Goal: Task Accomplishment & Management: Manage account settings

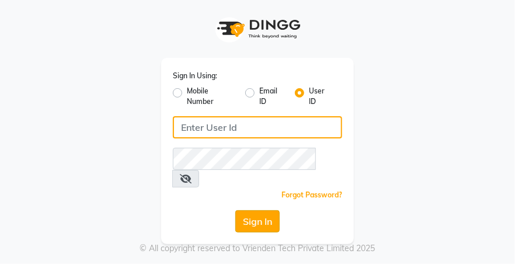
type input "desiresalon"
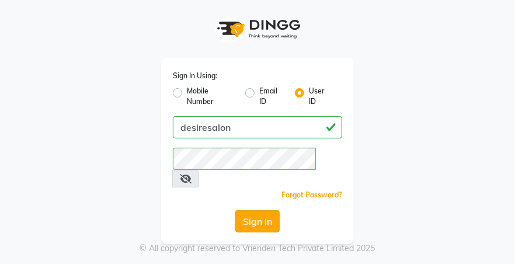
click at [266, 210] on button "Sign In" at bounding box center [257, 221] width 44 height 22
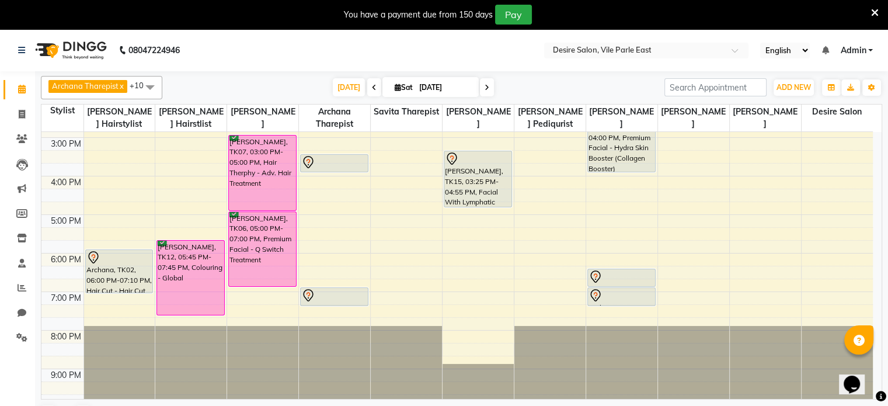
scroll to position [305, 0]
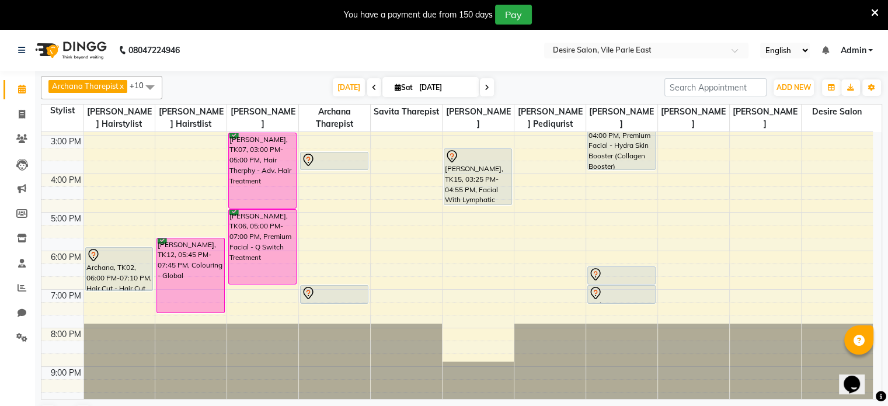
click at [481, 85] on span at bounding box center [487, 87] width 14 height 18
type input "[DATE]"
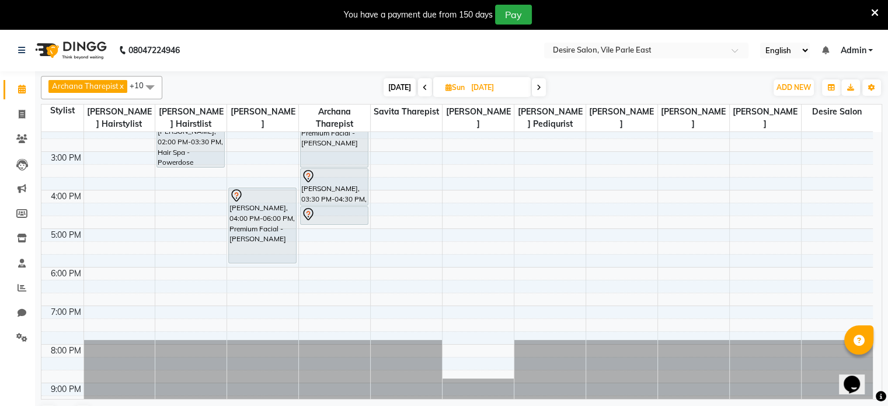
scroll to position [251, 0]
click at [109, 226] on div "8:00 AM 9:00 AM 10:00 AM 11:00 AM 12:00 PM 1:00 PM 2:00 PM 3:00 PM 4:00 PM 5:00…" at bounding box center [457, 150] width 832 height 539
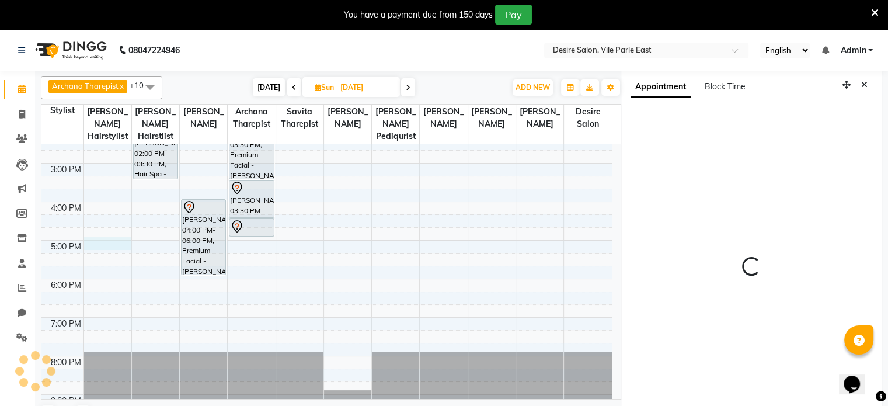
scroll to position [32, 0]
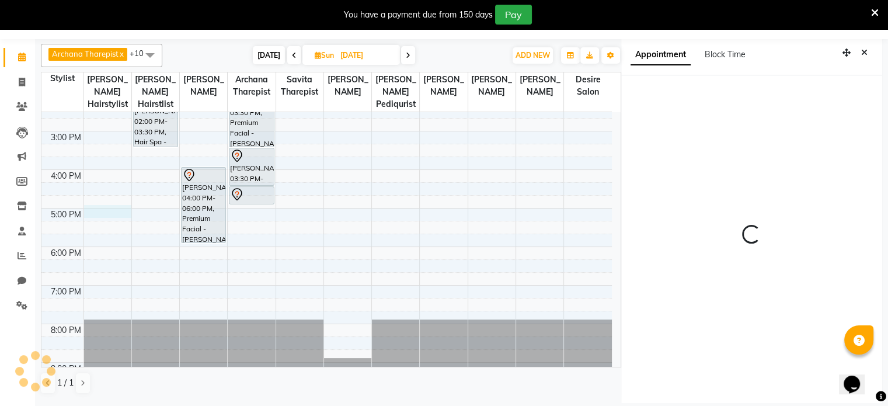
select select "1020"
select select "74551"
select select "tentative"
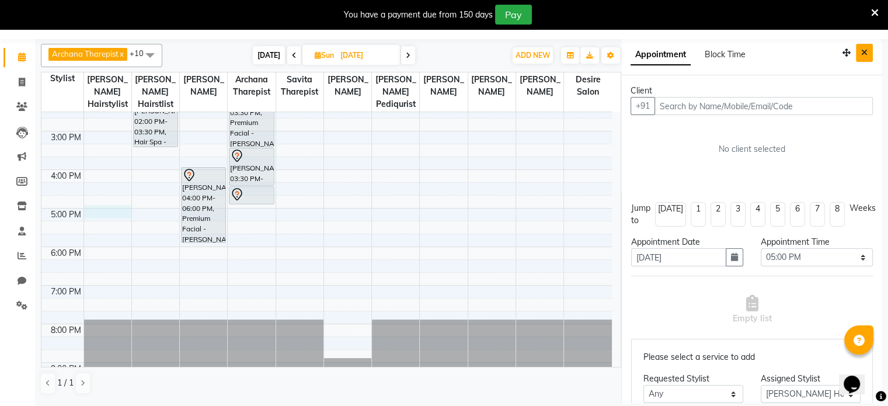
click at [514, 50] on icon "Close" at bounding box center [864, 52] width 6 height 8
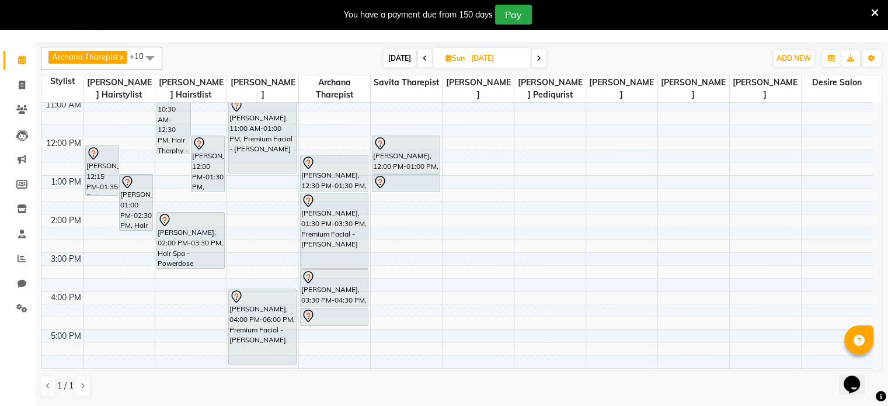
scroll to position [118, 0]
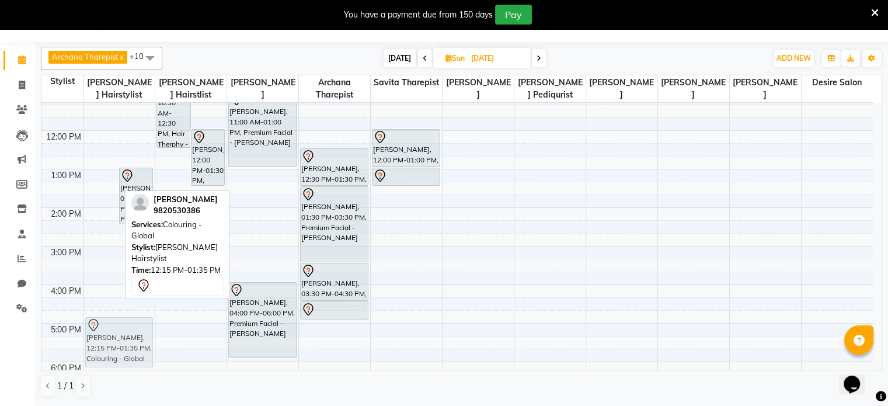
drag, startPoint x: 99, startPoint y: 179, endPoint x: 98, endPoint y: 345, distance: 166.4
click at [98, 263] on div "[PERSON_NAME], 12:15 PM-01:35 PM, Colouring - Global [PERSON_NAME] kaneker, 01:…" at bounding box center [119, 246] width 71 height 539
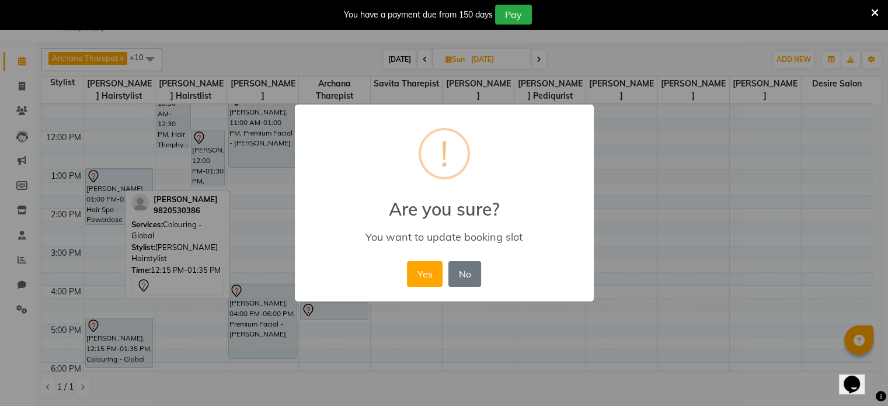
scroll to position [27, 0]
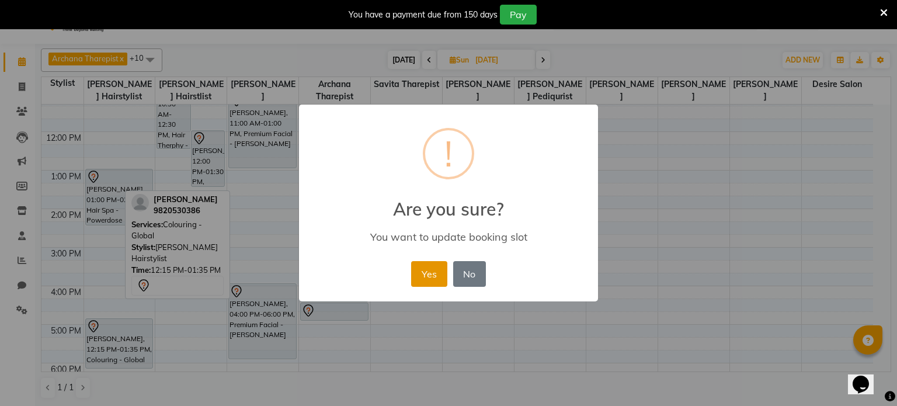
click at [432, 263] on button "Yes" at bounding box center [429, 274] width 36 height 26
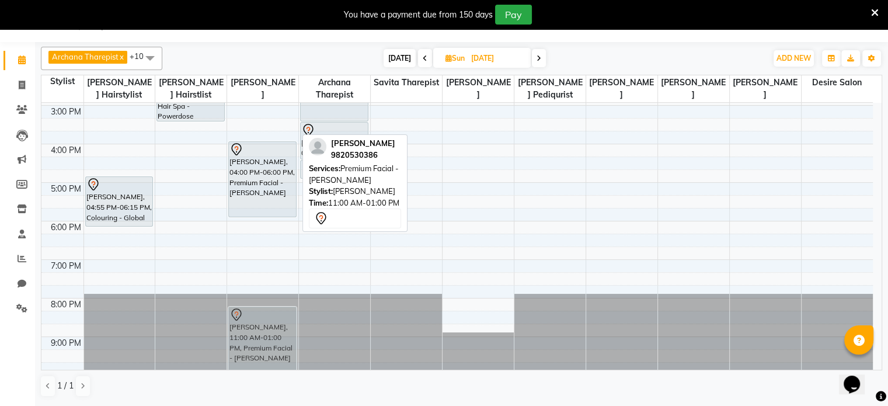
scroll to position [267, 0]
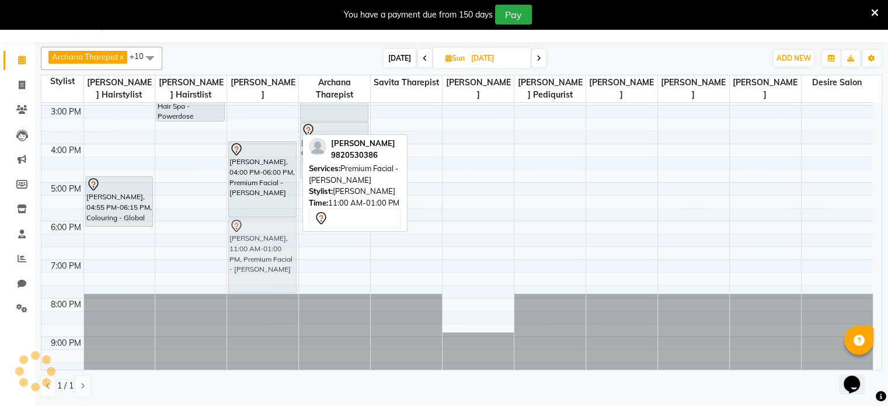
drag, startPoint x: 261, startPoint y: 123, endPoint x: 260, endPoint y: 269, distance: 146.6
click at [260, 263] on div "[PERSON_NAME], 11:00 AM-01:00 PM, Premium Facial - [PERSON_NAME] [PERSON_NAME],…" at bounding box center [262, 105] width 71 height 539
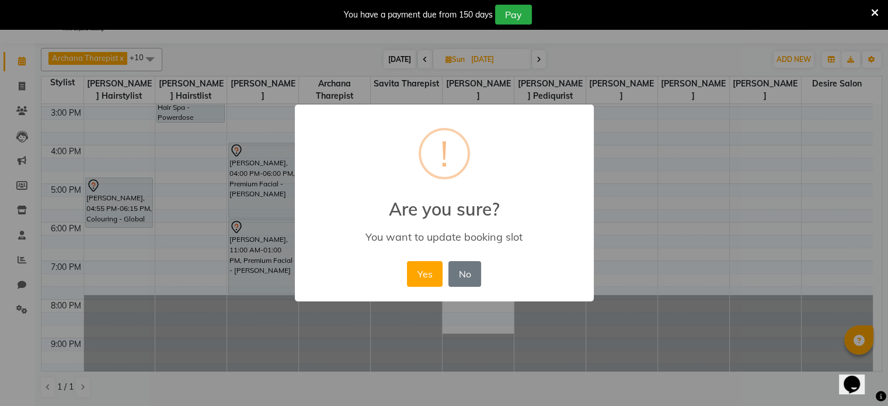
scroll to position [27, 0]
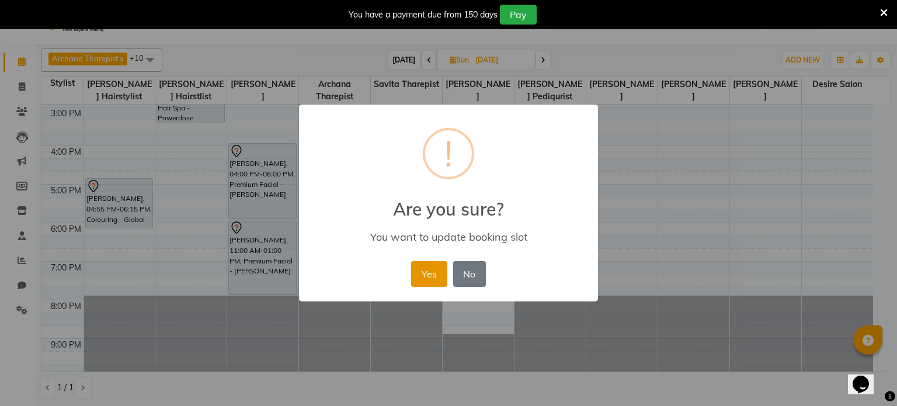
click at [426, 263] on button "Yes" at bounding box center [429, 274] width 36 height 26
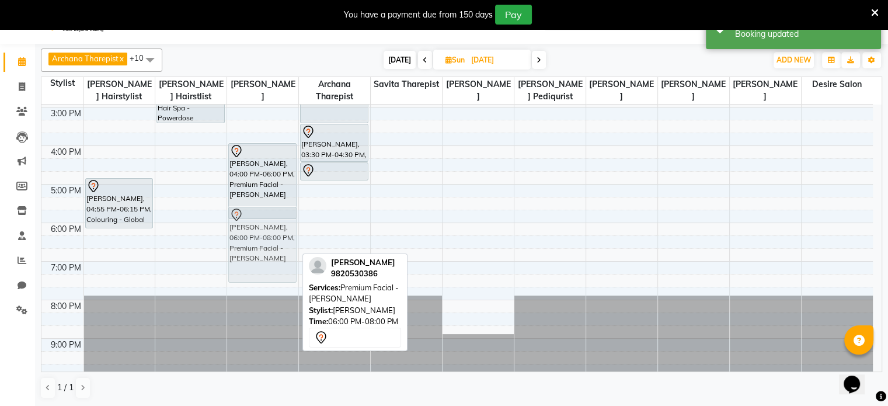
drag, startPoint x: 256, startPoint y: 258, endPoint x: 257, endPoint y: 244, distance: 14.6
click at [257, 244] on div "[PERSON_NAME], 04:00 PM-06:00 PM, Premium Facial - [PERSON_NAME] [PERSON_NAME],…" at bounding box center [262, 107] width 71 height 539
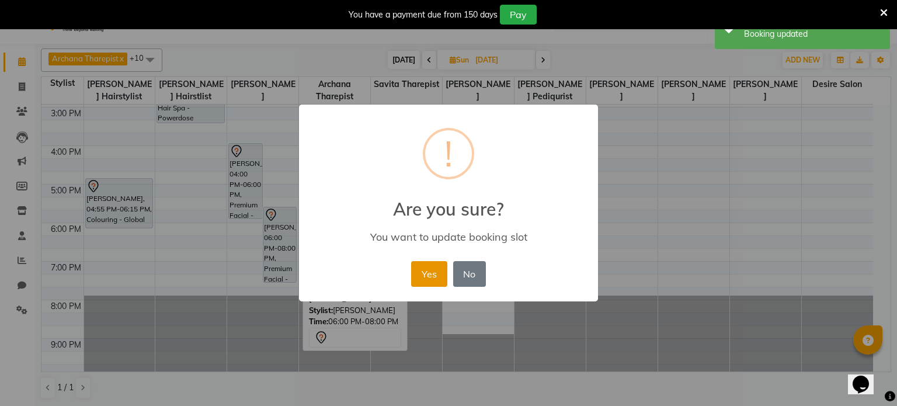
click at [427, 263] on button "Yes" at bounding box center [429, 274] width 36 height 26
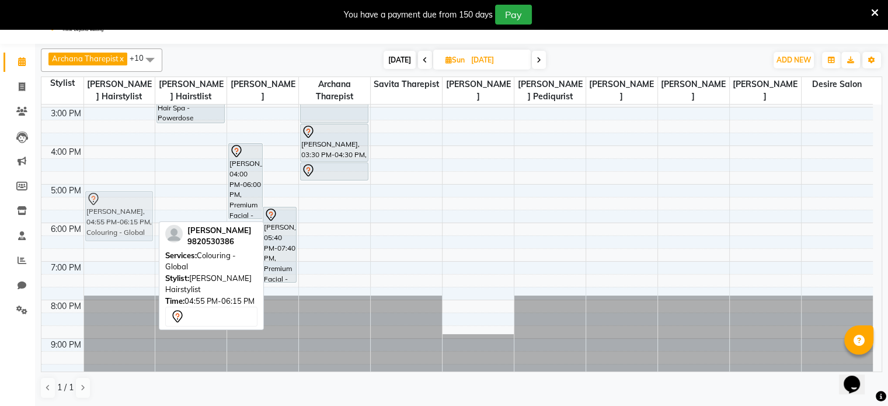
drag, startPoint x: 116, startPoint y: 198, endPoint x: 116, endPoint y: 209, distance: 11.1
click at [116, 209] on div "[PERSON_NAME], 01:00 PM-02:30 PM, Hair Spa - Powerdose [PERSON_NAME], 04:55 PM-…" at bounding box center [119, 107] width 71 height 539
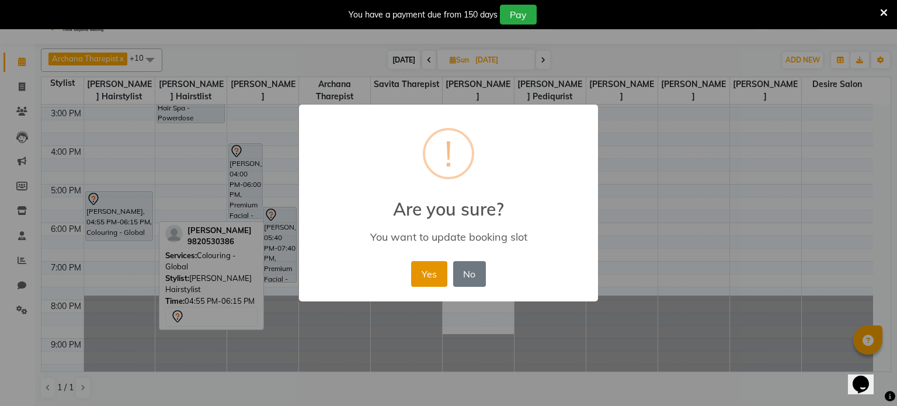
click at [422, 263] on button "Yes" at bounding box center [429, 274] width 36 height 26
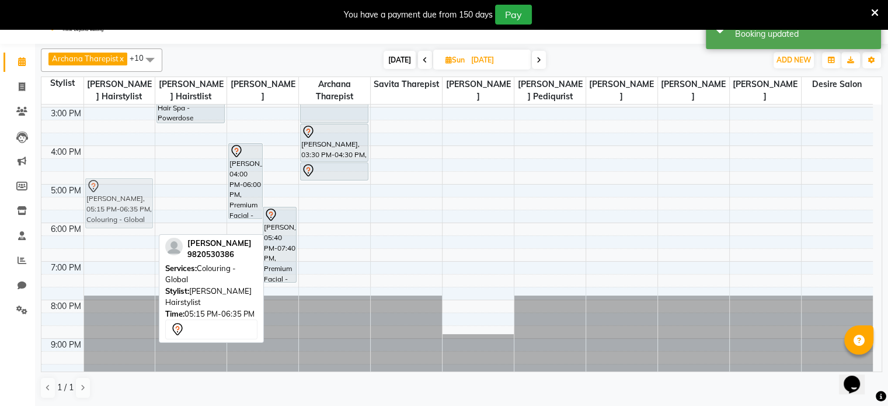
drag, startPoint x: 110, startPoint y: 215, endPoint x: 110, endPoint y: 202, distance: 12.8
click at [110, 202] on div "[PERSON_NAME], 01:00 PM-02:30 PM, Hair Spa - Powerdose [PERSON_NAME], 05:15 PM-…" at bounding box center [119, 107] width 71 height 539
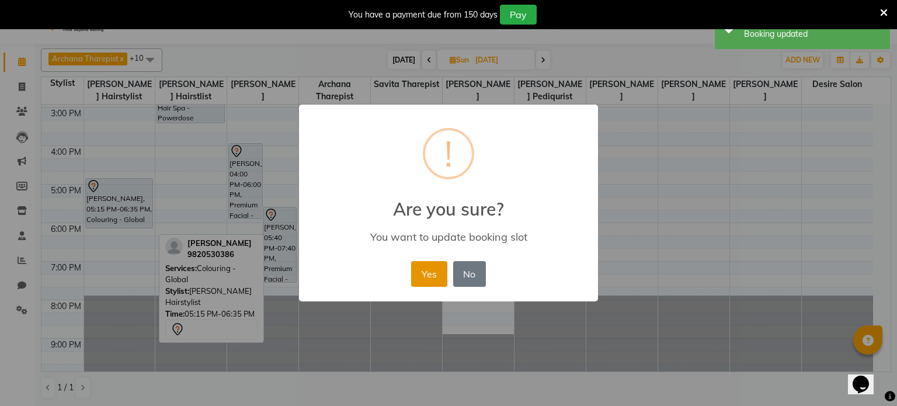
click at [436, 263] on button "Yes" at bounding box center [429, 274] width 36 height 26
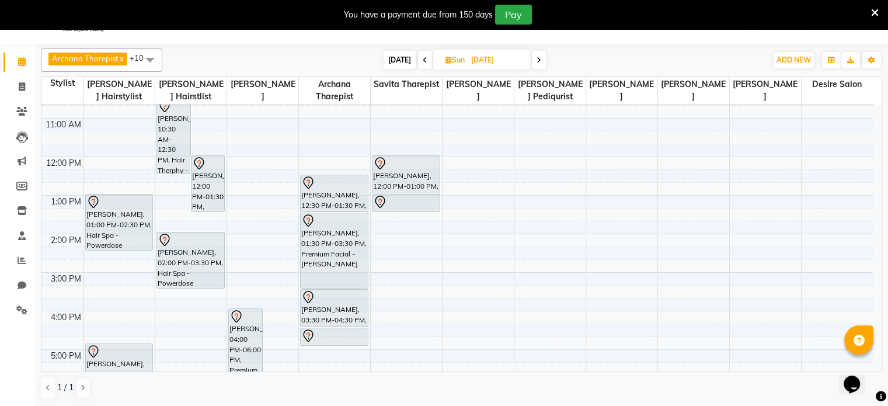
scroll to position [0, 0]
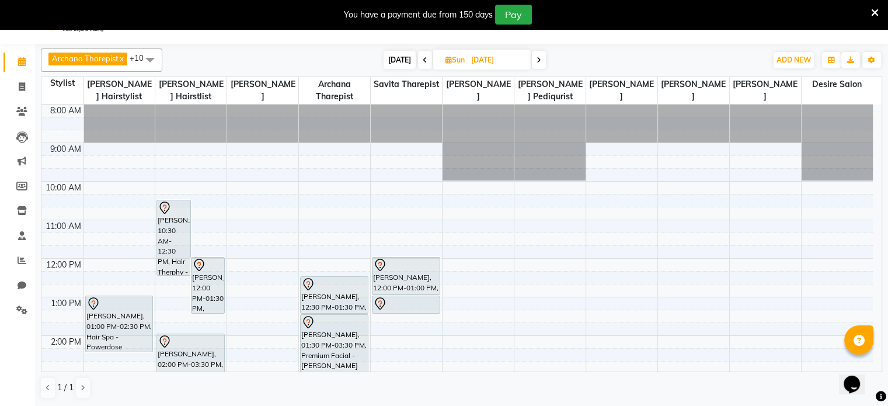
click at [402, 55] on span "[DATE]" at bounding box center [400, 60] width 32 height 18
type input "[DATE]"
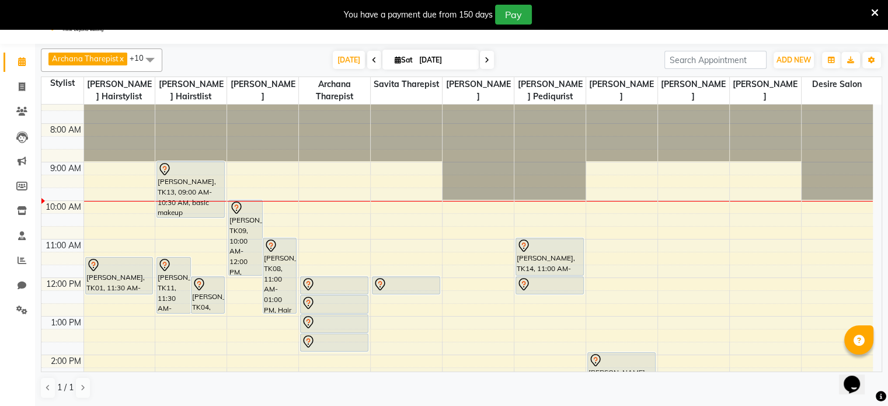
scroll to position [19, 0]
click at [96, 241] on div "7:00 AM 8:00 AM 9:00 AM 10:00 AM 11:00 AM 12:00 PM 1:00 PM 2:00 PM 3:00 PM 4:00…" at bounding box center [457, 375] width 832 height 578
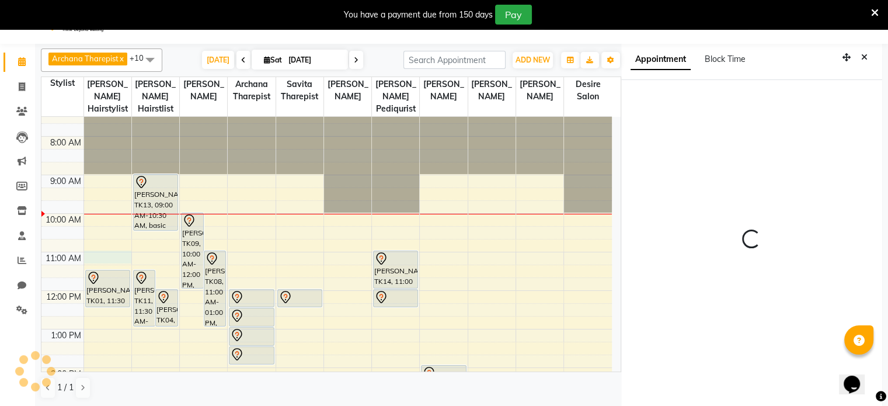
scroll to position [32, 0]
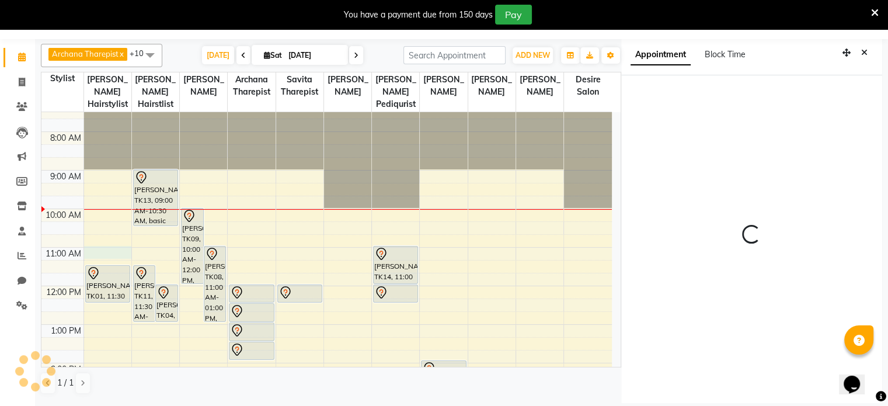
select select "660"
select select "74551"
select select "tentative"
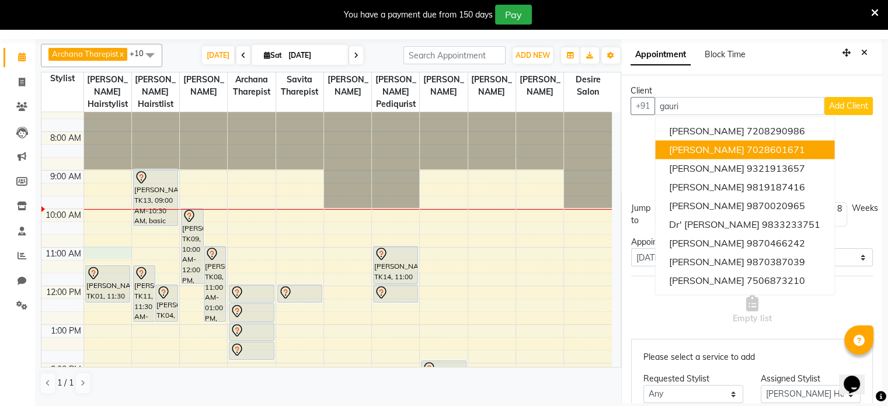
click at [514, 149] on span "[PERSON_NAME]" at bounding box center [706, 150] width 75 height 12
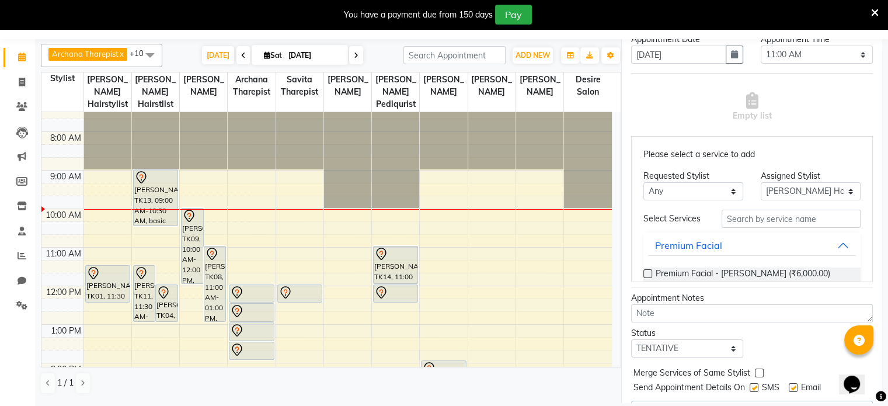
scroll to position [235, 0]
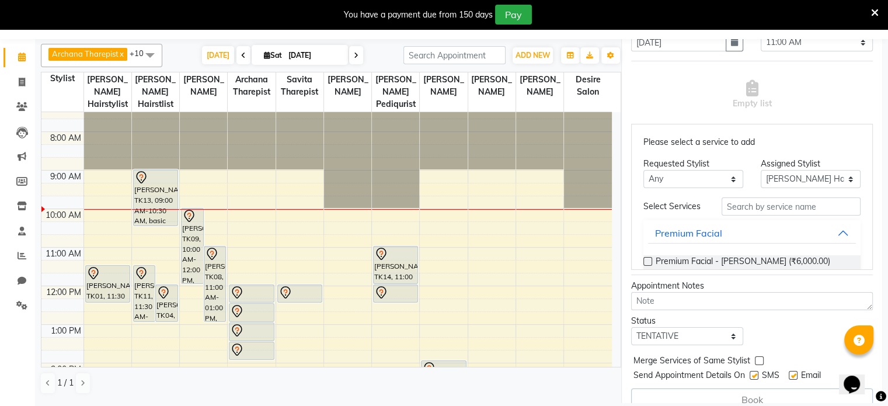
type input "7028601671"
click at [514, 208] on input "text" at bounding box center [791, 206] width 139 height 18
type input "touch"
click at [514, 263] on label at bounding box center [648, 261] width 9 height 9
click at [514, 263] on input "checkbox" at bounding box center [648, 263] width 8 height 8
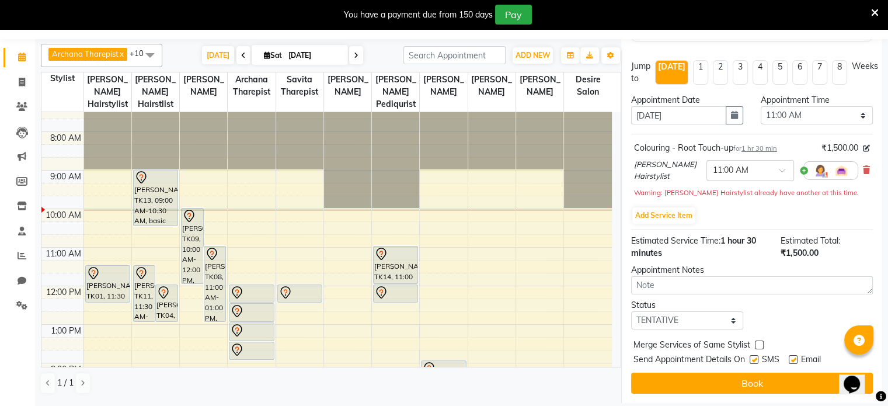
scroll to position [168, 0]
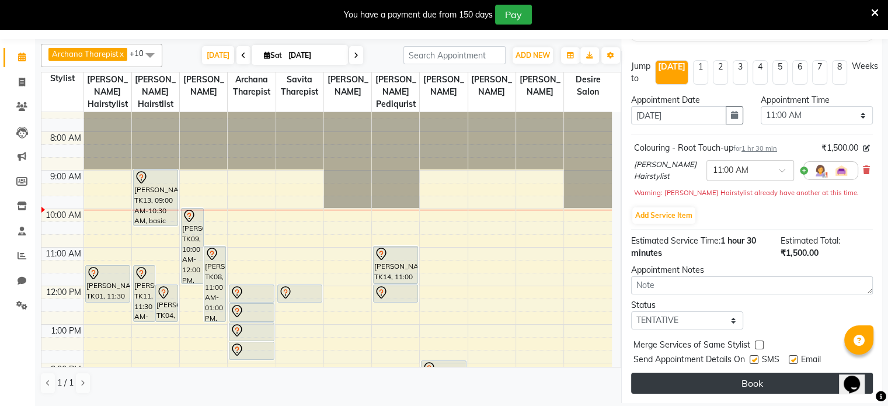
click at [514, 263] on button "Book" at bounding box center [752, 383] width 242 height 21
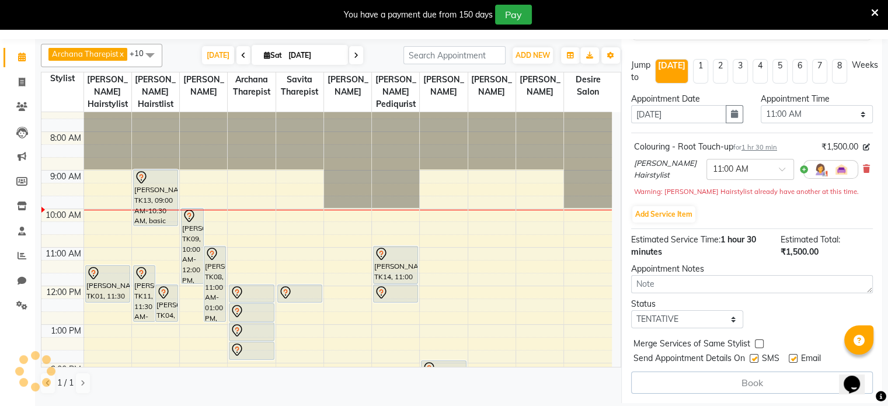
select select "74551"
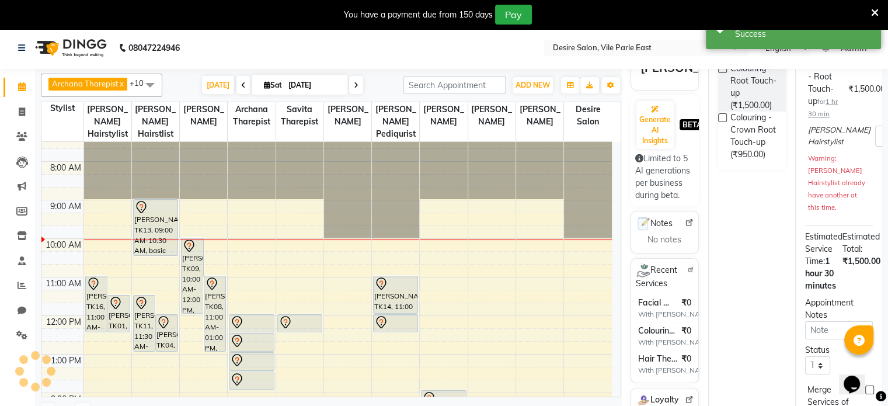
scroll to position [0, 0]
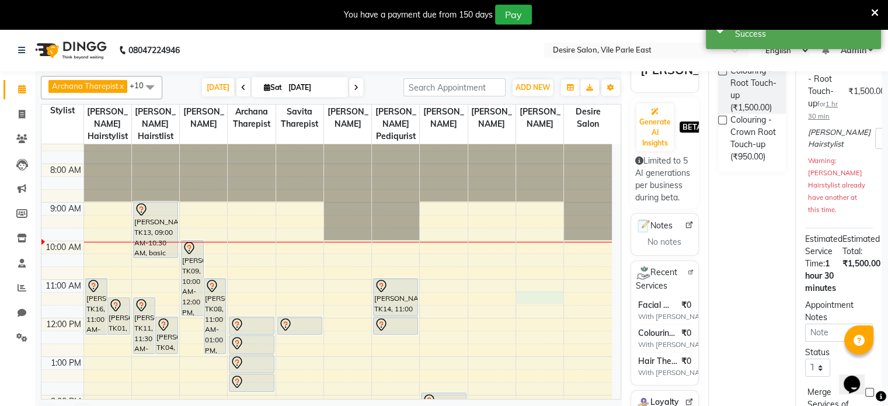
click at [514, 263] on div "7:00 AM 8:00 AM 9:00 AM 10:00 AM 11:00 AM 12:00 PM 1:00 PM 2:00 PM 3:00 PM 4:00…" at bounding box center [326, 415] width 571 height 578
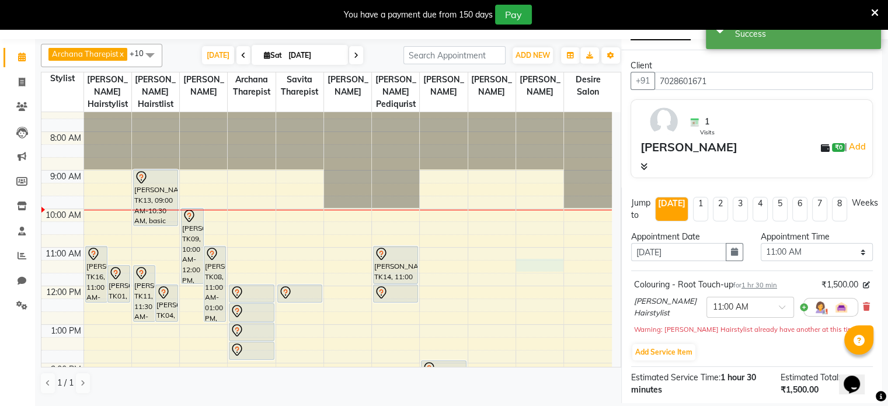
scroll to position [23, 0]
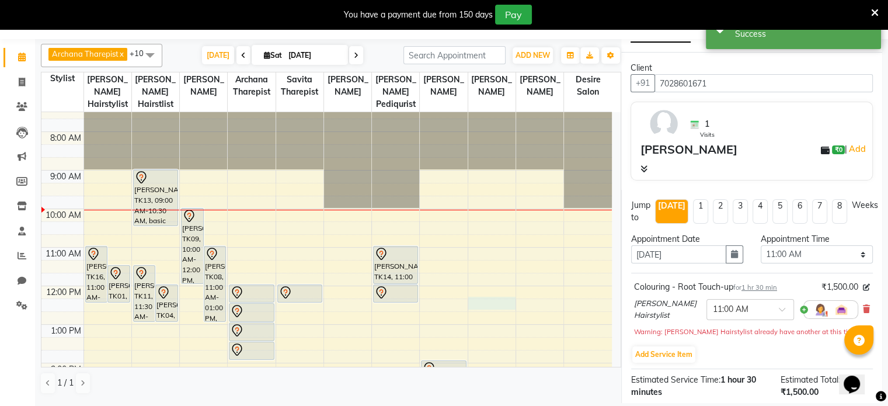
click at [477, 263] on div "7:00 AM 8:00 AM 9:00 AM 10:00 AM 11:00 AM 12:00 PM 1:00 PM 2:00 PM 3:00 PM 4:00…" at bounding box center [326, 382] width 571 height 578
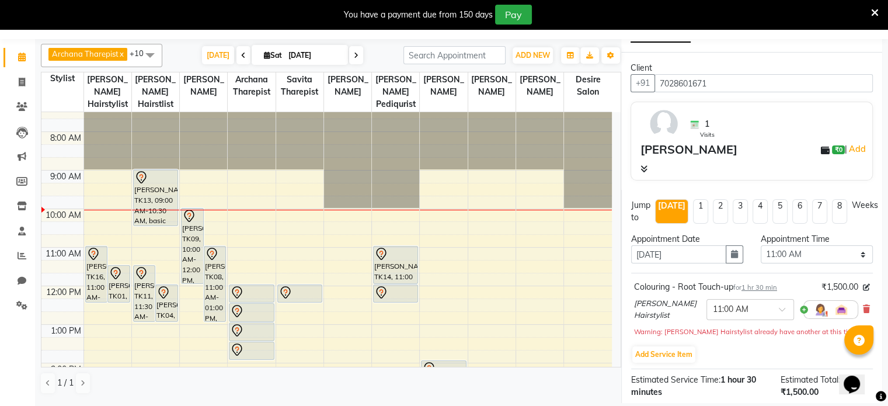
drag, startPoint x: 477, startPoint y: 294, endPoint x: 873, endPoint y: 142, distance: 424.1
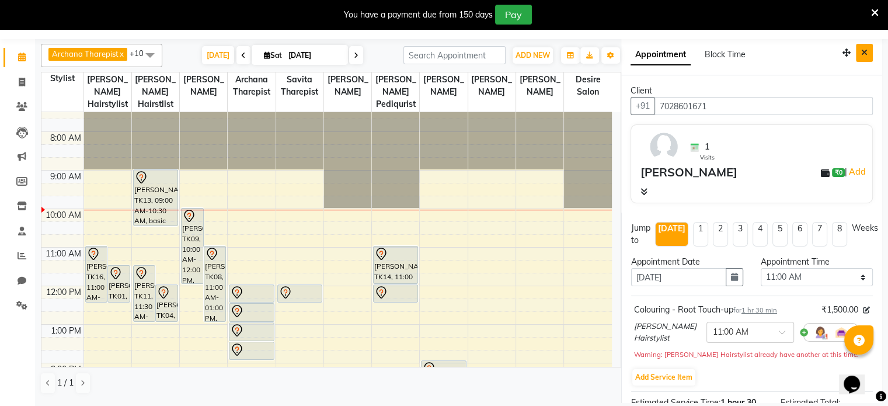
click at [514, 49] on icon "Close" at bounding box center [864, 52] width 6 height 8
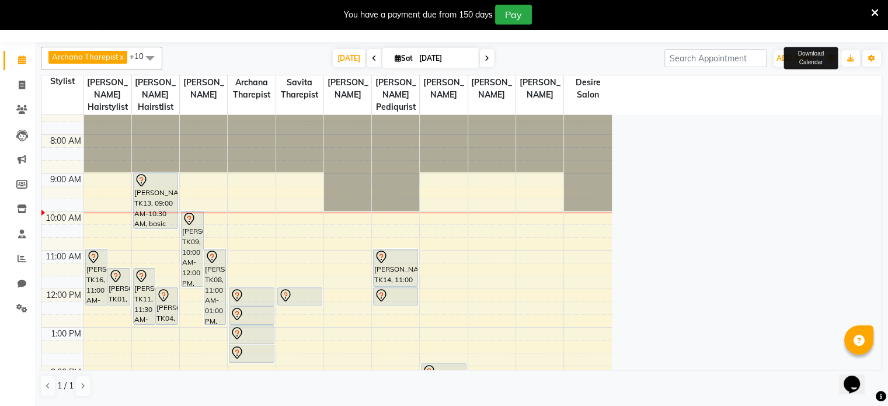
scroll to position [29, 0]
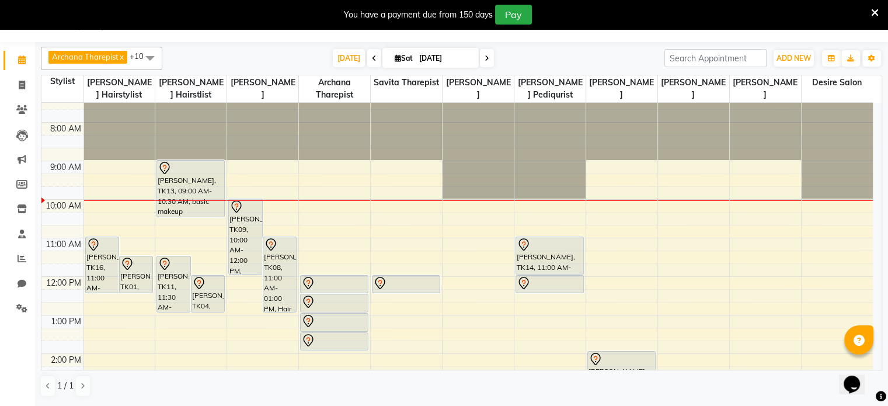
click at [485, 55] on icon at bounding box center [487, 58] width 5 height 7
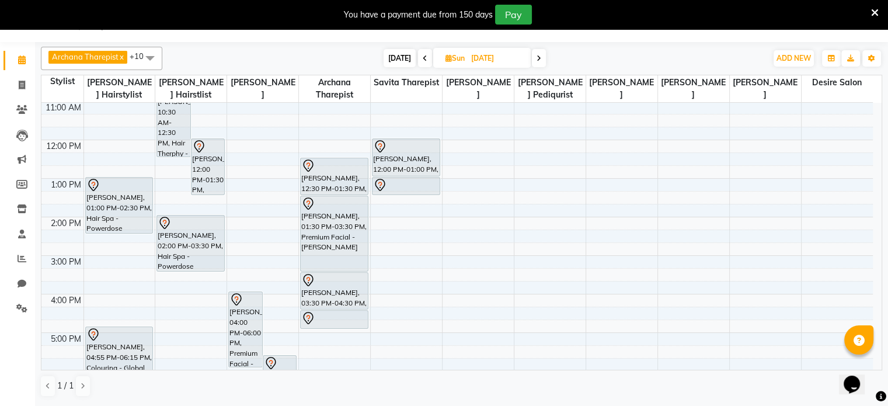
scroll to position [118, 0]
click at [401, 58] on span "[DATE]" at bounding box center [400, 58] width 32 height 18
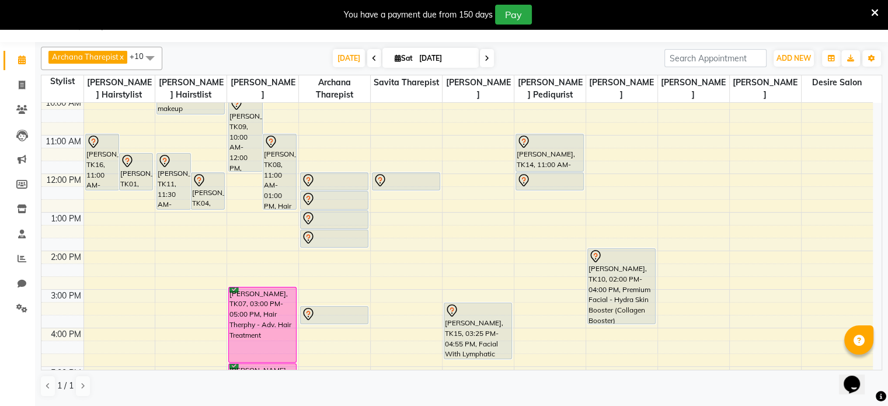
scroll to position [119, 0]
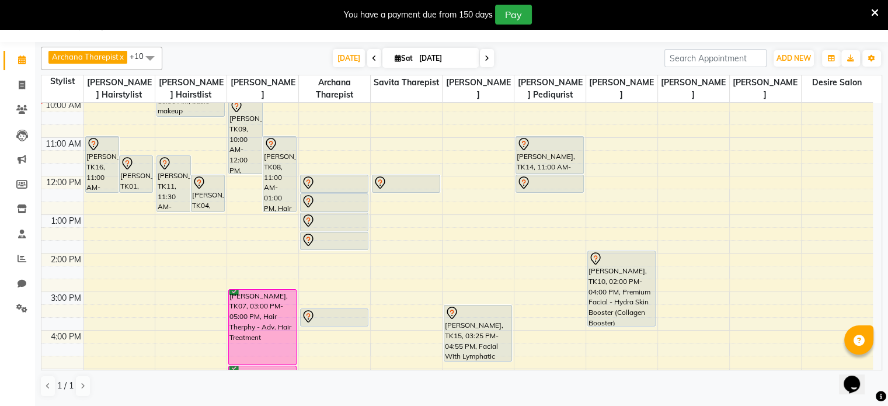
click at [485, 57] on icon at bounding box center [487, 58] width 5 height 7
type input "[DATE]"
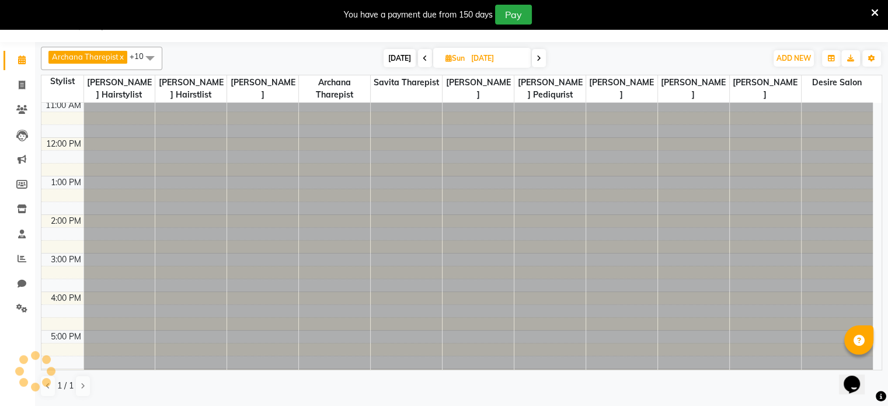
scroll to position [77, 0]
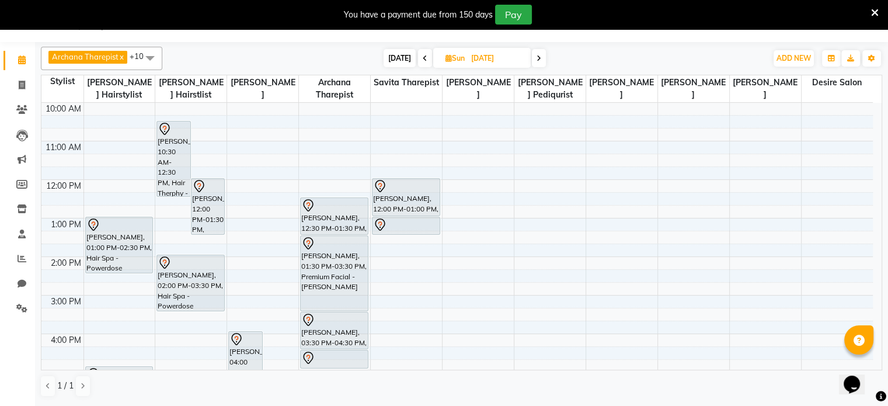
click at [235, 261] on div "8:00 AM 9:00 AM 10:00 AM 11:00 AM 12:00 PM 1:00 PM 2:00 PM 3:00 PM 4:00 PM 5:00…" at bounding box center [457, 295] width 832 height 539
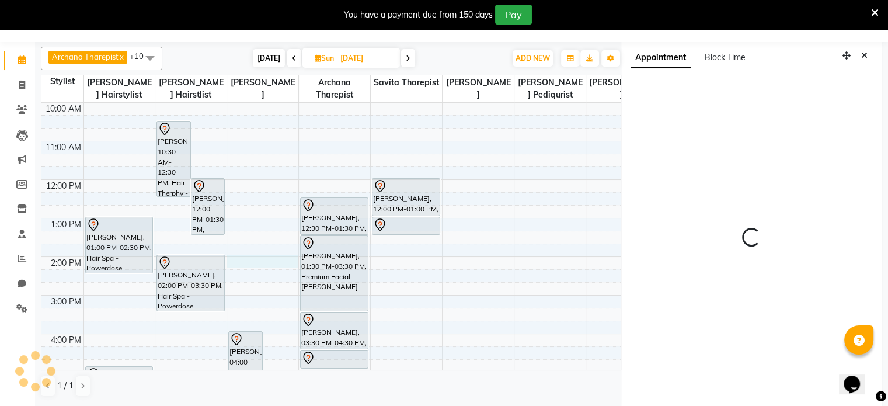
select select "74553"
select select "tentative"
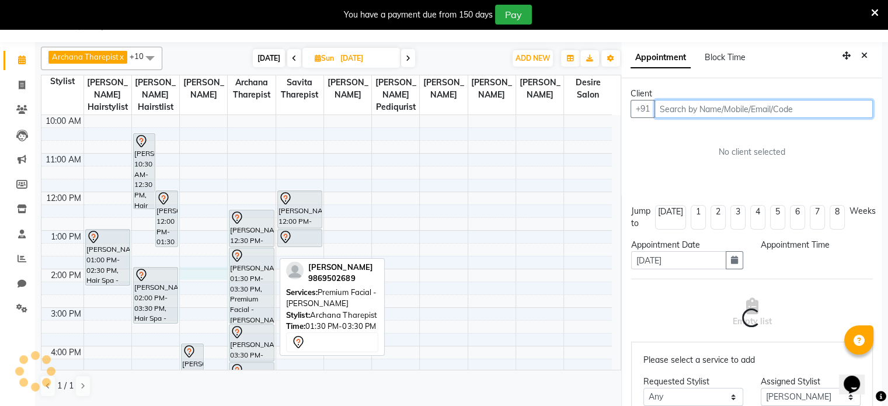
scroll to position [32, 0]
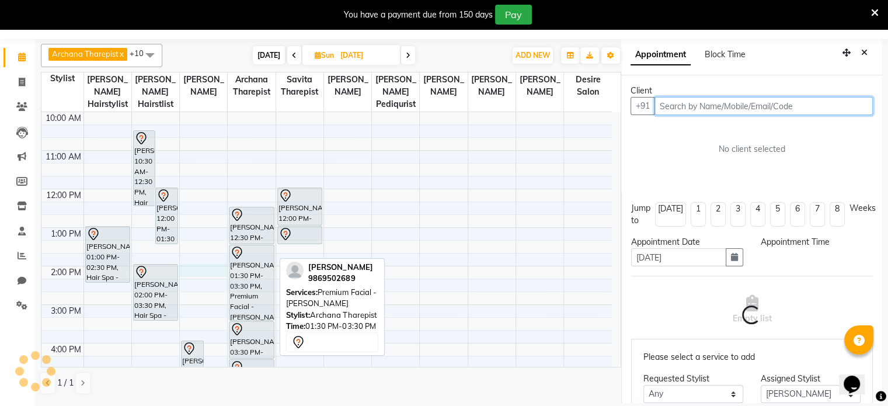
select select "840"
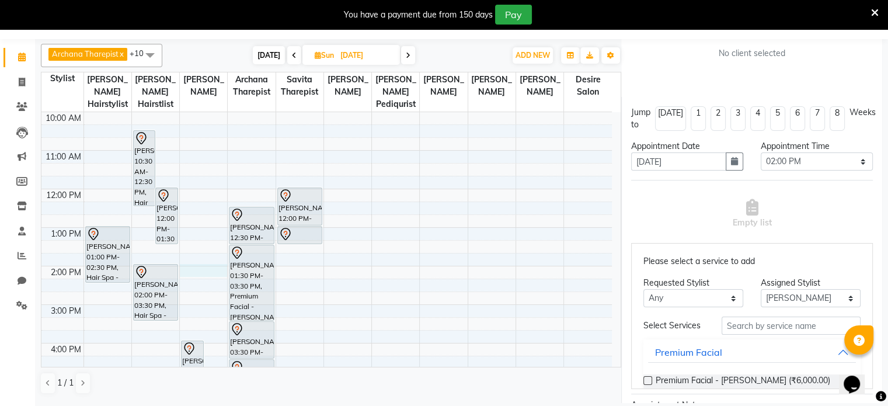
scroll to position [99, 0]
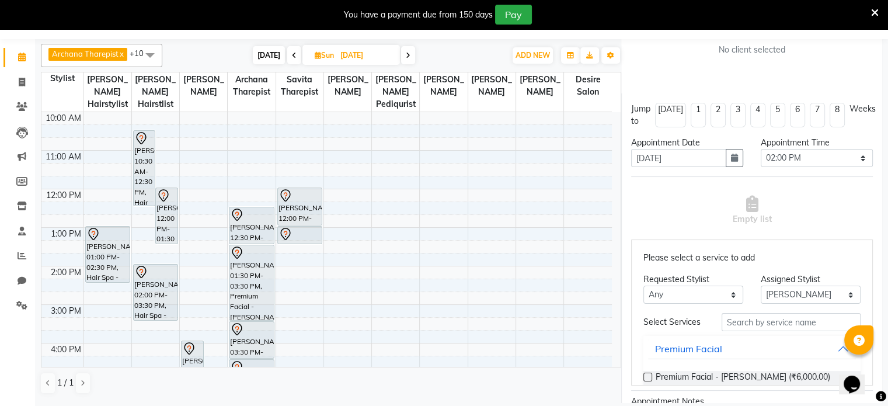
click at [269, 53] on span "[DATE]" at bounding box center [269, 55] width 32 height 18
type input "[DATE]"
select select "840"
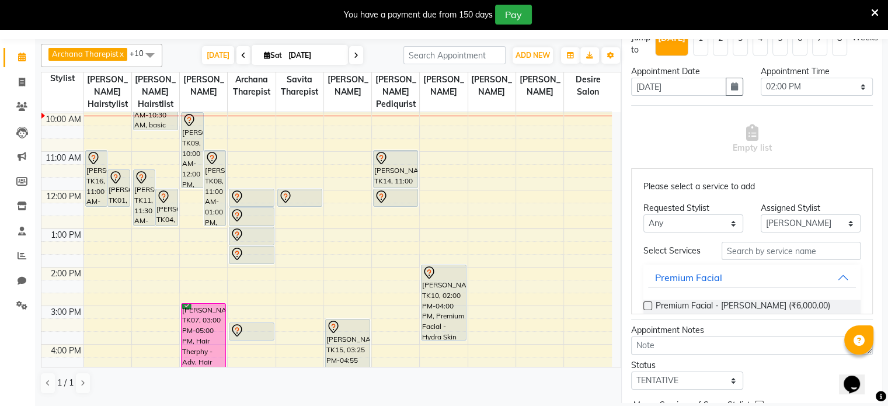
scroll to position [171, 0]
click at [514, 147] on div "7:00 AM 8:00 AM 9:00 AM 10:00 AM 11:00 AM 12:00 PM 1:00 PM 2:00 PM 3:00 PM 4:00…" at bounding box center [326, 287] width 571 height 578
click at [514, 219] on div "7:00 AM 8:00 AM 9:00 AM 10:00 AM 11:00 AM 12:00 PM 1:00 PM 2:00 PM 3:00 PM 4:00…" at bounding box center [326, 287] width 571 height 578
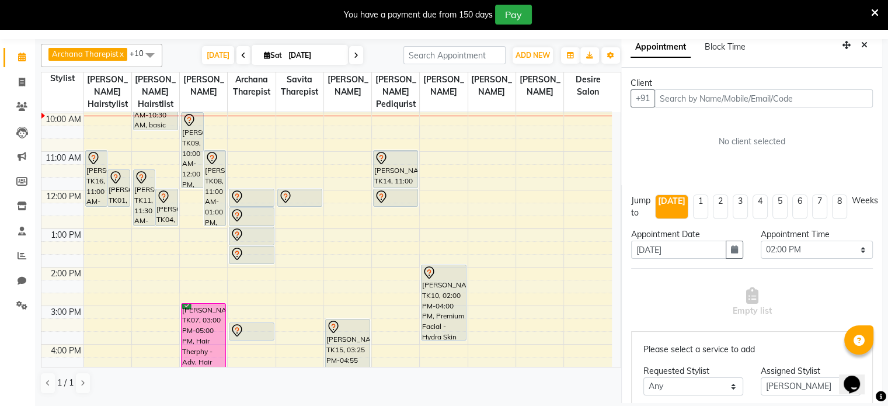
scroll to position [5, 0]
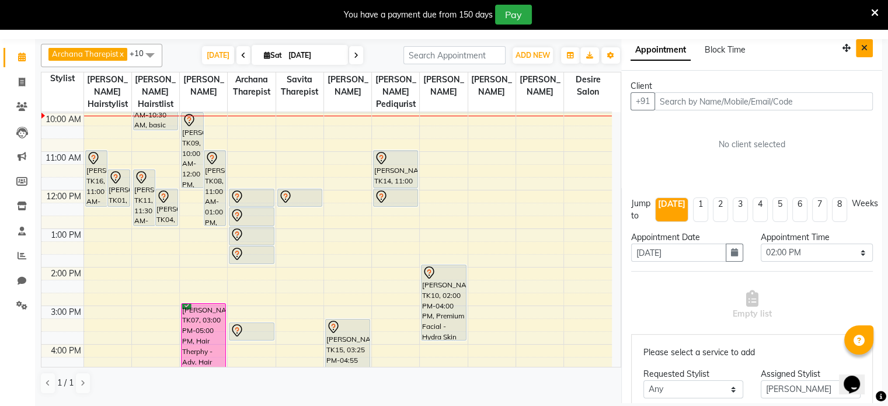
click at [514, 46] on icon "Close" at bounding box center [864, 48] width 6 height 8
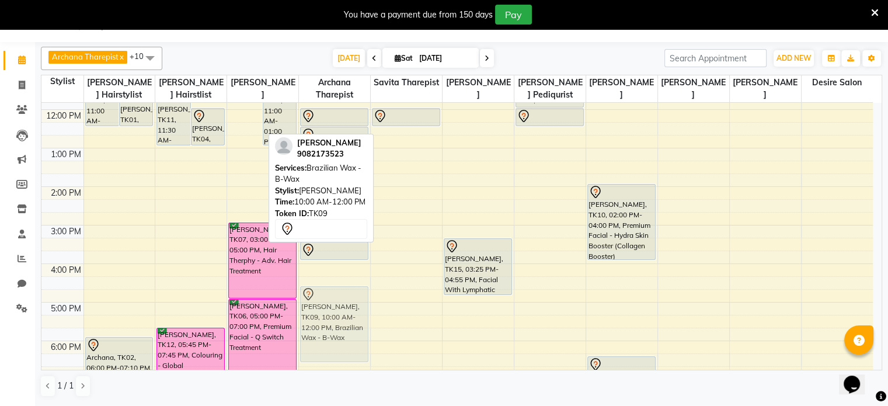
scroll to position [187, 0]
drag, startPoint x: 245, startPoint y: 120, endPoint x: 306, endPoint y: 349, distance: 236.3
click at [306, 263] on tr "[PERSON_NAME], TK16, 11:00 AM-12:30 PM, Colouring - Root Touch-up [PERSON_NAME]…" at bounding box center [457, 204] width 832 height 578
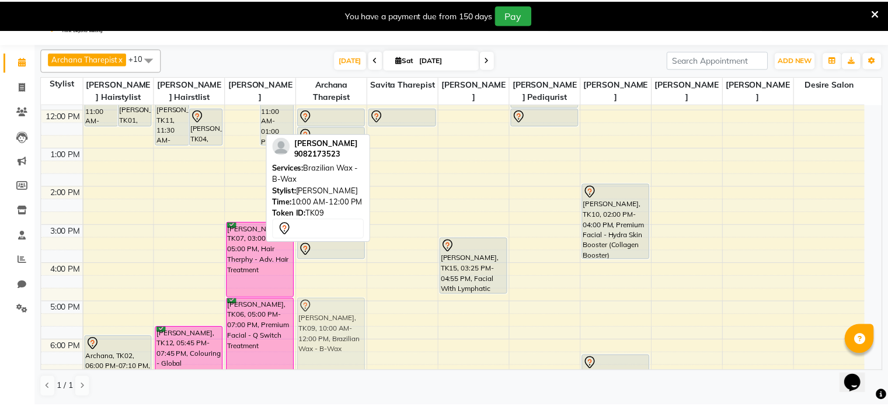
scroll to position [188, 0]
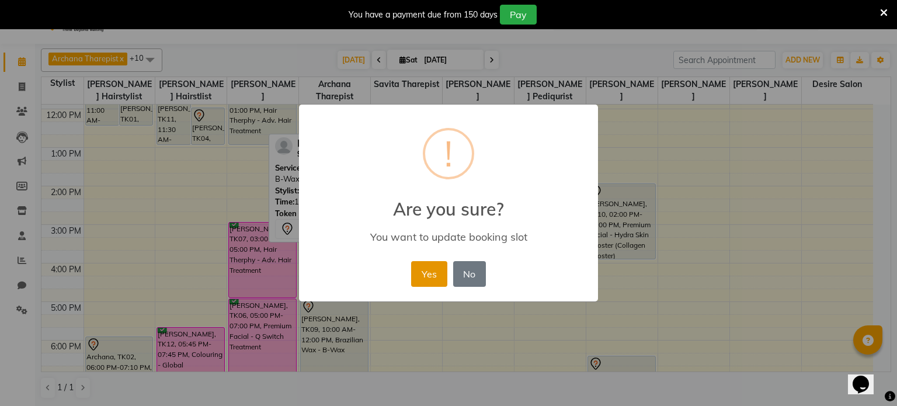
click at [432, 263] on button "Yes" at bounding box center [429, 274] width 36 height 26
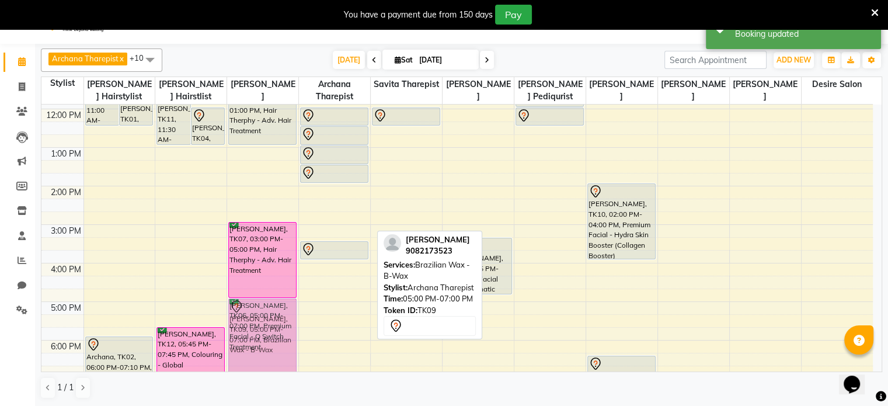
drag, startPoint x: 325, startPoint y: 323, endPoint x: 286, endPoint y: 319, distance: 38.8
click at [283, 263] on tr "[PERSON_NAME], TK16, 11:00 AM-12:30 PM, Colouring - Root Touch-up [PERSON_NAME]…" at bounding box center [457, 205] width 832 height 578
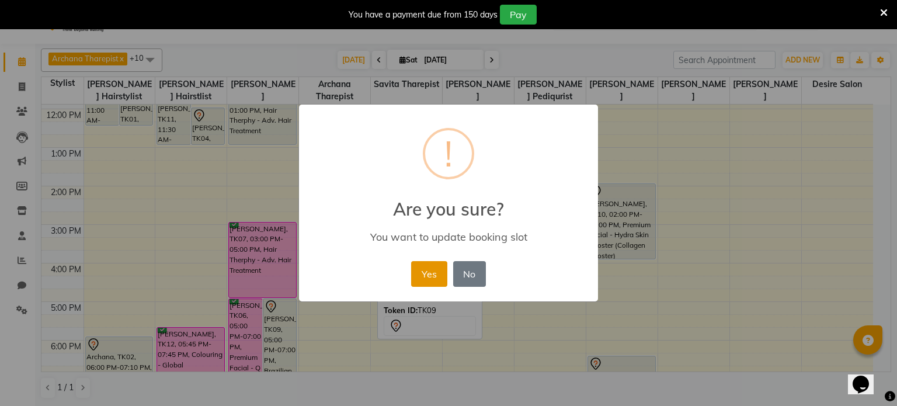
click at [423, 263] on button "Yes" at bounding box center [429, 274] width 36 height 26
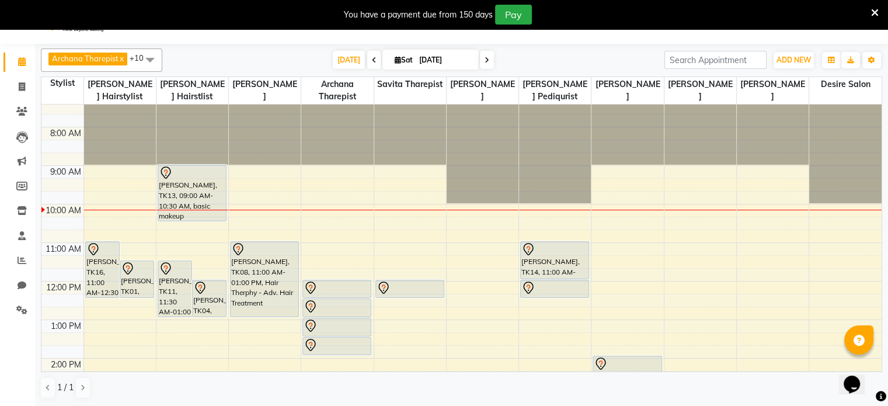
scroll to position [0, 0]
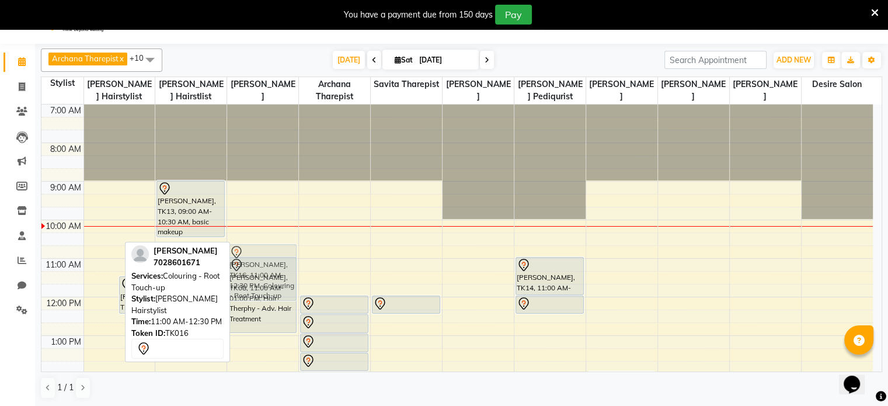
drag, startPoint x: 99, startPoint y: 273, endPoint x: 266, endPoint y: 263, distance: 167.9
click at [266, 263] on tr "[PERSON_NAME], TK16, 11:00 AM-12:30 PM, Colouring - Root Touch-up [PERSON_NAME]…" at bounding box center [457, 394] width 832 height 578
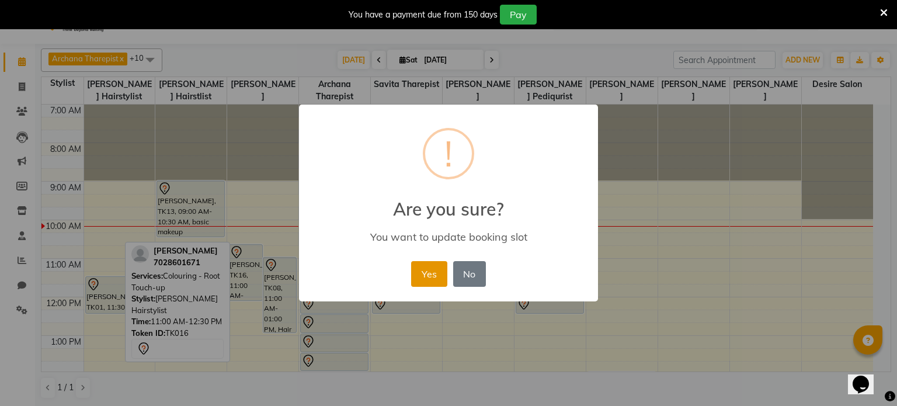
click at [431, 263] on button "Yes" at bounding box center [429, 274] width 36 height 26
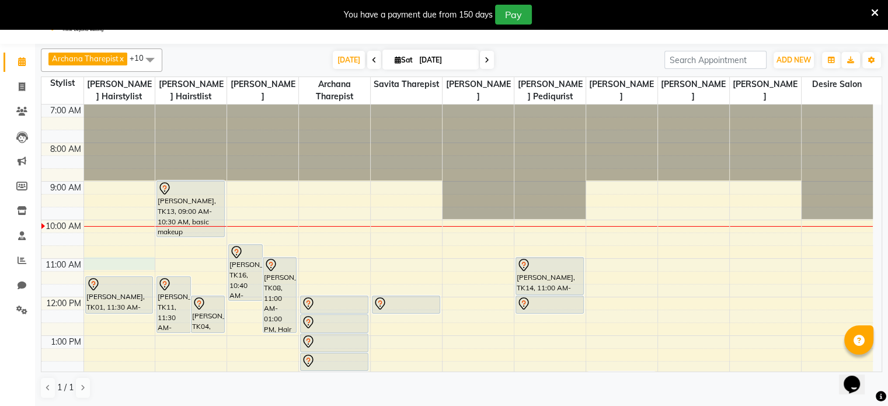
click at [93, 261] on div "7:00 AM 8:00 AM 9:00 AM 10:00 AM 11:00 AM 12:00 PM 1:00 PM 2:00 PM 3:00 PM 4:00…" at bounding box center [457, 394] width 832 height 578
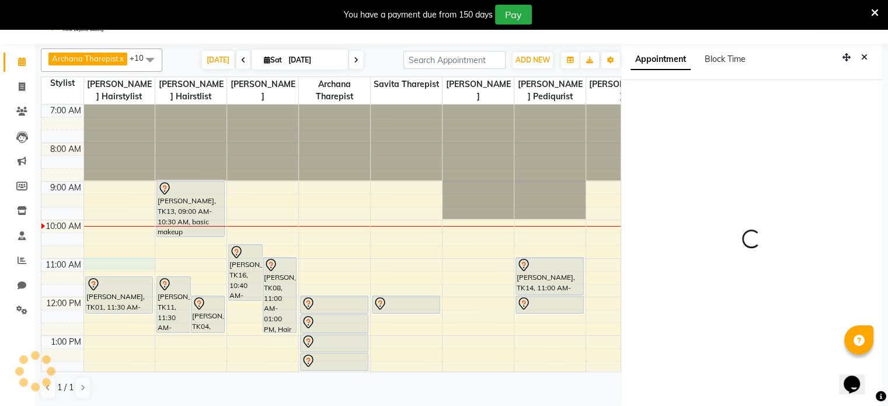
select select "74551"
select select "tentative"
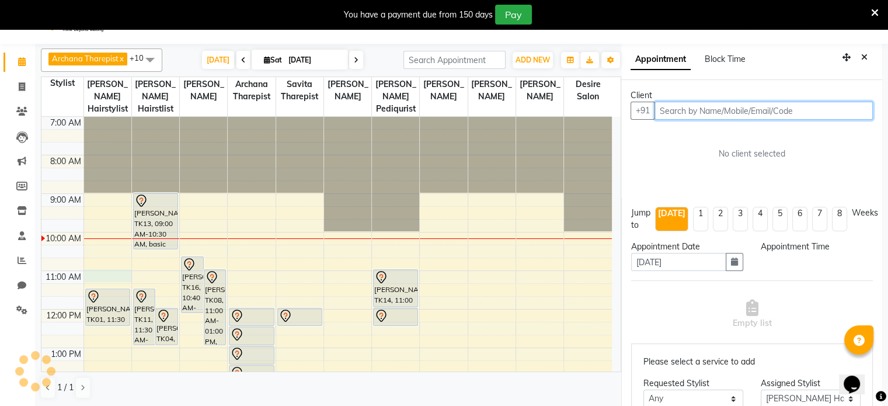
scroll to position [32, 0]
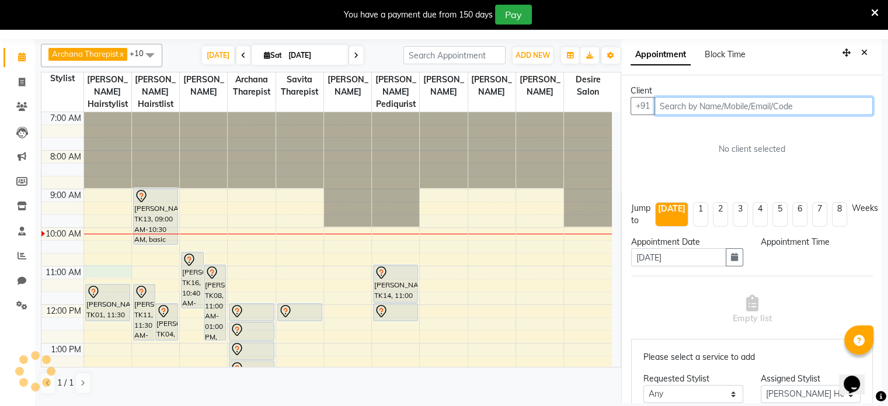
select select "660"
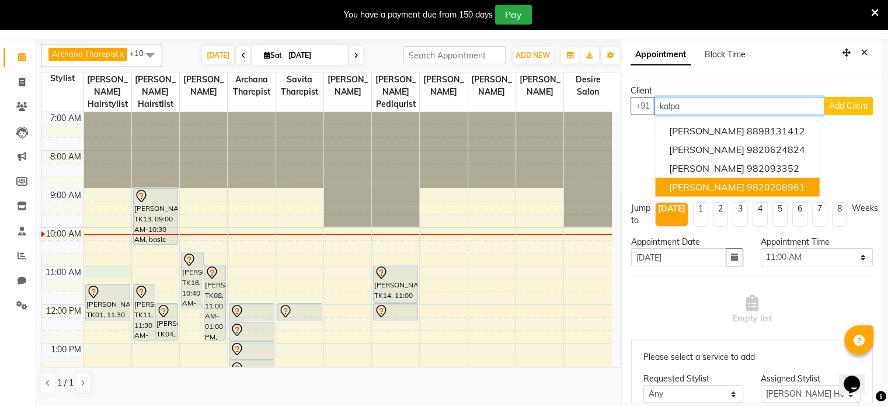
click at [514, 183] on span "[PERSON_NAME]" at bounding box center [706, 187] width 75 height 12
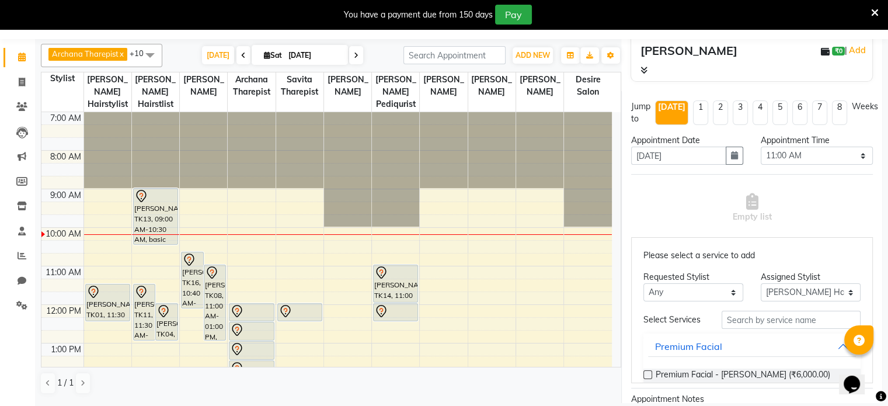
scroll to position [122, 0]
type input "9820208961"
click at [514, 151] on select "Select 08:00 AM 08:15 AM 08:30 AM 08:45 AM 09:00 AM 09:15 AM 09:30 AM 09:45 AM …" at bounding box center [817, 155] width 112 height 18
select select "645"
click at [514, 146] on select "Select 08:00 AM 08:15 AM 08:30 AM 08:45 AM 09:00 AM 09:15 AM 09:30 AM 09:45 AM …" at bounding box center [817, 155] width 112 height 18
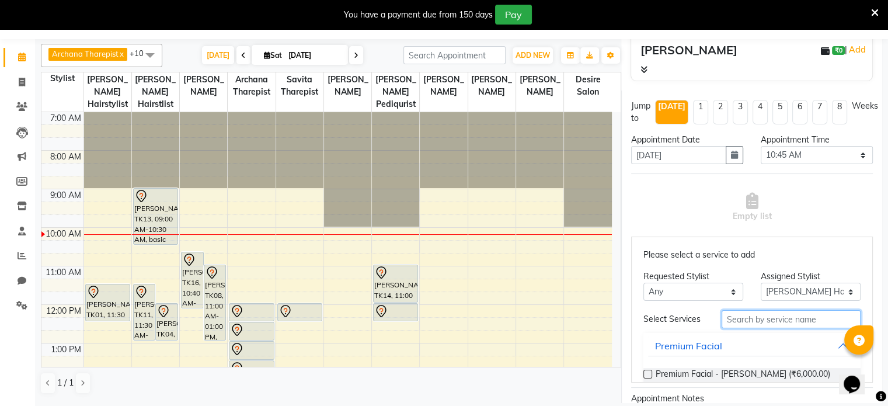
click at [514, 263] on input "text" at bounding box center [791, 319] width 139 height 18
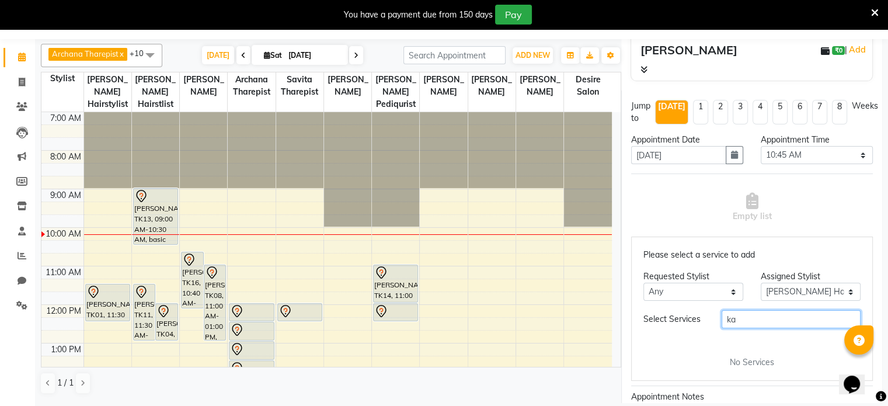
type input "k"
type input "touch"
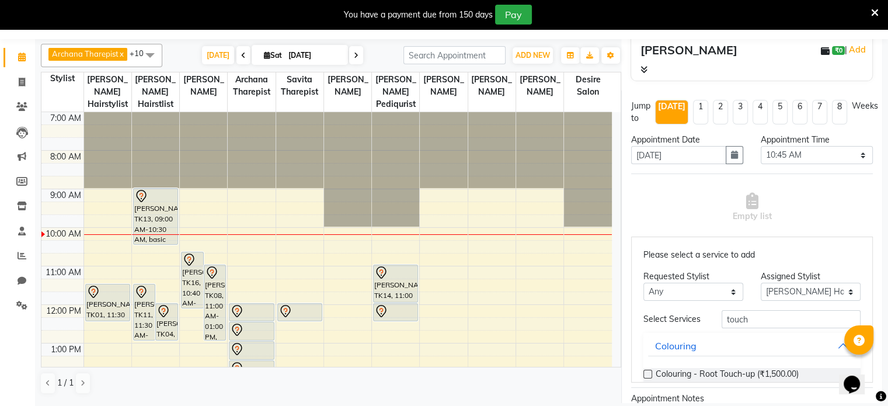
click at [514, 263] on label at bounding box center [648, 374] width 9 height 9
click at [514, 263] on input "checkbox" at bounding box center [648, 375] width 8 height 8
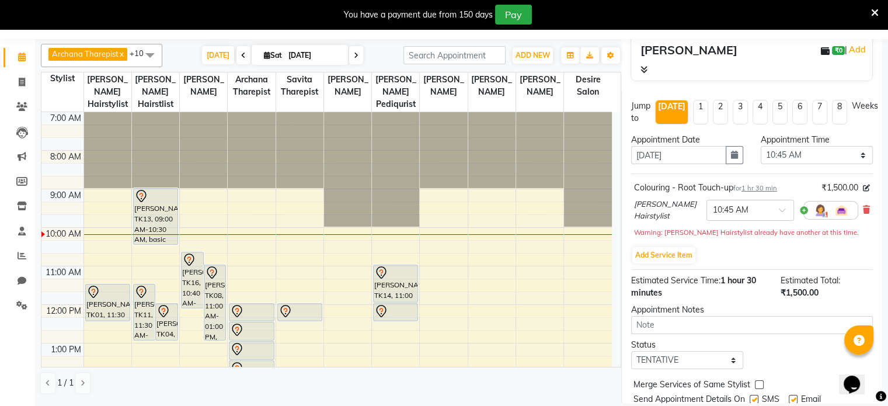
scroll to position [168, 0]
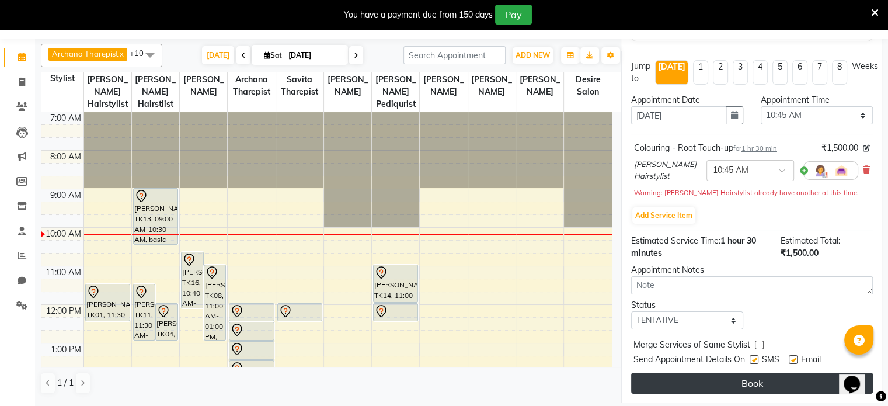
click at [514, 263] on button "Book" at bounding box center [752, 383] width 242 height 21
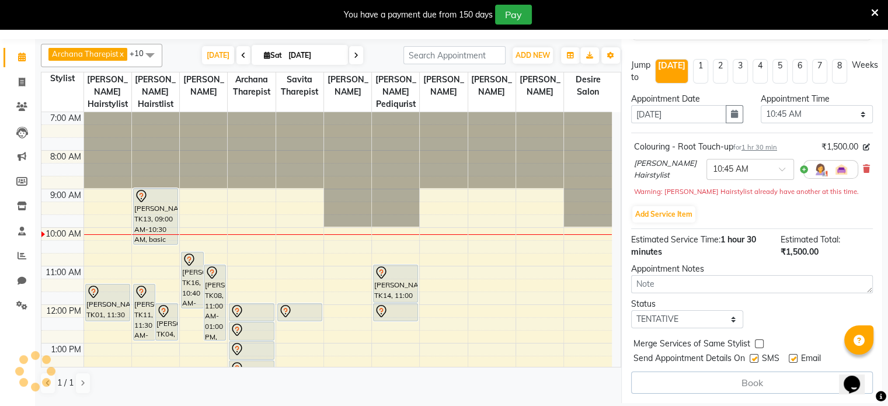
select select "74551"
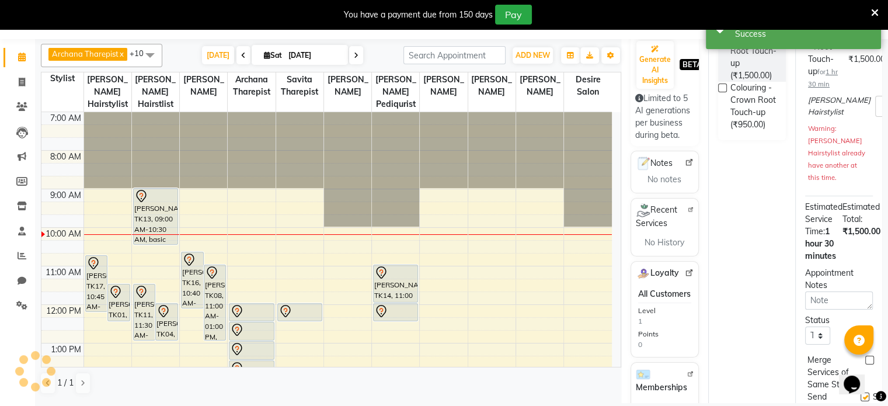
scroll to position [0, 0]
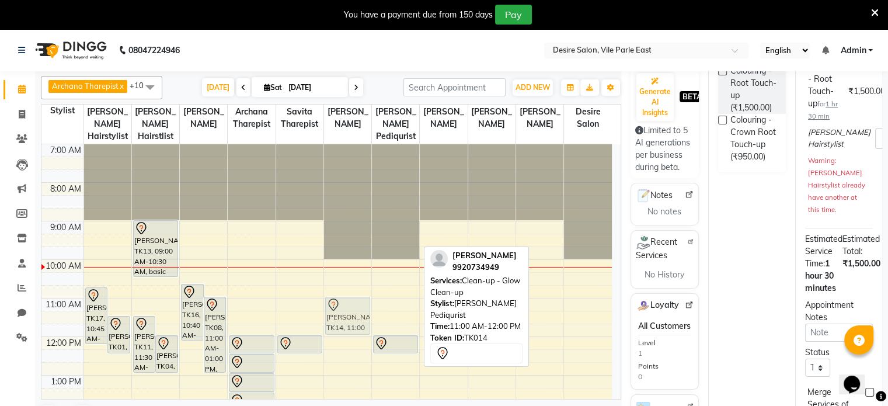
drag, startPoint x: 386, startPoint y: 298, endPoint x: 343, endPoint y: 299, distance: 42.6
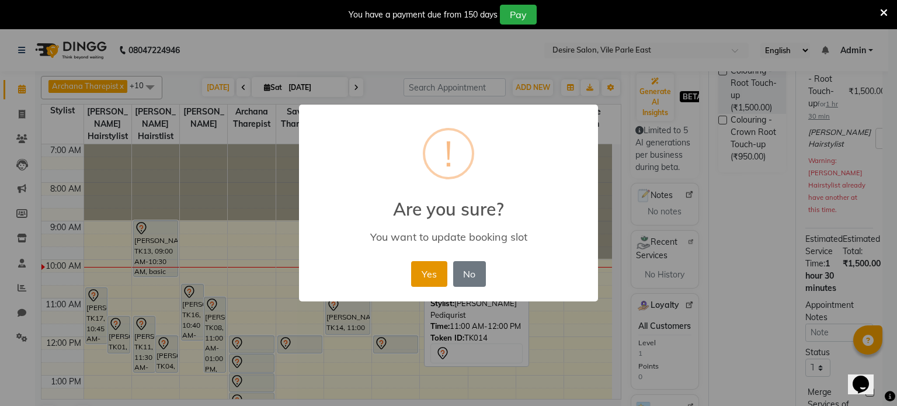
click at [433, 263] on button "Yes" at bounding box center [429, 274] width 36 height 26
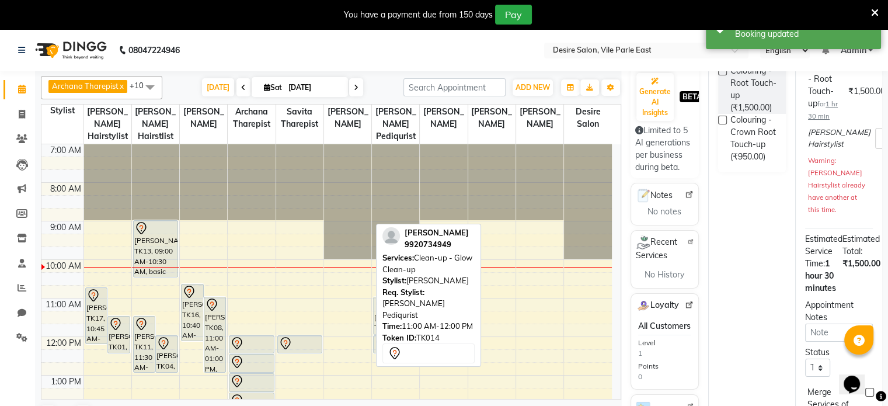
drag, startPoint x: 341, startPoint y: 298, endPoint x: 381, endPoint y: 294, distance: 40.5
click at [381, 263] on div "Archana Tharepist x [PERSON_NAME] Pediqurist x [PERSON_NAME] x desire salon x […" at bounding box center [331, 251] width 580 height 360
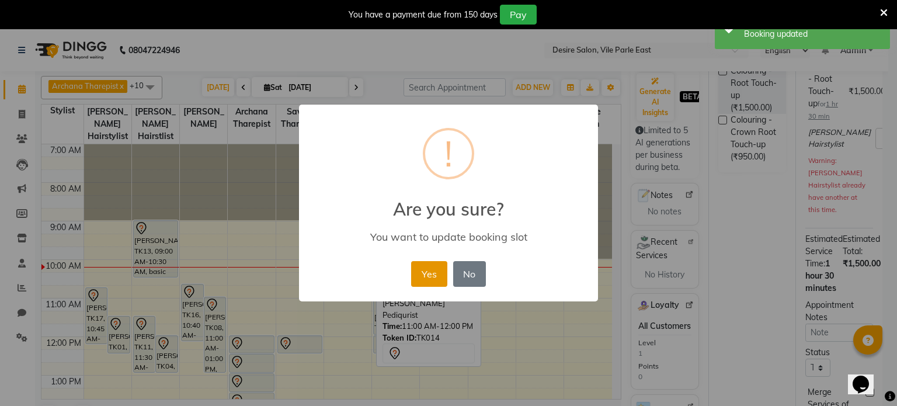
click at [425, 263] on button "Yes" at bounding box center [429, 274] width 36 height 26
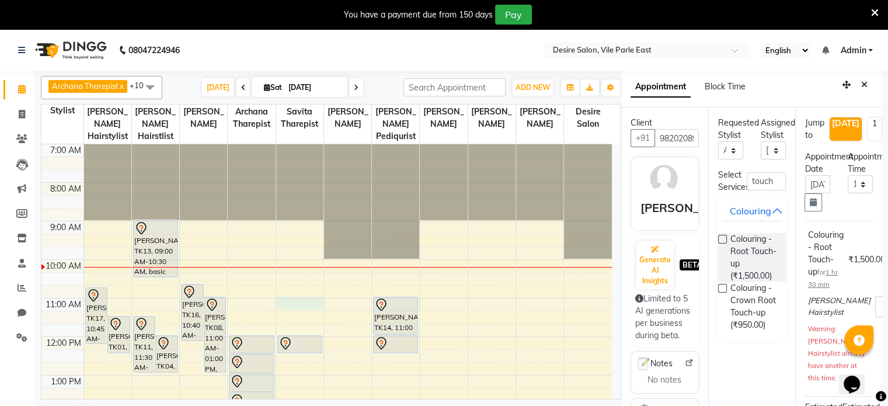
select select "660"
select select "75803"
select select "tentative"
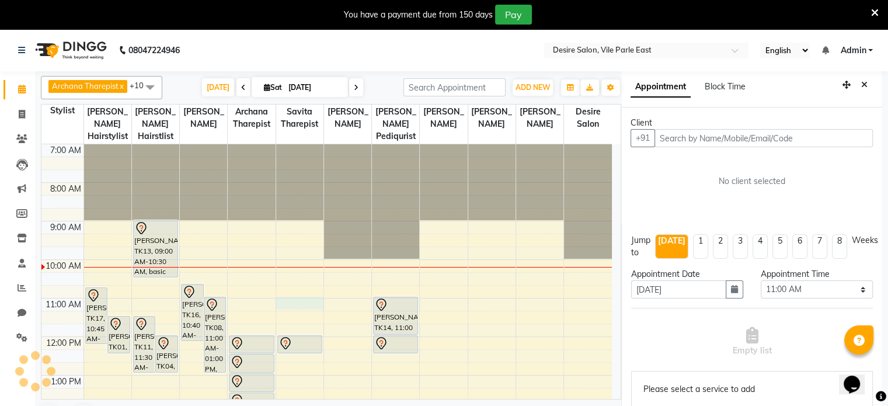
scroll to position [32, 0]
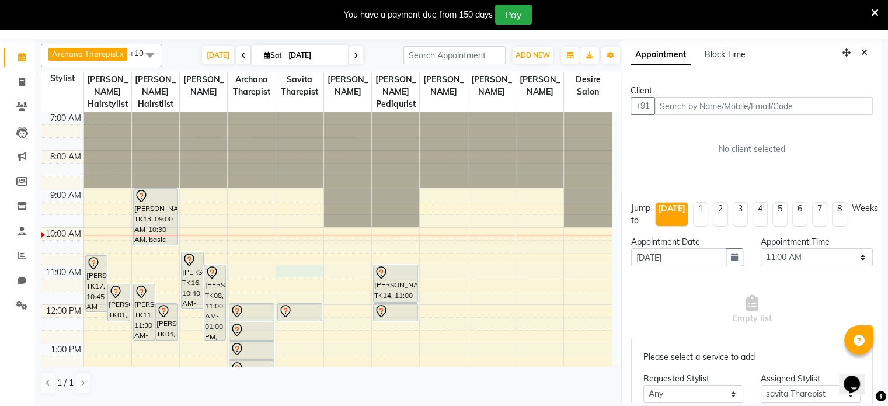
click at [514, 106] on input "text" at bounding box center [764, 106] width 218 height 18
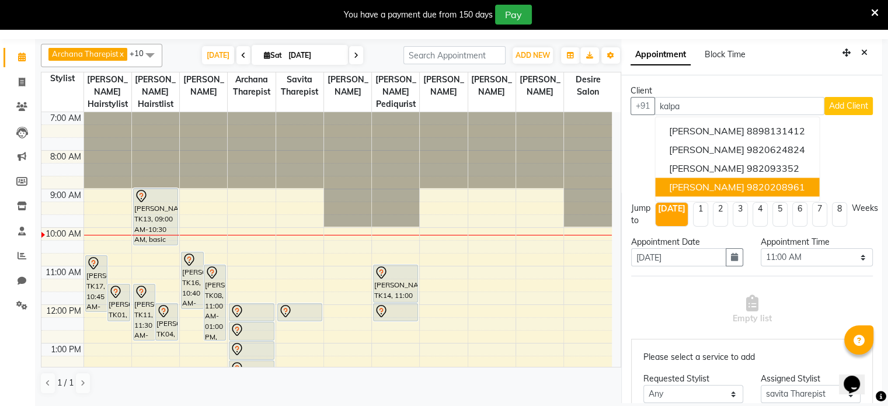
click at [514, 183] on span "[PERSON_NAME]" at bounding box center [706, 187] width 75 height 12
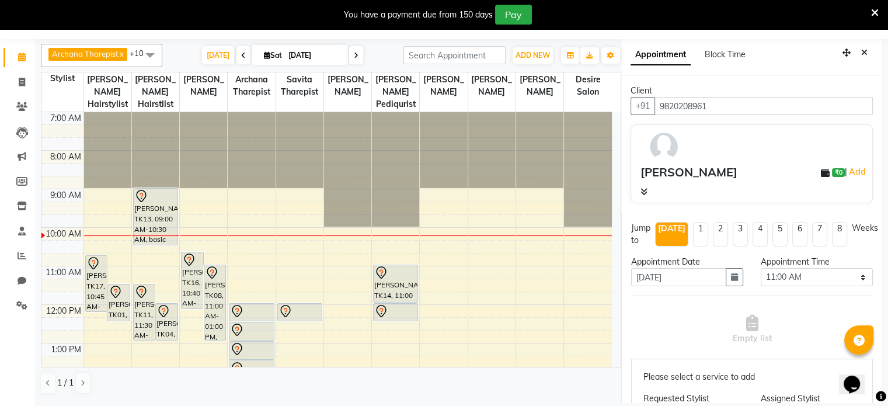
type input "9820208961"
click at [514, 263] on select "Select 08:00 AM 08:15 AM 08:30 AM 08:45 AM 09:00 AM 09:15 AM 09:30 AM 09:45 AM …" at bounding box center [817, 277] width 112 height 18
select select "675"
click at [514, 263] on select "Select 08:00 AM 08:15 AM 08:30 AM 08:45 AM 09:00 AM 09:15 AM 09:30 AM 09:45 AM …" at bounding box center [817, 277] width 112 height 18
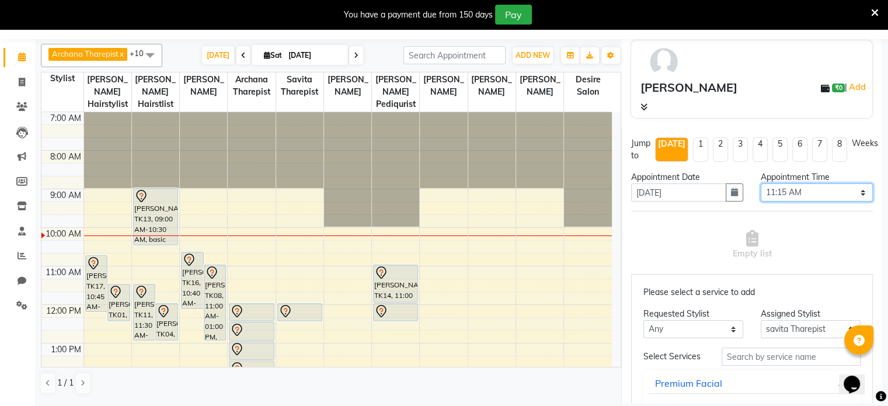
scroll to position [86, 0]
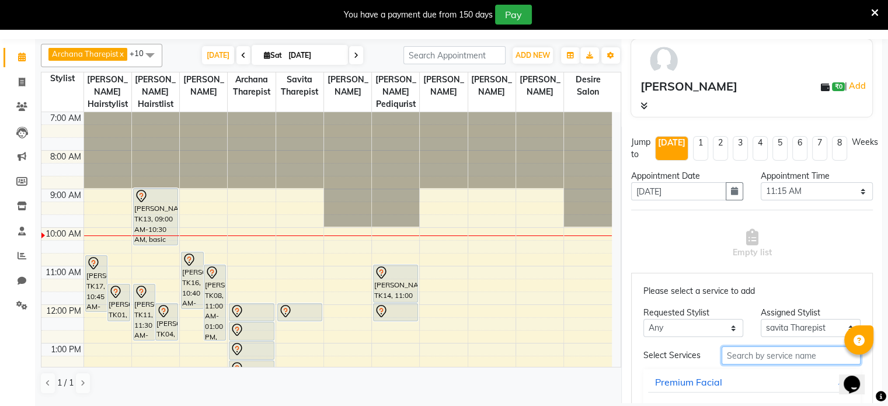
click at [514, 263] on input "text" at bounding box center [791, 355] width 139 height 18
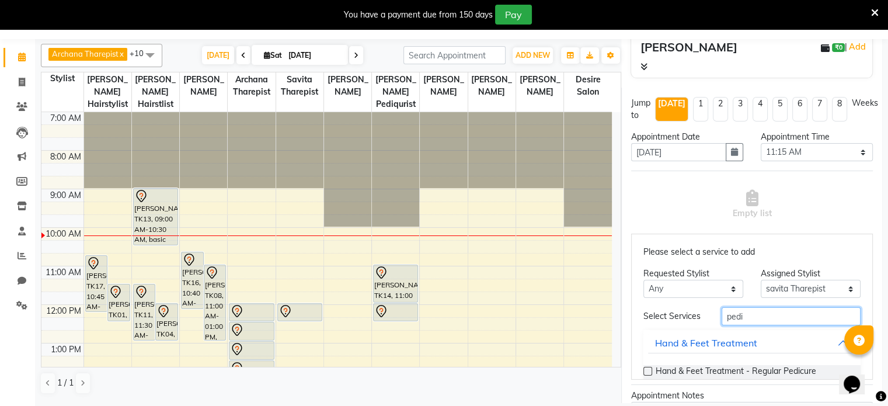
scroll to position [126, 0]
type input "pedi"
click at [514, 263] on label at bounding box center [648, 370] width 9 height 9
click at [514, 263] on input "checkbox" at bounding box center [648, 371] width 8 height 8
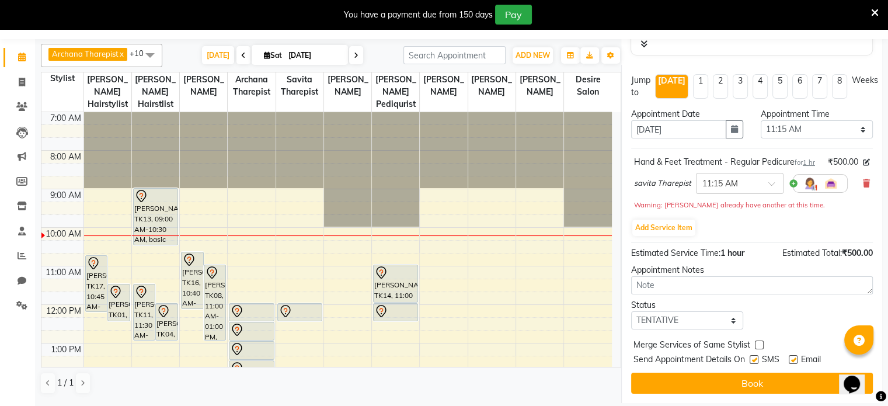
scroll to position [168, 0]
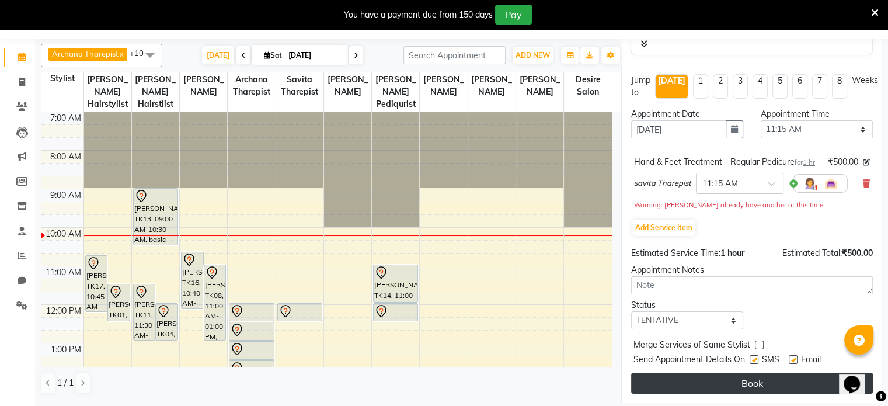
click at [514, 263] on button "Book" at bounding box center [752, 383] width 242 height 21
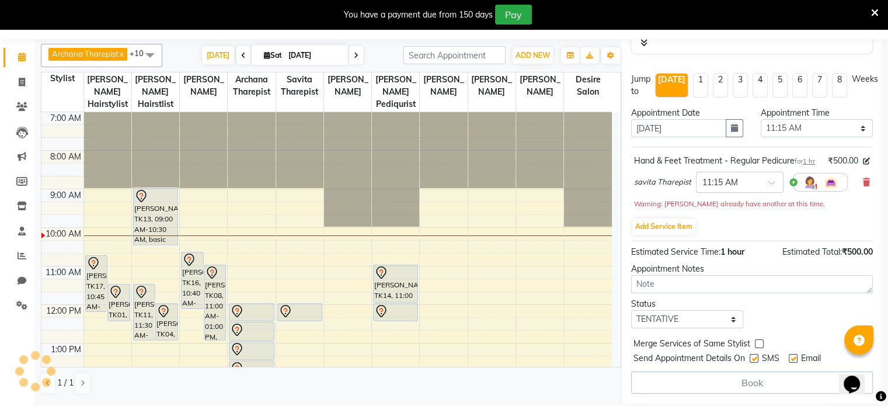
select select "75803"
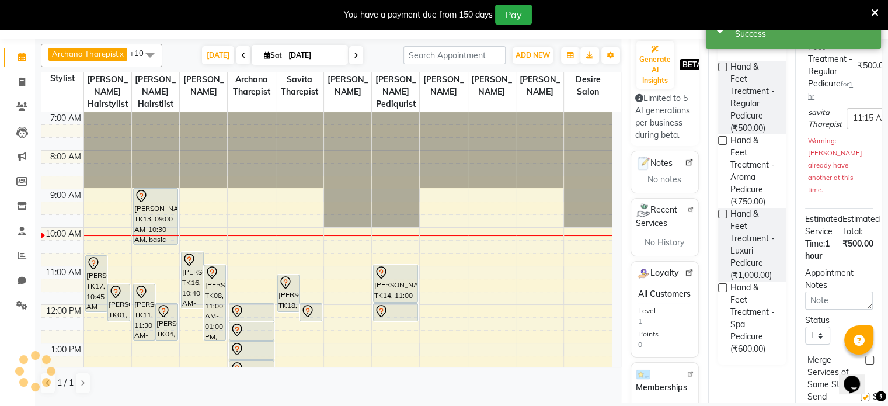
scroll to position [0, 0]
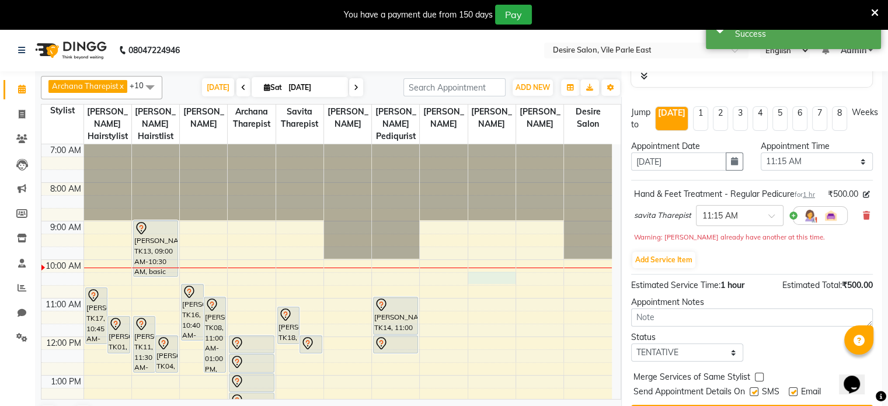
scroll to position [32, 0]
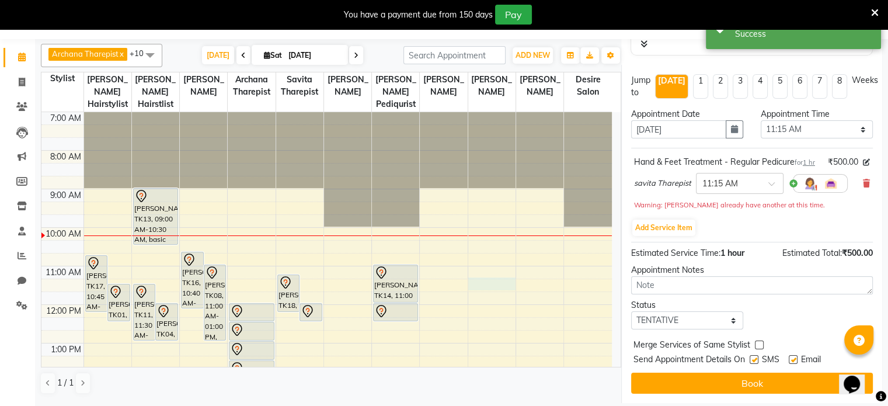
click at [511, 263] on div "7:00 AM 8:00 AM 9:00 AM 10:00 AM 11:00 AM 12:00 PM 1:00 PM 2:00 PM 3:00 PM 4:00…" at bounding box center [326, 401] width 571 height 578
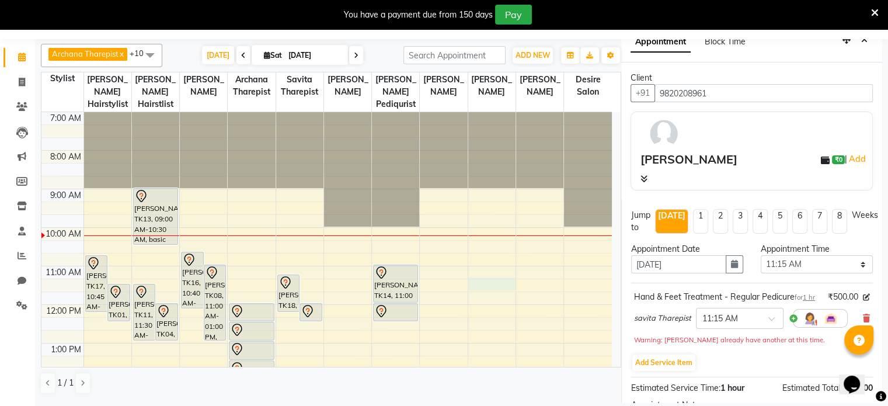
scroll to position [0, 0]
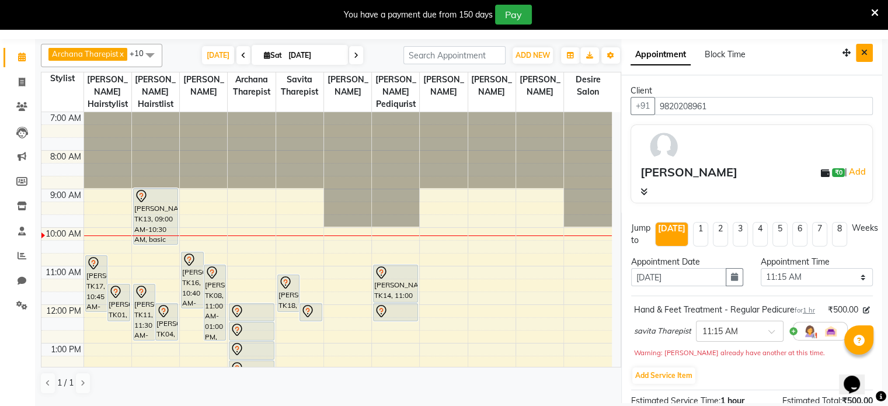
click at [514, 52] on icon "Close" at bounding box center [864, 52] width 6 height 8
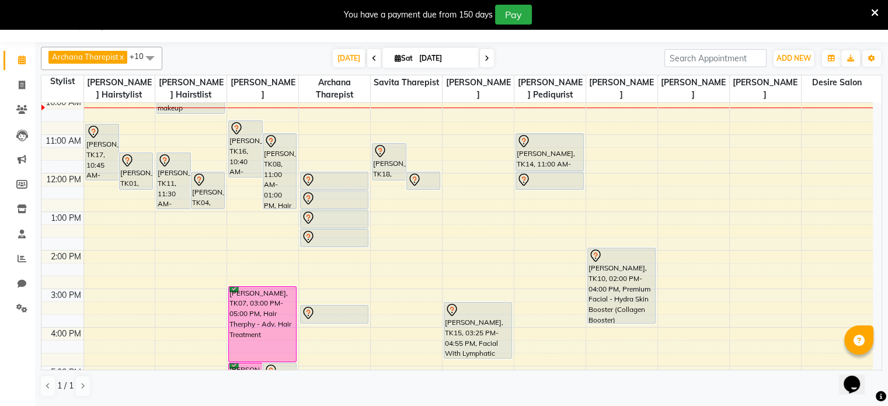
scroll to position [142, 0]
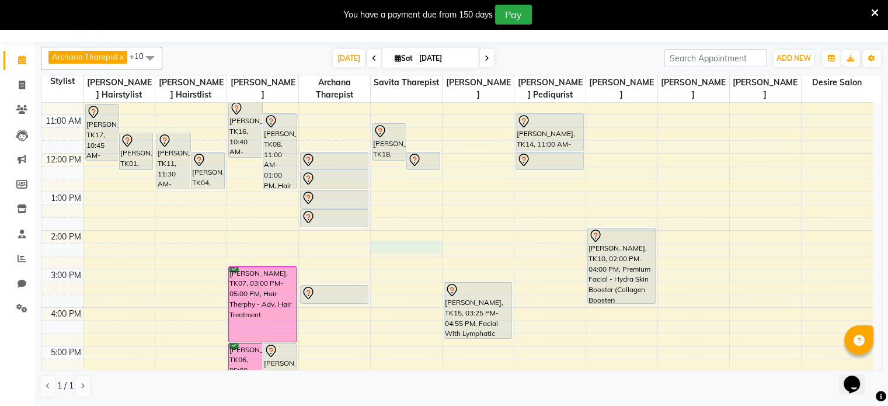
click at [378, 247] on div "7:00 AM 8:00 AM 9:00 AM 10:00 AM 11:00 AM 12:00 PM 1:00 PM 2:00 PM 3:00 PM 4:00…" at bounding box center [457, 250] width 832 height 578
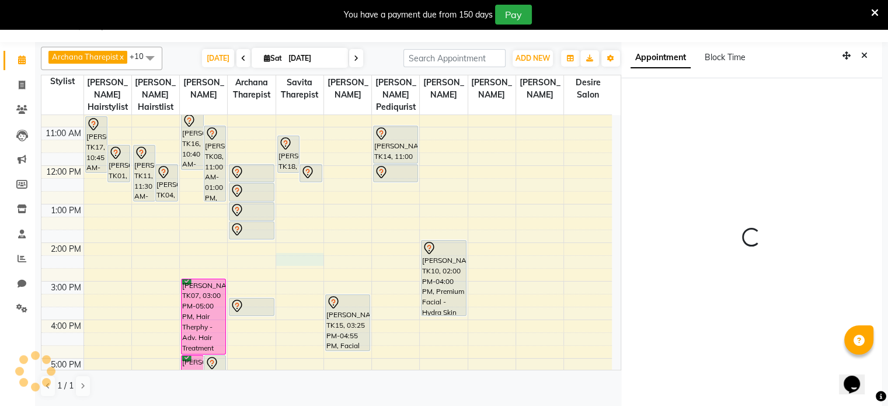
select select "855"
select select "75803"
select select "tentative"
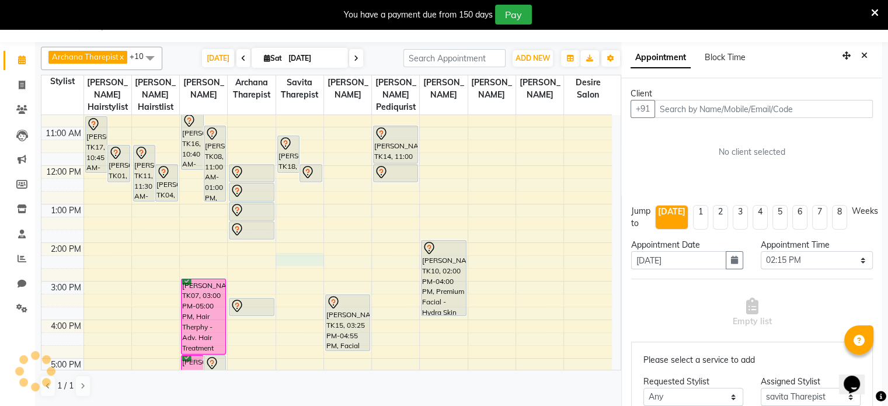
scroll to position [32, 0]
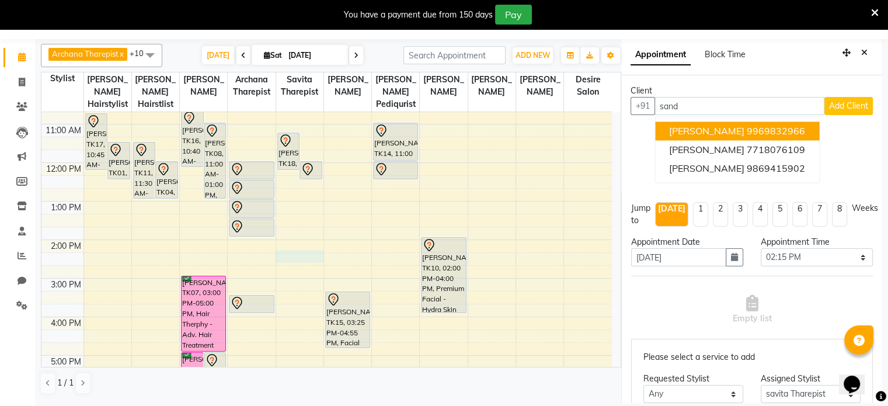
click at [514, 129] on span "[PERSON_NAME]" at bounding box center [706, 131] width 75 height 12
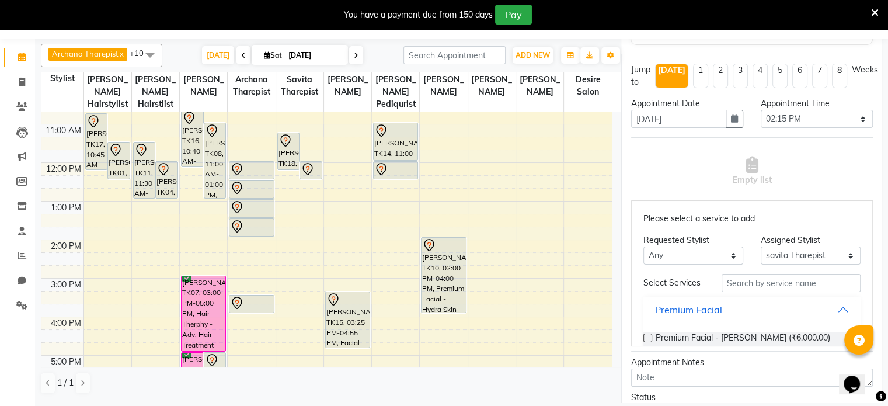
scroll to position [161, 0]
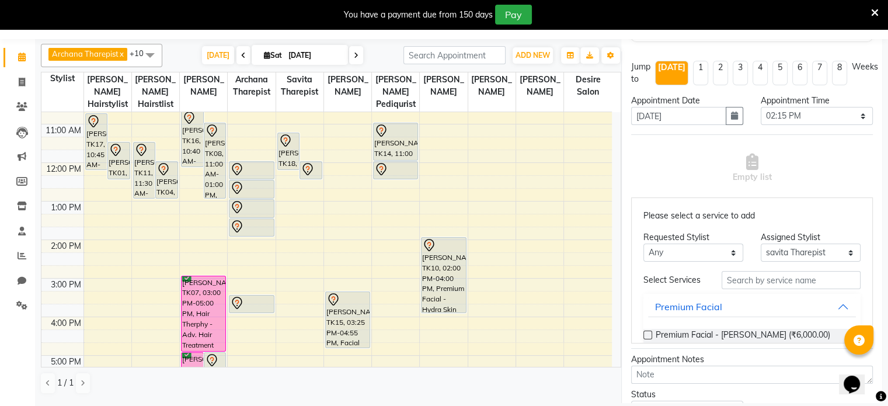
type input "9969832966"
click at [514, 263] on input "text" at bounding box center [791, 280] width 139 height 18
type input "fac"
click at [514, 263] on label at bounding box center [648, 335] width 9 height 9
click at [514, 263] on input "checkbox" at bounding box center [648, 336] width 8 height 8
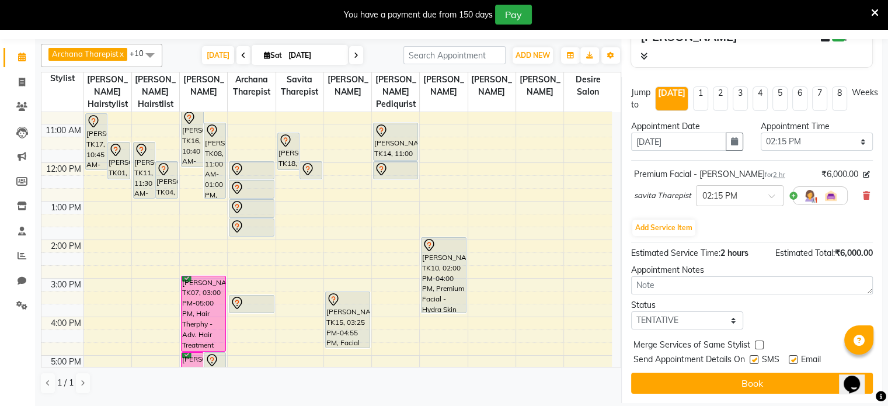
scroll to position [144, 0]
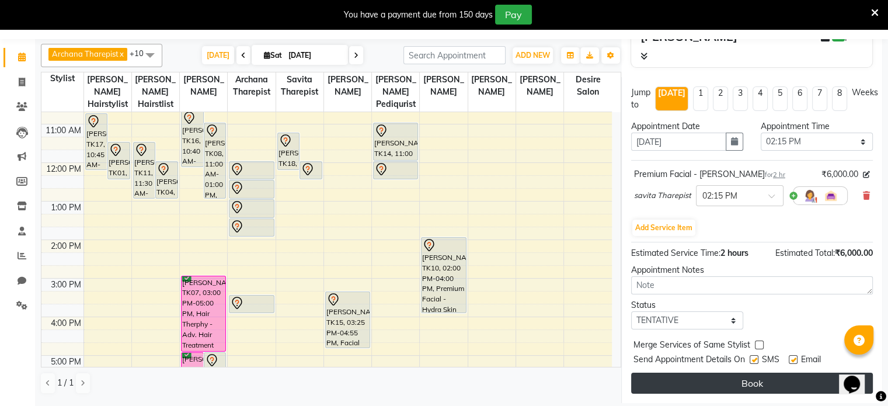
click at [514, 263] on button "Book" at bounding box center [752, 383] width 242 height 21
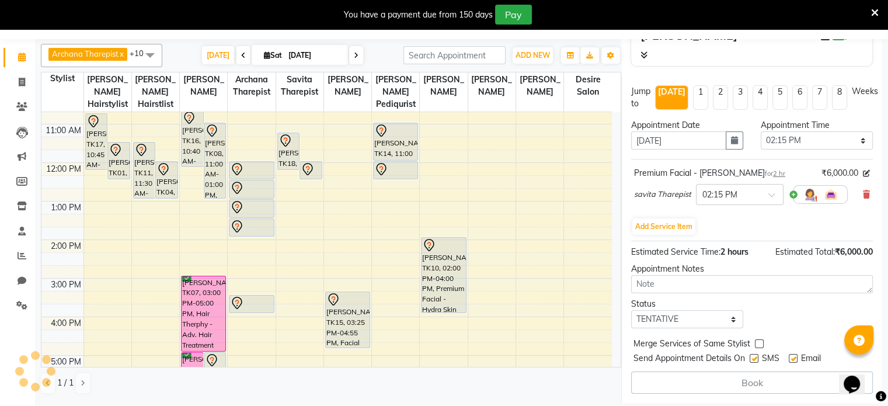
select select "75803"
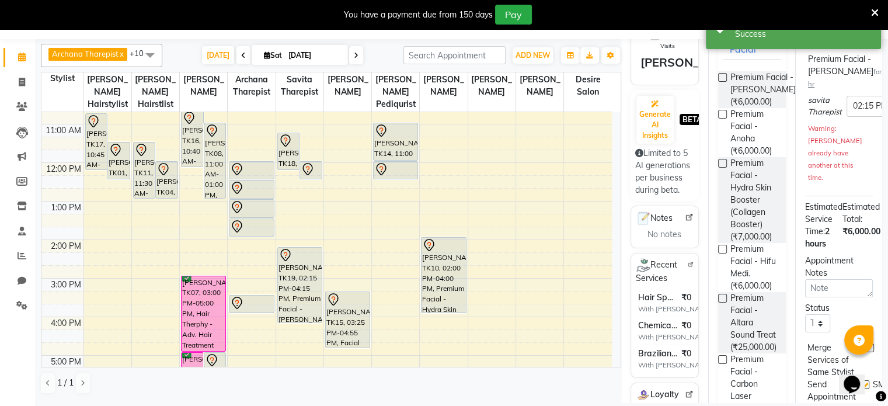
scroll to position [0, 0]
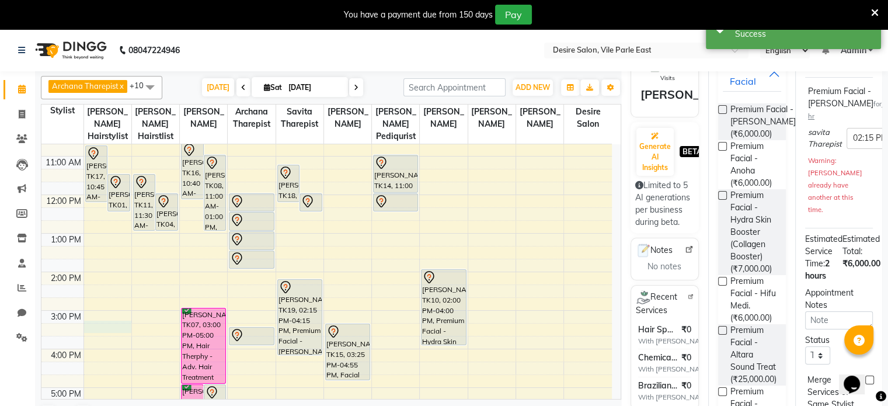
click at [91, 263] on div "7:00 AM 8:00 AM 9:00 AM 10:00 AM 11:00 AM 12:00 PM 1:00 PM 2:00 PM 3:00 PM 4:00…" at bounding box center [326, 291] width 571 height 578
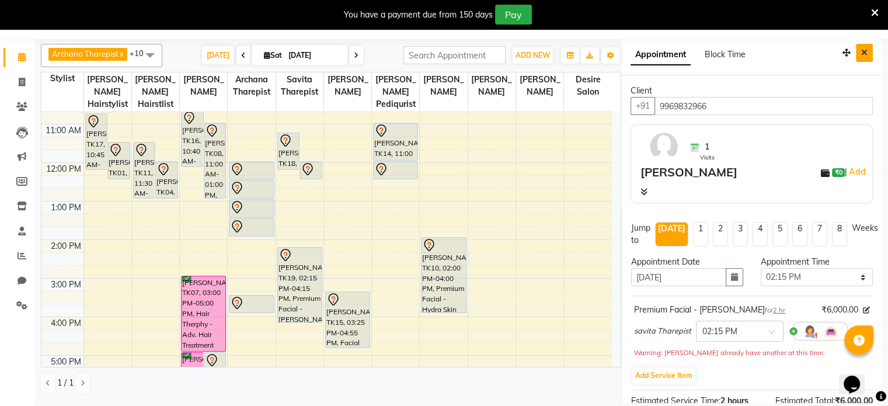
click at [514, 52] on button "Close" at bounding box center [864, 53] width 17 height 18
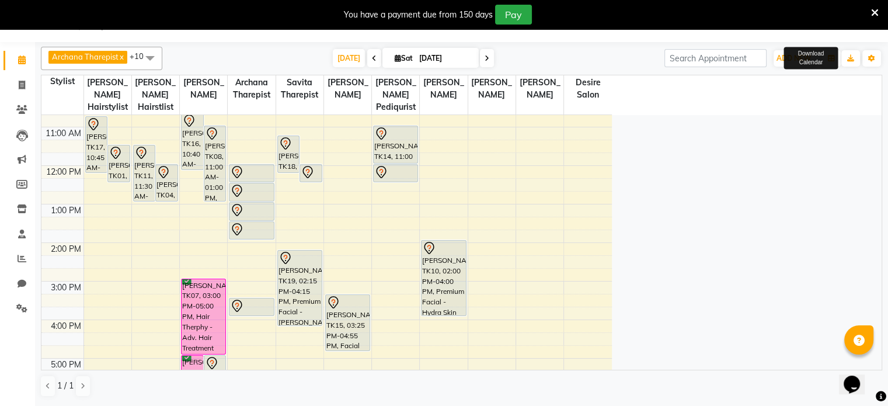
scroll to position [29, 0]
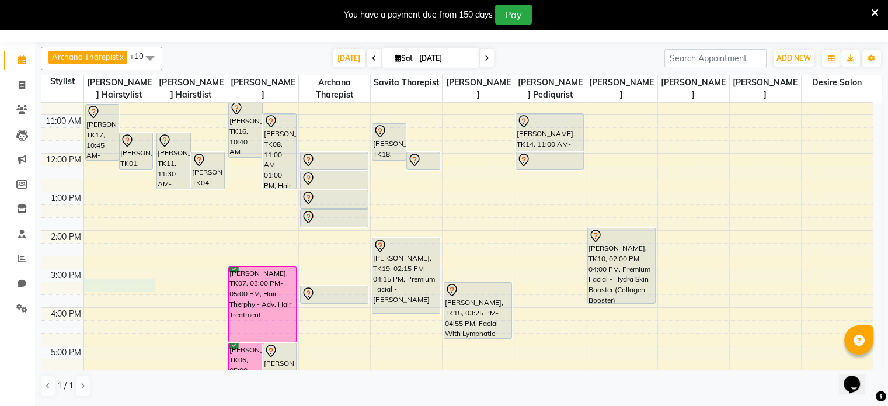
click at [84, 263] on div "7:00 AM 8:00 AM 9:00 AM 10:00 AM 11:00 AM 12:00 PM 1:00 PM 2:00 PM 3:00 PM 4:00…" at bounding box center [457, 250] width 832 height 578
select select "74551"
select select "tentative"
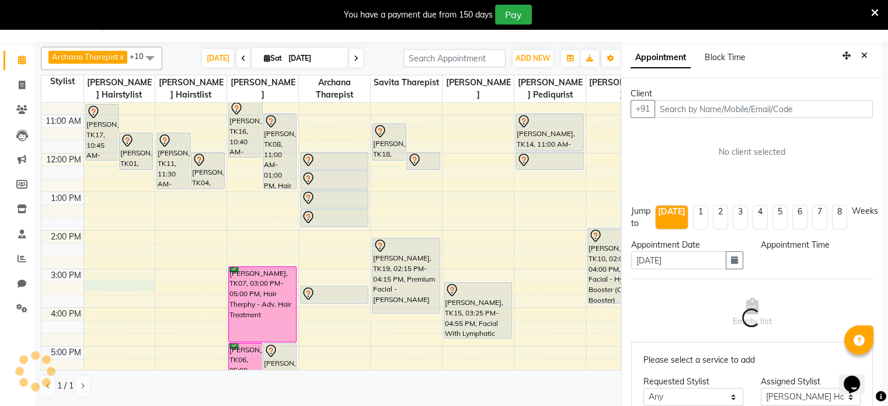
scroll to position [32, 0]
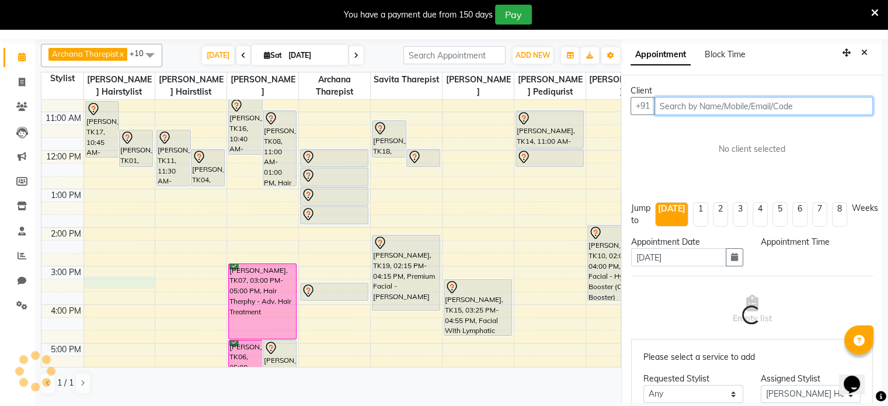
select select "915"
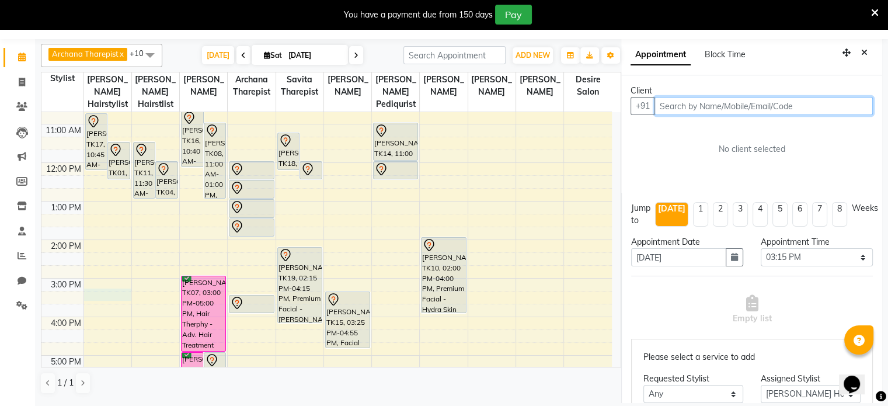
click at [514, 109] on input "text" at bounding box center [764, 106] width 218 height 18
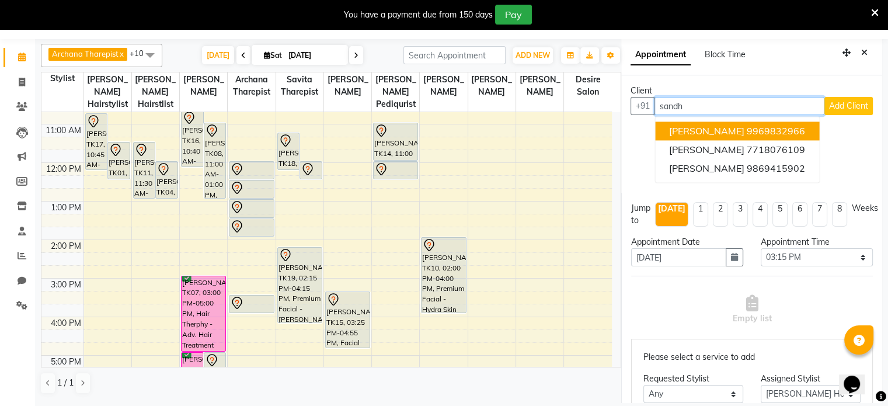
click at [514, 130] on span "[PERSON_NAME]" at bounding box center [706, 131] width 75 height 12
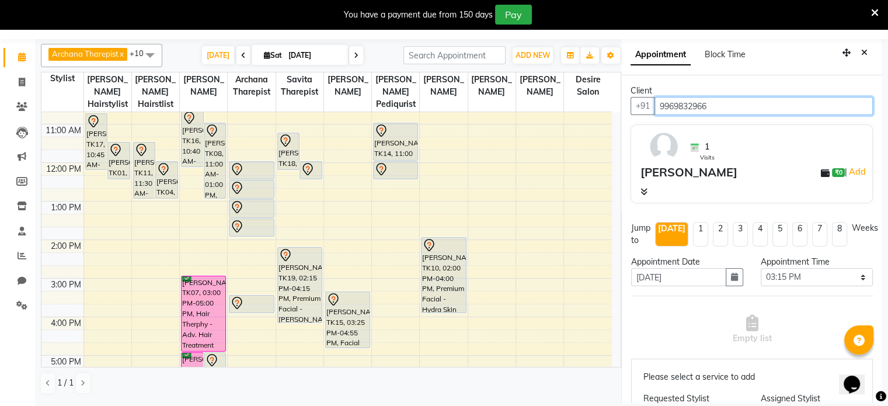
type input "9969832966"
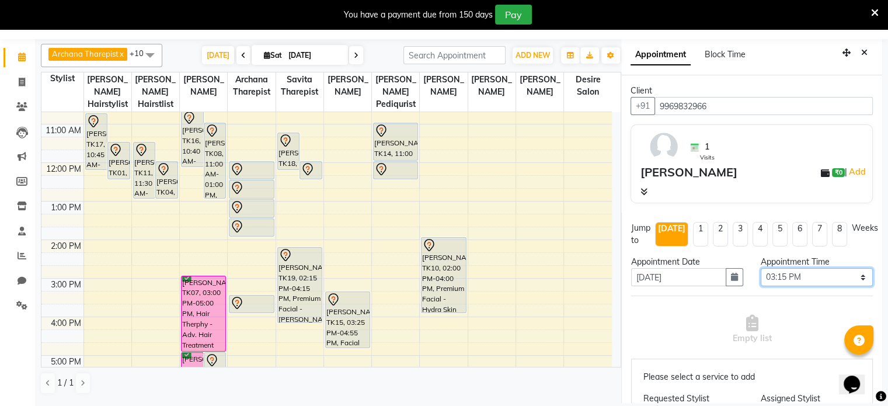
click at [514, 263] on select "Select 08:00 AM 08:15 AM 08:30 AM 08:45 AM 09:00 AM 09:15 AM 09:30 AM 09:45 AM …" at bounding box center [817, 277] width 112 height 18
select select "930"
click at [514, 263] on select "Select 08:00 AM 08:15 AM 08:30 AM 08:45 AM 09:00 AM 09:15 AM 09:30 AM 09:45 AM …" at bounding box center [817, 277] width 112 height 18
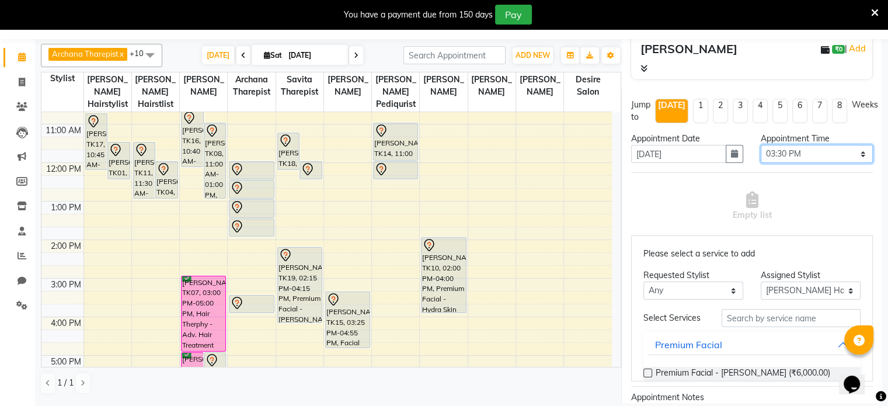
scroll to position [124, 0]
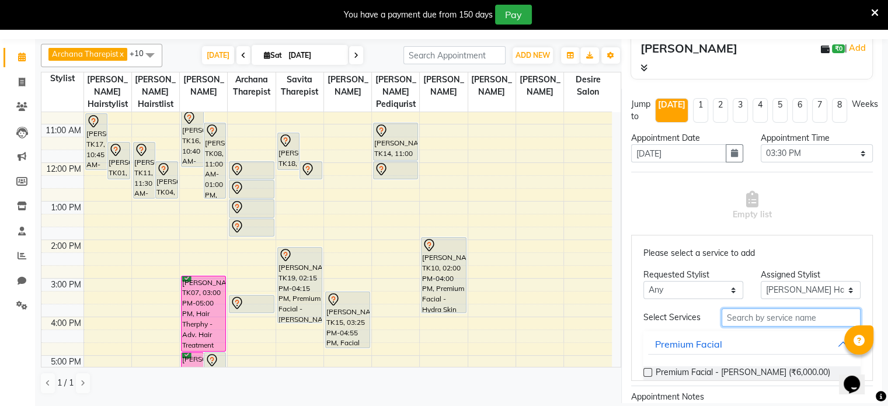
click at [514, 263] on input "text" at bounding box center [791, 317] width 139 height 18
type input "touc"
click at [514, 263] on label at bounding box center [648, 372] width 9 height 9
click at [514, 263] on input "checkbox" at bounding box center [648, 374] width 8 height 8
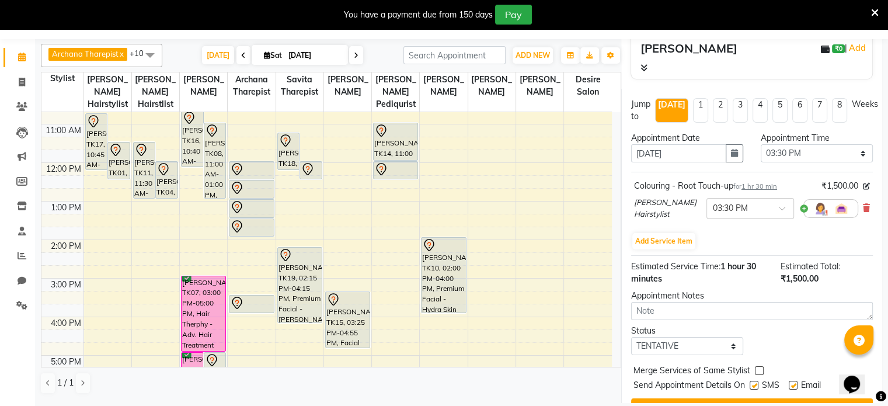
scroll to position [156, 0]
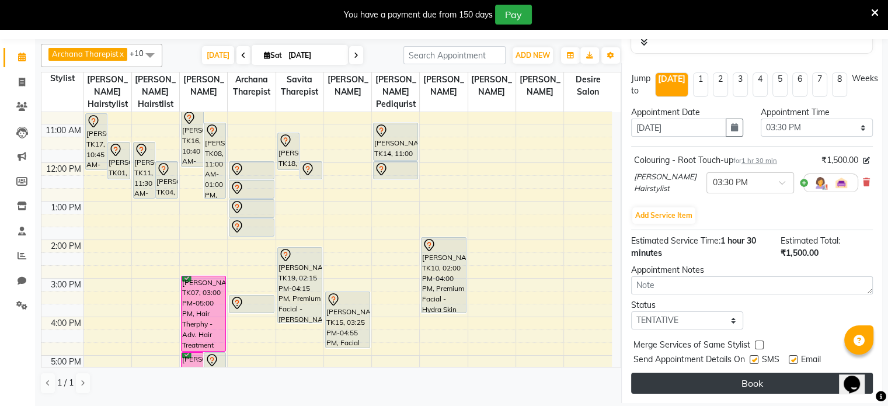
click at [514, 263] on button "Book" at bounding box center [752, 383] width 242 height 21
select select "74551"
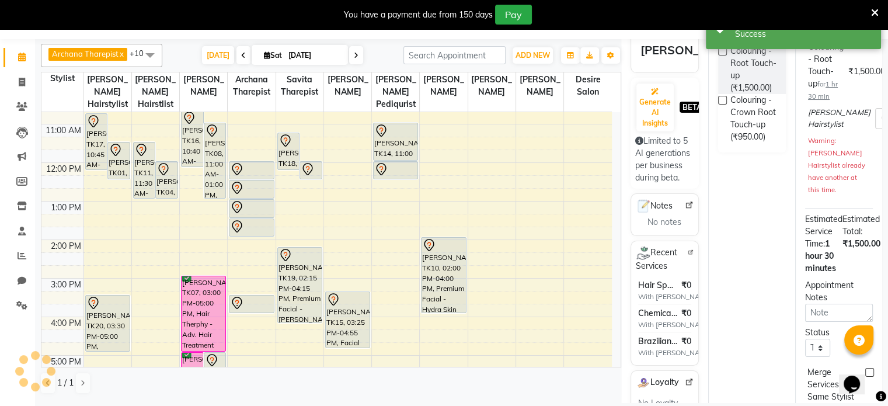
scroll to position [0, 0]
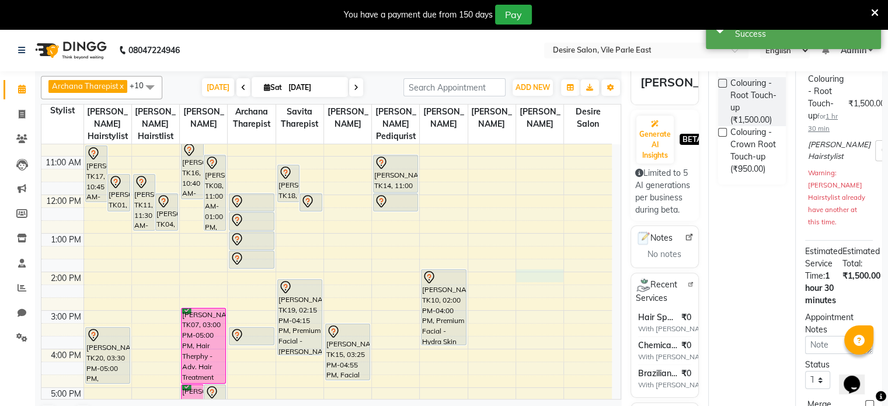
click at [514, 262] on div "7:00 AM 8:00 AM 9:00 AM 10:00 AM 11:00 AM 12:00 PM 1:00 PM 2:00 PM 3:00 PM 4:00…" at bounding box center [326, 291] width 571 height 578
select select "75805"
select select "tentative"
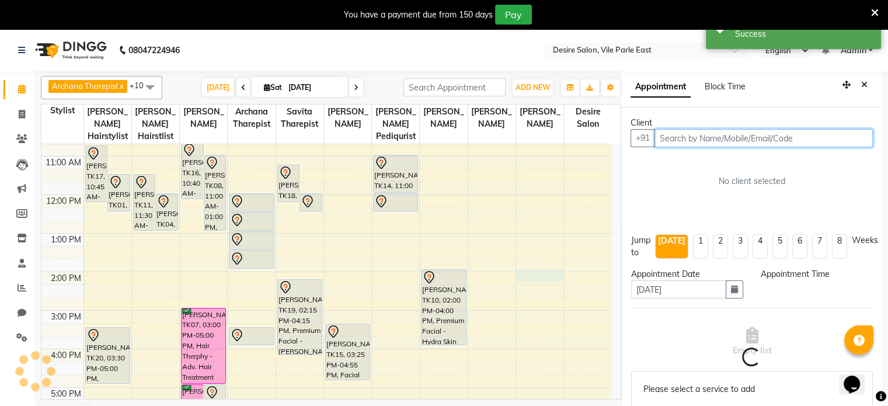
select select "840"
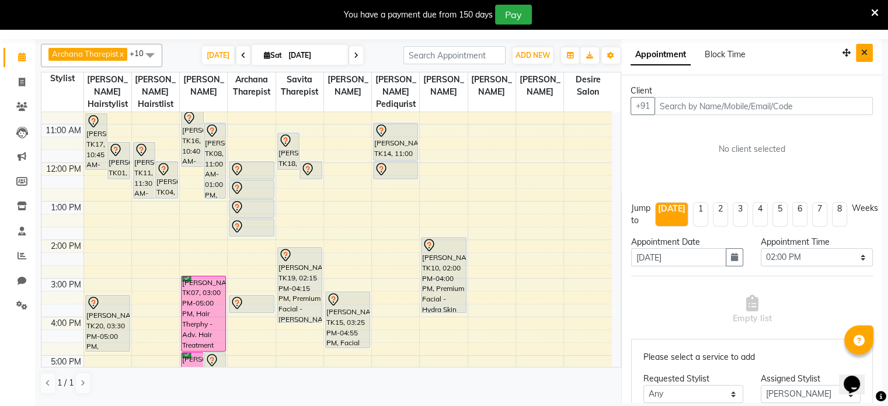
click at [514, 53] on icon "Close" at bounding box center [864, 52] width 6 height 8
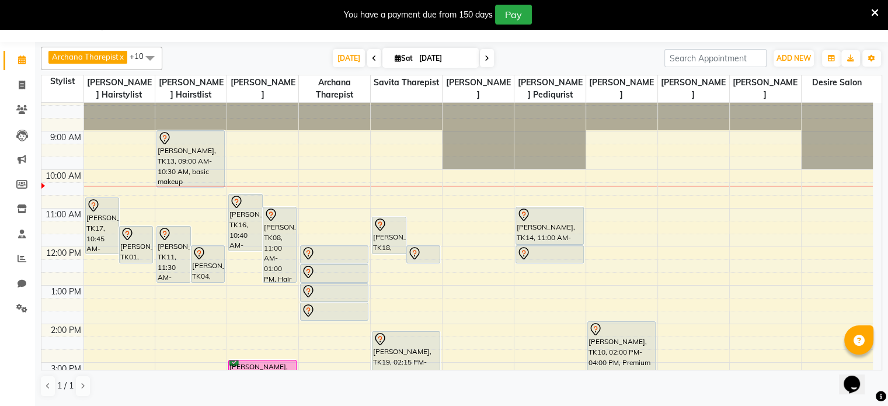
scroll to position [47, 0]
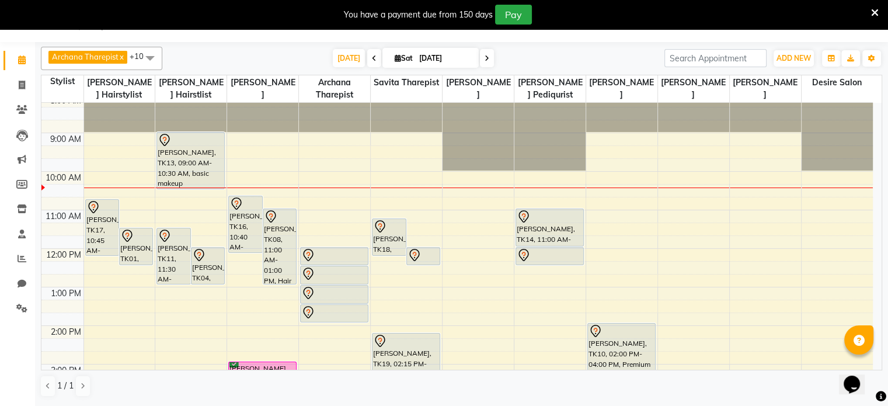
drag, startPoint x: 881, startPoint y: 199, endPoint x: 874, endPoint y: 170, distance: 29.6
click at [514, 170] on div "7:00 AM 8:00 AM 9:00 AM 10:00 AM 11:00 AM 12:00 PM 1:00 PM 2:00 PM 3:00 PM 4:00…" at bounding box center [461, 236] width 840 height 267
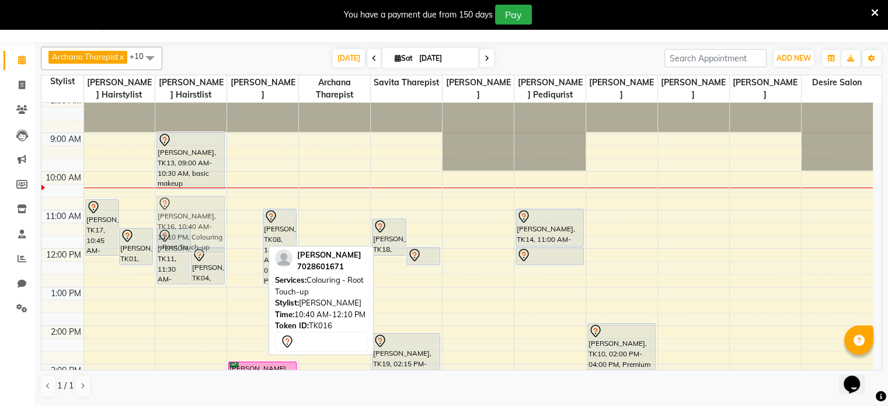
drag, startPoint x: 244, startPoint y: 214, endPoint x: 224, endPoint y: 213, distance: 19.3
click at [224, 213] on tr "[PERSON_NAME], TK17, 10:45 AM-12:15 PM, Colouring - Root Touch-up [PERSON_NAME]…" at bounding box center [457, 345] width 832 height 578
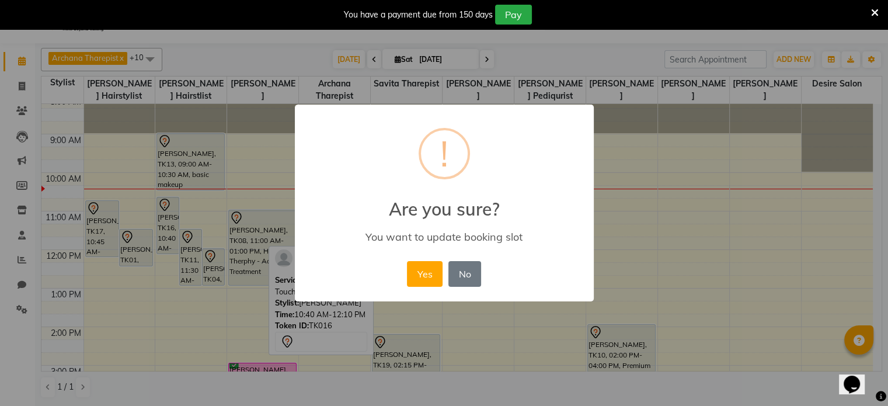
scroll to position [27, 0]
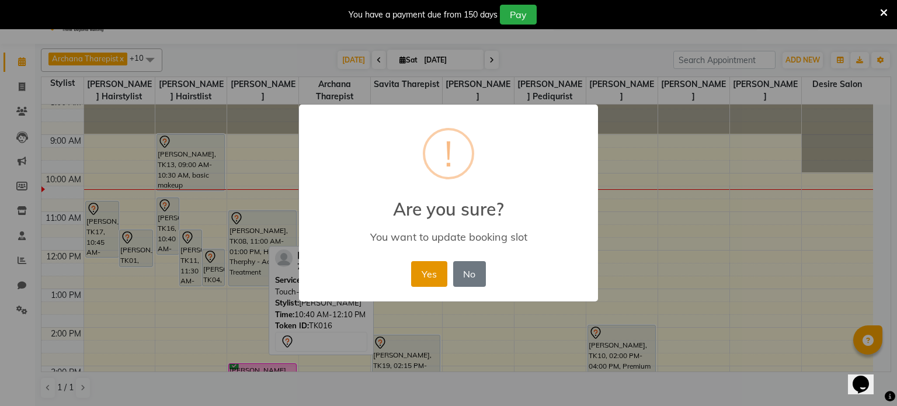
click at [430, 263] on button "Yes" at bounding box center [429, 274] width 36 height 26
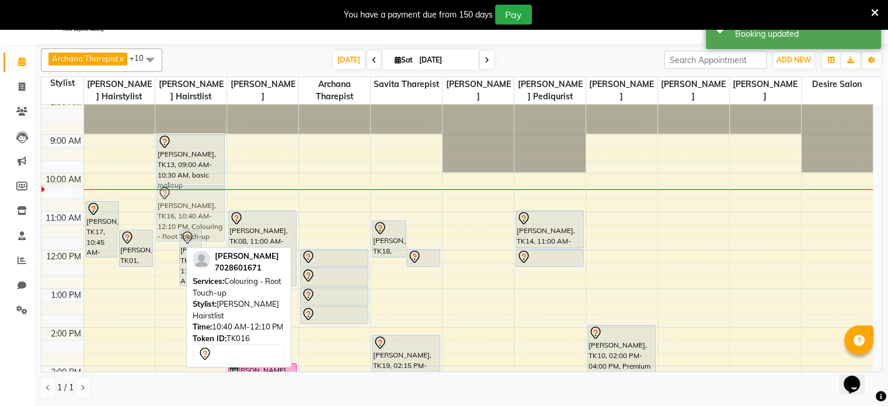
drag, startPoint x: 163, startPoint y: 230, endPoint x: 163, endPoint y: 220, distance: 9.9
click at [163, 220] on div "[PERSON_NAME], TK16, 10:40 AM-12:10 PM, Colouring - Root Touch-up [PERSON_NAME]…" at bounding box center [190, 347] width 71 height 578
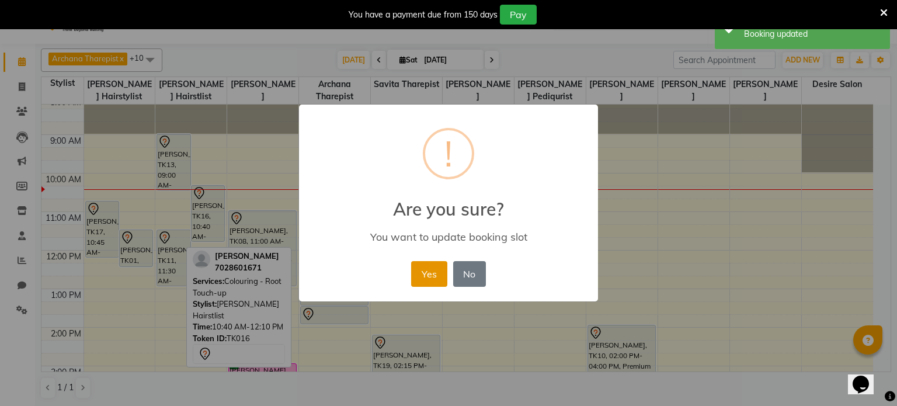
click at [434, 263] on button "Yes" at bounding box center [429, 274] width 36 height 26
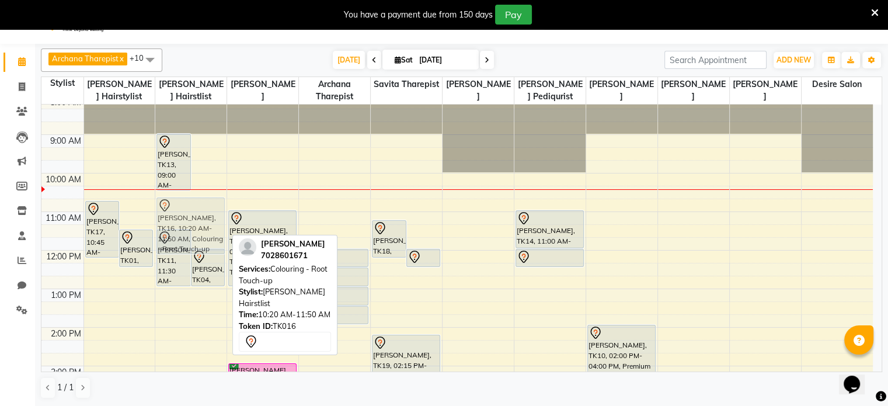
drag, startPoint x: 213, startPoint y: 213, endPoint x: 213, endPoint y: 224, distance: 11.1
click at [213, 224] on div "[PERSON_NAME], TK13, 09:00 AM-10:30 AM, basic makeup [PERSON_NAME], TK16, 10:20…" at bounding box center [190, 347] width 71 height 578
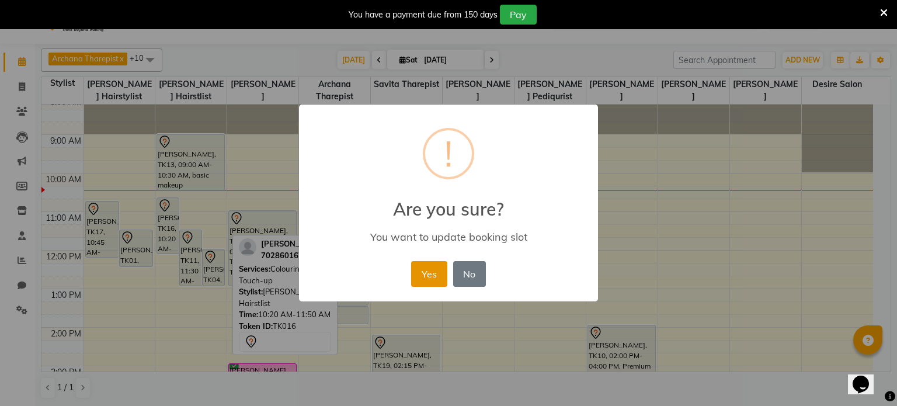
click at [430, 263] on button "Yes" at bounding box center [429, 274] width 36 height 26
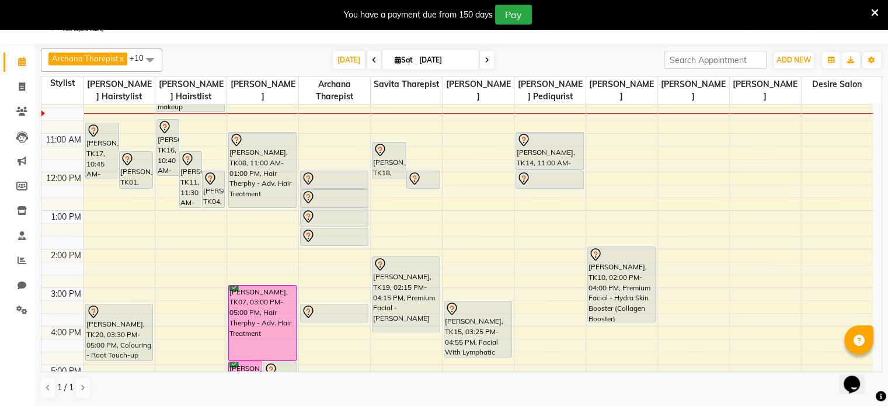
scroll to position [127, 0]
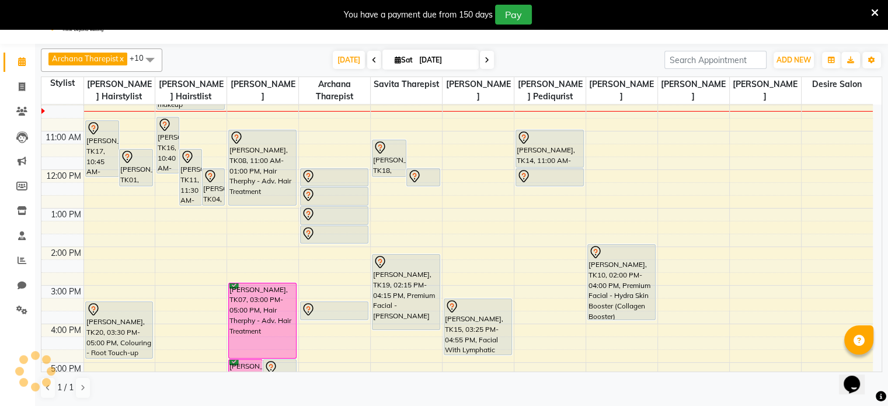
click at [485, 61] on icon at bounding box center [487, 60] width 5 height 7
type input "[DATE]"
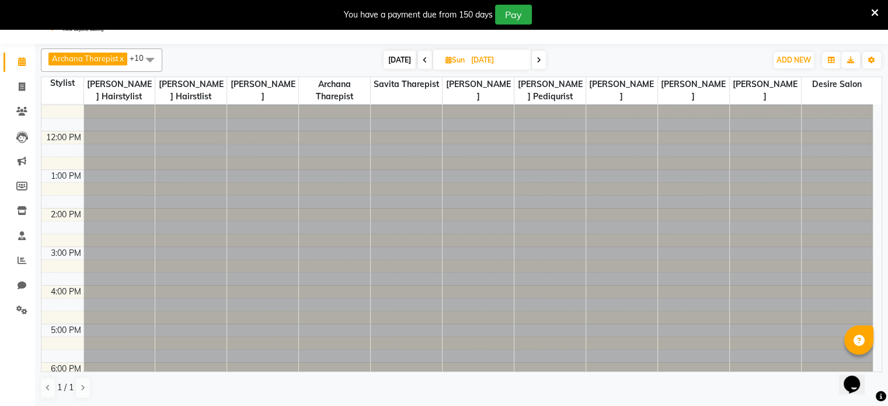
scroll to position [77, 0]
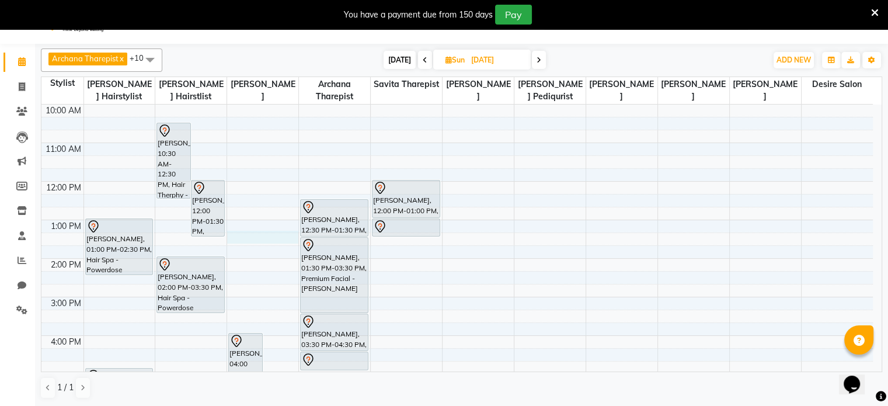
click at [239, 236] on div "8:00 AM 9:00 AM 10:00 AM 11:00 AM 12:00 PM 1:00 PM 2:00 PM 3:00 PM 4:00 PM 5:00…" at bounding box center [457, 296] width 832 height 539
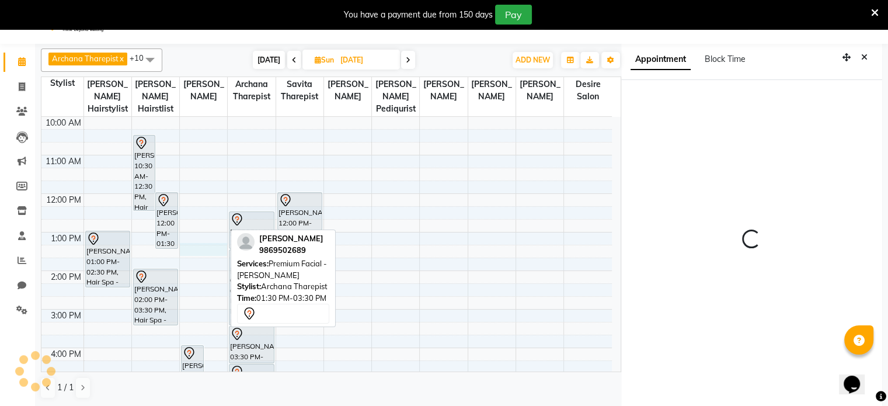
select select "795"
select select "74553"
select select "tentative"
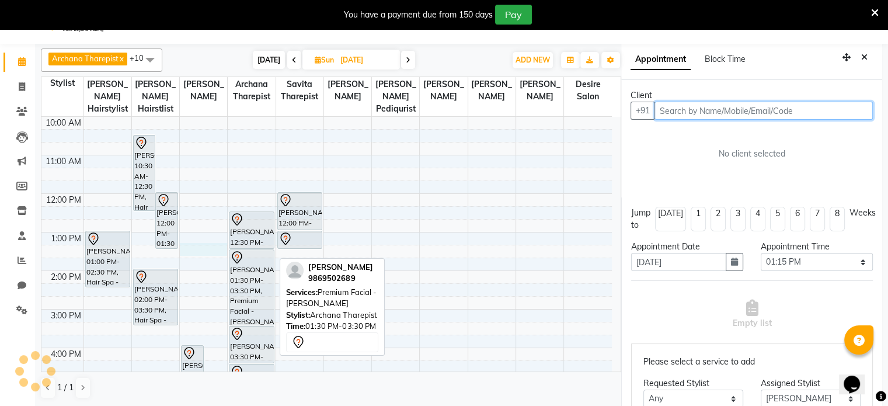
scroll to position [32, 0]
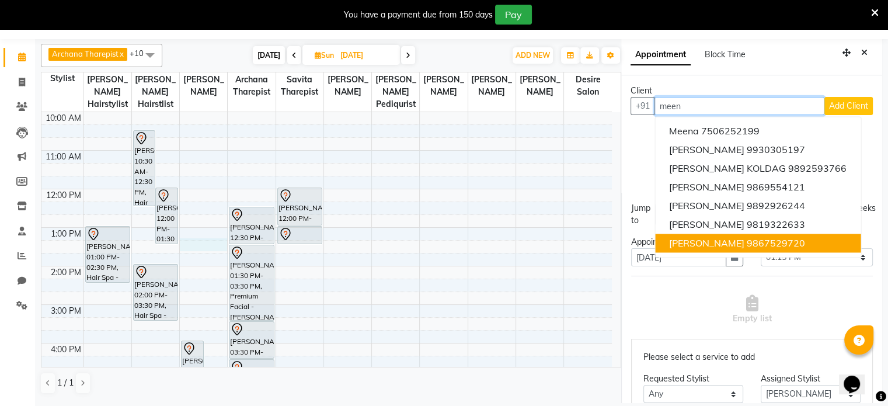
click at [514, 245] on span "[PERSON_NAME]" at bounding box center [706, 243] width 75 height 12
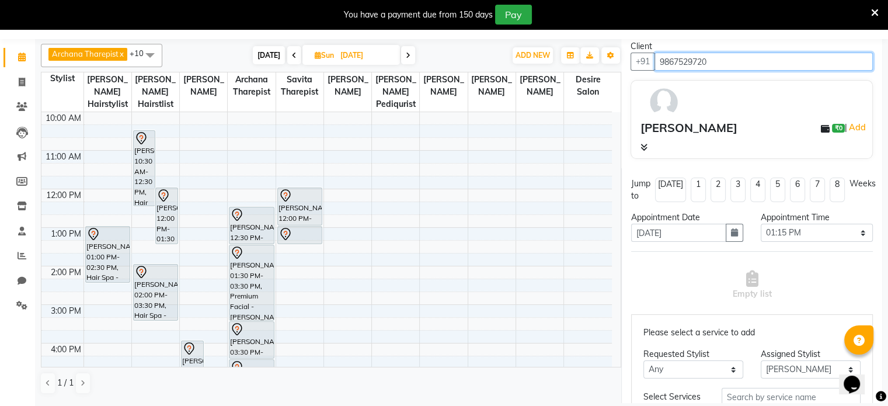
scroll to position [49, 0]
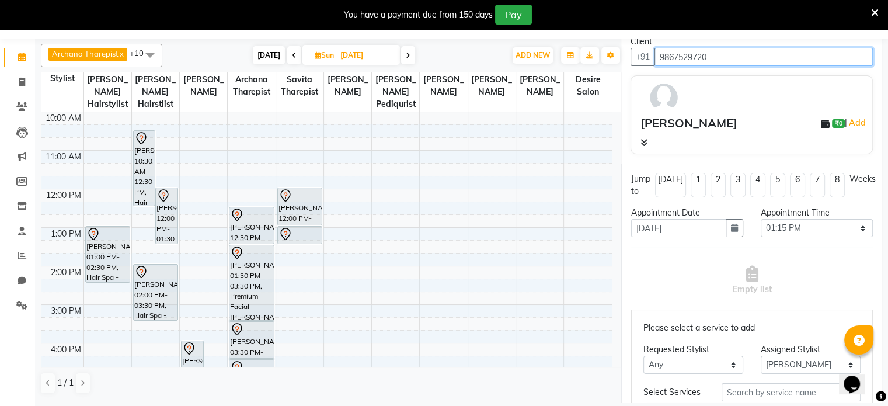
type input "9867529720"
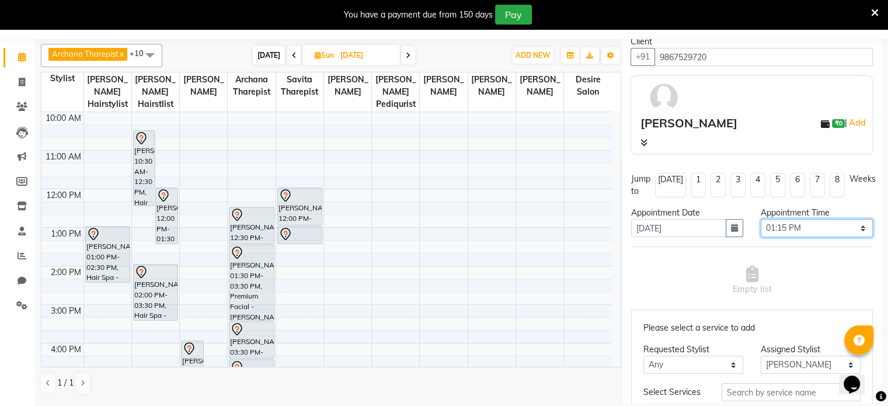
click at [514, 220] on select "Select 09:00 AM 09:15 AM 09:30 AM 09:45 AM 10:00 AM 10:15 AM 10:30 AM 10:45 AM …" at bounding box center [817, 228] width 112 height 18
select select "810"
click at [514, 219] on select "Select 09:00 AM 09:15 AM 09:30 AM 09:45 AM 10:00 AM 10:15 AM 10:30 AM 10:45 AM …" at bounding box center [817, 228] width 112 height 18
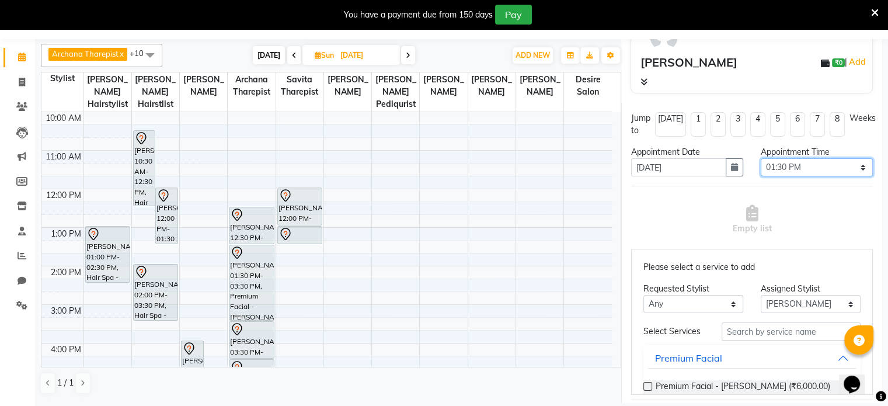
scroll to position [110, 0]
click at [514, 263] on input "text" at bounding box center [791, 331] width 139 height 18
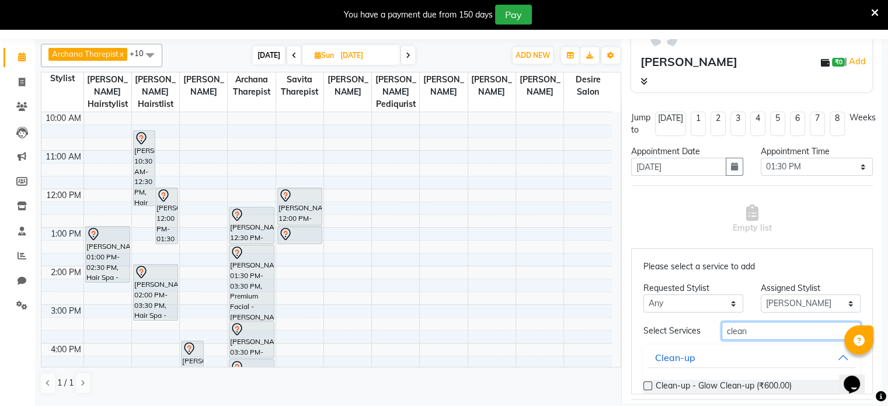
type input "clean"
click at [514, 263] on label at bounding box center [648, 385] width 9 height 9
click at [514, 263] on input "checkbox" at bounding box center [648, 387] width 8 height 8
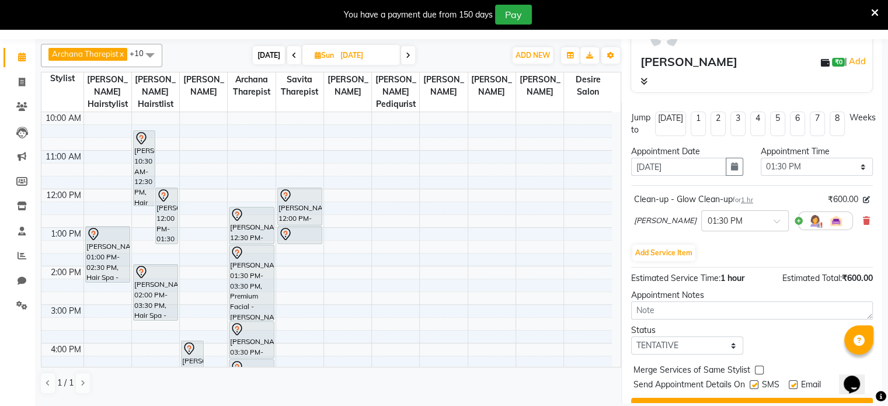
scroll to position [135, 0]
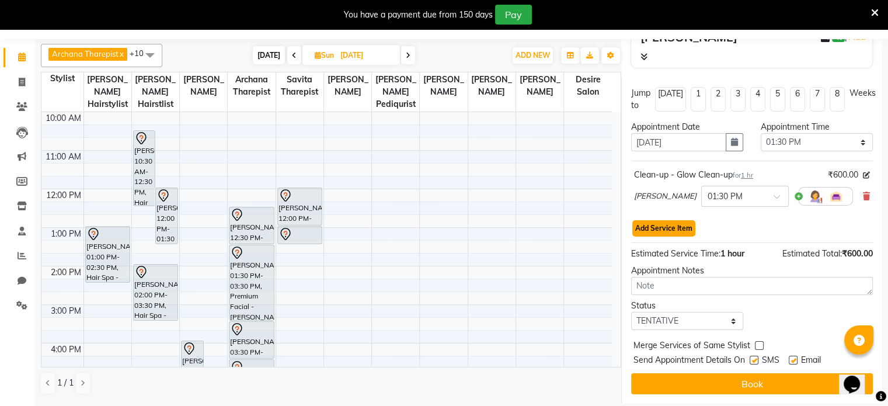
click at [514, 225] on button "Add Service Item" at bounding box center [663, 228] width 63 height 16
select select "74553"
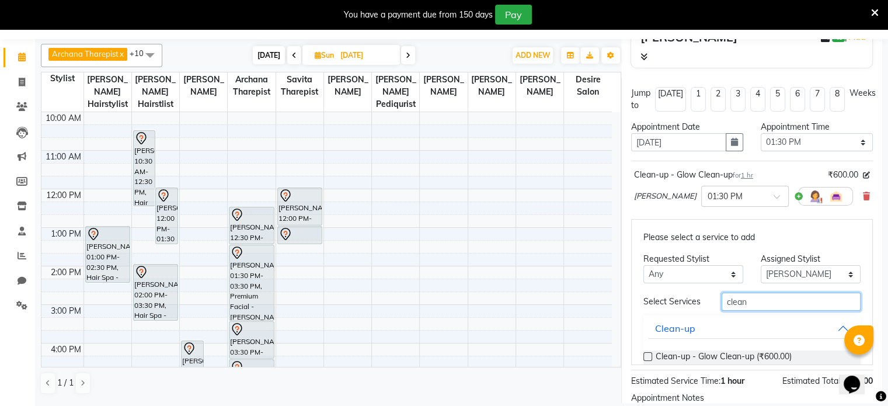
click at [514, 263] on input "clean" at bounding box center [791, 302] width 139 height 18
type input "c"
type input "wax"
click at [514, 263] on label at bounding box center [648, 356] width 9 height 9
click at [514, 263] on input "checkbox" at bounding box center [648, 358] width 8 height 8
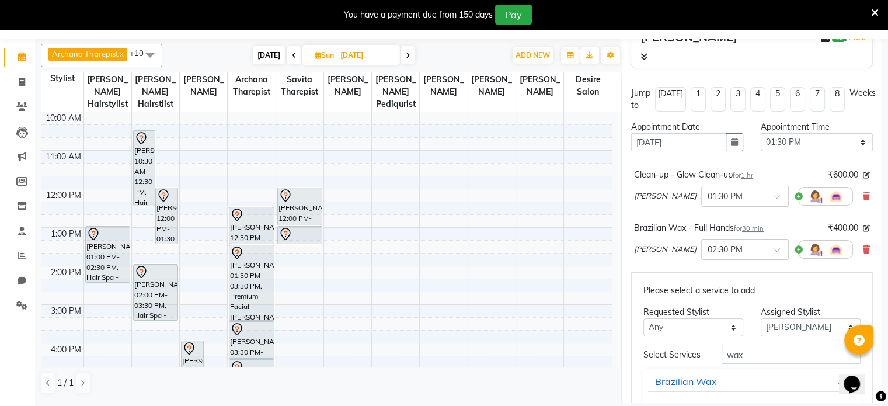
checkbox input "false"
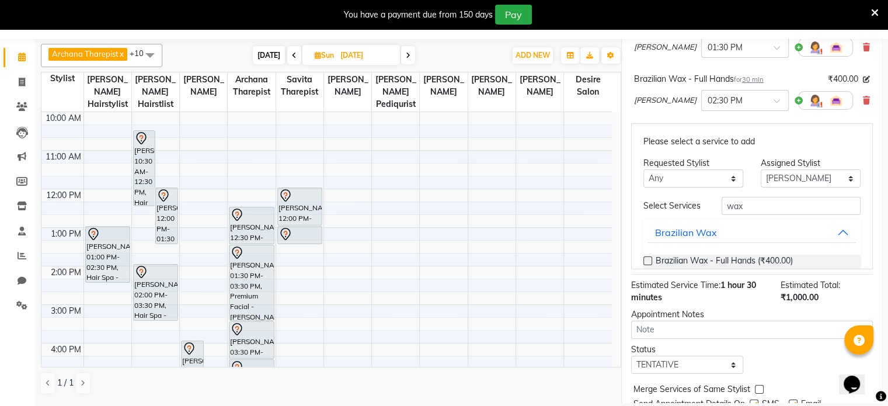
scroll to position [318, 0]
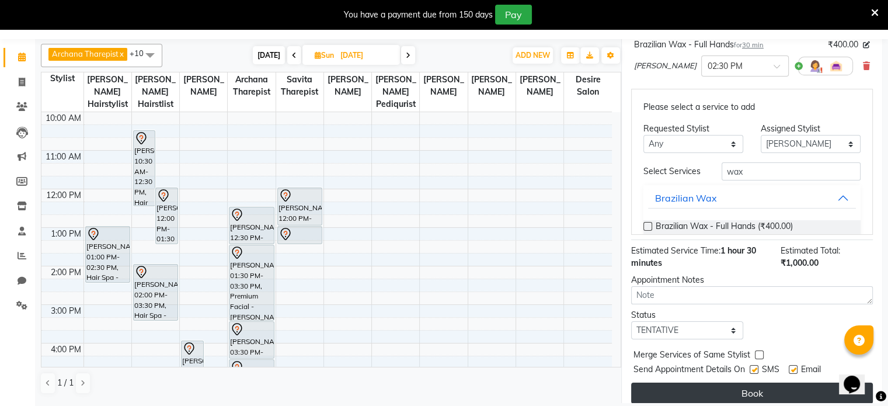
click at [514, 263] on button "Book" at bounding box center [752, 393] width 242 height 21
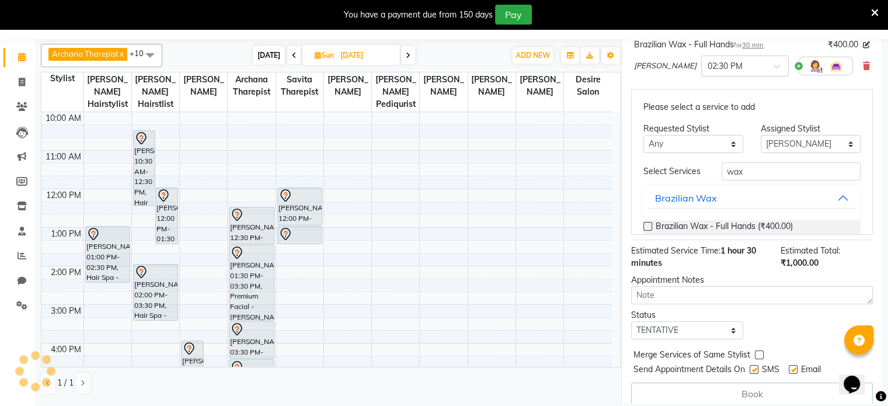
select select "74553"
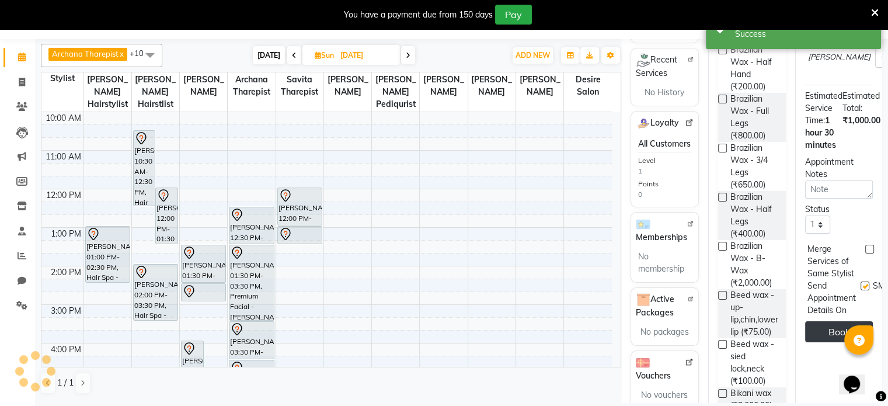
scroll to position [0, 0]
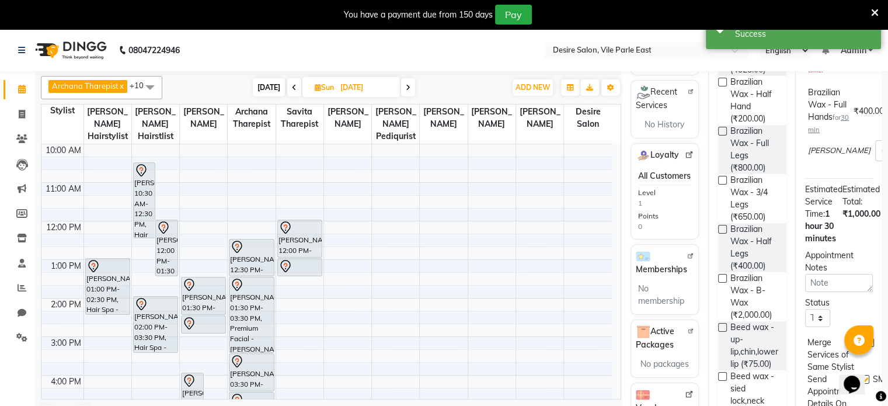
click at [292, 90] on icon at bounding box center [294, 87] width 5 height 7
type input "[DATE]"
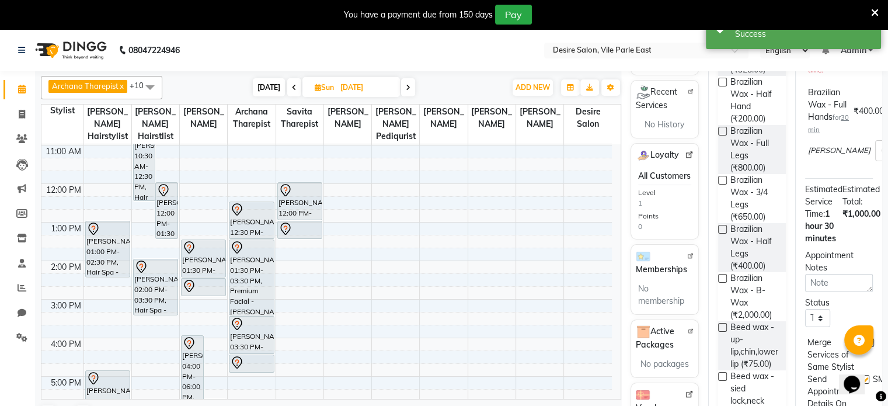
select select "810"
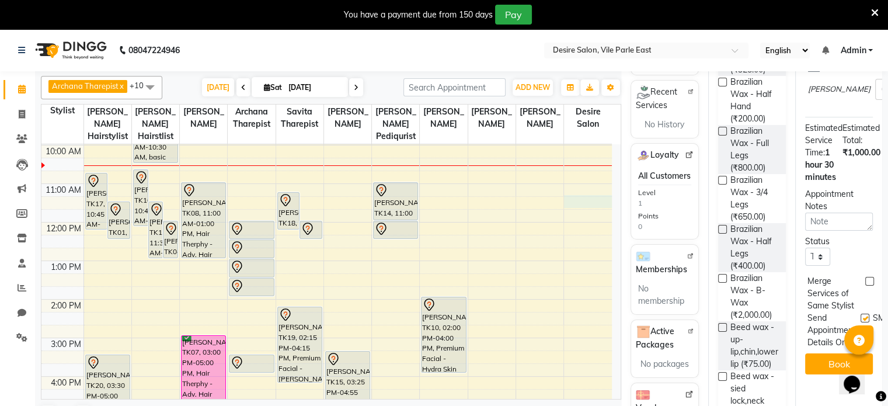
click at [514, 193] on div "7:00 AM 8:00 AM 9:00 AM 10:00 AM 11:00 AM 12:00 PM 1:00 PM 2:00 PM 3:00 PM 4:00…" at bounding box center [326, 319] width 571 height 578
select select "86566"
select select "tentative"
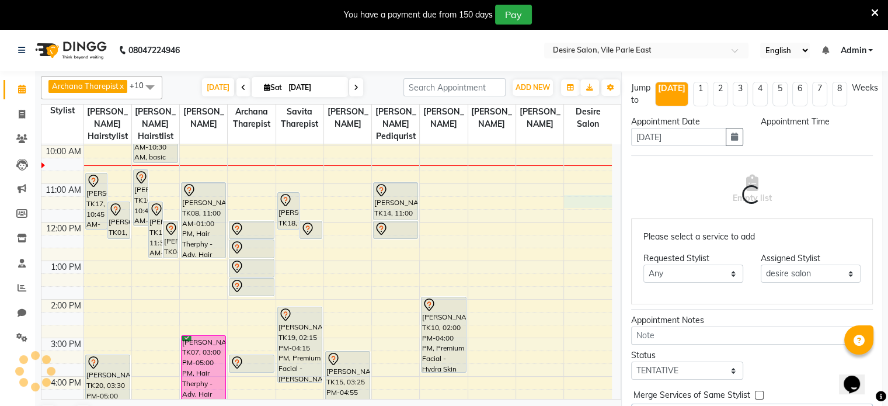
scroll to position [0, 0]
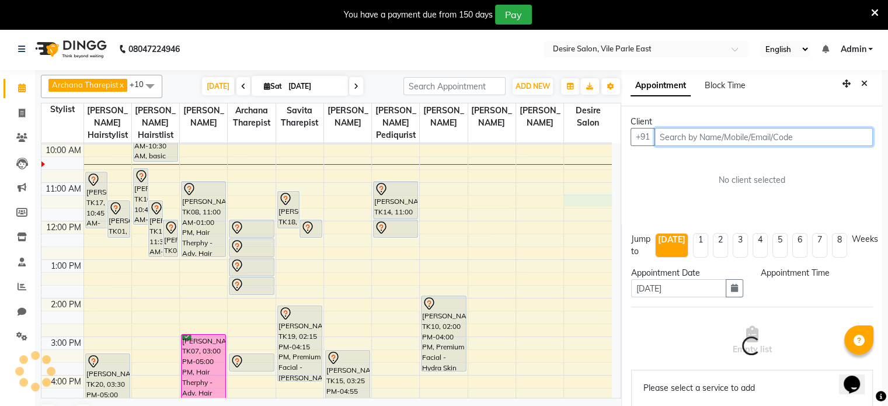
select select "675"
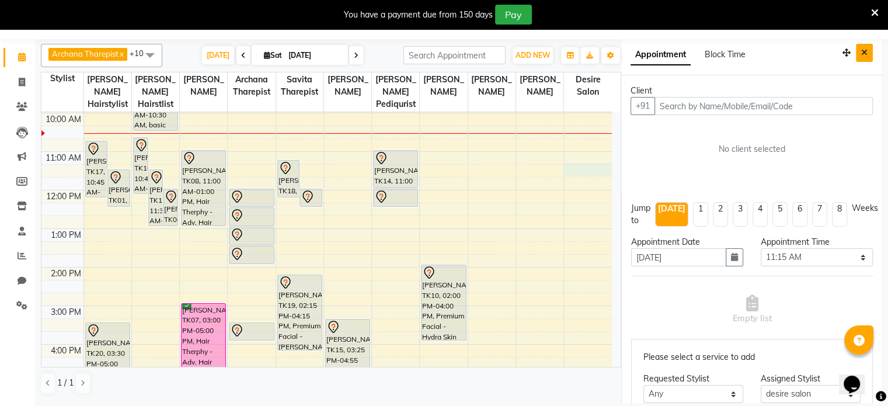
click at [514, 52] on icon "Close" at bounding box center [864, 52] width 6 height 8
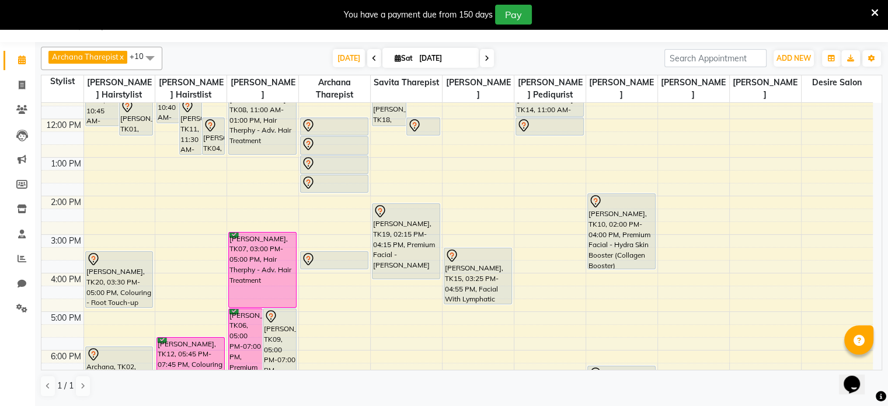
scroll to position [174, 0]
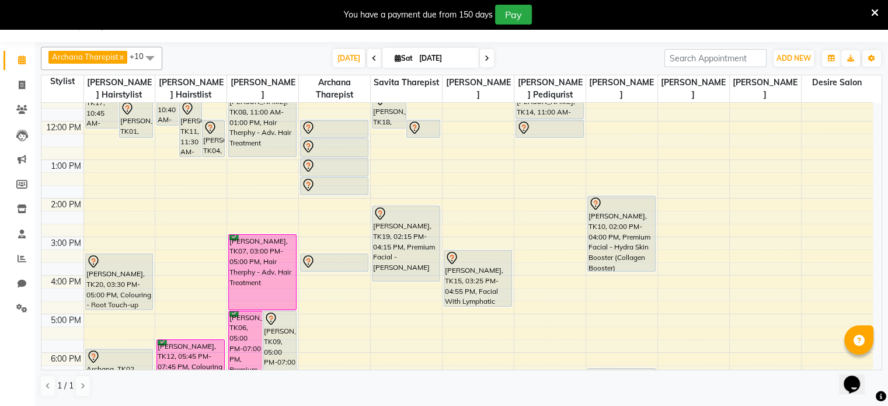
click at [485, 57] on icon at bounding box center [487, 58] width 5 height 7
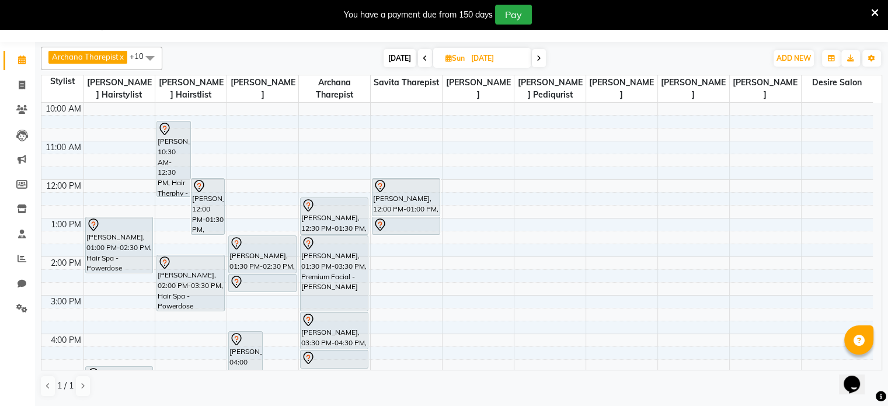
click at [514, 57] on icon at bounding box center [539, 58] width 5 height 7
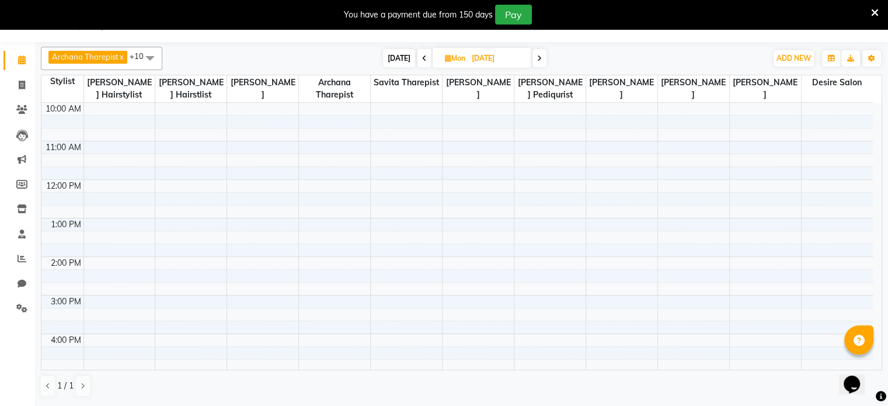
click at [514, 57] on icon at bounding box center [539, 58] width 5 height 7
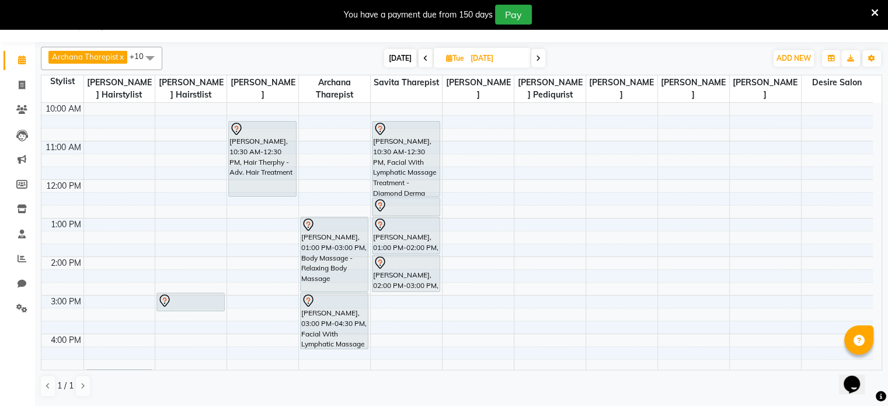
click at [514, 58] on icon at bounding box center [538, 58] width 5 height 7
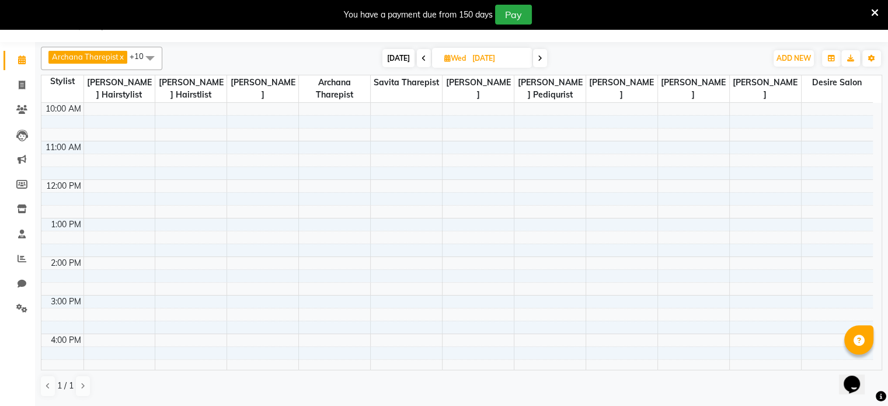
click at [397, 54] on span "[DATE]" at bounding box center [399, 58] width 32 height 18
type input "[DATE]"
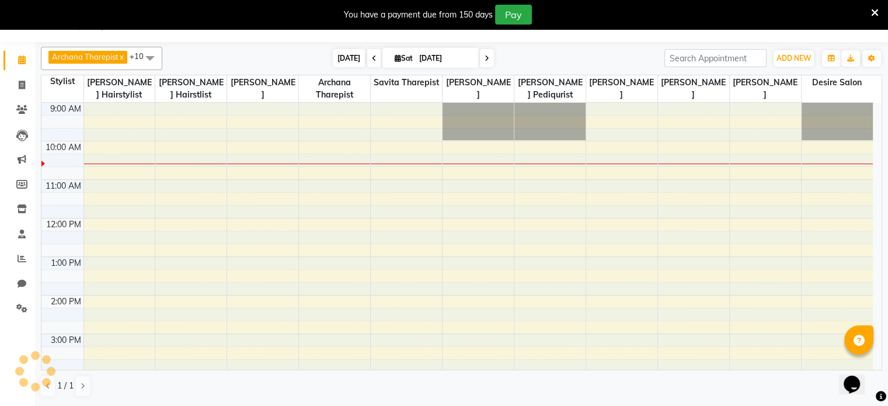
scroll to position [114, 0]
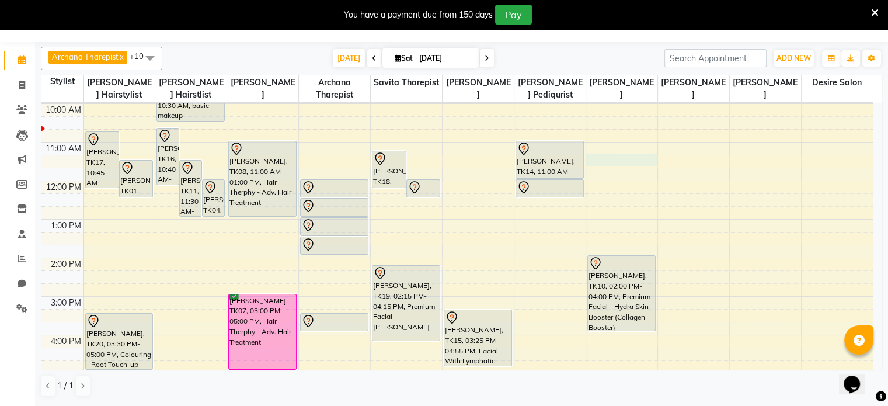
click at [514, 153] on div "7:00 AM 8:00 AM 9:00 AM 10:00 AM 11:00 AM 12:00 PM 1:00 PM 2:00 PM 3:00 PM 4:00…" at bounding box center [457, 277] width 832 height 578
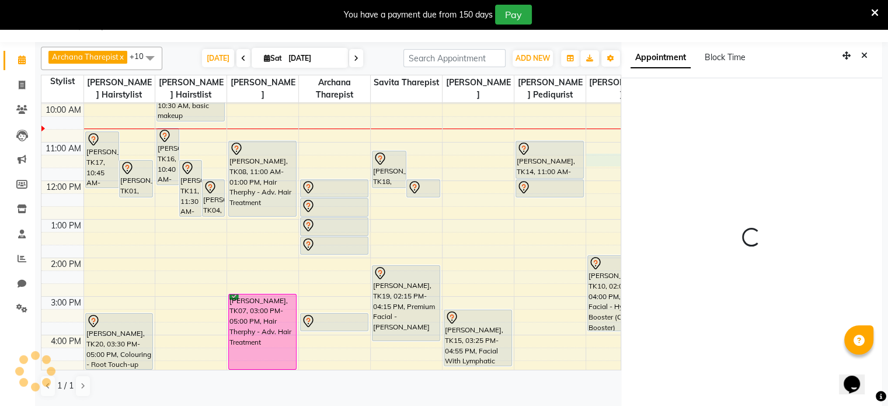
select select "675"
select select "75802"
select select "tentative"
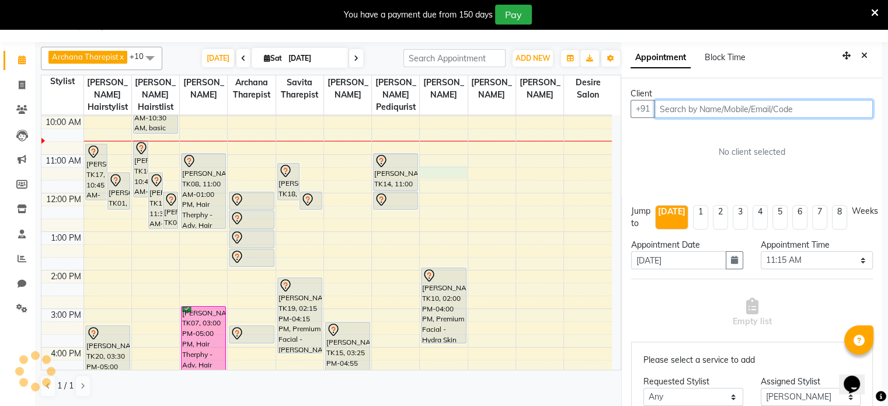
scroll to position [32, 0]
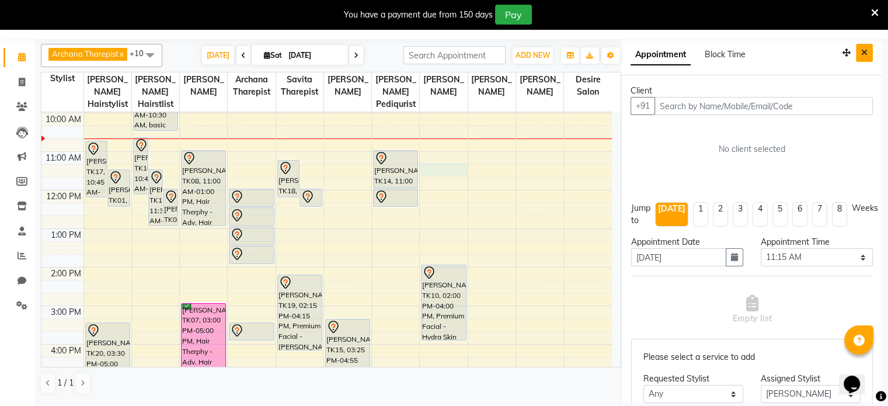
click at [514, 52] on icon "Close" at bounding box center [864, 52] width 6 height 8
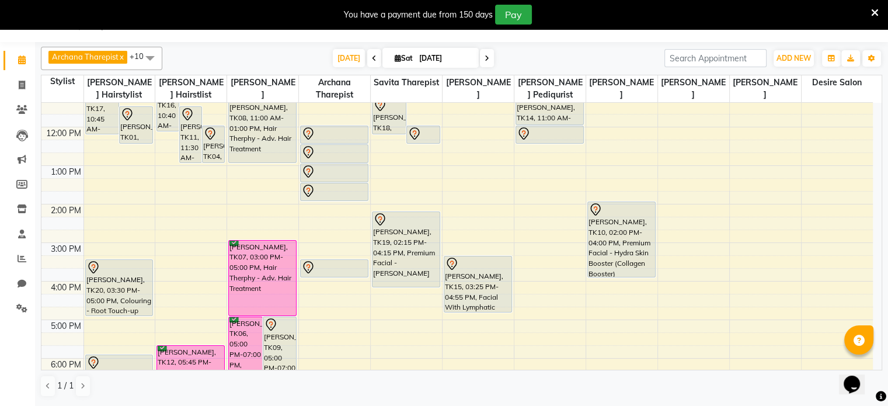
scroll to position [169, 0]
click at [514, 263] on div "7:00 AM 8:00 AM 9:00 AM 10:00 AM 11:00 AM 12:00 PM 1:00 PM 2:00 PM 3:00 PM 4:00…" at bounding box center [457, 222] width 832 height 578
select select "75802"
select select "tentative"
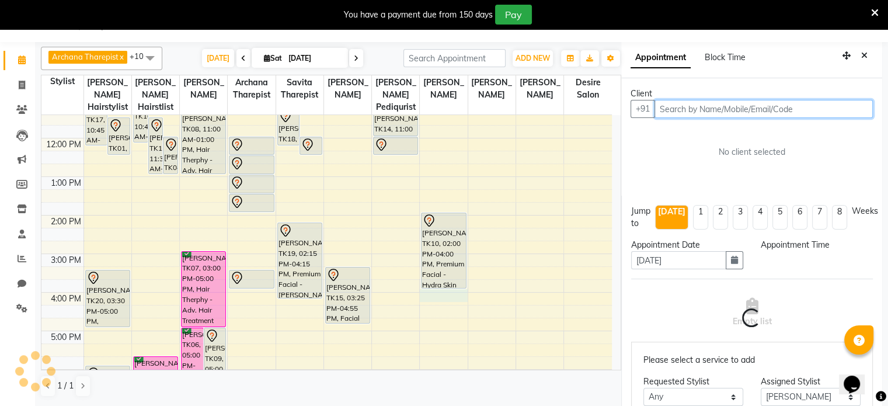
select select "960"
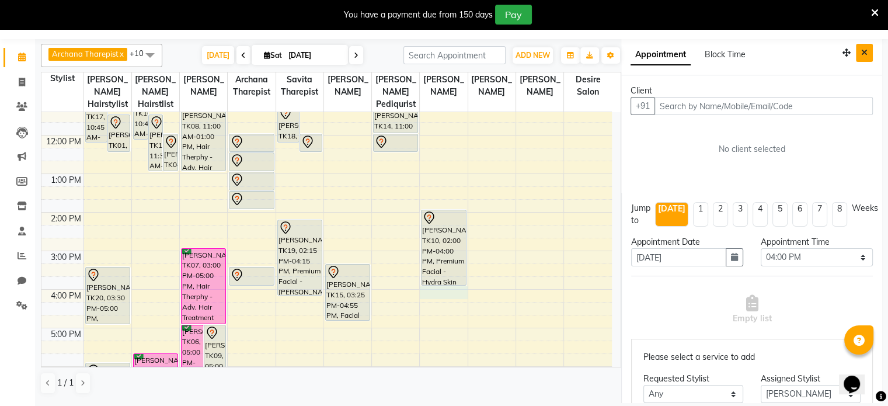
click at [514, 51] on icon "Close" at bounding box center [864, 52] width 6 height 8
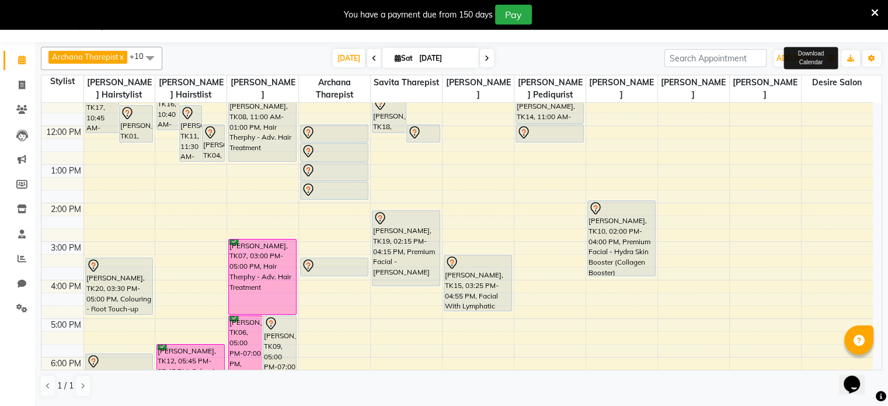
scroll to position [29, 0]
click at [395, 55] on icon at bounding box center [398, 58] width 6 height 8
select select "10"
select select "2025"
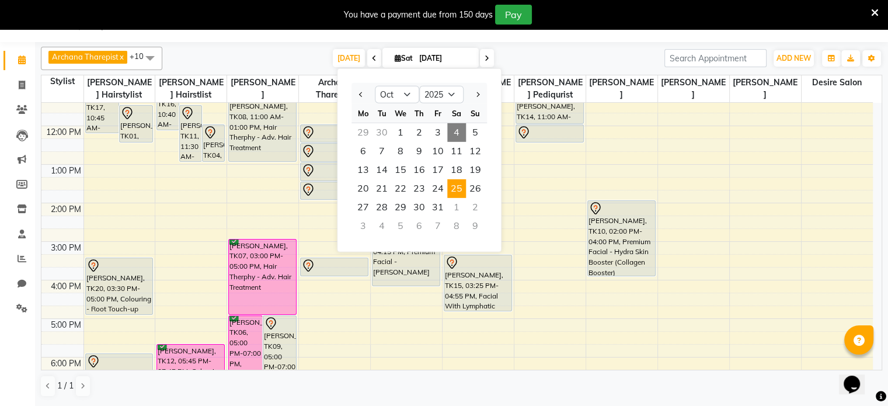
click at [455, 187] on span "25" at bounding box center [456, 188] width 19 height 19
type input "[DATE]"
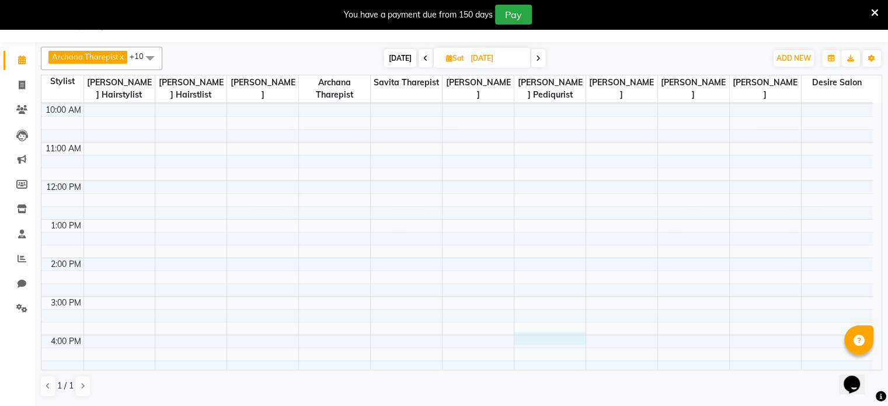
click at [514, 263] on div "7:00 AM 8:00 AM 9:00 AM 10:00 AM 11:00 AM 12:00 PM 1:00 PM 2:00 PM 3:00 PM 4:00…" at bounding box center [457, 277] width 832 height 578
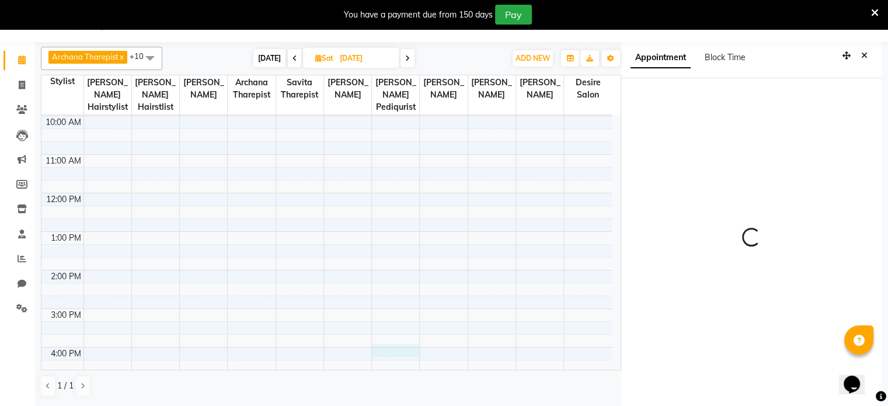
select select "960"
select select "85301"
select select "tentative"
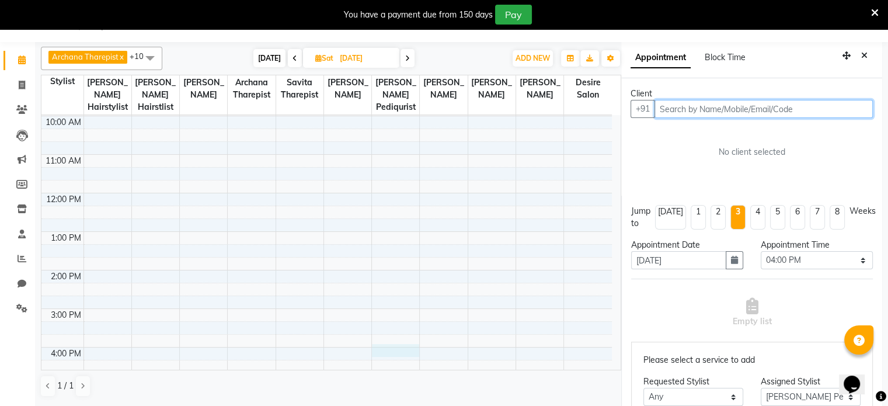
scroll to position [32, 0]
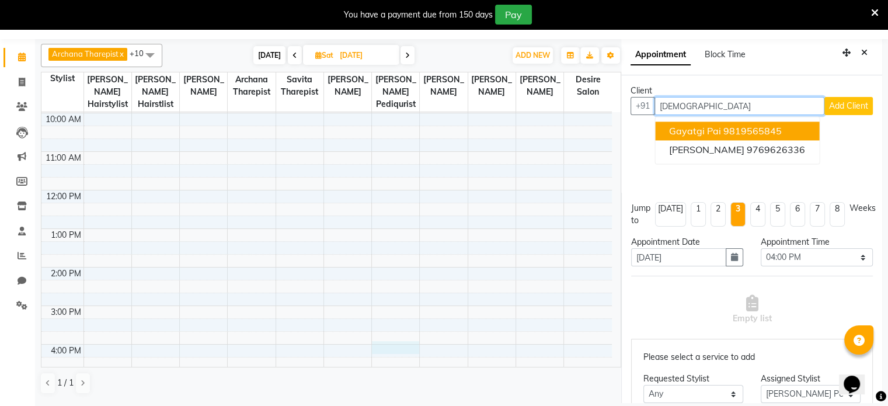
click at [514, 128] on span "Gayatgi pai" at bounding box center [695, 131] width 52 height 12
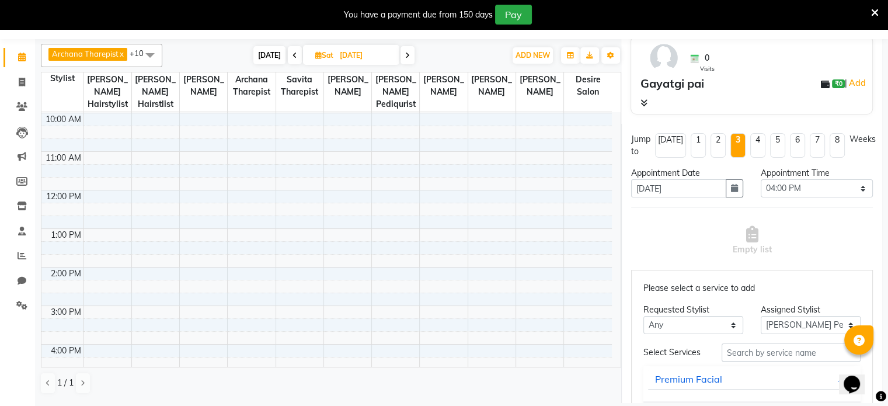
scroll to position [94, 0]
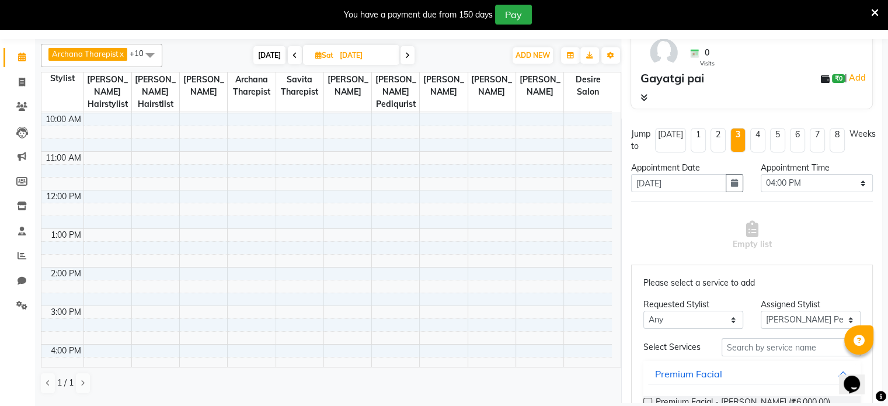
type input "9819565845"
click at [514, 263] on input "text" at bounding box center [791, 347] width 139 height 18
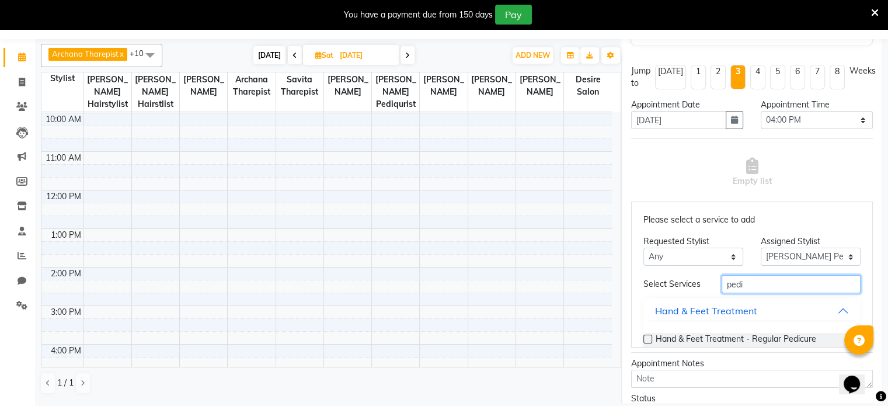
scroll to position [166, 0]
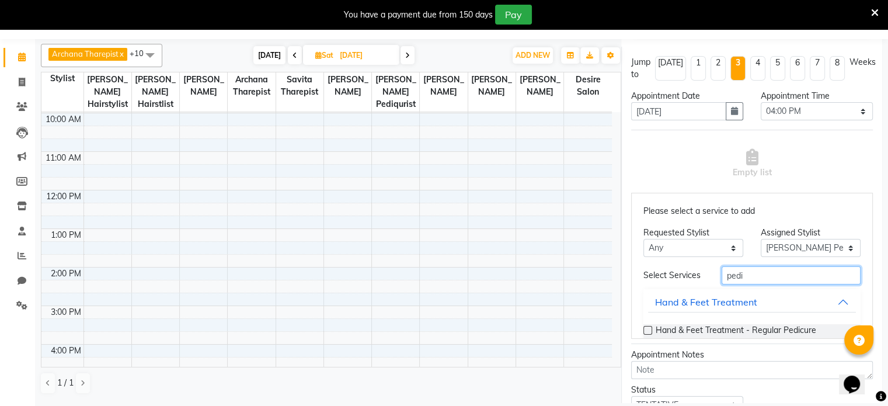
type input "pedi"
click at [514, 263] on label at bounding box center [648, 330] width 9 height 9
click at [514, 263] on input "checkbox" at bounding box center [648, 332] width 8 height 8
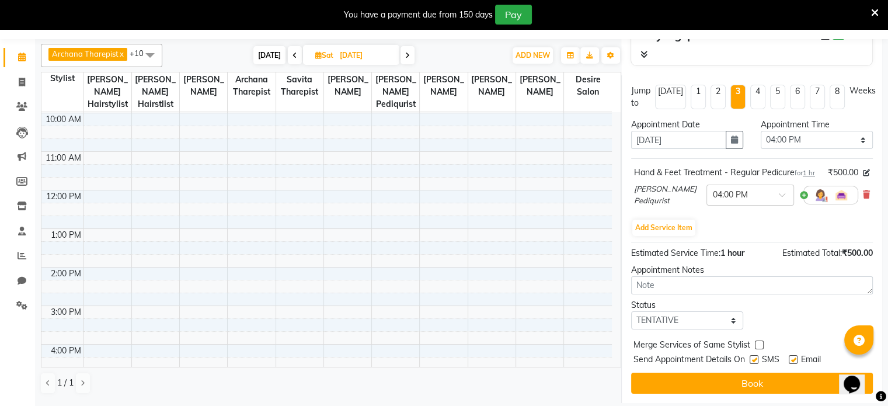
scroll to position [149, 0]
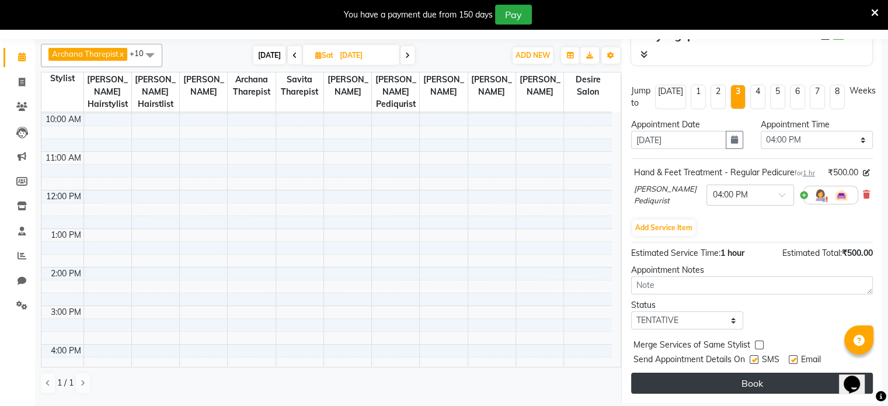
click at [514, 263] on button "Book" at bounding box center [752, 383] width 242 height 21
select select "85301"
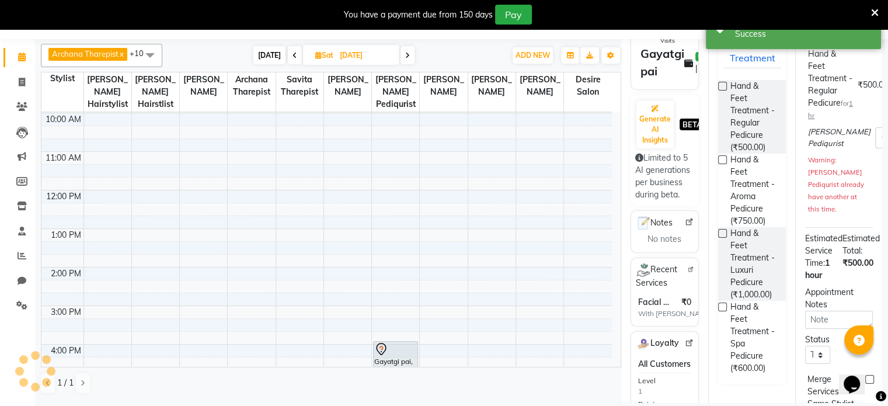
scroll to position [0, 0]
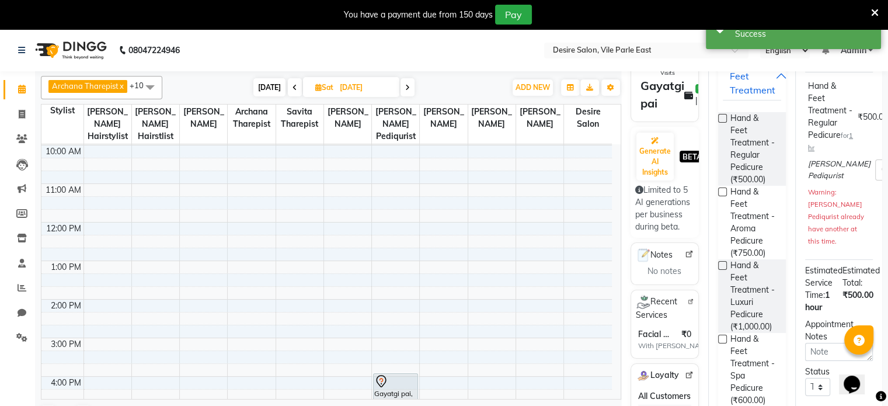
click at [266, 86] on span "[DATE]" at bounding box center [269, 87] width 32 height 18
type input "[DATE]"
select select "960"
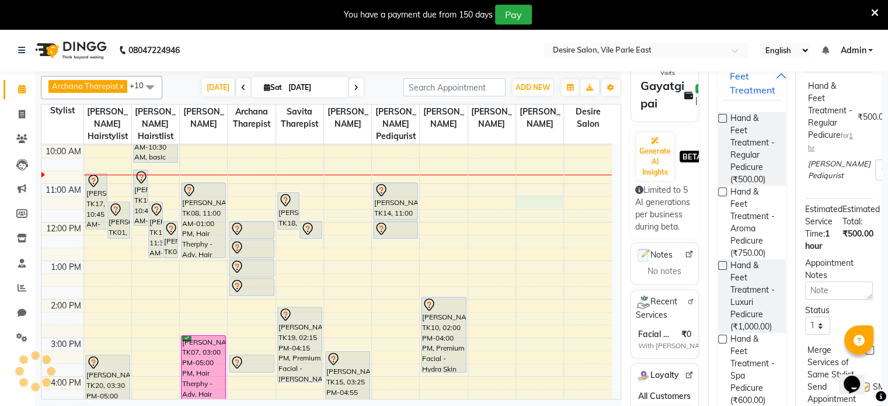
click at [514, 191] on div "7:00 AM 8:00 AM 9:00 AM 10:00 AM 11:00 AM 12:00 PM 1:00 PM 2:00 PM 3:00 PM 4:00…" at bounding box center [326, 319] width 571 height 578
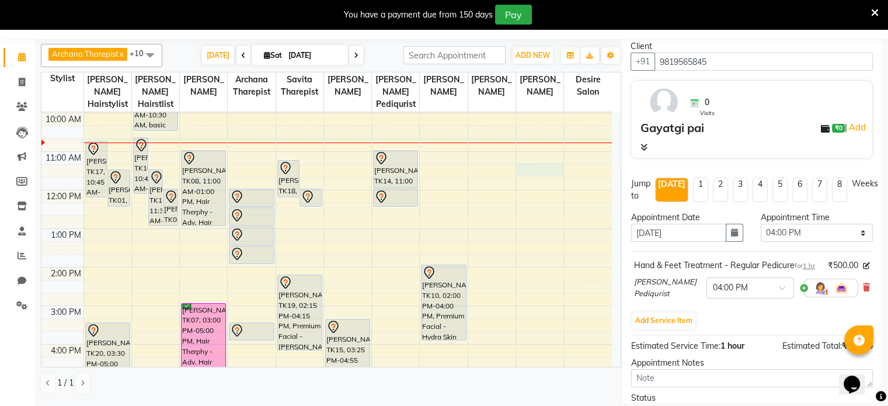
scroll to position [0, 0]
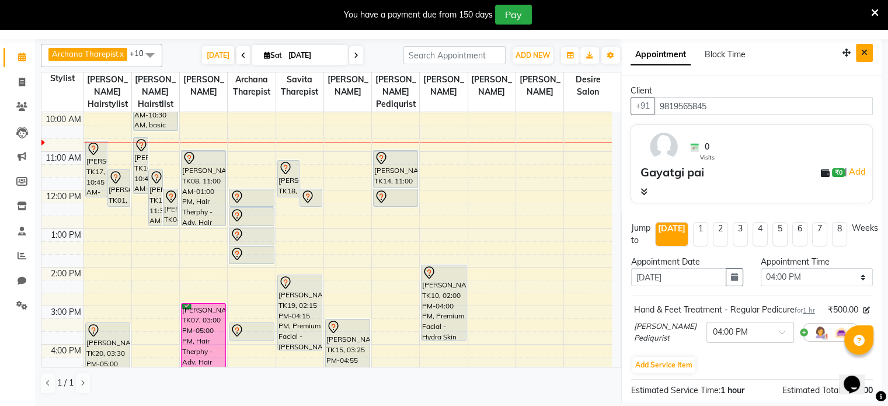
click at [514, 52] on button "Close" at bounding box center [864, 53] width 17 height 18
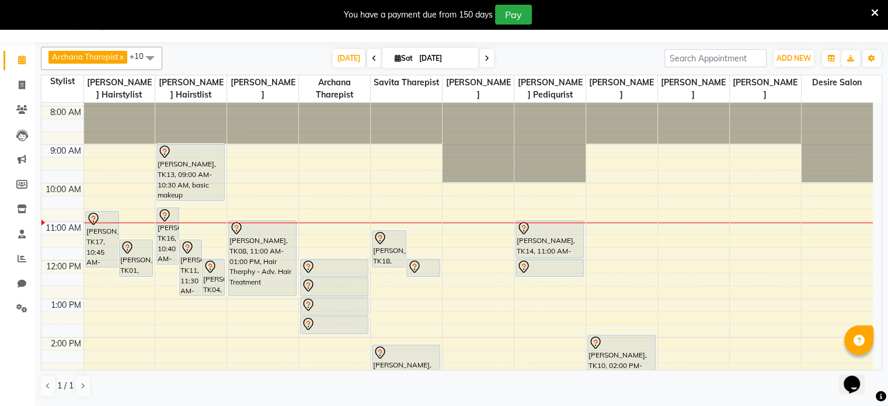
scroll to position [32, 0]
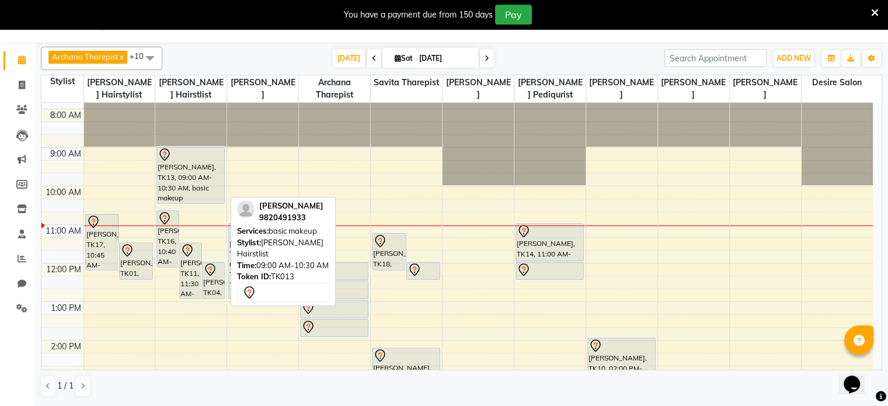
click at [217, 168] on div "[PERSON_NAME], TK13, 09:00 AM-10:30 AM, basic makeup" at bounding box center [190, 175] width 67 height 56
drag, startPoint x: 217, startPoint y: 168, endPoint x: 208, endPoint y: 165, distance: 9.8
click at [208, 165] on div "[PERSON_NAME], TK16, 10:40 AM-12:10 PM, Colouring - Root Touch-up [PERSON_NAME]…" at bounding box center [190, 360] width 71 height 578
click at [209, 162] on div "[PERSON_NAME], TK13, 09:00 AM-10:30 AM, basic makeup" at bounding box center [190, 175] width 67 height 56
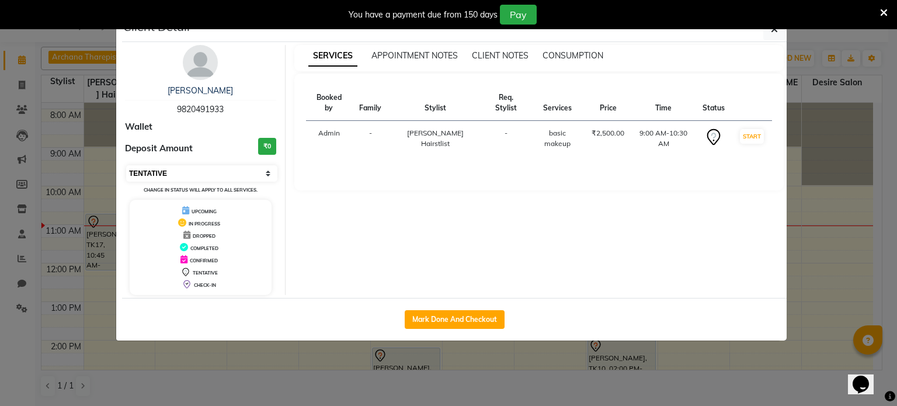
click at [254, 169] on select "Select IN SERVICE CONFIRMED TENTATIVE CHECK IN MARK DONE DROPPED UPCOMING" at bounding box center [201, 173] width 151 height 16
select select "3"
click at [126, 165] on select "Select IN SERVICE CONFIRMED TENTATIVE CHECK IN MARK DONE DROPPED UPCOMING" at bounding box center [201, 173] width 151 height 16
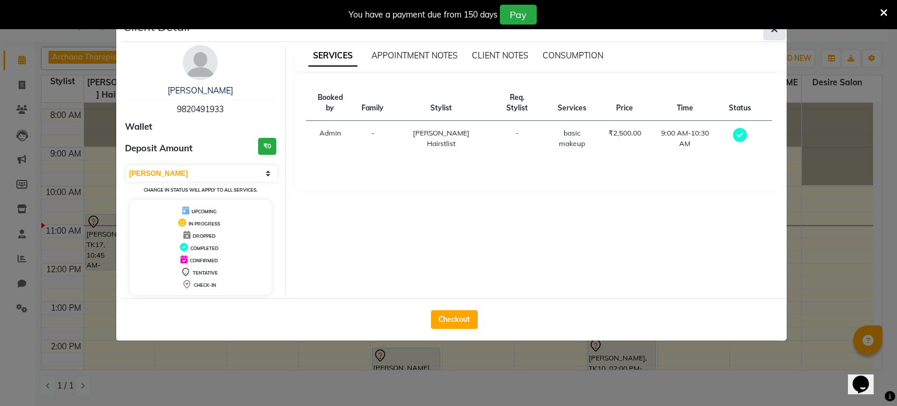
click at [514, 30] on button "button" at bounding box center [774, 29] width 22 height 22
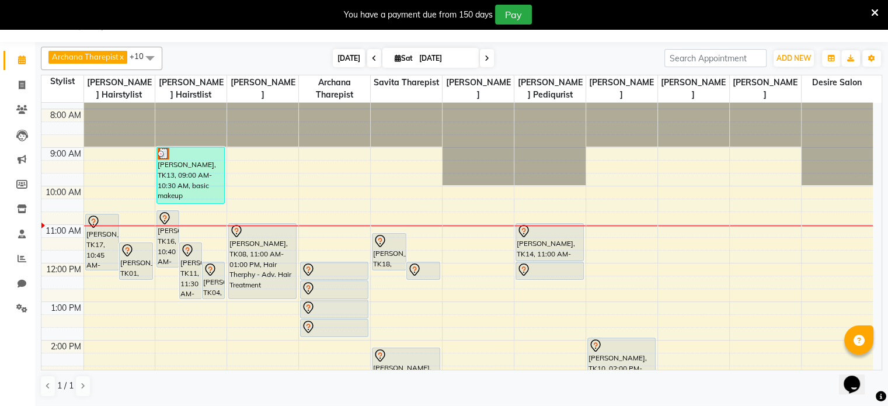
click at [355, 60] on span "[DATE]" at bounding box center [349, 58] width 32 height 18
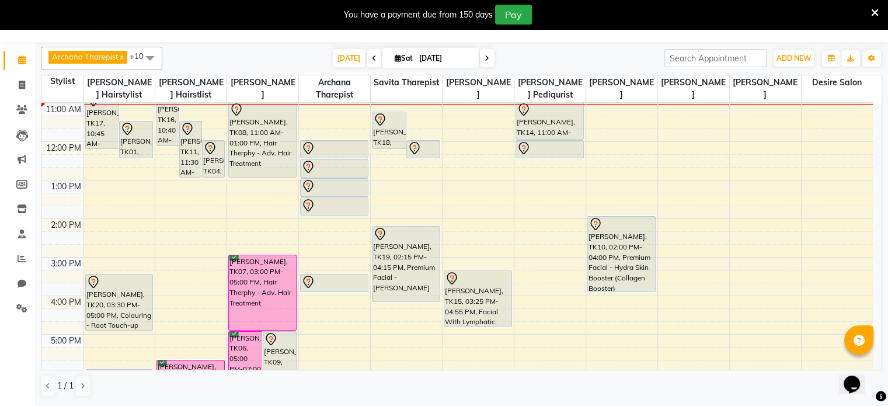
click at [488, 55] on span at bounding box center [487, 58] width 14 height 18
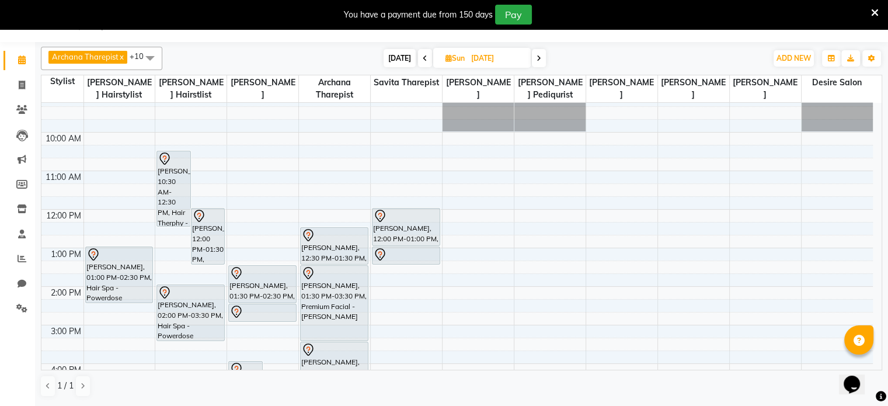
scroll to position [0, 0]
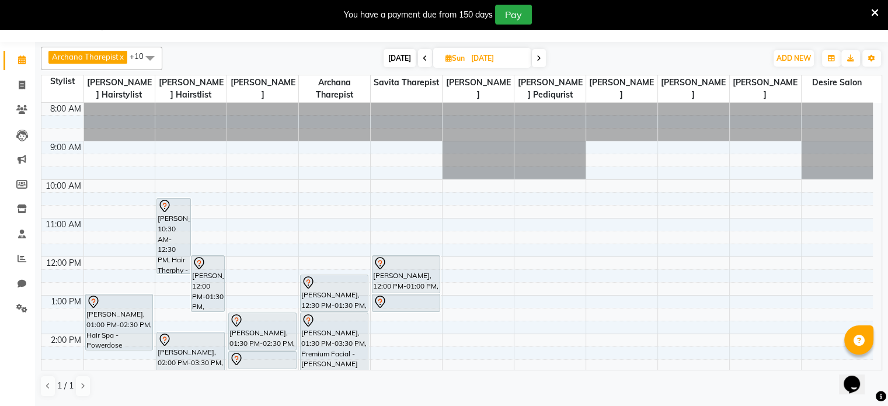
click at [400, 57] on span "[DATE]" at bounding box center [400, 58] width 32 height 18
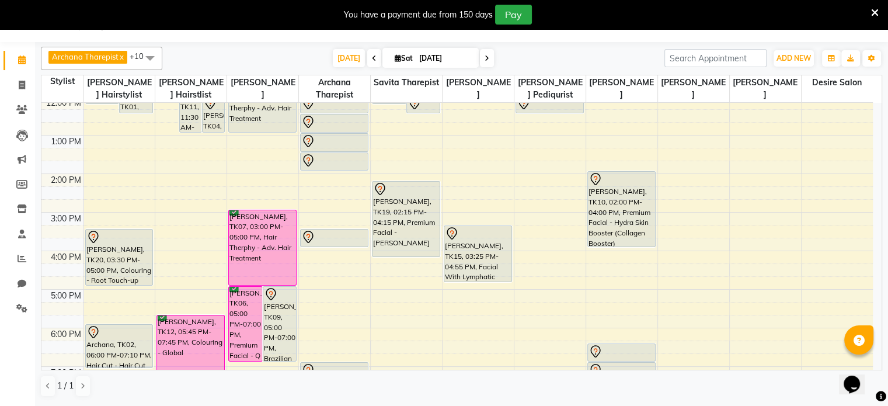
scroll to position [149, 0]
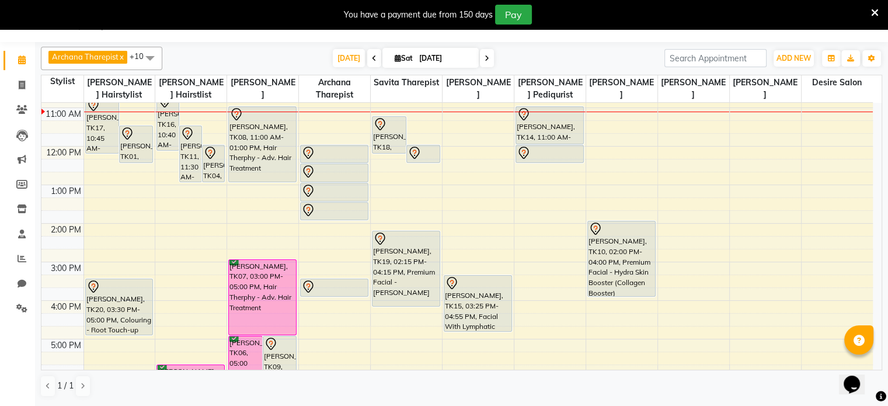
click at [486, 60] on icon at bounding box center [487, 58] width 5 height 7
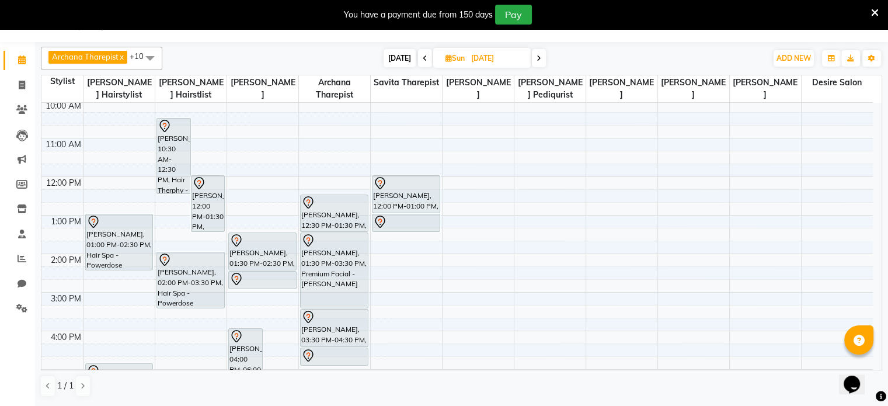
scroll to position [78, 0]
click at [514, 57] on icon at bounding box center [539, 58] width 5 height 7
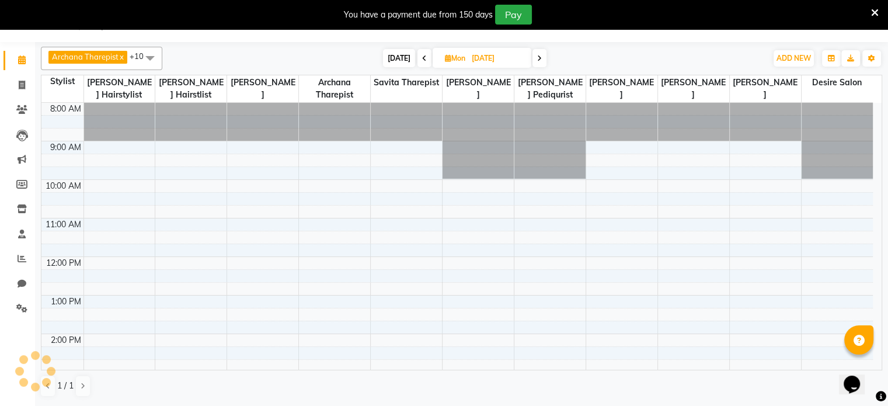
scroll to position [114, 0]
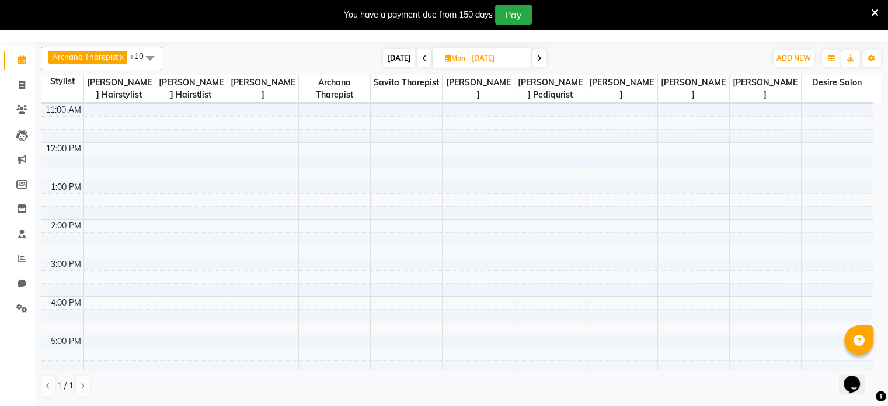
click at [424, 57] on span at bounding box center [425, 58] width 14 height 18
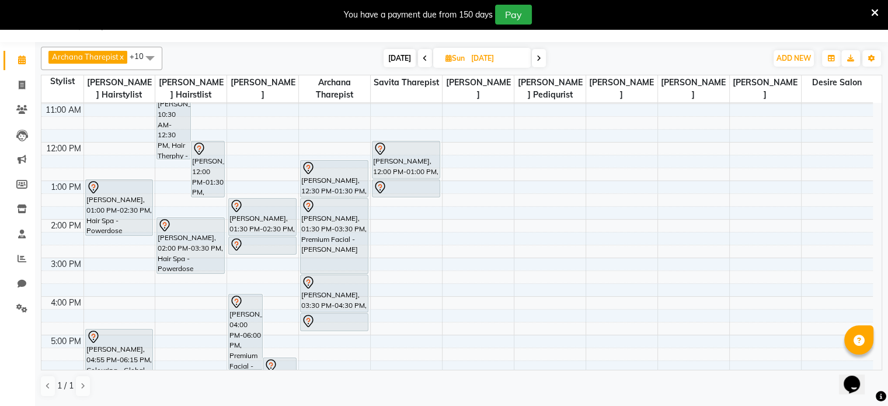
click at [424, 57] on icon at bounding box center [425, 58] width 5 height 7
type input "[DATE]"
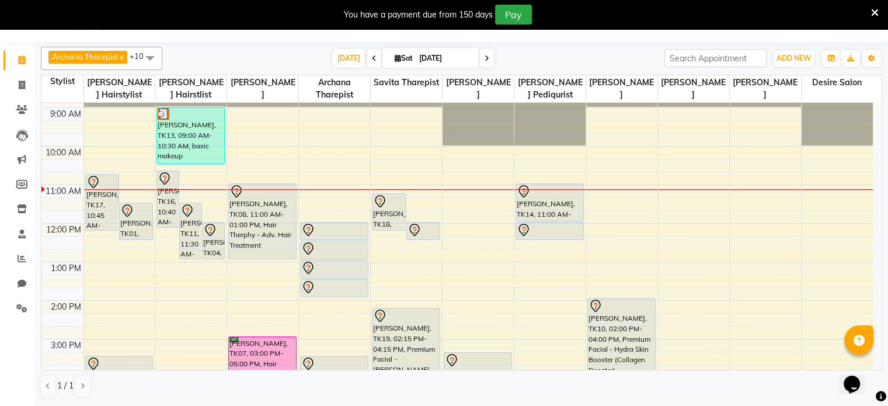
scroll to position [68, 0]
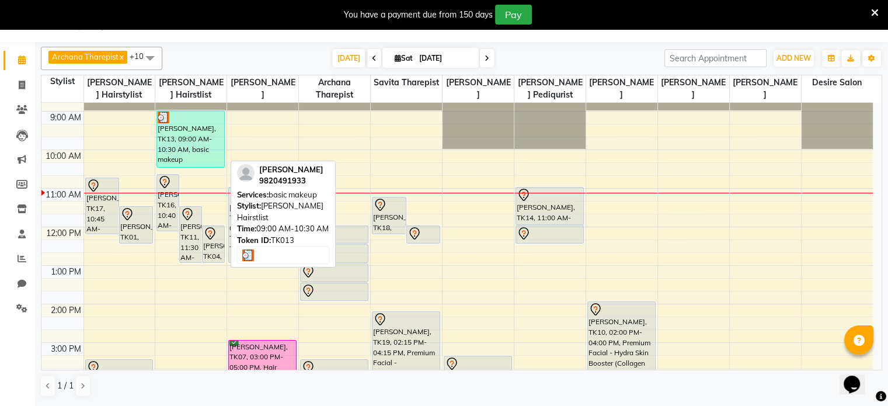
click at [172, 143] on div "[PERSON_NAME], TK13, 09:00 AM-10:30 AM, basic makeup" at bounding box center [190, 139] width 67 height 56
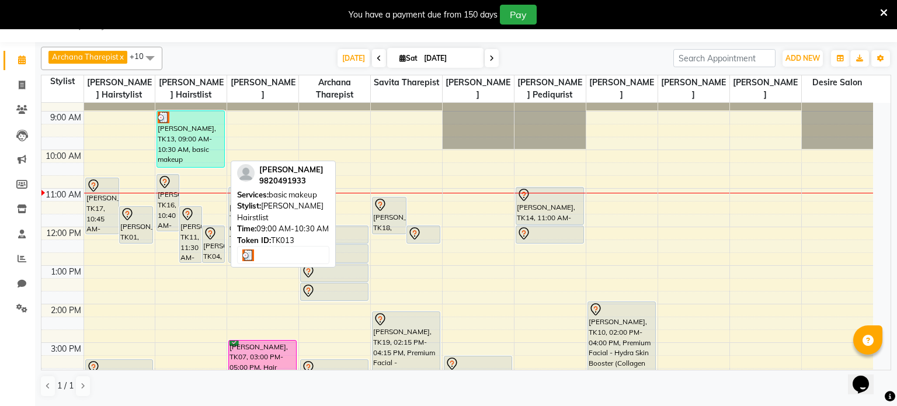
select select "3"
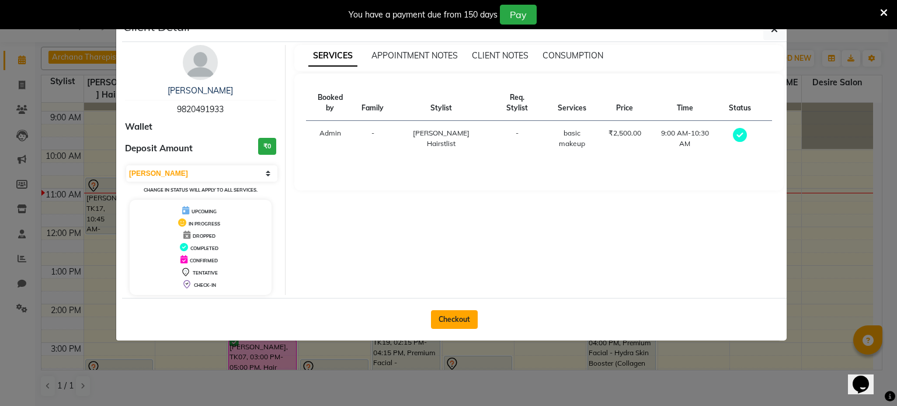
click at [446, 263] on button "Checkout" at bounding box center [454, 319] width 47 height 19
select select "service"
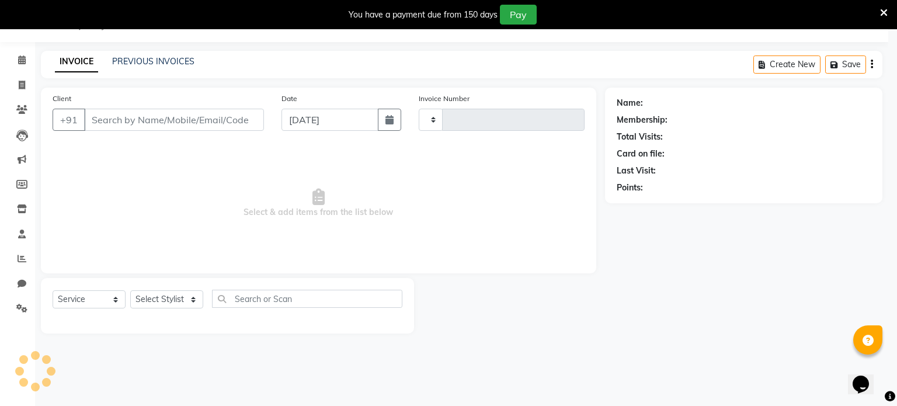
type input "1040"
select select "8076"
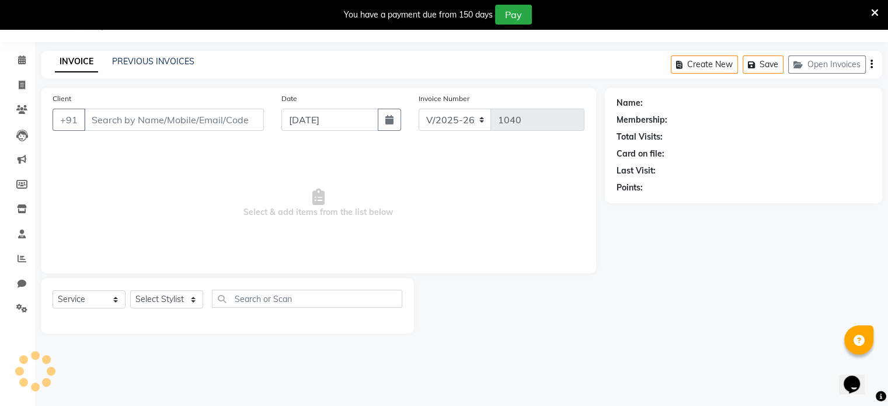
type input "9820491933"
select select "75804"
select select "1: Object"
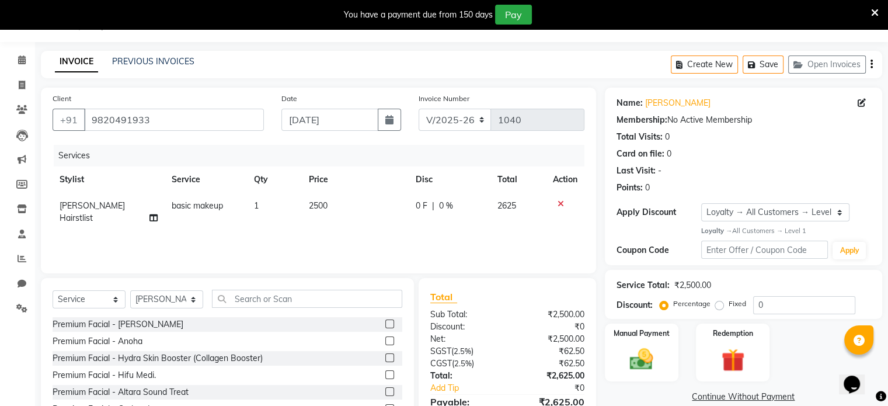
click at [338, 208] on td "2500" at bounding box center [355, 212] width 107 height 39
select select "75804"
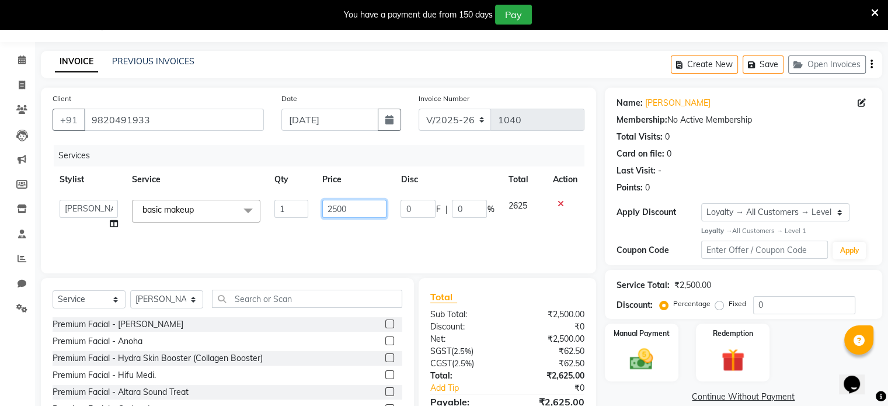
click at [350, 209] on input "2500" at bounding box center [354, 209] width 64 height 18
type input "2"
type input "3500"
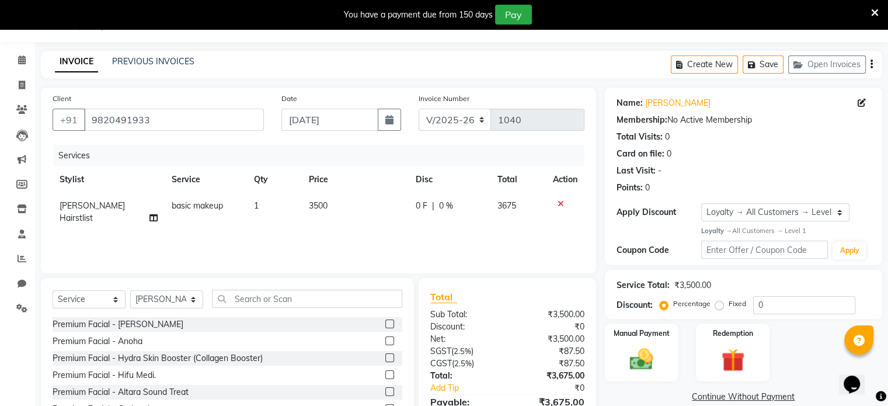
click at [284, 238] on div "Services Stylist Service Qty Price Disc Total Action [PERSON_NAME] Hairstlist b…" at bounding box center [319, 203] width 532 height 117
click at [265, 207] on td "1" at bounding box center [274, 212] width 55 height 39
select select "75804"
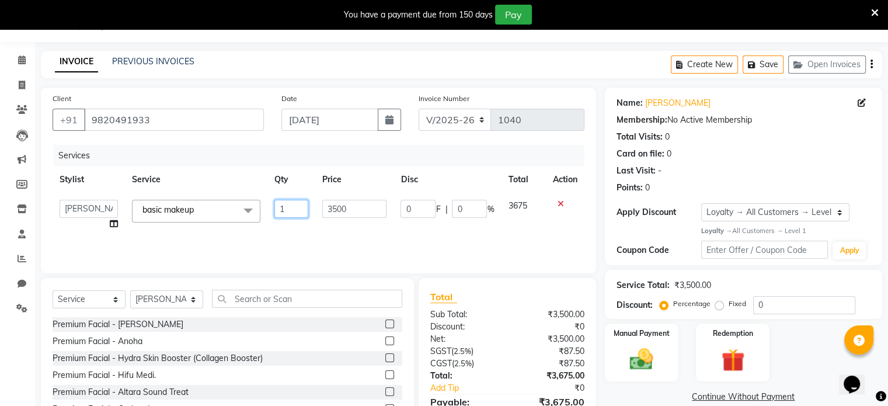
click at [303, 207] on input "1" at bounding box center [291, 209] width 34 height 18
type input "3"
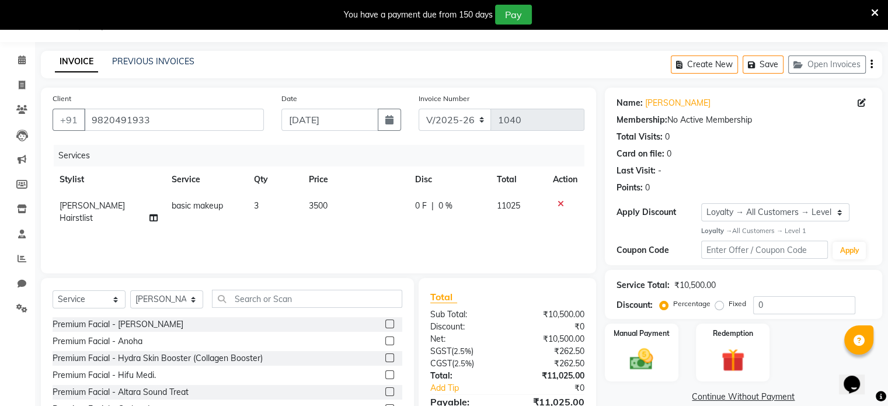
click at [270, 234] on div "Services Stylist Service Qty Price Disc Total Action [PERSON_NAME] Hairstlist b…" at bounding box center [319, 203] width 532 height 117
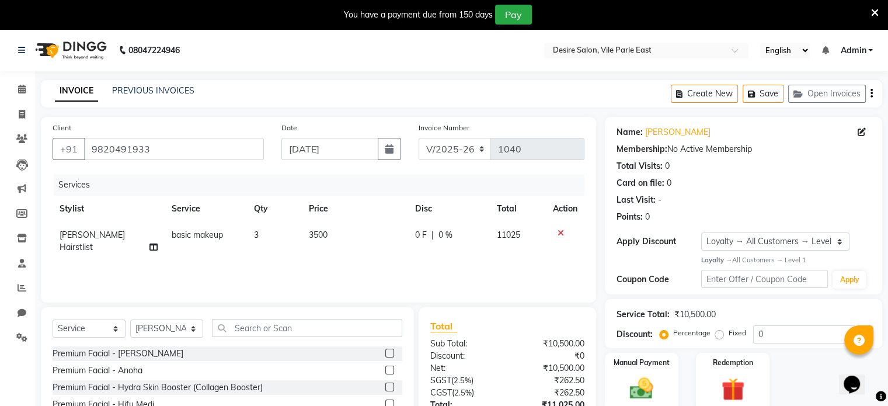
click at [514, 94] on icon "button" at bounding box center [872, 93] width 2 height 1
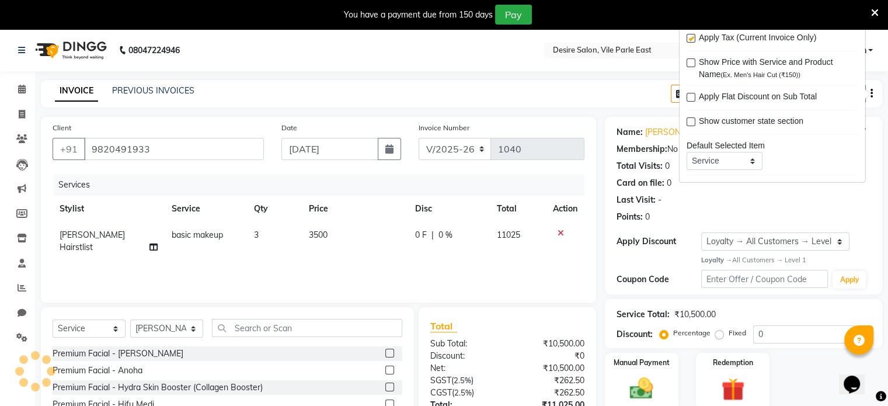
click at [514, 37] on label at bounding box center [691, 38] width 9 height 9
click at [514, 37] on input "checkbox" at bounding box center [691, 39] width 8 height 8
checkbox input "false"
click at [514, 90] on div "INVOICE PREVIOUS INVOICES Create New Save Open Invoices" at bounding box center [462, 93] width 842 height 27
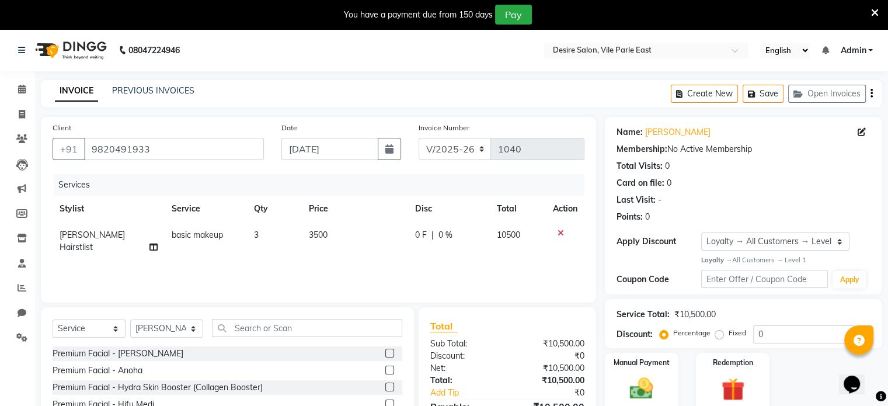
scroll to position [91, 0]
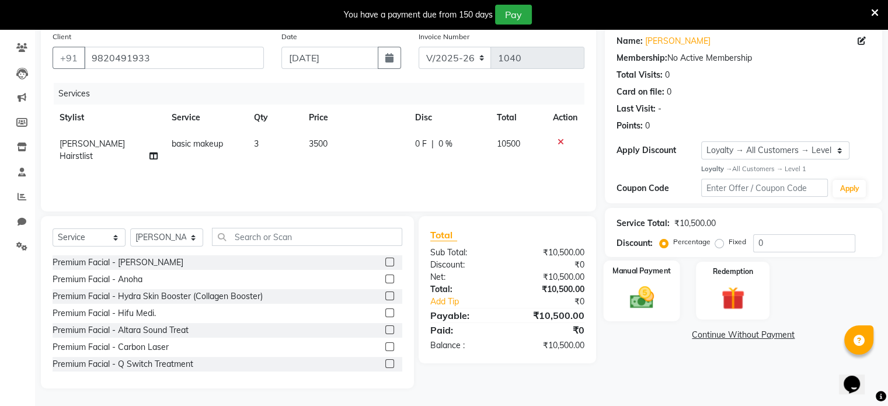
click at [514, 263] on div "Manual Payment" at bounding box center [641, 290] width 77 height 60
click at [514, 263] on span "CASH" at bounding box center [806, 335] width 25 height 13
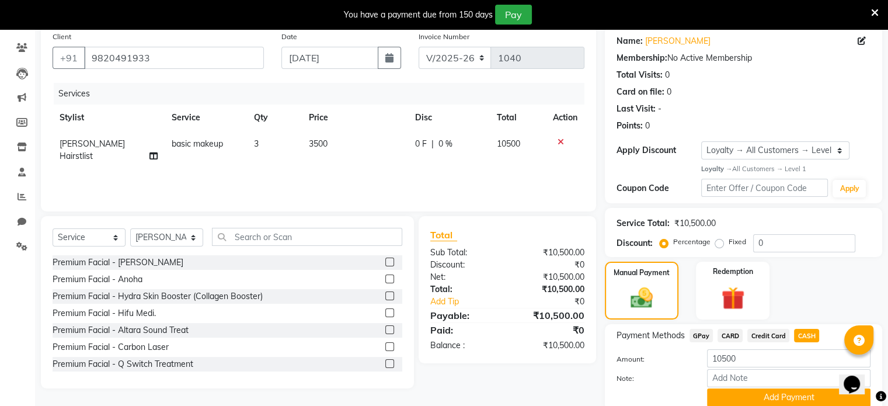
scroll to position [138, 0]
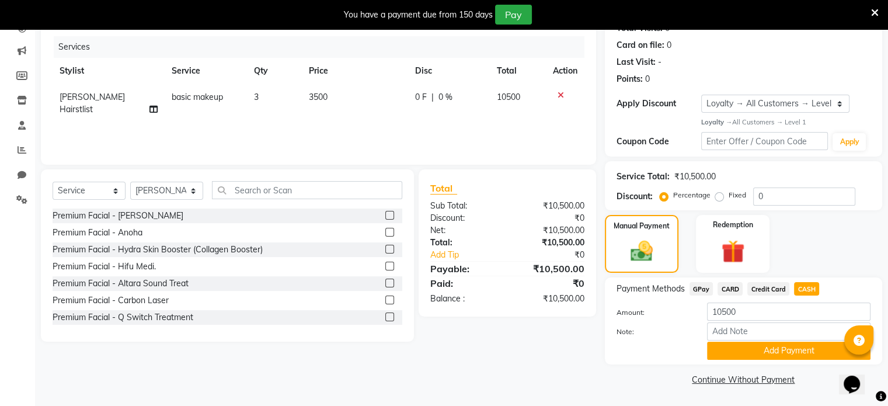
click at [514, 263] on div "Payment Methods GPay CARD Credit Card CASH Amount: 10500 Note: Add Payment" at bounding box center [743, 320] width 277 height 87
click at [514, 263] on button "Add Payment" at bounding box center [789, 351] width 164 height 18
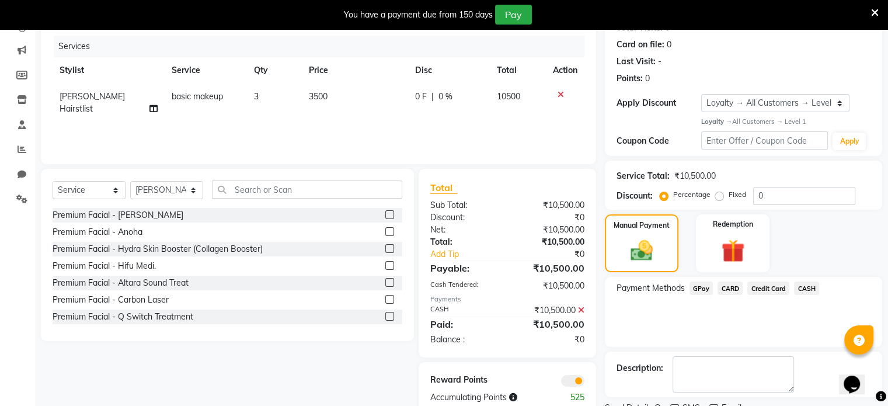
scroll to position [186, 0]
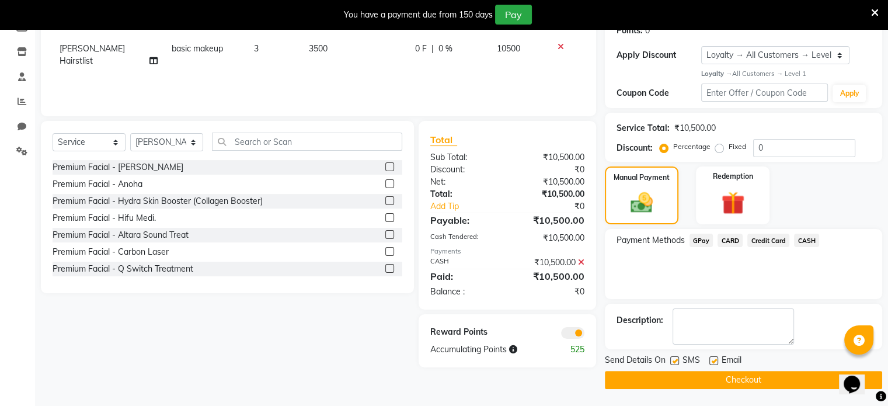
click at [514, 263] on button "Checkout" at bounding box center [743, 380] width 277 height 18
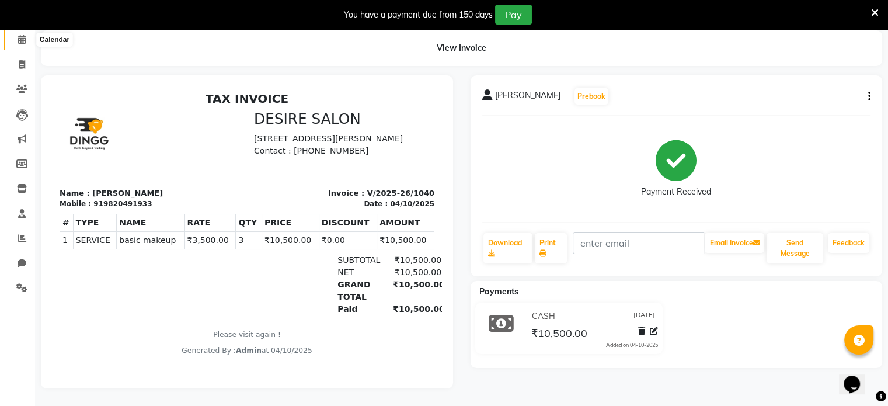
click at [20, 35] on icon at bounding box center [22, 39] width 8 height 9
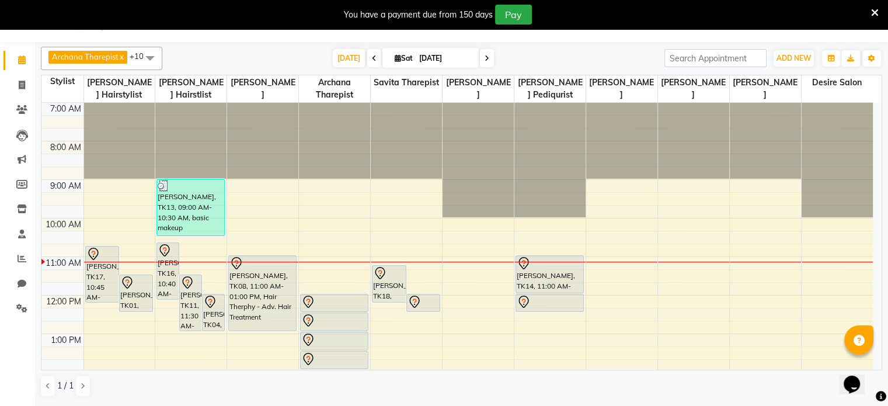
scroll to position [29, 0]
click at [428, 54] on input "[DATE]" at bounding box center [445, 59] width 58 height 18
select select "10"
select select "2025"
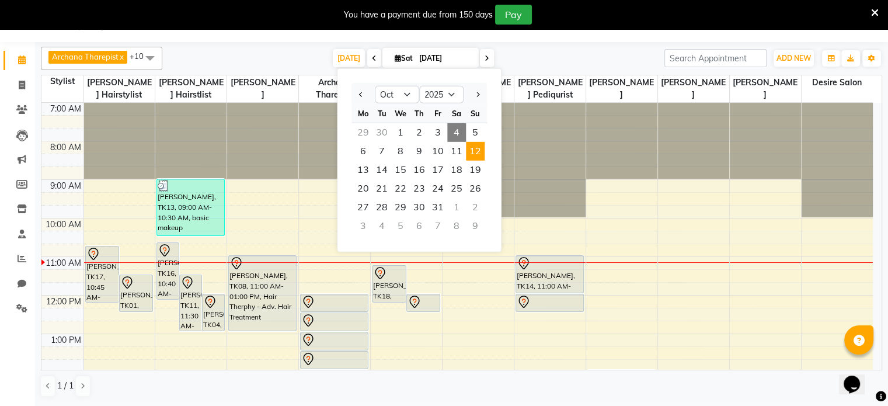
click at [477, 156] on span "12" at bounding box center [475, 151] width 19 height 19
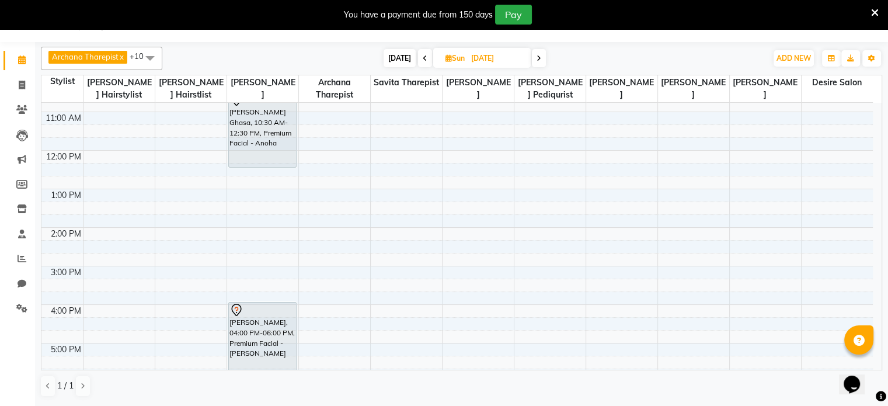
scroll to position [102, 0]
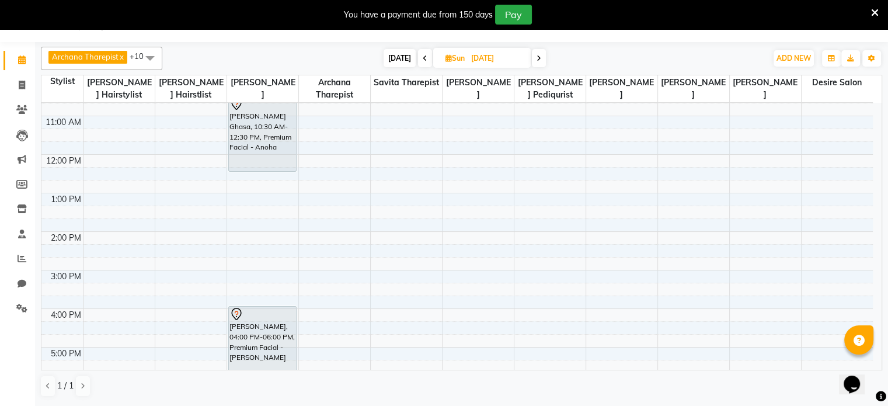
click at [400, 55] on span "[DATE]" at bounding box center [400, 58] width 32 height 18
type input "[DATE]"
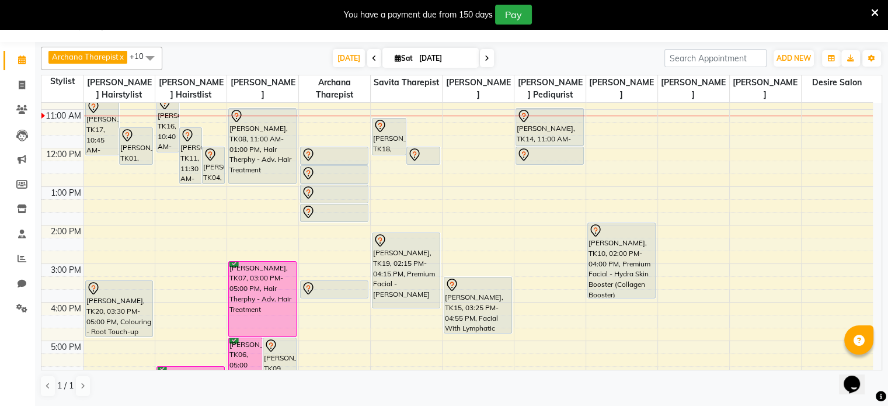
scroll to position [146, 0]
click at [92, 194] on div "7:00 AM 8:00 AM 9:00 AM 10:00 AM 11:00 AM 12:00 PM 1:00 PM 2:00 PM 3:00 PM 4:00…" at bounding box center [457, 246] width 832 height 578
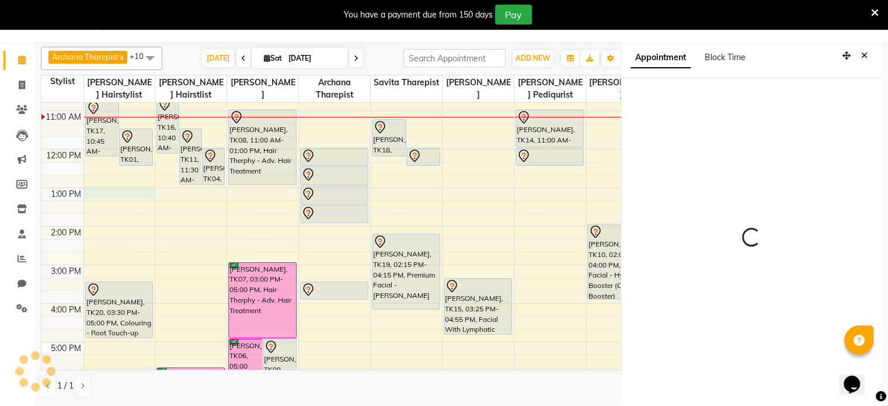
select select "74551"
select select "tentative"
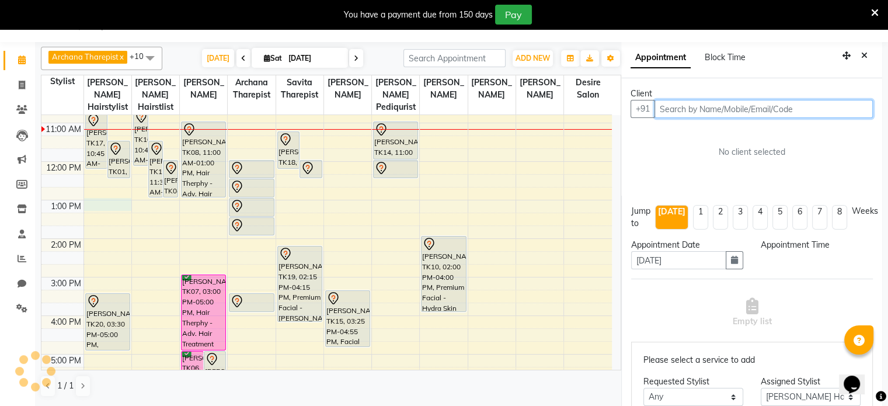
scroll to position [32, 0]
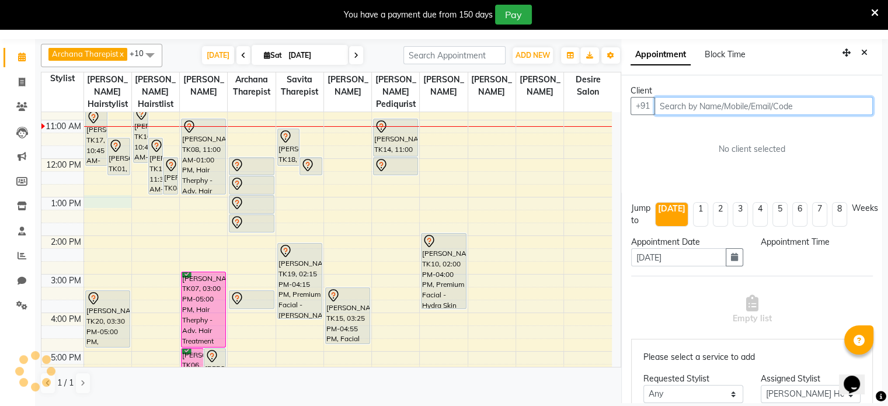
select select "780"
type input "v"
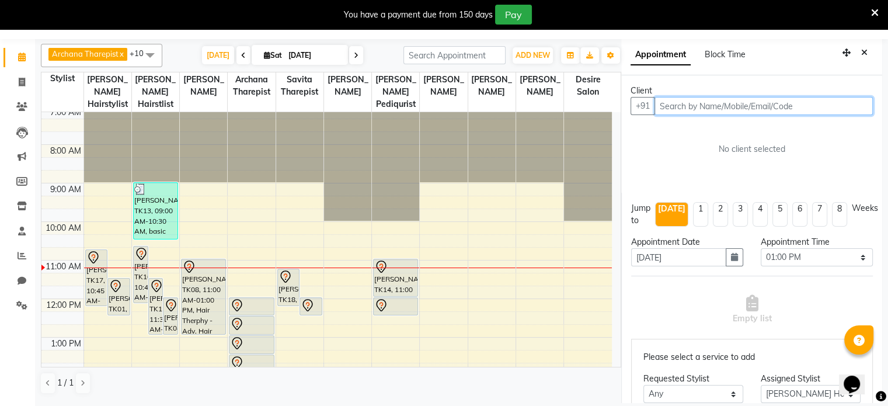
scroll to position [0, 0]
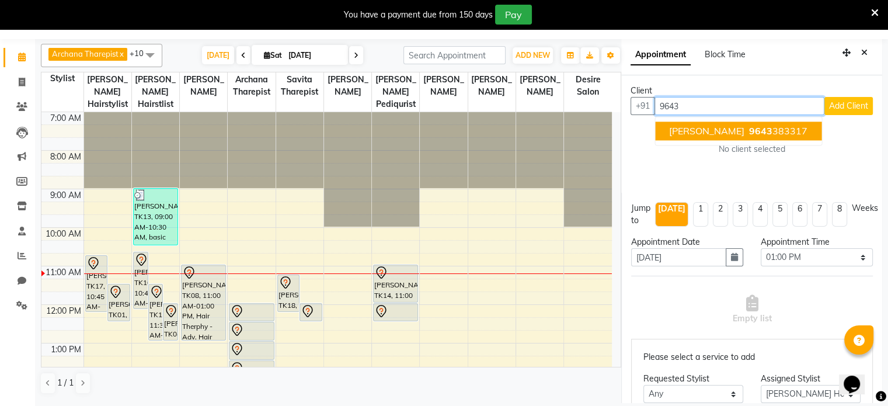
click at [514, 131] on ngb-highlight "9643 383317" at bounding box center [777, 131] width 61 height 12
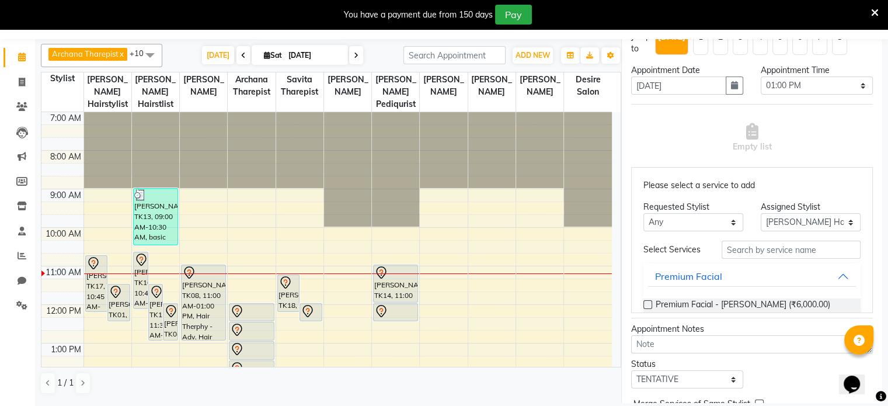
scroll to position [217, 0]
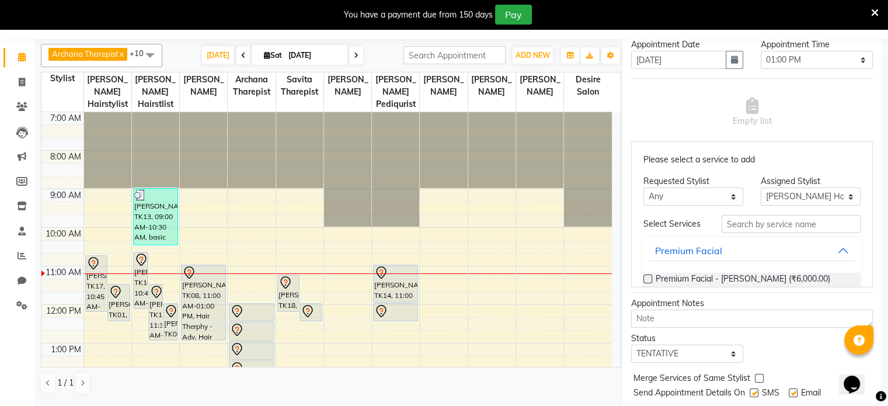
type input "9643383317"
click at [514, 225] on input "text" at bounding box center [791, 224] width 139 height 18
type input "hair cut"
click at [514, 263] on label at bounding box center [648, 278] width 9 height 9
click at [514, 263] on input "checkbox" at bounding box center [648, 280] width 8 height 8
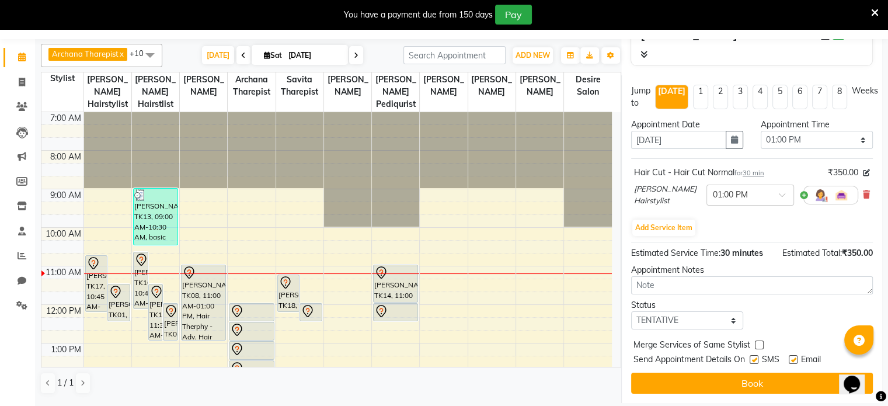
scroll to position [144, 0]
click at [514, 263] on div "Jump to [DATE] 1 2 3 4 5 6 7 8 Weeks Appointment Date [DATE] Appointment Time S…" at bounding box center [751, 239] width 261 height 328
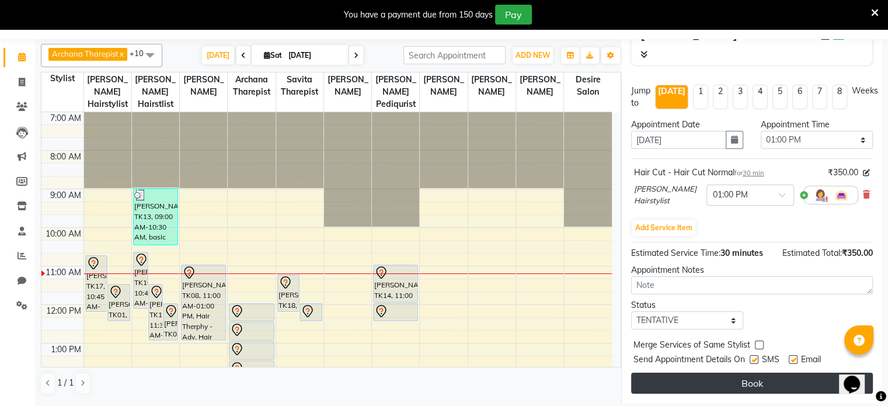
click at [514, 263] on button "Book" at bounding box center [752, 383] width 242 height 21
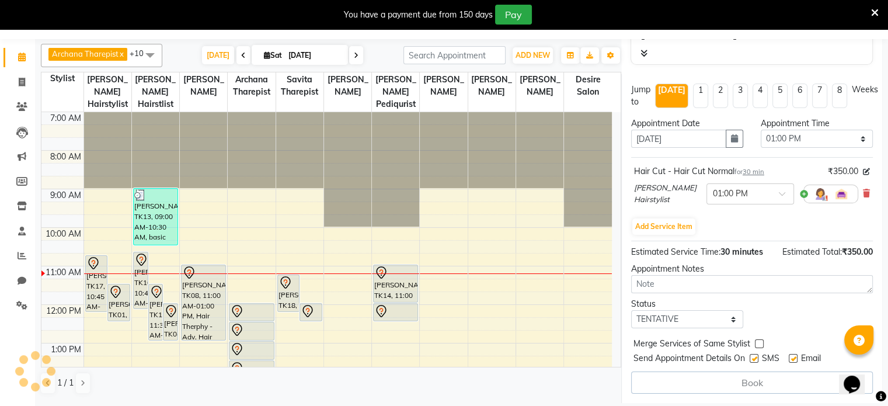
select select "74551"
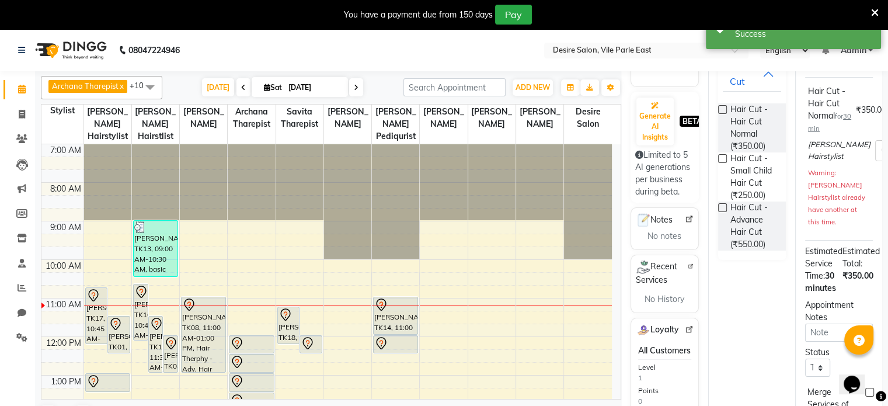
scroll to position [0, 0]
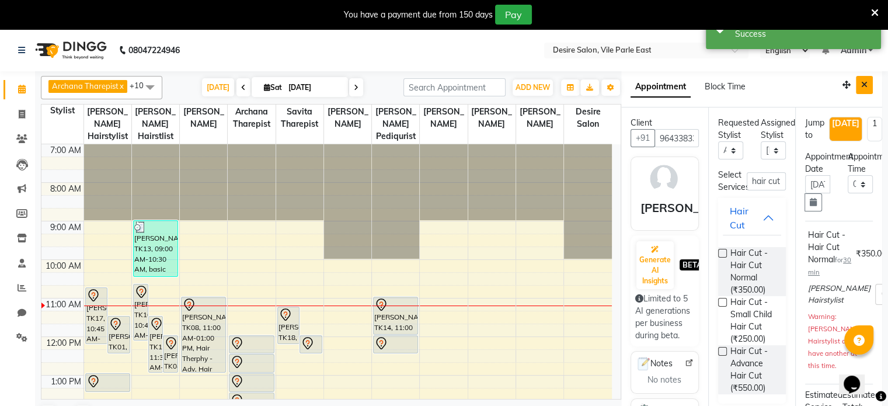
click at [514, 78] on button "Close" at bounding box center [864, 85] width 17 height 18
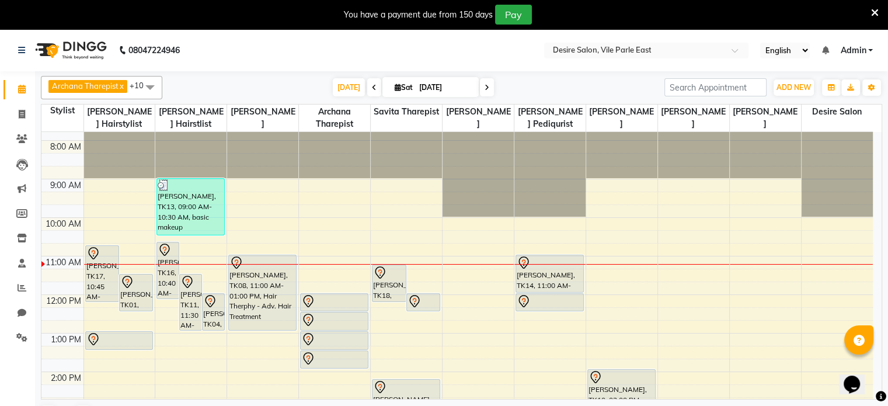
scroll to position [11, 0]
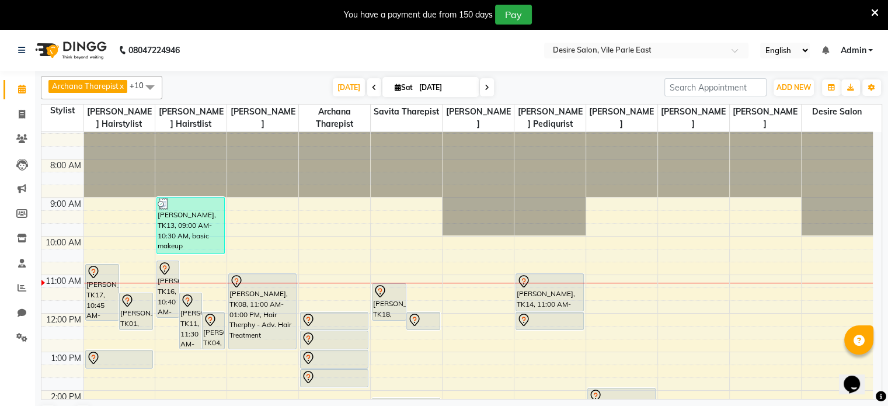
click at [431, 86] on input "[DATE]" at bounding box center [445, 88] width 58 height 18
select select "10"
select select "2025"
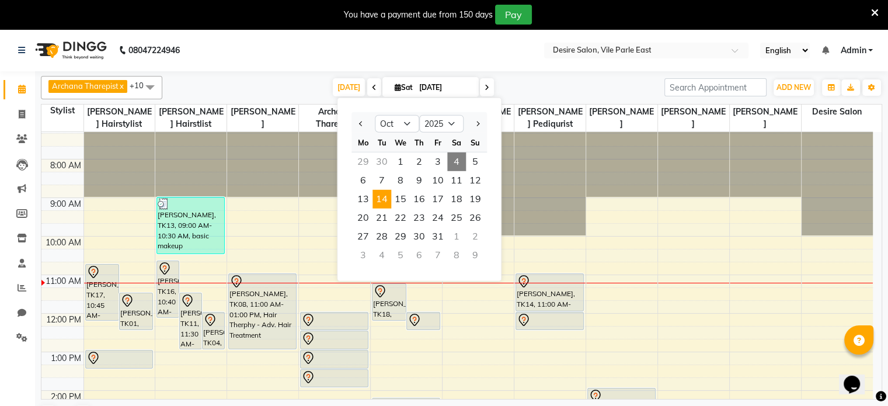
click at [388, 200] on span "14" at bounding box center [382, 199] width 19 height 19
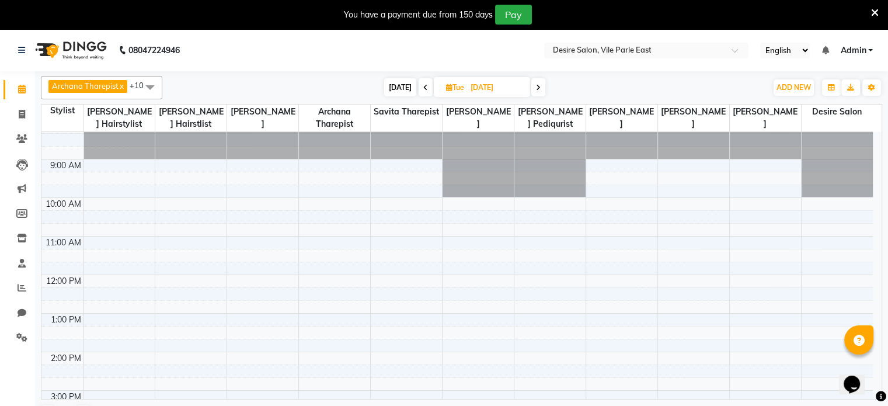
scroll to position [0, 0]
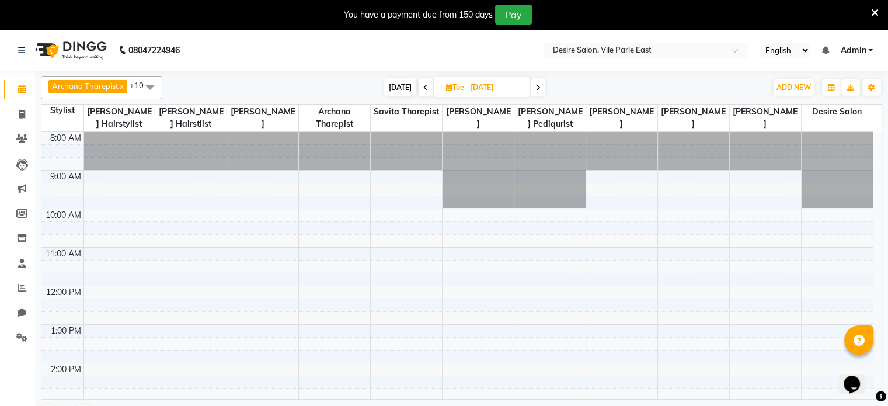
click at [402, 85] on span "[DATE]" at bounding box center [400, 87] width 32 height 18
type input "[DATE]"
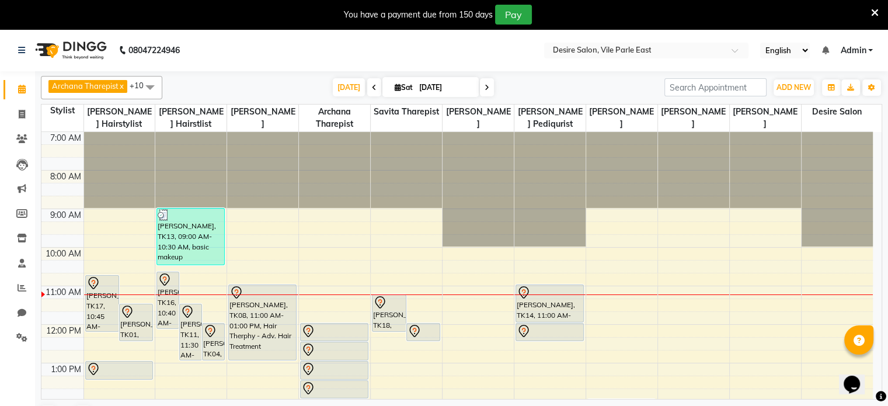
click at [454, 87] on input "[DATE]" at bounding box center [445, 88] width 58 height 18
select select "10"
select select "2025"
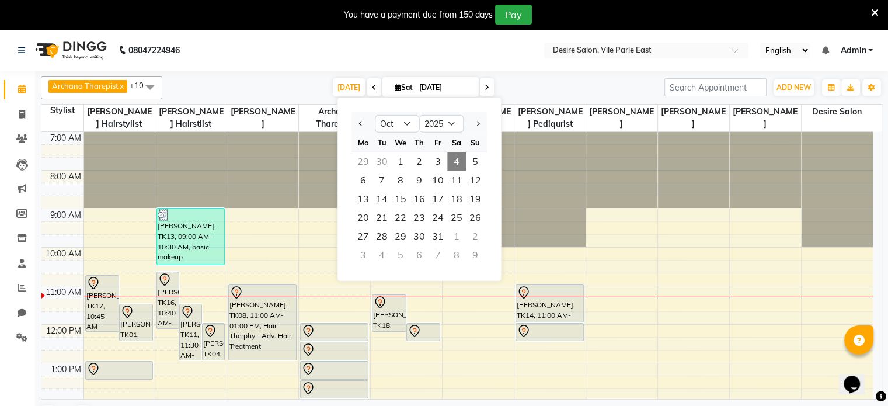
click at [514, 77] on div "Archana Tharepist x [PERSON_NAME] Pediqurist x [PERSON_NAME] x desire salon x […" at bounding box center [462, 87] width 842 height 23
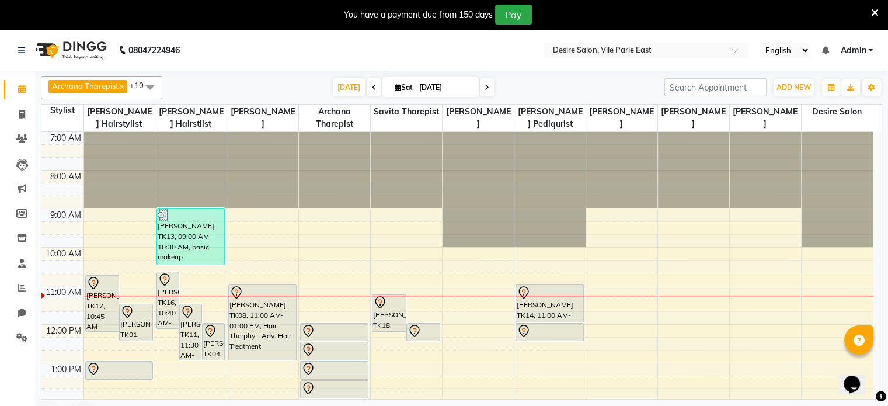
click at [417, 88] on input "[DATE]" at bounding box center [445, 88] width 58 height 18
select select "10"
select select "2025"
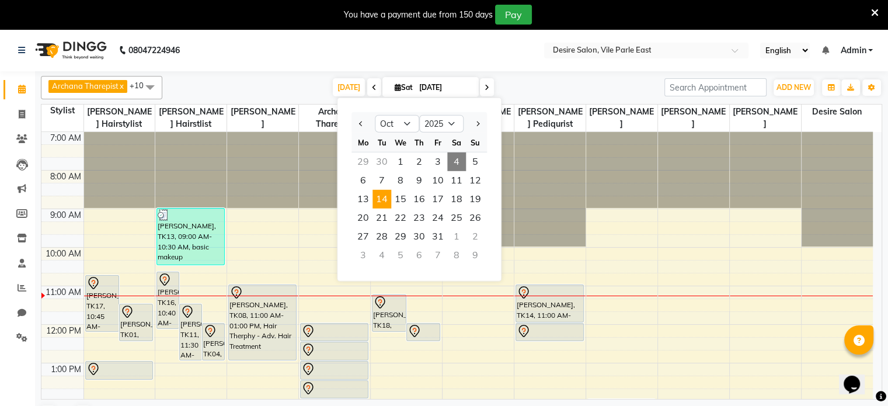
click at [382, 194] on span "14" at bounding box center [382, 199] width 19 height 19
type input "[DATE]"
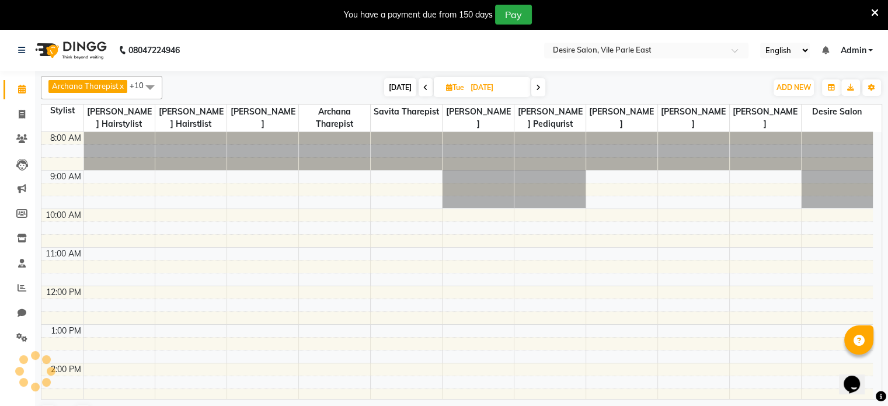
scroll to position [114, 0]
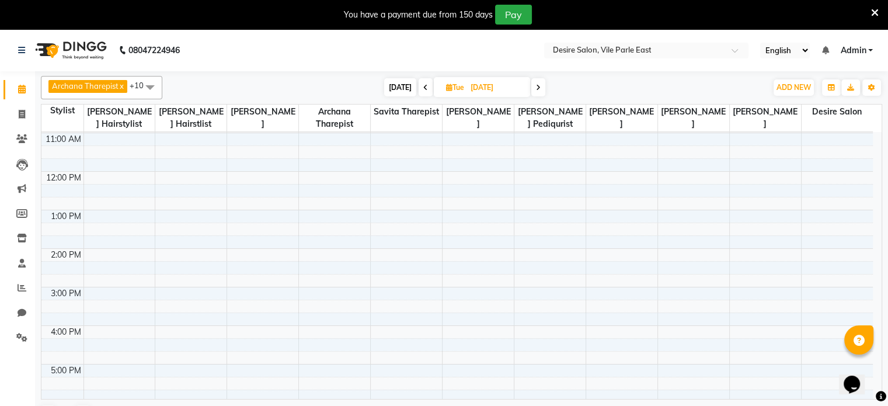
click at [482, 93] on input "[DATE]" at bounding box center [496, 88] width 58 height 18
select select "10"
select select "2025"
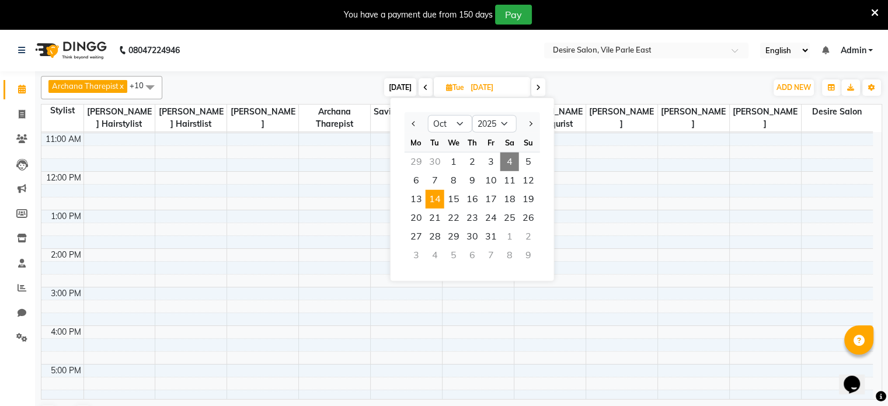
click at [505, 154] on span "4" at bounding box center [509, 161] width 19 height 19
type input "[DATE]"
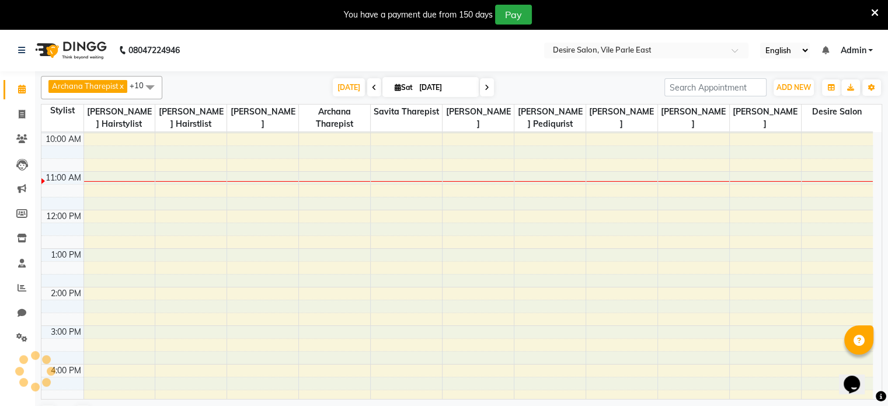
scroll to position [154, 0]
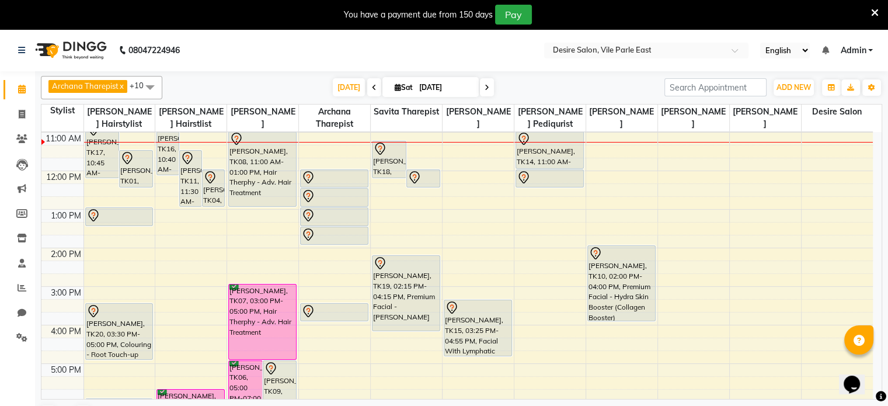
click at [438, 85] on input "[DATE]" at bounding box center [445, 88] width 58 height 18
select select "10"
select select "2025"
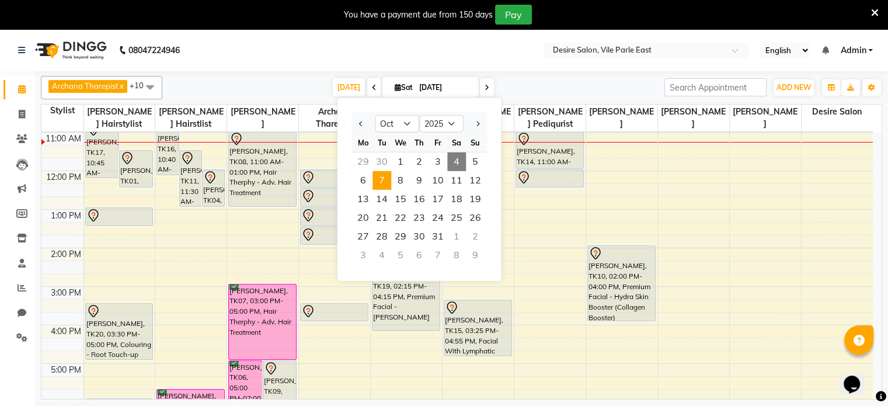
click at [383, 174] on span "7" at bounding box center [382, 180] width 19 height 19
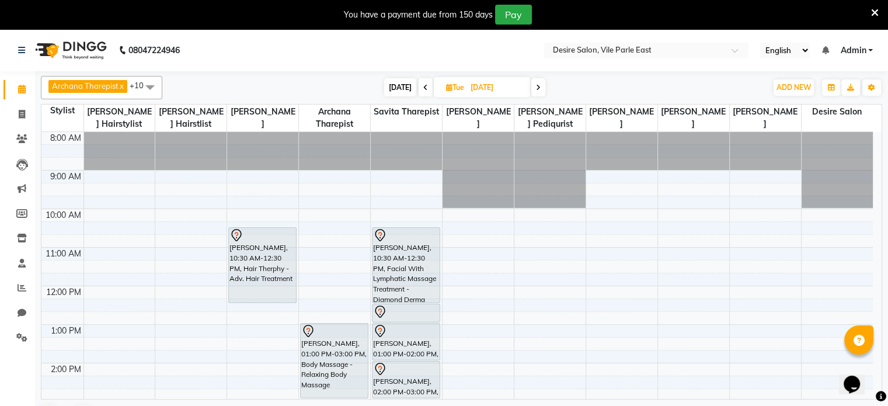
scroll to position [8, 0]
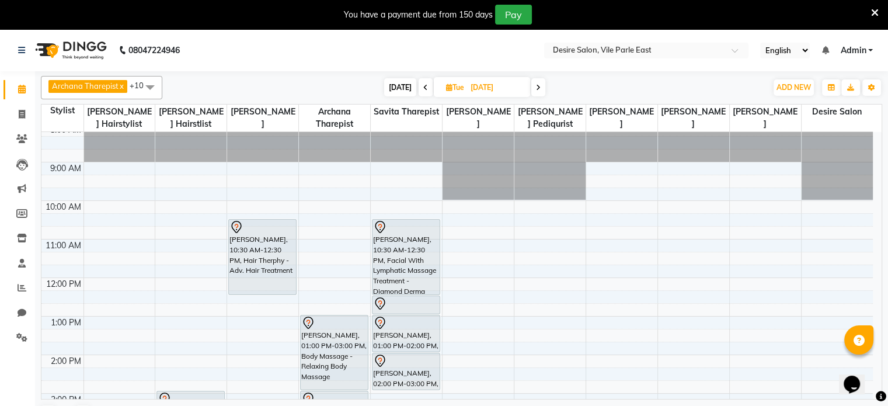
click at [514, 87] on icon at bounding box center [538, 87] width 5 height 7
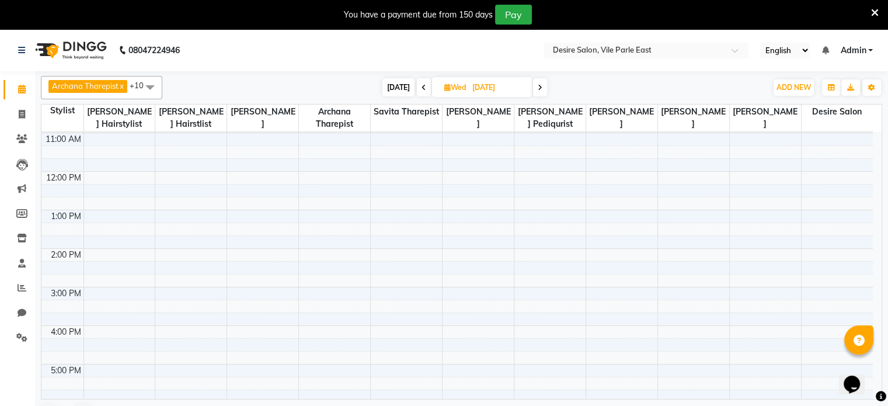
scroll to position [33, 0]
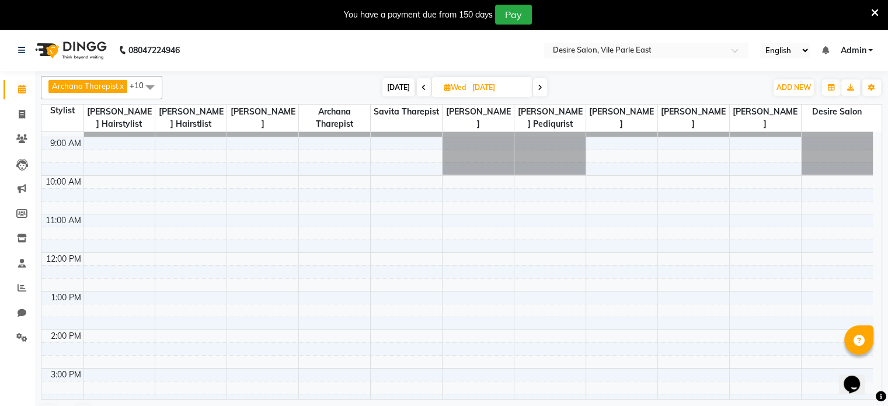
click at [422, 88] on icon at bounding box center [424, 87] width 5 height 7
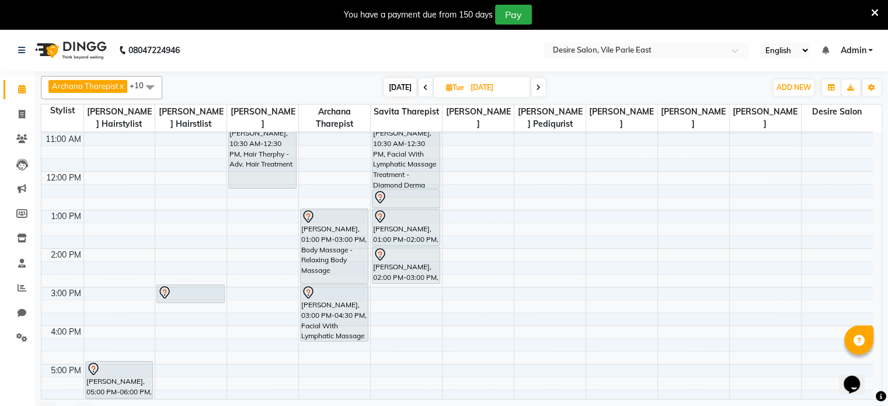
scroll to position [0, 0]
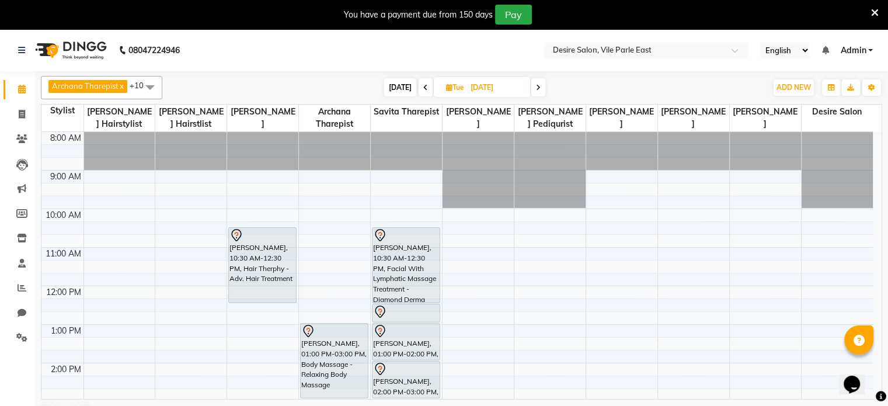
click at [403, 93] on span "[DATE]" at bounding box center [400, 87] width 32 height 18
type input "[DATE]"
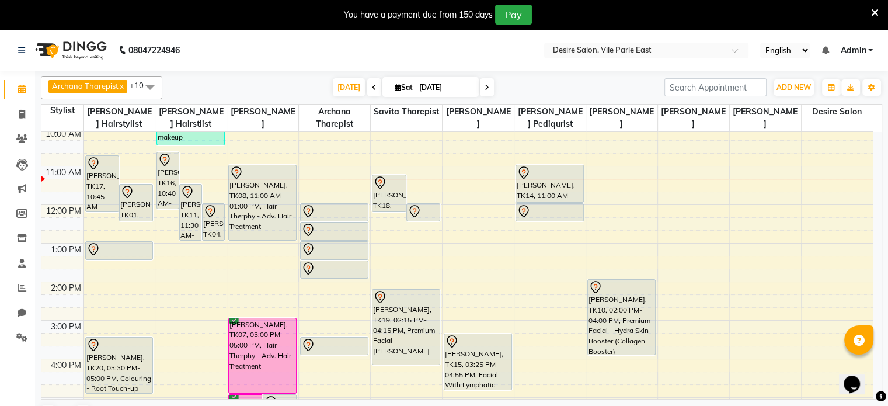
scroll to position [82, 0]
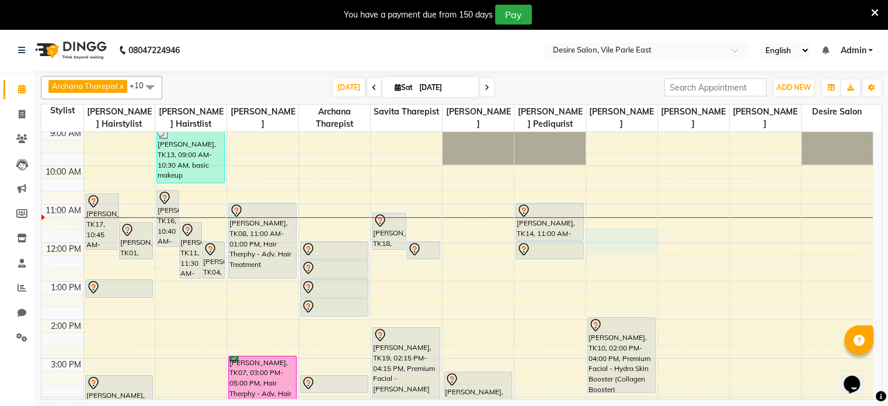
drag, startPoint x: 624, startPoint y: 242, endPoint x: 698, endPoint y: 231, distance: 75.1
click at [514, 231] on tbody "7:00 AM 8:00 AM 9:00 AM 10:00 AM 11:00 AM 12:00 PM 1:00 PM 2:00 PM 3:00 PM 4:00…" at bounding box center [457, 339] width 832 height 578
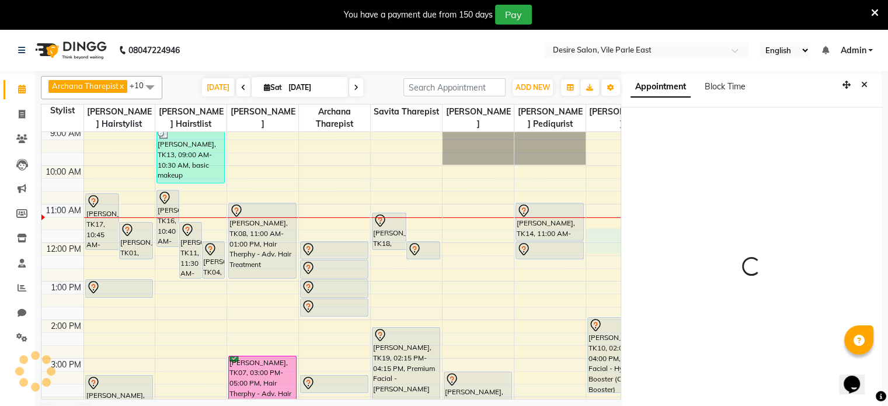
select select "75802"
select select "tentative"
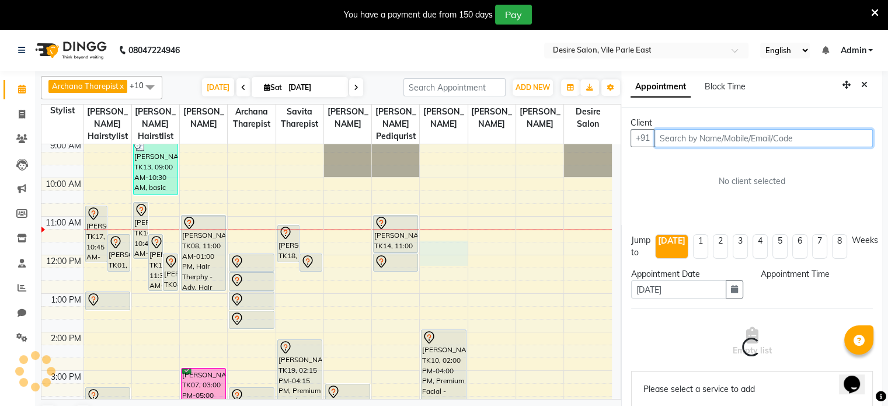
select select "705"
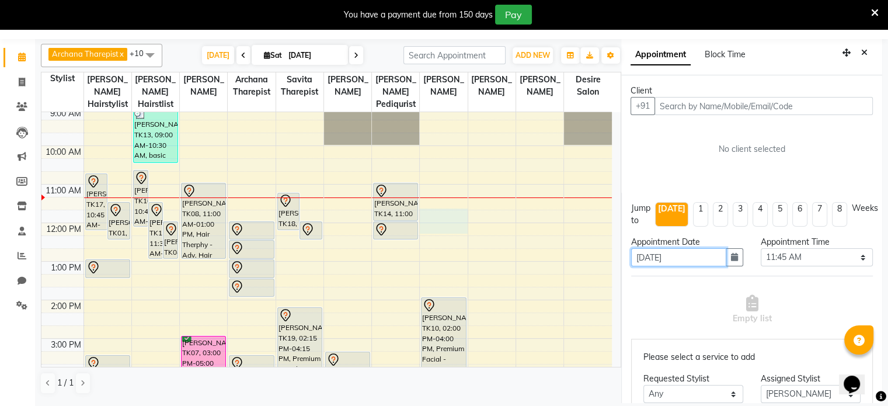
drag, startPoint x: 631, startPoint y: 263, endPoint x: 635, endPoint y: 277, distance: 14.8
click at [514, 263] on div "Jump to [DATE] 1 2 3 4 5 6 7 8 Weeks Appointment Date [DATE] Appointment Time S…" at bounding box center [751, 414] width 261 height 442
click at [514, 263] on div "7:00 AM 8:00 AM 9:00 AM 10:00 AM 11:00 AM 12:00 PM 1:00 PM 2:00 PM 3:00 PM 4:00…" at bounding box center [326, 319] width 571 height 578
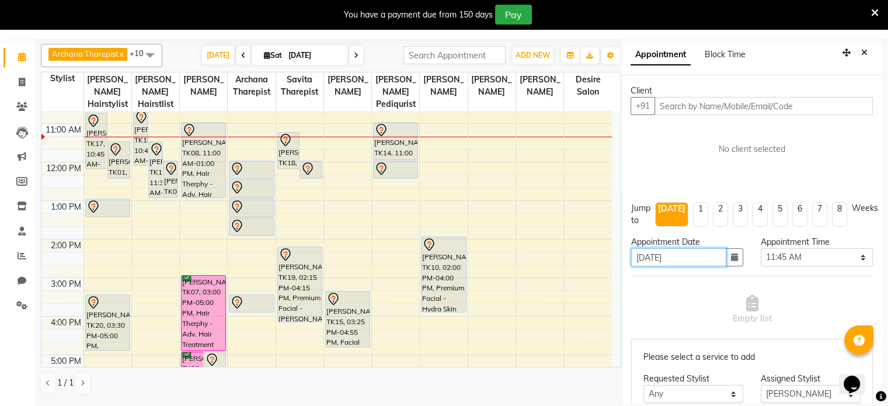
scroll to position [143, 0]
click at [514, 53] on button "Close" at bounding box center [864, 53] width 17 height 18
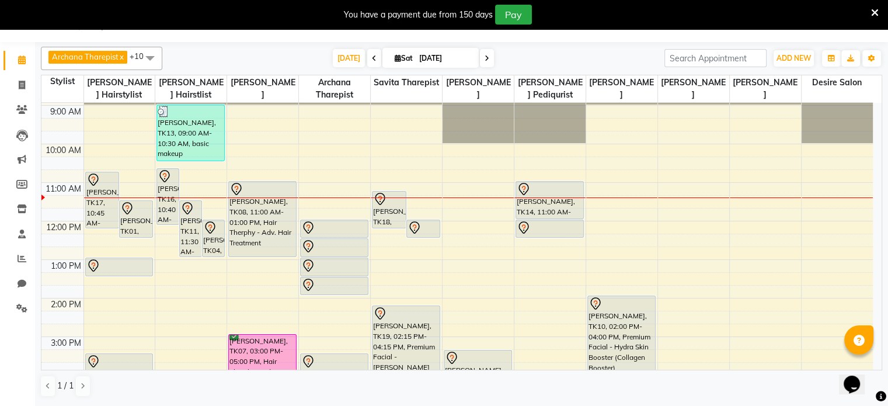
scroll to position [72, 0]
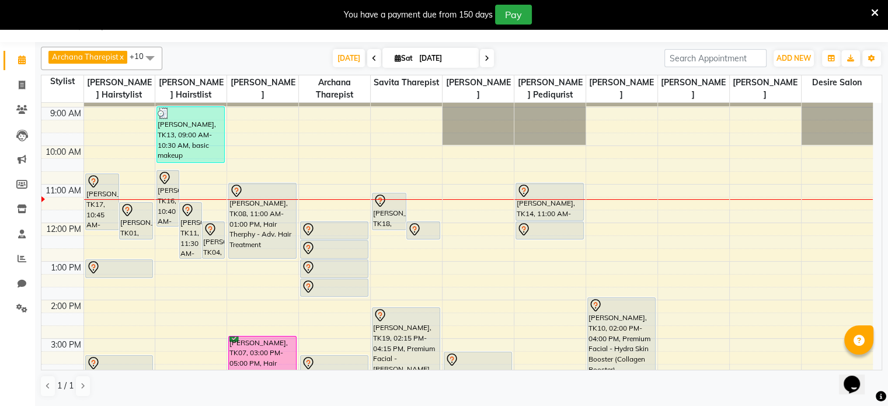
click at [443, 53] on input "[DATE]" at bounding box center [445, 59] width 58 height 18
select select "10"
select select "2025"
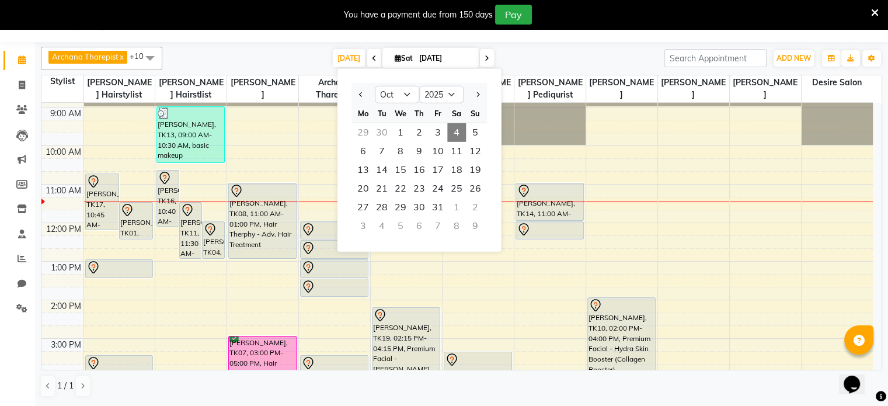
click at [514, 33] on nav "08047224946 Select Location × Desire Salon, Vile Parle East English ENGLISH Esp…" at bounding box center [444, 21] width 888 height 42
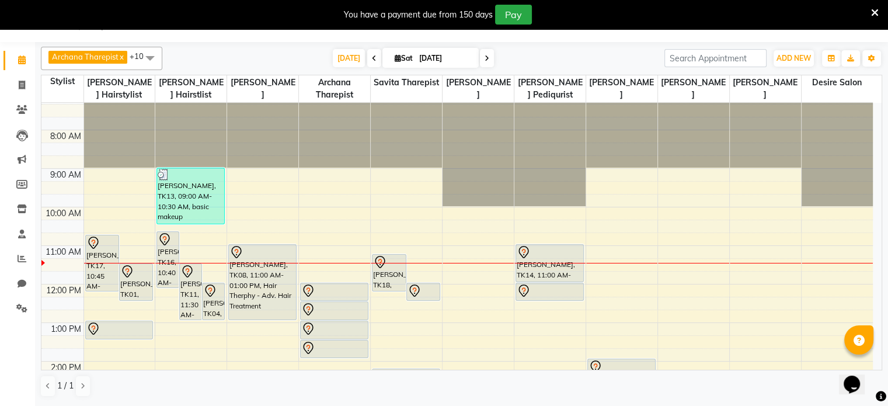
scroll to position [5, 0]
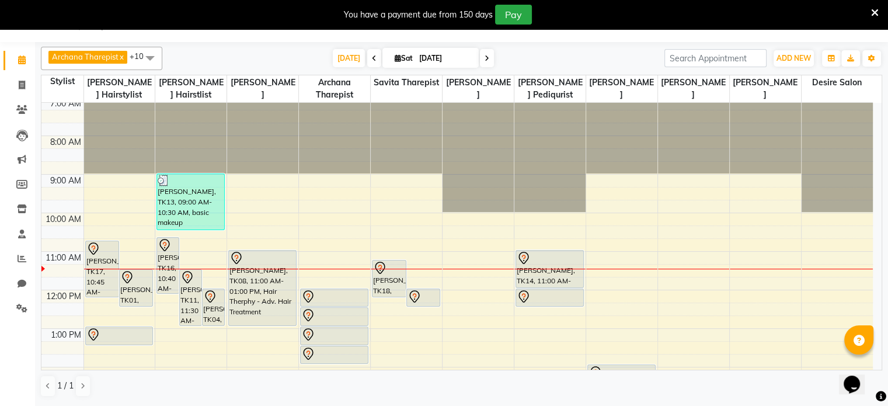
click at [418, 53] on input "[DATE]" at bounding box center [445, 59] width 58 height 18
select select "10"
select select "2025"
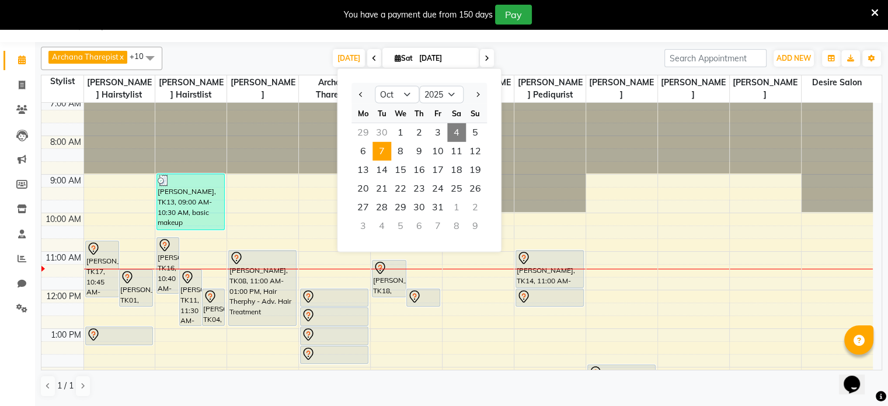
click at [383, 152] on span "7" at bounding box center [382, 151] width 19 height 19
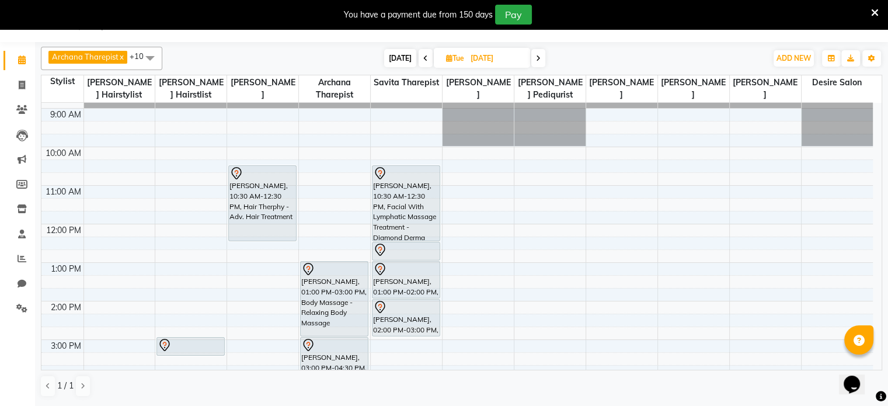
scroll to position [41, 0]
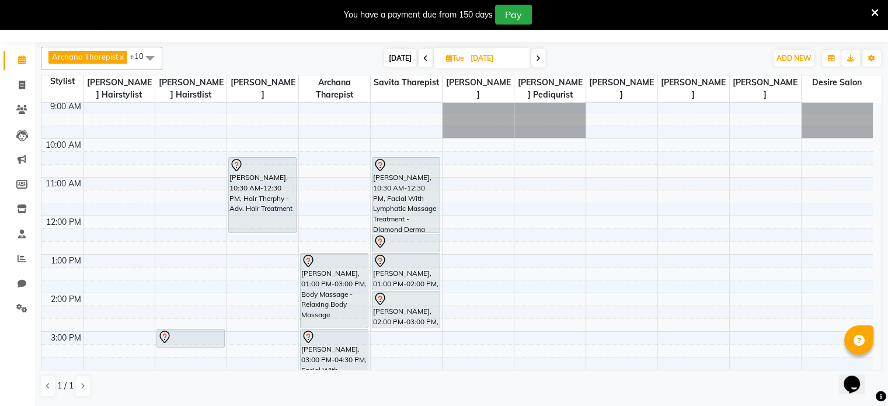
click at [514, 56] on icon at bounding box center [538, 58] width 5 height 7
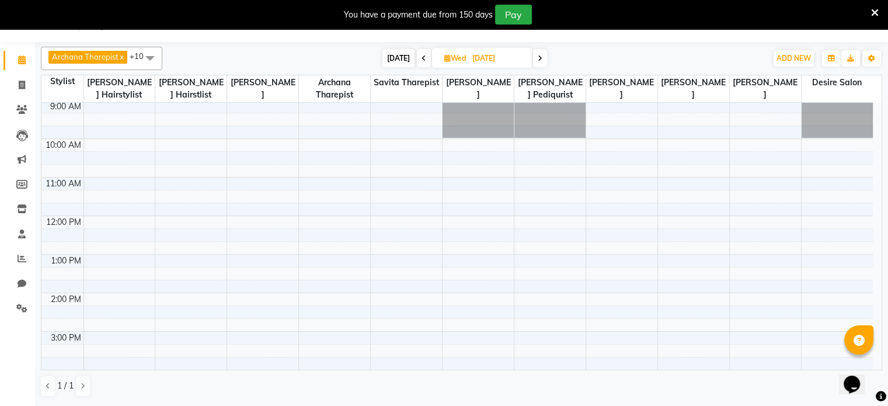
scroll to position [20, 0]
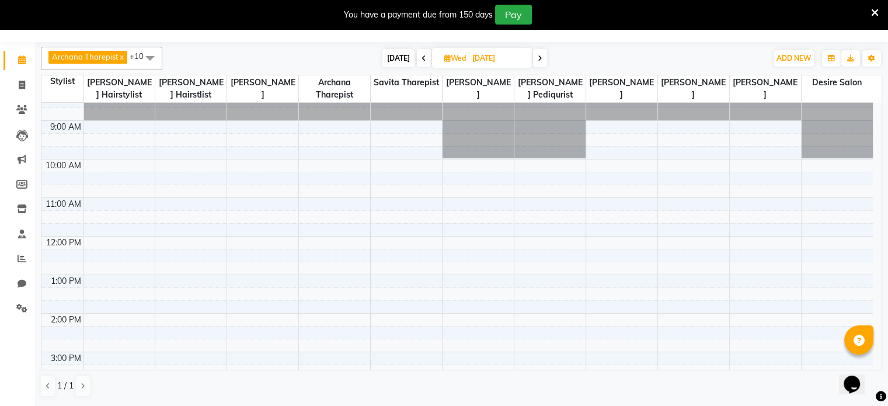
click at [423, 60] on icon at bounding box center [424, 58] width 5 height 7
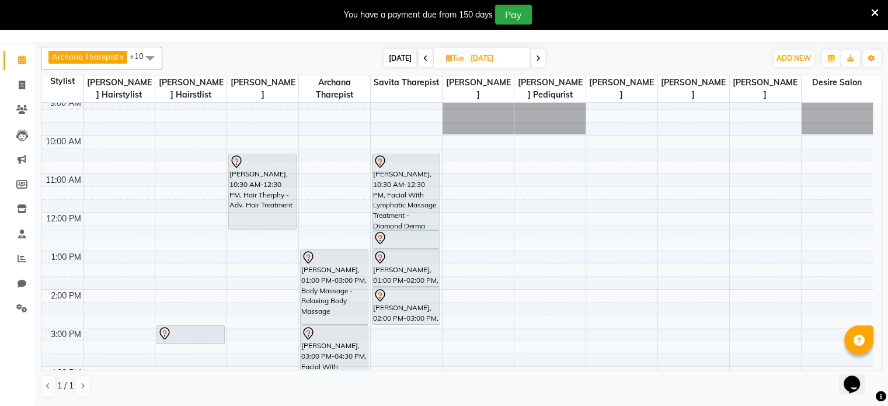
scroll to position [43, 0]
click at [402, 61] on span "[DATE]" at bounding box center [400, 58] width 32 height 18
type input "[DATE]"
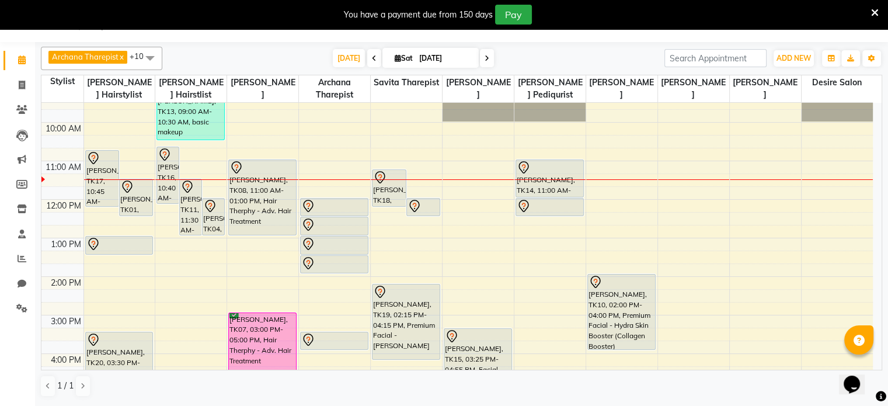
scroll to position [101, 0]
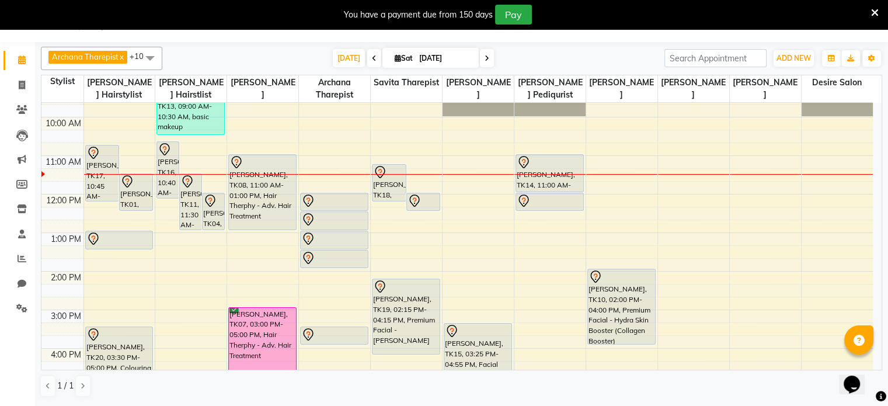
click at [436, 62] on input "[DATE]" at bounding box center [445, 59] width 58 height 18
select select "10"
select select "2025"
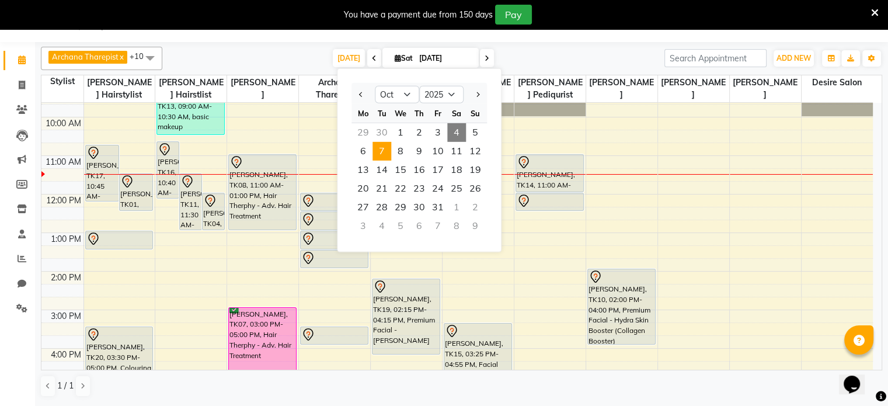
click at [383, 152] on span "7" at bounding box center [382, 151] width 19 height 19
type input "[DATE]"
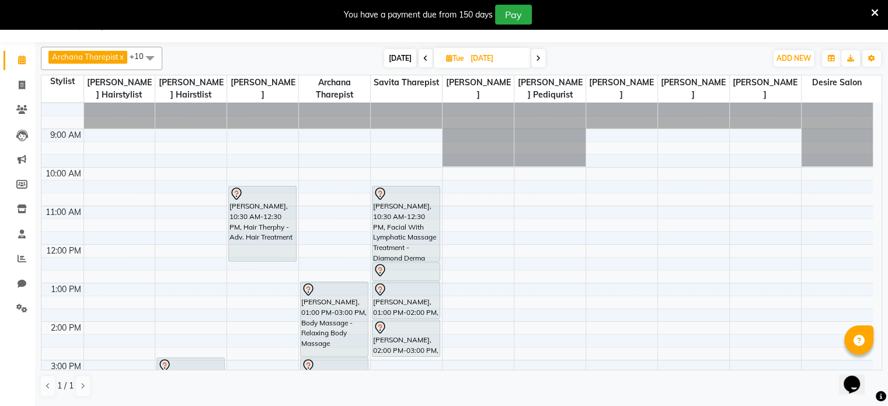
scroll to position [0, 0]
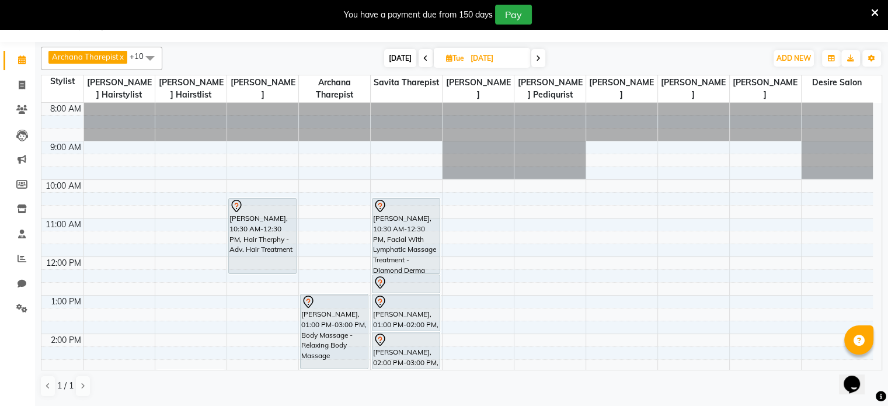
click at [467, 58] on input "[DATE]" at bounding box center [496, 59] width 58 height 18
select select "10"
select select "2025"
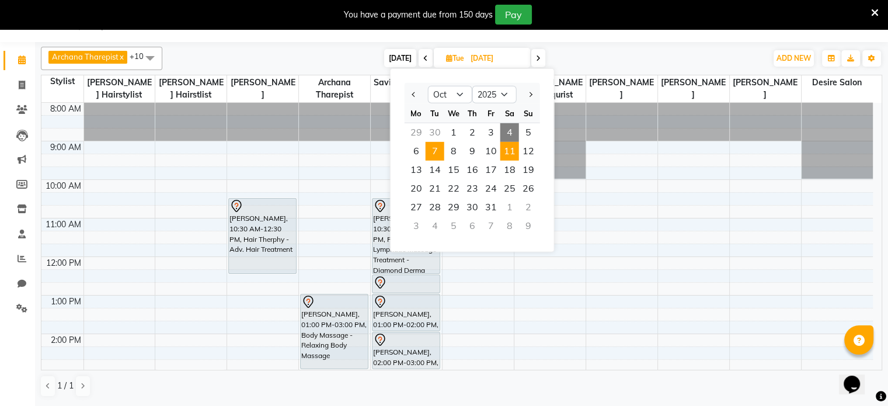
click at [514, 151] on span "11" at bounding box center [509, 151] width 19 height 19
type input "[DATE]"
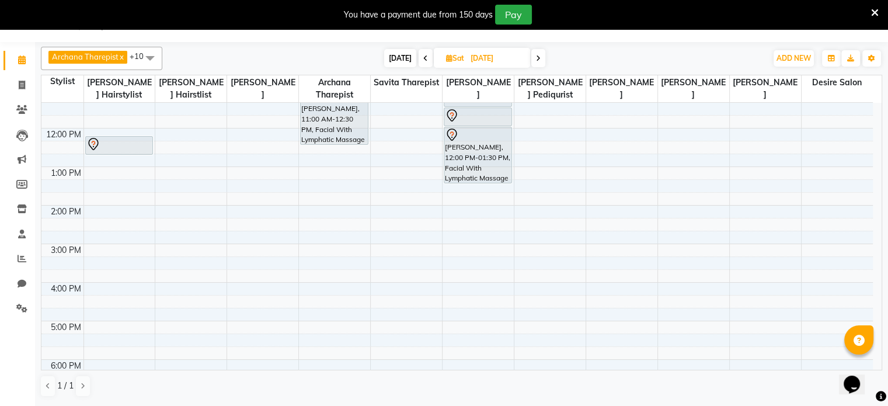
scroll to position [179, 0]
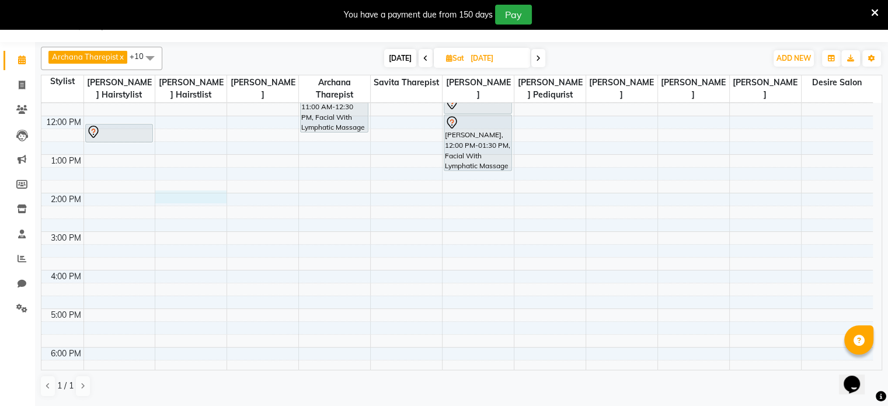
click at [173, 193] on div "7:00 AM 8:00 AM 9:00 AM 10:00 AM 11:00 AM 12:00 PM 1:00 PM 2:00 PM 3:00 PM 4:00…" at bounding box center [457, 212] width 832 height 578
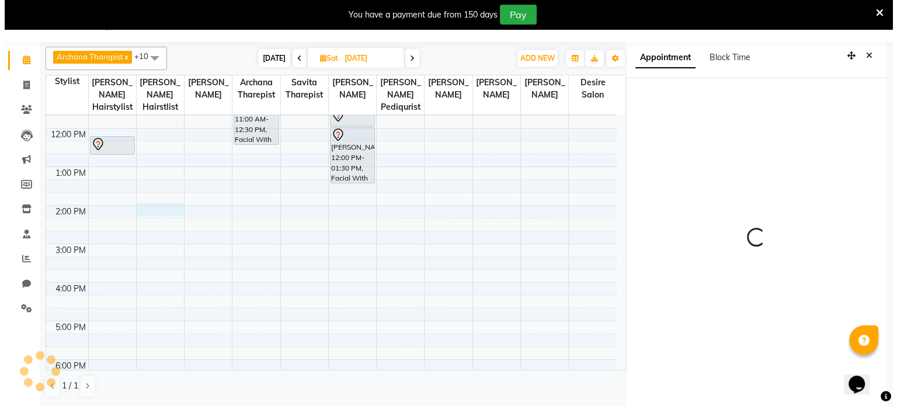
scroll to position [32, 0]
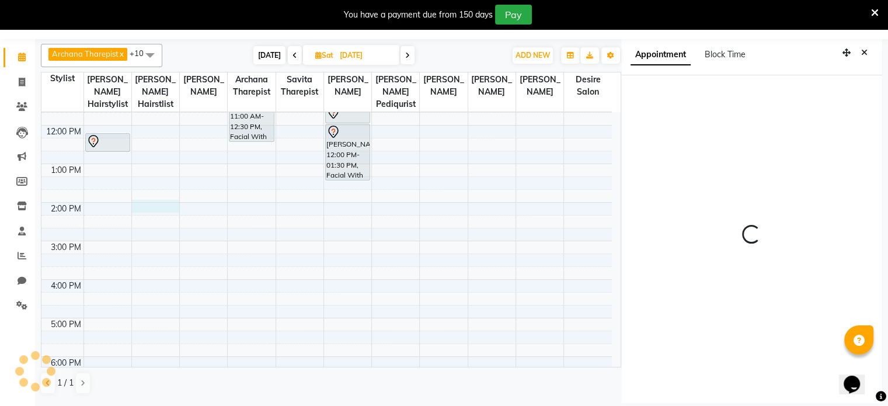
select select "840"
select select "75804"
select select "tentative"
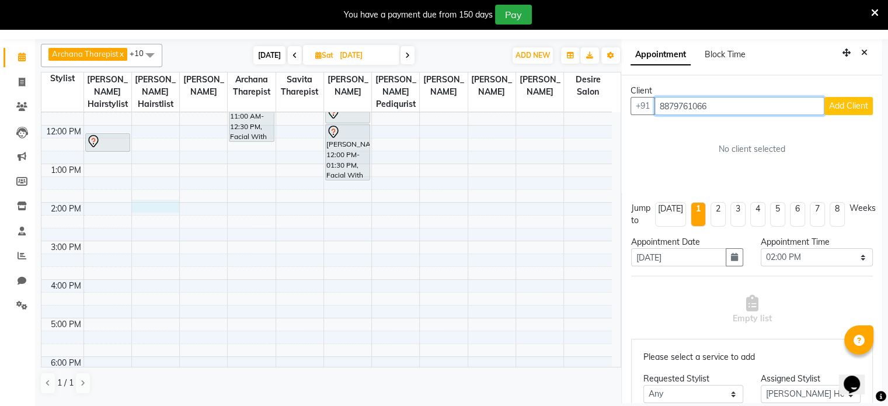
type input "8879761066"
click at [514, 104] on span "Add Client" at bounding box center [848, 105] width 39 height 11
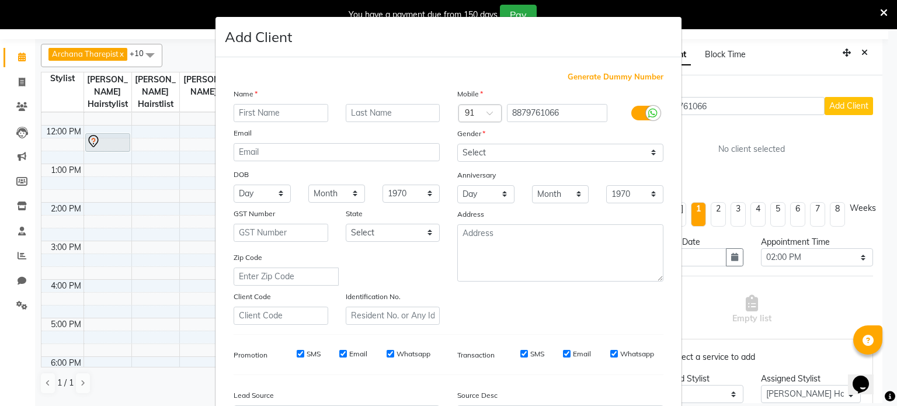
click at [290, 117] on input "text" at bounding box center [281, 113] width 95 height 18
type input "g"
type input "[PERSON_NAME]"
click at [402, 116] on input "text" at bounding box center [393, 113] width 95 height 18
type input "[PERSON_NAME]"
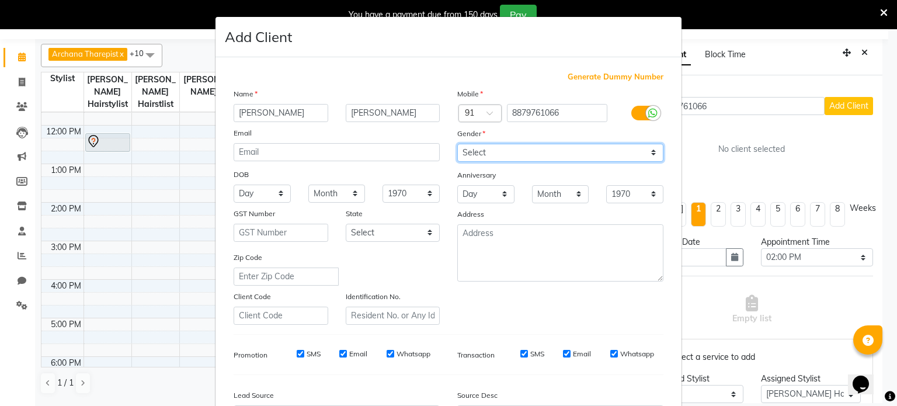
click at [514, 155] on select "Select [DEMOGRAPHIC_DATA] [DEMOGRAPHIC_DATA] Other Prefer Not To Say" at bounding box center [560, 153] width 206 height 18
select select "[DEMOGRAPHIC_DATA]"
click at [457, 144] on select "Select [DEMOGRAPHIC_DATA] [DEMOGRAPHIC_DATA] Other Prefer Not To Say" at bounding box center [560, 153] width 206 height 18
drag, startPoint x: 879, startPoint y: 71, endPoint x: 896, endPoint y: 355, distance: 284.3
click at [514, 263] on ngb-modal-window "Add Client Generate Dummy Number Name [PERSON_NAME] Email DOB Day 01 02 03 04 0…" at bounding box center [448, 203] width 897 height 406
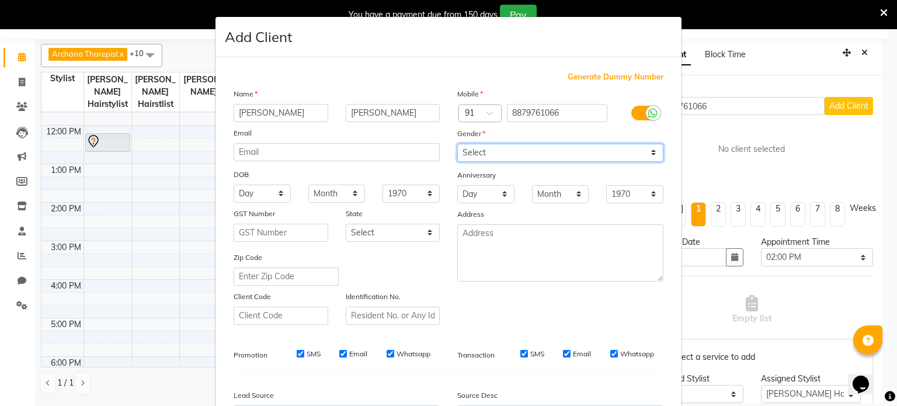
click at [514, 150] on select "Select [DEMOGRAPHIC_DATA] [DEMOGRAPHIC_DATA] Other Prefer Not To Say" at bounding box center [560, 153] width 206 height 18
click at [457, 144] on select "Select [DEMOGRAPHIC_DATA] [DEMOGRAPHIC_DATA] Other Prefer Not To Say" at bounding box center [560, 153] width 206 height 18
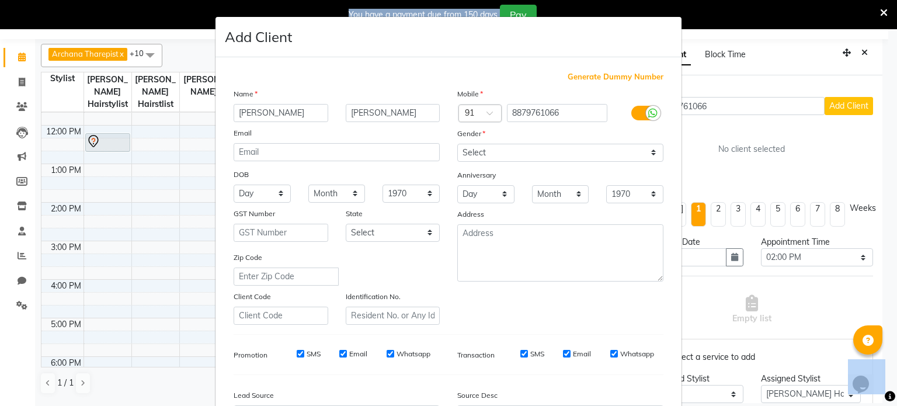
drag, startPoint x: 877, startPoint y: 74, endPoint x: 896, endPoint y: 433, distance: 360.2
click at [514, 263] on html "08047224946 Select Location × Desire Salon, Vile Parle East English ENGLISH Esp…" at bounding box center [448, 171] width 897 height 406
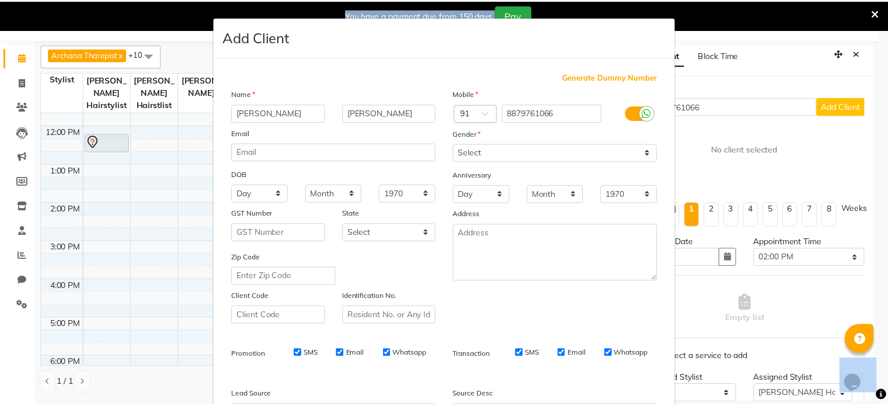
scroll to position [138, 0]
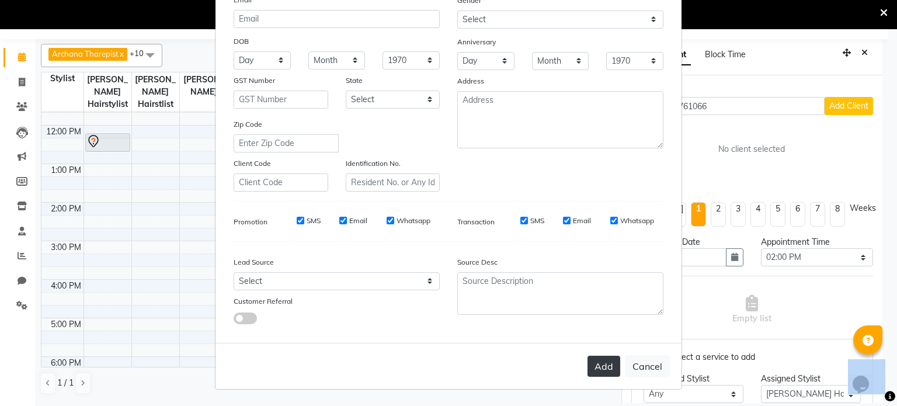
click at [514, 263] on button "Add" at bounding box center [603, 366] width 33 height 21
select select
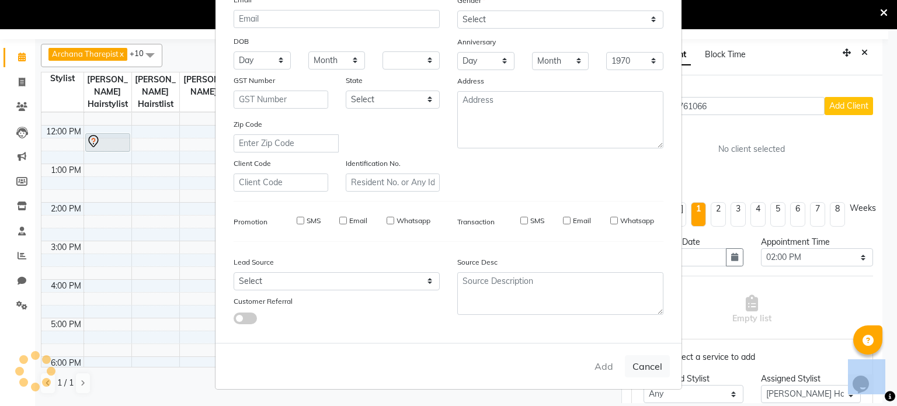
select select
checkbox input "false"
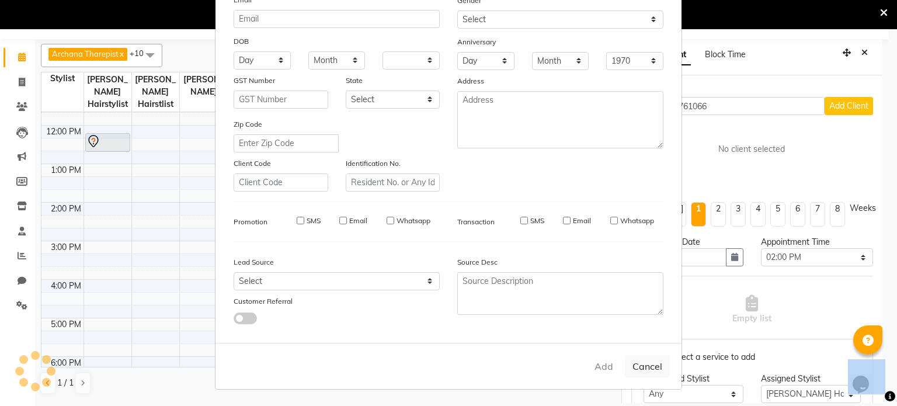
checkbox input "false"
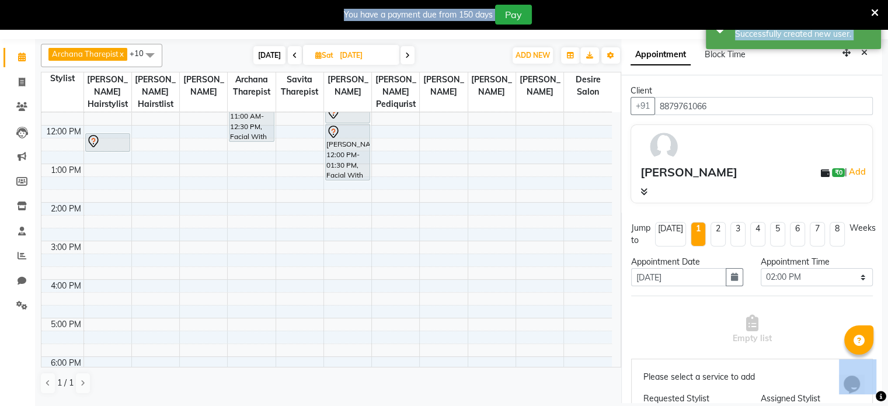
scroll to position [250, 0]
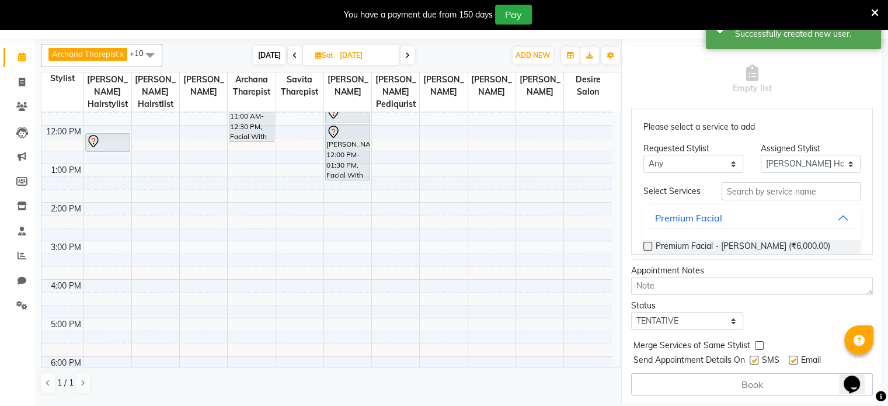
click at [514, 93] on div "Empty list" at bounding box center [752, 80] width 242 height 58
click at [514, 193] on input "text" at bounding box center [791, 191] width 139 height 18
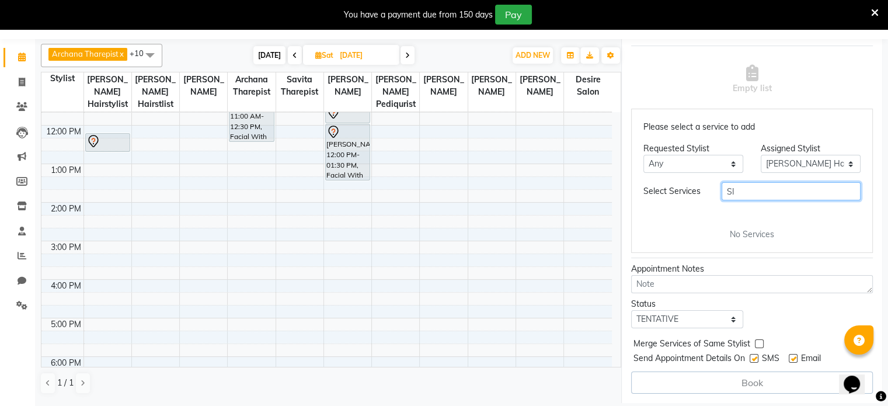
type input "S"
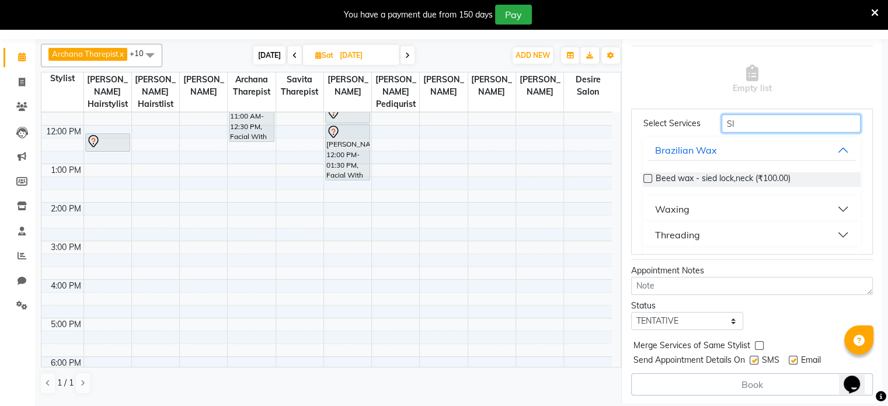
scroll to position [70, 0]
type input "S"
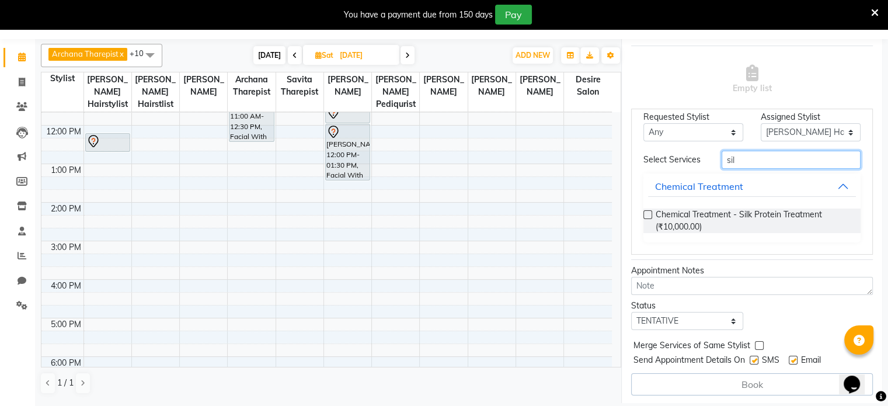
type input "sil"
click at [514, 213] on label at bounding box center [648, 214] width 9 height 9
click at [514, 213] on input "checkbox" at bounding box center [648, 216] width 8 height 8
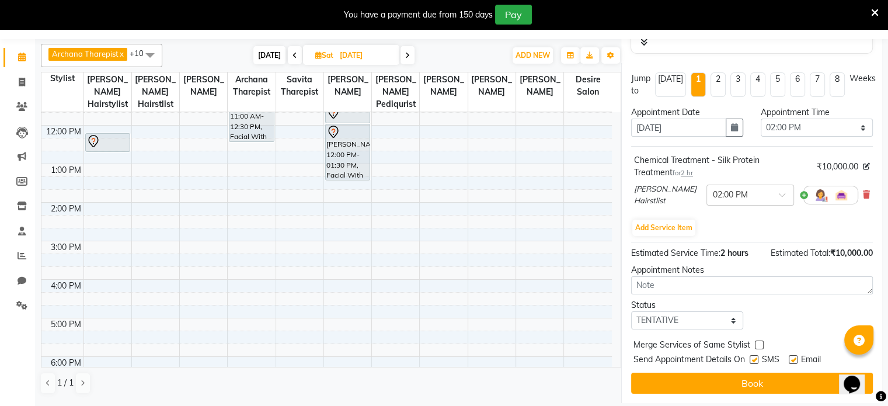
scroll to position [147, 0]
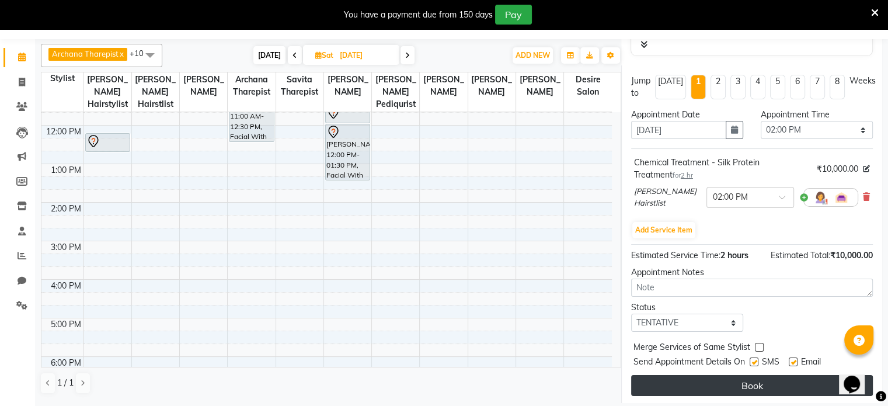
click at [514, 263] on button "Book" at bounding box center [752, 385] width 242 height 21
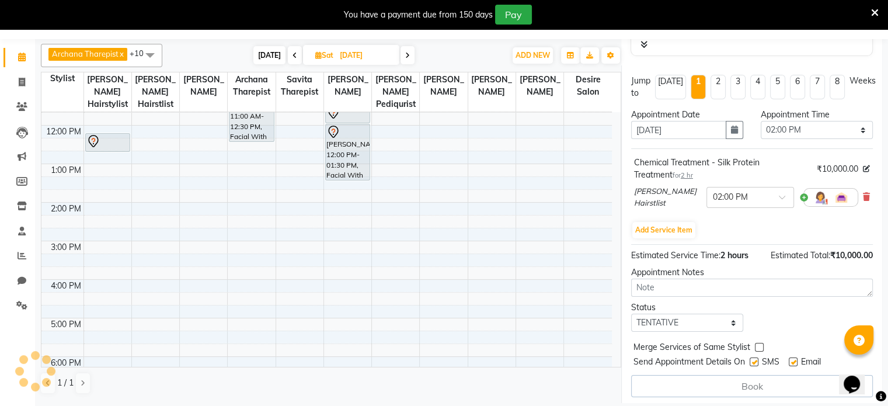
select select "75804"
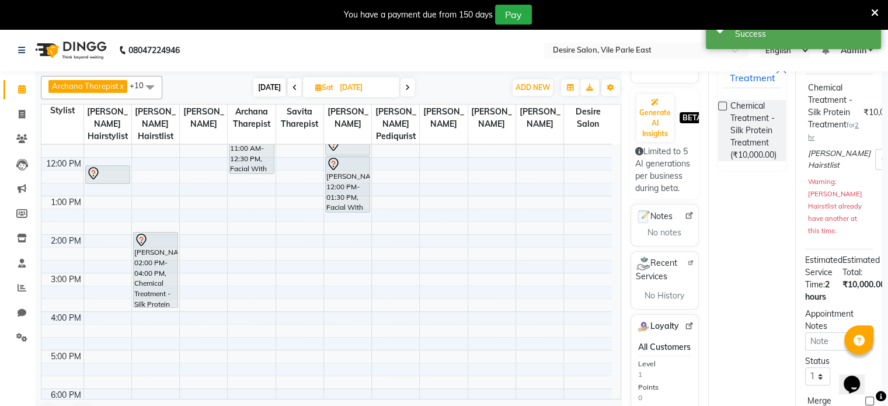
scroll to position [0, 0]
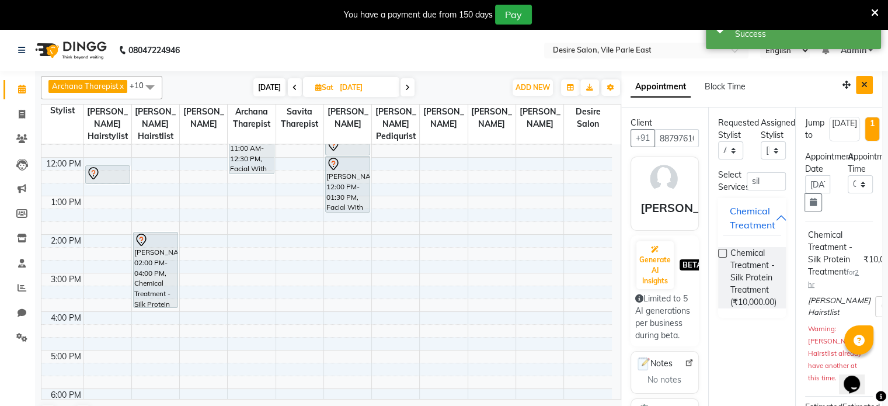
click at [514, 81] on button "Close" at bounding box center [864, 85] width 17 height 18
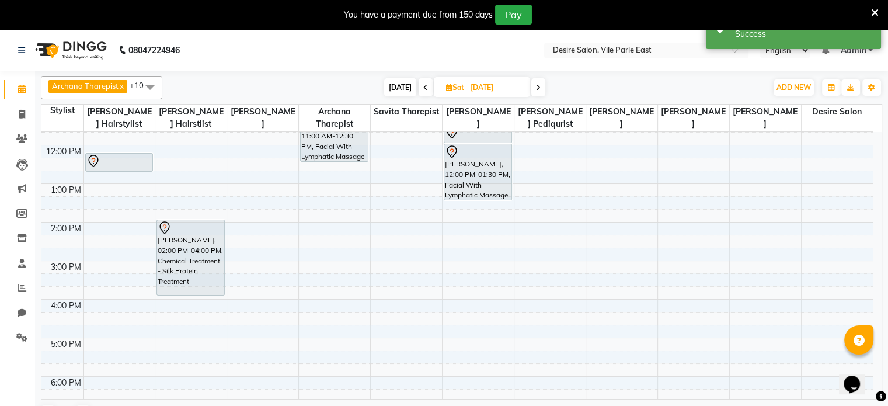
click at [398, 87] on span "[DATE]" at bounding box center [400, 87] width 32 height 18
type input "[DATE]"
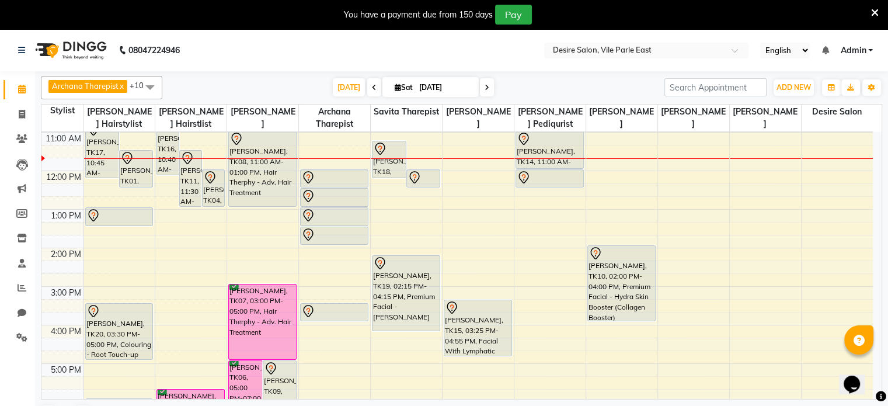
click at [443, 80] on input "[DATE]" at bounding box center [445, 88] width 58 height 18
select select "10"
select select "2025"
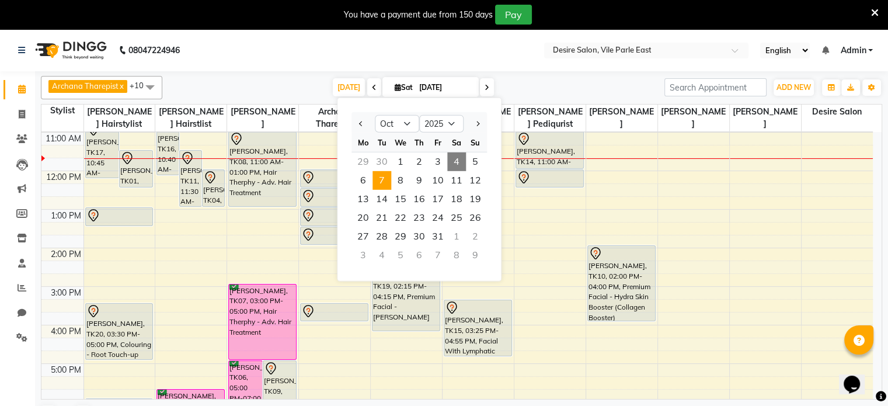
click at [380, 181] on span "7" at bounding box center [382, 180] width 19 height 19
type input "[DATE]"
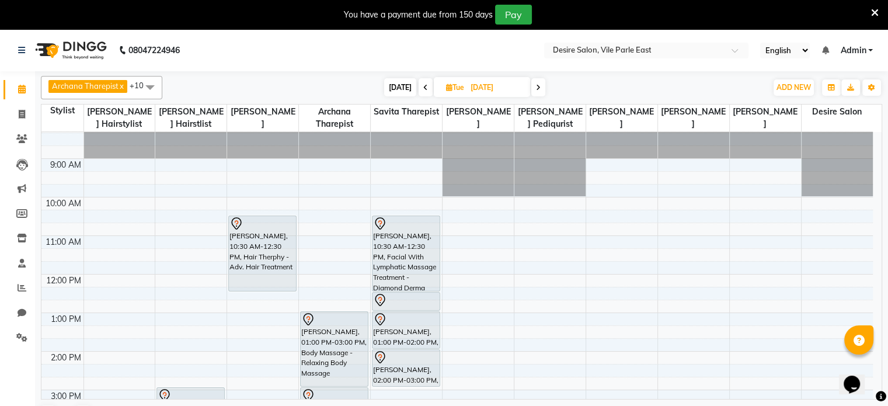
scroll to position [8, 0]
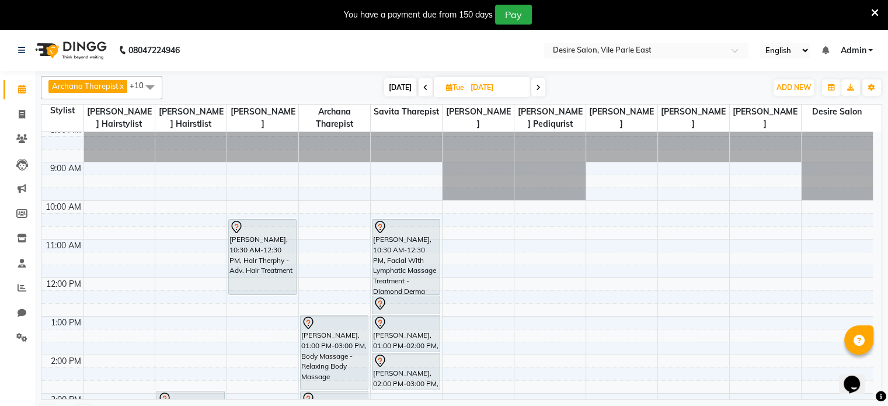
click at [307, 207] on div "8:00 AM 9:00 AM 10:00 AM 11:00 AM 12:00 PM 1:00 PM 2:00 PM 3:00 PM 4:00 PM 5:00…" at bounding box center [457, 393] width 832 height 539
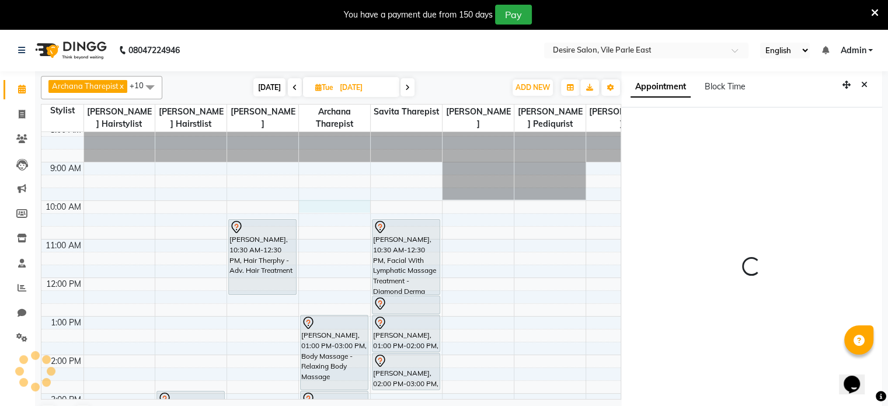
select select "600"
select select "74552"
select select "tentative"
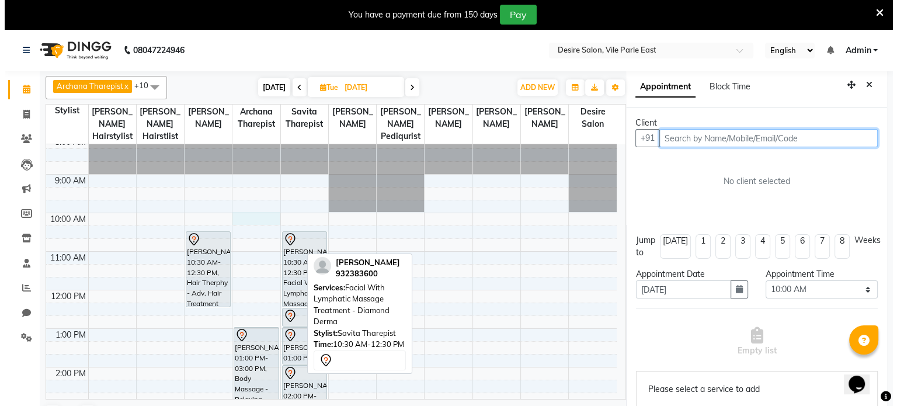
scroll to position [32, 0]
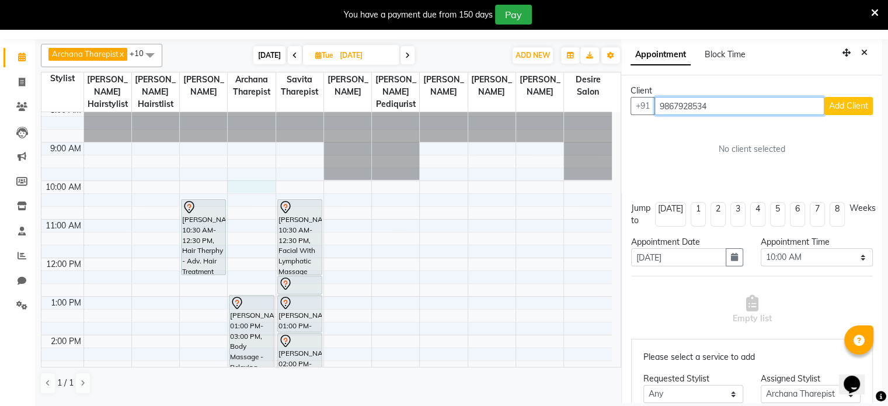
type input "9867928534"
click at [514, 109] on span "Add Client" at bounding box center [848, 105] width 39 height 11
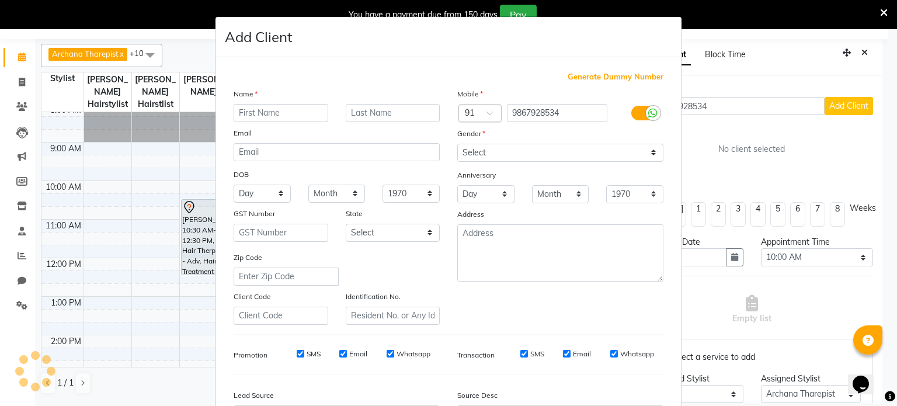
click at [291, 114] on input "text" at bounding box center [281, 113] width 95 height 18
type input "t"
type input "[PERSON_NAME]"
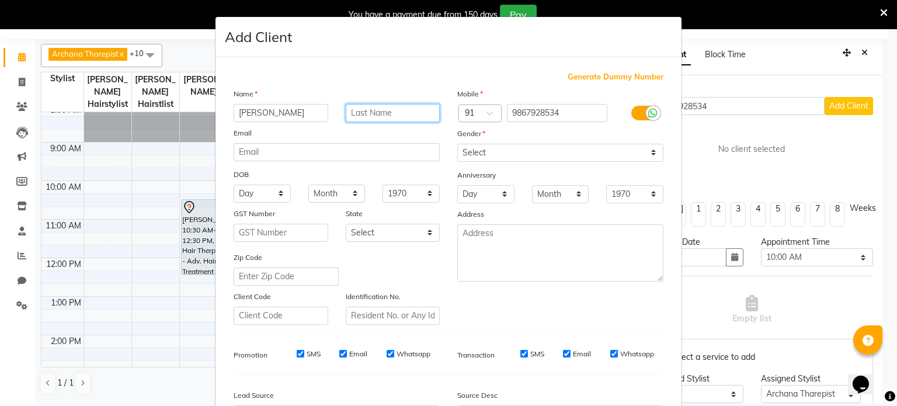
click at [380, 116] on input "text" at bounding box center [393, 113] width 95 height 18
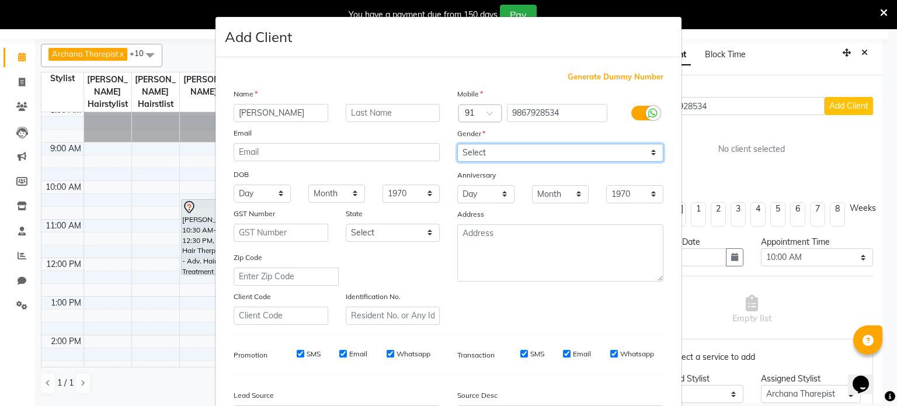
click at [468, 160] on select "Select [DEMOGRAPHIC_DATA] [DEMOGRAPHIC_DATA] Other Prefer Not To Say" at bounding box center [560, 153] width 206 height 18
select select "[DEMOGRAPHIC_DATA]"
click at [457, 144] on select "Select [DEMOGRAPHIC_DATA] [DEMOGRAPHIC_DATA] Other Prefer Not To Say" at bounding box center [560, 153] width 206 height 18
drag, startPoint x: 877, startPoint y: 62, endPoint x: 888, endPoint y: 274, distance: 212.2
click at [514, 263] on ngb-modal-window "Add Client Generate Dummy Number Name [PERSON_NAME] Email DOB Day 01 02 03 04 0…" at bounding box center [448, 203] width 897 height 406
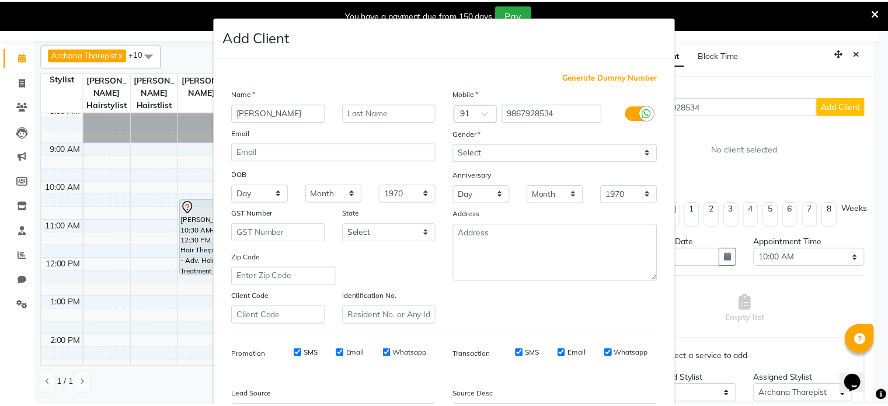
scroll to position [138, 0]
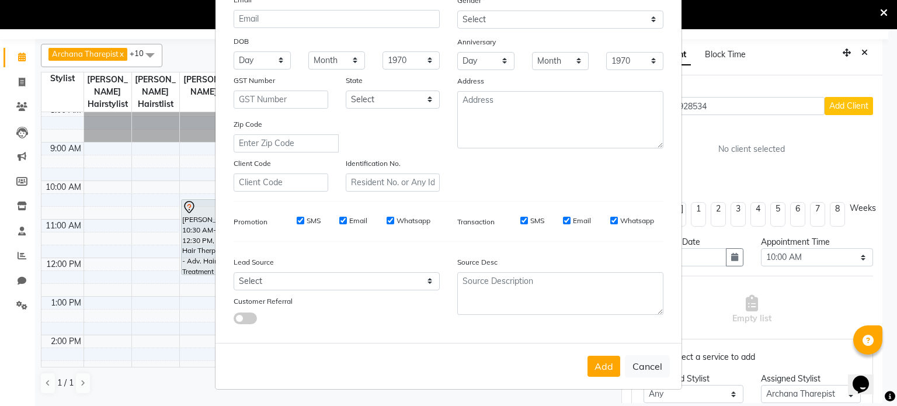
click at [514, 263] on div "Add Cancel" at bounding box center [448, 366] width 466 height 46
click at [514, 263] on button "Add" at bounding box center [603, 366] width 33 height 21
select select
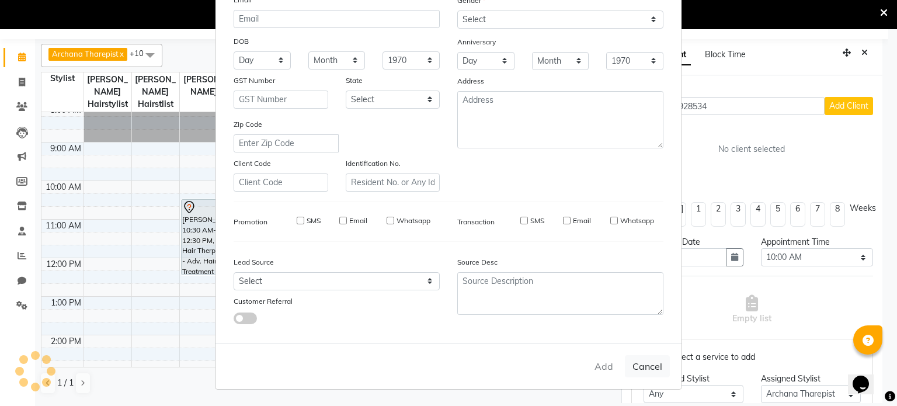
select select
checkbox input "false"
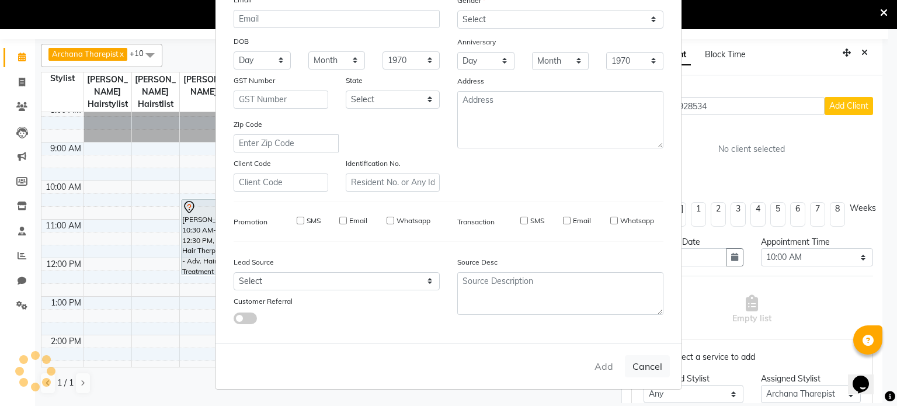
checkbox input "false"
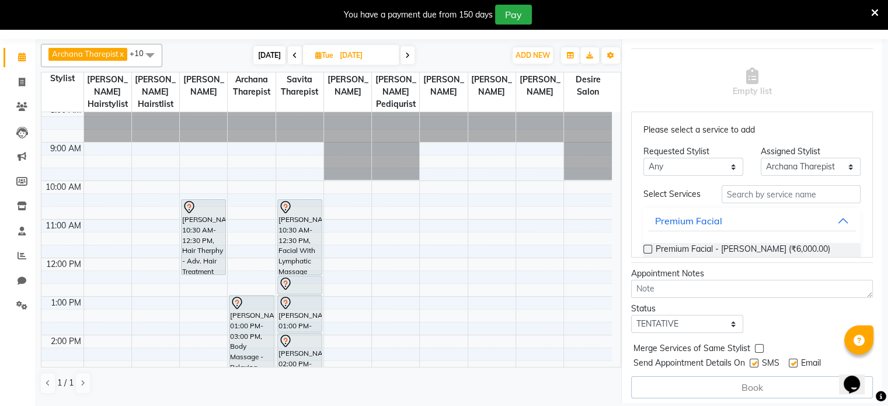
scroll to position [250, 0]
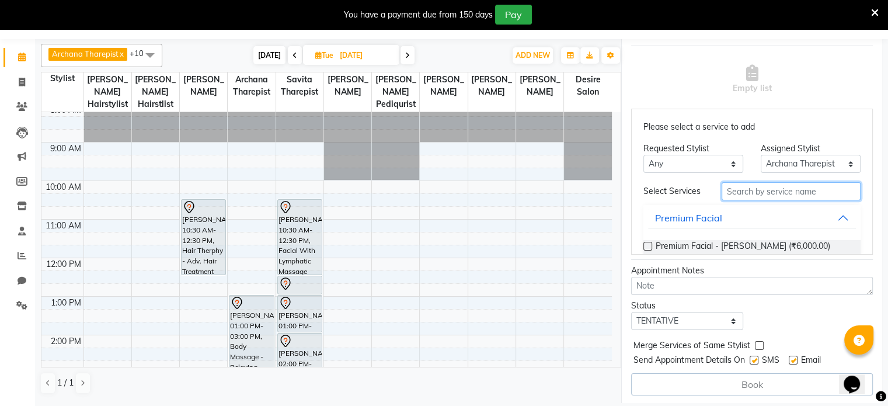
click at [514, 196] on input "text" at bounding box center [791, 191] width 139 height 18
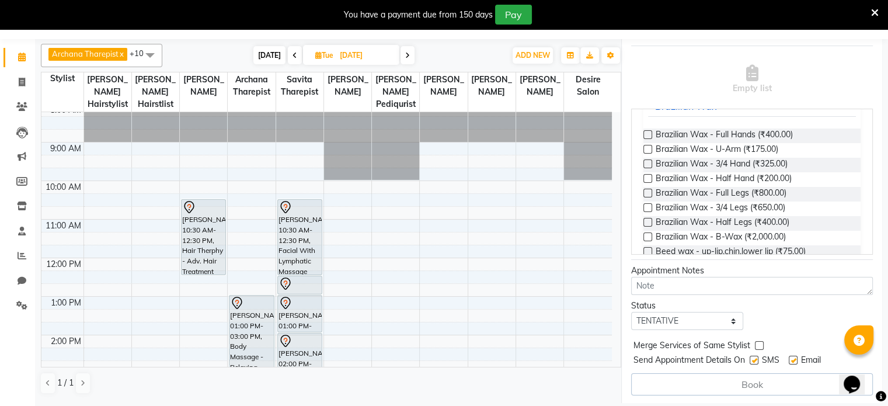
scroll to position [109, 0]
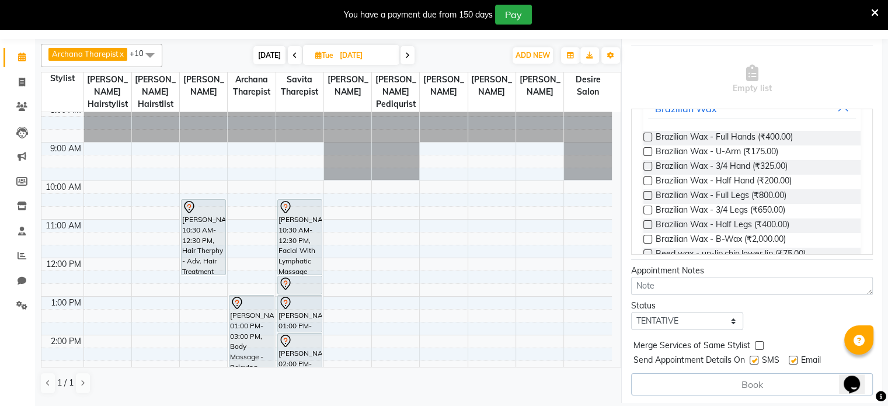
type input "WA"
click at [514, 140] on label at bounding box center [648, 137] width 9 height 9
click at [514, 140] on input "checkbox" at bounding box center [648, 138] width 8 height 8
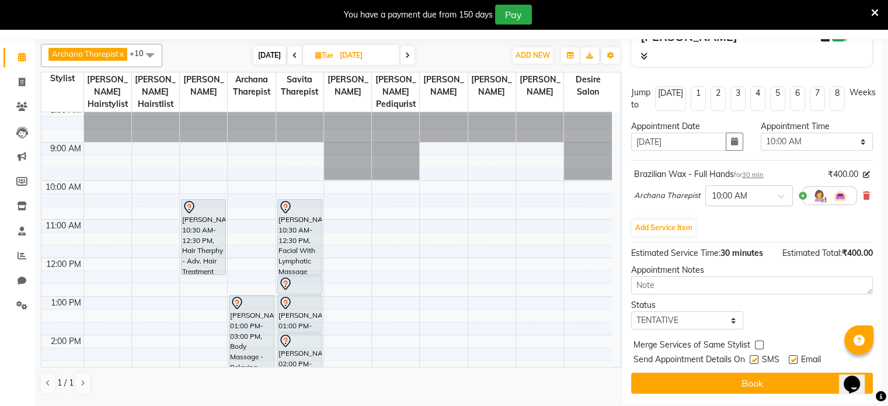
scroll to position [136, 0]
click at [514, 222] on button "Add Service Item" at bounding box center [663, 228] width 63 height 16
select select "74552"
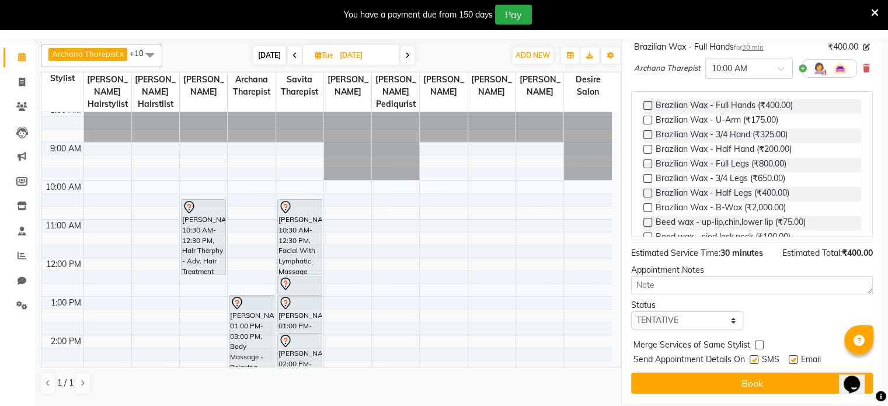
scroll to position [124, 0]
click at [514, 167] on label at bounding box center [648, 162] width 9 height 9
click at [514, 168] on input "checkbox" at bounding box center [648, 164] width 8 height 8
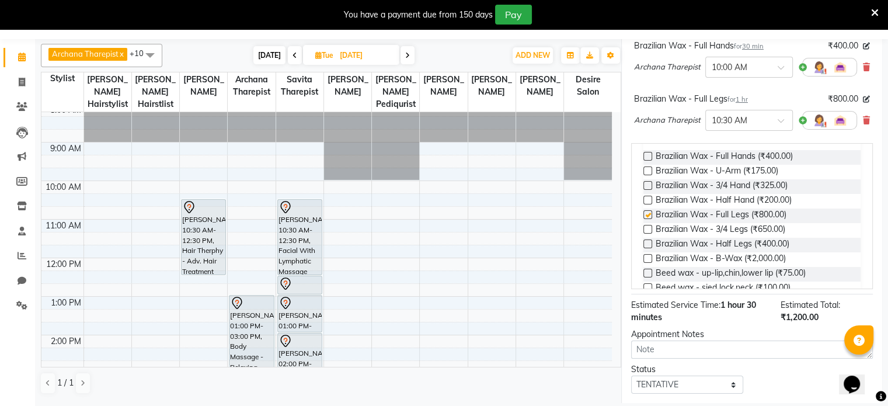
checkbox input "false"
click at [514, 175] on label at bounding box center [648, 170] width 9 height 9
click at [514, 176] on input "checkbox" at bounding box center [648, 172] width 8 height 8
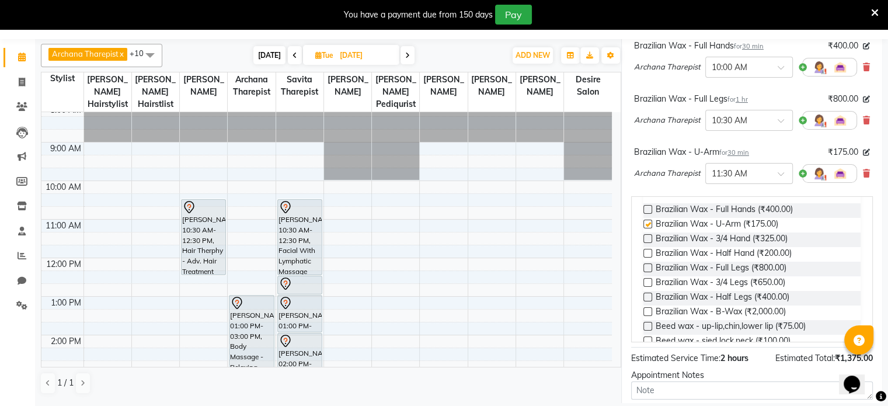
checkbox input "false"
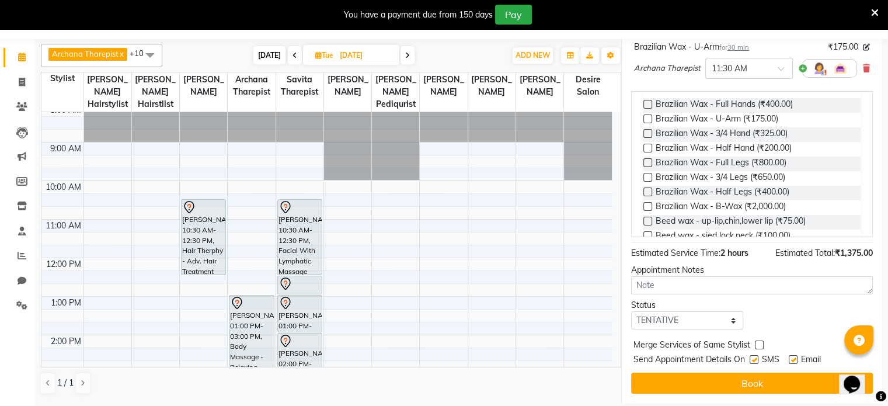
scroll to position [0, 0]
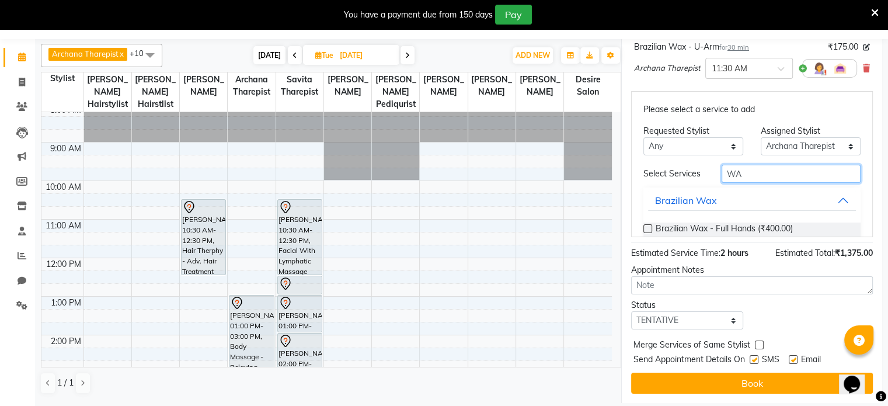
click at [514, 177] on input "WA" at bounding box center [791, 174] width 139 height 18
type input "W"
type input "HAIR"
click at [514, 232] on label at bounding box center [648, 228] width 9 height 9
click at [514, 232] on input "checkbox" at bounding box center [648, 230] width 8 height 8
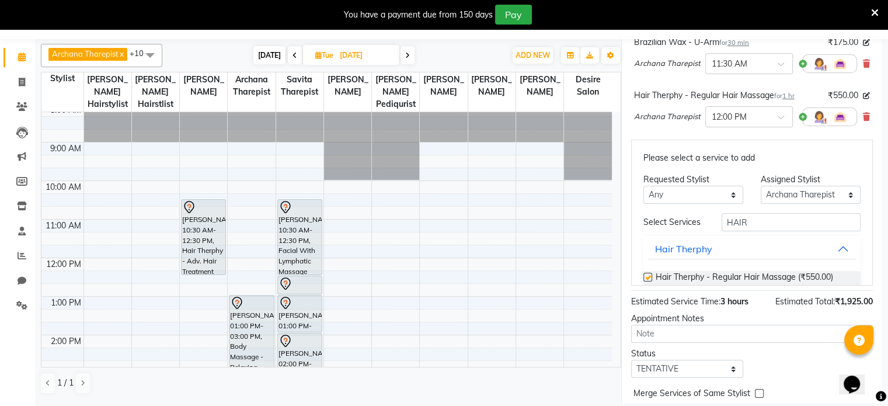
checkbox input "false"
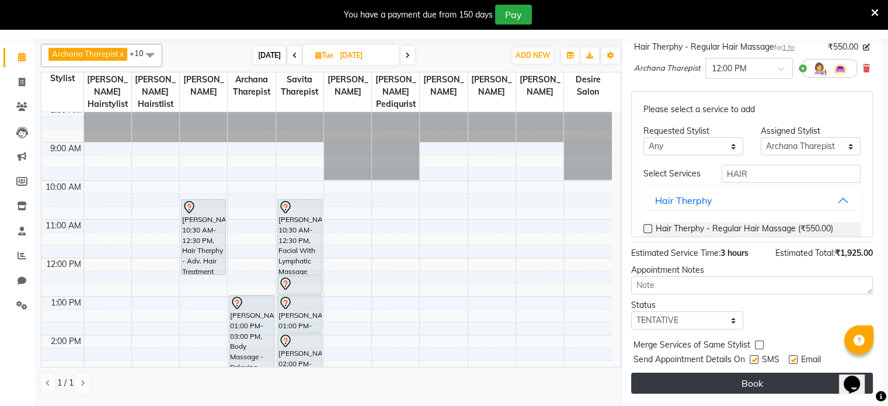
click at [514, 263] on button "Book" at bounding box center [752, 383] width 242 height 21
select select "74552"
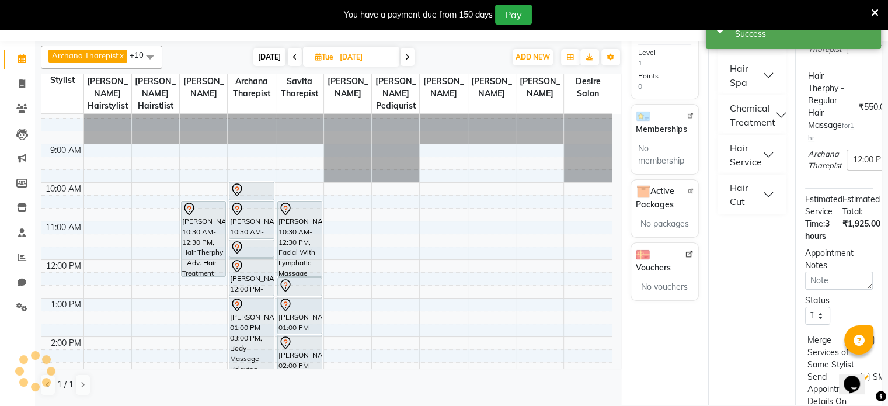
scroll to position [0, 0]
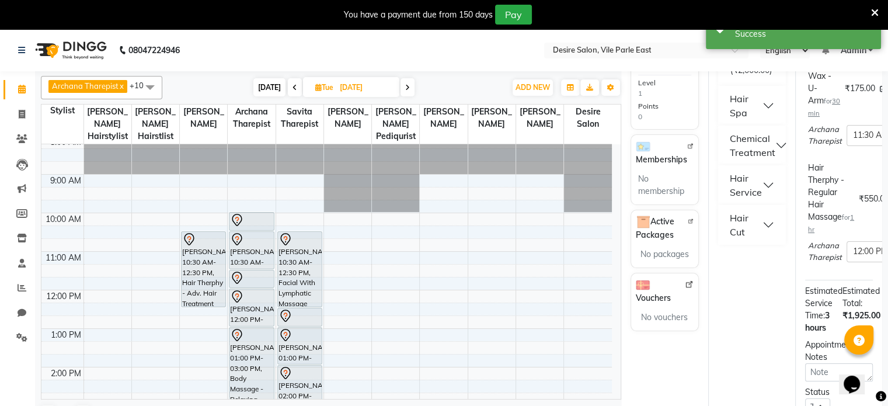
click at [514, 10] on icon at bounding box center [875, 13] width 8 height 11
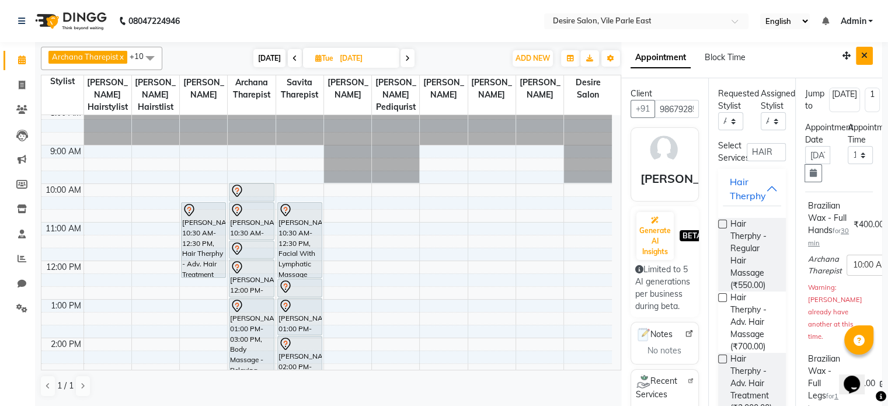
click at [514, 54] on button "Close" at bounding box center [864, 56] width 17 height 18
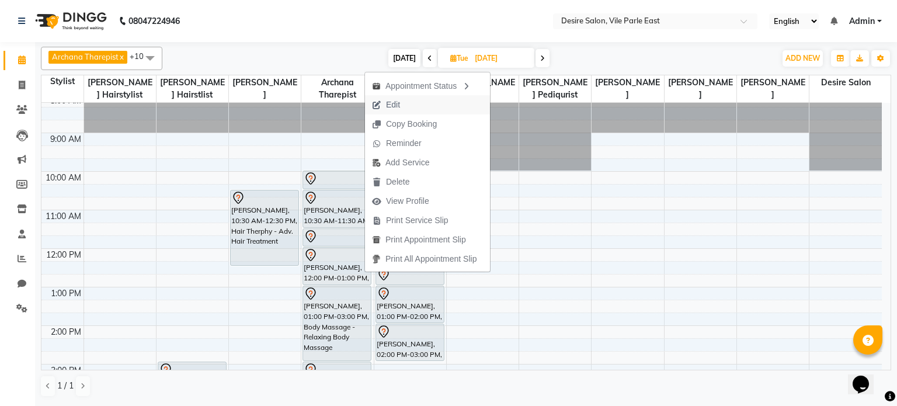
click at [392, 107] on span "Edit" at bounding box center [393, 105] width 14 height 12
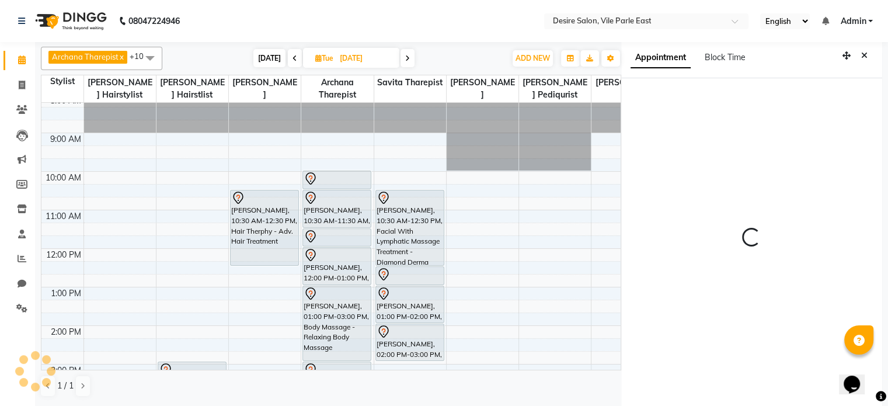
select select "tentative"
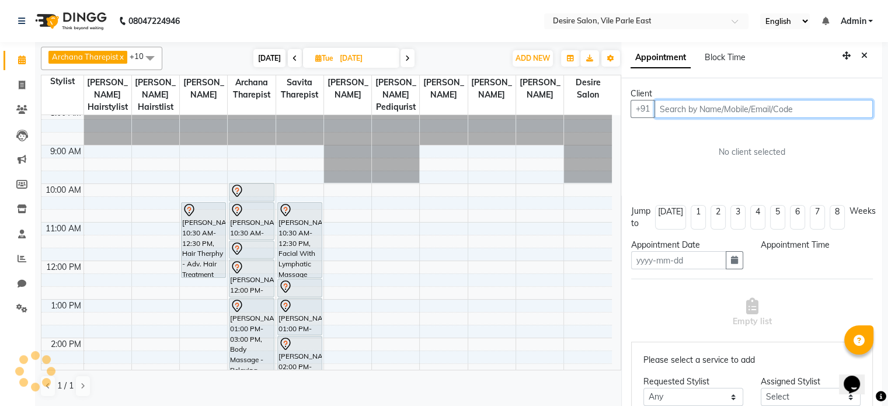
scroll to position [2, 0]
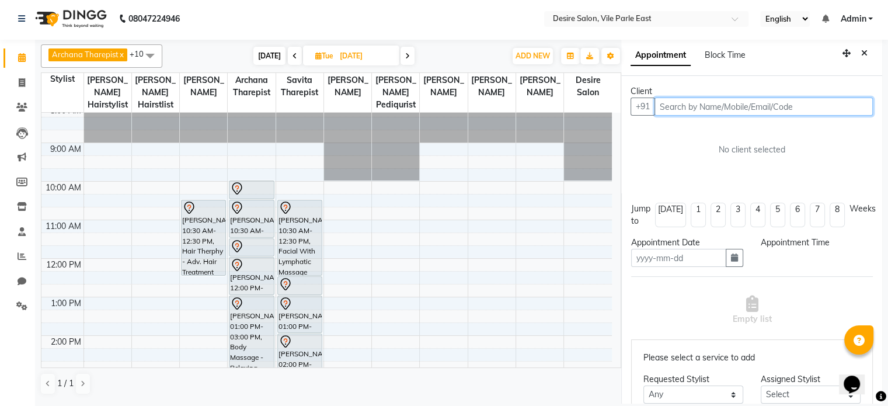
type input "[DATE]"
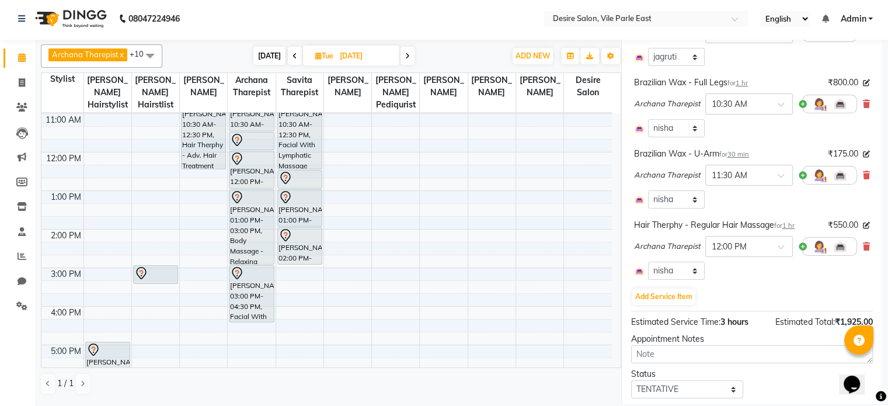
scroll to position [339, 0]
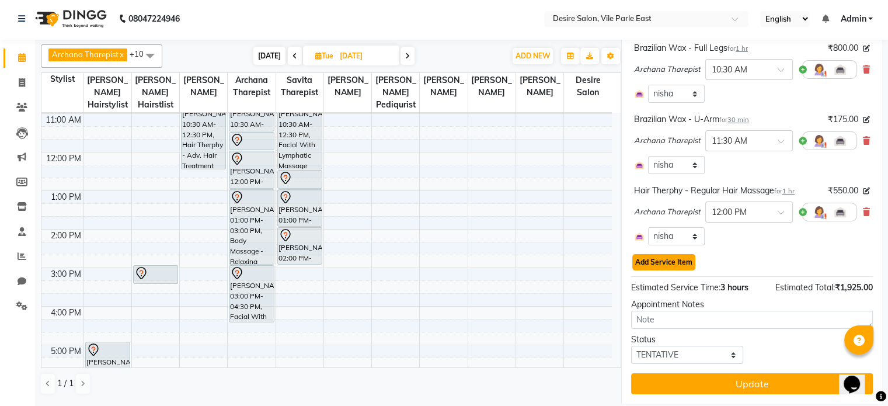
click at [514, 258] on button "Add Service Item" at bounding box center [663, 262] width 63 height 16
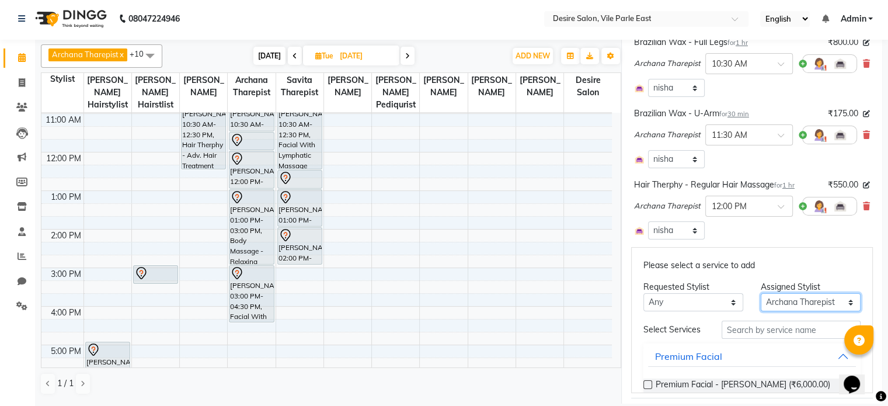
click at [514, 263] on select "Select Archana Tharepist [PERSON_NAME] Pediqurist [PERSON_NAME] desire salon [P…" at bounding box center [811, 302] width 100 height 18
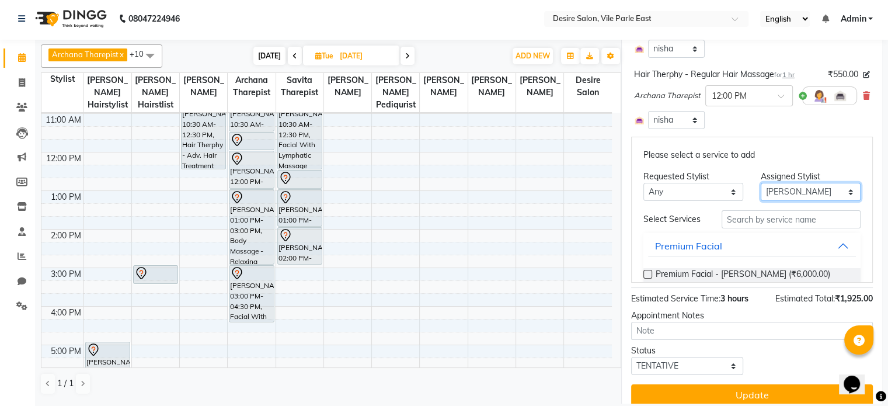
scroll to position [467, 0]
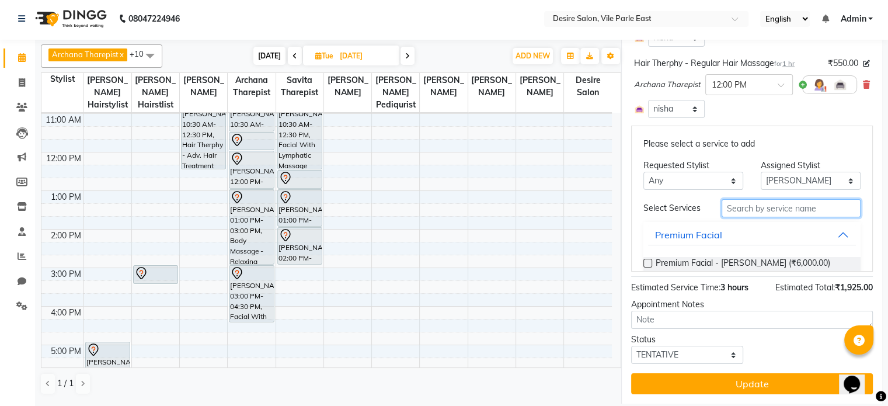
click at [514, 210] on input "text" at bounding box center [791, 208] width 139 height 18
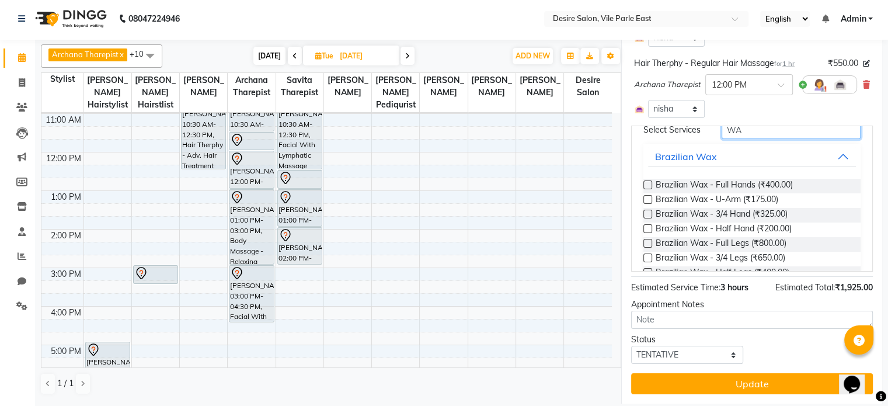
scroll to position [81, 0]
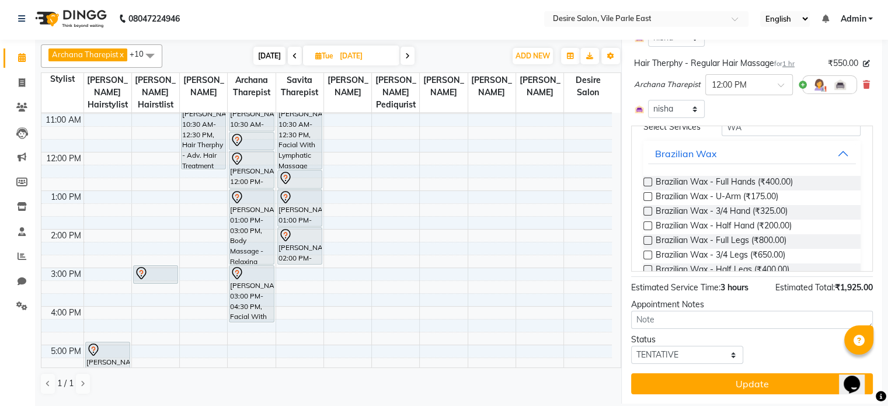
click at [514, 185] on label at bounding box center [648, 182] width 9 height 9
click at [514, 185] on input "checkbox" at bounding box center [648, 183] width 8 height 8
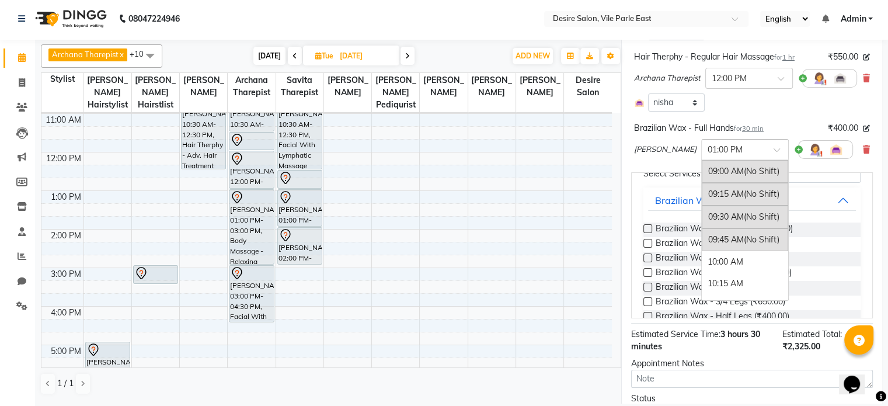
scroll to position [349, 0]
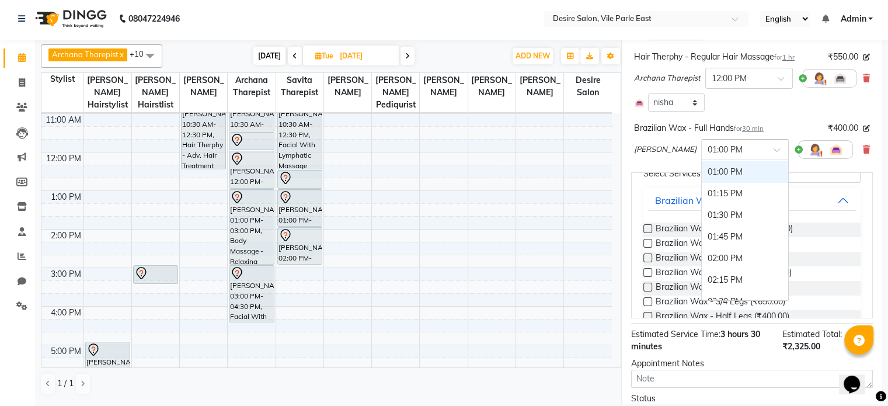
click at [514, 154] on div at bounding box center [745, 148] width 86 height 12
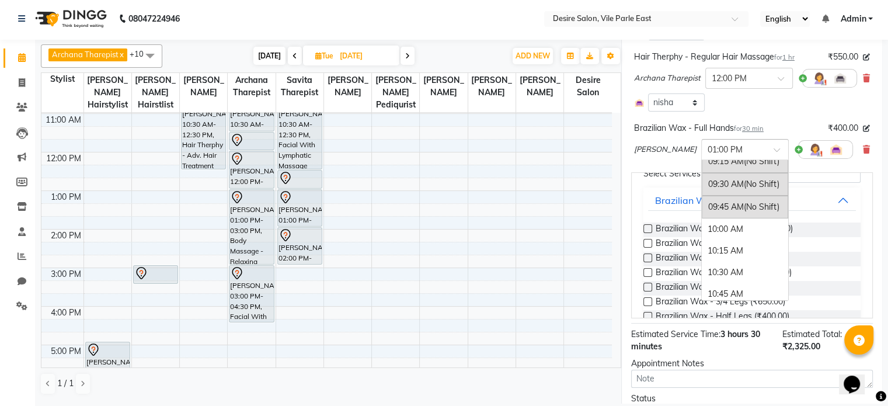
scroll to position [25, 0]
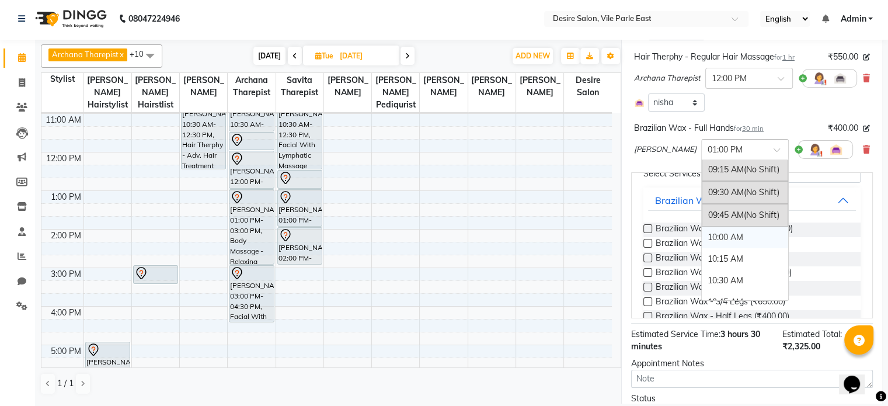
click at [514, 242] on div "10:00 AM" at bounding box center [745, 238] width 86 height 22
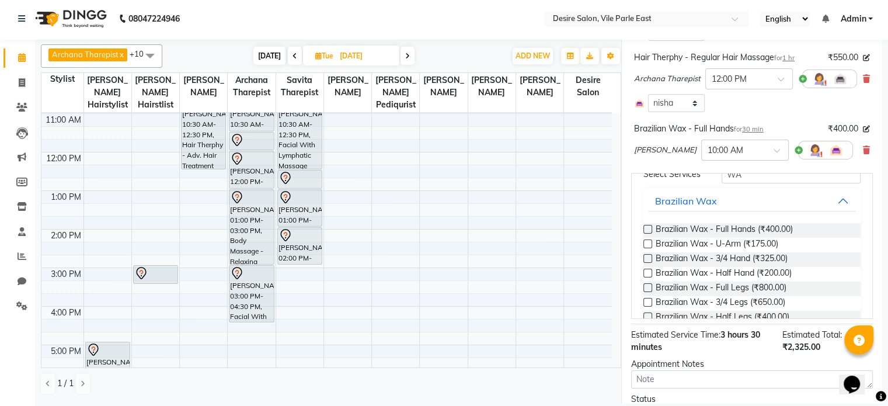
click at [514, 263] on label at bounding box center [648, 287] width 9 height 9
click at [514, 263] on input "checkbox" at bounding box center [648, 289] width 8 height 8
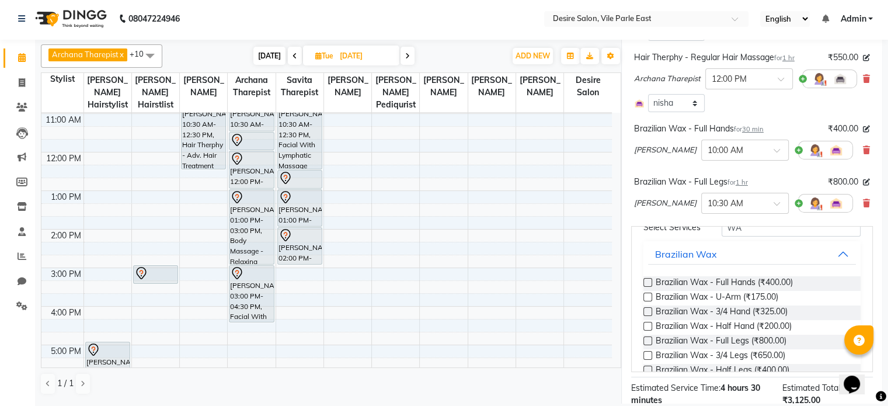
click at [514, 263] on label at bounding box center [648, 297] width 9 height 9
click at [514, 263] on input "checkbox" at bounding box center [648, 298] width 8 height 8
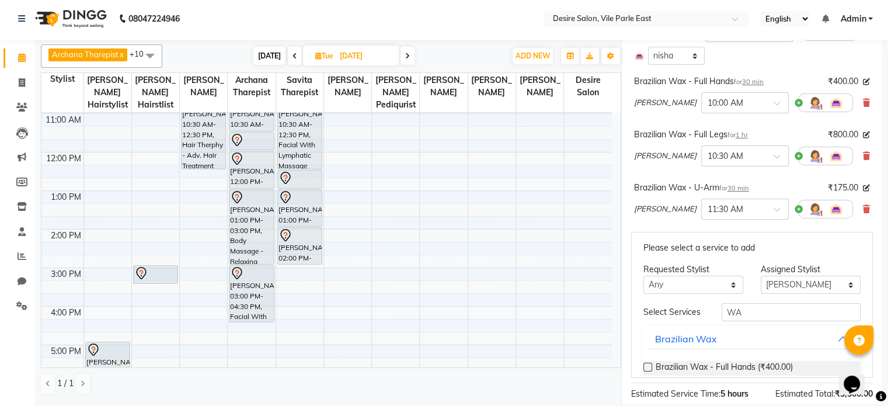
scroll to position [0, 0]
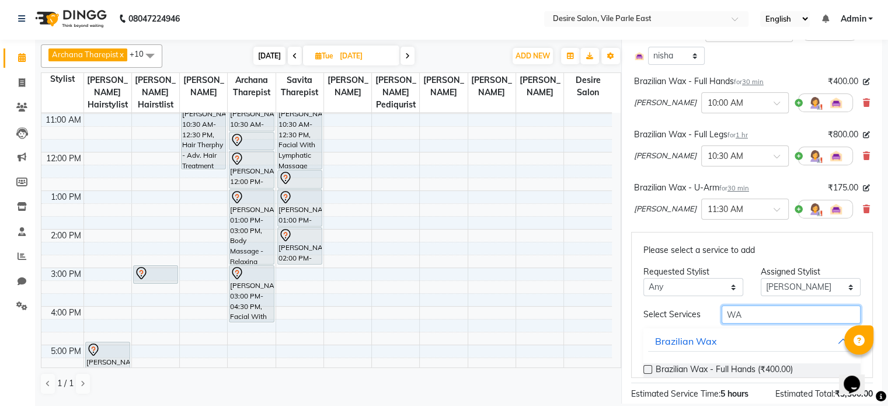
click at [514, 263] on input "WA" at bounding box center [791, 314] width 139 height 18
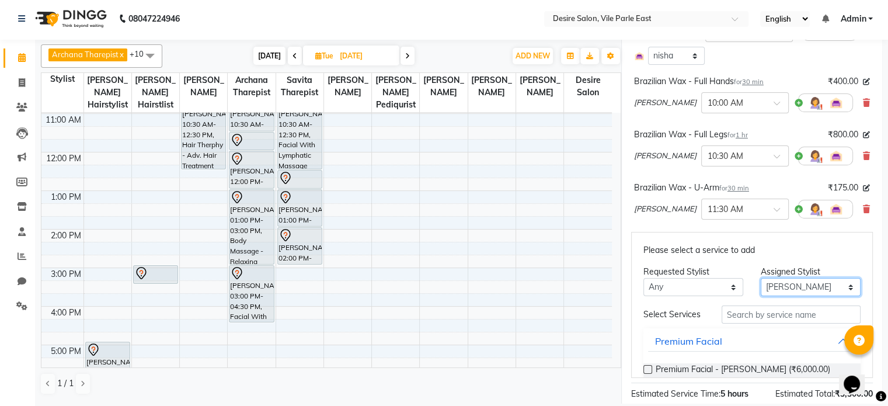
click at [514, 263] on select "Select Archana Tharepist [PERSON_NAME] Pediqurist [PERSON_NAME] desire salon [P…" at bounding box center [811, 287] width 100 height 18
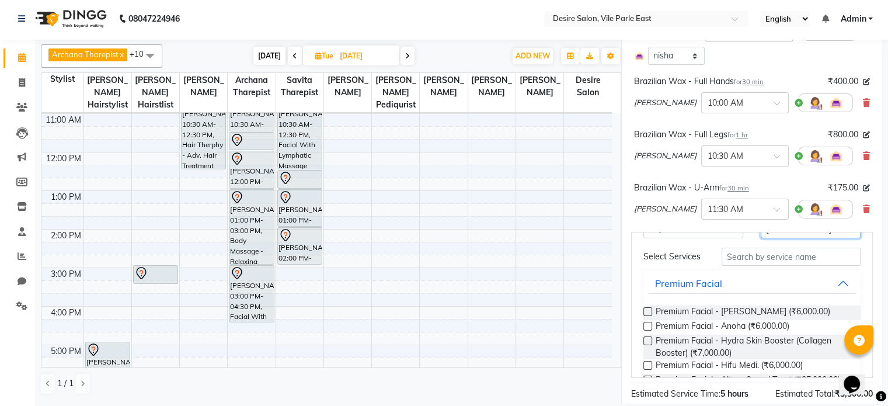
scroll to position [47, 0]
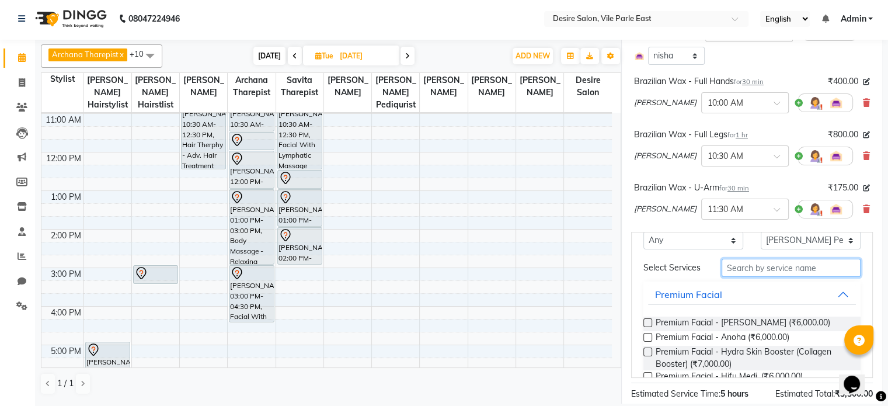
click at [514, 263] on input "text" at bounding box center [791, 268] width 139 height 18
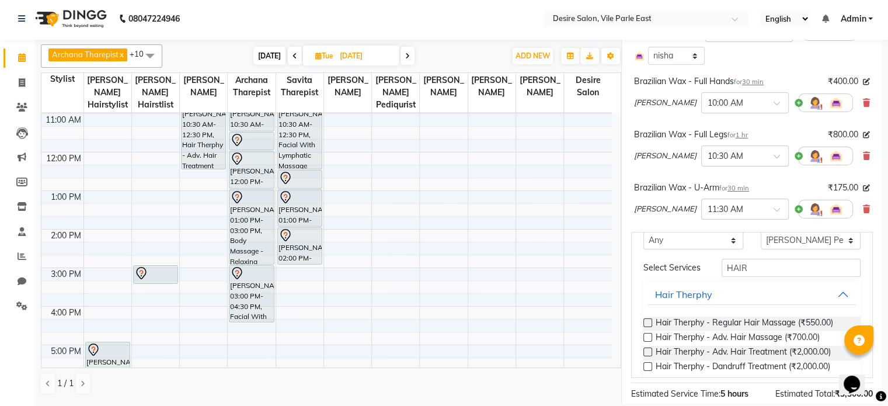
click at [514, 263] on label at bounding box center [648, 337] width 9 height 9
click at [514, 263] on input "checkbox" at bounding box center [648, 339] width 8 height 8
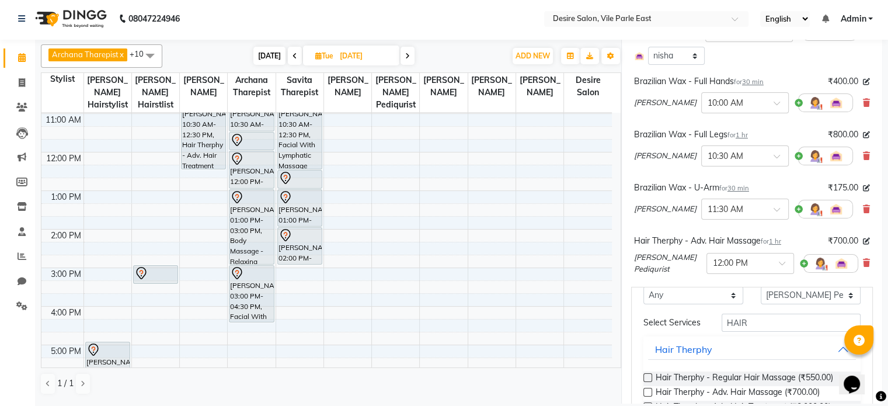
scroll to position [698, 0]
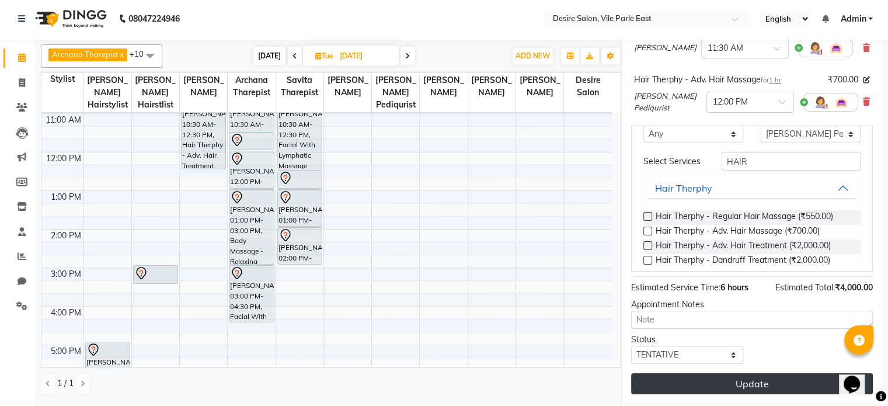
click at [514, 263] on button "Update" at bounding box center [752, 383] width 242 height 21
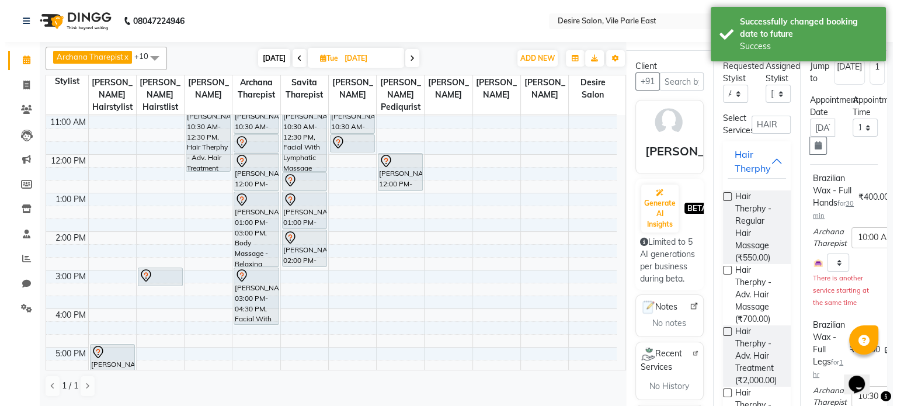
scroll to position [0, 0]
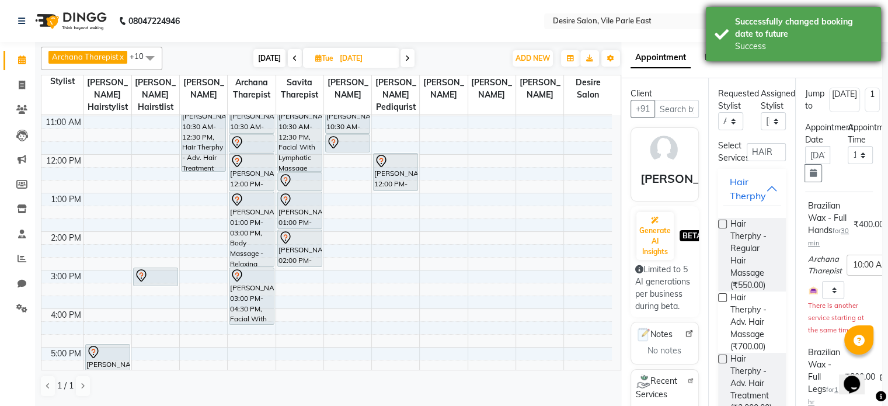
click at [514, 39] on div "Successfully changed booking date to future Success" at bounding box center [793, 34] width 175 height 54
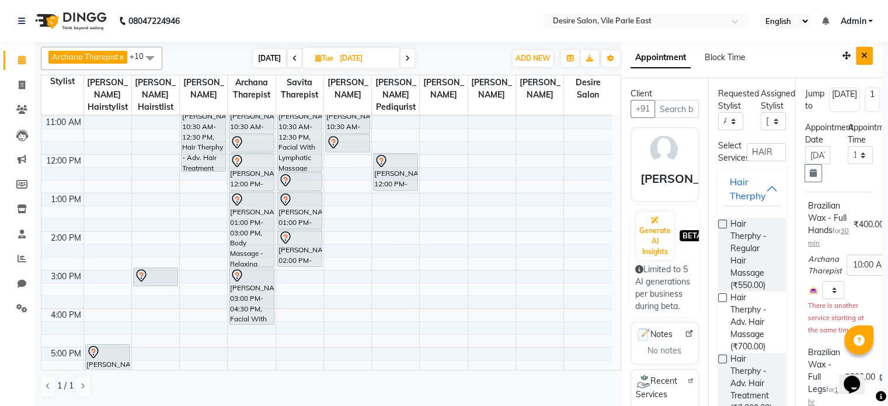
click at [514, 53] on button "Close" at bounding box center [864, 56] width 17 height 18
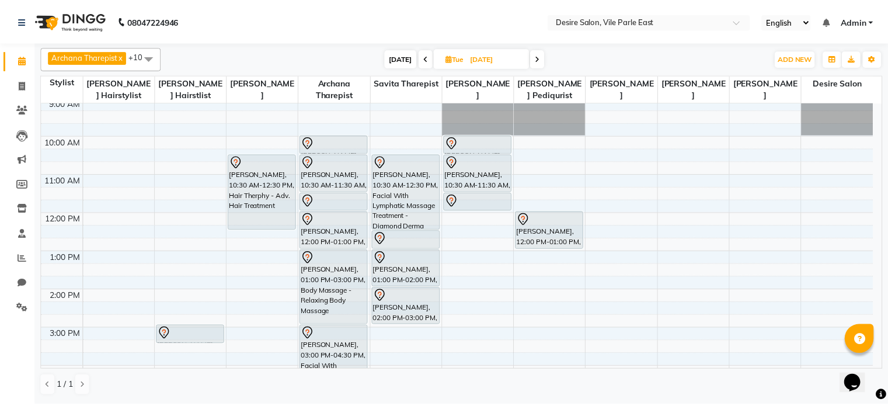
scroll to position [43, 0]
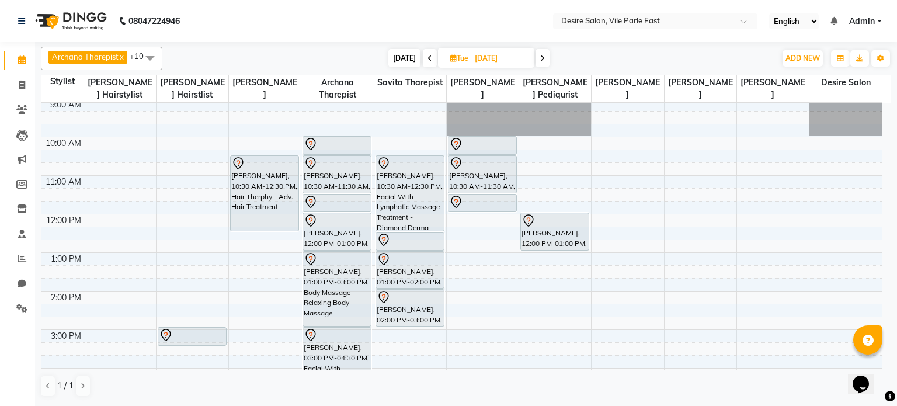
click at [502, 252] on div "8:00 AM 9:00 AM 10:00 AM 11:00 AM 12:00 PM 1:00 PM 2:00 PM 3:00 PM 4:00 PM 5:00…" at bounding box center [461, 329] width 840 height 539
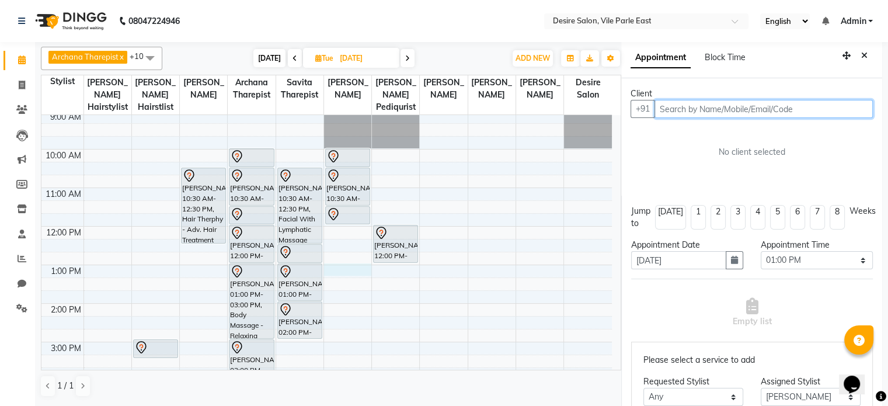
scroll to position [2, 0]
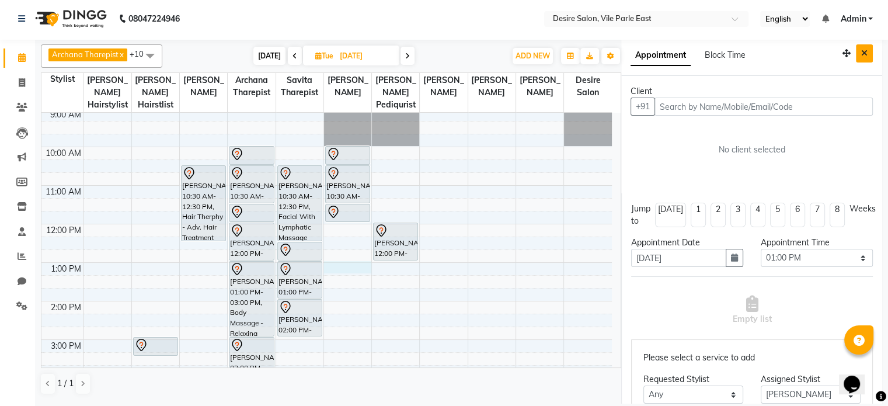
click at [514, 55] on button "Close" at bounding box center [864, 53] width 17 height 18
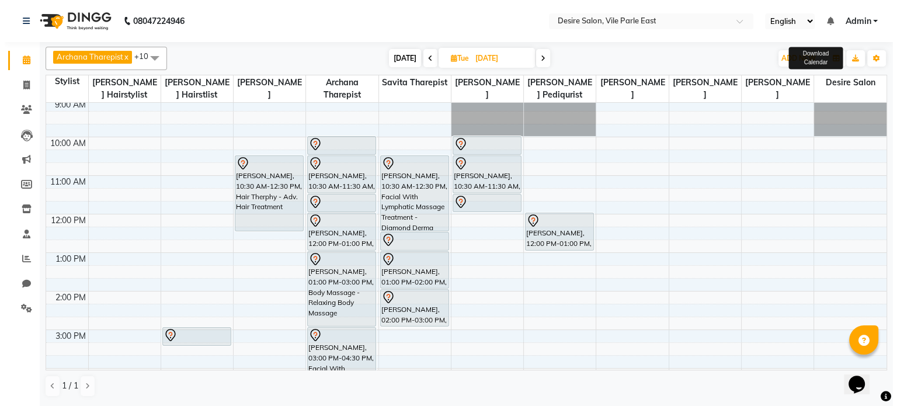
scroll to position [0, 0]
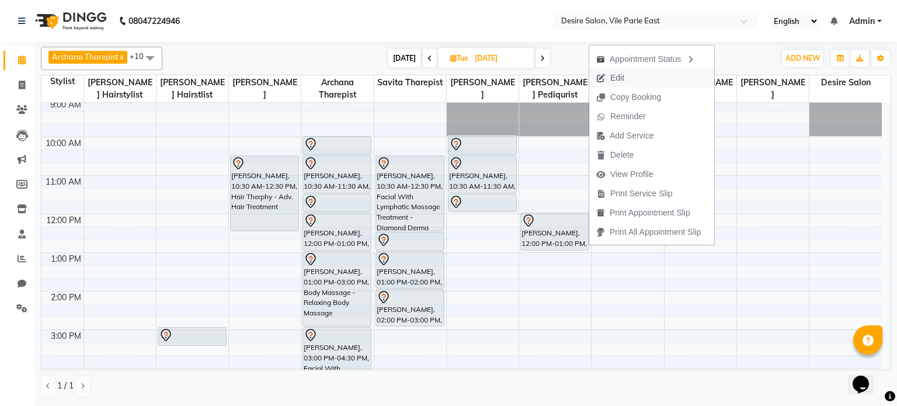
click at [514, 69] on span "Edit" at bounding box center [610, 77] width 42 height 19
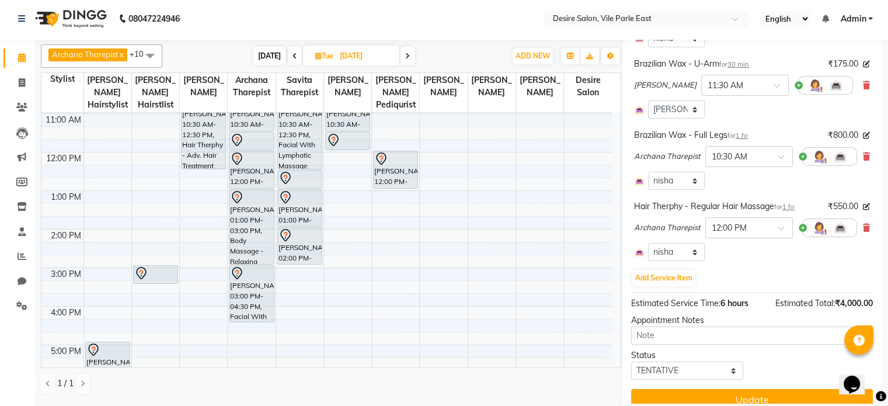
scroll to position [644, 0]
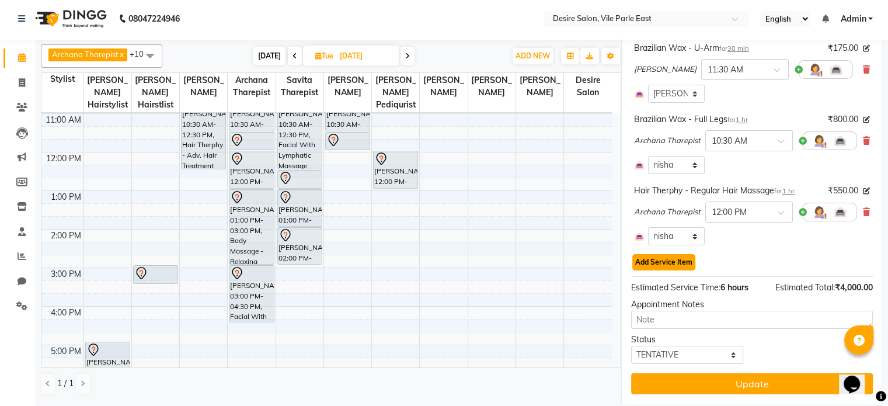
click at [514, 260] on button "Add Service Item" at bounding box center [663, 262] width 63 height 16
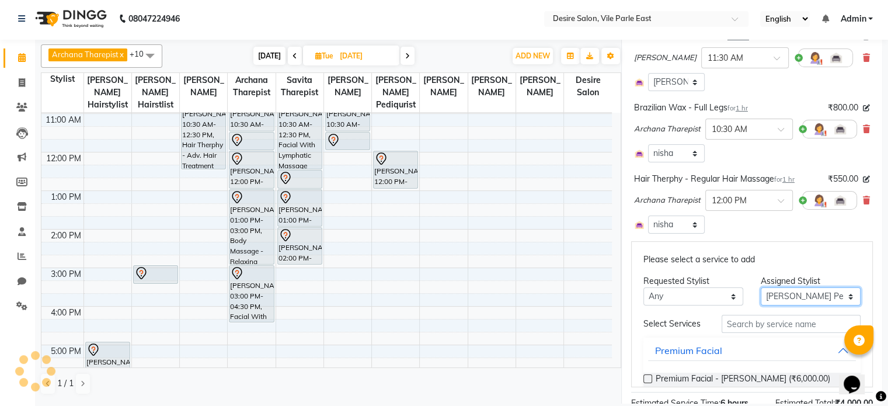
click at [514, 263] on select "Select Archana Tharepist [PERSON_NAME] Pediqurist [PERSON_NAME] desire salon [P…" at bounding box center [811, 296] width 100 height 18
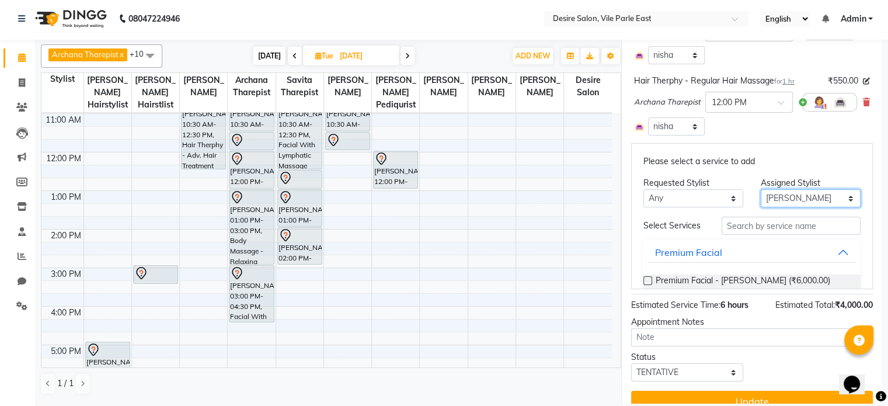
scroll to position [771, 0]
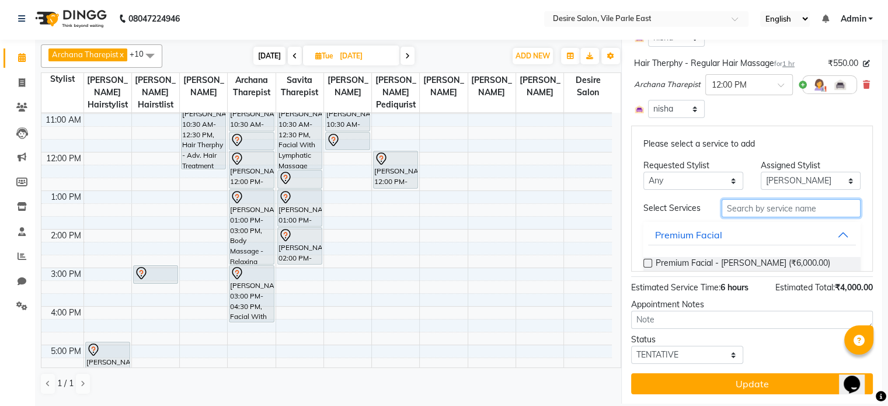
click at [514, 212] on input "text" at bounding box center [791, 208] width 139 height 18
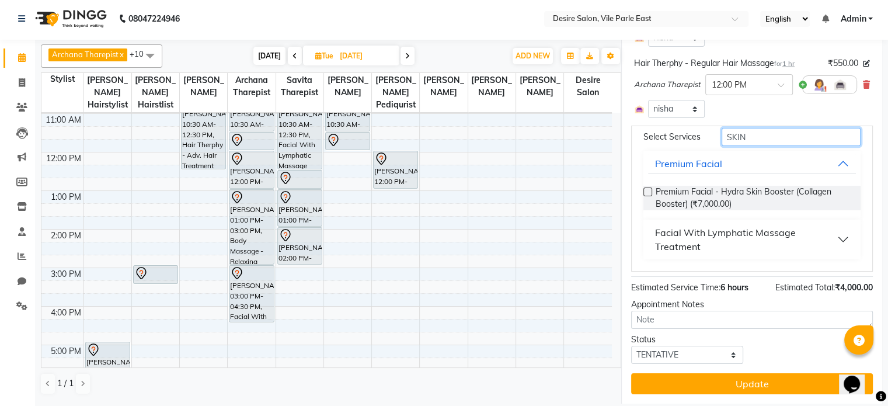
scroll to position [77, 0]
click at [514, 242] on button "Facial With Lymphatic Massage Treatment" at bounding box center [752, 239] width 208 height 35
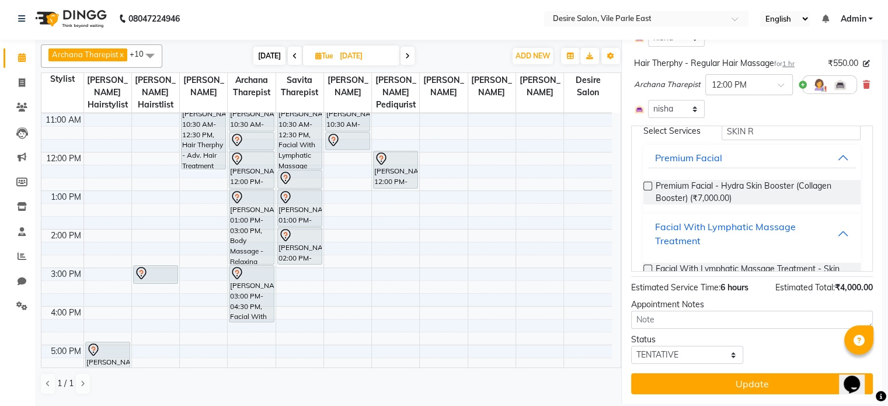
scroll to position [120, 0]
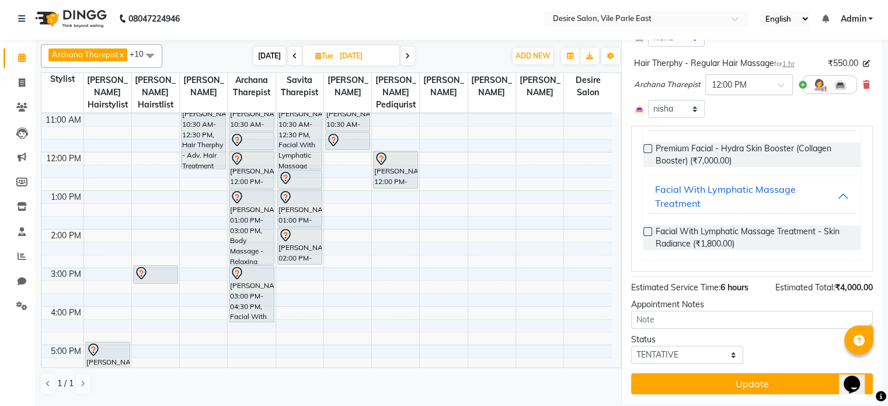
click at [514, 231] on label at bounding box center [648, 231] width 9 height 9
click at [514, 231] on input "checkbox" at bounding box center [648, 233] width 8 height 8
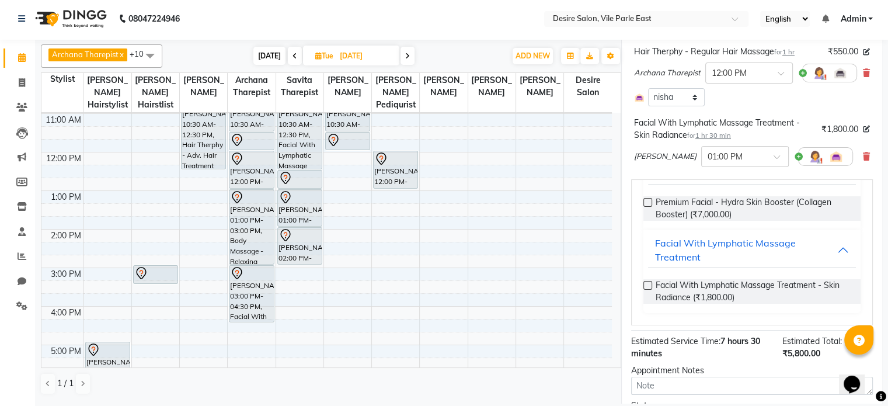
scroll to position [839, 0]
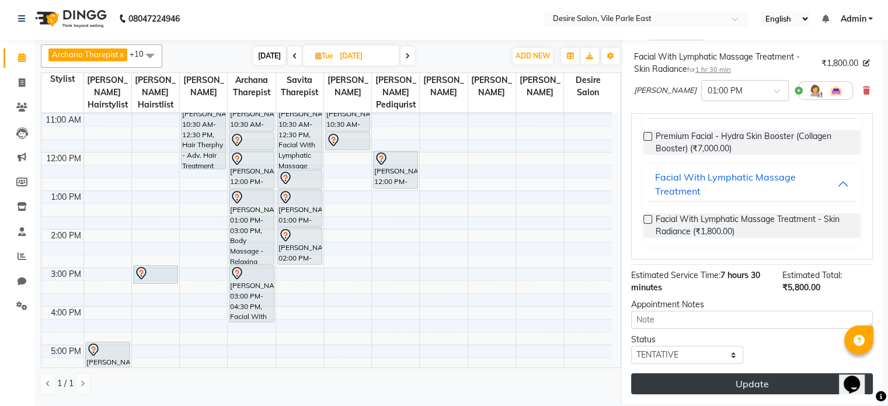
click at [514, 263] on button "Update" at bounding box center [752, 383] width 242 height 21
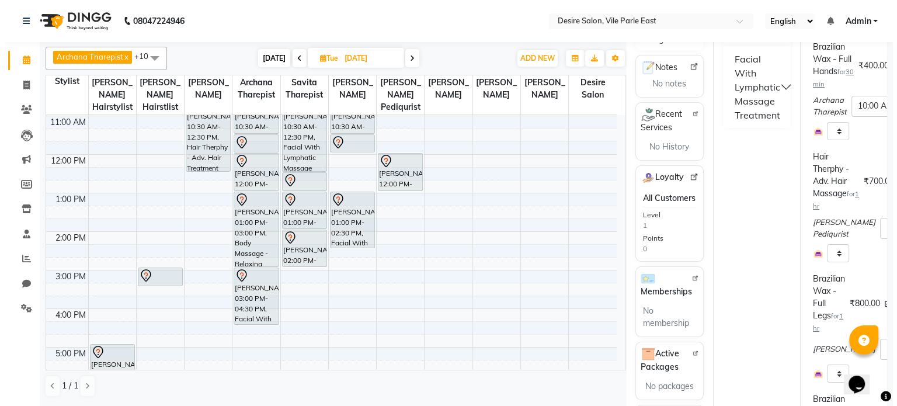
scroll to position [0, 0]
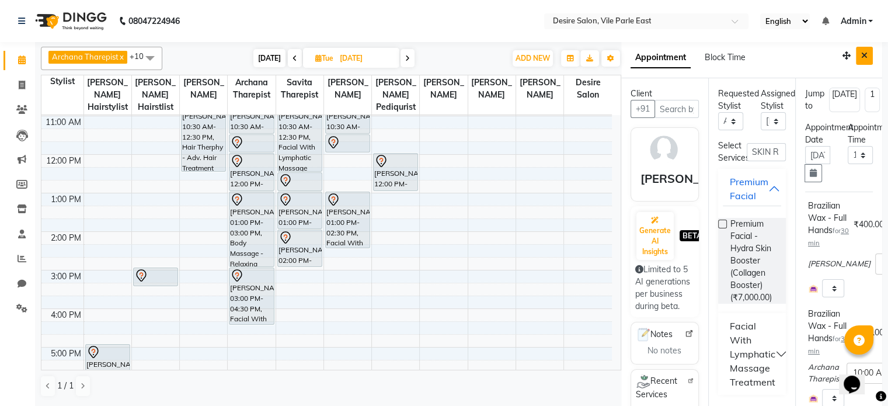
click at [514, 53] on icon "Close" at bounding box center [864, 55] width 6 height 8
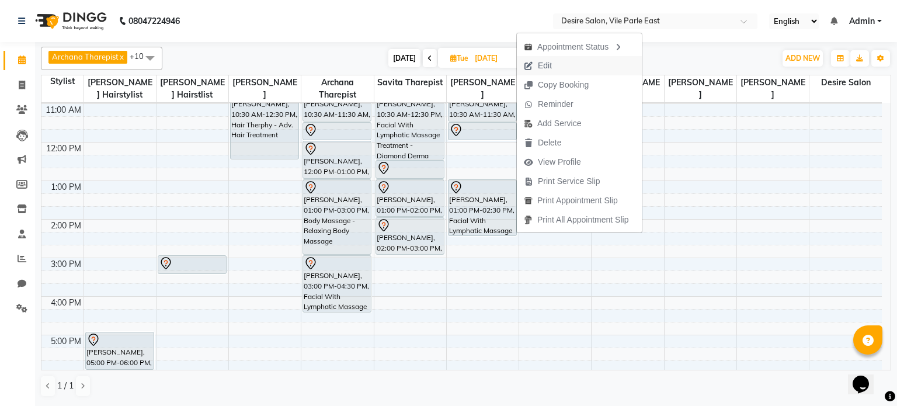
click at [514, 65] on span "Edit" at bounding box center [538, 65] width 42 height 19
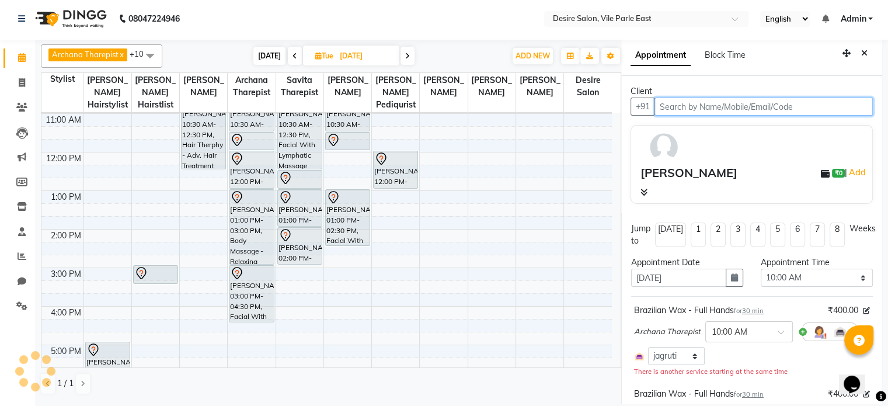
scroll to position [741, 0]
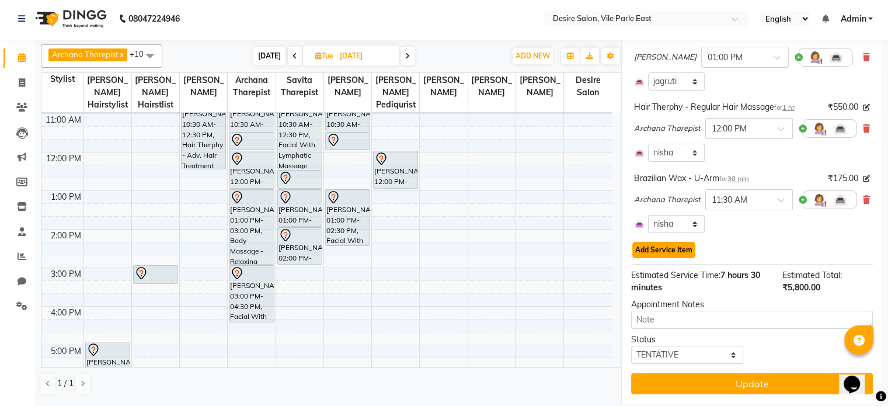
click at [514, 246] on button "Add Service Item" at bounding box center [663, 250] width 63 height 16
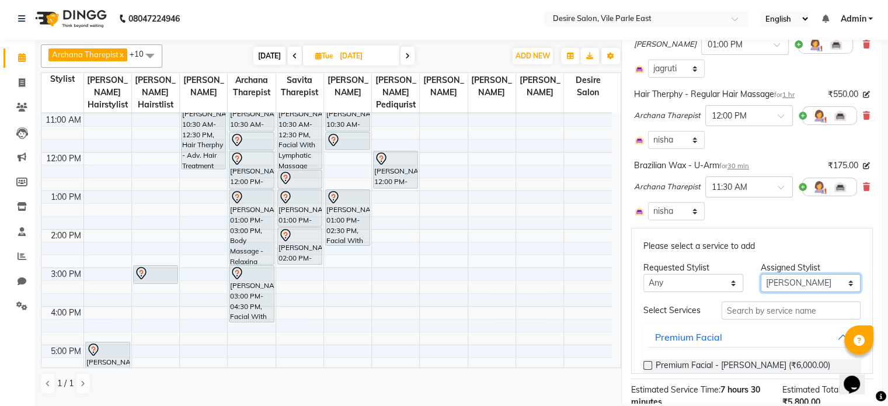
click at [514, 263] on select "Select Archana Tharepist [PERSON_NAME] Pediqurist [PERSON_NAME] desire salon [P…" at bounding box center [811, 283] width 100 height 18
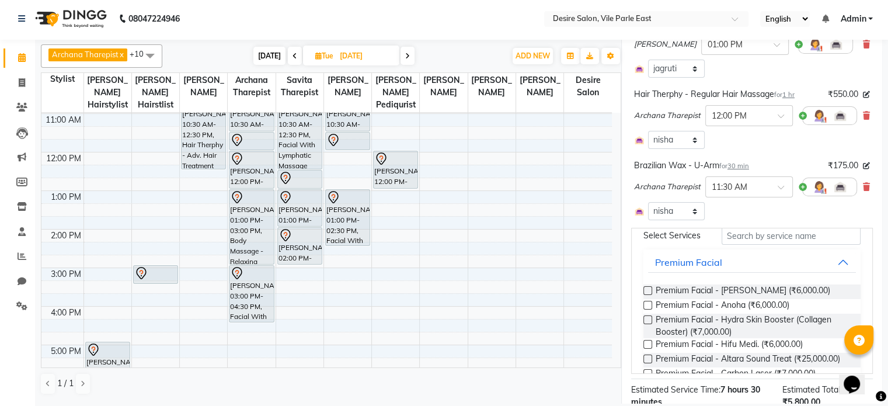
scroll to position [69, 0]
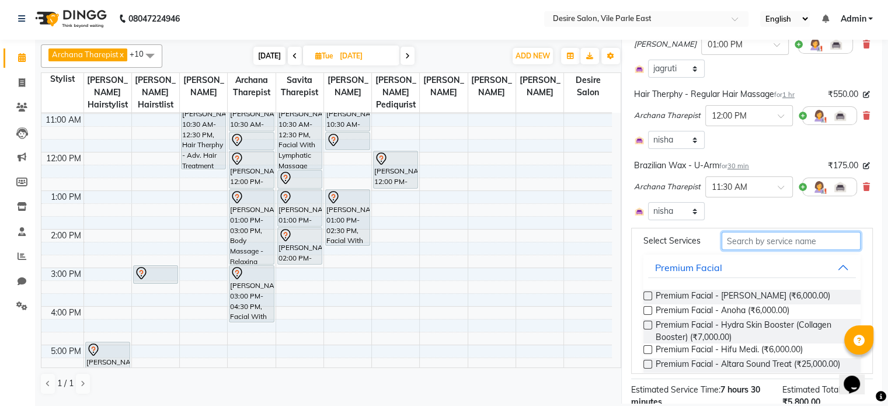
click at [514, 250] on input "text" at bounding box center [791, 241] width 139 height 18
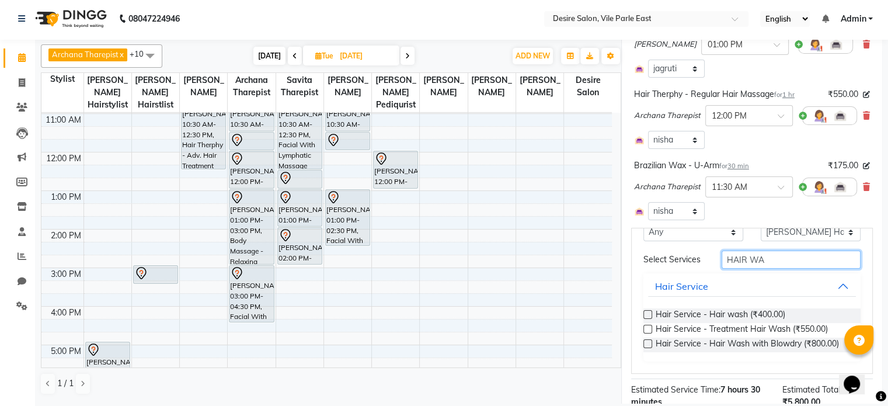
scroll to position [67, 0]
click at [514, 263] on label at bounding box center [648, 314] width 9 height 9
click at [514, 263] on input "checkbox" at bounding box center [648, 316] width 8 height 8
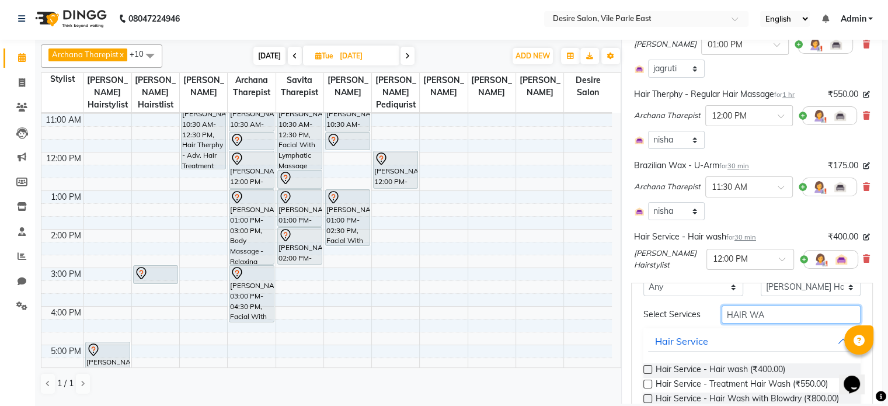
click at [514, 263] on input "HAIR WA" at bounding box center [791, 314] width 139 height 18
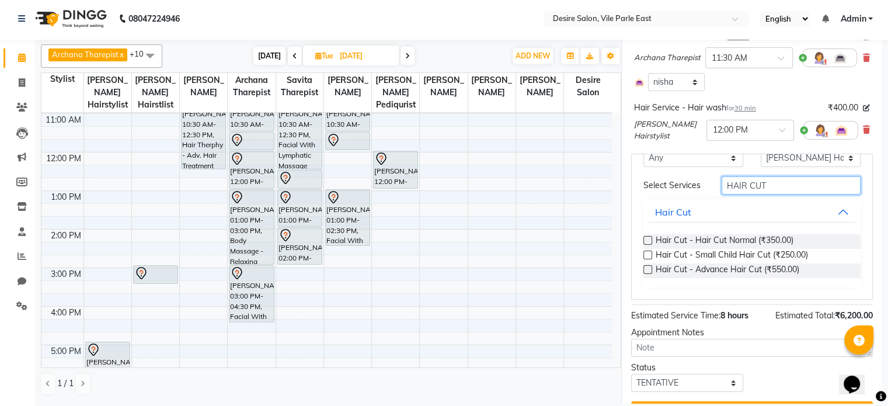
scroll to position [872, 0]
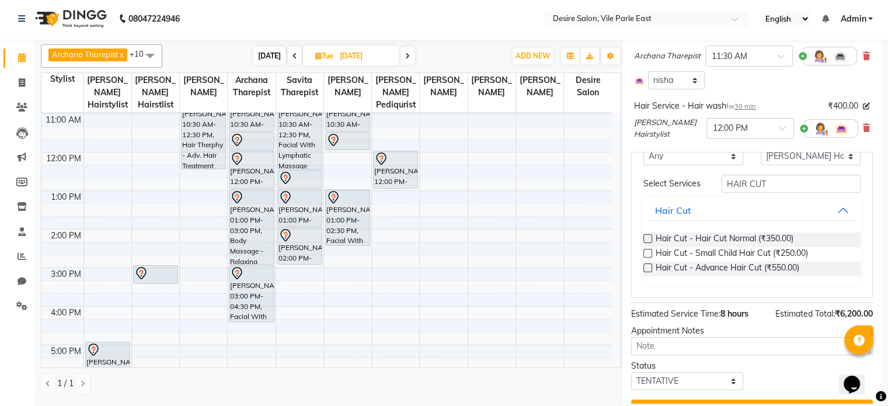
click at [514, 263] on label at bounding box center [648, 267] width 9 height 9
click at [514, 263] on input "checkbox" at bounding box center [648, 269] width 8 height 8
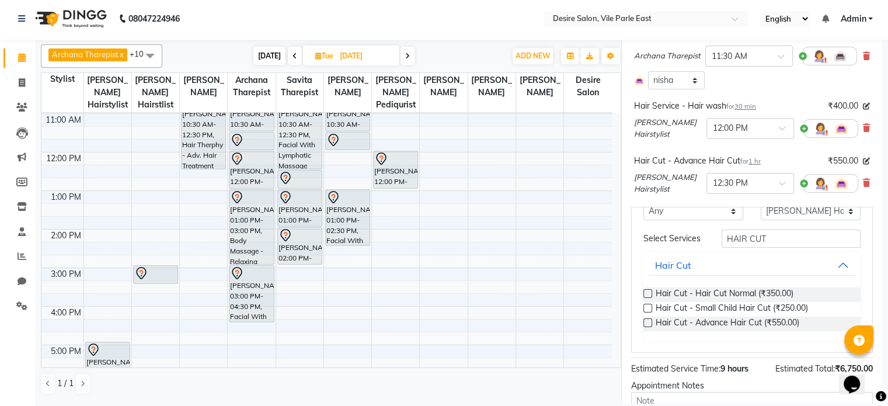
scroll to position [951, 0]
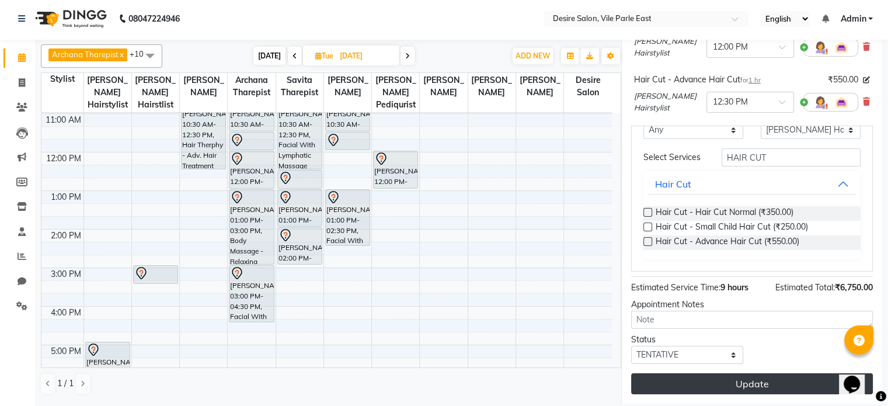
click at [514, 263] on button "Update" at bounding box center [752, 383] width 242 height 21
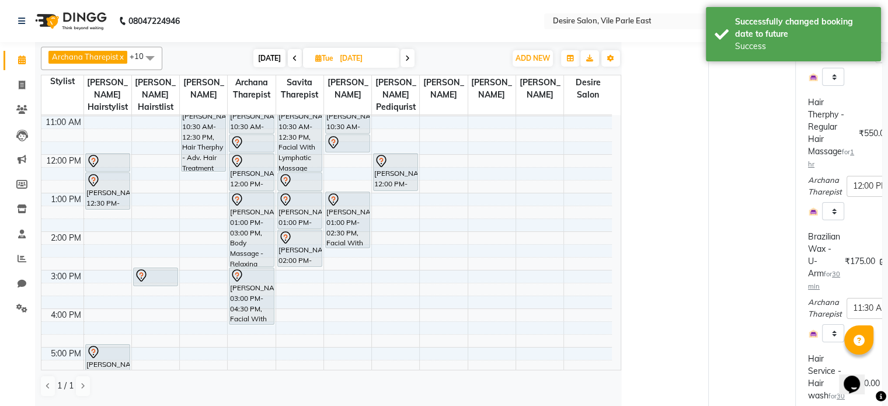
scroll to position [0, 0]
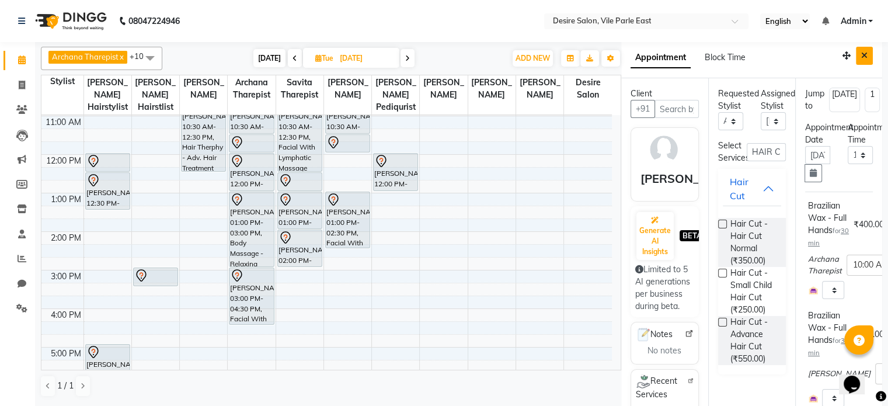
click at [514, 58] on button "Close" at bounding box center [864, 56] width 17 height 18
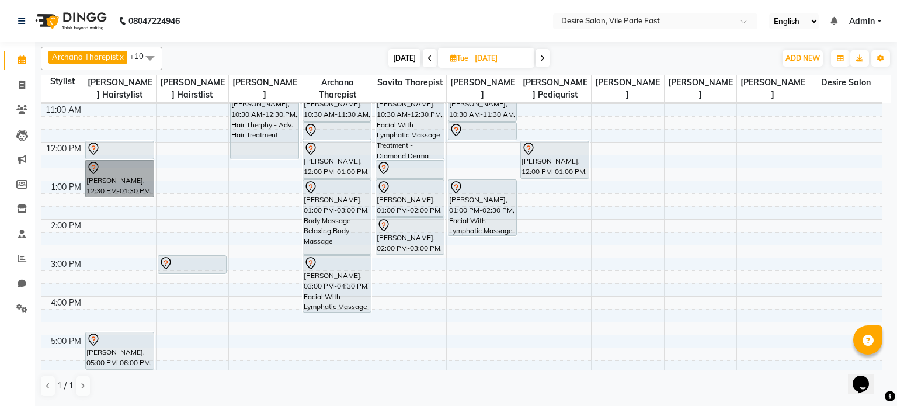
drag, startPoint x: 114, startPoint y: 191, endPoint x: 114, endPoint y: 275, distance: 84.1
drag, startPoint x: 114, startPoint y: 275, endPoint x: 352, endPoint y: 25, distance: 345.3
click at [352, 25] on nav "08047224946 Select Location × Desire Salon, Vile Parle East English ENGLISH Esp…" at bounding box center [448, 21] width 897 height 42
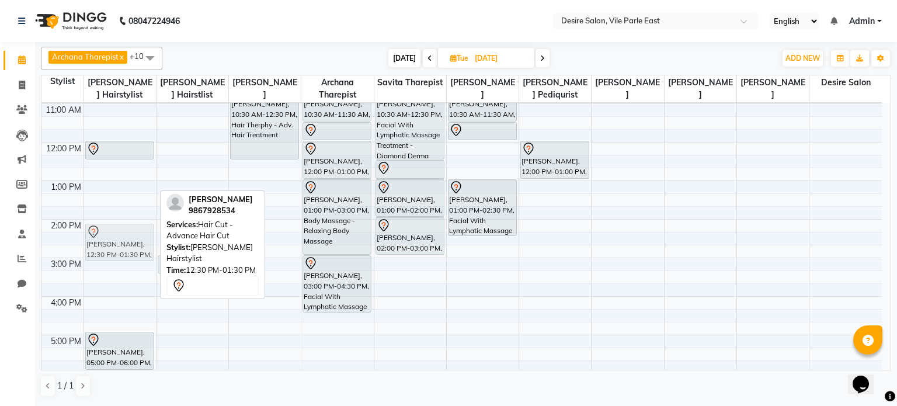
drag, startPoint x: 119, startPoint y: 175, endPoint x: 113, endPoint y: 234, distance: 59.3
click at [113, 234] on div "[PERSON_NAME], 12:00 PM-12:30 PM, Hair Service - Hair wash [GEOGRAPHIC_DATA], 1…" at bounding box center [120, 257] width 72 height 539
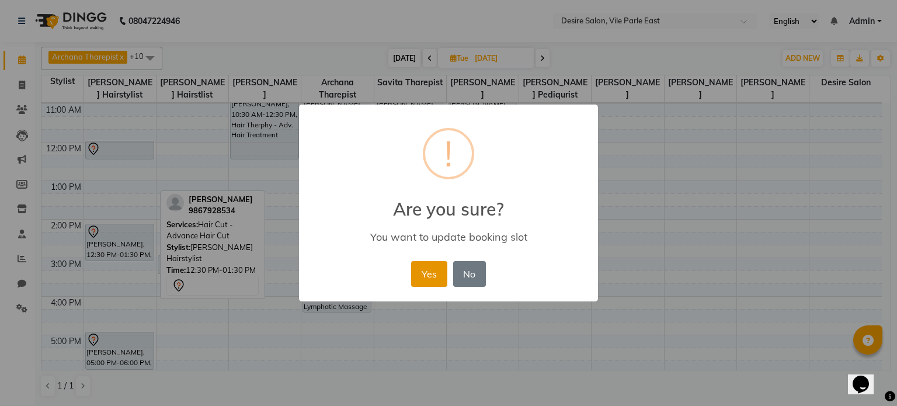
click at [425, 263] on button "Yes" at bounding box center [429, 274] width 36 height 26
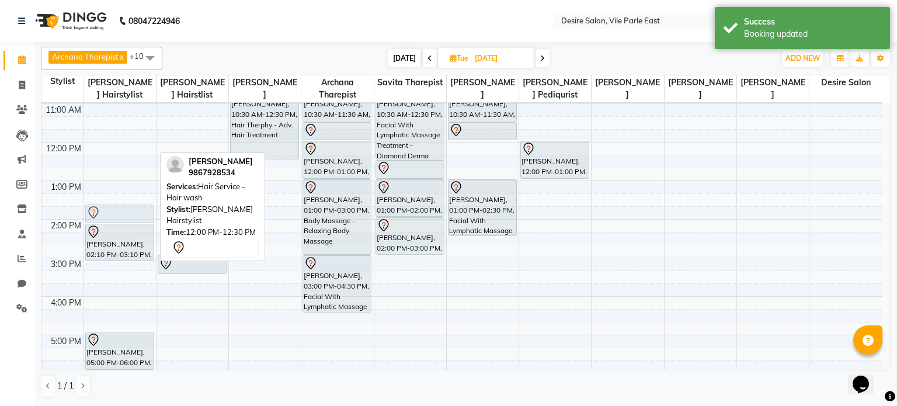
drag, startPoint x: 105, startPoint y: 151, endPoint x: 100, endPoint y: 215, distance: 64.4
click at [100, 215] on div "[PERSON_NAME], 12:00 PM-12:30 PM, Hair Service - Hair wash [GEOGRAPHIC_DATA], 0…" at bounding box center [120, 257] width 72 height 539
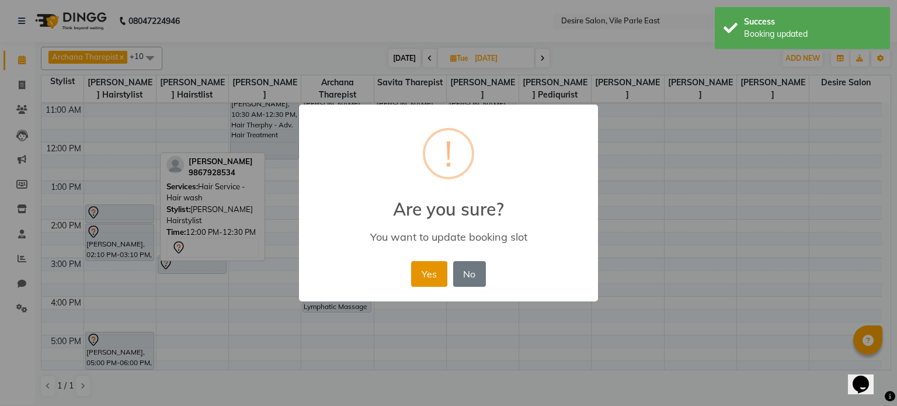
click at [444, 263] on button "Yes" at bounding box center [429, 274] width 36 height 26
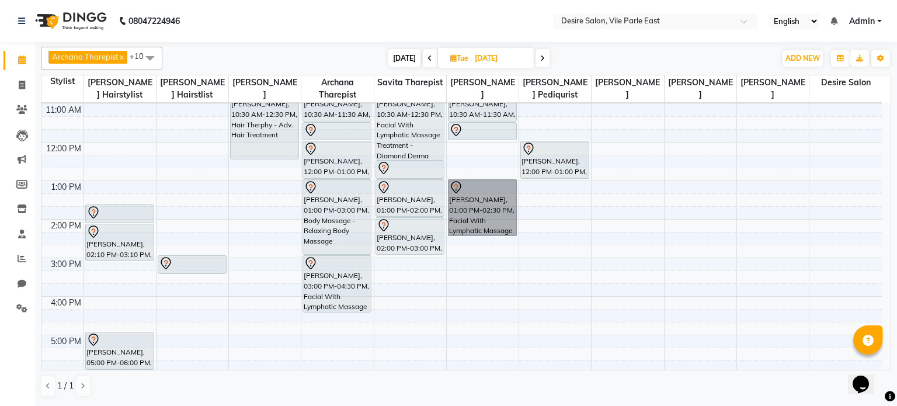
drag, startPoint x: 505, startPoint y: 199, endPoint x: 503, endPoint y: 274, distance: 75.9
drag, startPoint x: 503, startPoint y: 274, endPoint x: 710, endPoint y: 40, distance: 312.8
click at [514, 40] on nav "08047224946 Select Location × Desire Salon, Vile Parle East English ENGLISH Esp…" at bounding box center [448, 21] width 897 height 42
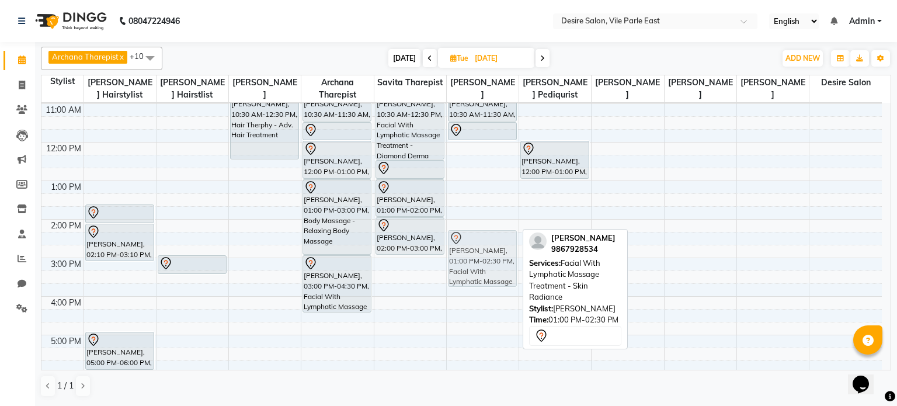
drag, startPoint x: 492, startPoint y: 212, endPoint x: 500, endPoint y: 264, distance: 52.5
click at [500, 263] on div "[PERSON_NAME], 10:00 AM-10:30 AM, Brazilian Wax - Full Hands [PERSON_NAME], 10:…" at bounding box center [483, 257] width 72 height 539
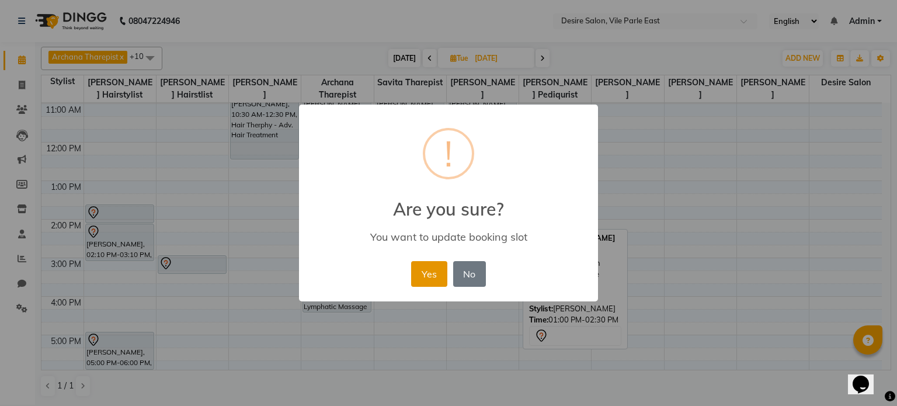
click at [425, 263] on button "Yes" at bounding box center [429, 274] width 36 height 26
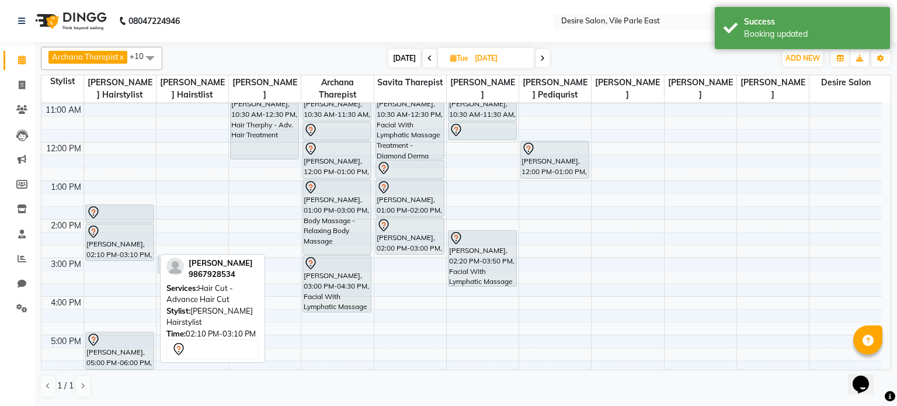
click at [149, 252] on div "[PERSON_NAME], 02:10 PM-03:10 PM, Hair Cut - Advance Hair Cut" at bounding box center [120, 242] width 68 height 36
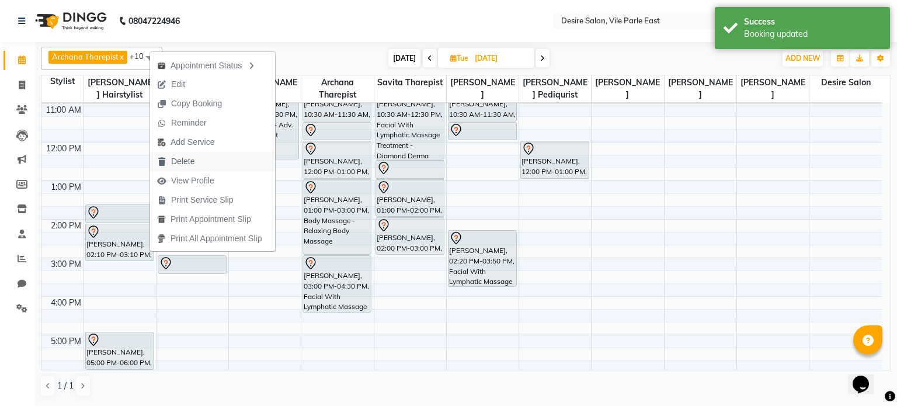
click at [195, 165] on span "Delete" at bounding box center [175, 161] width 51 height 19
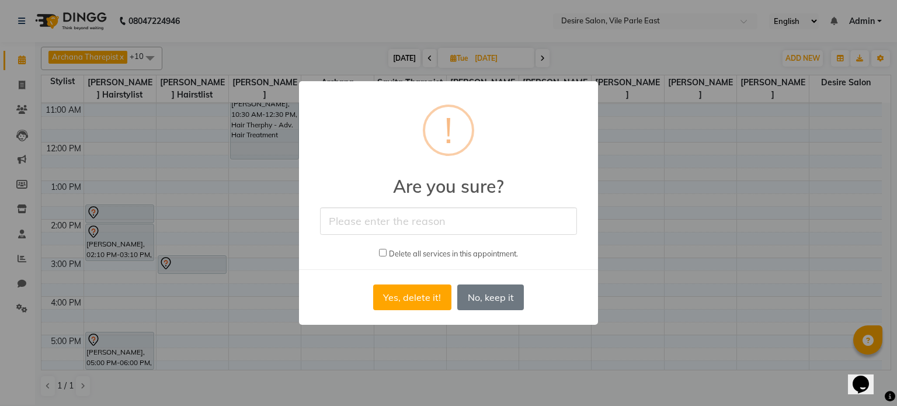
click at [367, 222] on input "text" at bounding box center [448, 220] width 257 height 27
click at [401, 263] on button "Yes, delete it!" at bounding box center [412, 297] width 78 height 26
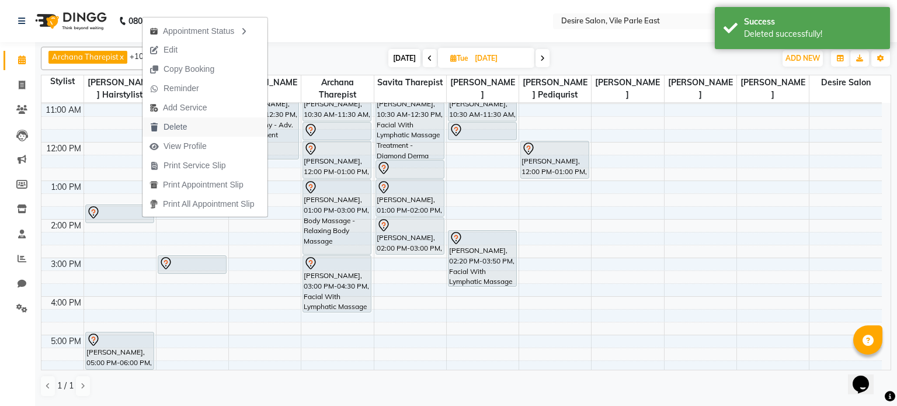
click at [169, 126] on span "Delete" at bounding box center [175, 127] width 23 height 12
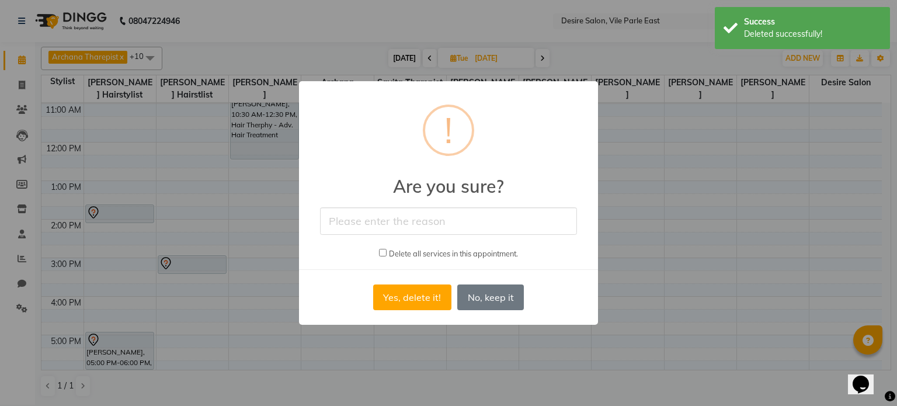
click at [349, 224] on input "text" at bounding box center [448, 220] width 257 height 27
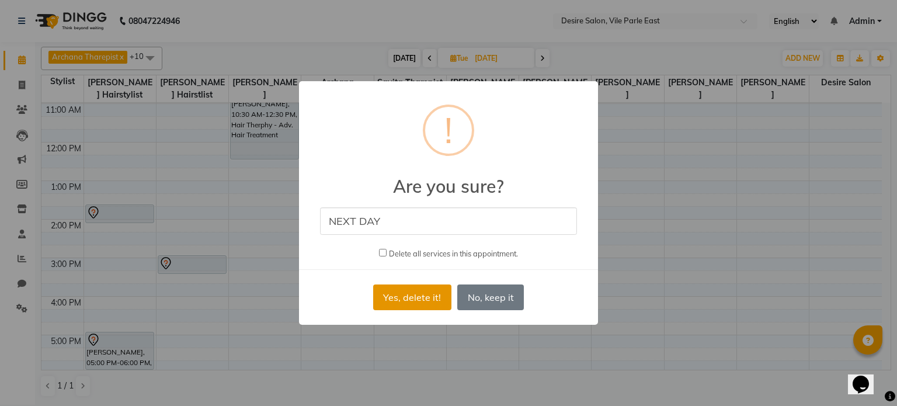
click at [407, 263] on button "Yes, delete it!" at bounding box center [412, 297] width 78 height 26
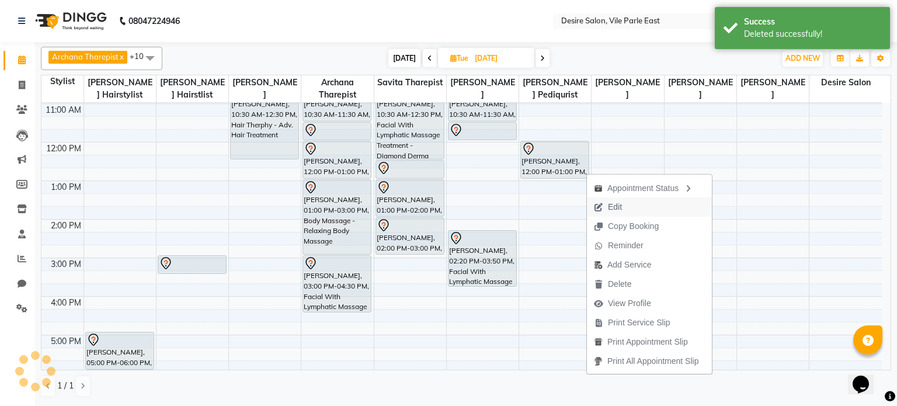
click at [514, 205] on span "Edit" at bounding box center [615, 207] width 14 height 12
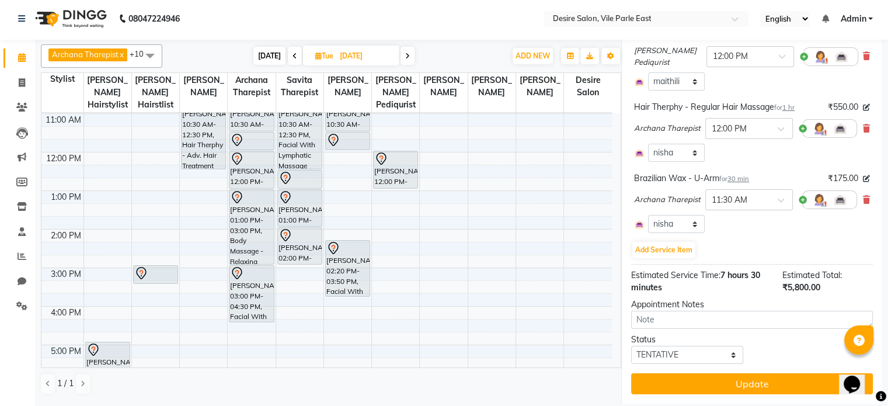
scroll to position [741, 0]
click at [514, 242] on button "Add Service Item" at bounding box center [663, 250] width 63 height 16
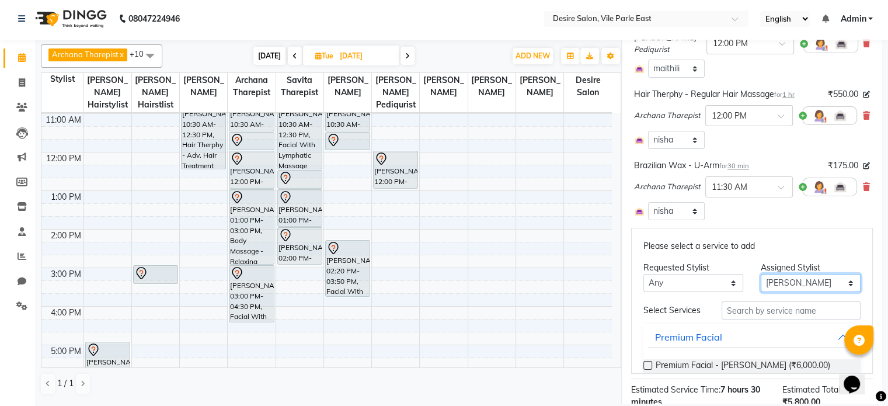
click at [514, 263] on select "Select Archana Tharepist [PERSON_NAME] Pediqurist [PERSON_NAME] desire salon [P…" at bounding box center [811, 283] width 100 height 18
click at [514, 263] on input "text" at bounding box center [791, 310] width 139 height 18
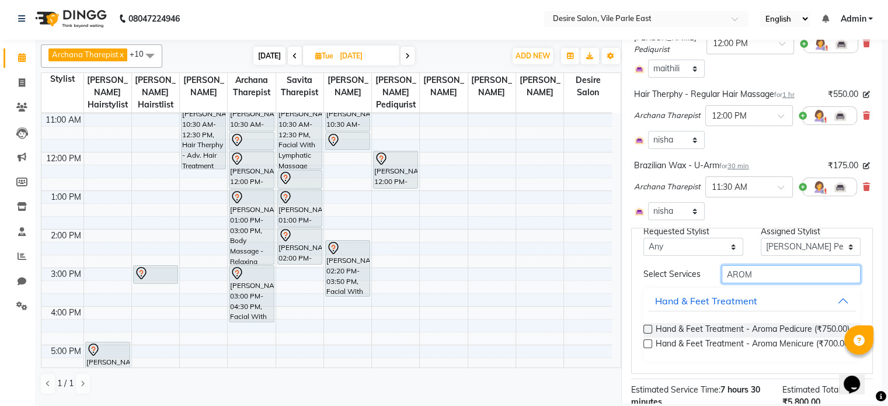
scroll to position [62, 0]
click at [514, 263] on label at bounding box center [648, 329] width 9 height 9
click at [514, 263] on input "checkbox" at bounding box center [648, 330] width 8 height 8
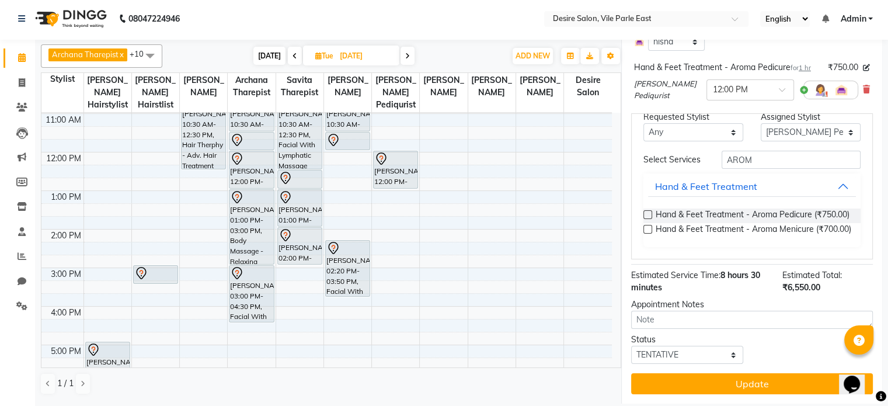
scroll to position [916, 0]
click at [514, 234] on label at bounding box center [648, 229] width 9 height 9
click at [514, 234] on input "checkbox" at bounding box center [648, 231] width 8 height 8
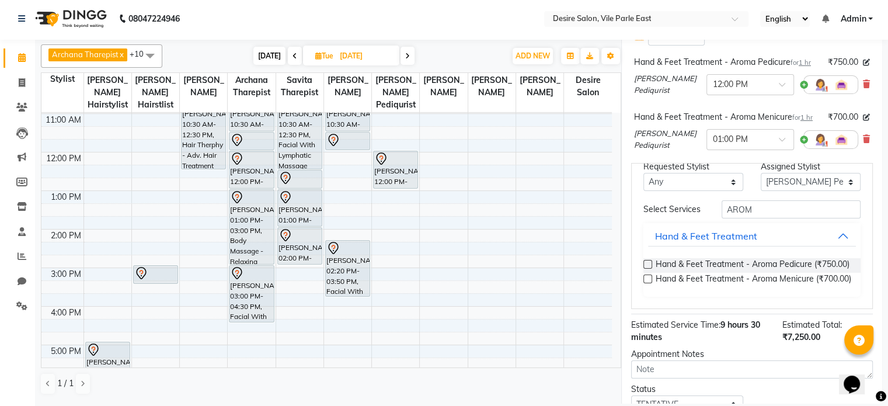
scroll to position [990, 0]
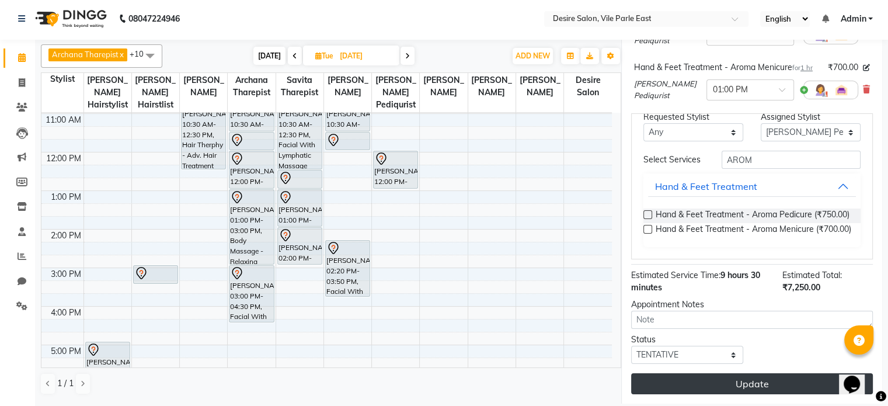
click at [514, 263] on button "Update" at bounding box center [752, 383] width 242 height 21
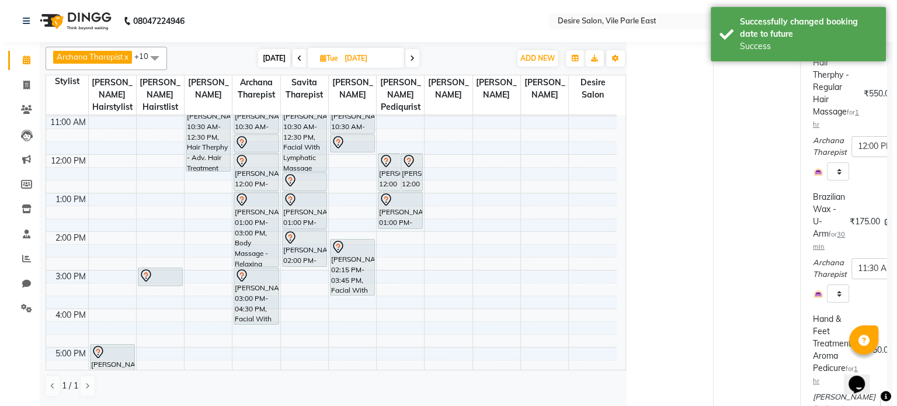
scroll to position [0, 0]
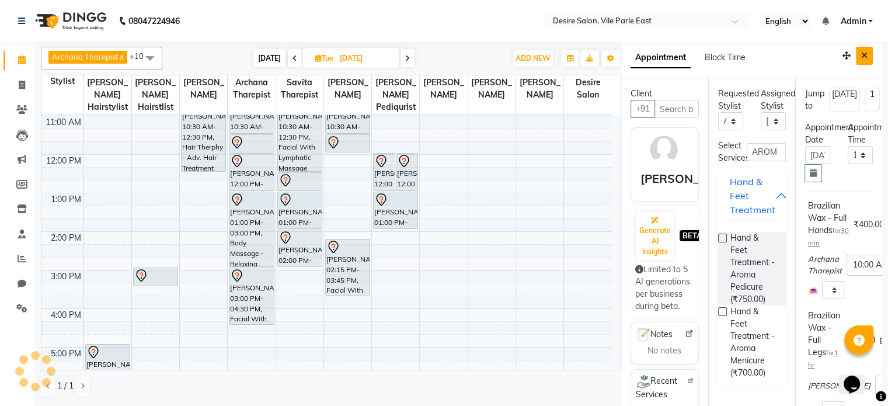
click at [514, 58] on icon "Close" at bounding box center [864, 55] width 6 height 8
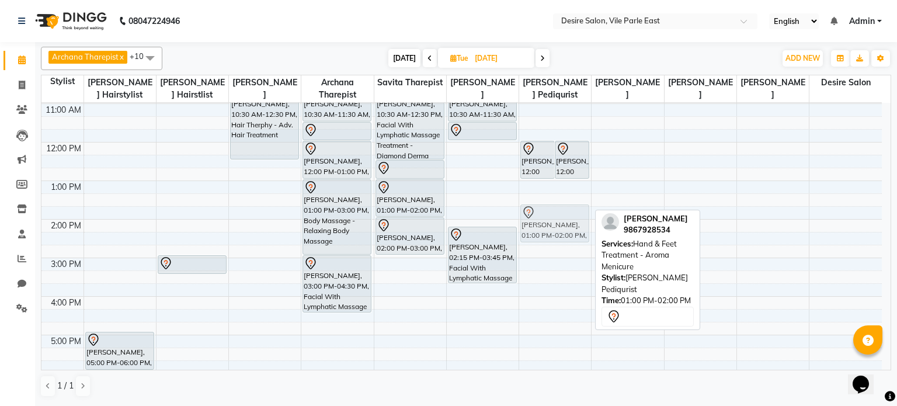
drag, startPoint x: 563, startPoint y: 206, endPoint x: 564, endPoint y: 232, distance: 25.7
click at [514, 232] on div "[PERSON_NAME], 12:00 PM-01:00 PM, Hair Therphy - Adv. Hair Massage [PERSON_NAME…" at bounding box center [555, 257] width 72 height 539
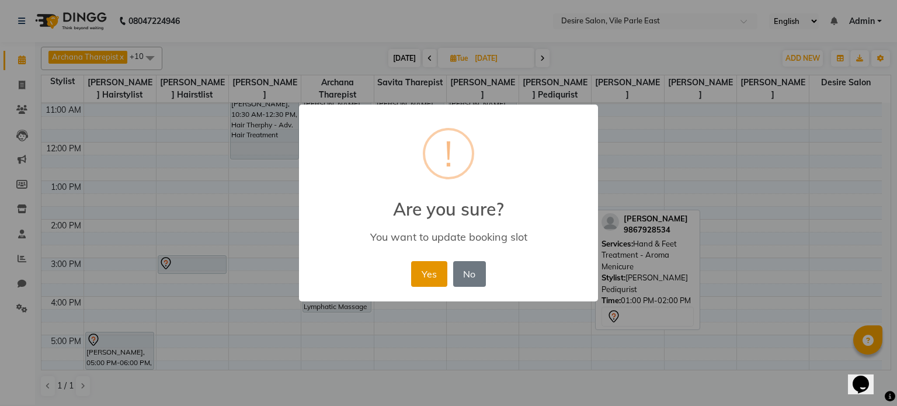
click at [432, 263] on button "Yes" at bounding box center [429, 274] width 36 height 26
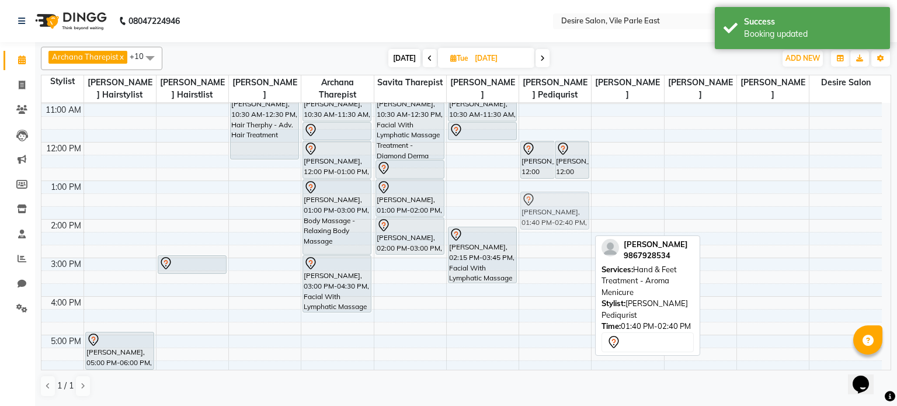
drag, startPoint x: 544, startPoint y: 224, endPoint x: 544, endPoint y: 209, distance: 14.6
click at [514, 209] on div "[PERSON_NAME], 12:00 PM-01:00 PM, Hair Therphy - Adv. Hair Massage [PERSON_NAME…" at bounding box center [555, 257] width 72 height 539
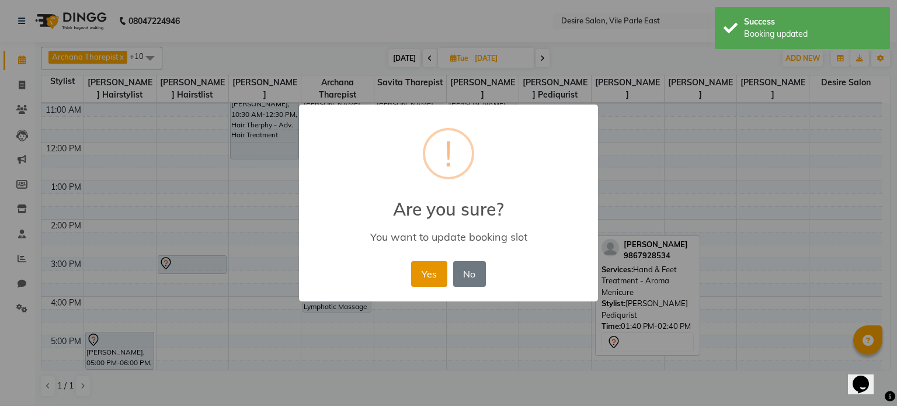
click at [427, 263] on button "Yes" at bounding box center [429, 274] width 36 height 26
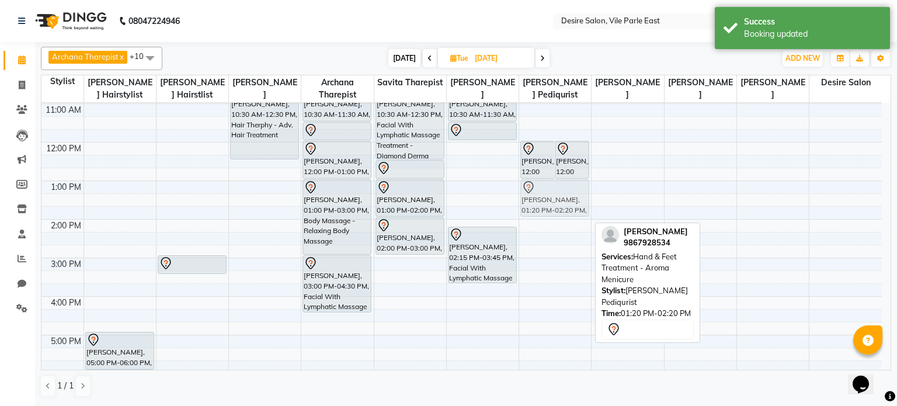
drag, startPoint x: 541, startPoint y: 207, endPoint x: 542, endPoint y: 200, distance: 7.6
click at [514, 200] on div "[PERSON_NAME], 12:00 PM-01:00 PM, Hair Therphy - Adv. Hair Massage [PERSON_NAME…" at bounding box center [555, 257] width 72 height 539
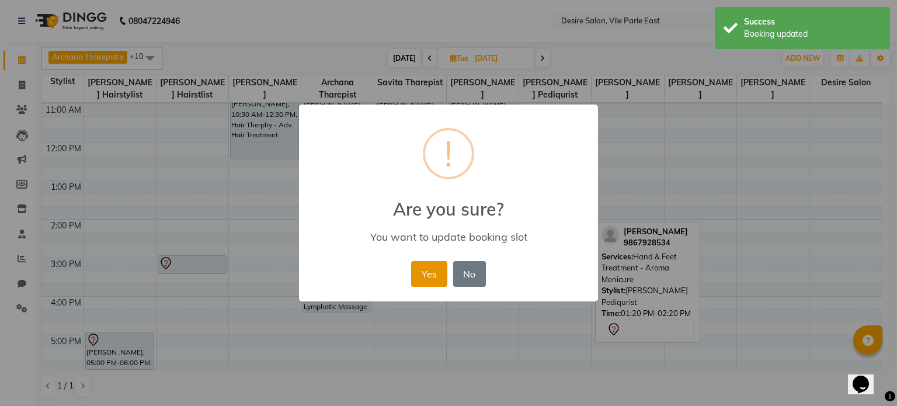
click at [422, 263] on button "Yes" at bounding box center [429, 274] width 36 height 26
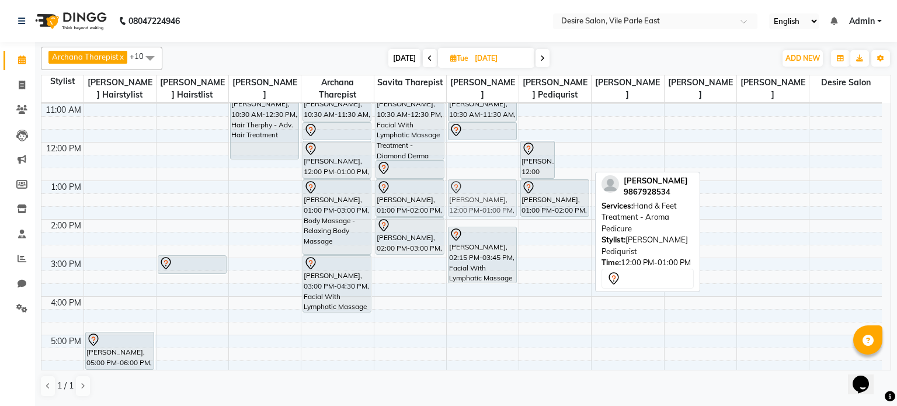
drag, startPoint x: 568, startPoint y: 161, endPoint x: 511, endPoint y: 195, distance: 66.8
click at [511, 195] on tr "[PERSON_NAME], 05:00 PM-06:00 PM, Colouring - Crown Root Touch-up [PERSON_NAME]…" at bounding box center [461, 257] width 840 height 539
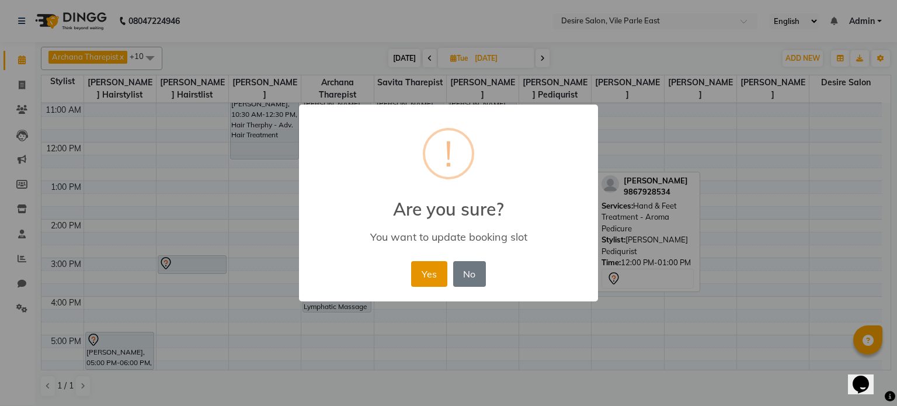
click at [432, 263] on button "Yes" at bounding box center [429, 274] width 36 height 26
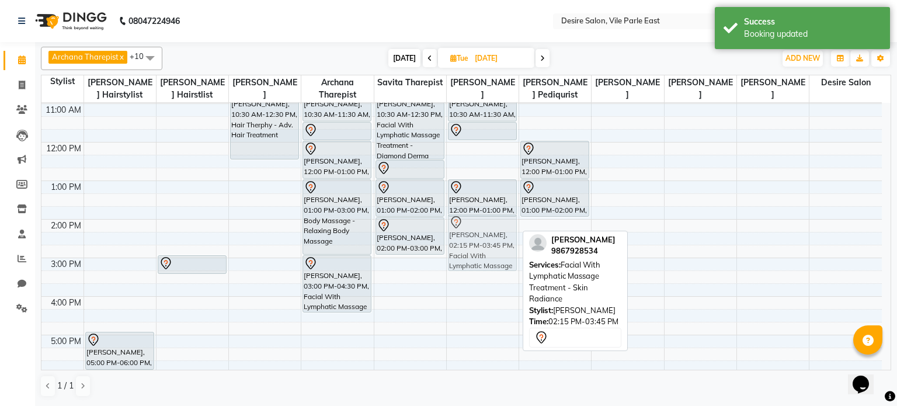
drag, startPoint x: 492, startPoint y: 258, endPoint x: 493, endPoint y: 240, distance: 18.2
click at [493, 240] on div "[PERSON_NAME], 10:00 AM-10:30 AM, Brazilian Wax - Full Hands [PERSON_NAME], 10:…" at bounding box center [483, 257] width 72 height 539
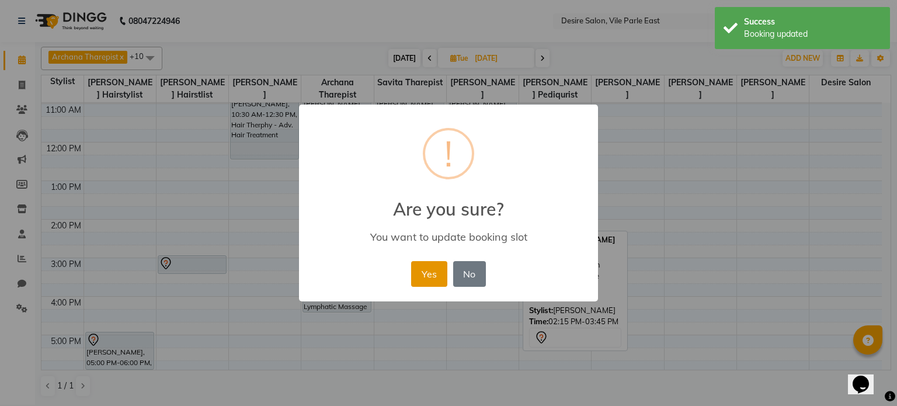
click at [434, 263] on button "Yes" at bounding box center [429, 274] width 36 height 26
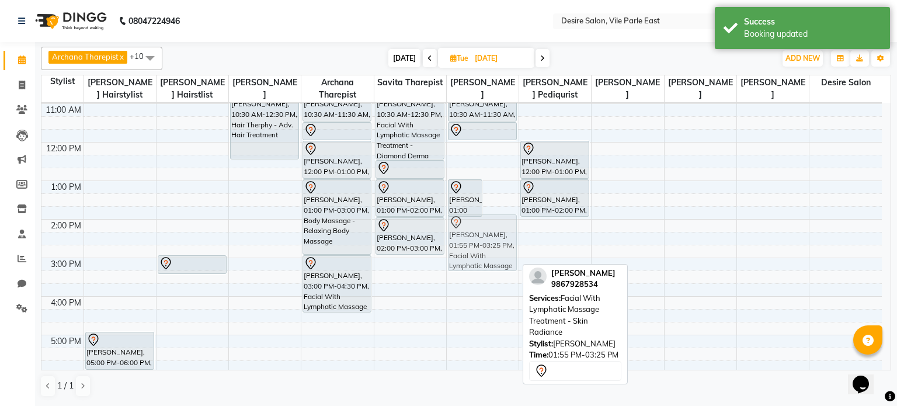
click at [489, 226] on div "[PERSON_NAME], 01:00 PM-02:00 PM, Hand & Feet Treatment - Aroma Pedicure [PERSO…" at bounding box center [483, 257] width 72 height 539
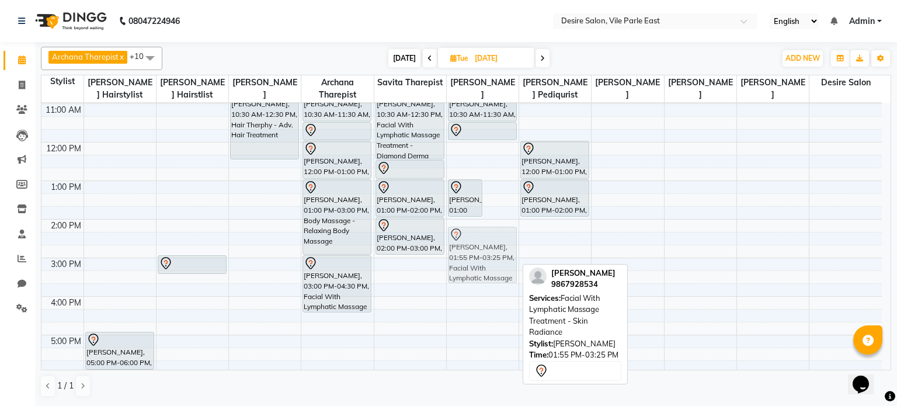
drag, startPoint x: 493, startPoint y: 225, endPoint x: 493, endPoint y: 232, distance: 7.6
click at [493, 232] on div "[PERSON_NAME], 01:00 PM-02:00 PM, Hand & Feet Treatment - Aroma Pedicure [PERSO…" at bounding box center [483, 257] width 72 height 539
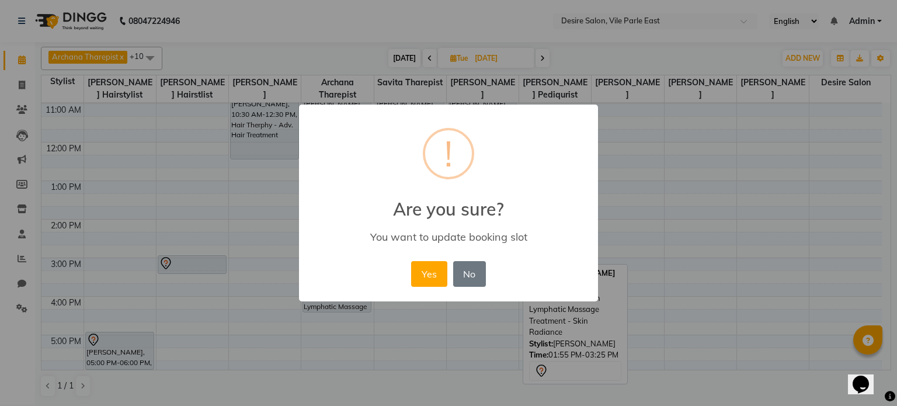
click at [493, 232] on div "You want to update booking slot" at bounding box center [448, 236] width 265 height 13
click at [430, 263] on button "Yes" at bounding box center [429, 274] width 36 height 26
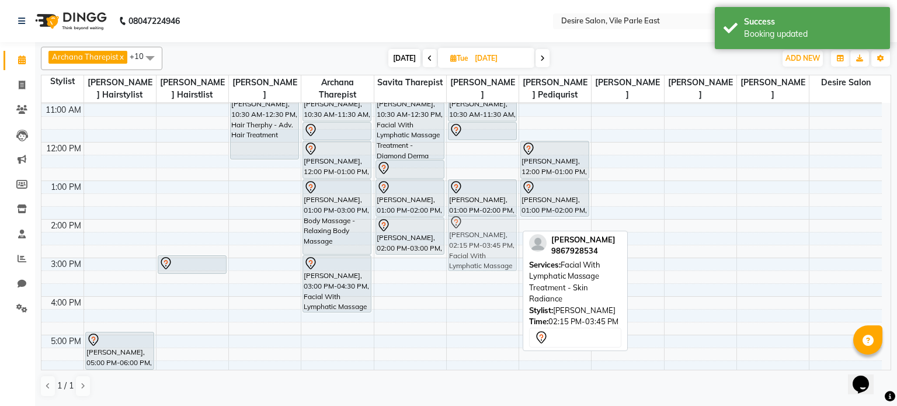
click at [470, 227] on div "[PERSON_NAME], 10:00 AM-10:30 AM, Brazilian Wax - Full Hands [PERSON_NAME], 10:…" at bounding box center [483, 257] width 72 height 539
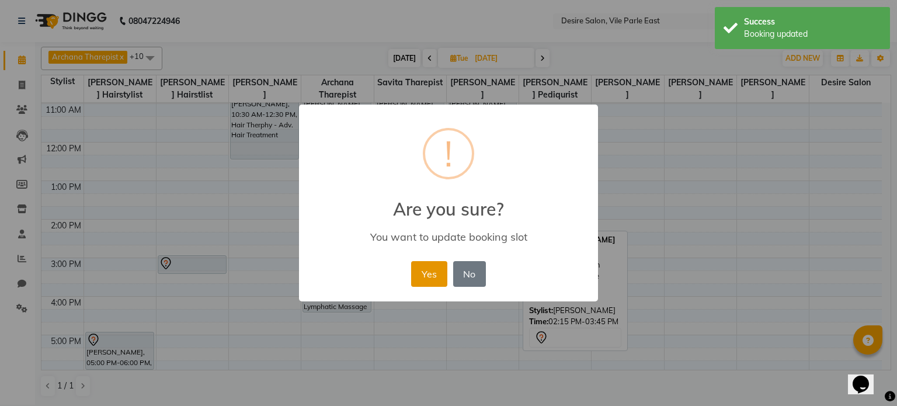
click at [427, 263] on button "Yes" at bounding box center [429, 274] width 36 height 26
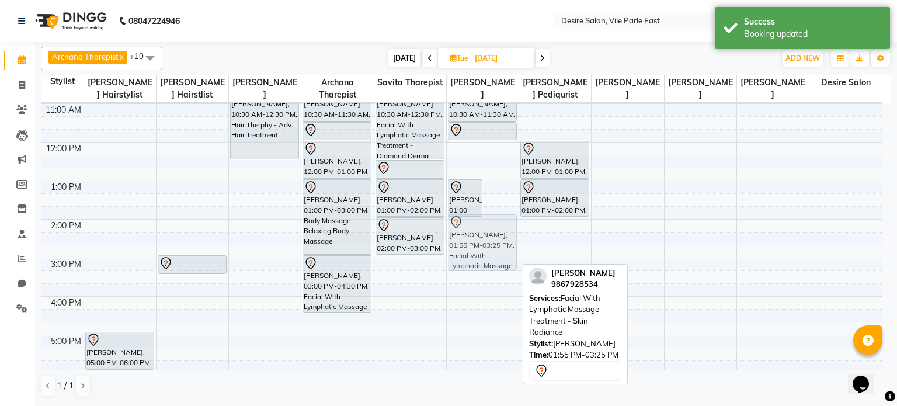
click at [486, 225] on div "[PERSON_NAME], 01:00 PM-02:00 PM, Hand & Feet Treatment - Aroma Pedicure [PERSO…" at bounding box center [483, 257] width 72 height 539
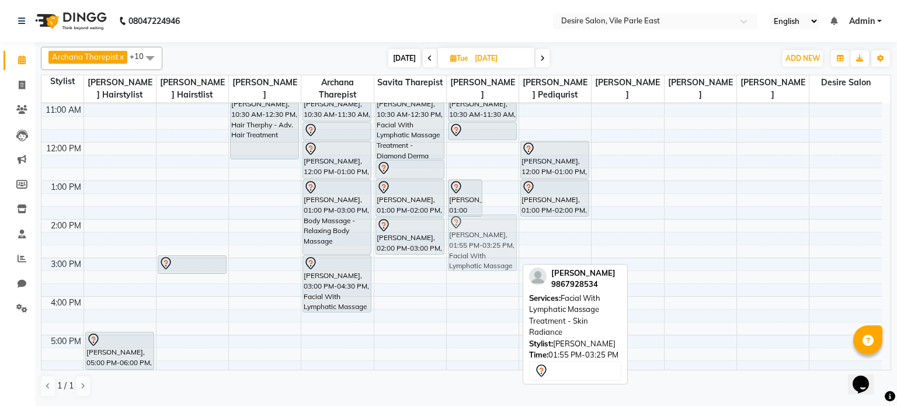
click at [506, 233] on div "[PERSON_NAME], 01:00 PM-02:00 PM, Hand & Feet Treatment - Aroma Pedicure [PERSO…" at bounding box center [483, 257] width 72 height 539
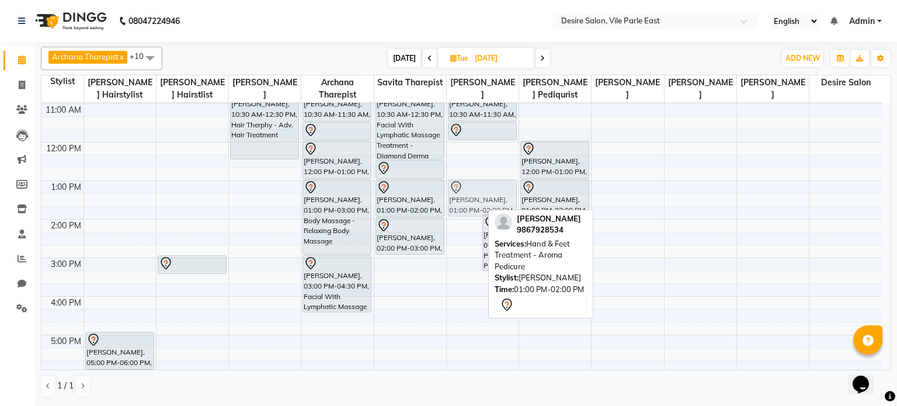
click at [470, 207] on div "[PERSON_NAME], 01:00 PM-02:00 PM, Hand & Feet Treatment - Aroma Pedicure [PERSO…" at bounding box center [483, 257] width 72 height 539
drag, startPoint x: 470, startPoint y: 207, endPoint x: 470, endPoint y: 199, distance: 7.6
click at [470, 199] on div "[PERSON_NAME], 01:00 PM-02:00 PM, Hand & Feet Treatment - Aroma Pedicure [PERSO…" at bounding box center [483, 257] width 72 height 539
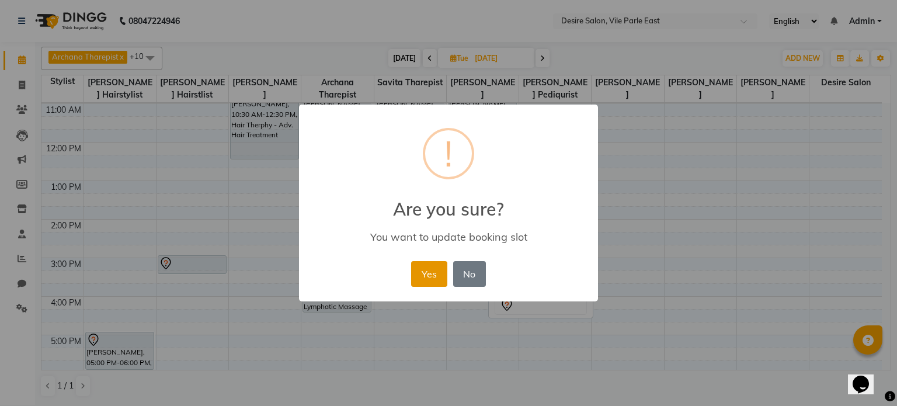
click at [423, 263] on button "Yes" at bounding box center [429, 274] width 36 height 26
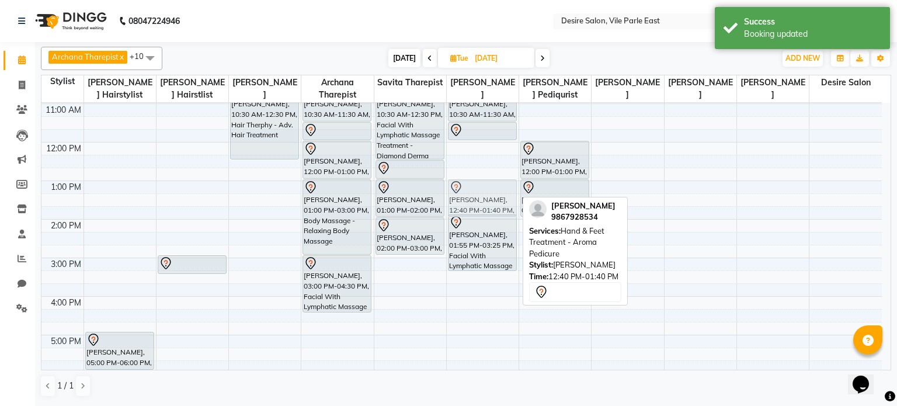
drag, startPoint x: 497, startPoint y: 179, endPoint x: 497, endPoint y: 190, distance: 11.1
click at [497, 190] on div "[PERSON_NAME], 10:00 AM-10:30 AM, Brazilian Wax - Full Hands [PERSON_NAME], 10:…" at bounding box center [483, 257] width 72 height 539
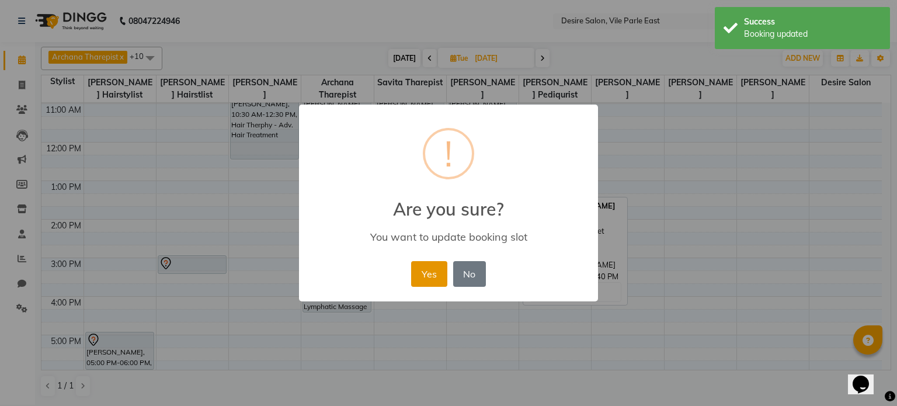
click at [443, 263] on button "Yes" at bounding box center [429, 274] width 36 height 26
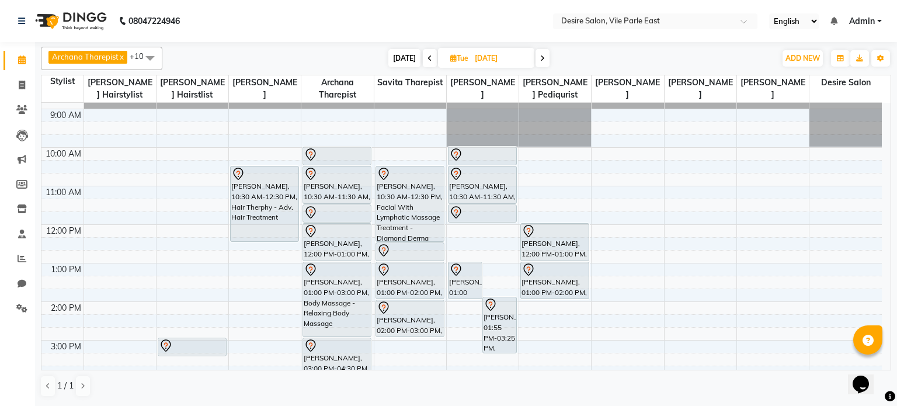
scroll to position [42, 0]
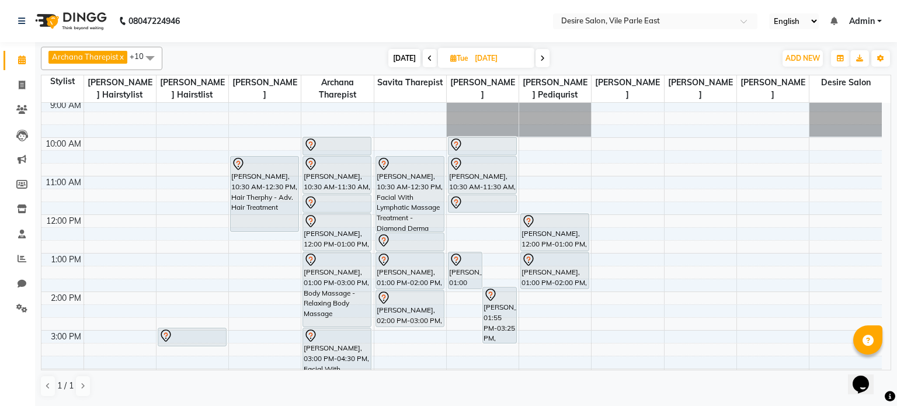
click at [514, 60] on icon at bounding box center [542, 58] width 5 height 7
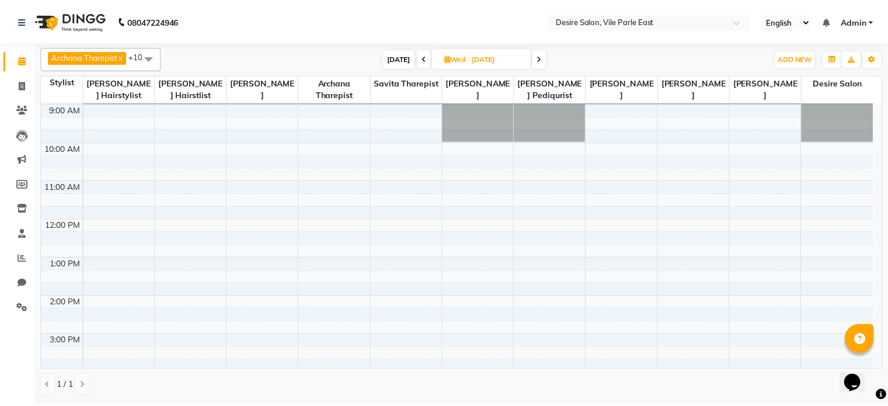
scroll to position [0, 0]
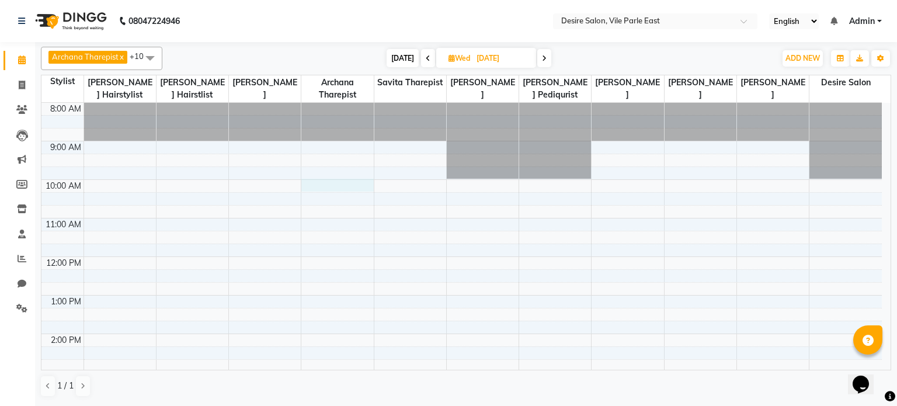
click at [314, 186] on div "8:00 AM 9:00 AM 10:00 AM 11:00 AM 12:00 PM 1:00 PM 2:00 PM 3:00 PM 4:00 PM 5:00…" at bounding box center [461, 372] width 840 height 539
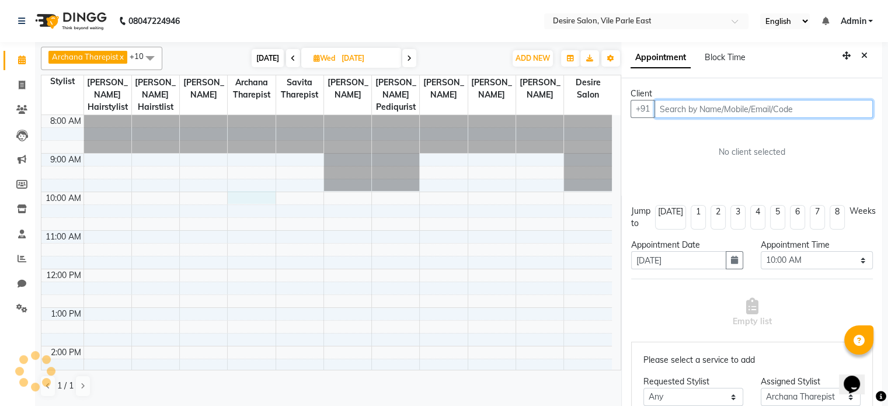
scroll to position [2, 0]
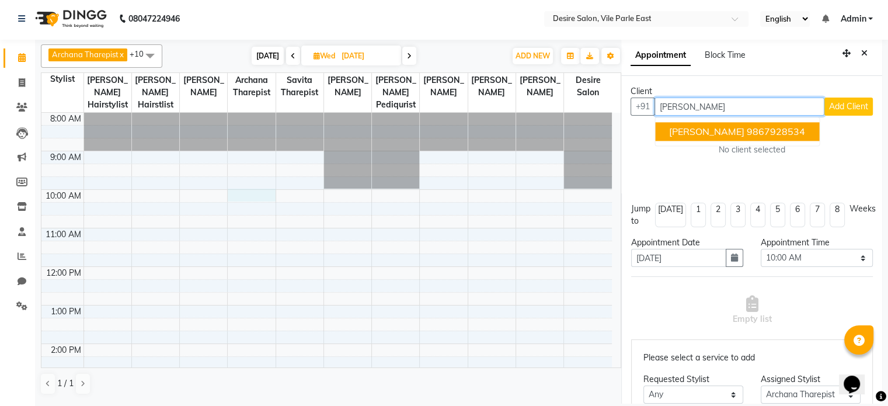
click at [514, 128] on ngb-highlight "9867928534" at bounding box center [776, 132] width 58 height 12
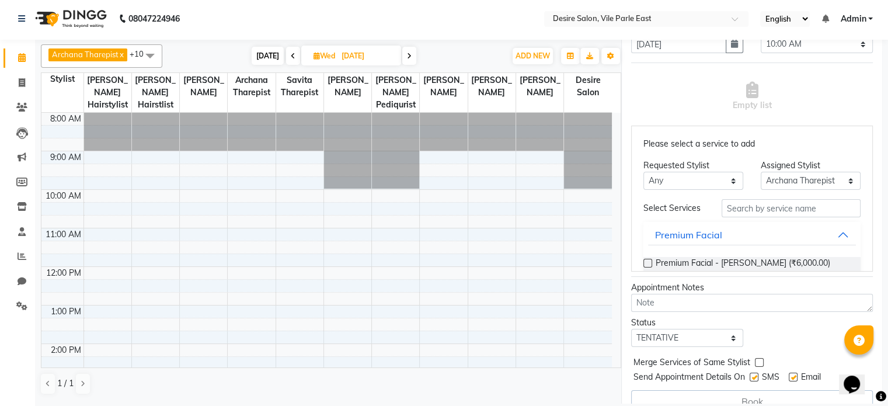
scroll to position [236, 0]
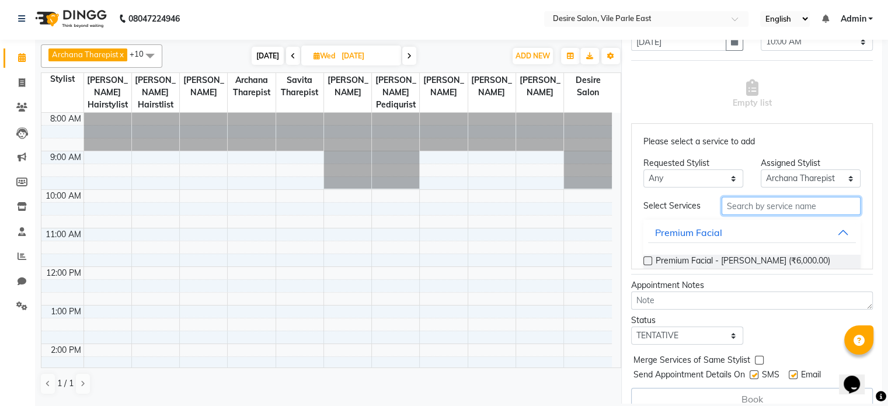
click at [514, 209] on input "text" at bounding box center [791, 206] width 139 height 18
click at [514, 262] on label at bounding box center [648, 260] width 9 height 9
click at [514, 262] on input "checkbox" at bounding box center [648, 262] width 8 height 8
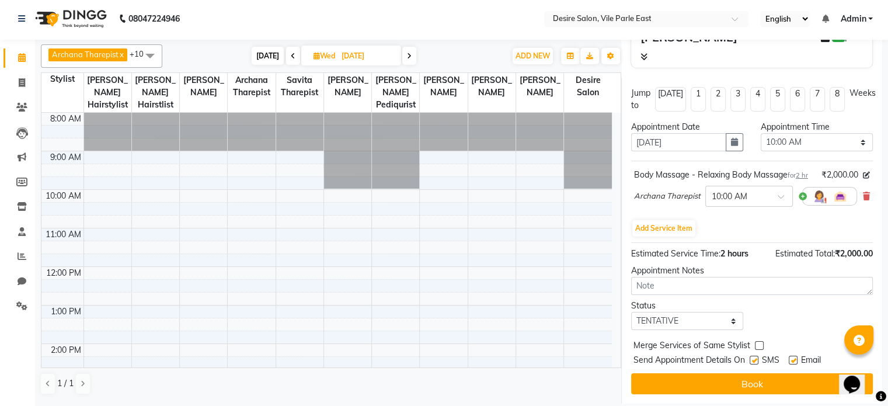
scroll to position [149, 0]
click at [514, 230] on button "Add Service Item" at bounding box center [663, 228] width 63 height 16
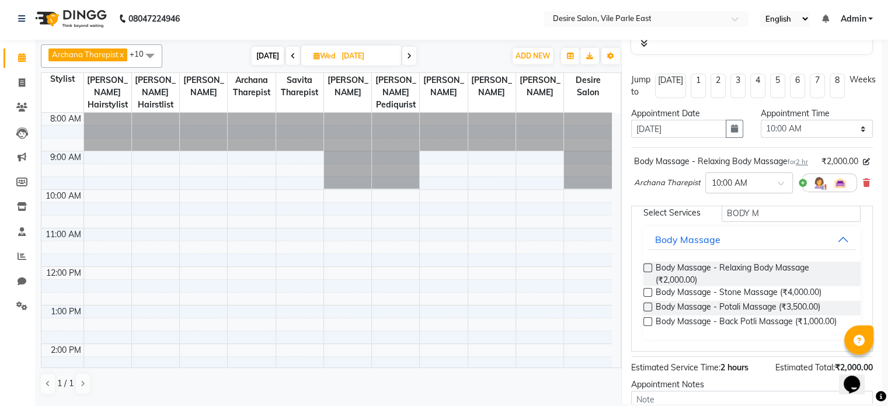
scroll to position [68, 0]
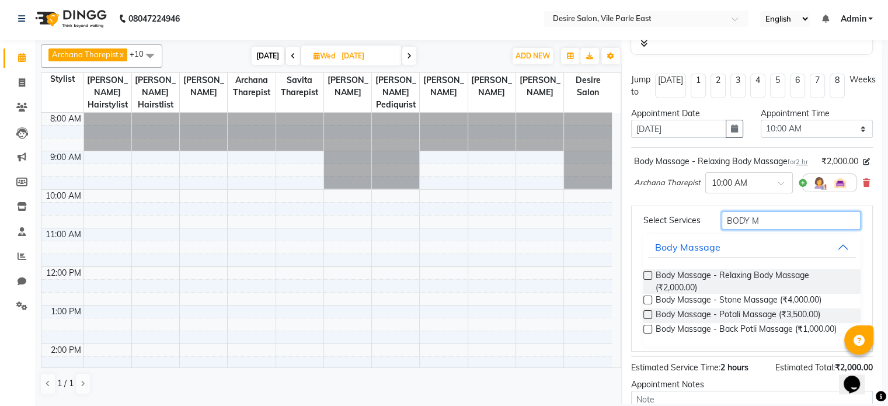
click at [514, 230] on input "BODY M" at bounding box center [791, 220] width 139 height 18
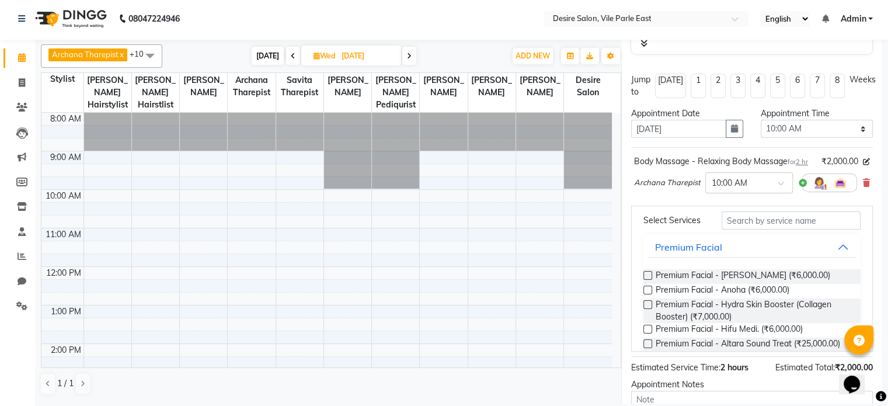
click at [514, 189] on span "Archana Tharepist" at bounding box center [667, 183] width 67 height 12
click at [514, 187] on icon at bounding box center [866, 183] width 7 height 8
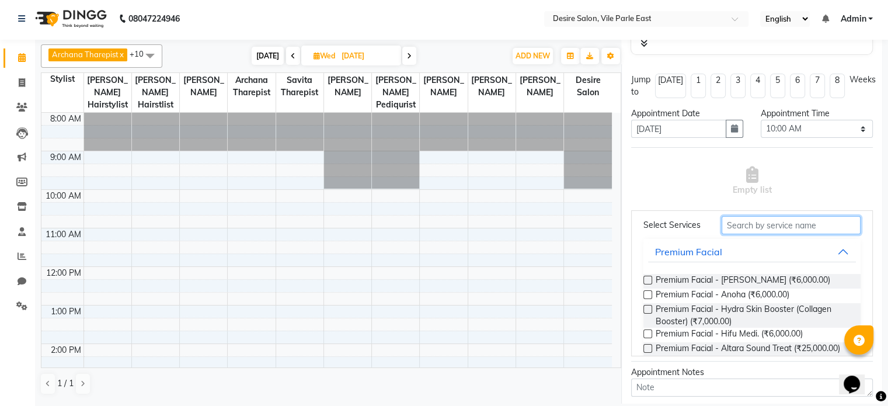
click at [514, 234] on input "text" at bounding box center [791, 225] width 139 height 18
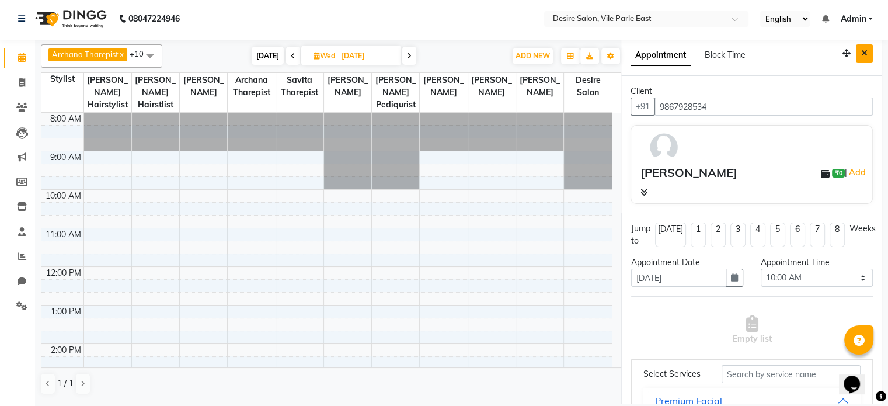
click at [514, 51] on icon "Close" at bounding box center [864, 53] width 6 height 8
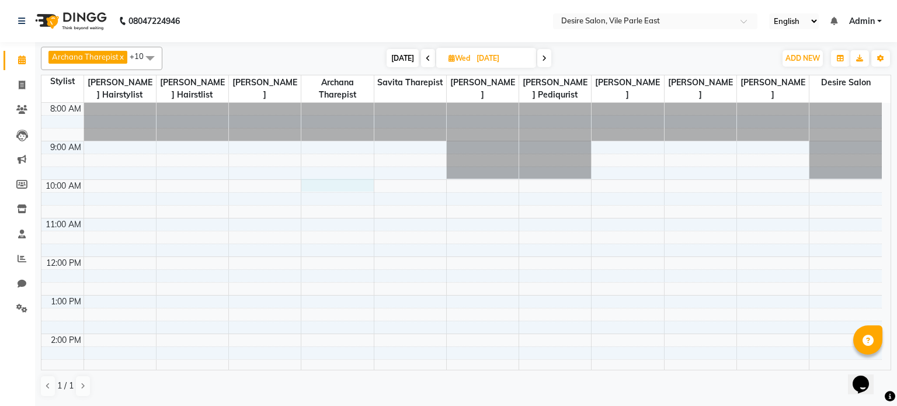
click at [325, 182] on div "8:00 AM 9:00 AM 10:00 AM 11:00 AM 12:00 PM 1:00 PM 2:00 PM 3:00 PM 4:00 PM 5:00…" at bounding box center [461, 372] width 840 height 539
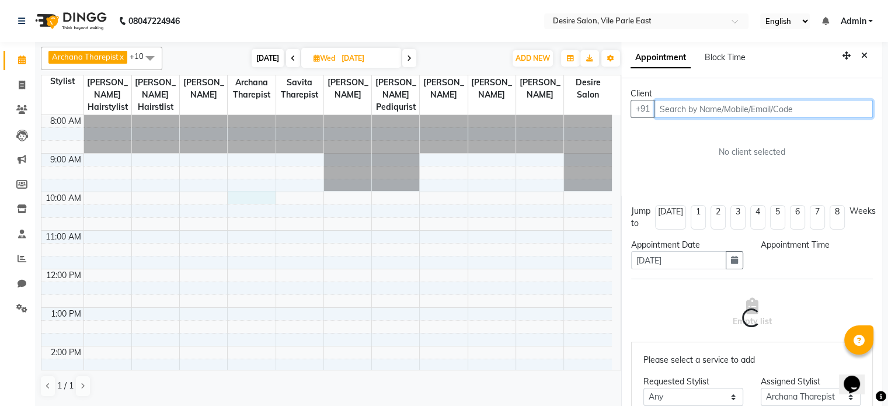
scroll to position [2, 0]
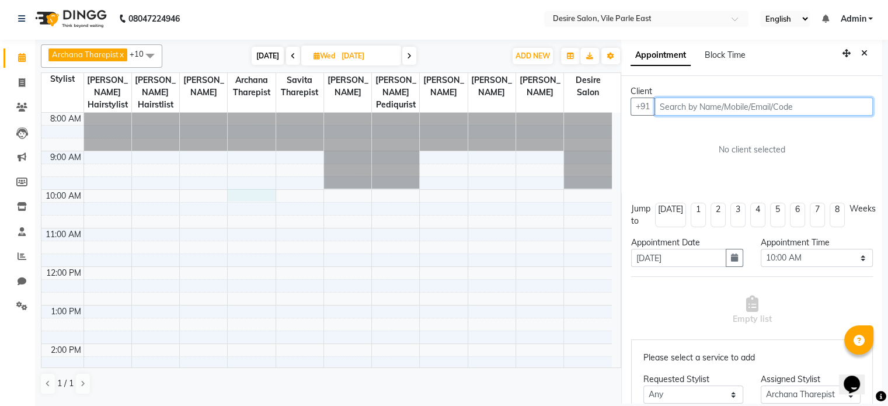
click at [514, 106] on input "text" at bounding box center [764, 107] width 218 height 18
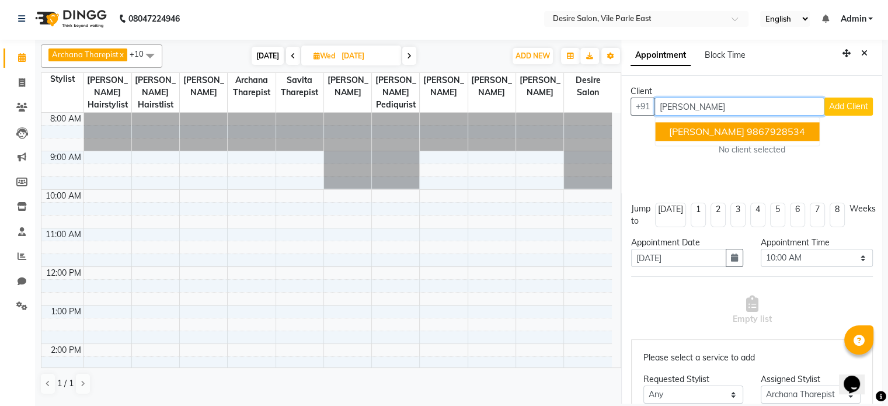
click at [514, 130] on ngb-highlight "9867928534" at bounding box center [776, 132] width 58 height 12
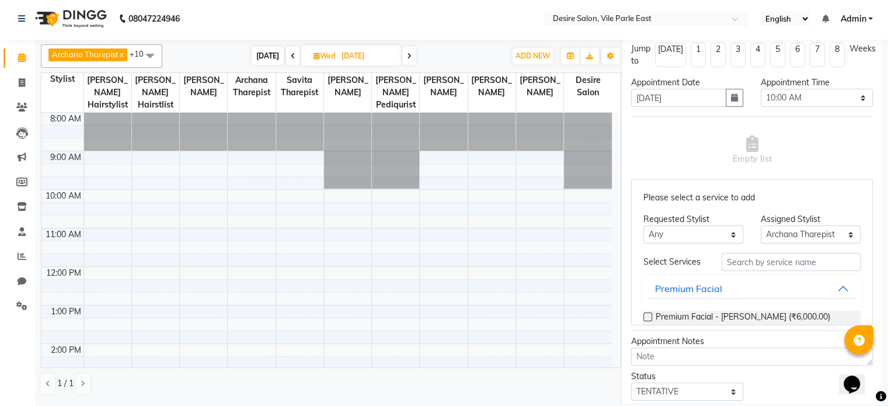
scroll to position [183, 0]
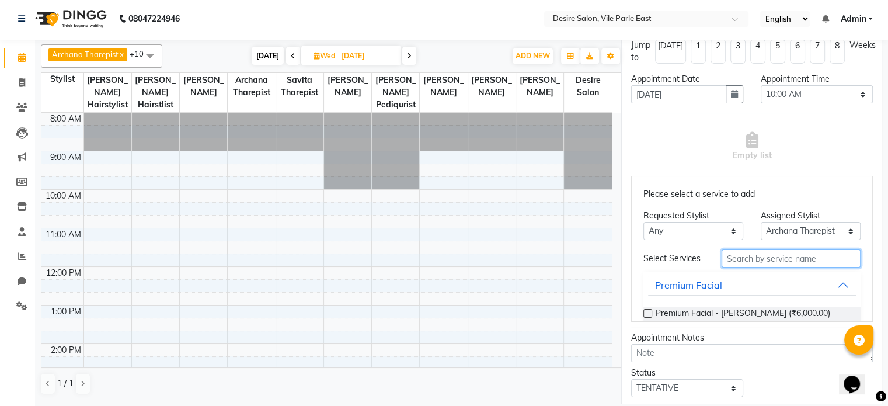
click at [514, 257] on input "text" at bounding box center [791, 258] width 139 height 18
click at [514, 263] on label at bounding box center [648, 313] width 9 height 9
click at [514, 263] on input "checkbox" at bounding box center [648, 315] width 8 height 8
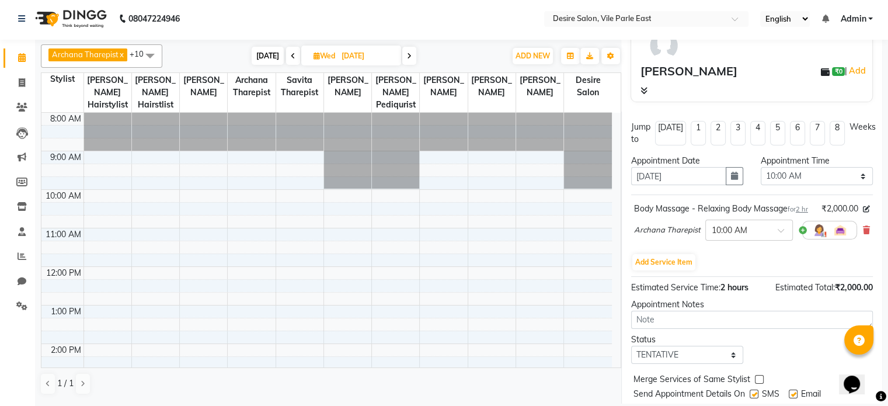
scroll to position [149, 0]
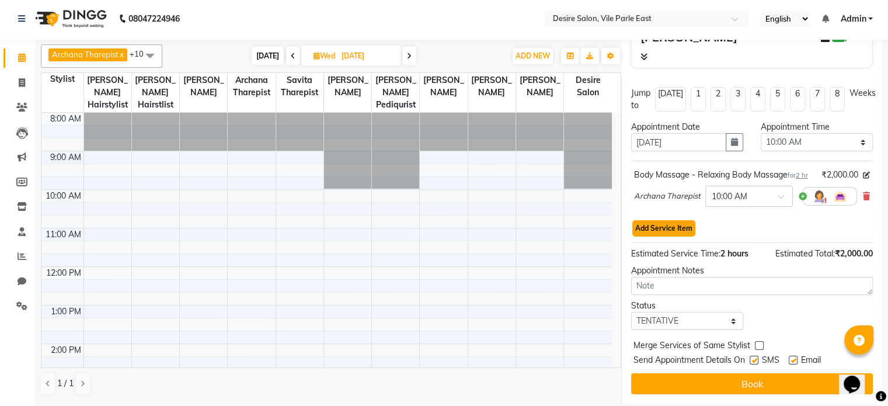
click at [514, 227] on button "Add Service Item" at bounding box center [663, 228] width 63 height 16
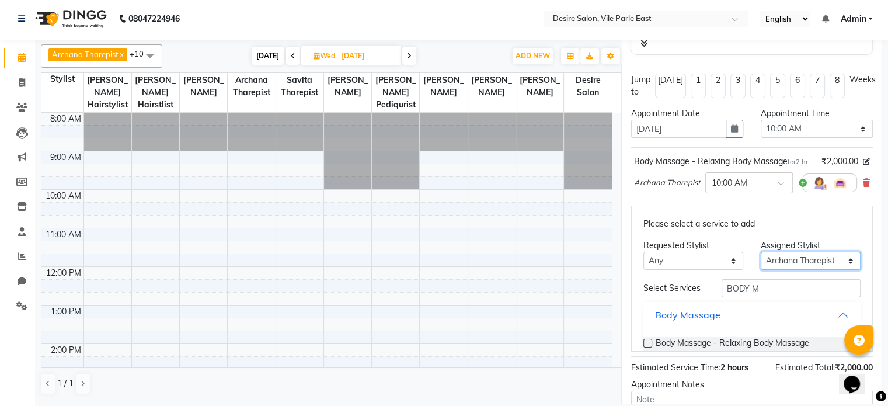
click at [514, 263] on select "Select Archana Tharepist [PERSON_NAME] Pediqurist [PERSON_NAME] desire salon [P…" at bounding box center [811, 261] width 100 height 18
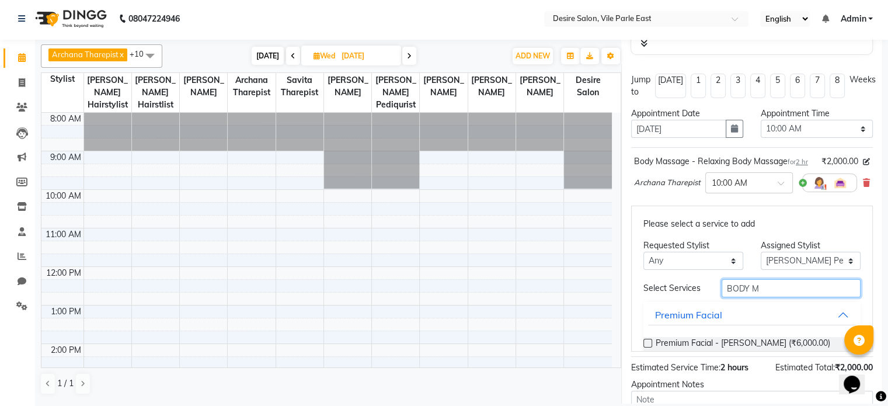
click at [514, 263] on input "BODY M" at bounding box center [791, 288] width 139 height 18
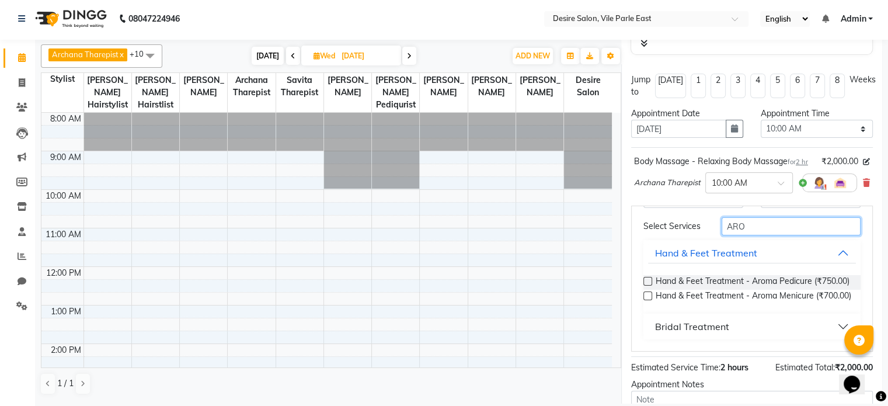
scroll to position [88, 0]
click at [514, 263] on label at bounding box center [648, 281] width 9 height 9
click at [514, 263] on input "checkbox" at bounding box center [648, 283] width 8 height 8
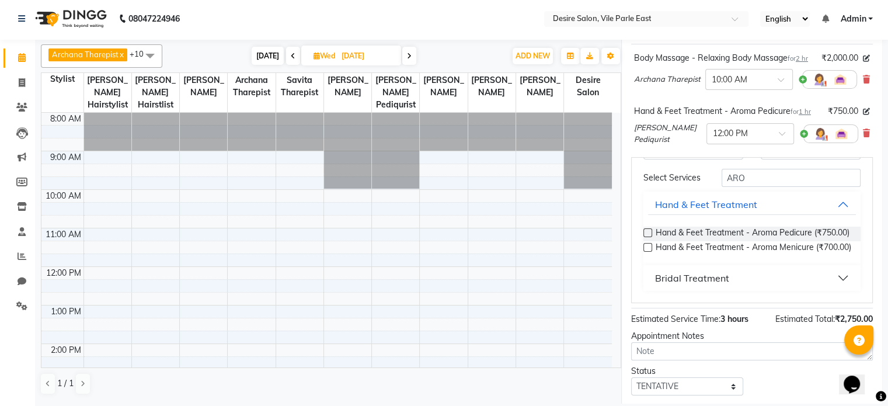
scroll to position [0, 0]
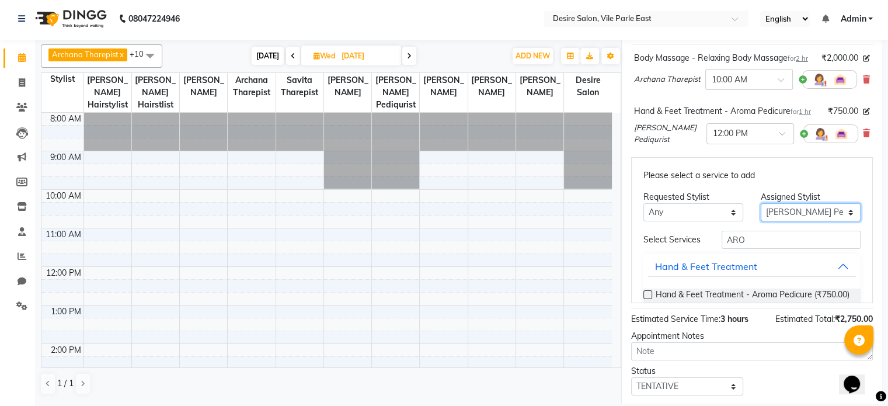
click at [514, 221] on select "Select Archana Tharepist [PERSON_NAME] Pediqurist [PERSON_NAME] desire salon [P…" at bounding box center [811, 212] width 100 height 18
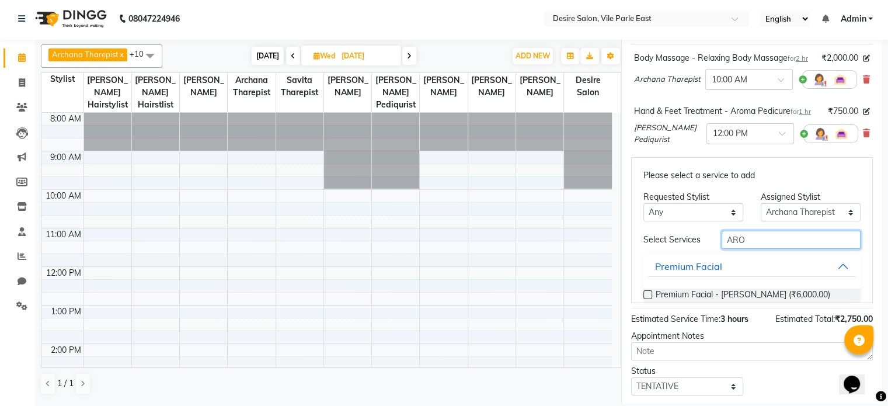
click at [514, 249] on input "ARO" at bounding box center [791, 240] width 139 height 18
drag, startPoint x: 755, startPoint y: 265, endPoint x: 858, endPoint y: 210, distance: 117.3
click at [514, 210] on div "Please select a service to add Requested Stylist Any Archana Tharepist [PERSON_…" at bounding box center [752, 230] width 242 height 146
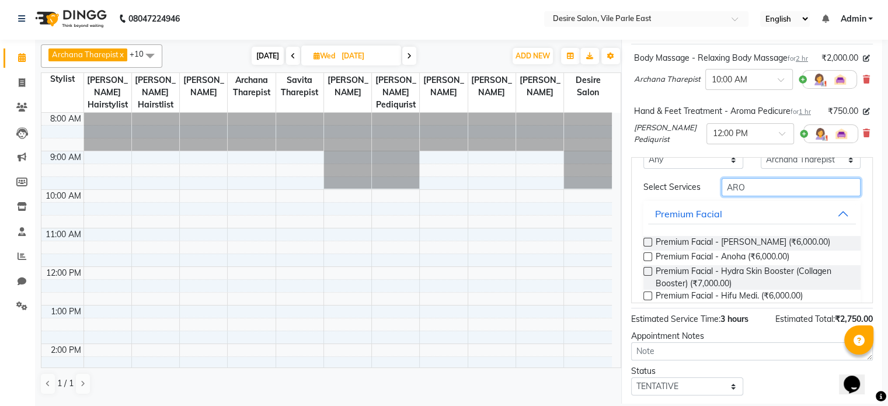
scroll to position [50, 0]
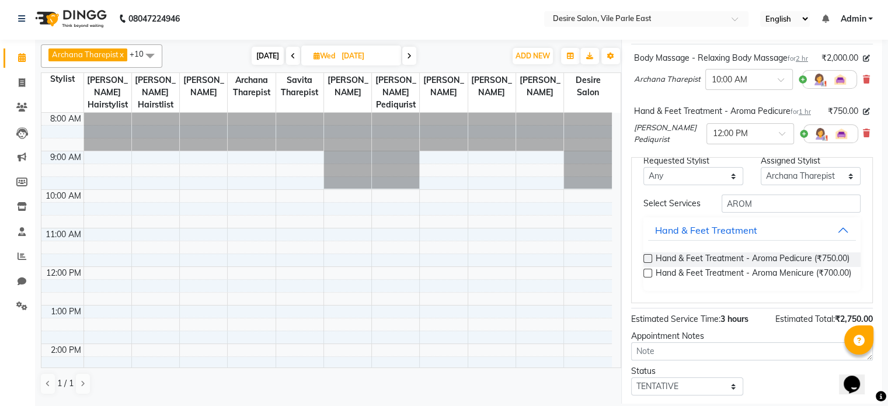
click at [514, 263] on label at bounding box center [648, 273] width 9 height 9
click at [514, 263] on input "checkbox" at bounding box center [648, 274] width 8 height 8
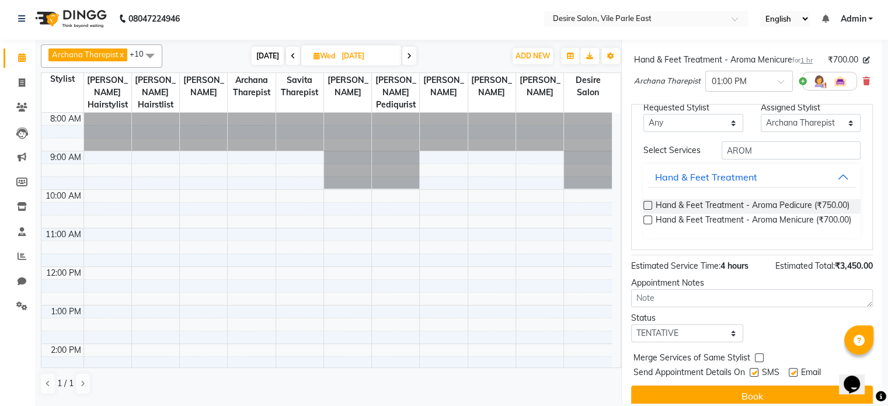
scroll to position [353, 0]
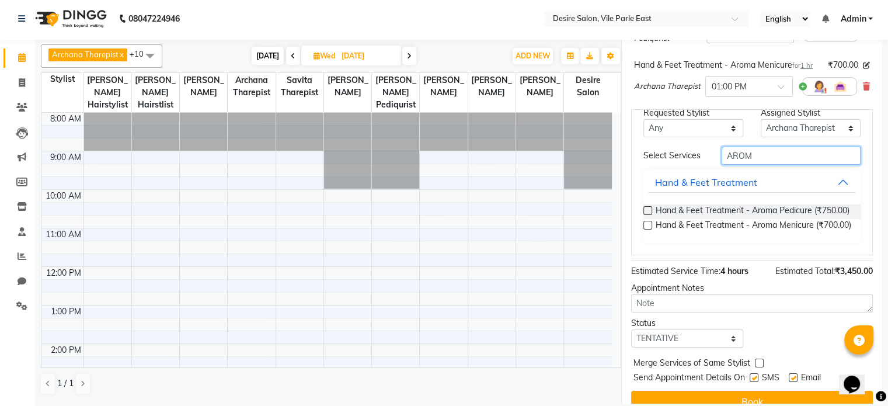
click at [514, 165] on input "AROM" at bounding box center [791, 156] width 139 height 18
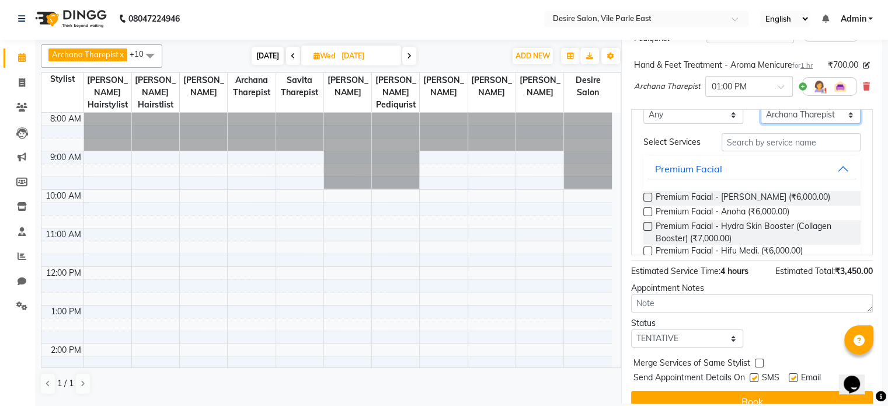
scroll to position [46, 0]
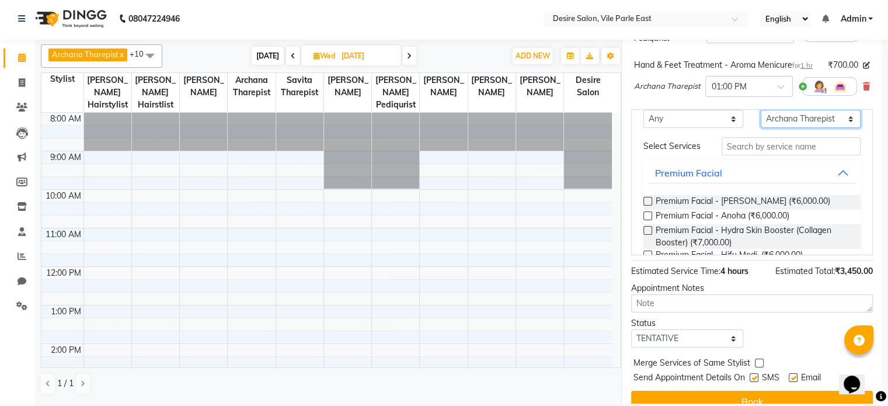
click at [514, 128] on select "Select Archana Tharepist [PERSON_NAME] Pediqurist [PERSON_NAME] desire salon [P…" at bounding box center [811, 119] width 100 height 18
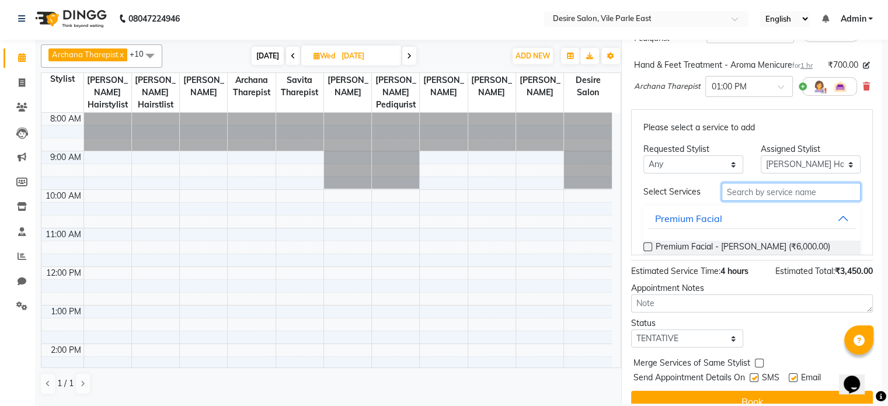
click at [514, 201] on input "text" at bounding box center [791, 192] width 139 height 18
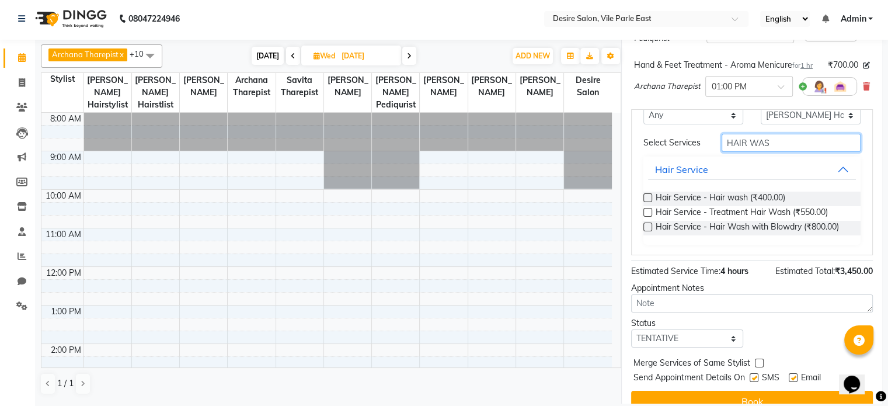
scroll to position [53, 0]
click at [514, 230] on label at bounding box center [648, 225] width 9 height 9
click at [514, 230] on input "checkbox" at bounding box center [648, 226] width 8 height 8
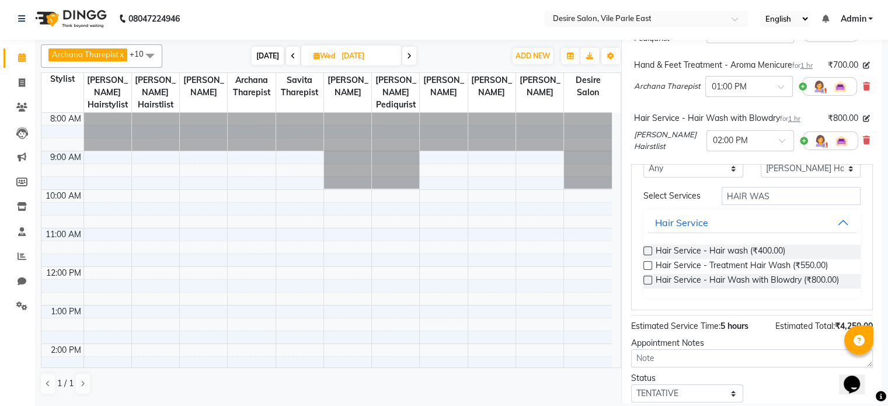
scroll to position [463, 0]
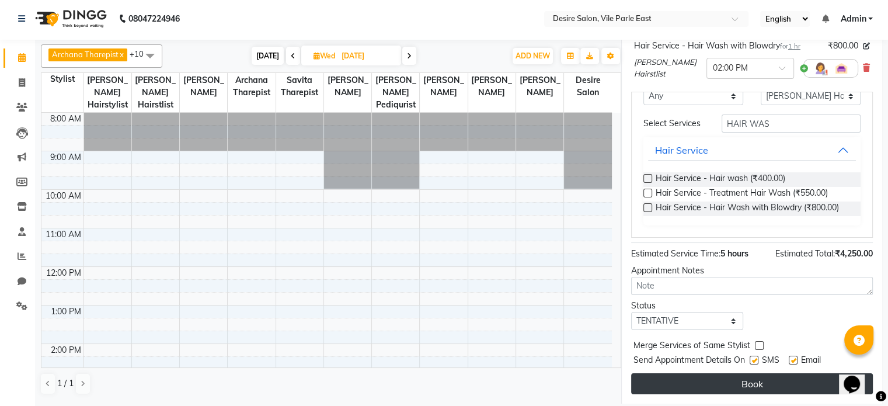
click at [514, 263] on button "Book" at bounding box center [752, 383] width 242 height 21
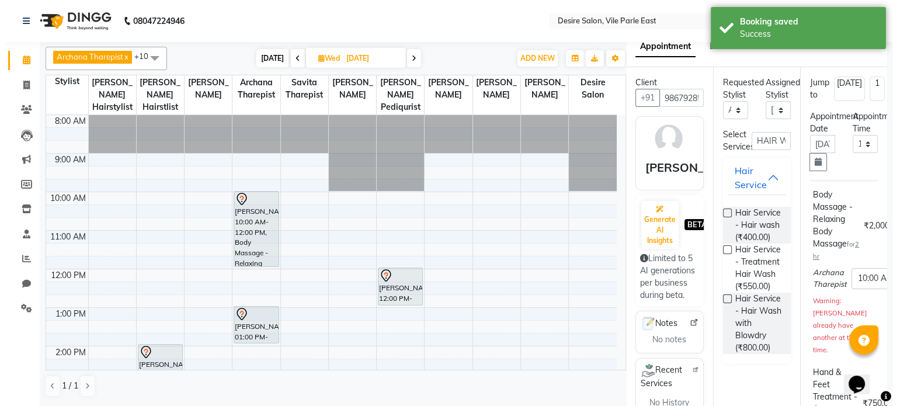
scroll to position [0, 0]
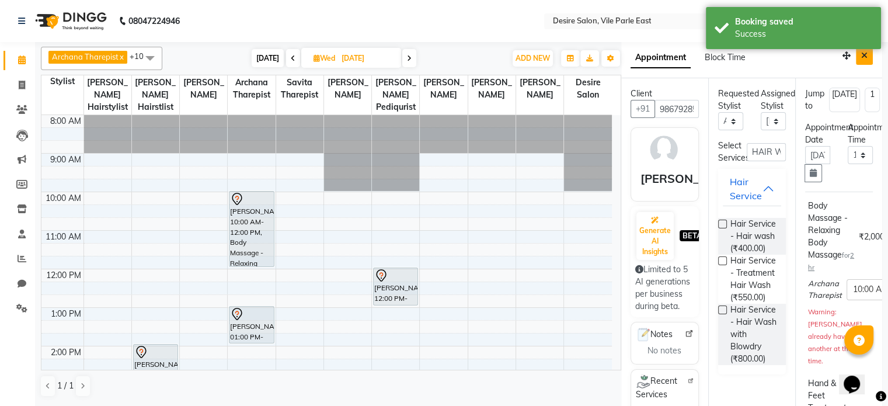
click at [514, 51] on icon "Close" at bounding box center [864, 55] width 6 height 8
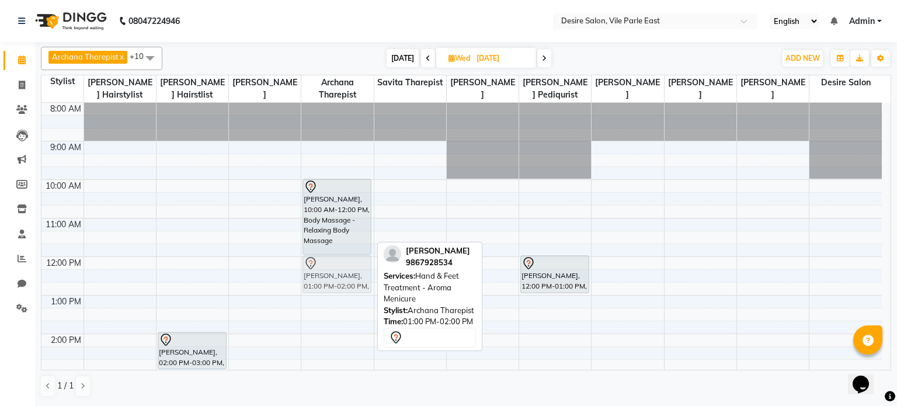
drag, startPoint x: 331, startPoint y: 314, endPoint x: 334, endPoint y: 266, distance: 47.4
click at [334, 263] on div "[PERSON_NAME], 10:00 AM-12:00 PM, Body Massage - Relaxing Body Massage [PERSON_…" at bounding box center [337, 372] width 72 height 539
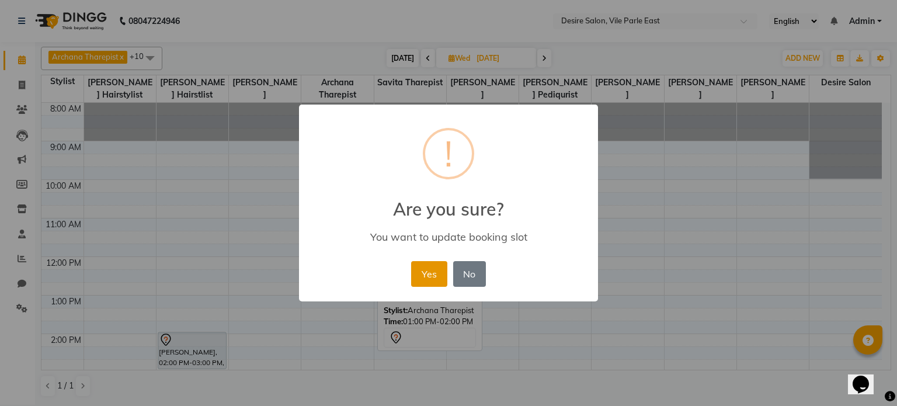
click at [438, 263] on button "Yes" at bounding box center [429, 274] width 36 height 26
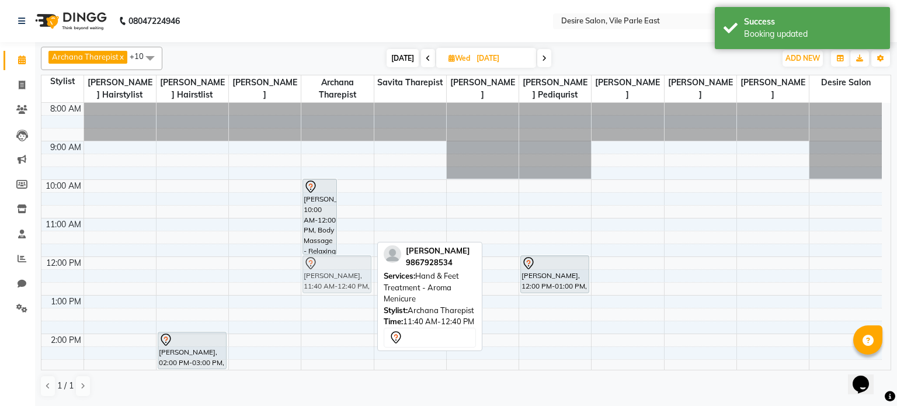
drag, startPoint x: 354, startPoint y: 268, endPoint x: 353, endPoint y: 280, distance: 11.7
click at [353, 263] on div "[PERSON_NAME], 10:00 AM-12:00 PM, Body Massage - Relaxing Body Massage [PERSON_…" at bounding box center [337, 372] width 72 height 539
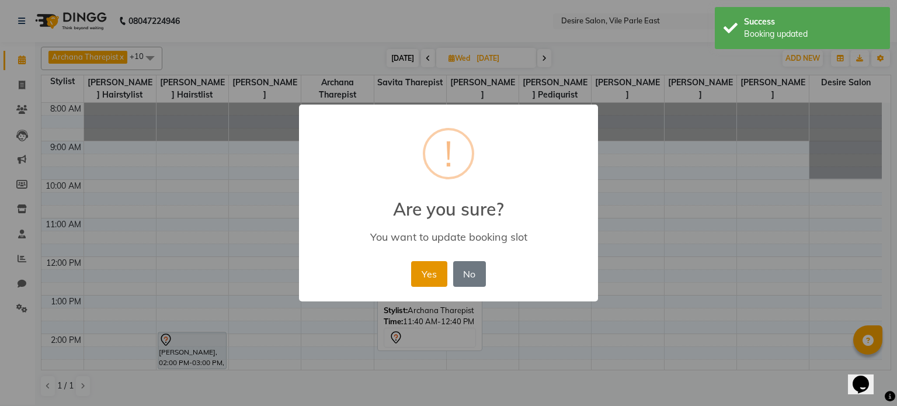
click at [427, 263] on button "Yes" at bounding box center [429, 274] width 36 height 26
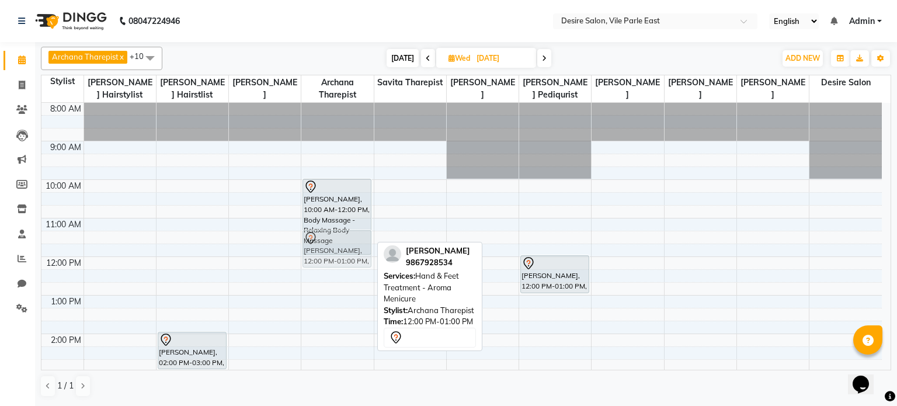
drag, startPoint x: 332, startPoint y: 269, endPoint x: 335, endPoint y: 240, distance: 28.8
click at [335, 240] on div "[PERSON_NAME], 10:00 AM-12:00 PM, Body Massage - Relaxing Body Massage [PERSON_…" at bounding box center [337, 372] width 72 height 539
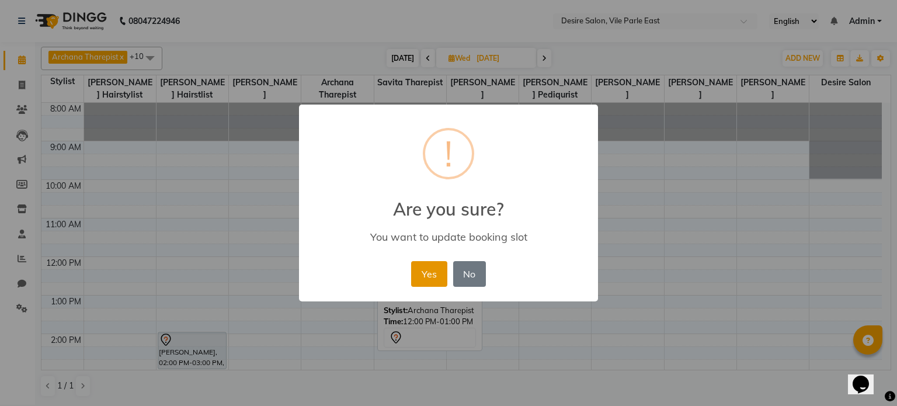
click at [424, 263] on button "Yes" at bounding box center [429, 274] width 36 height 26
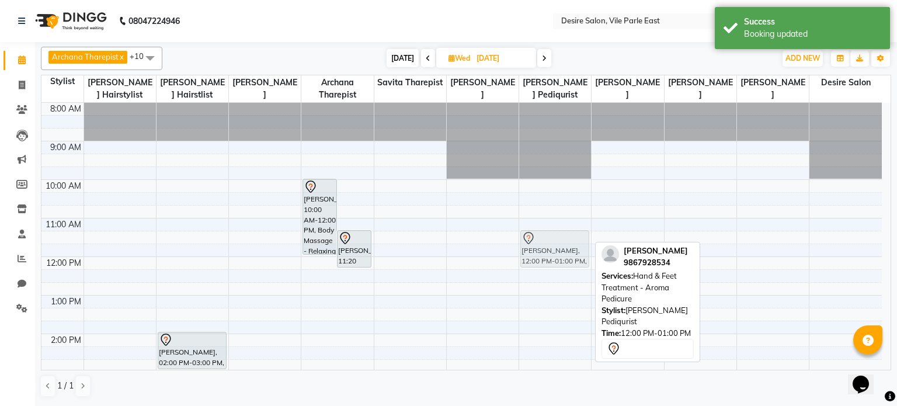
drag, startPoint x: 538, startPoint y: 277, endPoint x: 539, endPoint y: 249, distance: 27.5
click at [514, 249] on div "[PERSON_NAME], 12:00 PM-01:00 PM, Hand & Feet Treatment - Aroma Pedicure [PERSO…" at bounding box center [555, 372] width 72 height 539
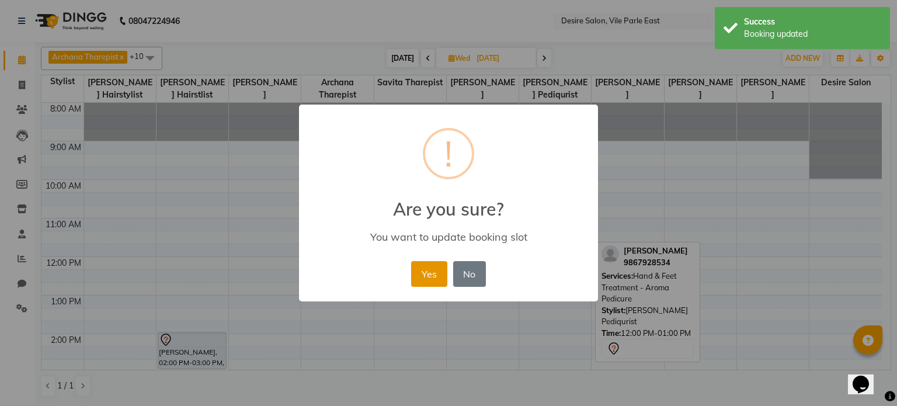
click at [420, 263] on button "Yes" at bounding box center [429, 274] width 36 height 26
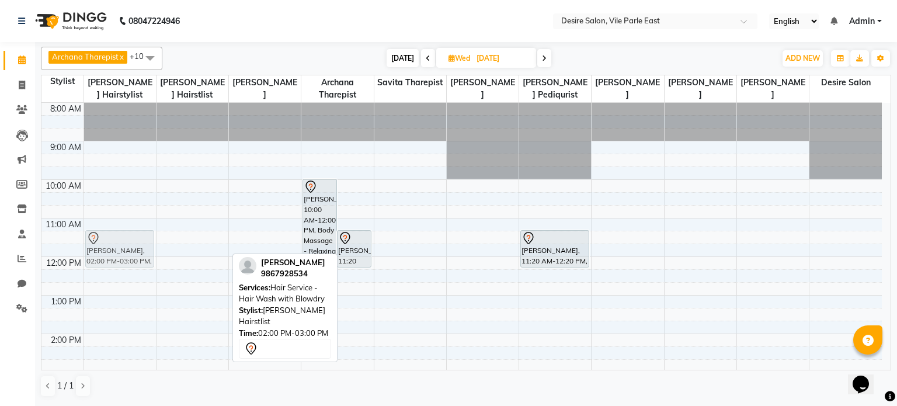
drag, startPoint x: 186, startPoint y: 356, endPoint x: 137, endPoint y: 254, distance: 113.6
click at [137, 254] on tr "[PERSON_NAME], 02:00 PM-03:00 PM, Hair Service - Hair Wash with Blowdry [PERSON…" at bounding box center [461, 372] width 840 height 539
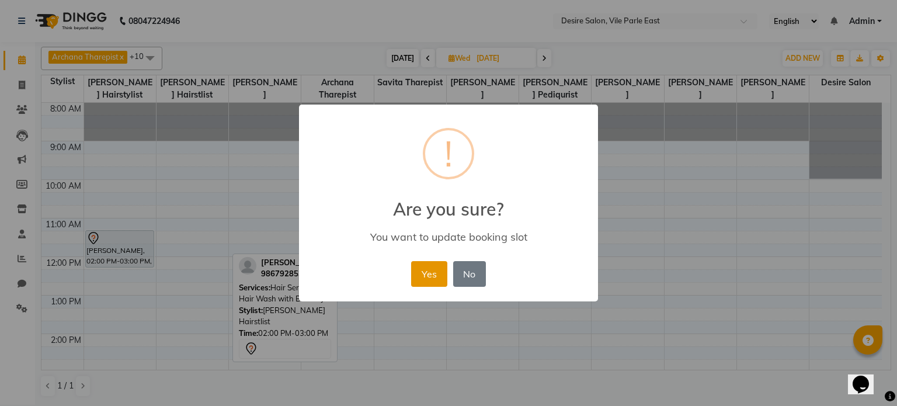
click at [424, 263] on button "Yes" at bounding box center [429, 274] width 36 height 26
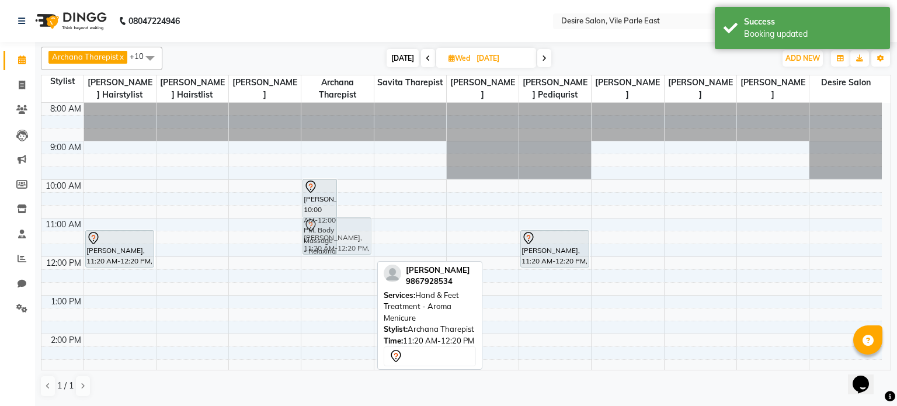
drag, startPoint x: 343, startPoint y: 235, endPoint x: 346, endPoint y: 217, distance: 17.8
click at [346, 217] on div "[PERSON_NAME], 10:00 AM-12:00 PM, Body Massage - Relaxing Body Massage [PERSON_…" at bounding box center [337, 372] width 72 height 539
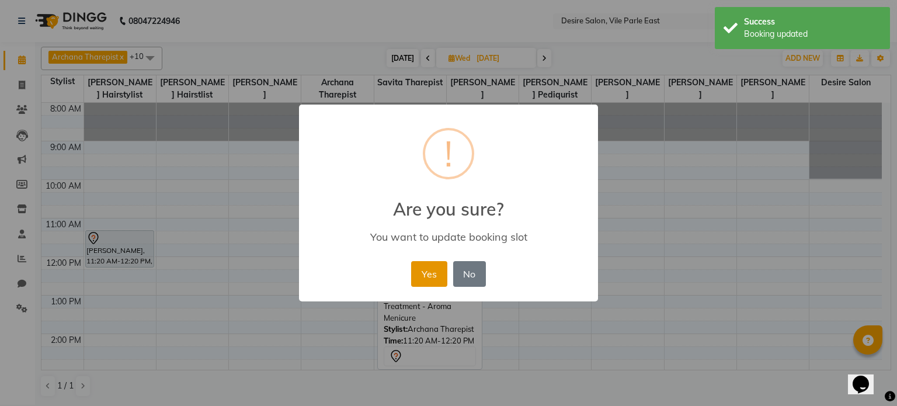
click at [424, 263] on button "Yes" at bounding box center [429, 274] width 36 height 26
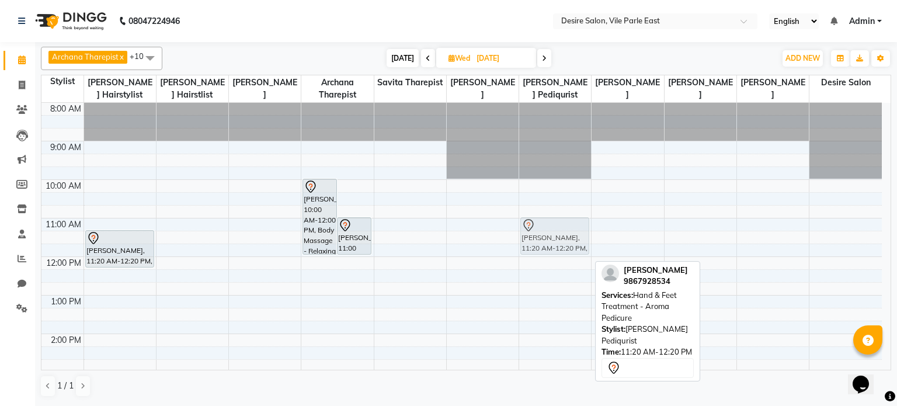
drag, startPoint x: 536, startPoint y: 238, endPoint x: 535, endPoint y: 224, distance: 14.1
click at [514, 224] on div "[PERSON_NAME], 11:20 AM-12:20 PM, Hand & Feet Treatment - Aroma Pedicure [PERSO…" at bounding box center [555, 372] width 72 height 539
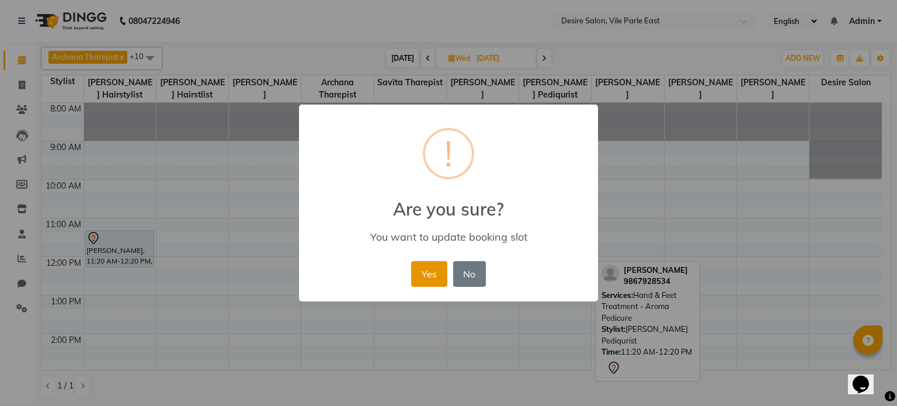
click at [427, 263] on button "Yes" at bounding box center [429, 274] width 36 height 26
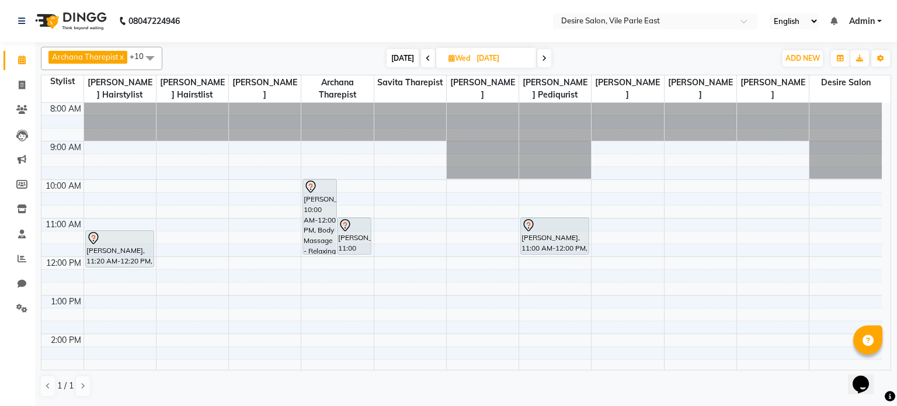
click at [397, 53] on span "[DATE]" at bounding box center [403, 58] width 32 height 18
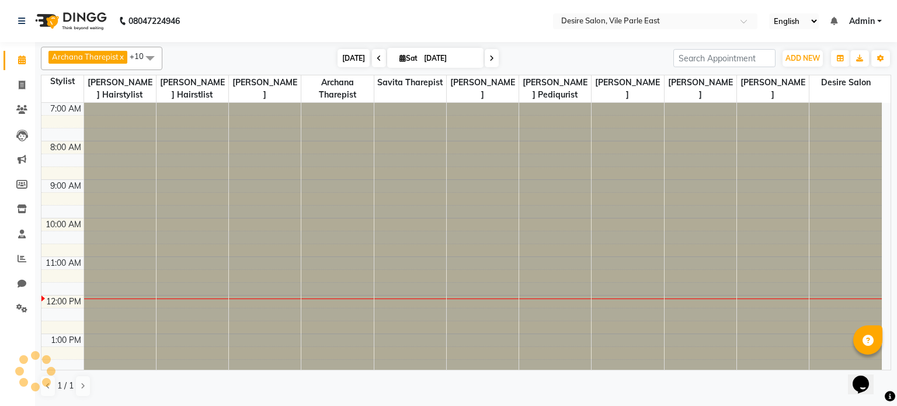
scroll to position [192, 0]
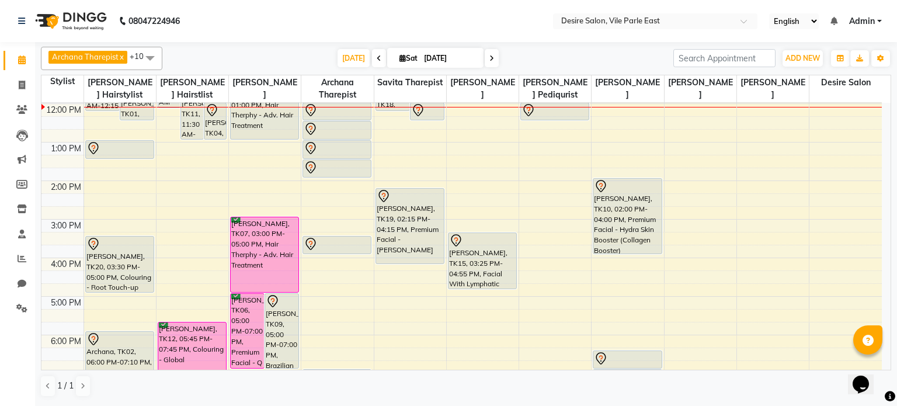
click at [494, 60] on span at bounding box center [492, 58] width 14 height 18
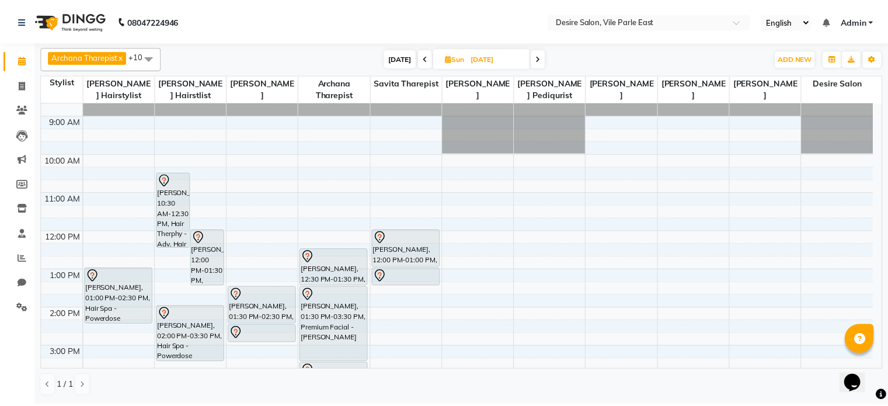
scroll to position [23, 0]
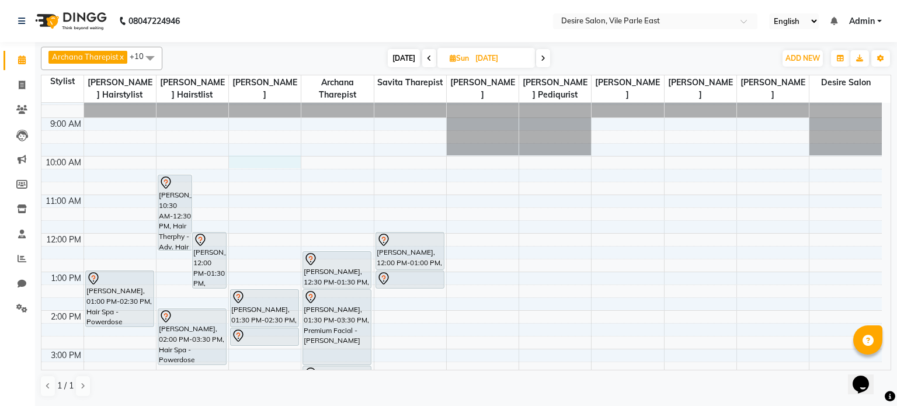
click at [250, 161] on div "8:00 AM 9:00 AM 10:00 AM 11:00 AM 12:00 PM 1:00 PM 2:00 PM 3:00 PM 4:00 PM 5:00…" at bounding box center [461, 348] width 840 height 539
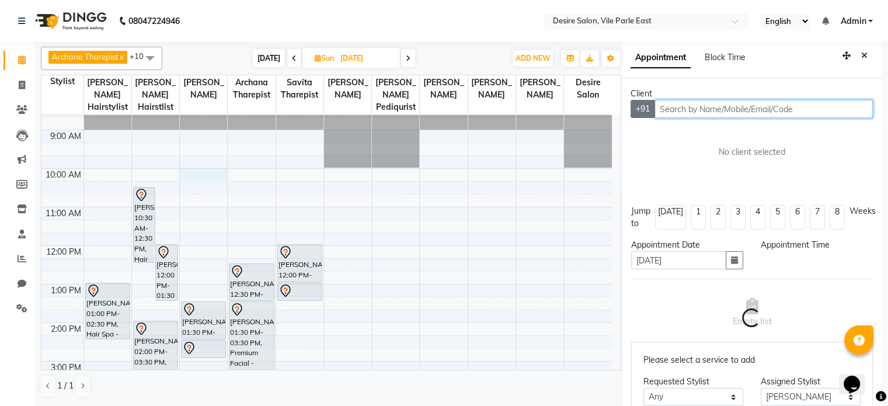
scroll to position [2, 0]
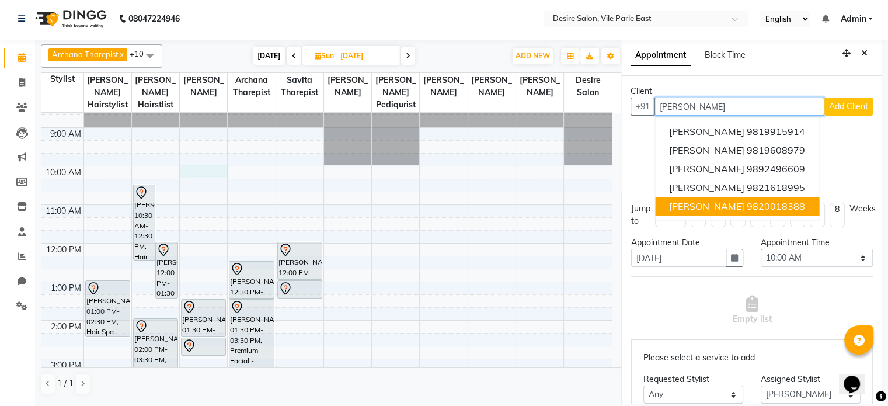
click at [514, 205] on span "[PERSON_NAME]" at bounding box center [706, 206] width 75 height 12
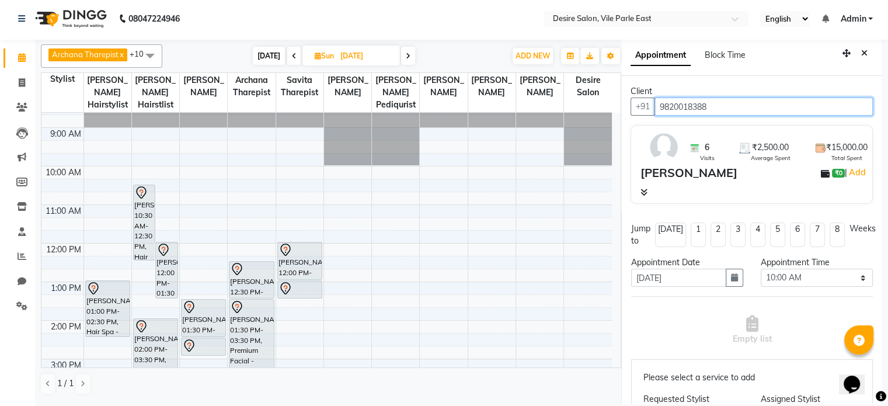
scroll to position [250, 0]
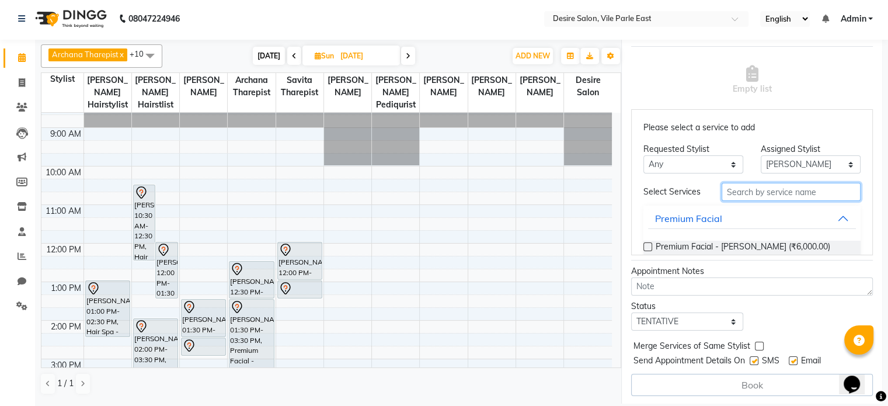
click at [514, 197] on input "text" at bounding box center [791, 192] width 139 height 18
click at [514, 248] on label at bounding box center [648, 246] width 9 height 9
click at [514, 248] on input "checkbox" at bounding box center [648, 248] width 8 height 8
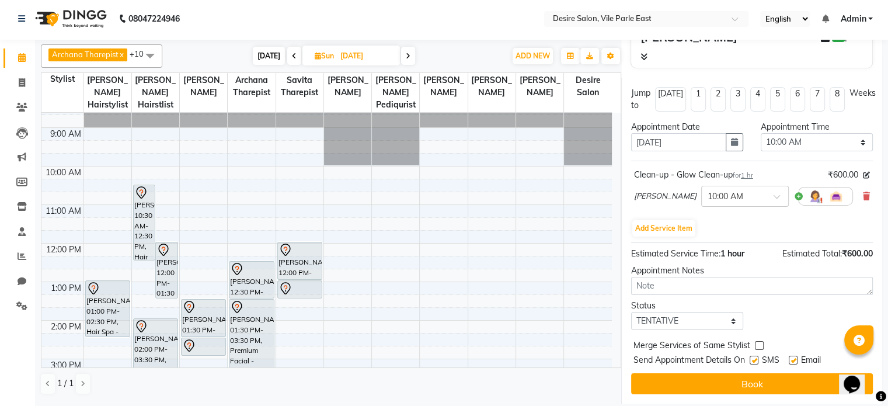
scroll to position [135, 0]
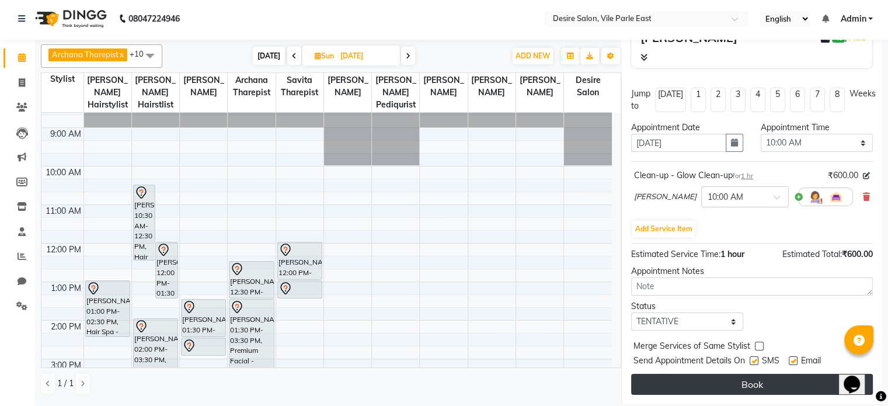
click at [514, 263] on button "Book" at bounding box center [752, 384] width 242 height 21
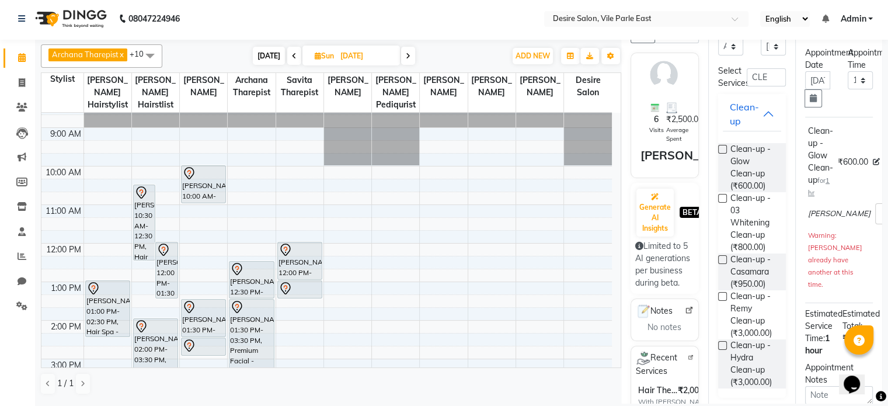
scroll to position [0, 0]
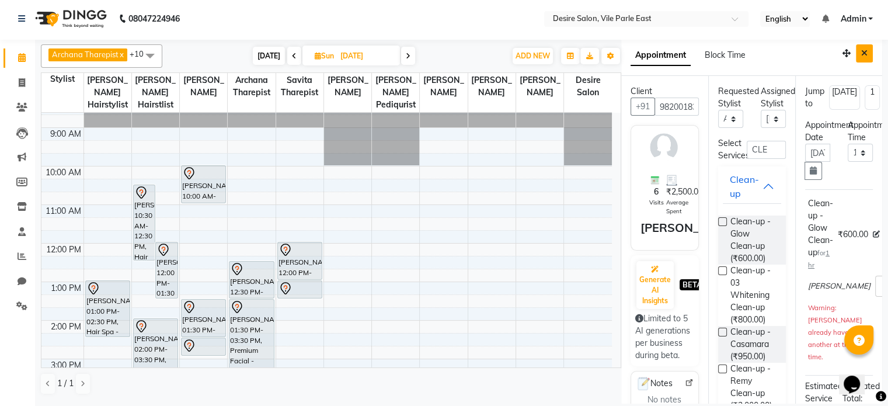
click at [514, 53] on icon "Close" at bounding box center [864, 53] width 6 height 8
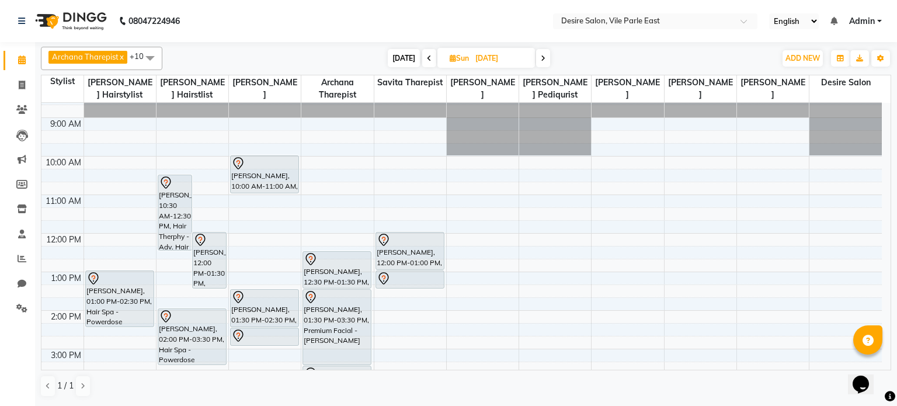
drag, startPoint x: 490, startPoint y: 68, endPoint x: 495, endPoint y: 60, distance: 9.2
click at [495, 60] on div "Archana Tharepist x [PERSON_NAME] Pediqurist x [PERSON_NAME] x desire salon x […" at bounding box center [466, 58] width 850 height 23
click at [495, 60] on input "[DATE]" at bounding box center [501, 59] width 58 height 18
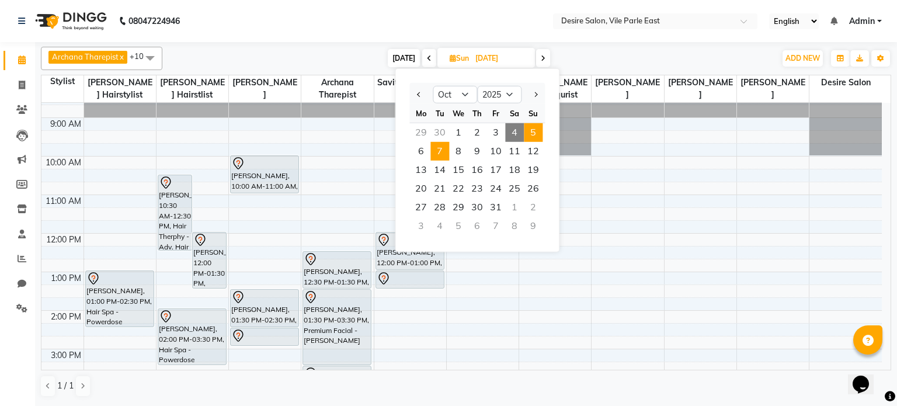
click at [439, 142] on span "7" at bounding box center [439, 151] width 19 height 19
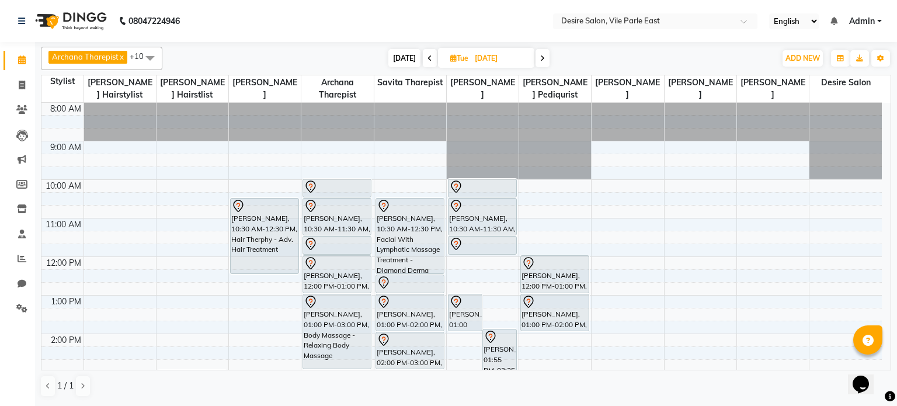
scroll to position [9, 0]
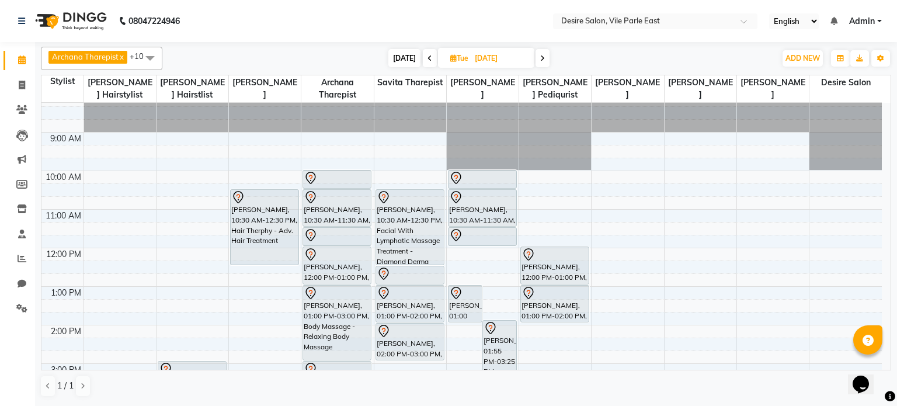
click at [514, 62] on span at bounding box center [543, 58] width 14 height 18
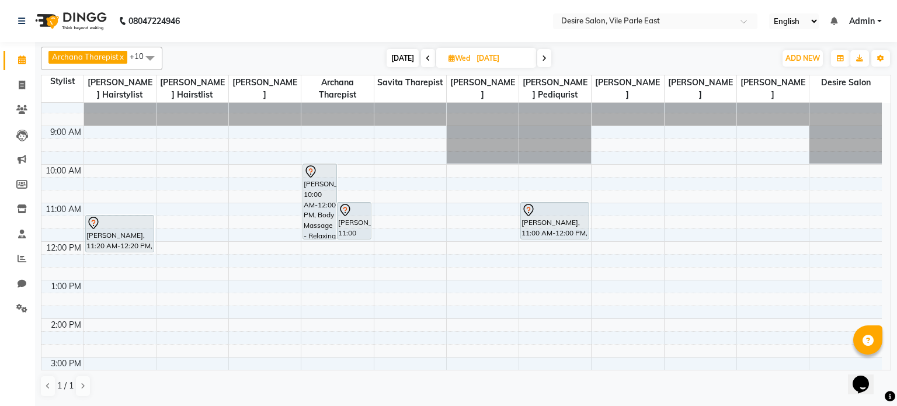
scroll to position [0, 0]
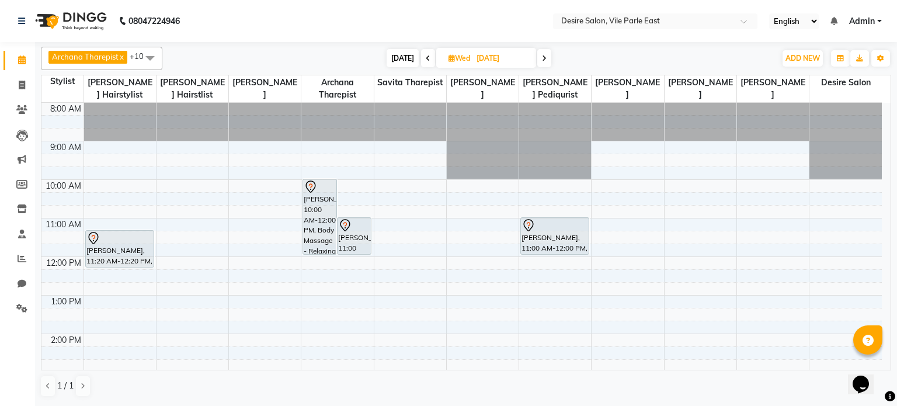
click at [430, 59] on span at bounding box center [428, 58] width 14 height 18
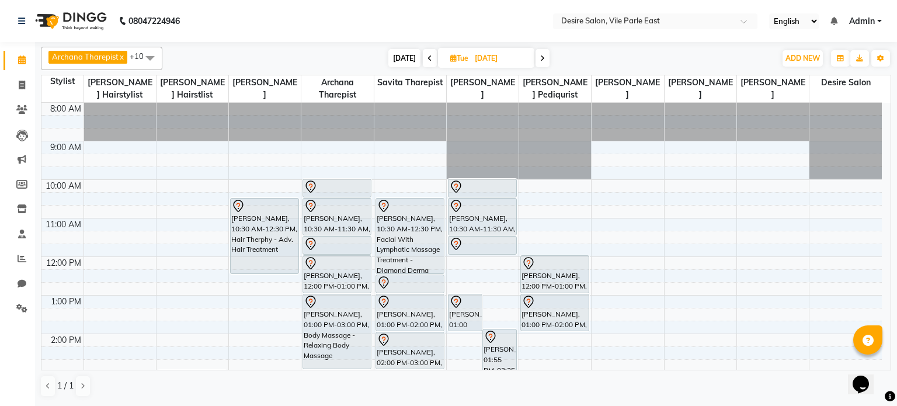
click at [514, 60] on icon at bounding box center [542, 58] width 5 height 7
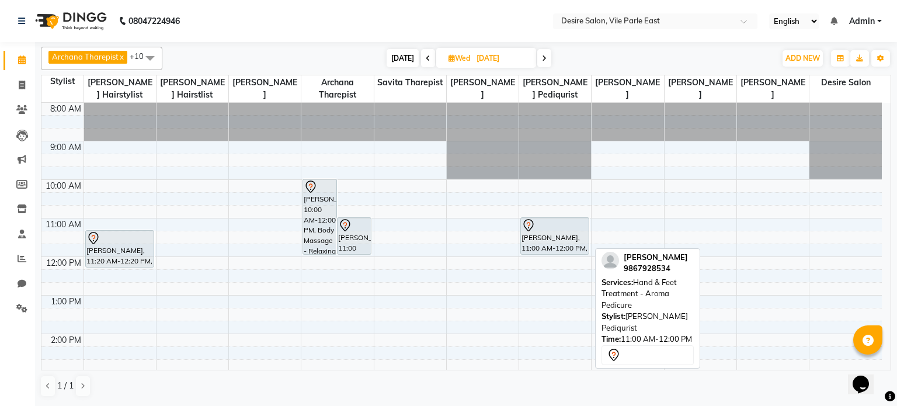
click at [514, 234] on div "[PERSON_NAME], 11:00 AM-12:00 PM, Hand & Feet Treatment - Aroma Pedicure" at bounding box center [555, 236] width 68 height 36
drag, startPoint x: 543, startPoint y: 237, endPoint x: 542, endPoint y: 230, distance: 6.5
click at [514, 230] on div "[PERSON_NAME], 11:00 AM-12:00 PM, Hand & Feet Treatment - Aroma Pedicure [PERSO…" at bounding box center [555, 372] width 72 height 539
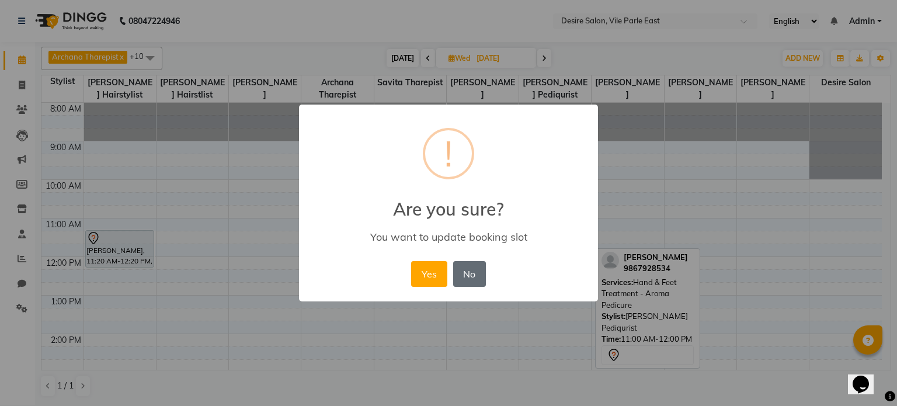
click at [468, 263] on button "No" at bounding box center [469, 274] width 33 height 26
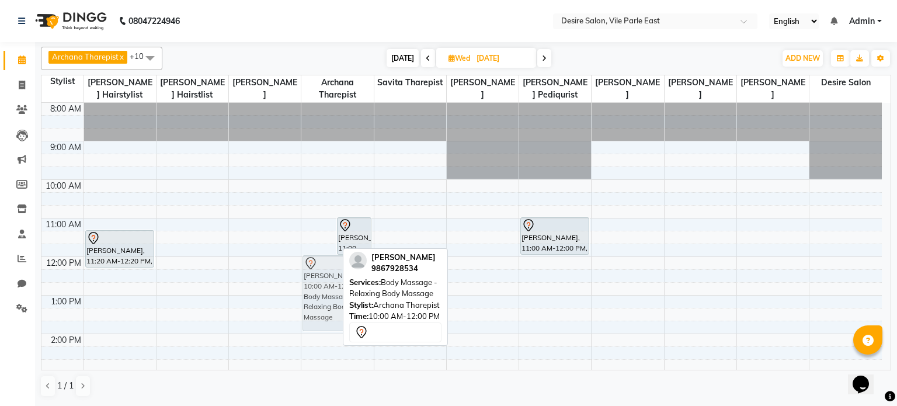
drag, startPoint x: 315, startPoint y: 217, endPoint x: 315, endPoint y: 294, distance: 77.1
click at [315, 263] on div "[PERSON_NAME], 10:00 AM-12:00 PM, Body Massage - Relaxing Body Massage [PERSON_…" at bounding box center [337, 372] width 72 height 539
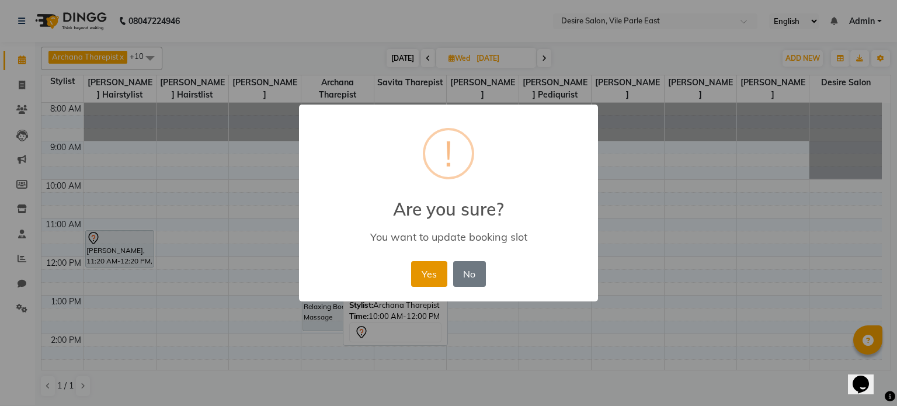
click at [434, 263] on button "Yes" at bounding box center [429, 274] width 36 height 26
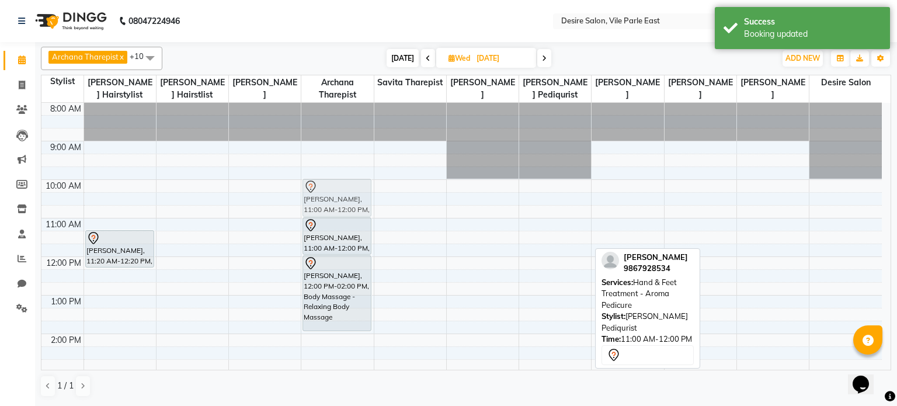
drag, startPoint x: 564, startPoint y: 245, endPoint x: 377, endPoint y: 205, distance: 191.6
click at [377, 205] on div "8:00 AM 9:00 AM 10:00 AM 11:00 AM 12:00 PM 1:00 PM 2:00 PM 3:00 PM 4:00 PM 5:00…" at bounding box center [461, 372] width 840 height 539
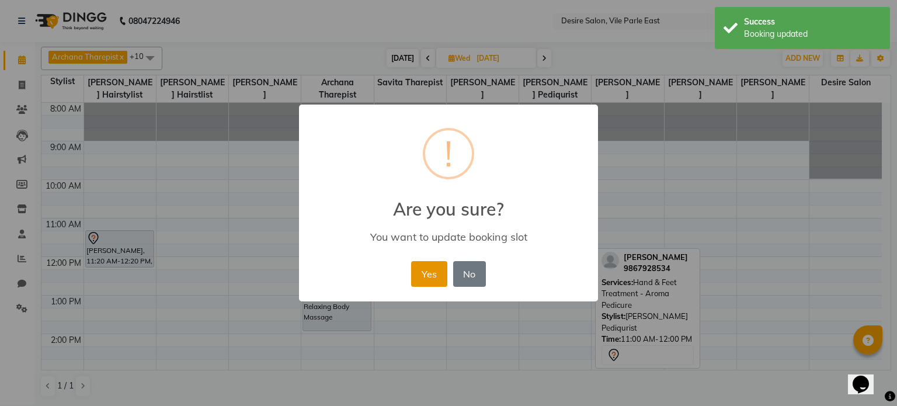
click at [425, 263] on button "Yes" at bounding box center [429, 274] width 36 height 26
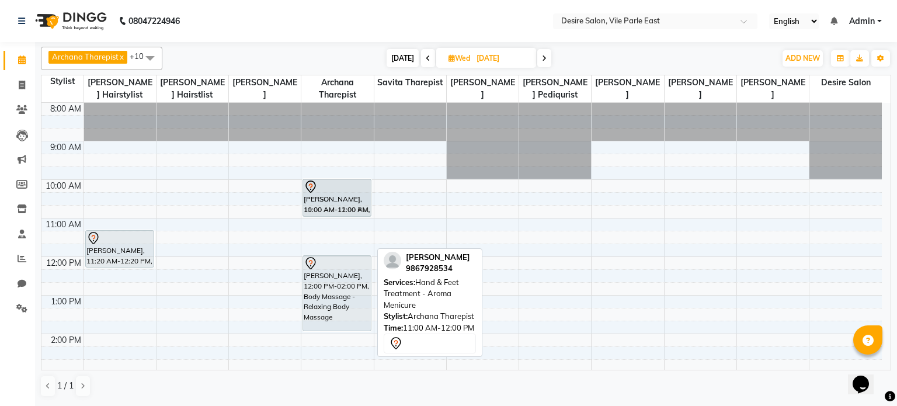
drag, startPoint x: 341, startPoint y: 233, endPoint x: 343, endPoint y: 189, distance: 44.4
click at [343, 189] on div "[PERSON_NAME], 10:00 AM-11:00 AM, Hand & Feet Treatment - Aroma Pedicure [PERSO…" at bounding box center [337, 372] width 72 height 539
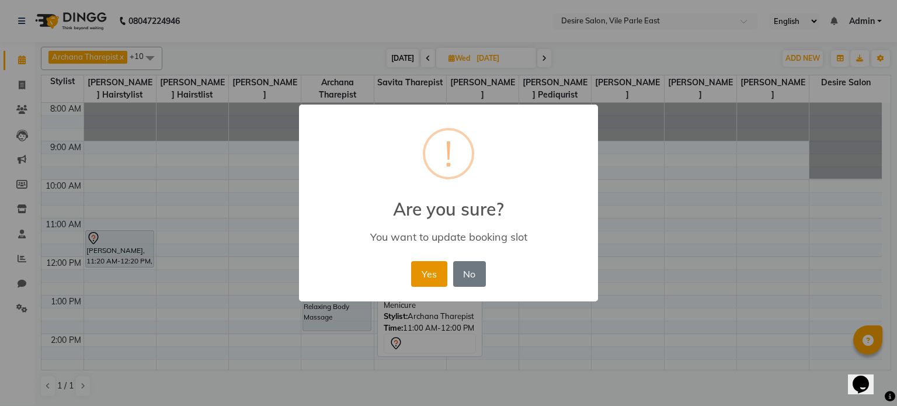
click at [425, 263] on button "Yes" at bounding box center [429, 274] width 36 height 26
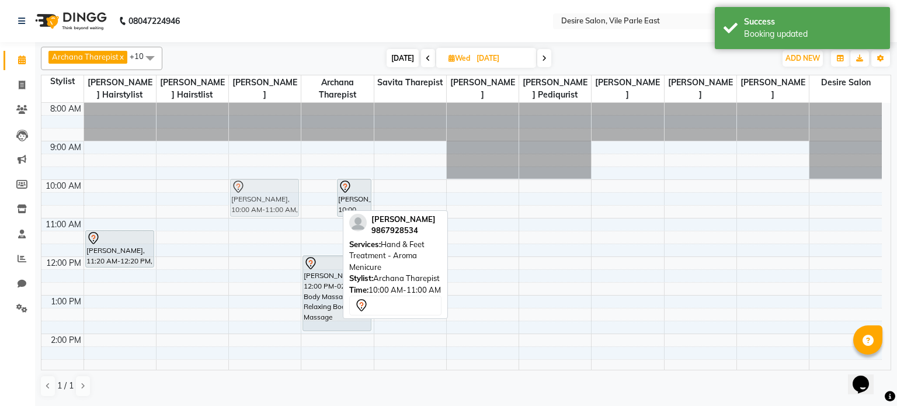
drag, startPoint x: 329, startPoint y: 196, endPoint x: 298, endPoint y: 196, distance: 31.0
click at [298, 196] on tr "[PERSON_NAME], 11:20 AM-12:20 PM, Hair Service - Hair Wash with Blowdry [PERSON…" at bounding box center [461, 372] width 840 height 539
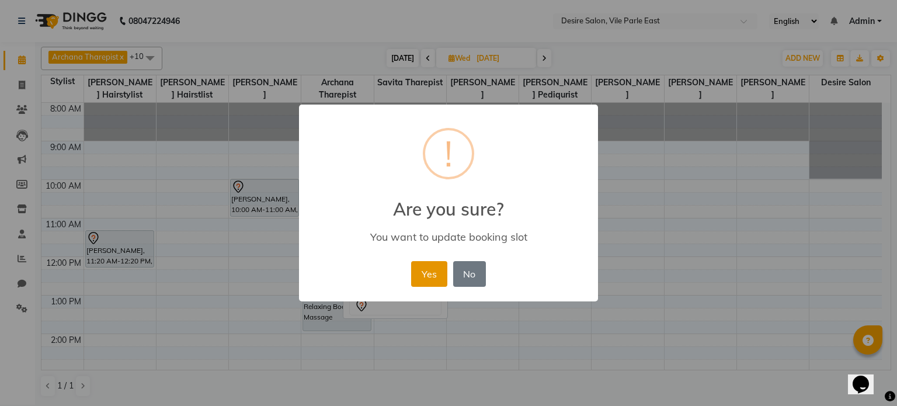
click at [420, 263] on button "Yes" at bounding box center [429, 274] width 36 height 26
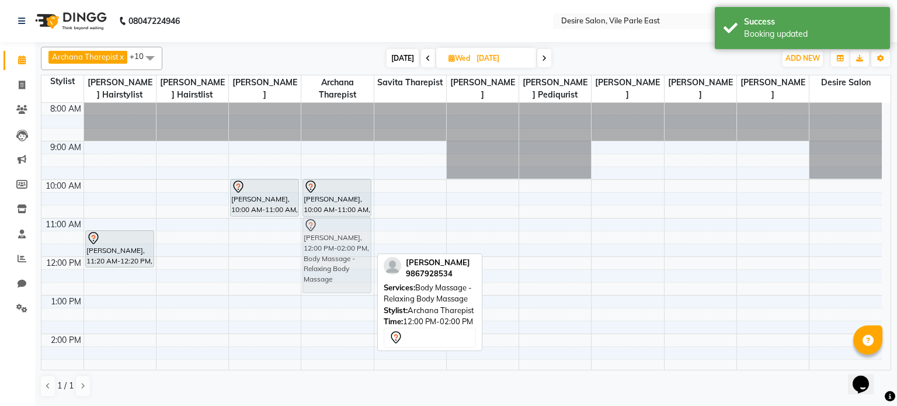
drag, startPoint x: 312, startPoint y: 284, endPoint x: 315, endPoint y: 243, distance: 41.6
click at [315, 243] on div "[PERSON_NAME], 10:00 AM-11:00 AM, Hand & Feet Treatment - Aroma Pedicure [PERSO…" at bounding box center [337, 372] width 72 height 539
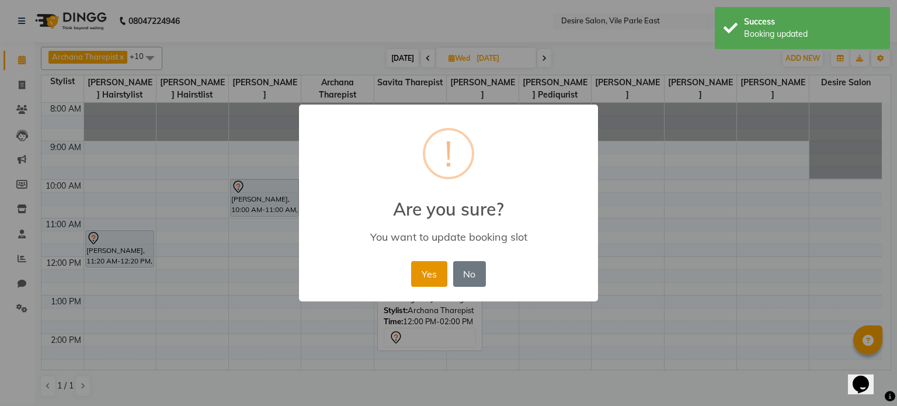
click at [415, 263] on button "Yes" at bounding box center [429, 274] width 36 height 26
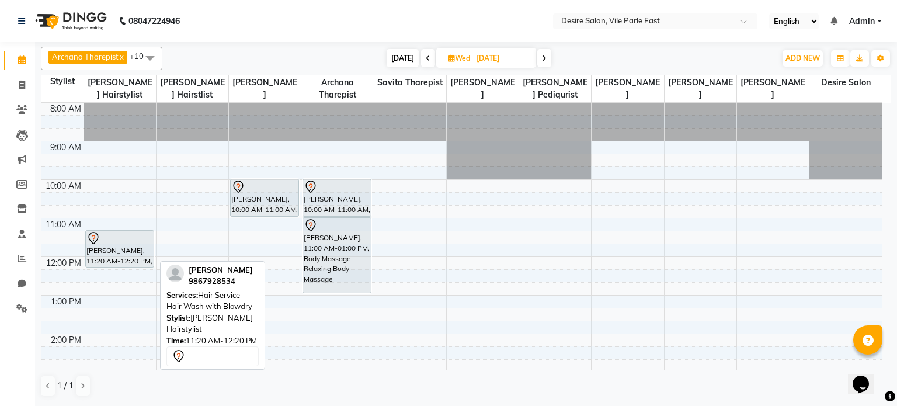
click at [137, 248] on div "[PERSON_NAME], 11:20 AM-12:20 PM, Hair Service - Hair Wash with Blowdry" at bounding box center [120, 249] width 68 height 36
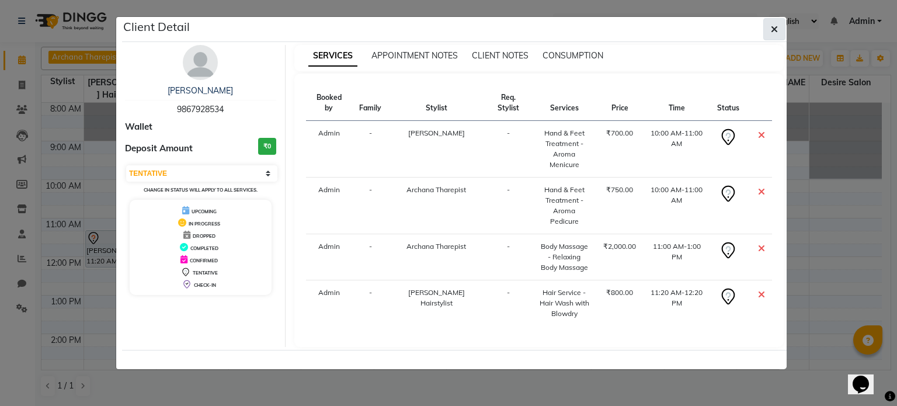
click at [514, 21] on button "button" at bounding box center [774, 29] width 22 height 22
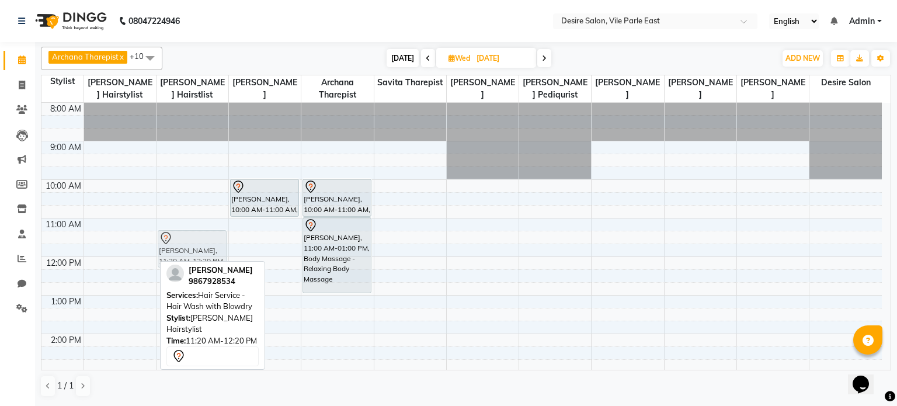
drag, startPoint x: 140, startPoint y: 250, endPoint x: 190, endPoint y: 245, distance: 50.5
click at [190, 245] on tr "[PERSON_NAME], 11:20 AM-12:20 PM, Hair Service - Hair Wash with Blowdry [PERSON…" at bounding box center [461, 372] width 840 height 539
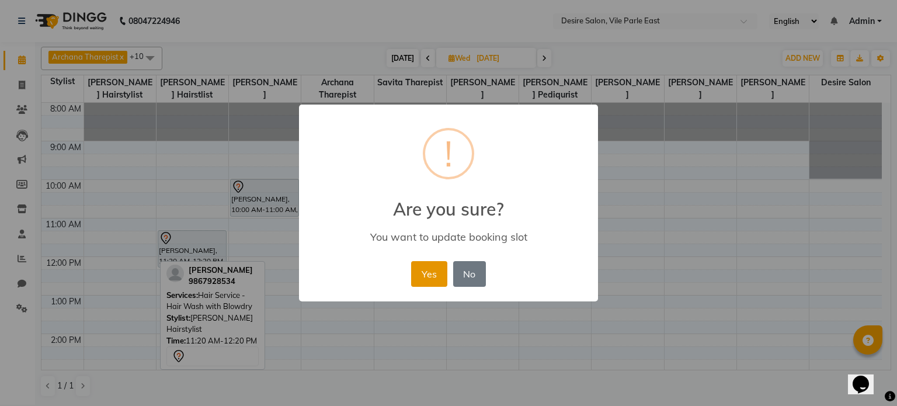
click at [436, 263] on button "Yes" at bounding box center [429, 274] width 36 height 26
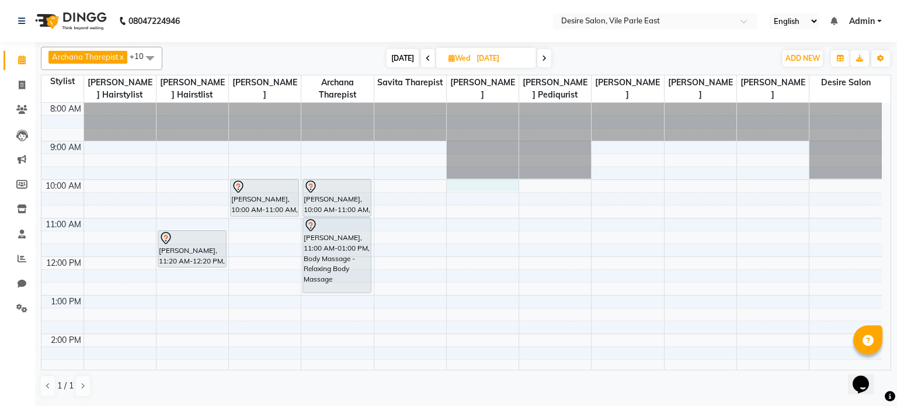
click at [456, 185] on div "8:00 AM 9:00 AM 10:00 AM 11:00 AM 12:00 PM 1:00 PM 2:00 PM 3:00 PM 4:00 PM 5:00…" at bounding box center [461, 372] width 840 height 539
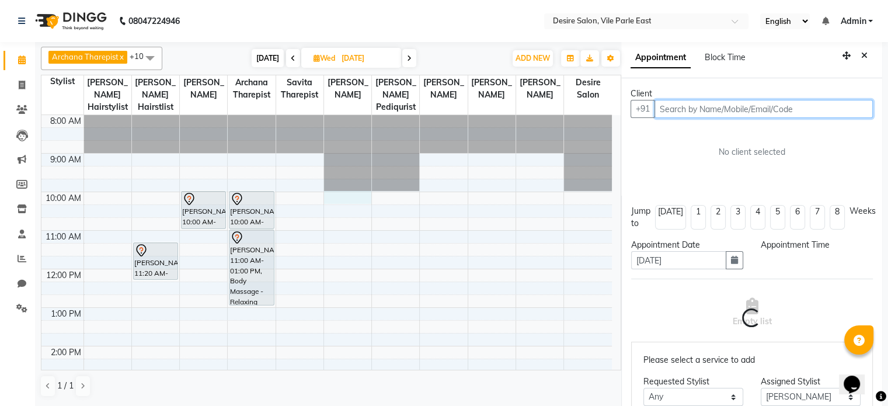
scroll to position [2, 0]
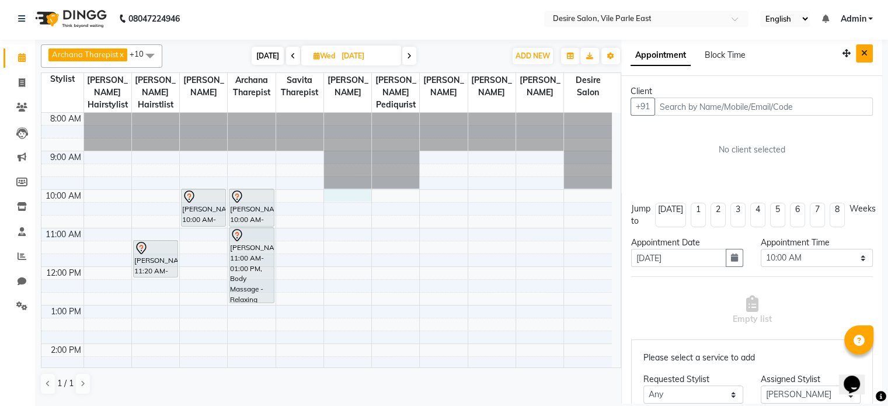
click at [514, 55] on button "Close" at bounding box center [864, 53] width 17 height 18
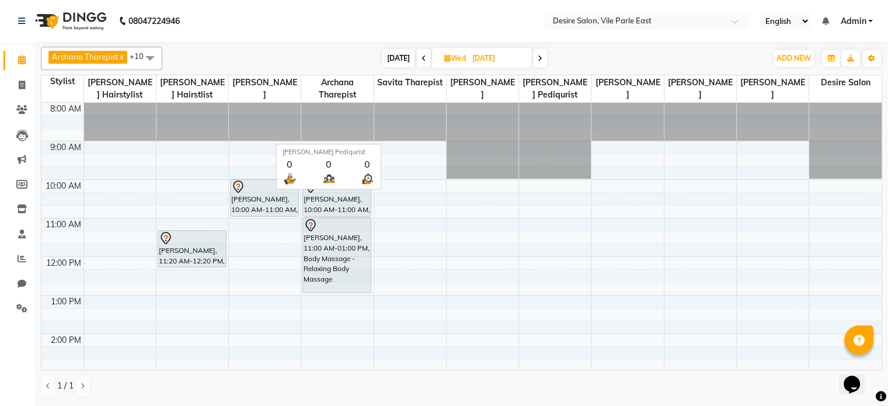
scroll to position [0, 0]
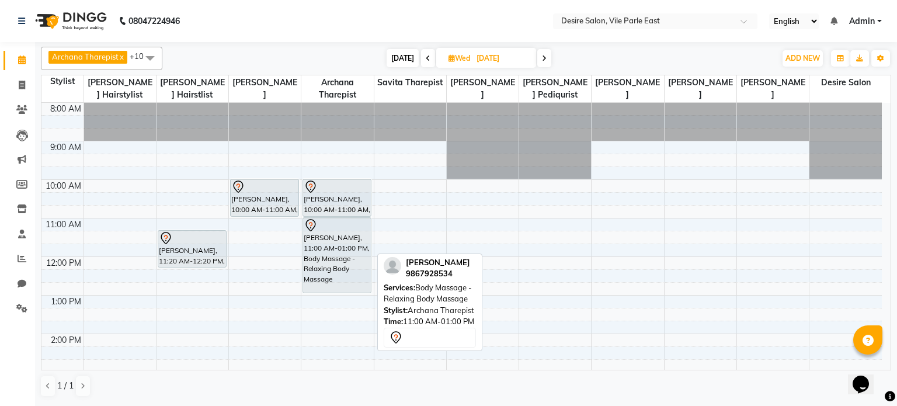
click at [363, 263] on div "[PERSON_NAME], 11:00 AM-01:00 PM, Body Massage - Relaxing Body Massage" at bounding box center [337, 255] width 68 height 75
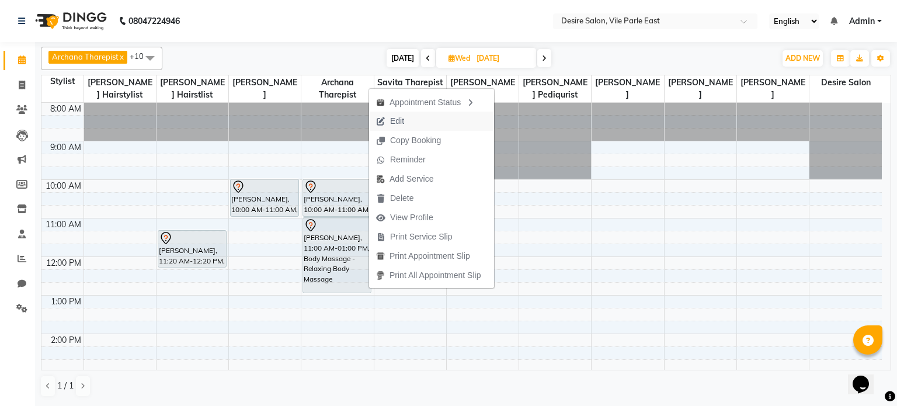
click at [395, 121] on span "Edit" at bounding box center [397, 121] width 14 height 12
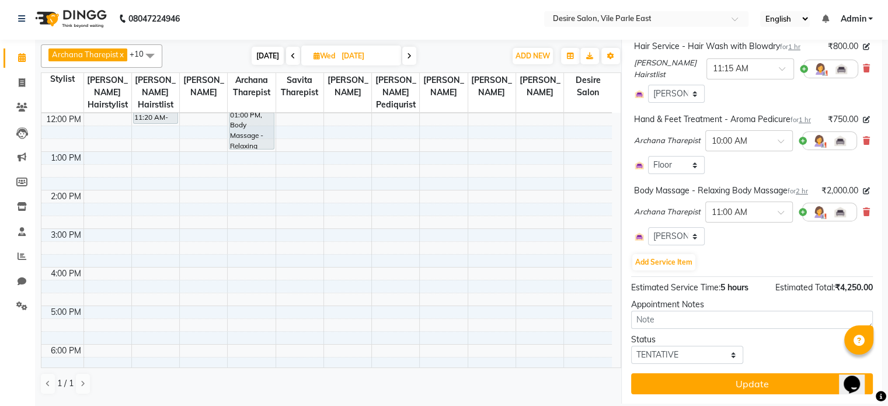
scroll to position [373, 0]
click at [514, 262] on button "Add Service Item" at bounding box center [663, 262] width 63 height 16
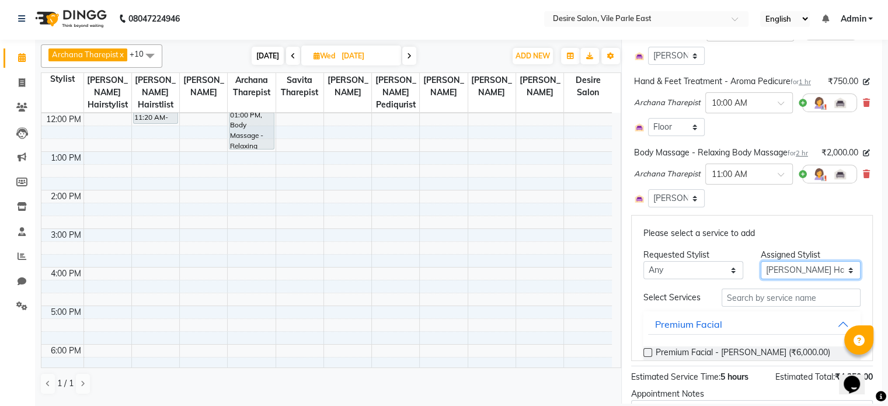
click at [514, 263] on select "Select Archana Tharepist [PERSON_NAME] Pediqurist [PERSON_NAME] desire salon [P…" at bounding box center [811, 270] width 100 height 18
click at [514, 263] on input "text" at bounding box center [791, 297] width 139 height 18
click at [514, 263] on label at bounding box center [648, 352] width 9 height 9
click at [514, 263] on input "checkbox" at bounding box center [648, 354] width 8 height 8
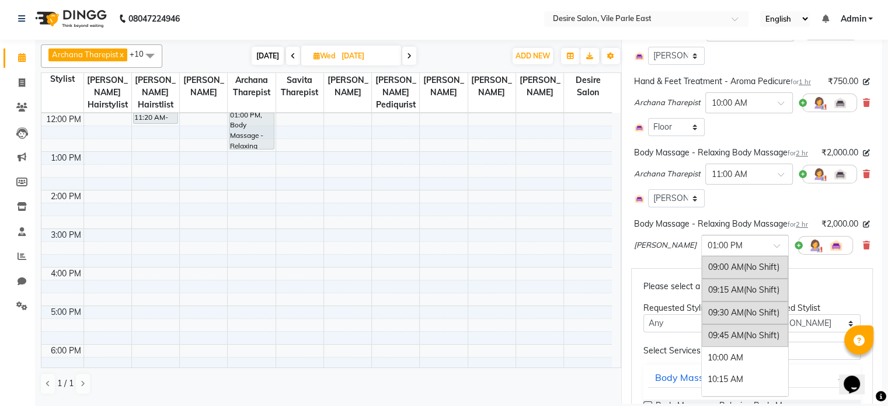
click at [514, 255] on span at bounding box center [781, 249] width 15 height 12
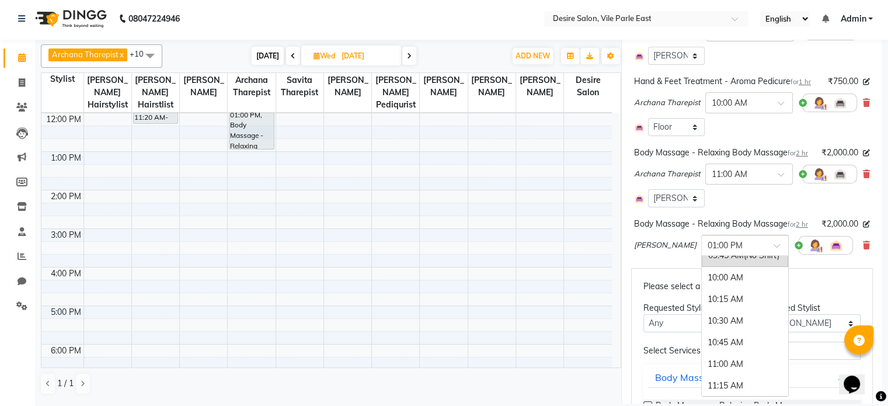
scroll to position [89, 0]
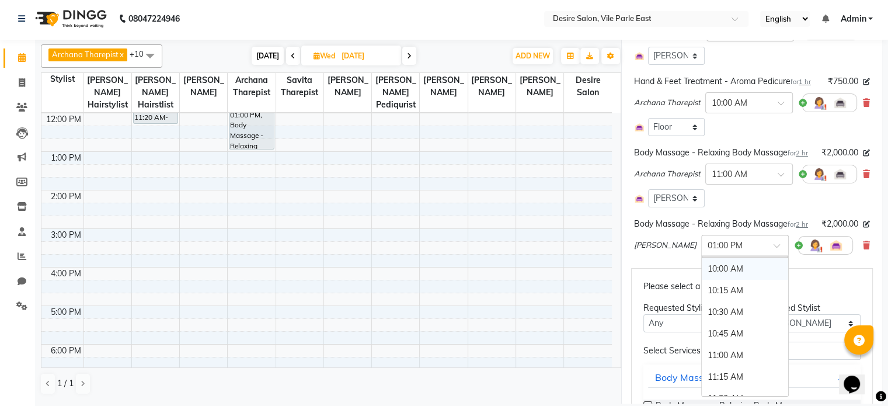
click at [514, 263] on div "10:00 AM" at bounding box center [745, 269] width 86 height 22
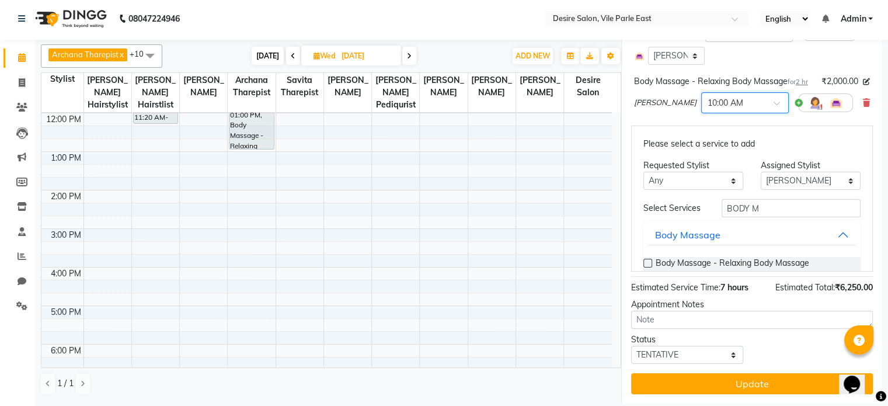
scroll to position [579, 0]
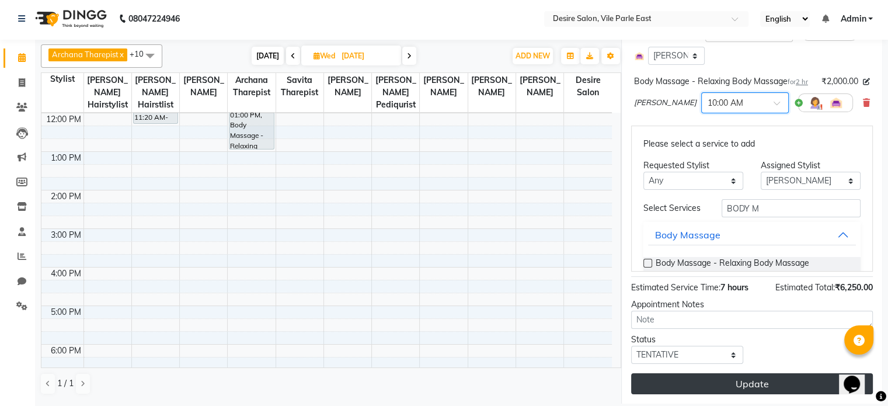
click at [514, 263] on button "Update" at bounding box center [752, 383] width 242 height 21
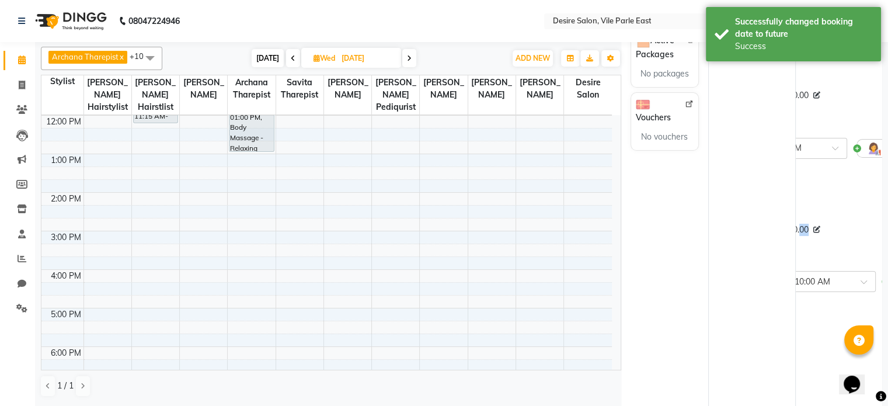
scroll to position [0, 168]
drag, startPoint x: 870, startPoint y: 237, endPoint x: 878, endPoint y: 237, distance: 8.2
click at [514, 237] on app-booking "Appointment Block Time Client +91 [PERSON_NAME] ₹0 | Add Generate AI Insights B…" at bounding box center [751, 224] width 261 height 364
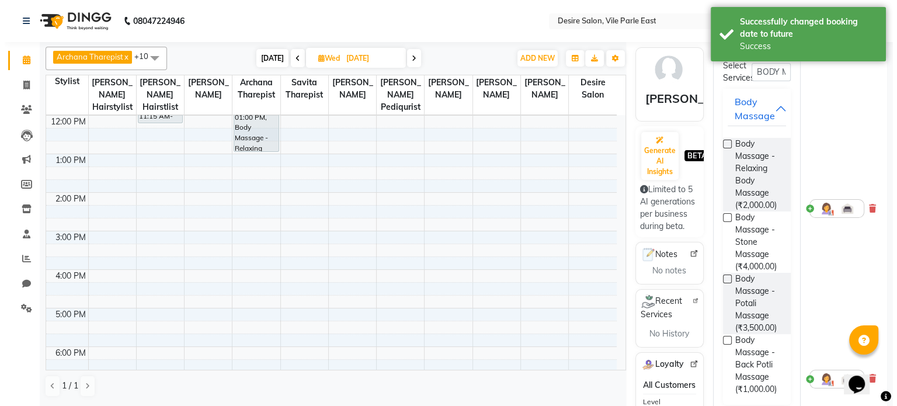
scroll to position [0, 0]
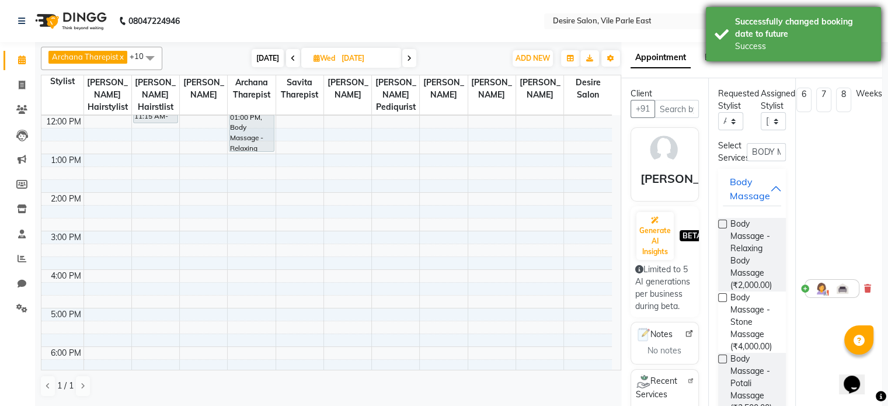
click at [514, 49] on div "Success" at bounding box center [803, 46] width 137 height 12
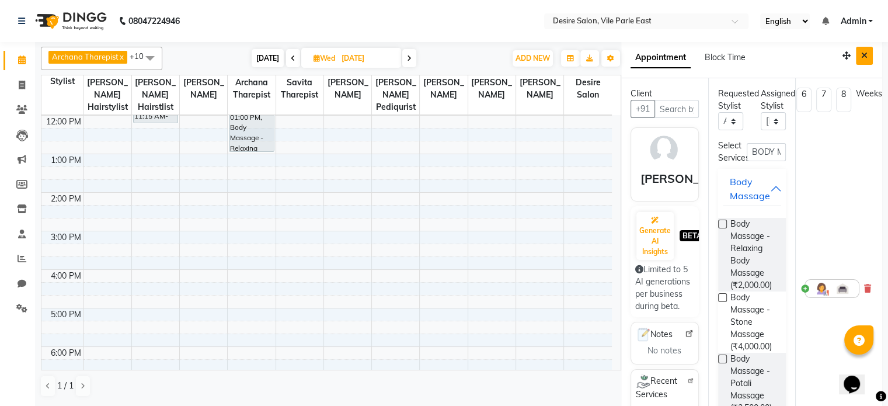
click at [514, 60] on button "Close" at bounding box center [864, 56] width 17 height 18
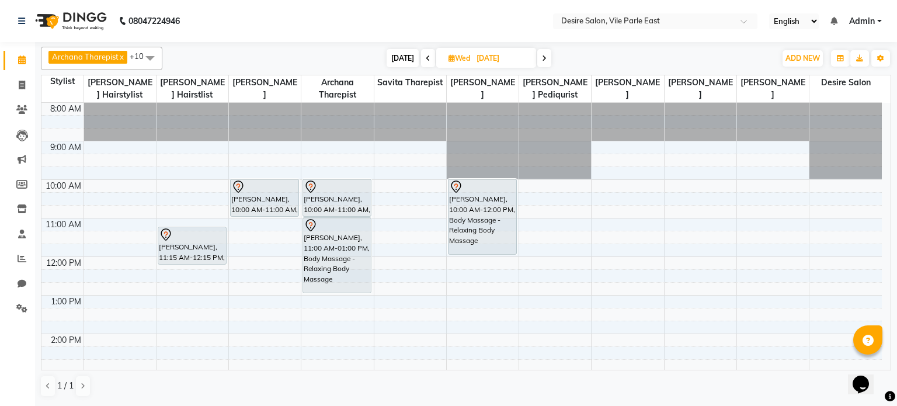
click at [422, 57] on span at bounding box center [428, 58] width 14 height 18
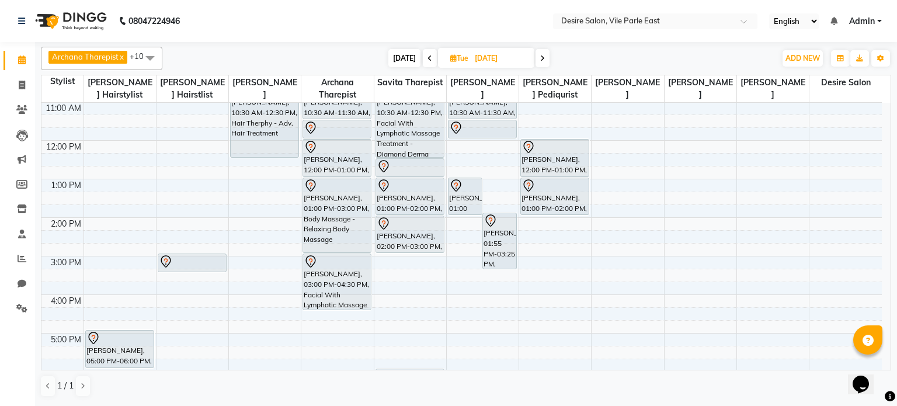
scroll to position [128, 0]
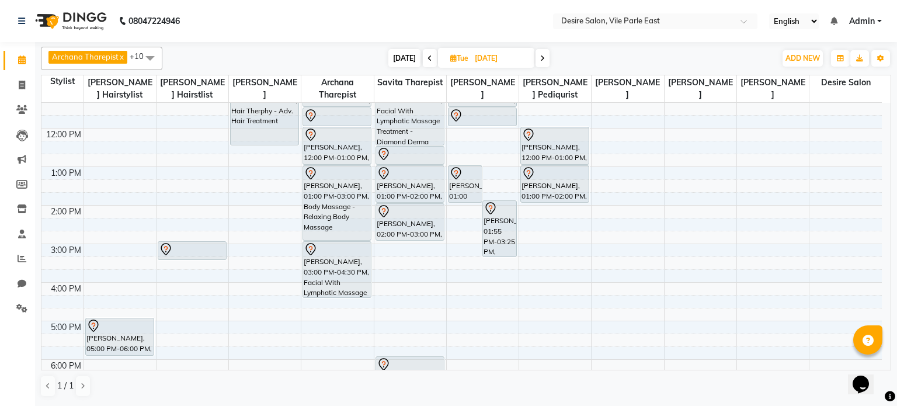
click at [514, 58] on icon at bounding box center [542, 58] width 5 height 7
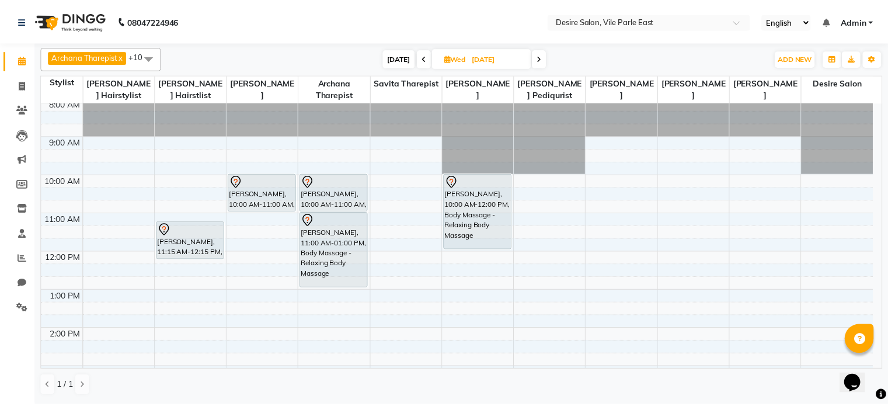
scroll to position [0, 0]
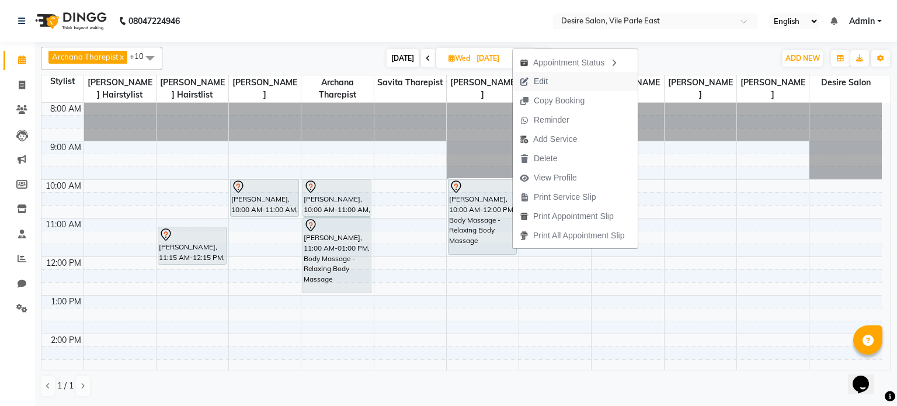
click at [514, 84] on span "Edit" at bounding box center [541, 81] width 14 height 12
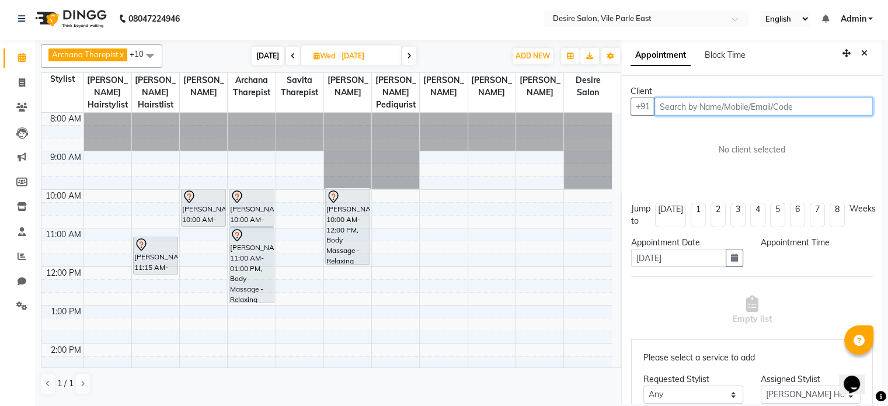
scroll to position [154, 0]
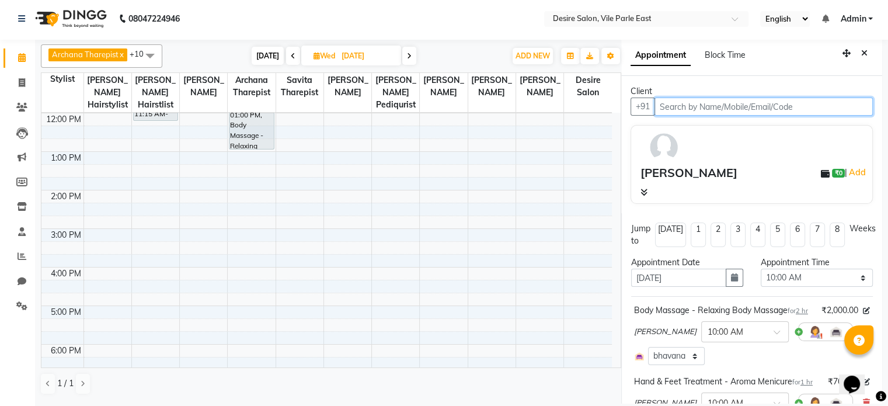
click at [514, 106] on input "text" at bounding box center [764, 107] width 218 height 18
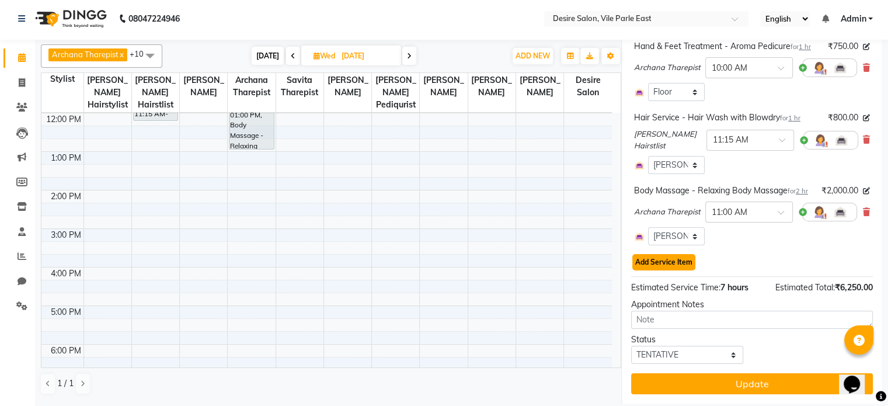
click at [514, 261] on button "Add Service Item" at bounding box center [663, 262] width 63 height 16
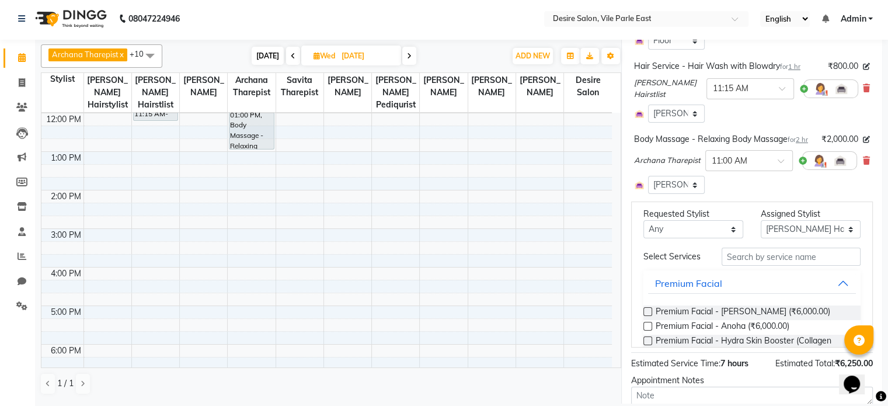
scroll to position [22, 0]
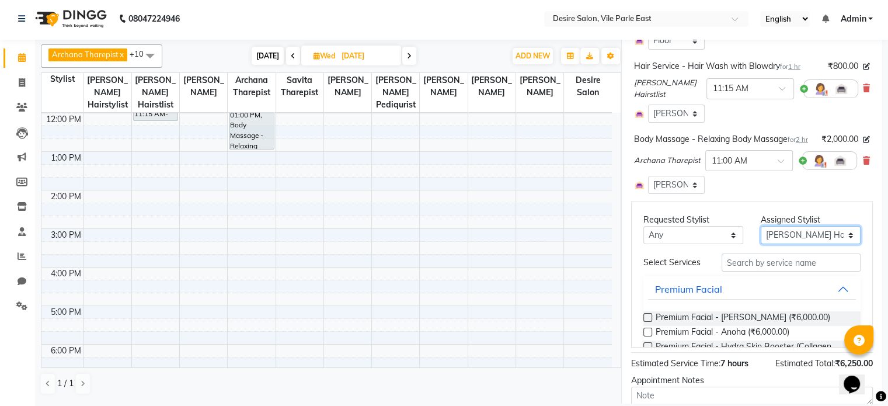
click at [514, 244] on select "Select Archana Tharepist [PERSON_NAME] Pediqurist [PERSON_NAME] desire salon [P…" at bounding box center [811, 235] width 100 height 18
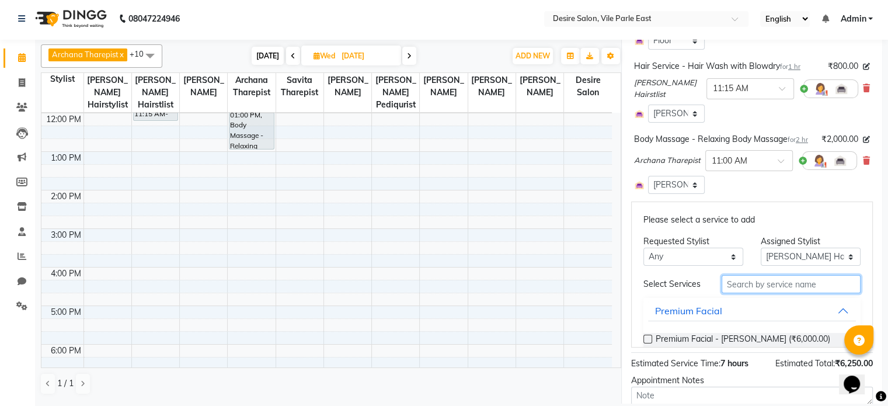
click at [514, 263] on input "text" at bounding box center [791, 284] width 139 height 18
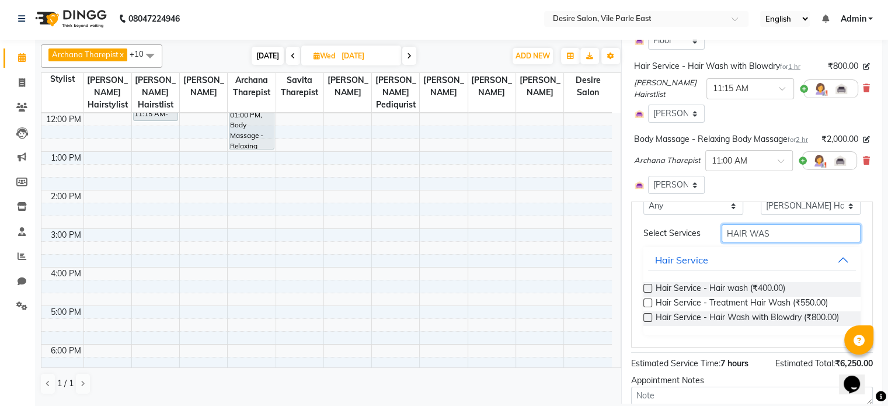
scroll to position [65, 0]
click at [514, 263] on label at bounding box center [648, 288] width 9 height 9
click at [514, 263] on input "checkbox" at bounding box center [648, 290] width 8 height 8
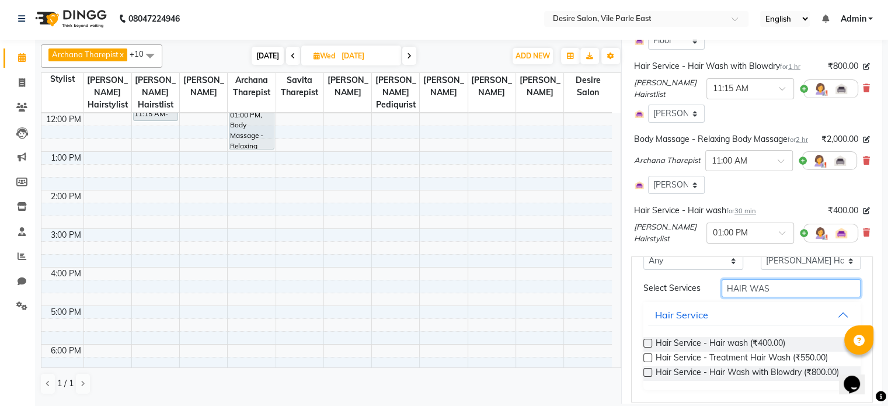
click at [514, 263] on input "HAIR WAS" at bounding box center [791, 288] width 139 height 18
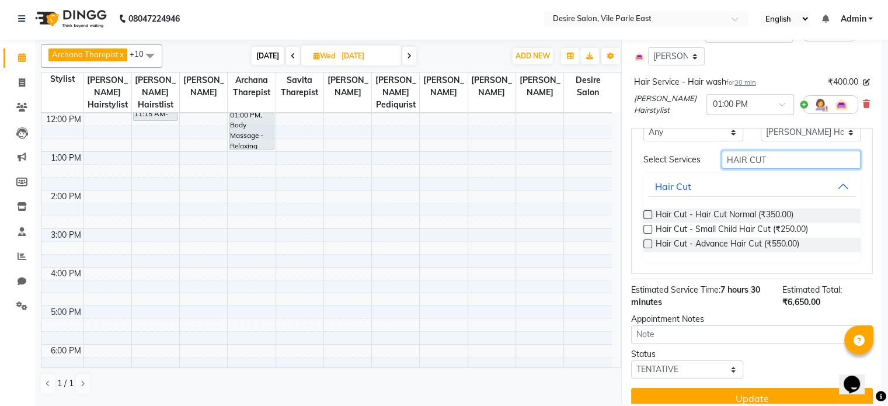
scroll to position [607, 0]
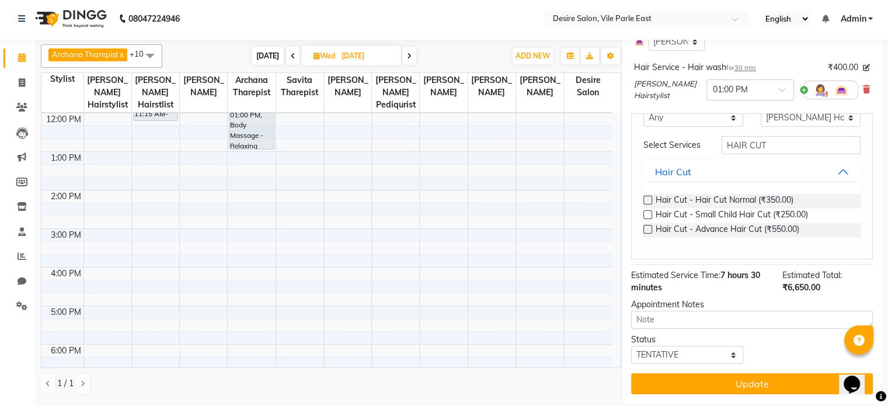
click at [514, 234] on label at bounding box center [648, 229] width 9 height 9
click at [514, 234] on input "checkbox" at bounding box center [648, 231] width 8 height 8
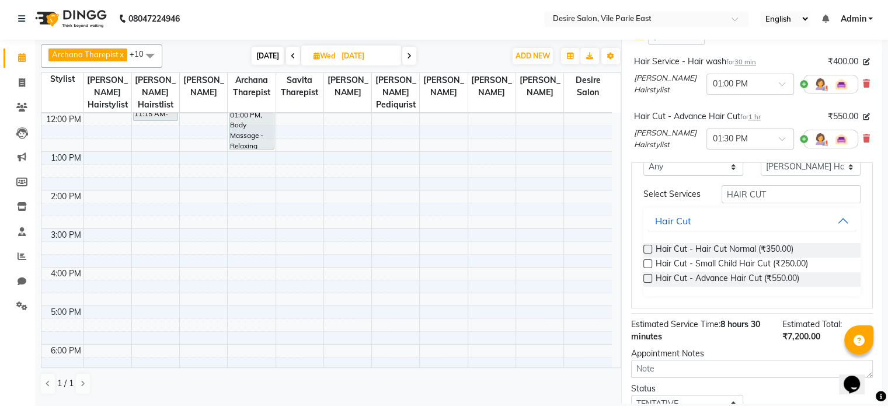
scroll to position [704, 0]
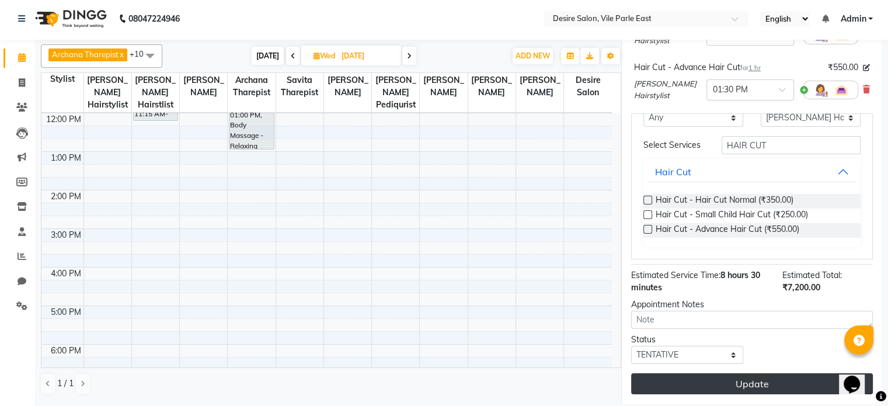
click at [514, 263] on button "Update" at bounding box center [752, 383] width 242 height 21
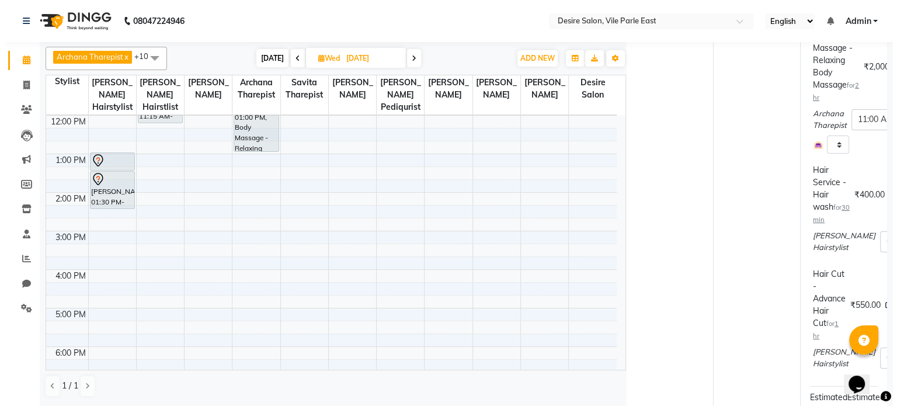
scroll to position [0, 0]
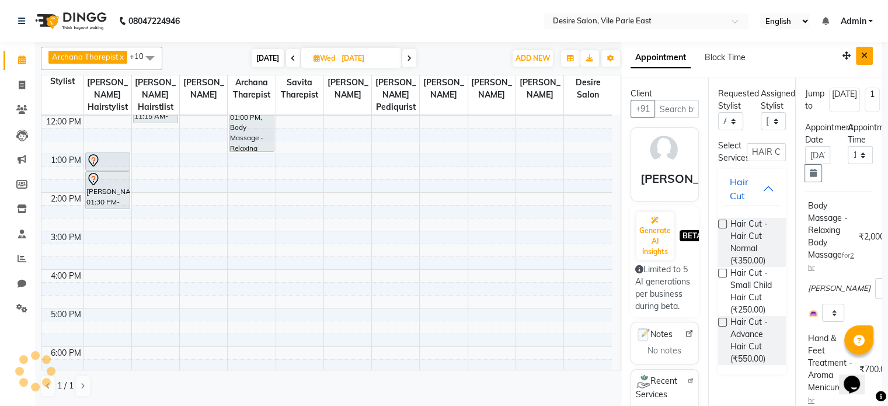
click at [514, 51] on button "Close" at bounding box center [864, 56] width 17 height 18
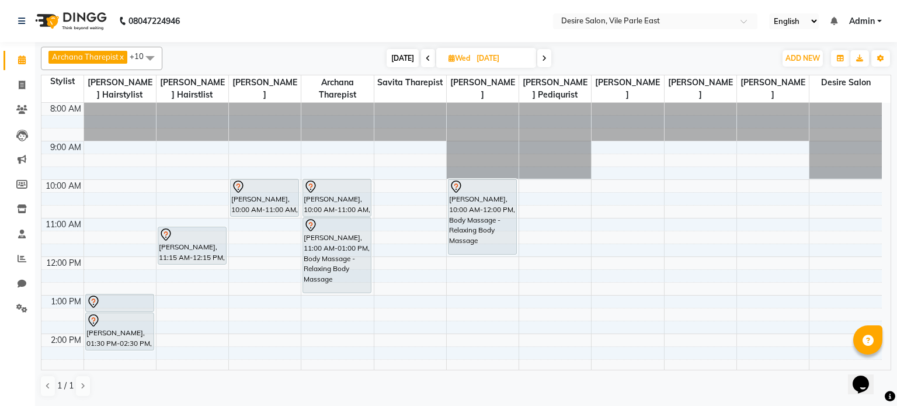
click at [423, 60] on span at bounding box center [428, 58] width 14 height 18
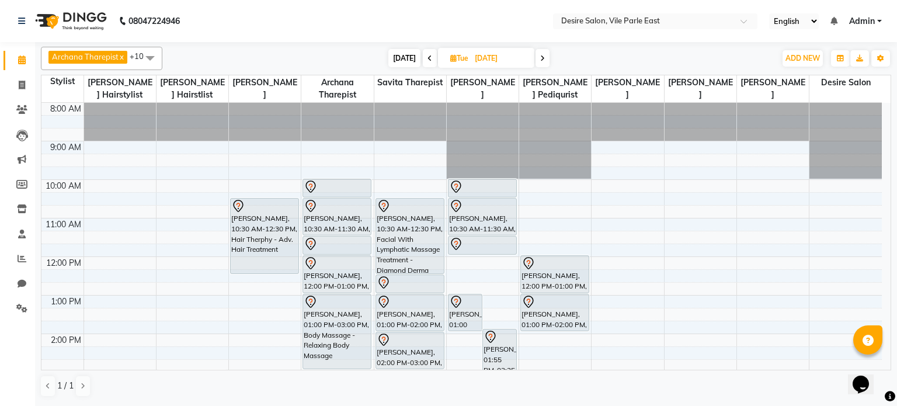
click at [401, 51] on span "[DATE]" at bounding box center [404, 58] width 32 height 18
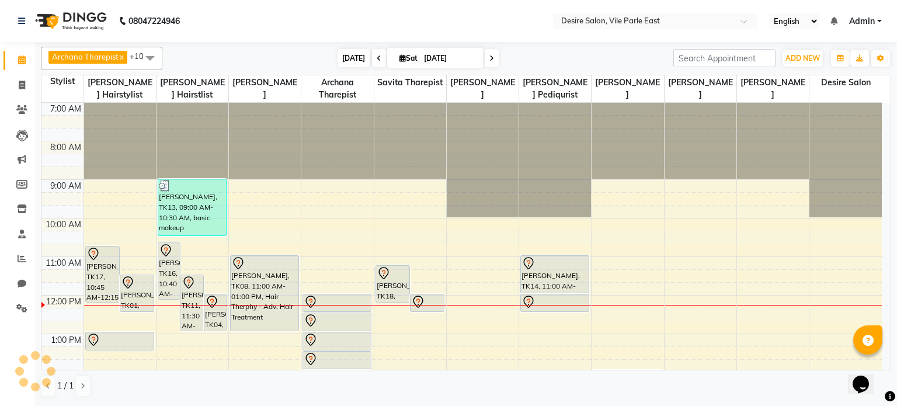
scroll to position [192, 0]
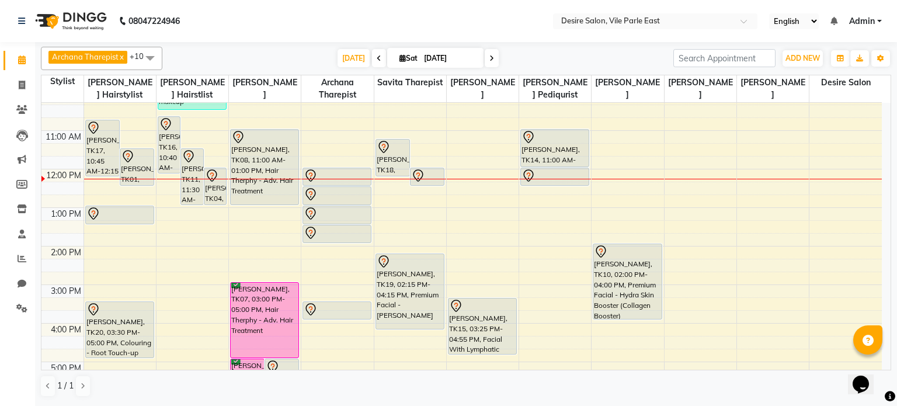
click at [514, 108] on td "7:00 AM 8:00 AM 9:00 AM 10:00 AM 11:00 AM 12:00 PM 1:00 PM 2:00 PM 3:00 PM 4:00…" at bounding box center [466, 236] width 850 height 267
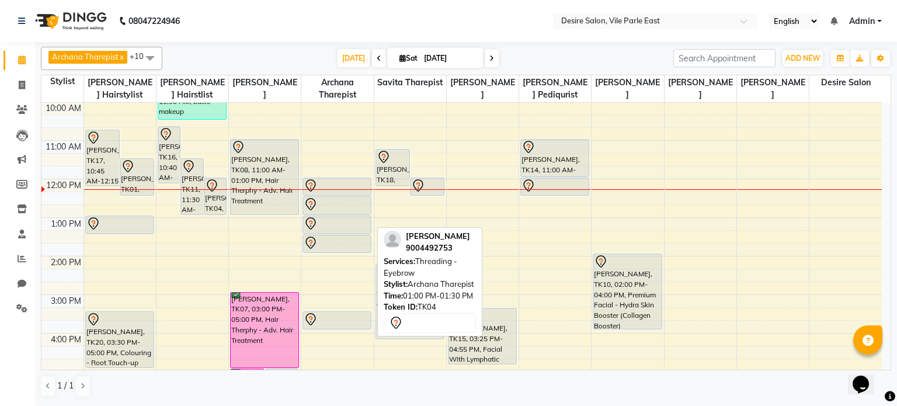
click at [337, 219] on div at bounding box center [337, 224] width 67 height 14
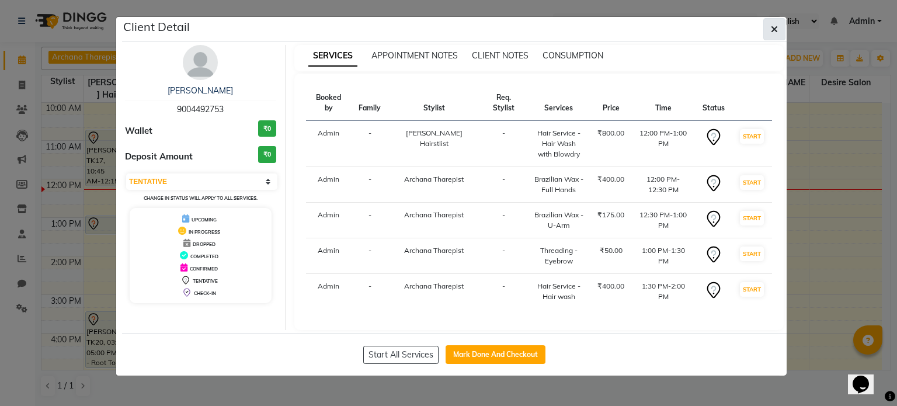
click at [514, 37] on button "button" at bounding box center [774, 29] width 22 height 22
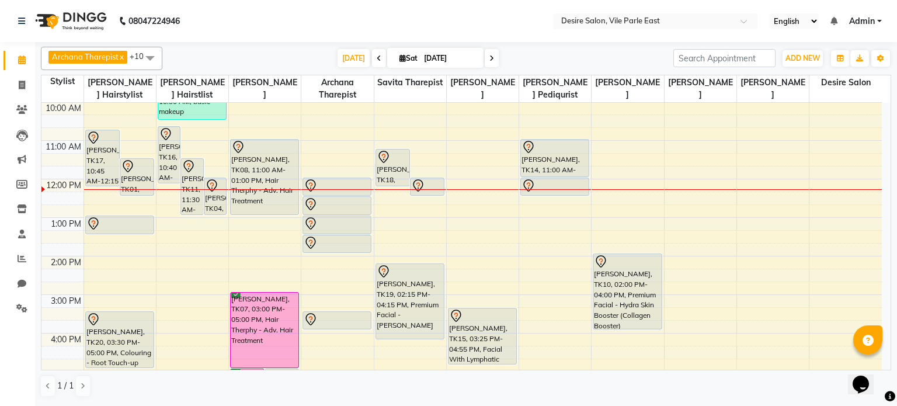
click at [208, 50] on div "[DATE] [DATE]" at bounding box center [417, 59] width 499 height 18
click at [490, 63] on span at bounding box center [492, 58] width 14 height 18
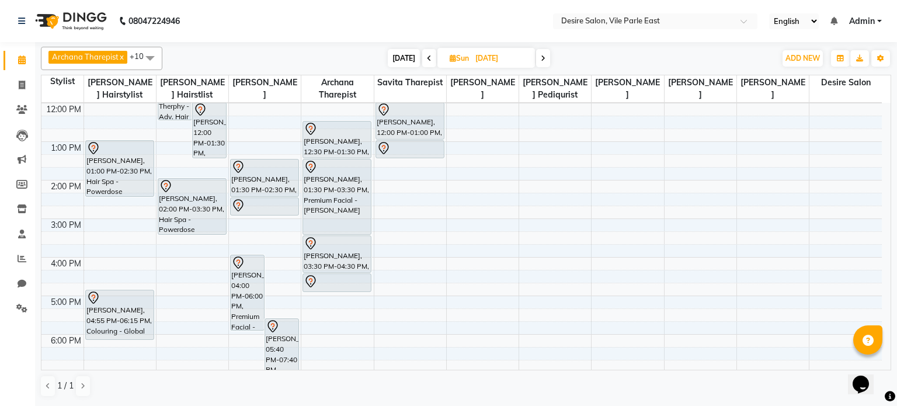
scroll to position [0, 0]
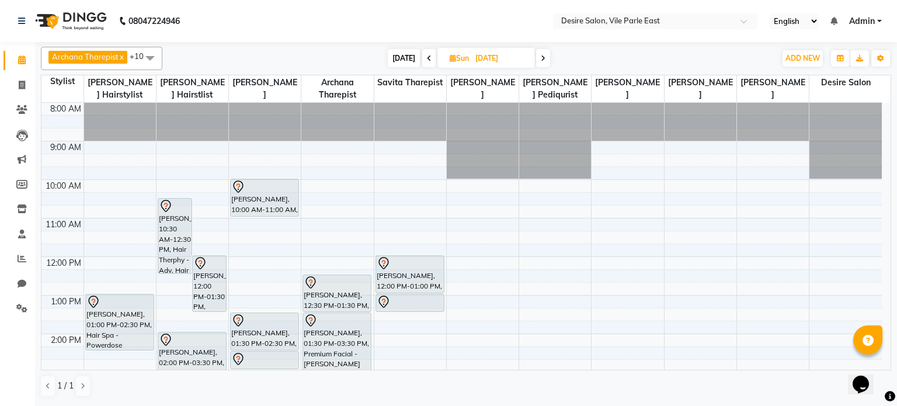
click at [388, 59] on span "[DATE]" at bounding box center [404, 58] width 32 height 18
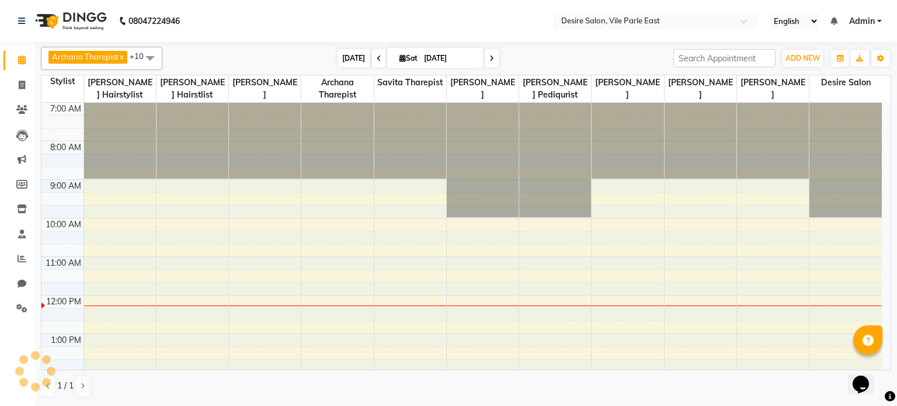
scroll to position [192, 0]
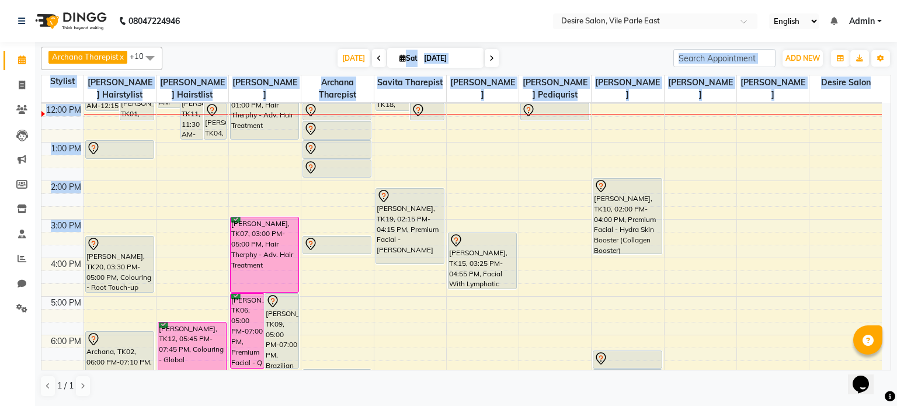
drag, startPoint x: 388, startPoint y: 59, endPoint x: 614, endPoint y: 380, distance: 392.7
click at [514, 263] on div "Archana Tharepist x [PERSON_NAME] Pediqurist x [PERSON_NAME] x desire salon x […" at bounding box center [466, 222] width 850 height 360
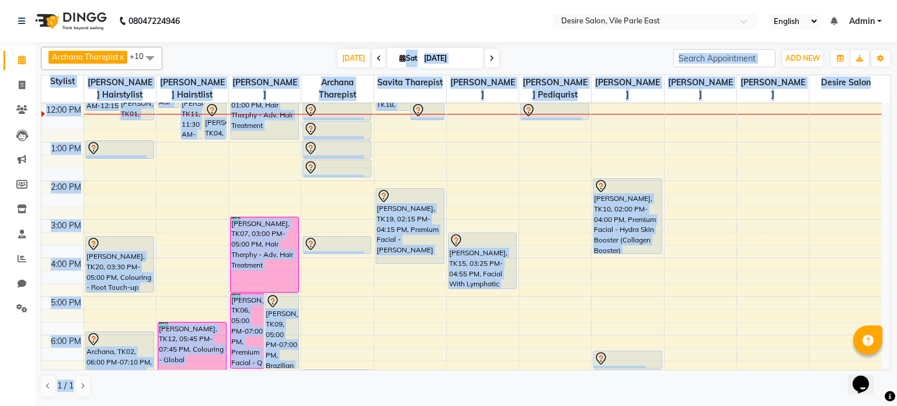
click at [514, 50] on div "[DATE] [DATE]" at bounding box center [417, 59] width 499 height 18
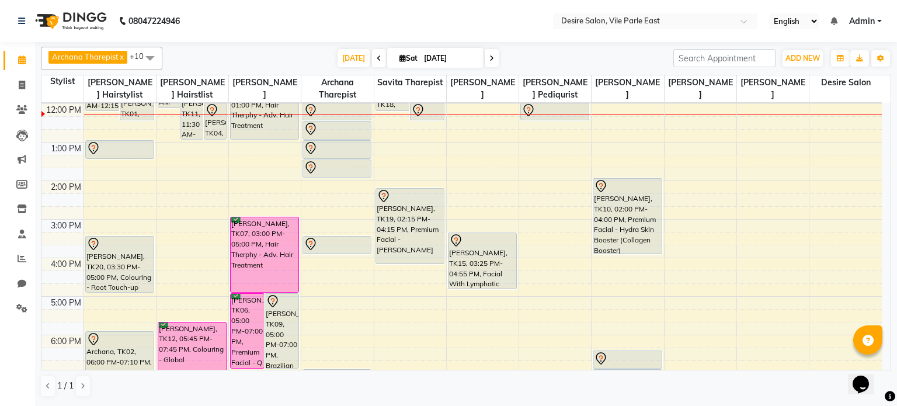
scroll to position [0, 0]
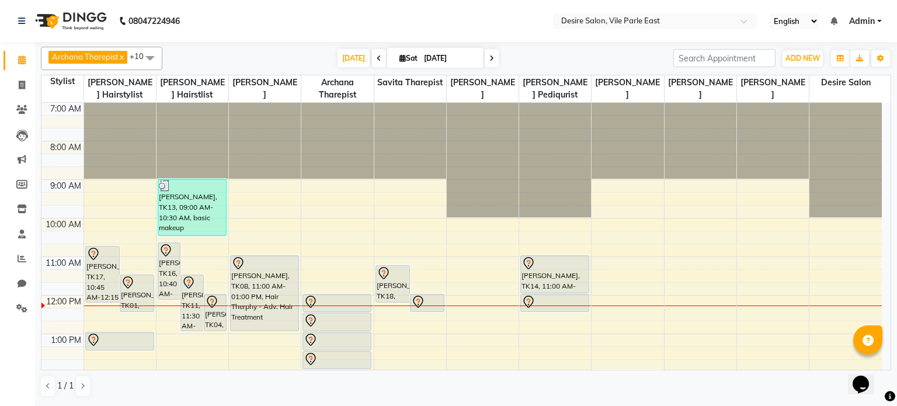
click at [437, 63] on input "[DATE]" at bounding box center [449, 59] width 58 height 18
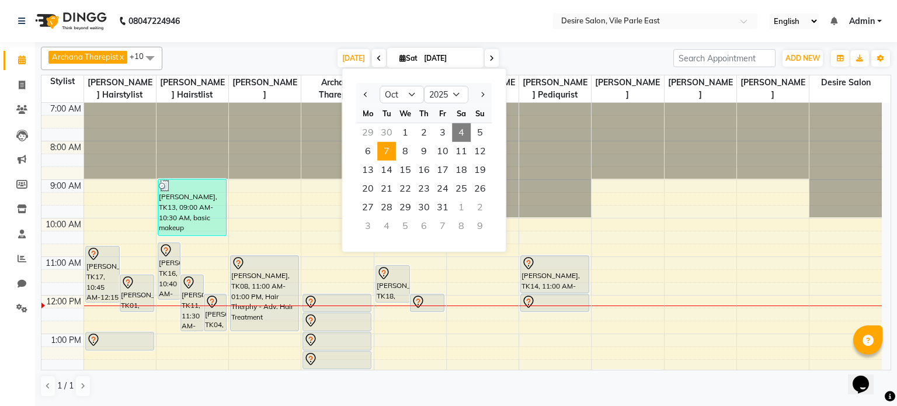
click at [385, 151] on span "7" at bounding box center [386, 151] width 19 height 19
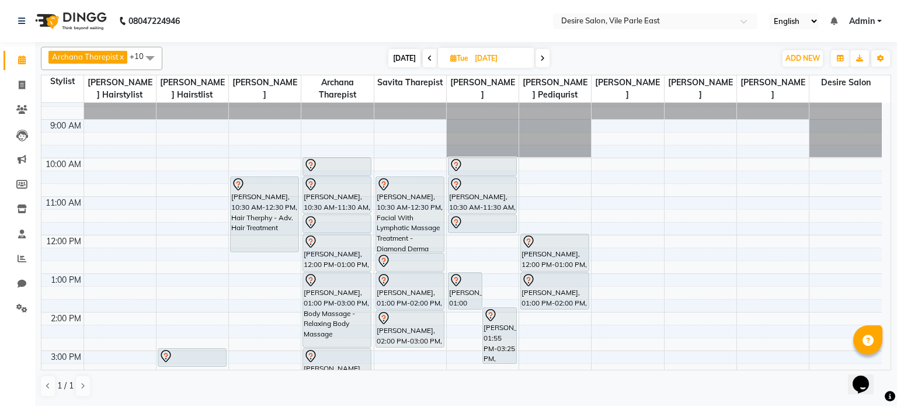
scroll to position [19, 0]
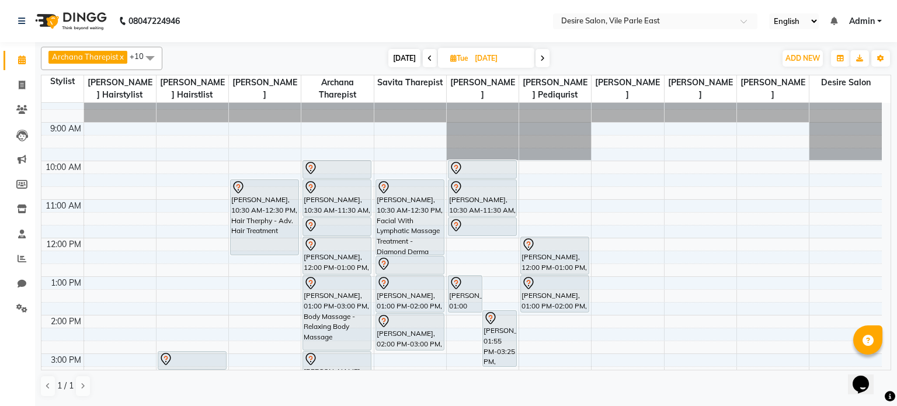
click at [514, 60] on span at bounding box center [543, 58] width 14 height 18
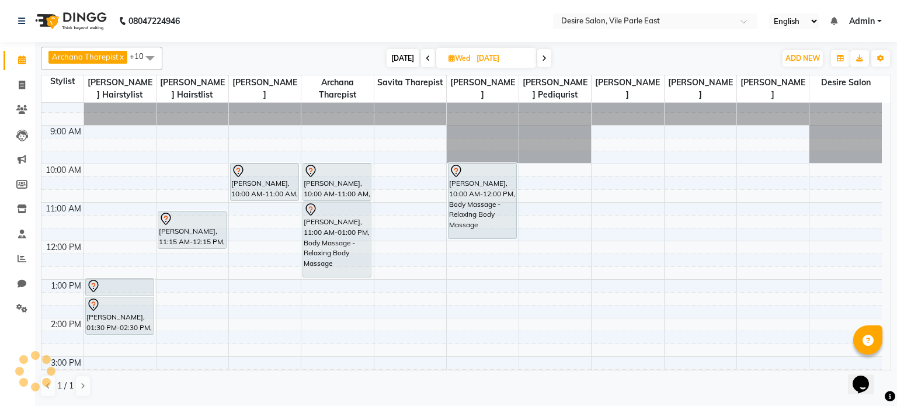
scroll to position [0, 0]
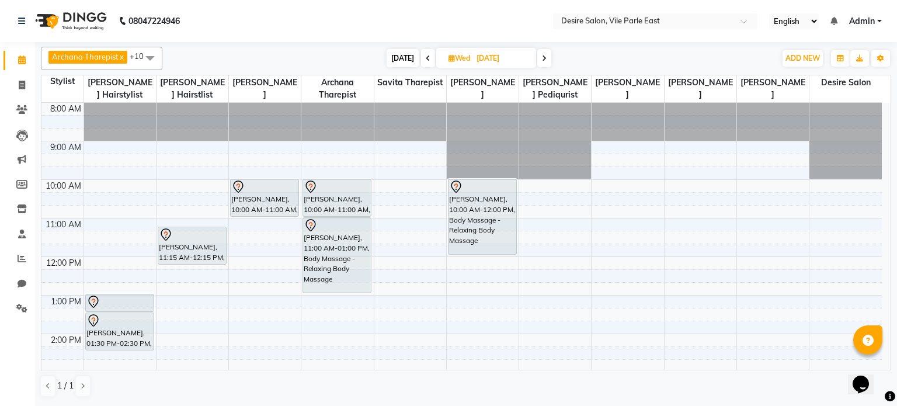
click at [423, 53] on span at bounding box center [428, 58] width 14 height 18
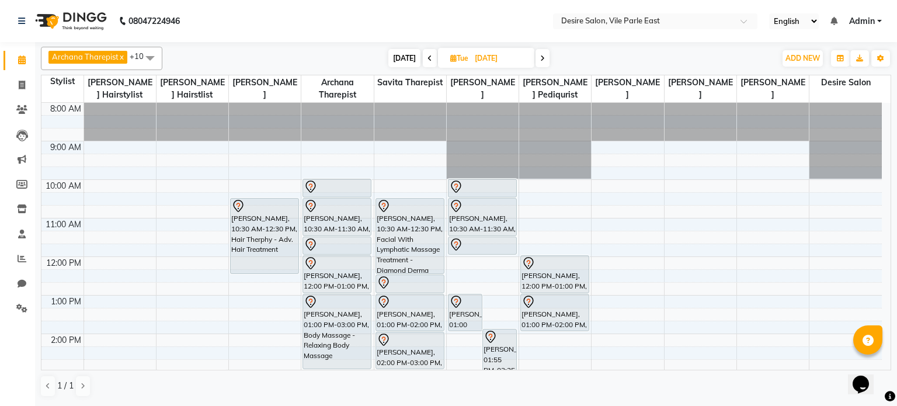
click at [479, 58] on input "[DATE]" at bounding box center [500, 59] width 58 height 18
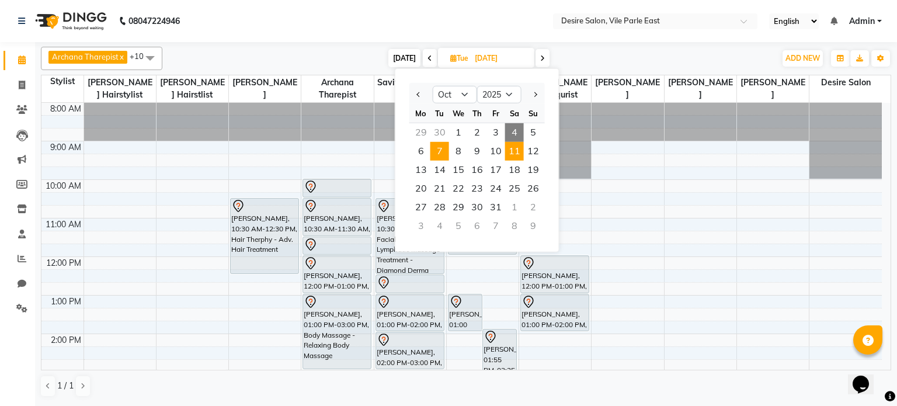
click at [513, 152] on span "11" at bounding box center [514, 151] width 19 height 19
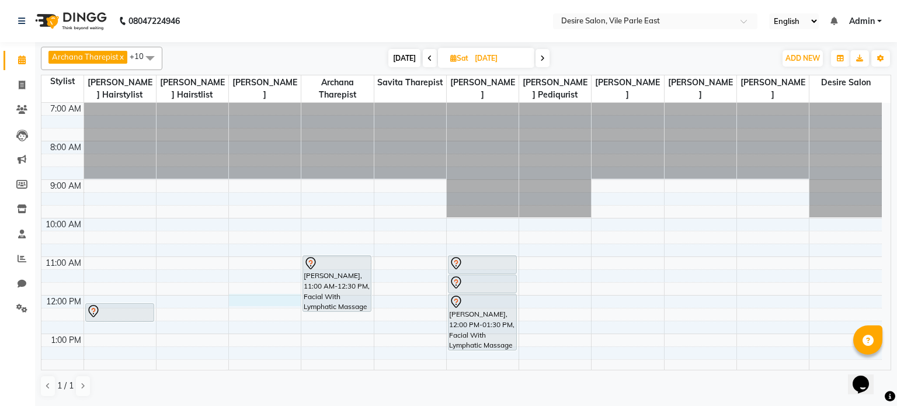
click at [255, 263] on div "7:00 AM 8:00 AM 9:00 AM 10:00 AM 11:00 AM 12:00 PM 1:00 PM 2:00 PM 3:00 PM 4:00…" at bounding box center [461, 392] width 840 height 578
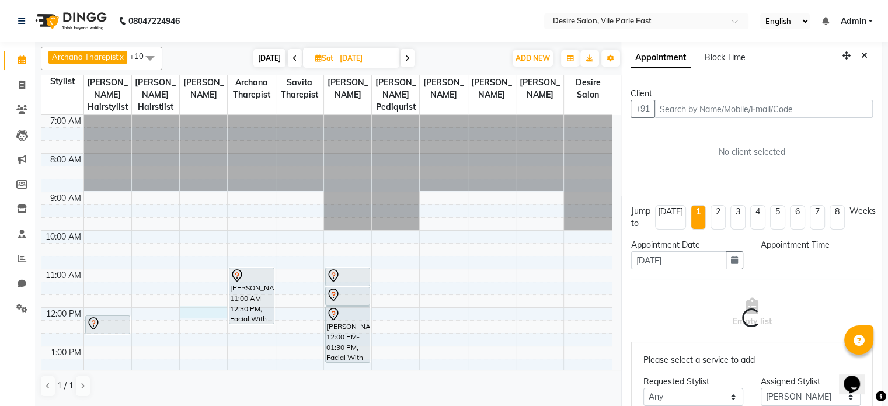
scroll to position [2, 0]
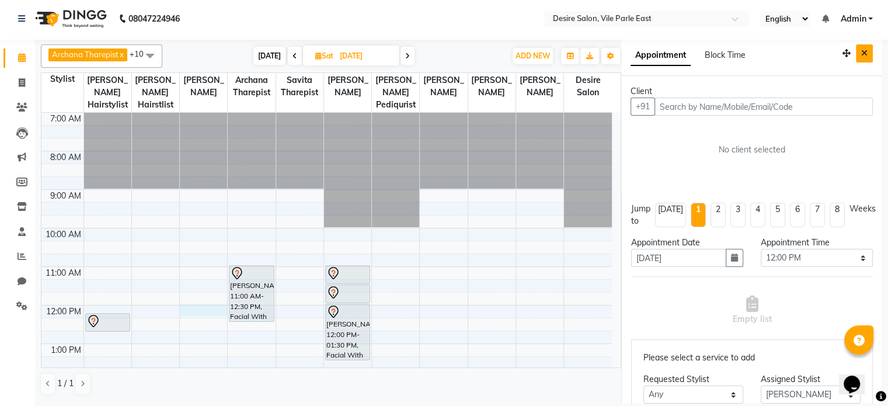
click at [514, 53] on icon "Close" at bounding box center [864, 53] width 6 height 8
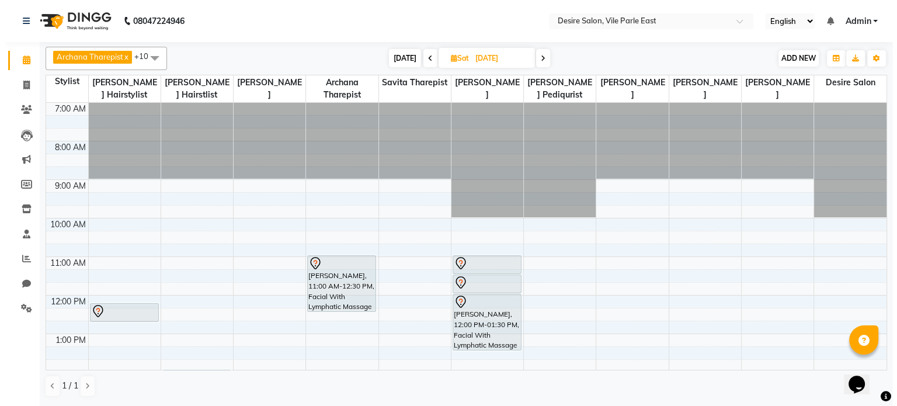
scroll to position [0, 0]
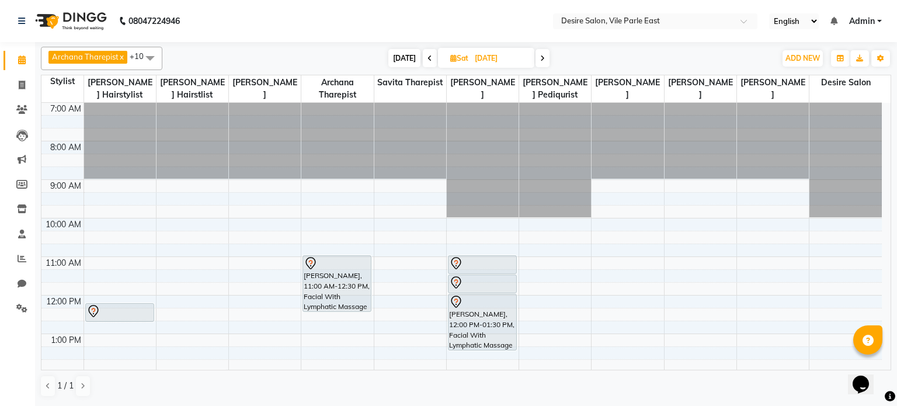
click at [514, 62] on span at bounding box center [543, 58] width 14 height 18
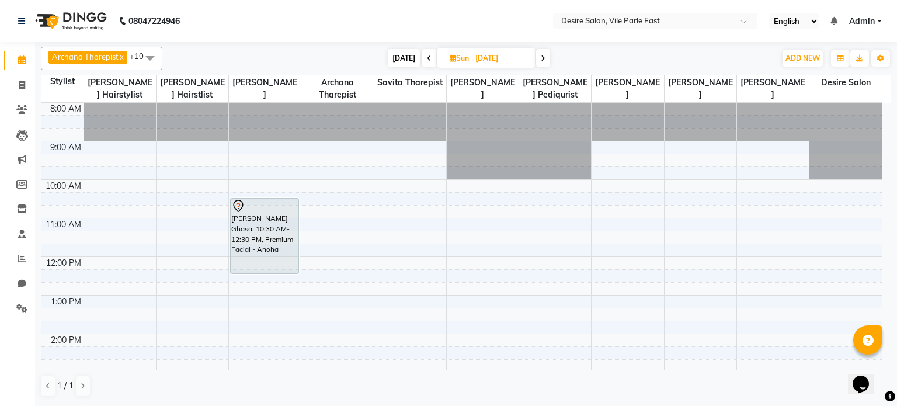
click at [508, 57] on input "[DATE]" at bounding box center [501, 59] width 58 height 18
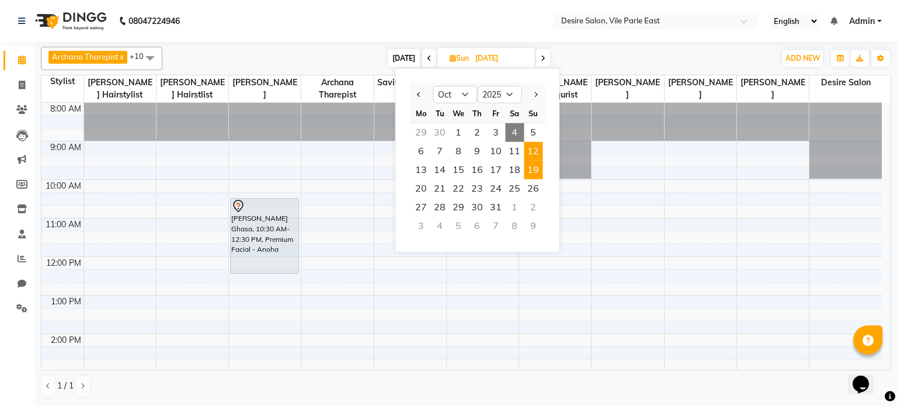
click at [514, 171] on span "19" at bounding box center [533, 170] width 19 height 19
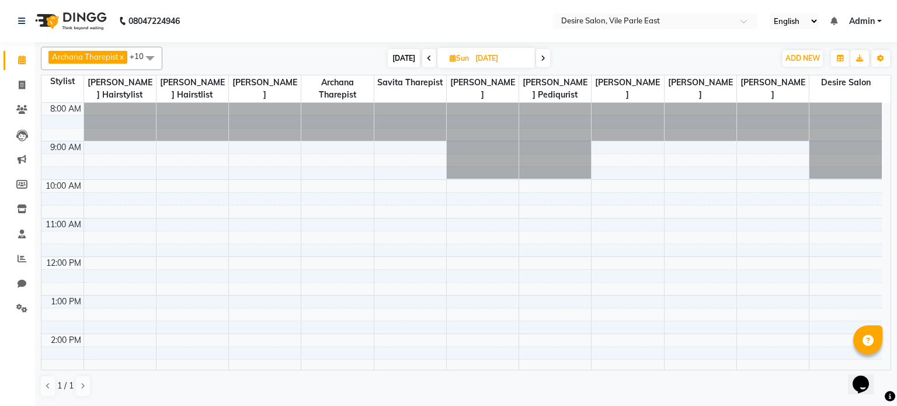
click at [399, 55] on span "[DATE]" at bounding box center [404, 58] width 32 height 18
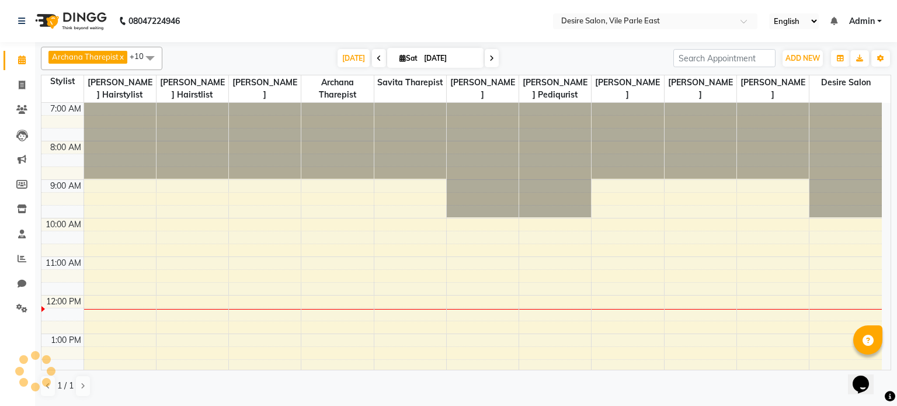
scroll to position [192, 0]
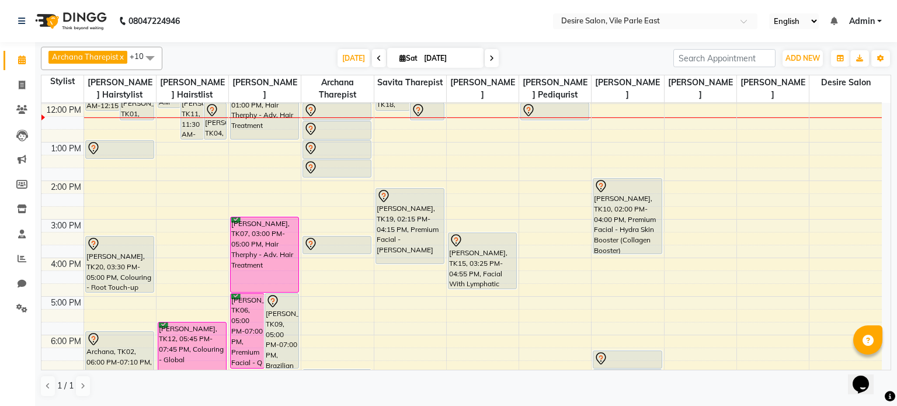
click at [429, 54] on input "[DATE]" at bounding box center [449, 59] width 58 height 18
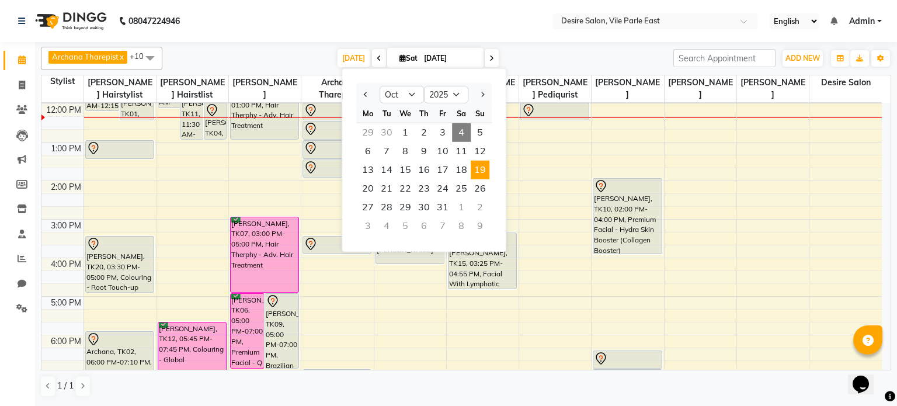
click at [485, 167] on span "19" at bounding box center [480, 170] width 19 height 19
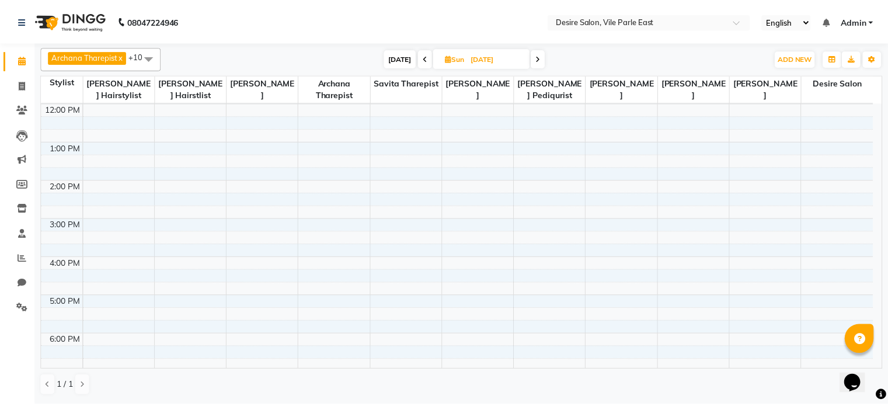
scroll to position [0, 0]
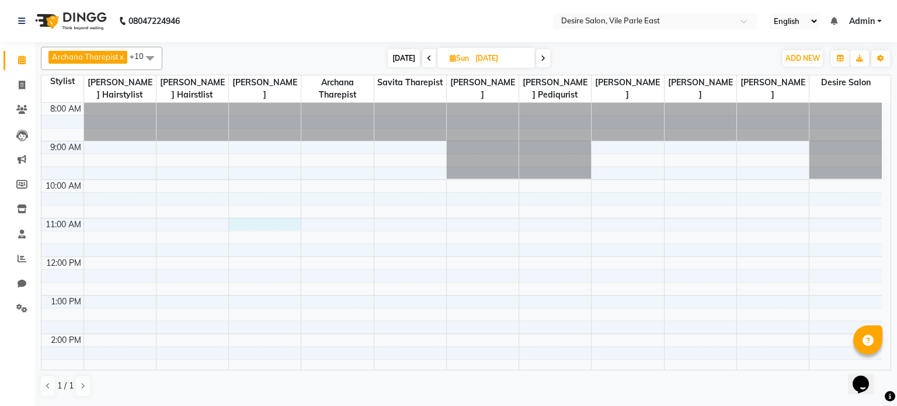
click at [238, 221] on div "8:00 AM 9:00 AM 10:00 AM 11:00 AM 12:00 PM 1:00 PM 2:00 PM 3:00 PM 4:00 PM 5:00…" at bounding box center [461, 372] width 840 height 539
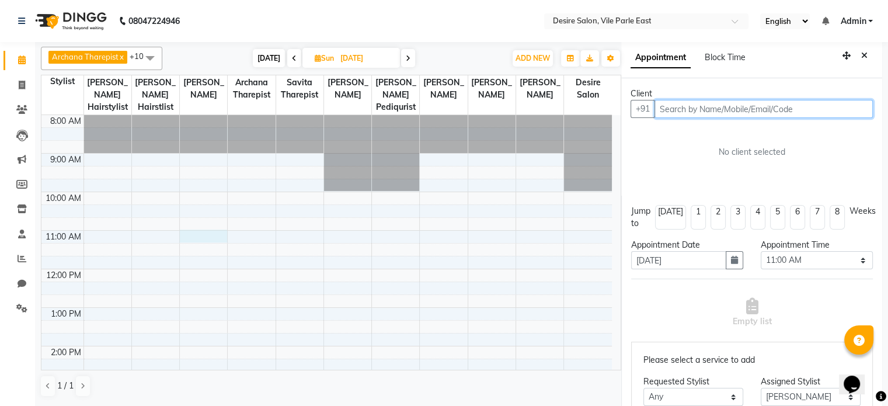
scroll to position [2, 0]
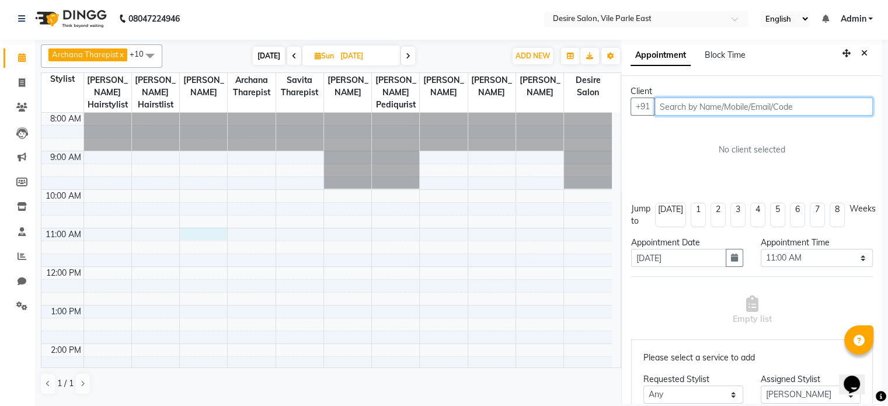
click at [514, 105] on input "text" at bounding box center [764, 107] width 218 height 18
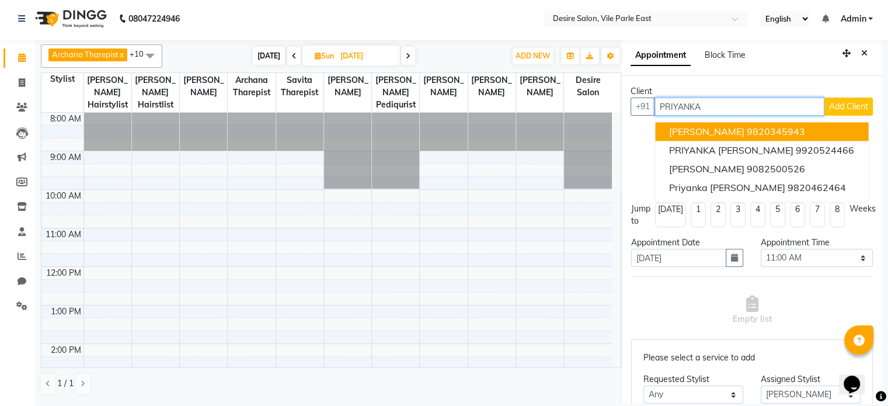
click at [514, 133] on span "[PERSON_NAME]" at bounding box center [706, 132] width 75 height 12
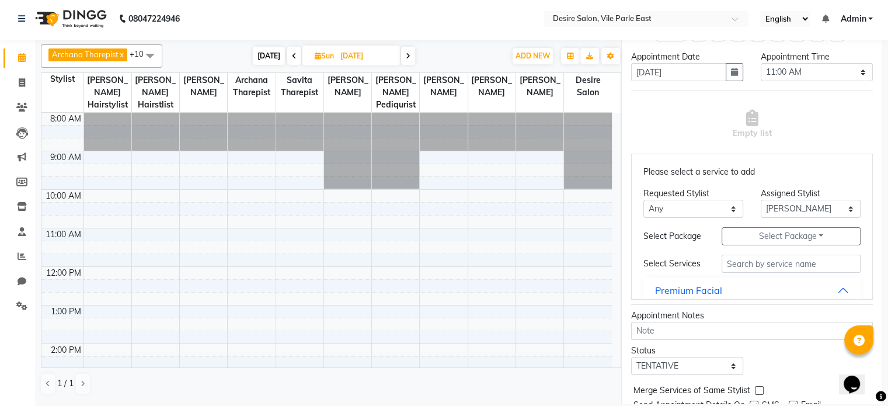
scroll to position [250, 0]
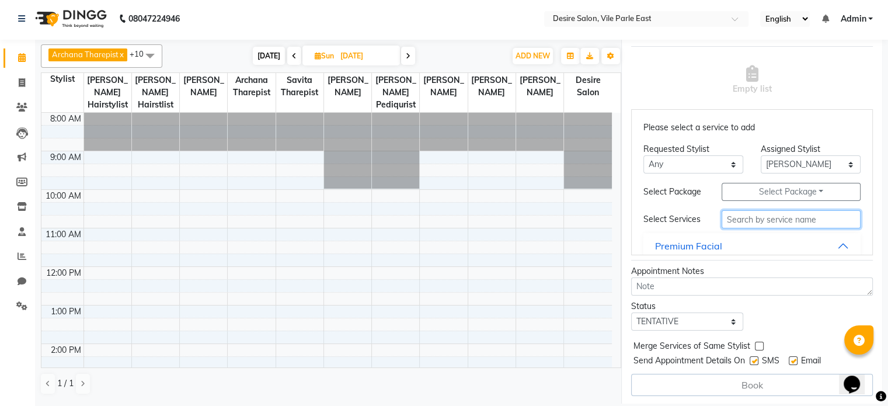
click at [514, 228] on input "text" at bounding box center [791, 219] width 139 height 18
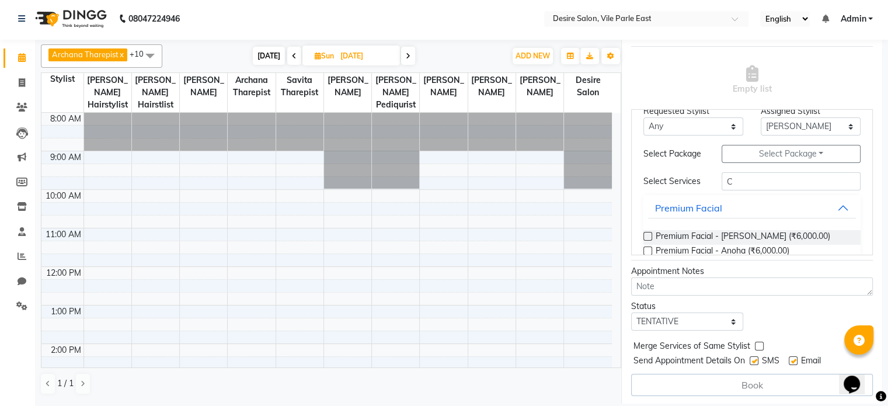
click at [514, 241] on label at bounding box center [648, 236] width 9 height 9
click at [514, 241] on input "checkbox" at bounding box center [648, 238] width 8 height 8
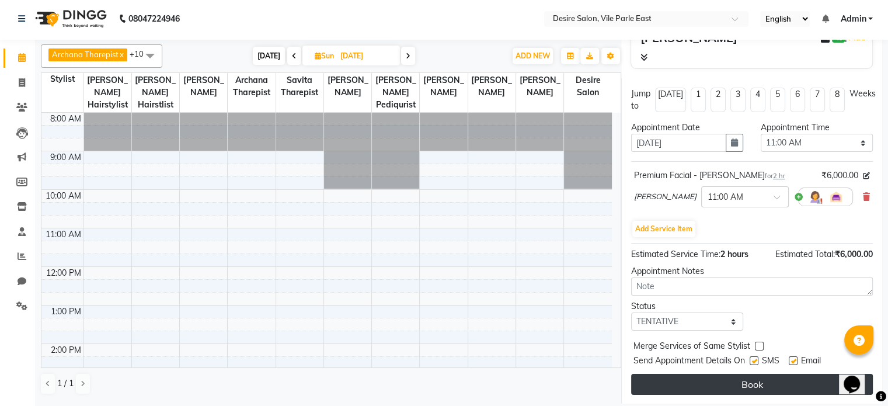
click at [514, 263] on button "Book" at bounding box center [752, 384] width 242 height 21
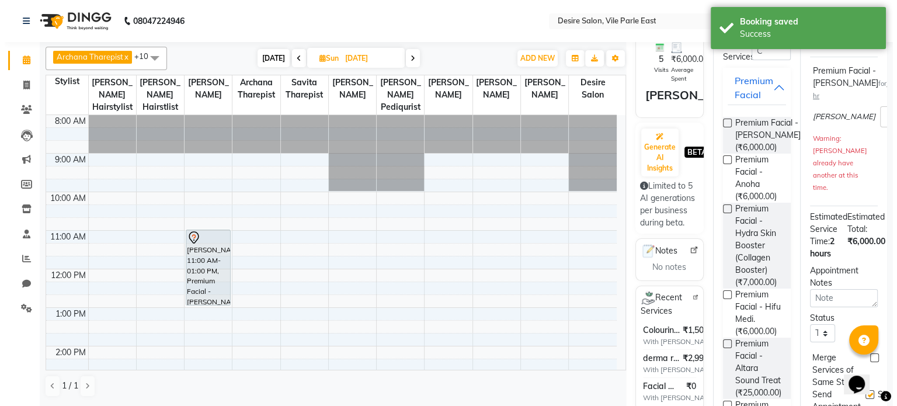
scroll to position [0, 0]
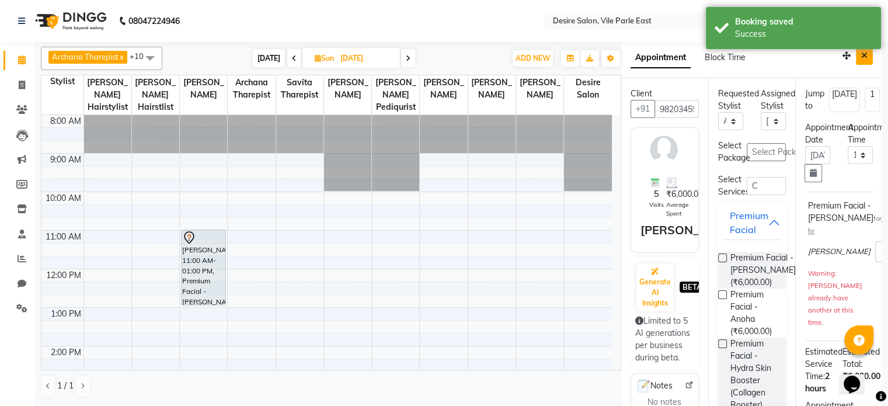
click at [514, 58] on icon "Close" at bounding box center [864, 55] width 6 height 8
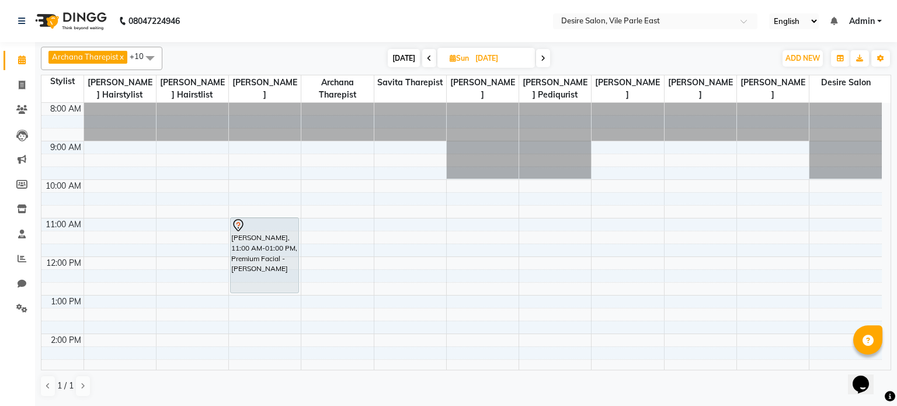
click at [472, 60] on input "[DATE]" at bounding box center [501, 59] width 58 height 18
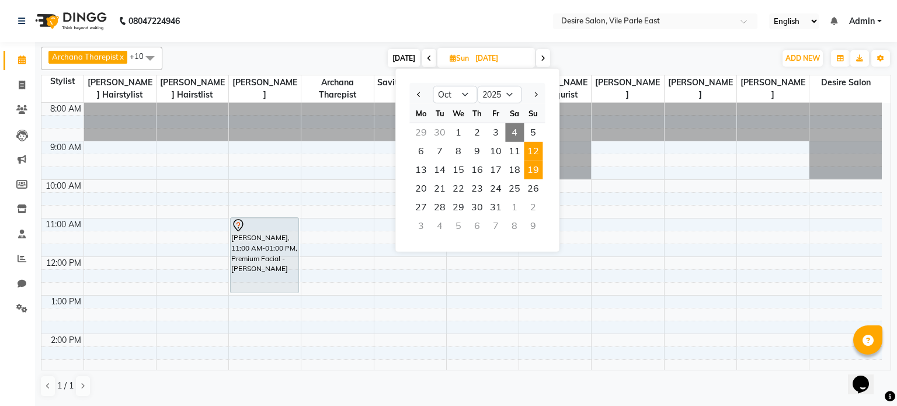
click at [514, 152] on span "12" at bounding box center [533, 151] width 19 height 19
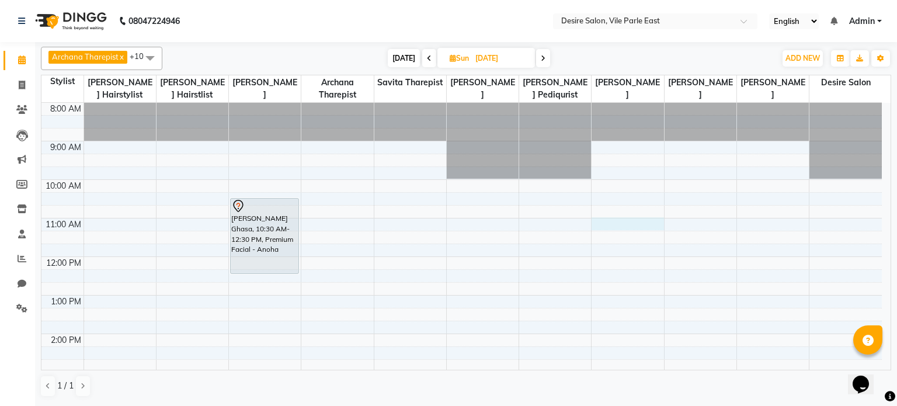
click at [514, 224] on div "8:00 AM 9:00 AM 10:00 AM 11:00 AM 12:00 PM 1:00 PM 2:00 PM 3:00 PM 4:00 PM 5:00…" at bounding box center [461, 372] width 840 height 539
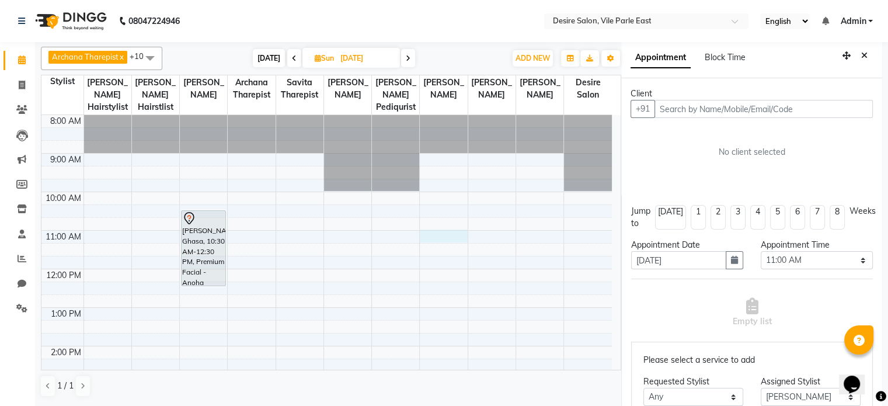
scroll to position [2, 0]
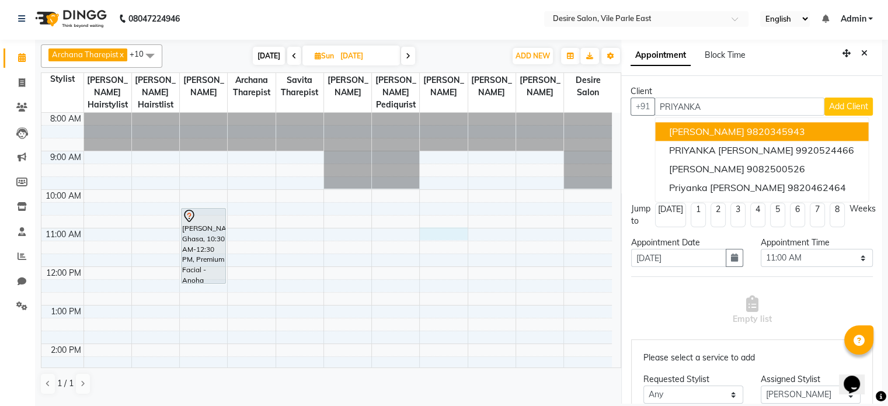
click at [514, 130] on span "[PERSON_NAME]" at bounding box center [706, 132] width 75 height 12
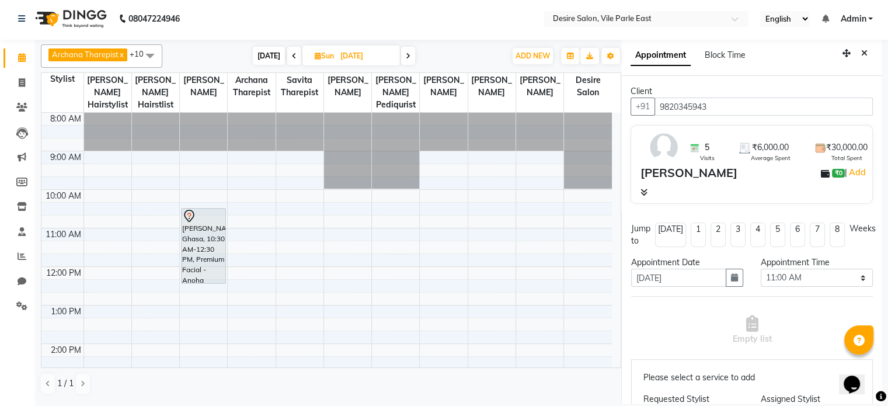
scroll to position [250, 0]
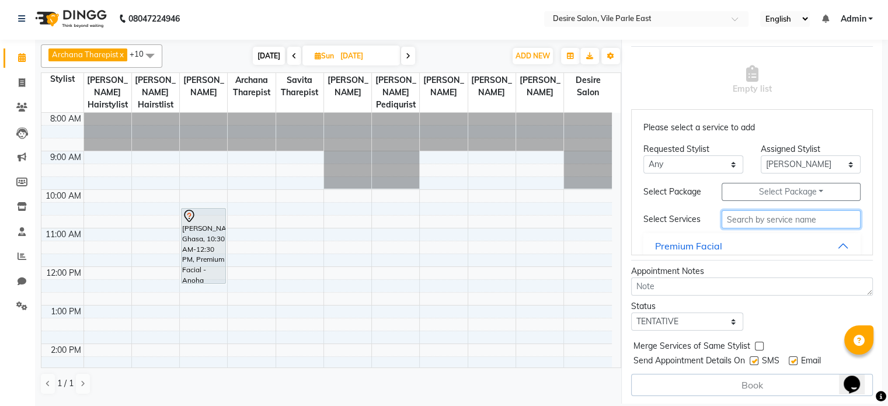
click at [514, 226] on input "text" at bounding box center [791, 219] width 139 height 18
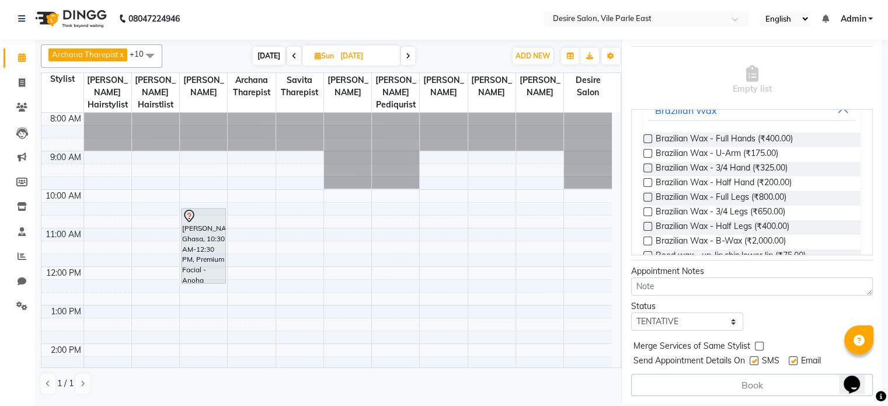
scroll to position [133, 0]
click at [514, 145] on label at bounding box center [648, 141] width 9 height 9
click at [514, 146] on input "checkbox" at bounding box center [648, 142] width 8 height 8
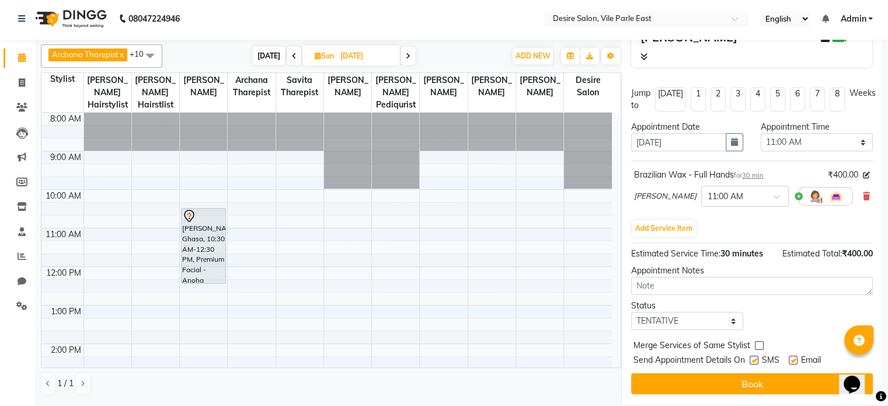
scroll to position [135, 0]
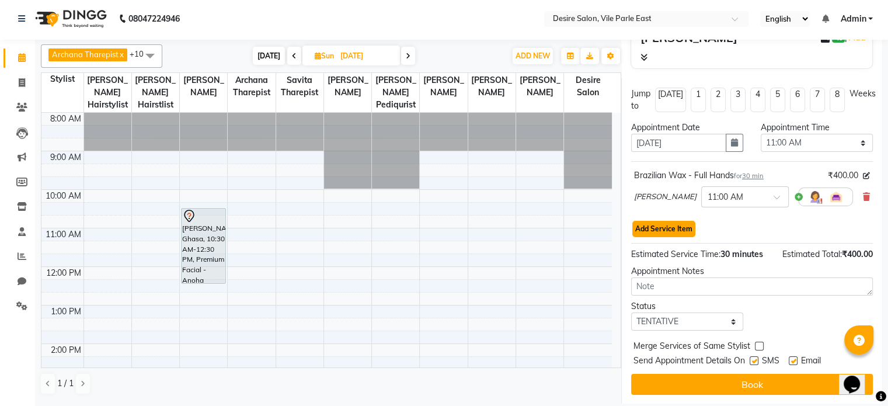
click at [514, 228] on button "Add Service Item" at bounding box center [663, 229] width 63 height 16
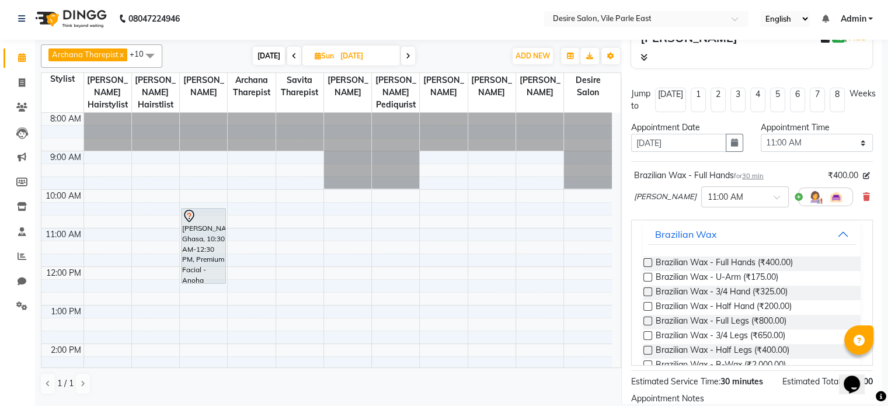
scroll to position [116, 0]
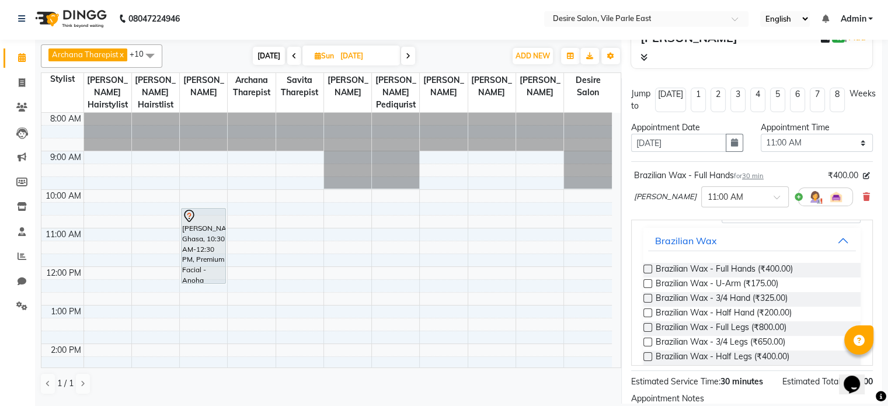
click at [514, 263] on label at bounding box center [648, 327] width 9 height 9
click at [514, 263] on input "checkbox" at bounding box center [648, 329] width 8 height 8
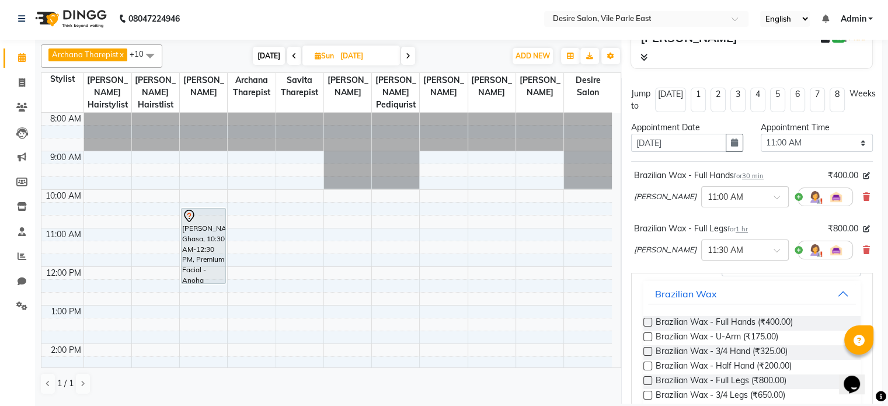
click at [514, 263] on label at bounding box center [648, 336] width 9 height 9
click at [514, 263] on input "checkbox" at bounding box center [648, 338] width 8 height 8
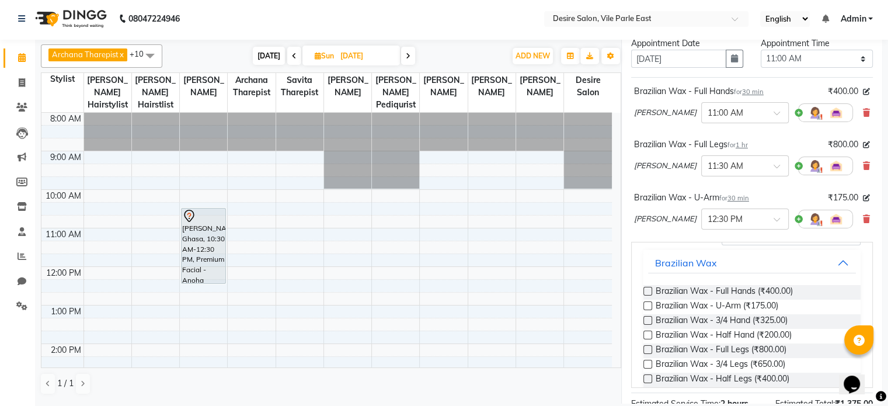
scroll to position [222, 0]
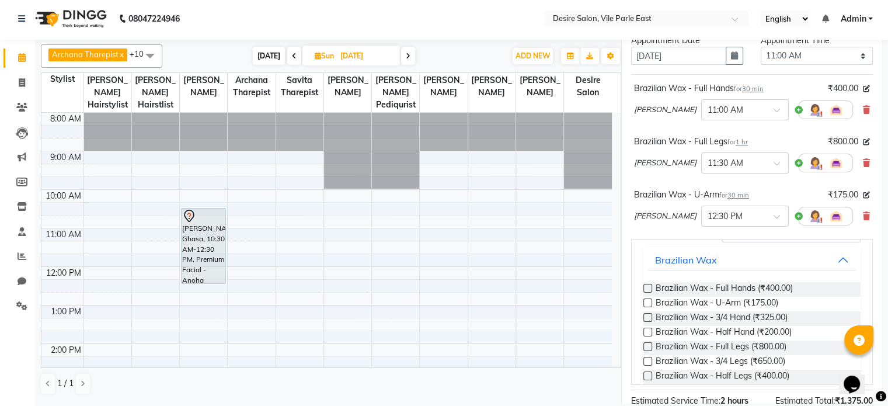
click at [514, 235] on div "Brazilian Wax - Full Hands for 30 min ₹400.00 [PERSON_NAME] × 11:00 AM Brazilia…" at bounding box center [752, 232] width 242 height 316
click at [514, 242] on input "WA" at bounding box center [791, 233] width 139 height 18
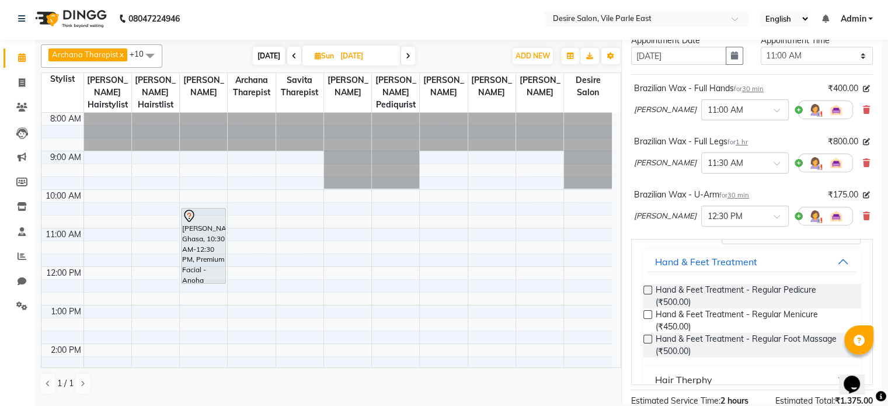
click at [514, 263] on label at bounding box center [648, 290] width 9 height 9
click at [514, 263] on input "checkbox" at bounding box center [648, 291] width 8 height 8
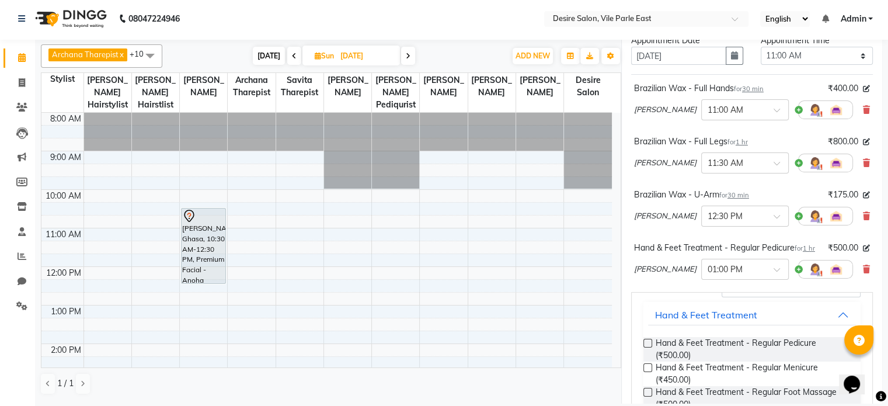
click at [514, 263] on label at bounding box center [648, 367] width 9 height 9
click at [514, 263] on input "checkbox" at bounding box center [648, 369] width 8 height 8
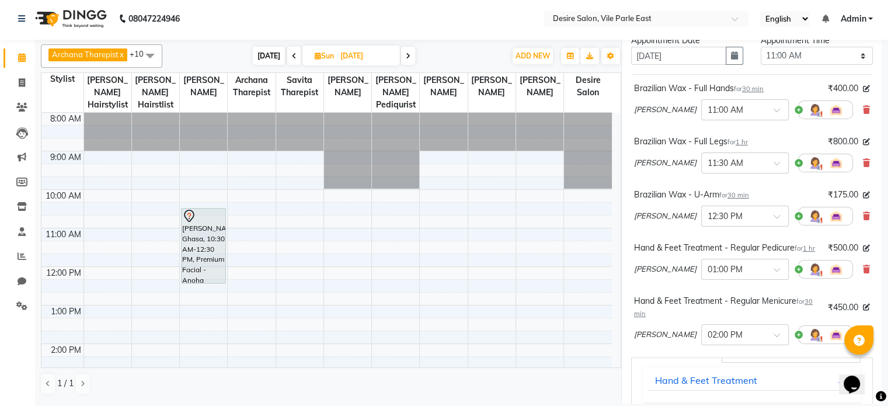
scroll to position [512, 0]
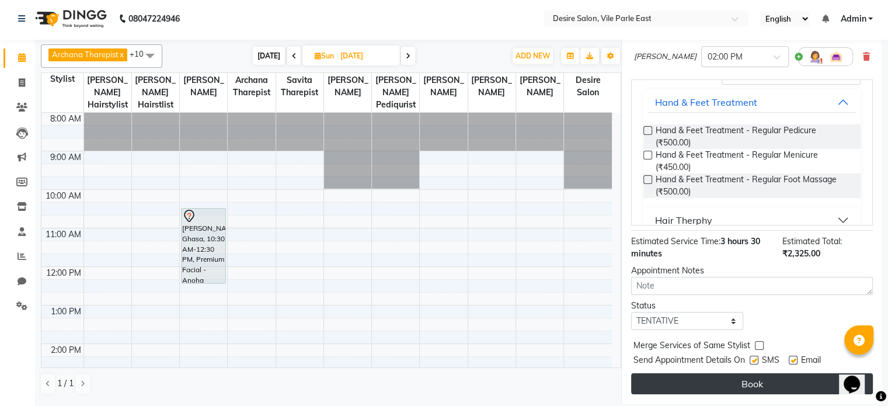
click at [514, 263] on button "Book" at bounding box center [752, 383] width 242 height 21
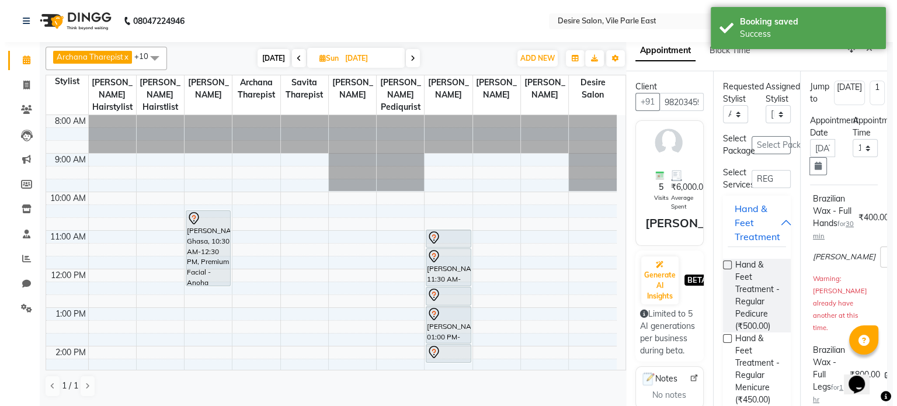
scroll to position [0, 0]
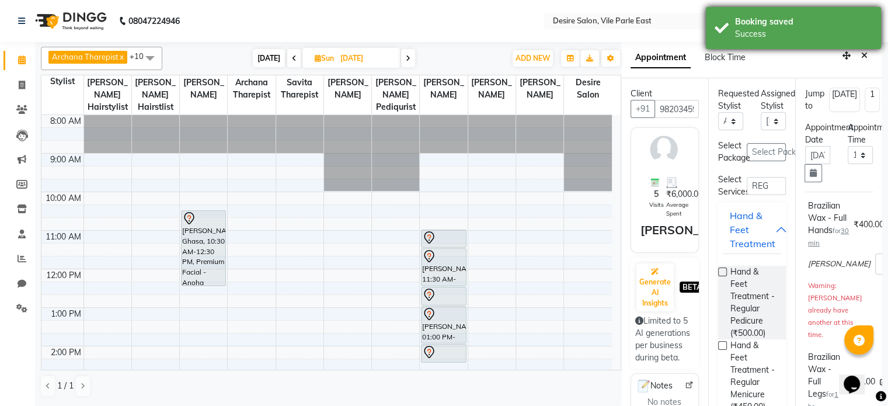
click at [514, 47] on div "Booking saved Success" at bounding box center [793, 28] width 175 height 42
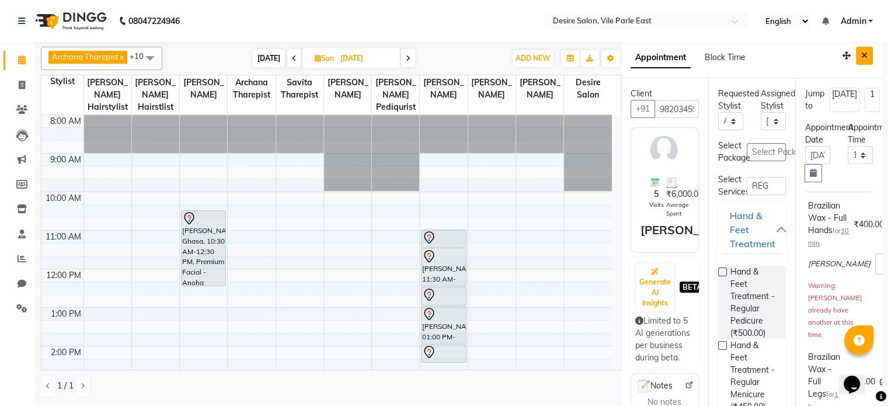
click at [514, 51] on icon "Close" at bounding box center [864, 55] width 6 height 8
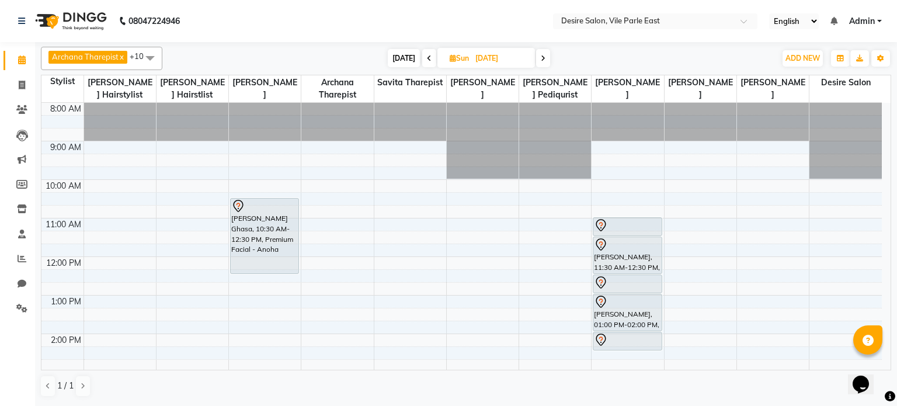
scroll to position [234, 0]
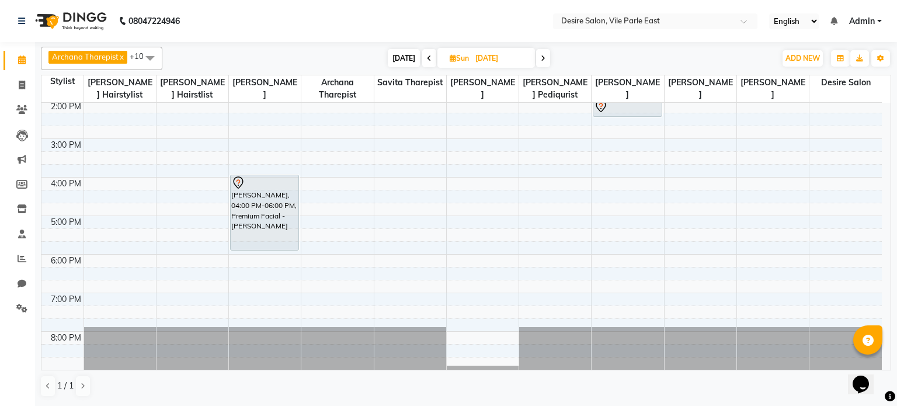
click at [388, 53] on span "[DATE]" at bounding box center [404, 58] width 32 height 18
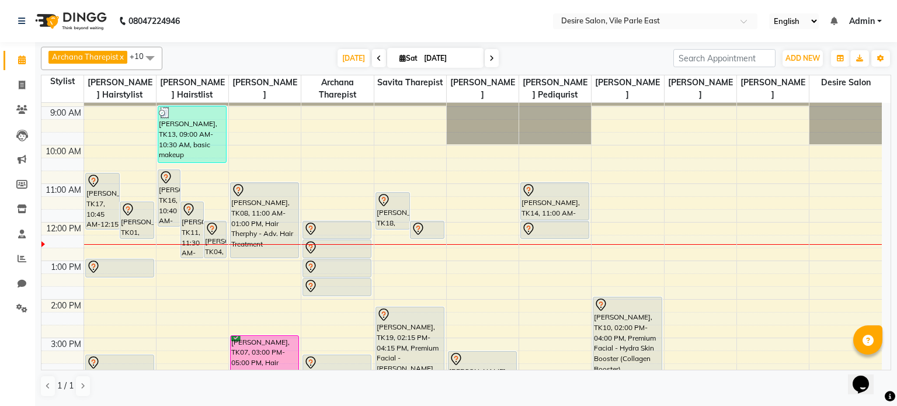
scroll to position [85, 0]
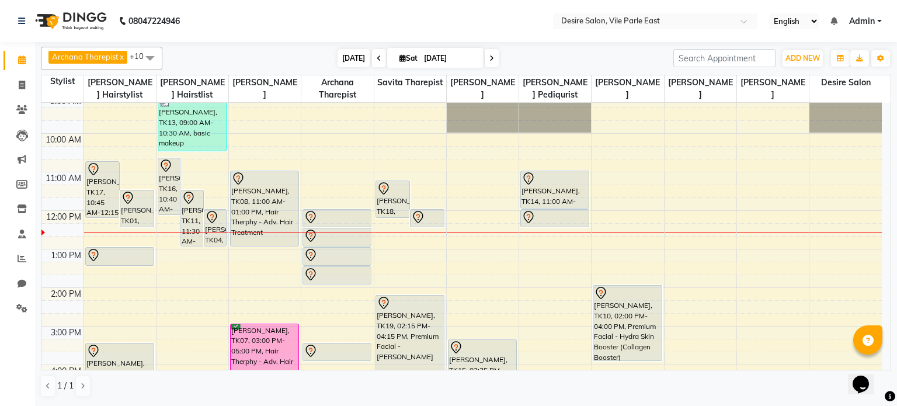
click at [345, 58] on span "[DATE]" at bounding box center [354, 58] width 32 height 18
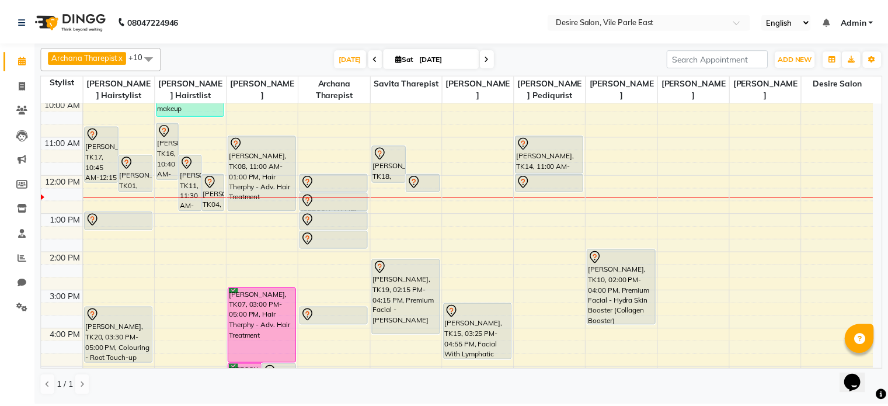
scroll to position [117, 0]
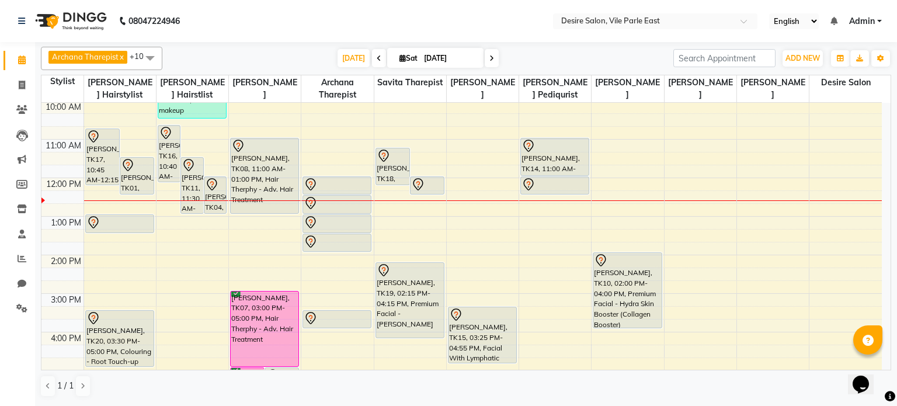
click at [460, 244] on div "7:00 AM 8:00 AM 9:00 AM 10:00 AM 11:00 AM 12:00 PM 1:00 PM 2:00 PM 3:00 PM 4:00…" at bounding box center [461, 274] width 840 height 578
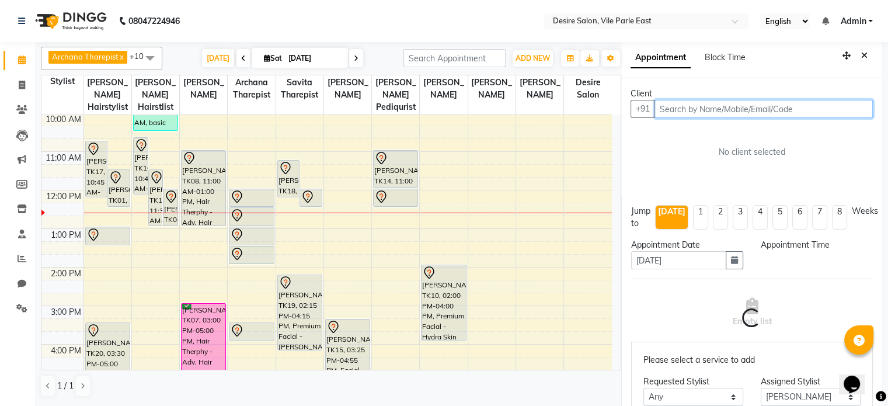
scroll to position [2, 0]
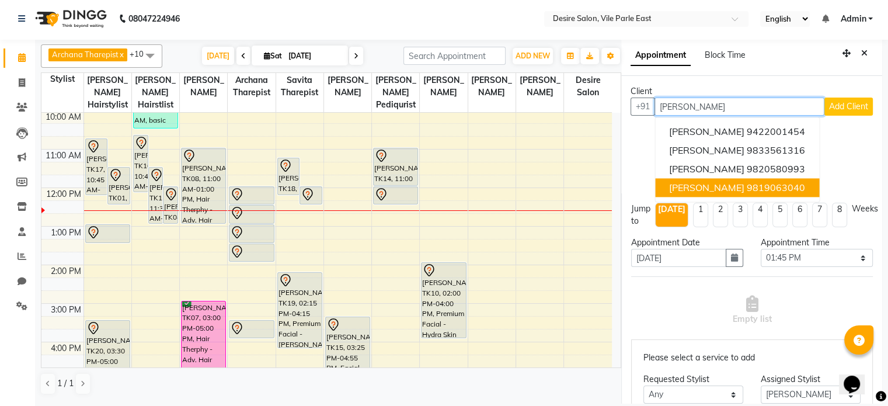
click at [514, 186] on span "[PERSON_NAME]" at bounding box center [706, 188] width 75 height 12
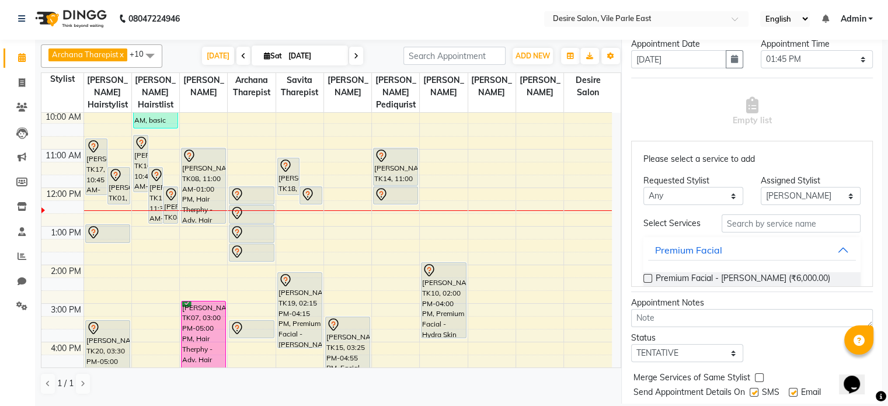
scroll to position [259, 0]
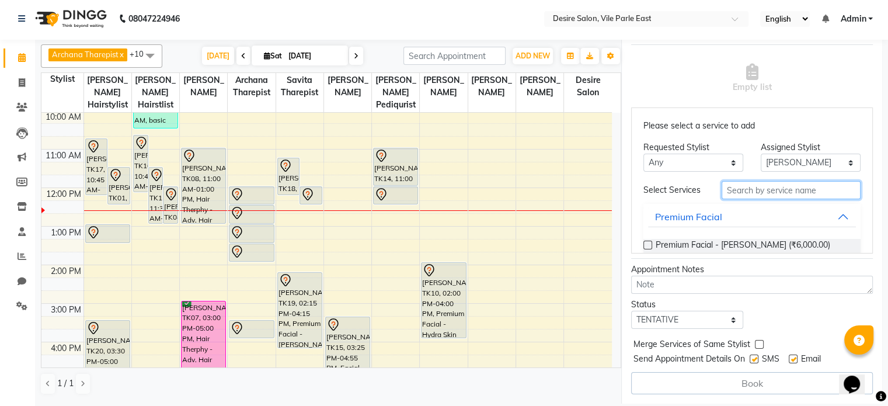
click at [514, 184] on input "text" at bounding box center [791, 190] width 139 height 18
click at [514, 241] on label at bounding box center [648, 245] width 9 height 9
click at [514, 242] on input "checkbox" at bounding box center [648, 246] width 8 height 8
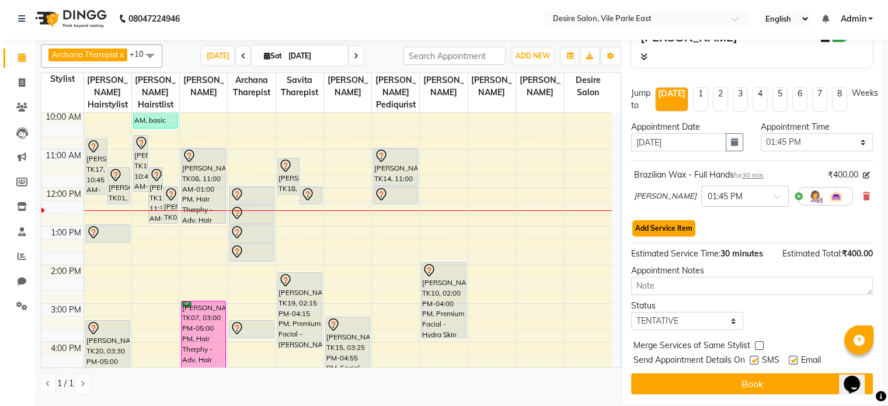
click at [514, 220] on button "Add Service Item" at bounding box center [663, 228] width 63 height 16
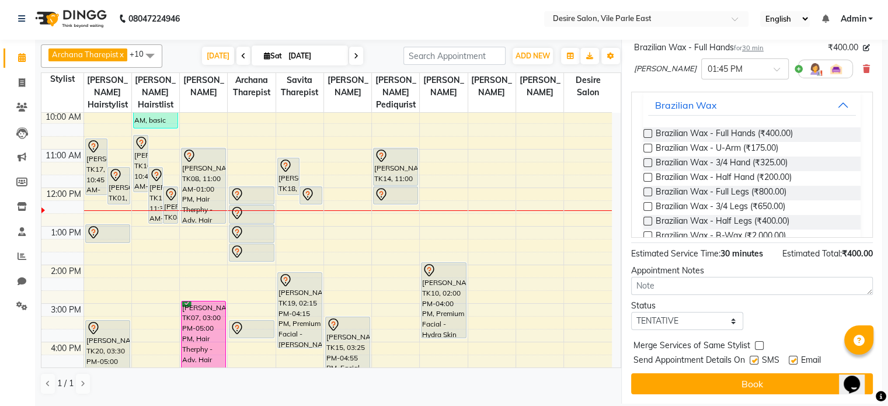
scroll to position [89, 0]
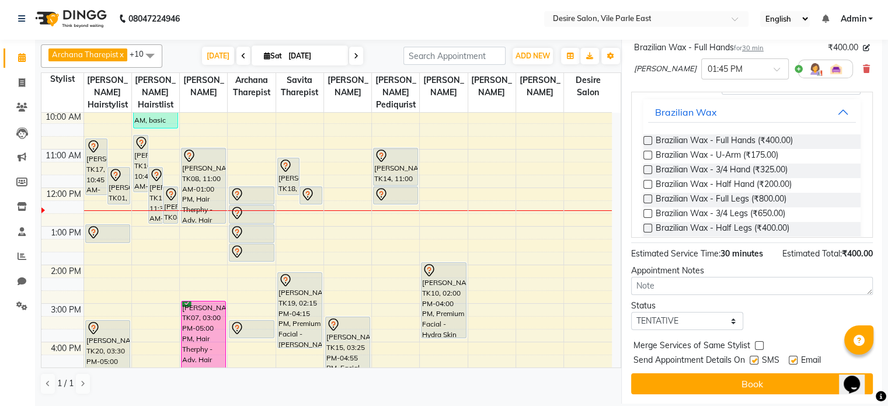
click at [514, 198] on label at bounding box center [648, 198] width 9 height 9
click at [514, 198] on input "checkbox" at bounding box center [648, 200] width 8 height 8
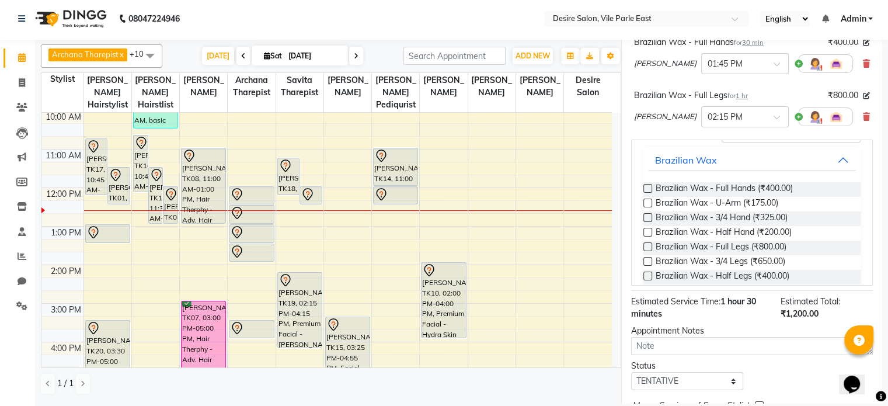
click at [514, 207] on label at bounding box center [648, 203] width 9 height 9
click at [514, 208] on input "checkbox" at bounding box center [648, 204] width 8 height 8
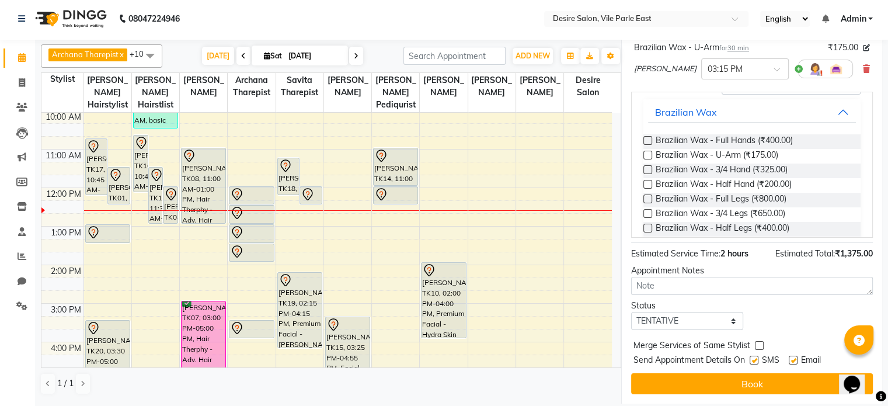
scroll to position [383, 0]
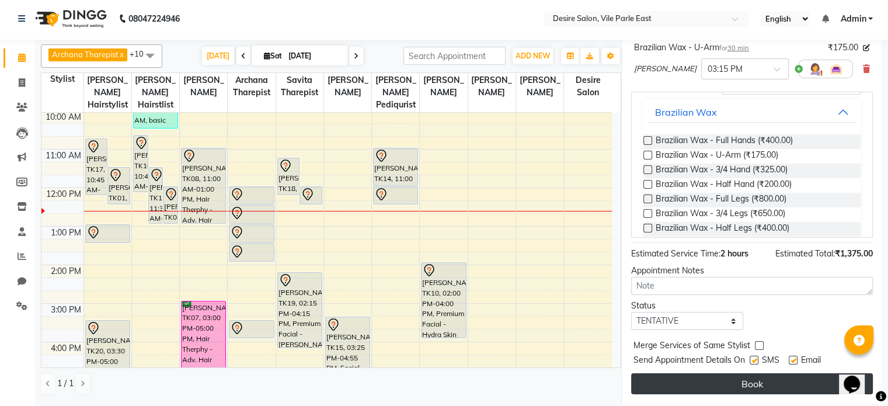
click at [514, 263] on button "Book" at bounding box center [752, 383] width 242 height 21
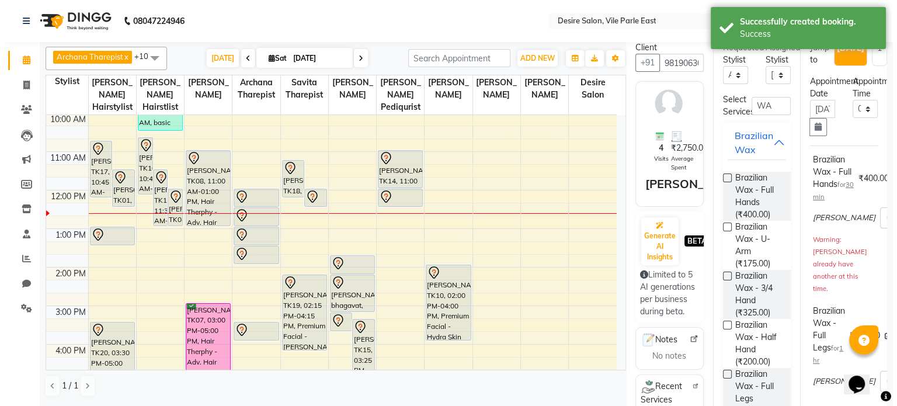
scroll to position [0, 0]
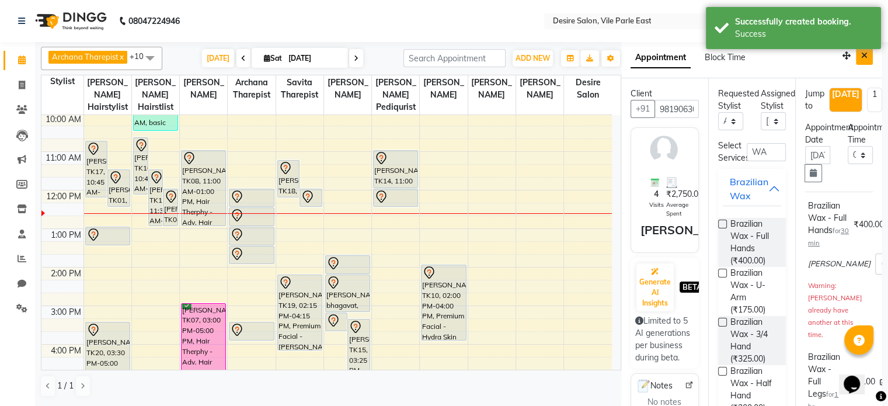
click at [514, 63] on button "Close" at bounding box center [864, 56] width 17 height 18
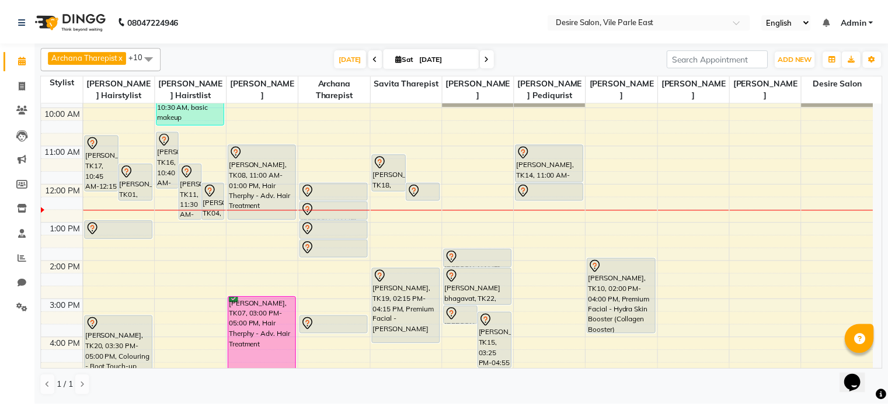
scroll to position [112, 0]
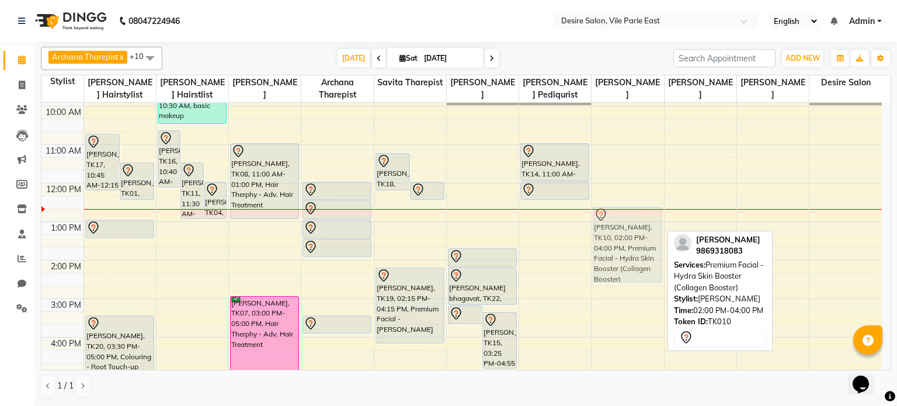
drag, startPoint x: 622, startPoint y: 303, endPoint x: 631, endPoint y: 253, distance: 50.4
click at [514, 253] on div "[PERSON_NAME], TK10, 02:00 PM-04:00 PM, Premium Facial - Hydra Skin Booster (Co…" at bounding box center [628, 280] width 72 height 578
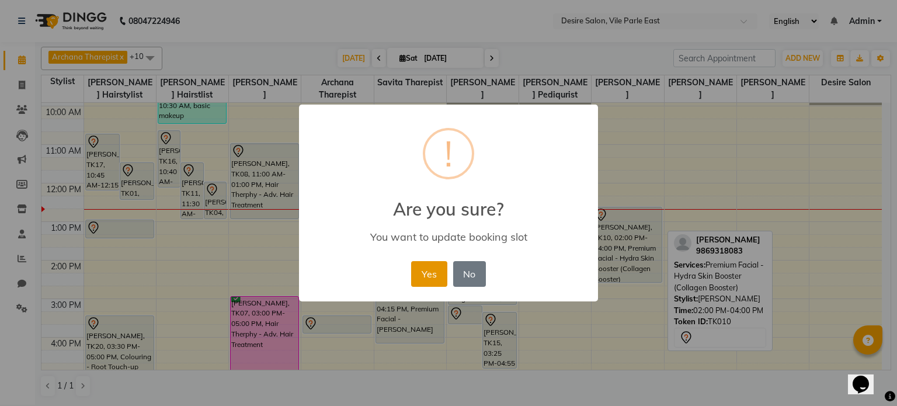
click at [431, 263] on button "Yes" at bounding box center [429, 274] width 36 height 26
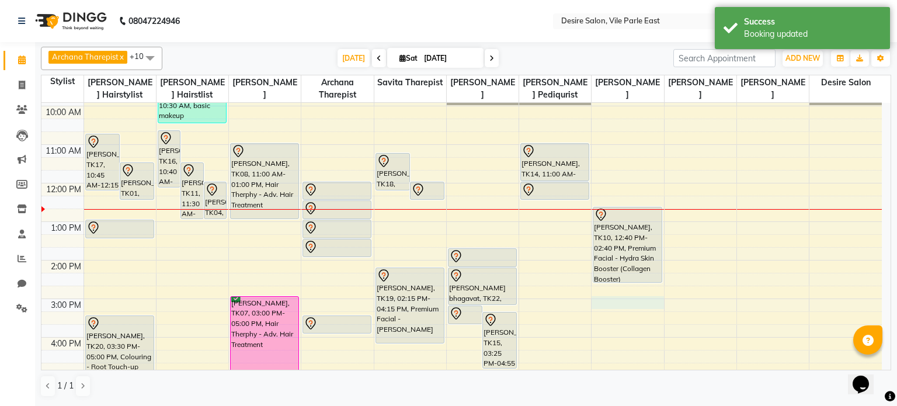
click at [514, 263] on div "7:00 AM 8:00 AM 9:00 AM 10:00 AM 11:00 AM 12:00 PM 1:00 PM 2:00 PM 3:00 PM 4:00…" at bounding box center [461, 280] width 840 height 578
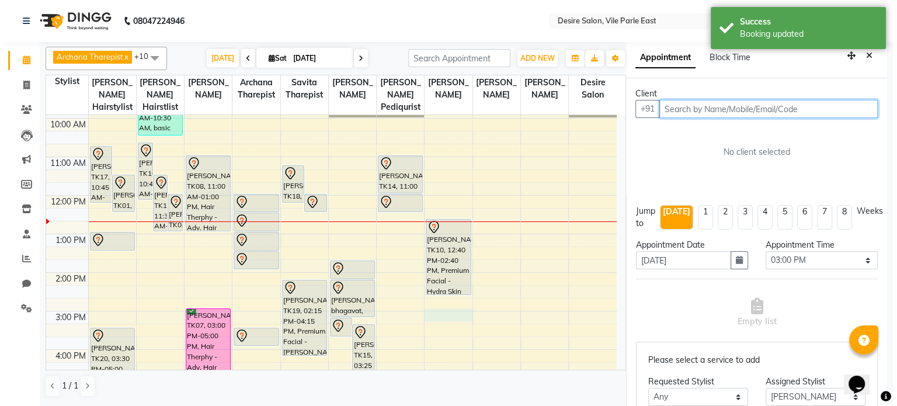
scroll to position [2, 0]
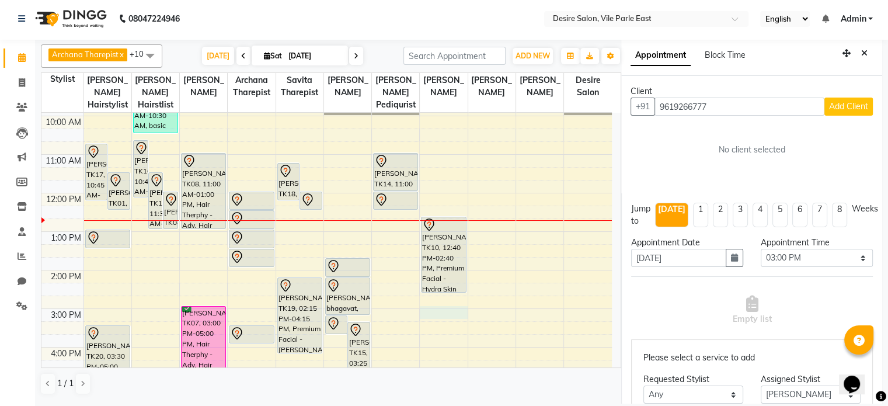
click at [514, 104] on span "Add Client" at bounding box center [848, 106] width 39 height 11
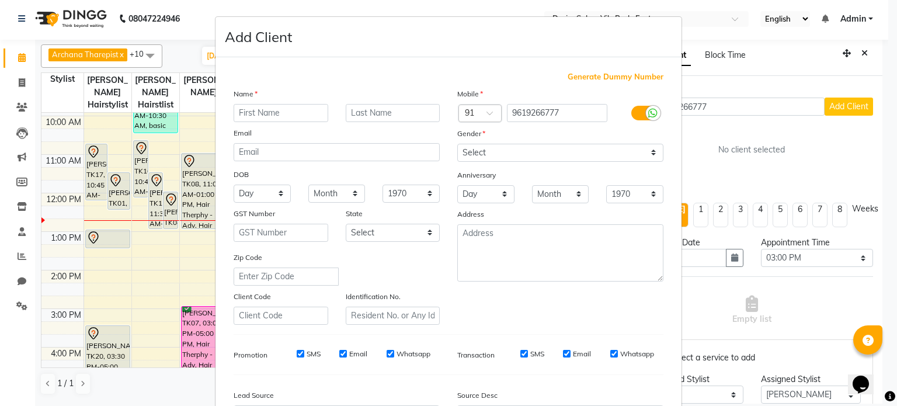
click at [299, 113] on input "text" at bounding box center [281, 113] width 95 height 18
click at [368, 112] on input "text" at bounding box center [393, 113] width 95 height 18
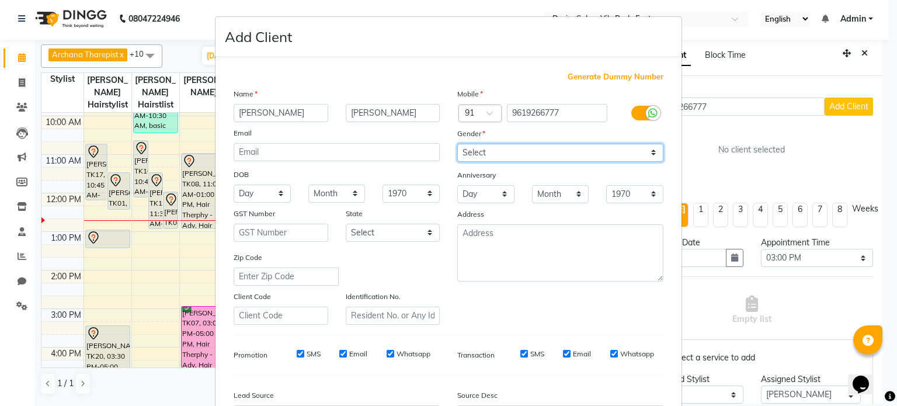
click at [472, 151] on select "Select [DEMOGRAPHIC_DATA] [DEMOGRAPHIC_DATA] Other Prefer Not To Say" at bounding box center [560, 153] width 206 height 18
click at [457, 144] on select "Select [DEMOGRAPHIC_DATA] [DEMOGRAPHIC_DATA] Other Prefer Not To Say" at bounding box center [560, 153] width 206 height 18
drag, startPoint x: 879, startPoint y: 65, endPoint x: 896, endPoint y: 287, distance: 222.6
click at [514, 263] on ngb-modal-window "Add Client Generate Dummy Number Name [PERSON_NAME] Email DOB Day 01 02 03 04 0…" at bounding box center [448, 203] width 897 height 406
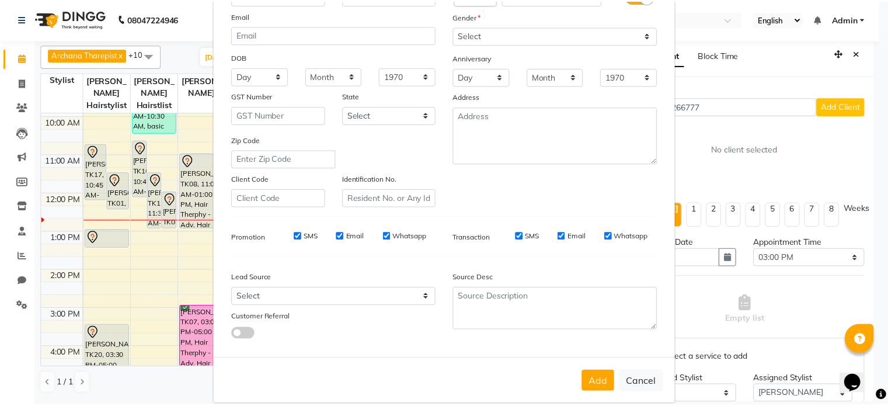
scroll to position [138, 0]
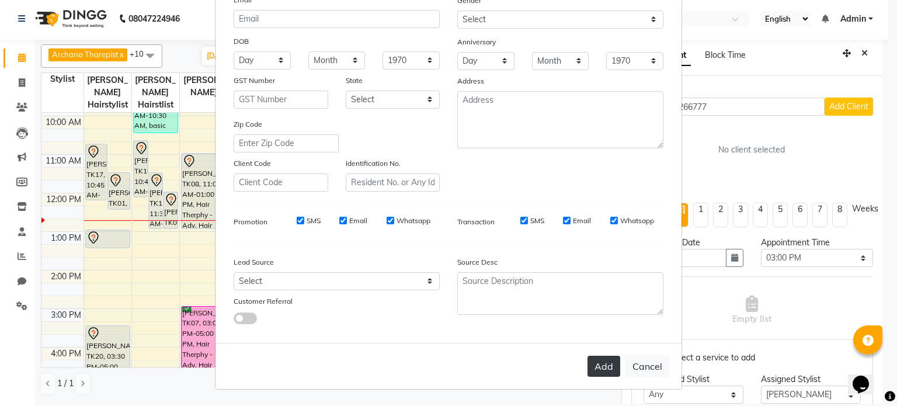
click at [514, 263] on button "Add" at bounding box center [603, 366] width 33 height 21
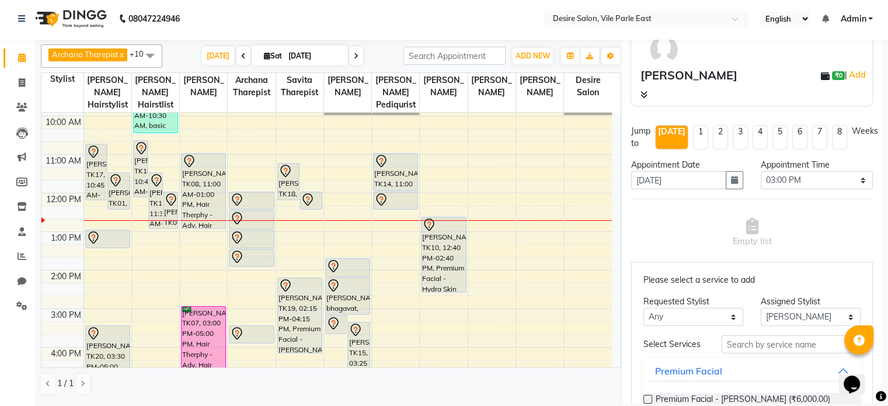
scroll to position [81, 0]
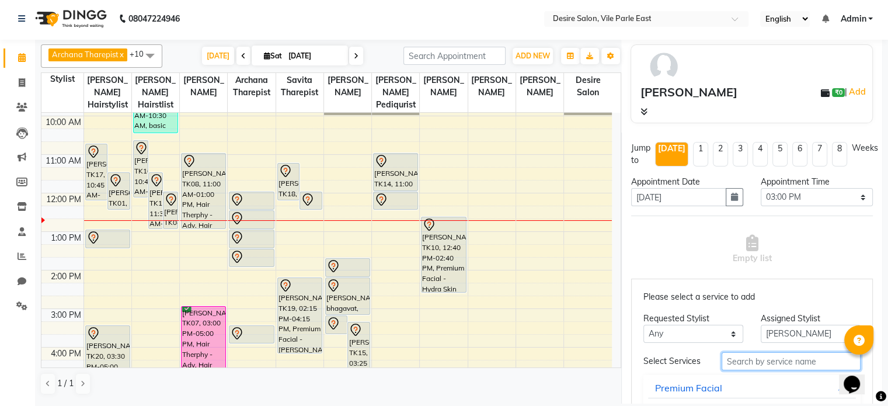
click at [514, 263] on input "text" at bounding box center [791, 361] width 139 height 18
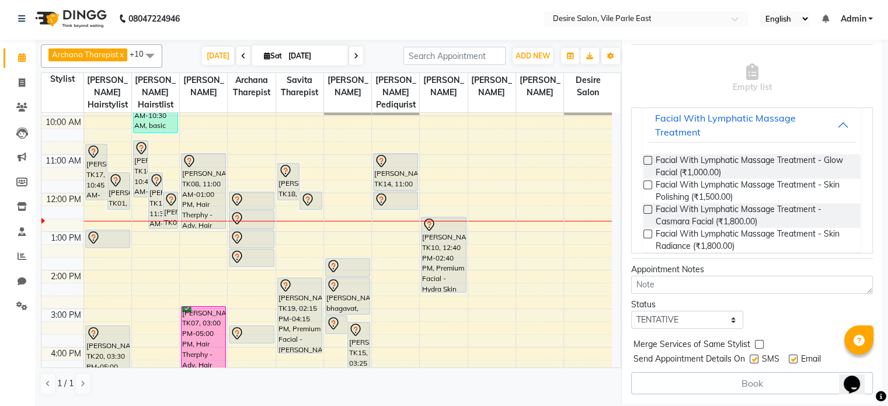
scroll to position [0, 0]
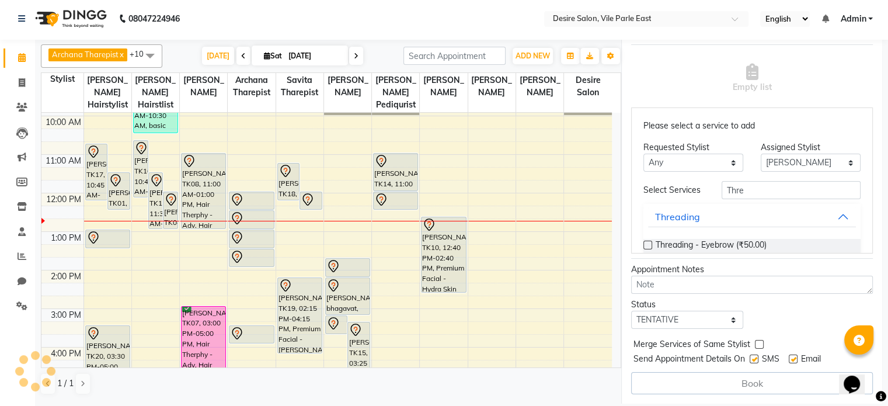
click at [514, 241] on label at bounding box center [648, 245] width 9 height 9
click at [514, 242] on input "checkbox" at bounding box center [648, 246] width 8 height 8
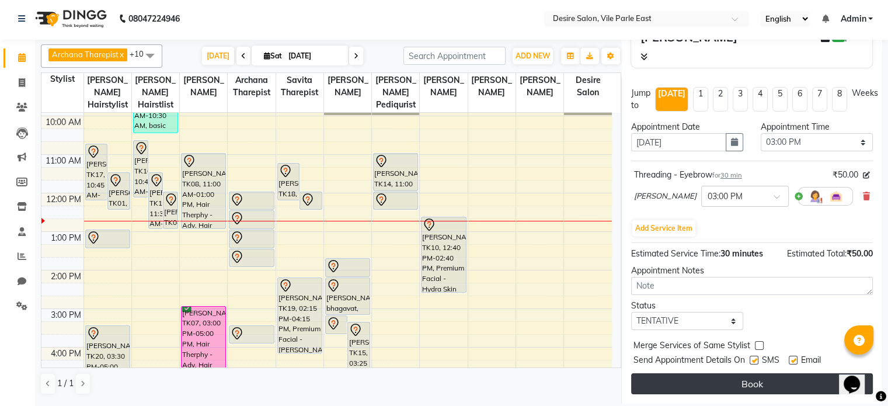
click at [514, 263] on button "Book" at bounding box center [752, 383] width 242 height 21
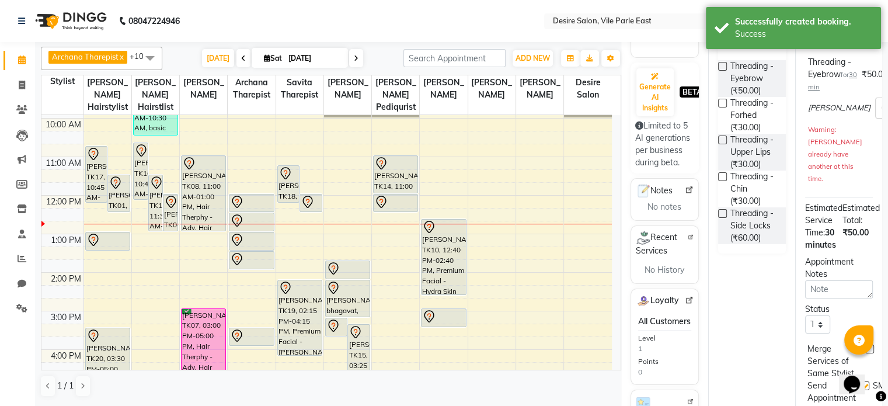
scroll to position [0, 0]
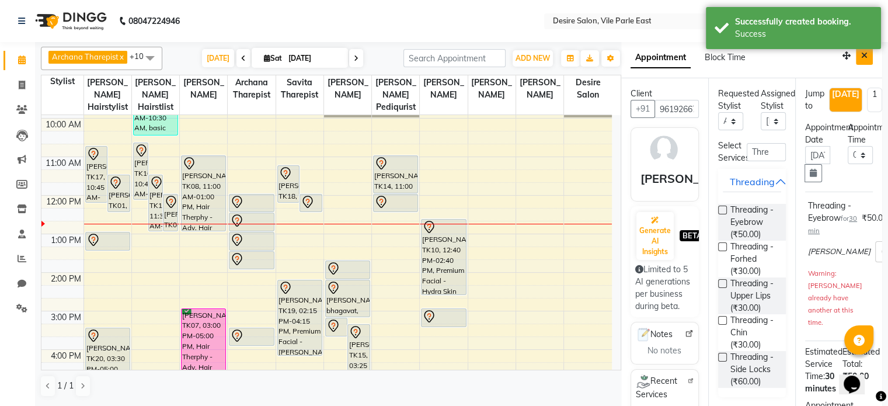
click at [514, 58] on icon "Close" at bounding box center [864, 55] width 6 height 8
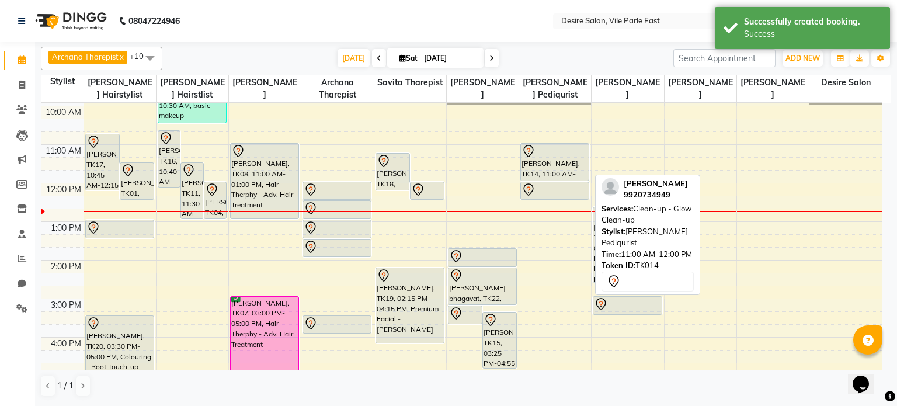
click at [514, 166] on div "[PERSON_NAME], TK14, 11:00 AM-12:00 PM, Clean-up - Glow Clean-up" at bounding box center [555, 162] width 68 height 37
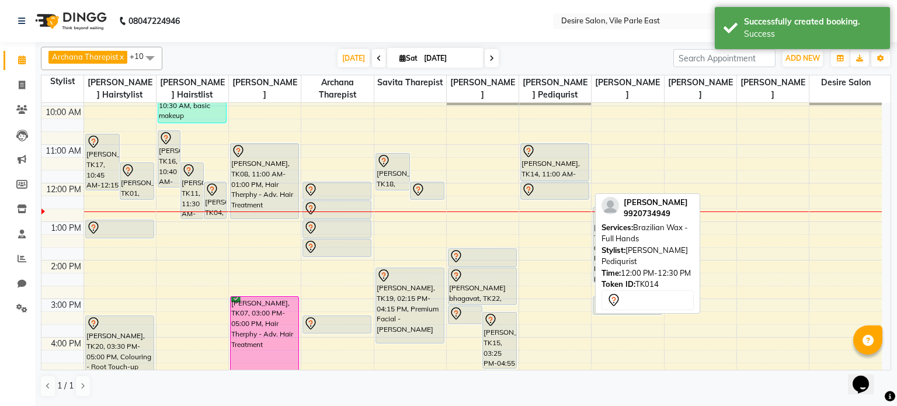
click at [514, 183] on div at bounding box center [554, 190] width 67 height 14
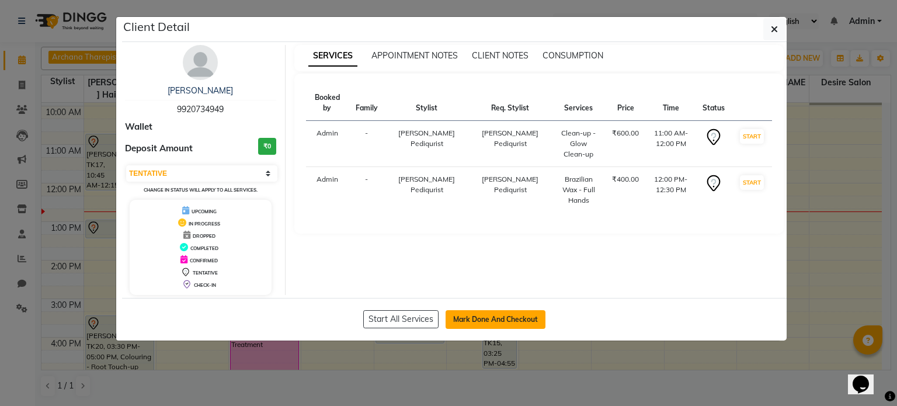
click at [486, 263] on button "Mark Done And Checkout" at bounding box center [496, 319] width 100 height 19
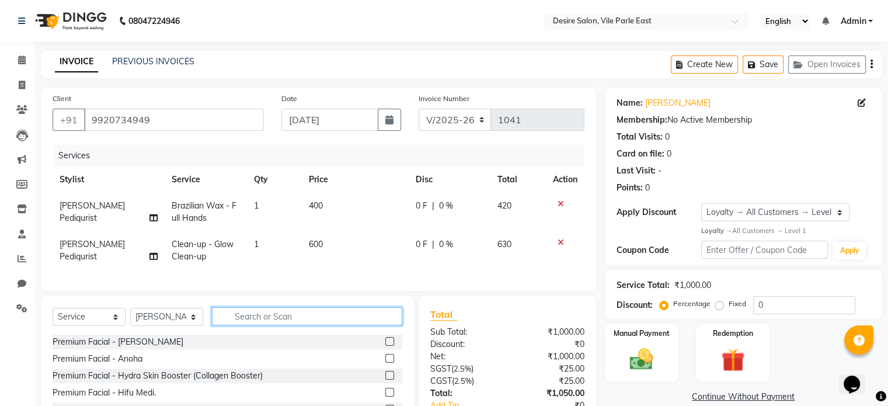
click at [236, 263] on input "text" at bounding box center [307, 316] width 190 height 18
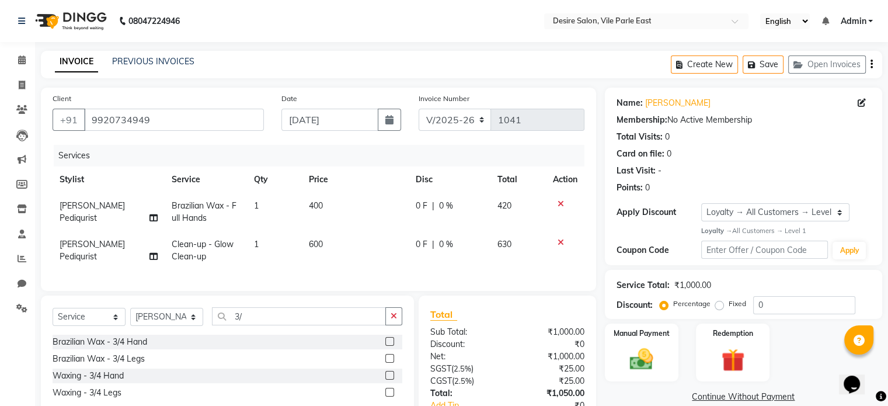
click at [390, 263] on label at bounding box center [389, 358] width 9 height 9
click at [390, 263] on input "checkbox" at bounding box center [389, 359] width 8 height 8
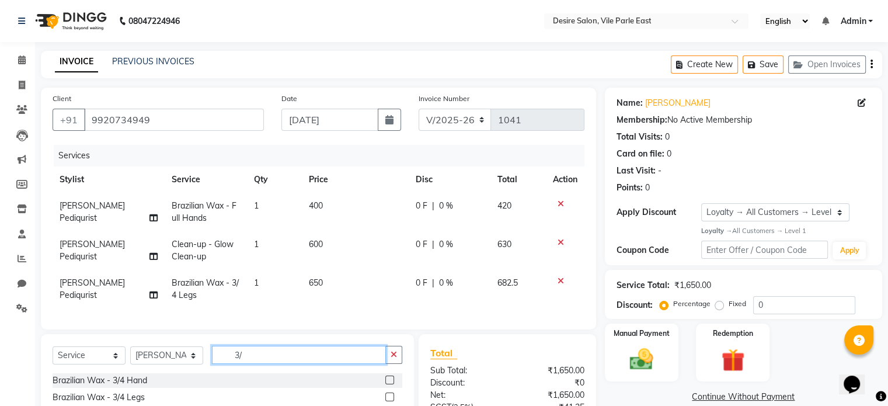
click at [257, 263] on input "3/" at bounding box center [299, 355] width 174 height 18
click at [390, 263] on label at bounding box center [389, 380] width 9 height 9
click at [390, 263] on input "checkbox" at bounding box center [389, 381] width 8 height 8
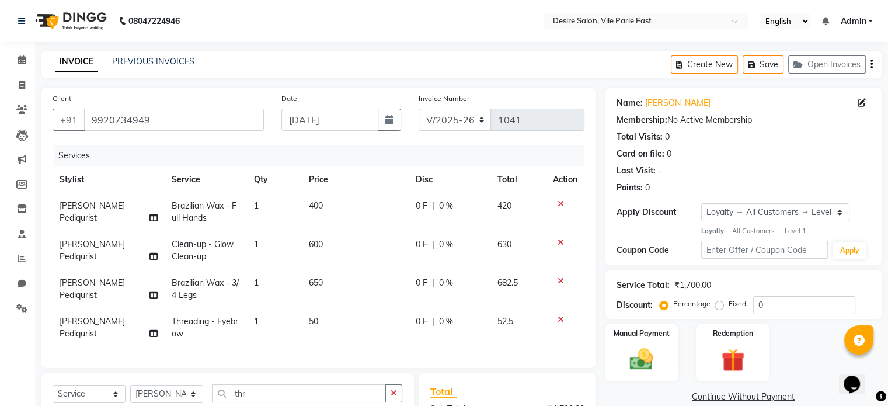
scroll to position [165, 0]
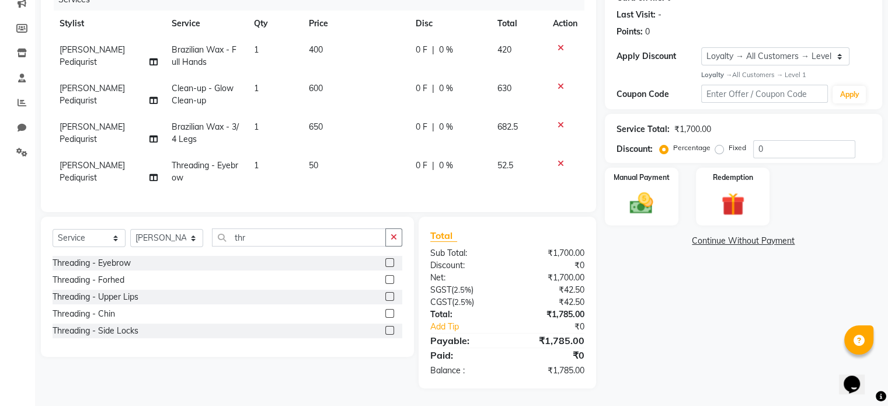
click at [391, 263] on label at bounding box center [389, 296] width 9 height 9
click at [391, 263] on input "checkbox" at bounding box center [389, 297] width 8 height 8
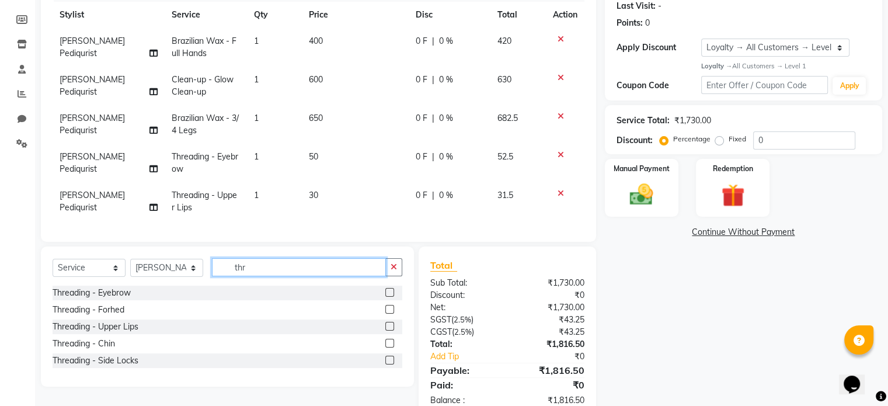
click at [254, 263] on input "thr" at bounding box center [299, 267] width 174 height 18
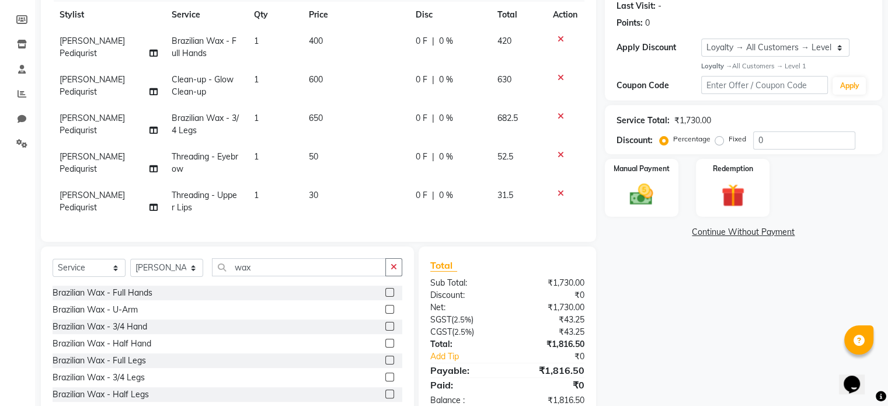
click at [385, 263] on label at bounding box center [389, 309] width 9 height 9
click at [385, 263] on input "checkbox" at bounding box center [389, 310] width 8 height 8
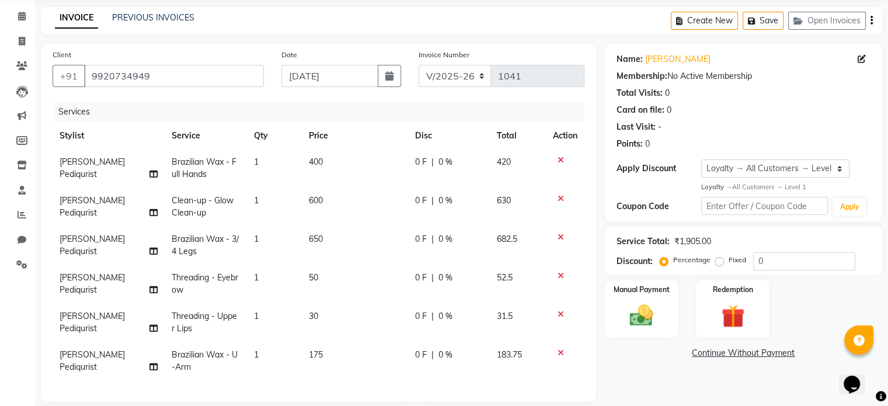
scroll to position [237, 0]
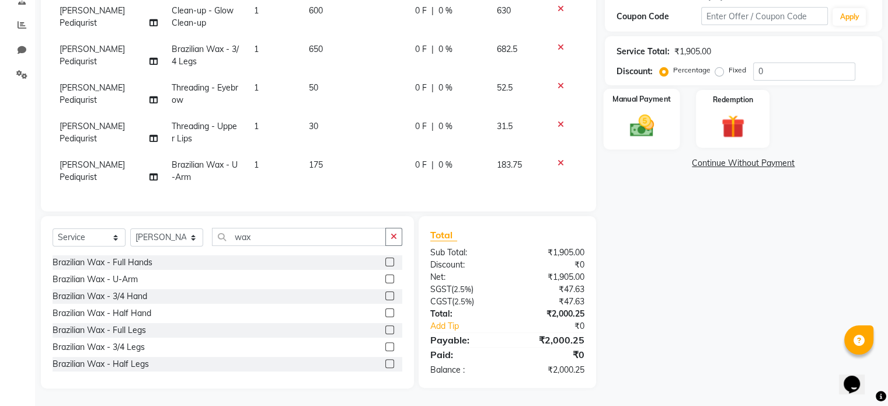
click at [514, 121] on div "Manual Payment" at bounding box center [641, 119] width 77 height 60
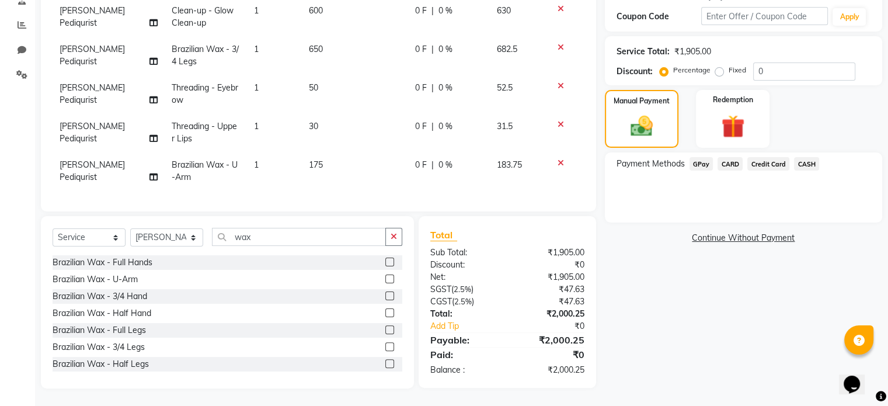
click at [514, 158] on span "GPay" at bounding box center [702, 163] width 24 height 13
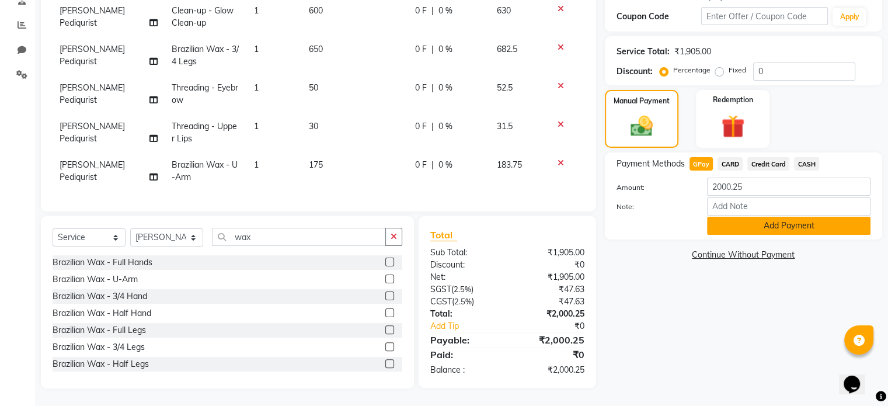
click at [514, 225] on button "Add Payment" at bounding box center [789, 226] width 164 height 18
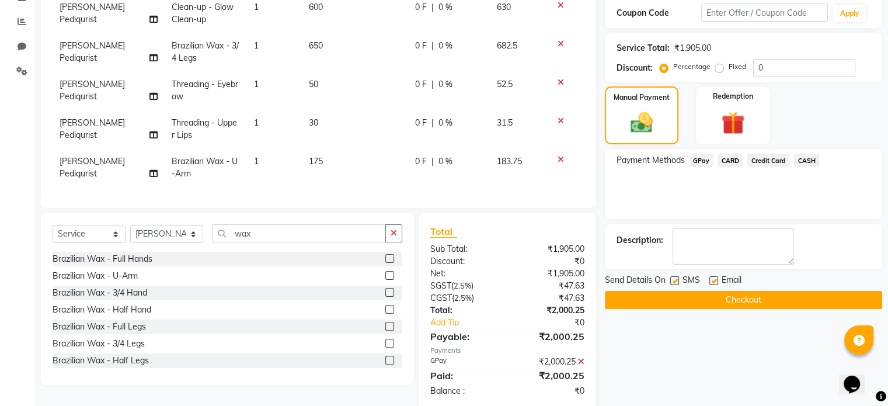
click at [514, 263] on button "Checkout" at bounding box center [743, 300] width 277 height 18
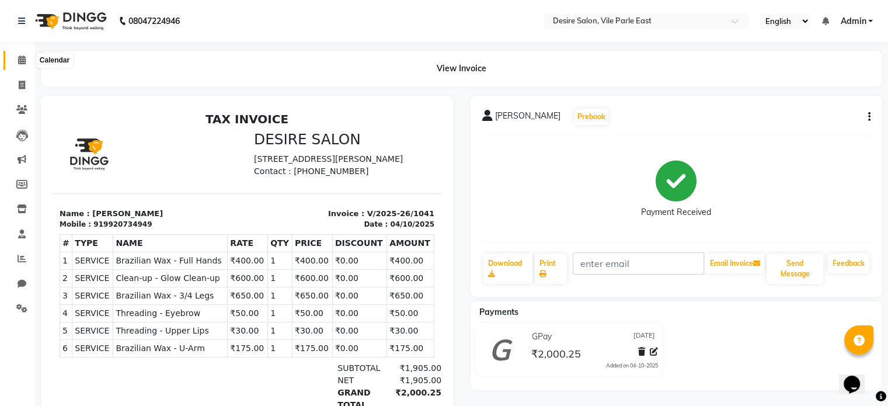
click at [23, 58] on icon at bounding box center [22, 59] width 8 height 9
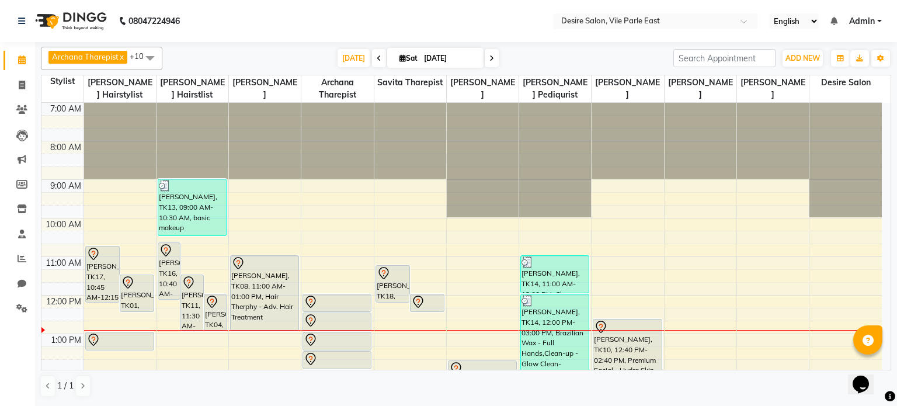
click at [423, 59] on input "[DATE]" at bounding box center [449, 59] width 58 height 18
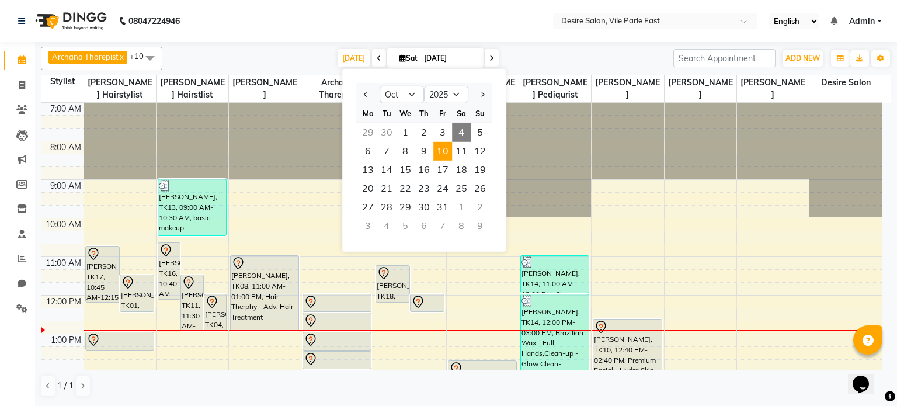
click at [441, 149] on span "10" at bounding box center [442, 151] width 19 height 19
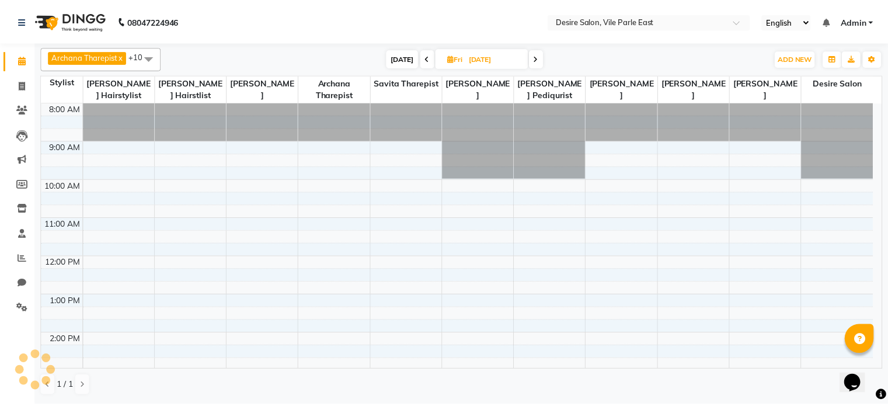
scroll to position [154, 0]
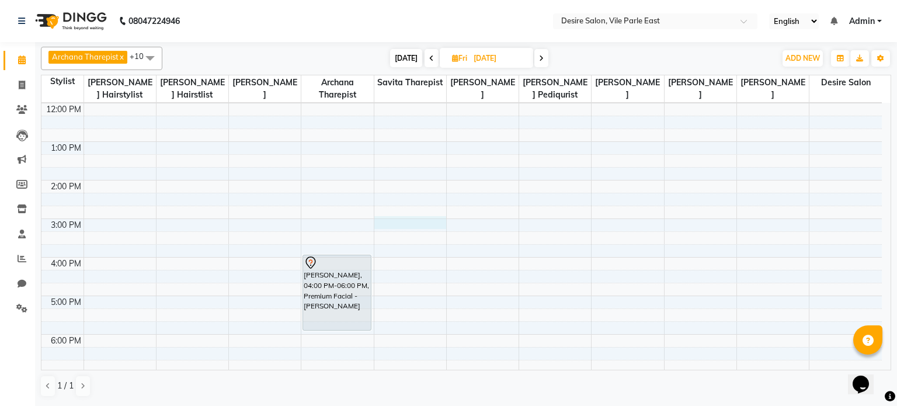
click at [382, 220] on div "8:00 AM 9:00 AM 10:00 AM 11:00 AM 12:00 PM 1:00 PM 2:00 PM 3:00 PM 4:00 PM 5:00…" at bounding box center [461, 218] width 840 height 539
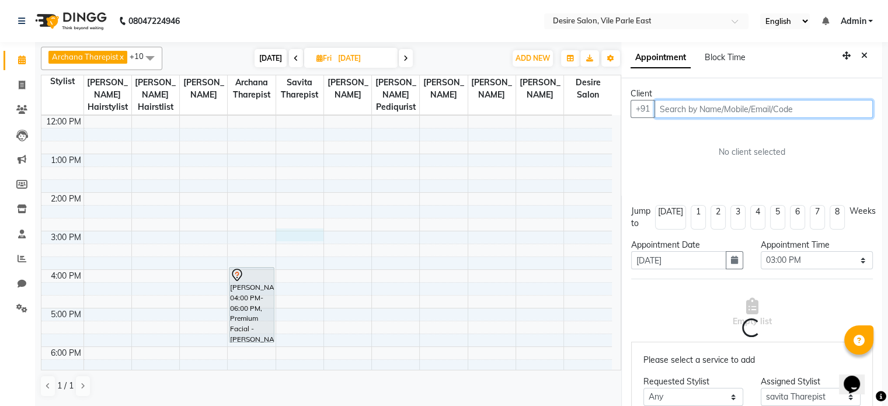
scroll to position [2, 0]
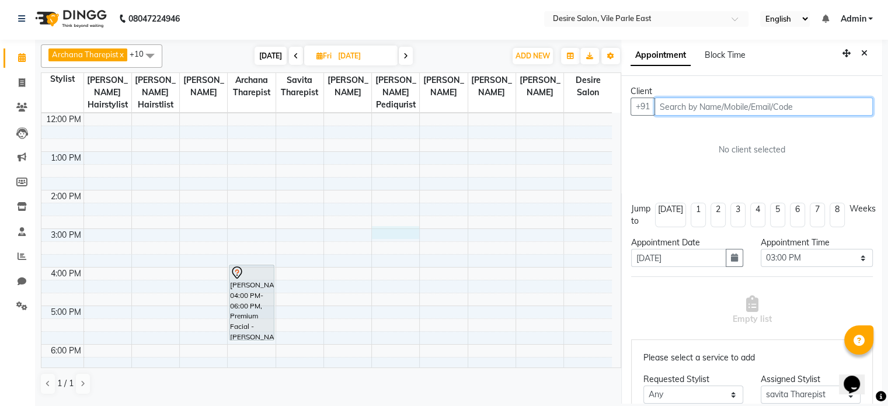
click at [382, 220] on div "8:00 AM 9:00 AM 10:00 AM 11:00 AM 12:00 PM 1:00 PM 2:00 PM 3:00 PM 4:00 PM 5:00…" at bounding box center [326, 228] width 571 height 539
click at [514, 99] on input "text" at bounding box center [764, 107] width 218 height 18
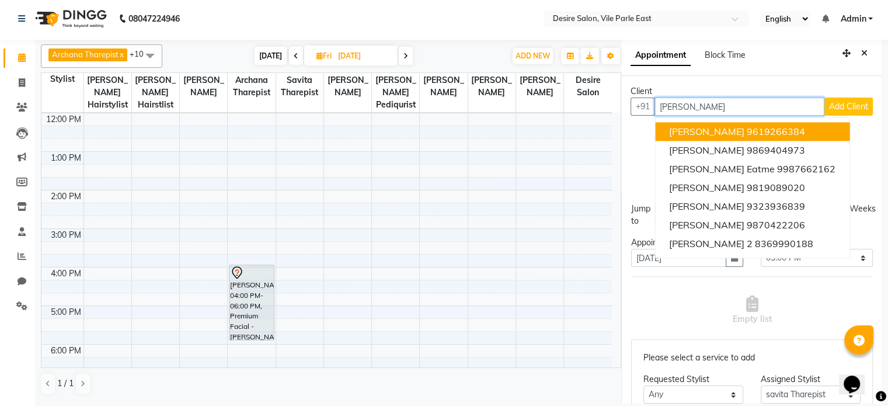
click at [514, 127] on ngb-highlight "9619266384" at bounding box center [776, 132] width 58 height 12
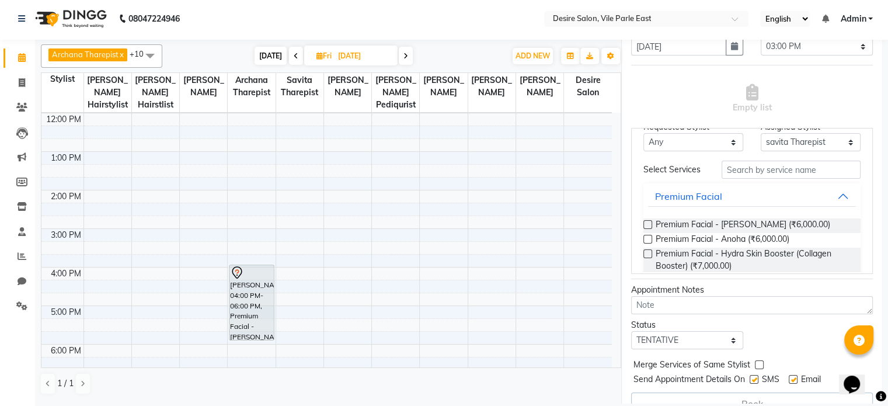
scroll to position [47, 0]
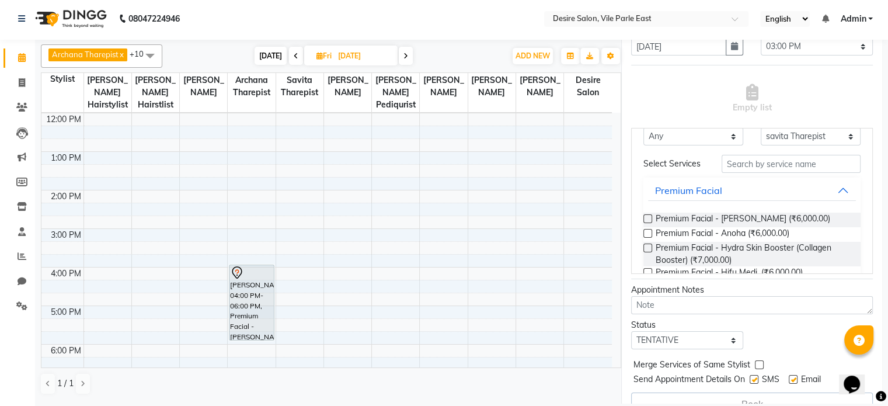
click at [514, 235] on label at bounding box center [648, 233] width 9 height 9
click at [514, 235] on input "checkbox" at bounding box center [648, 235] width 8 height 8
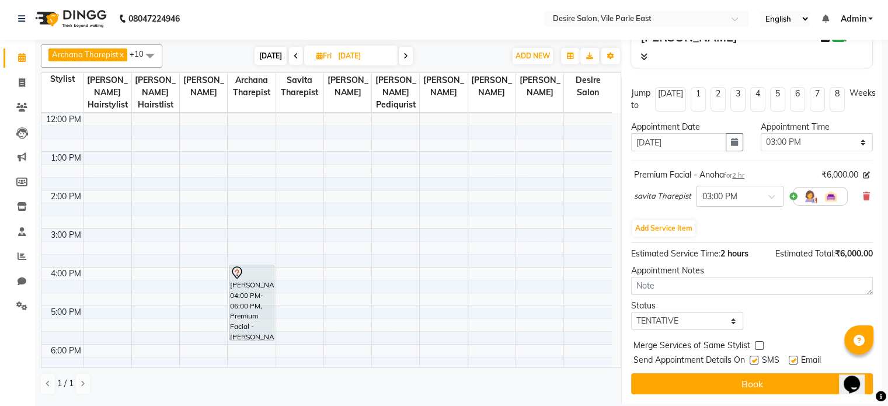
scroll to position [135, 0]
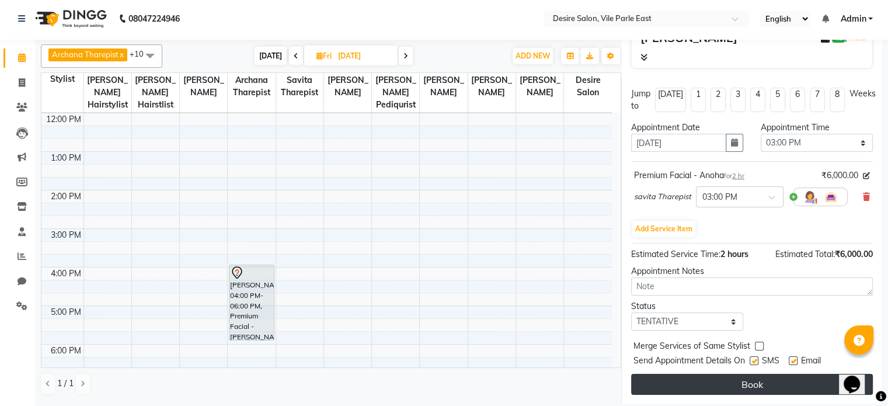
click at [514, 263] on button "Book" at bounding box center [752, 384] width 242 height 21
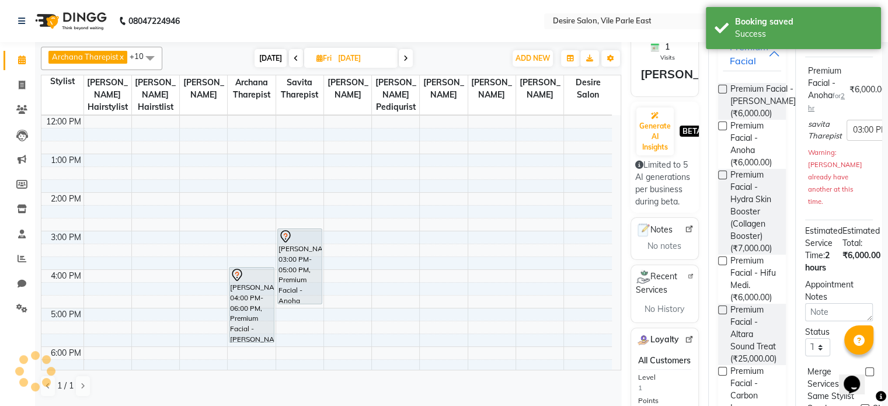
scroll to position [0, 0]
click at [270, 58] on span "[DATE]" at bounding box center [271, 58] width 32 height 18
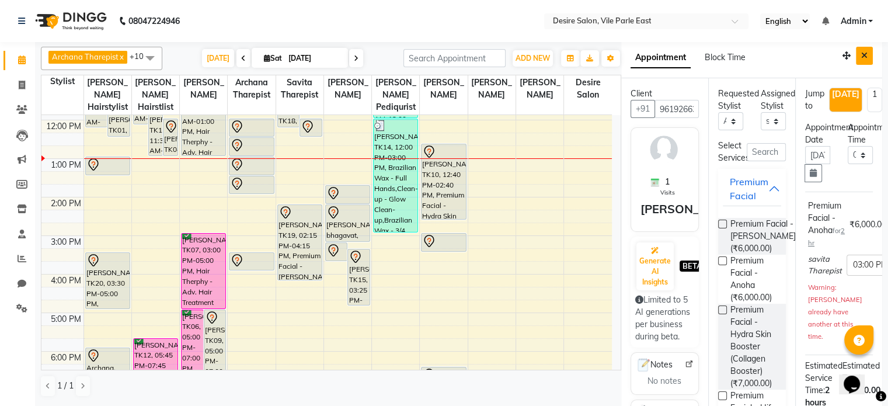
click at [514, 53] on button "Close" at bounding box center [864, 56] width 17 height 18
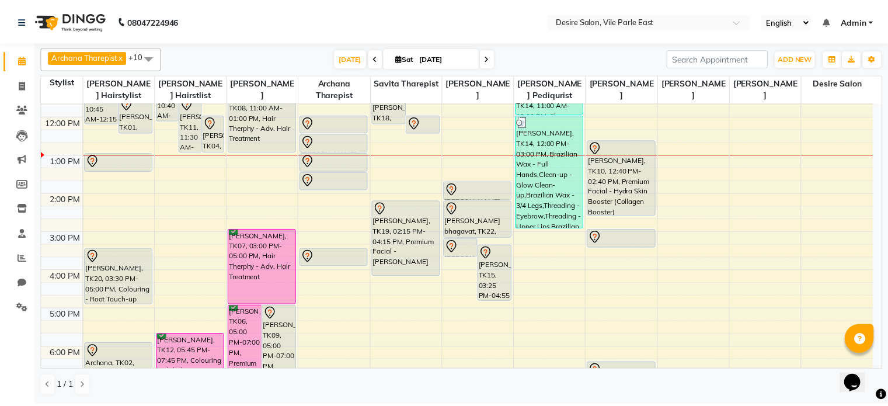
scroll to position [193, 0]
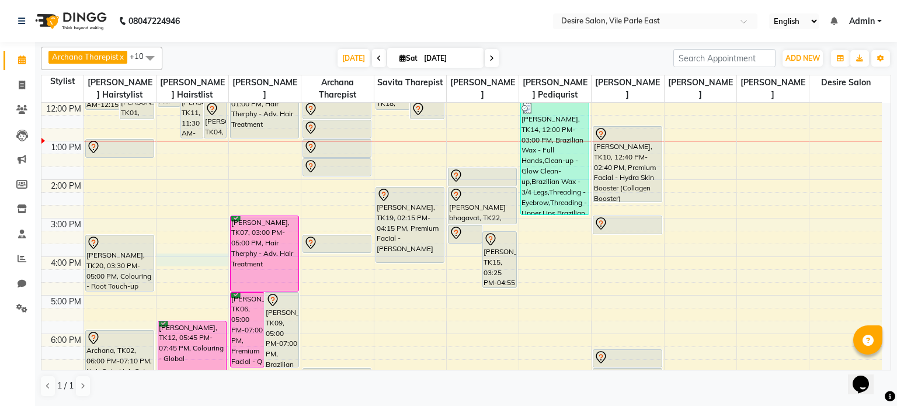
click at [173, 257] on div "7:00 AM 8:00 AM 9:00 AM 10:00 AM 11:00 AM 12:00 PM 1:00 PM 2:00 PM 3:00 PM 4:00…" at bounding box center [461, 199] width 840 height 578
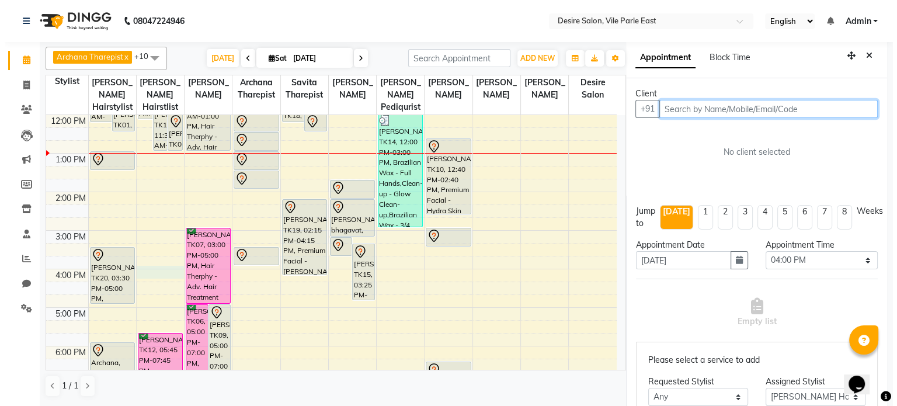
scroll to position [2, 0]
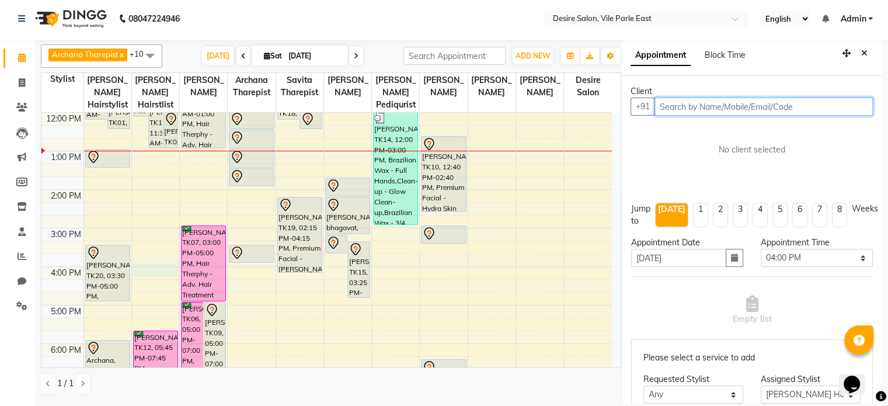
click at [514, 109] on input "text" at bounding box center [764, 107] width 218 height 18
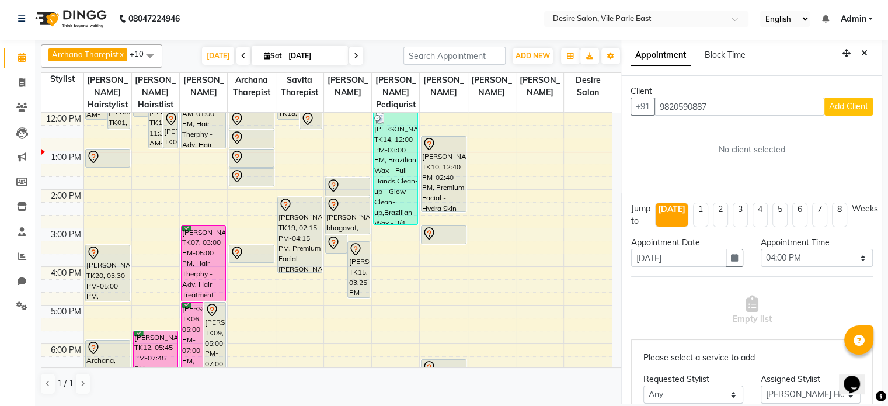
click at [514, 107] on span "Add Client" at bounding box center [848, 106] width 39 height 11
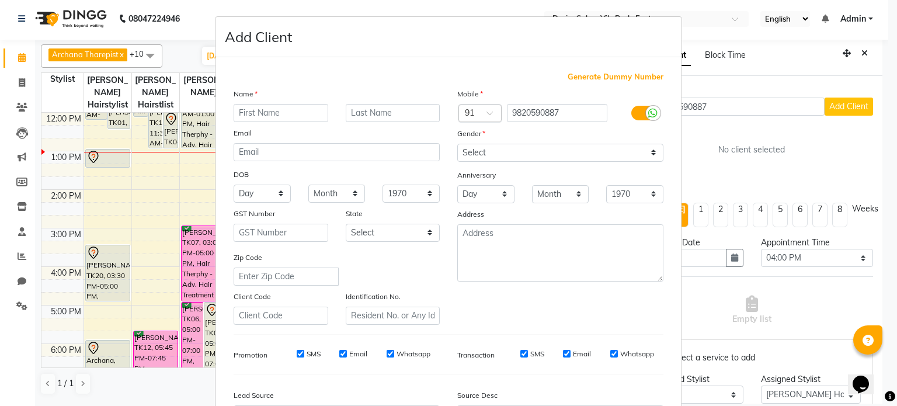
click at [281, 119] on input "text" at bounding box center [281, 113] width 95 height 18
click at [359, 112] on input "text" at bounding box center [393, 113] width 95 height 18
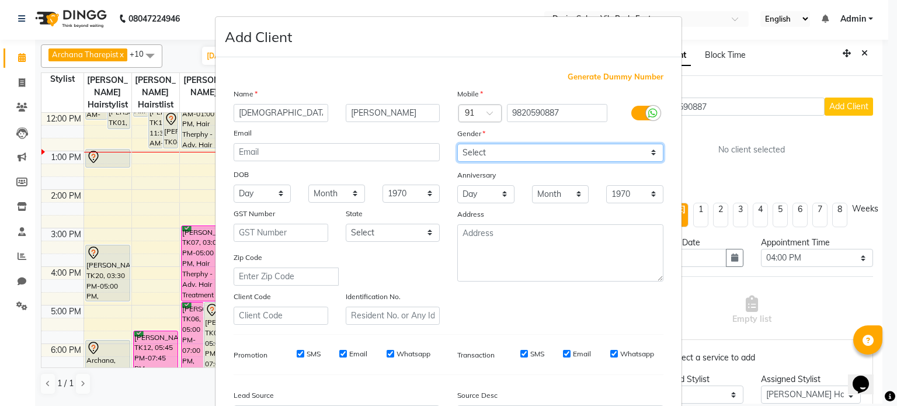
click at [514, 149] on select "Select [DEMOGRAPHIC_DATA] [DEMOGRAPHIC_DATA] Other Prefer Not To Say" at bounding box center [560, 153] width 206 height 18
click at [457, 144] on select "Select [DEMOGRAPHIC_DATA] [DEMOGRAPHIC_DATA] Other Prefer Not To Say" at bounding box center [560, 153] width 206 height 18
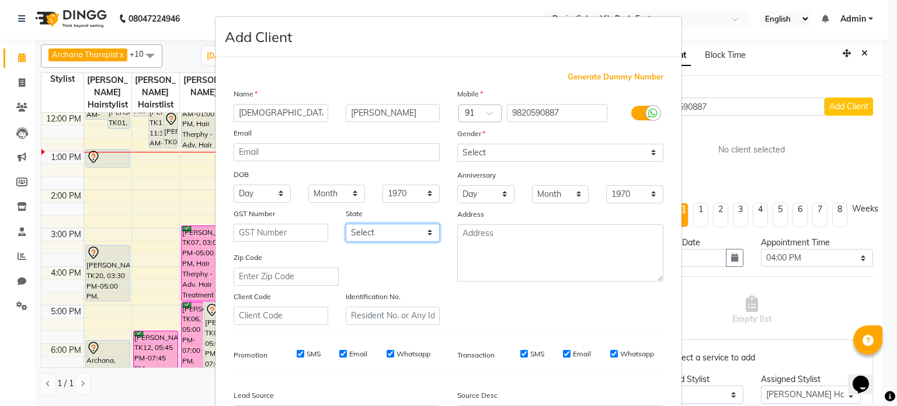
click at [413, 238] on select "Select [GEOGRAPHIC_DATA] [GEOGRAPHIC_DATA] [GEOGRAPHIC_DATA] [GEOGRAPHIC_DATA] …" at bounding box center [393, 233] width 95 height 18
click at [346, 225] on select "Select [GEOGRAPHIC_DATA] [GEOGRAPHIC_DATA] [GEOGRAPHIC_DATA] [GEOGRAPHIC_DATA] …" at bounding box center [393, 233] width 95 height 18
click at [514, 263] on div "SMS Email Whatsapp" at bounding box center [579, 357] width 186 height 16
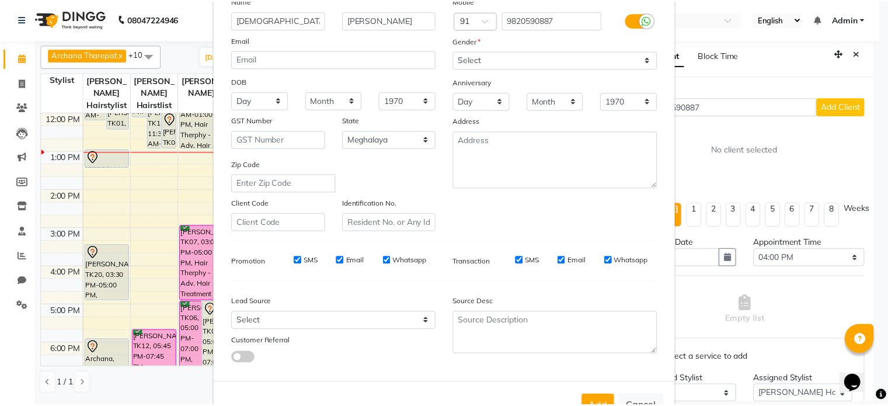
scroll to position [117, 0]
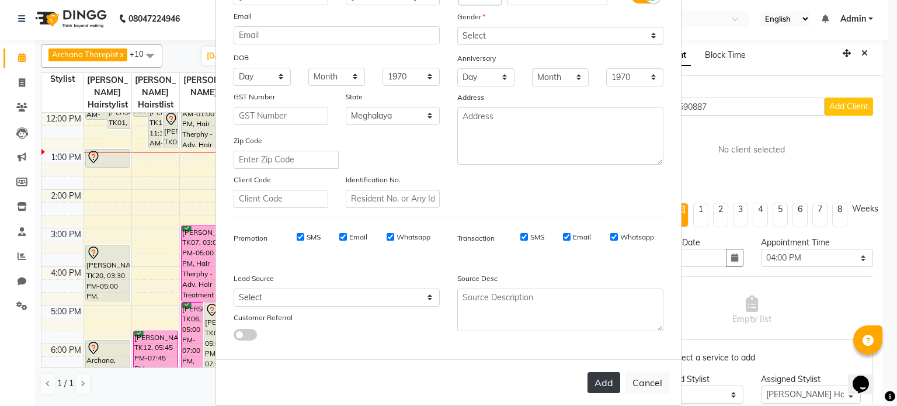
click at [514, 263] on button "Add" at bounding box center [603, 382] width 33 height 21
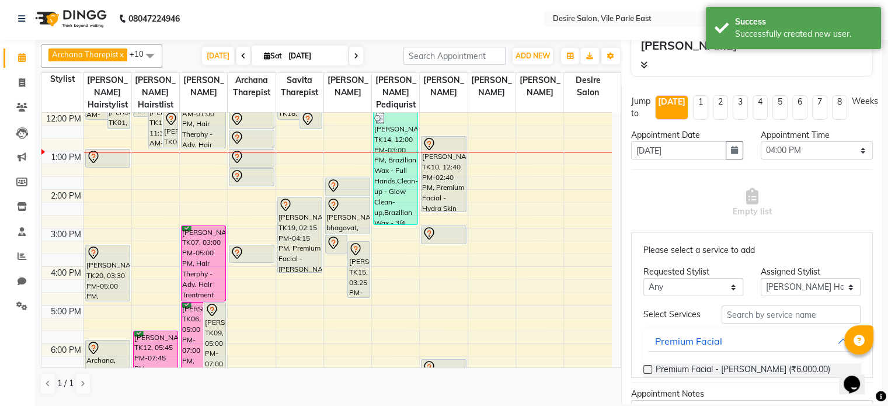
scroll to position [149, 0]
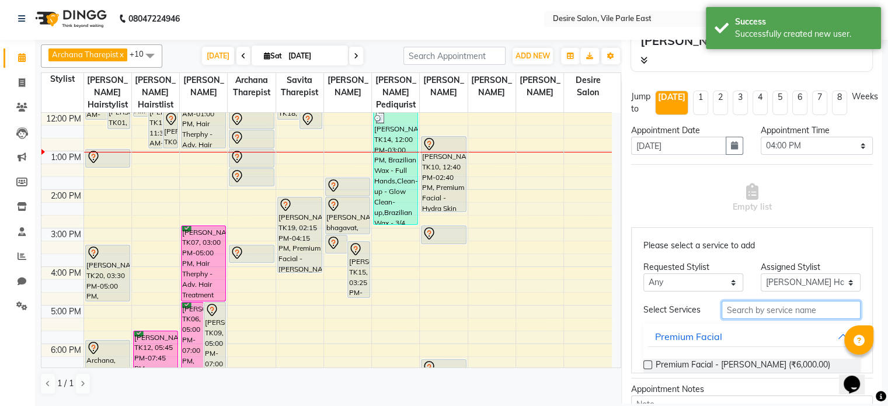
click at [514, 263] on input "text" at bounding box center [791, 310] width 139 height 18
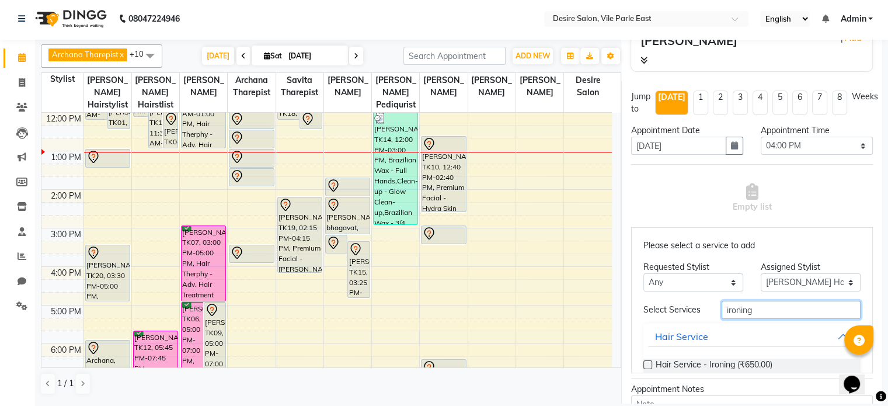
scroll to position [27, 0]
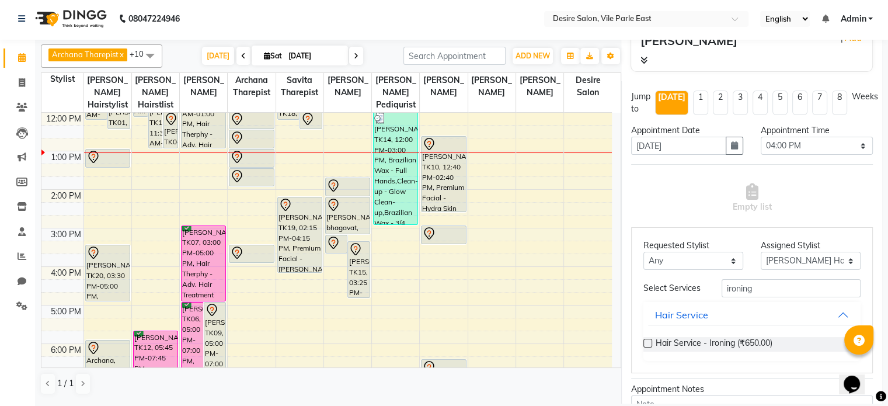
click at [514, 263] on label at bounding box center [648, 343] width 9 height 9
click at [514, 263] on input "checkbox" at bounding box center [648, 344] width 8 height 8
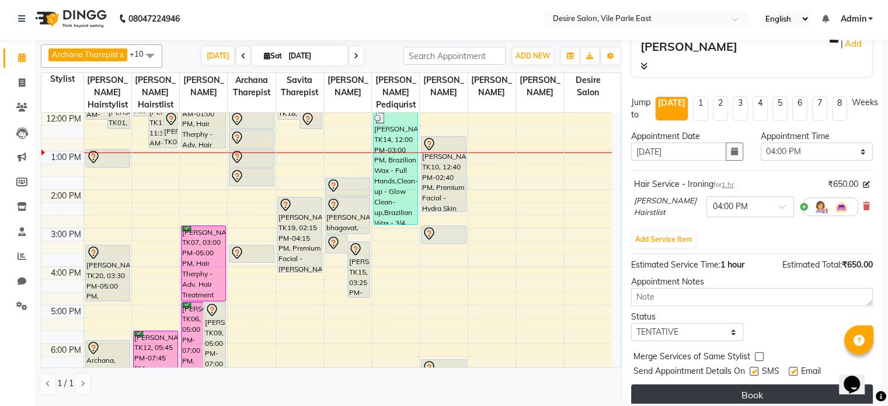
click at [514, 263] on button "Book" at bounding box center [752, 394] width 242 height 21
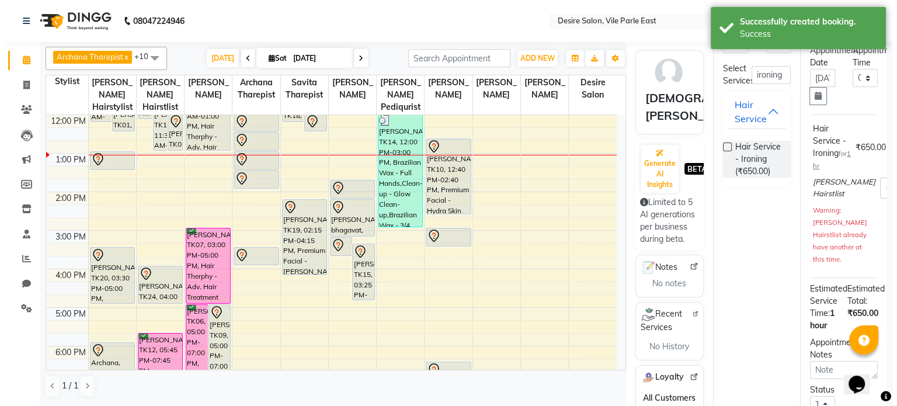
scroll to position [0, 0]
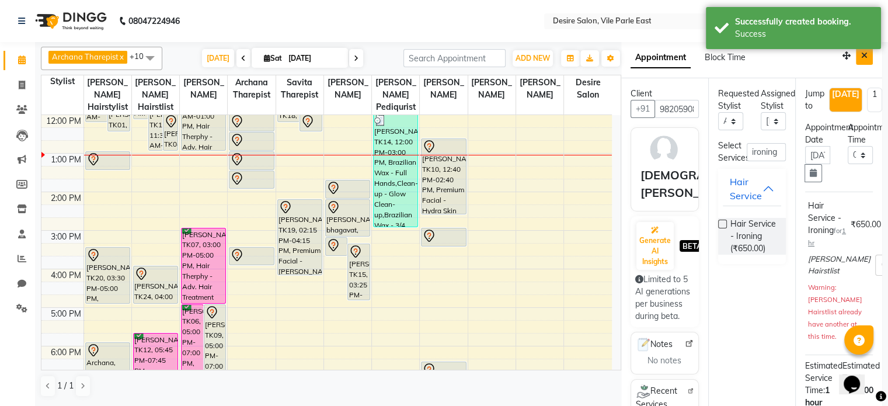
click at [514, 57] on icon "Close" at bounding box center [864, 55] width 6 height 8
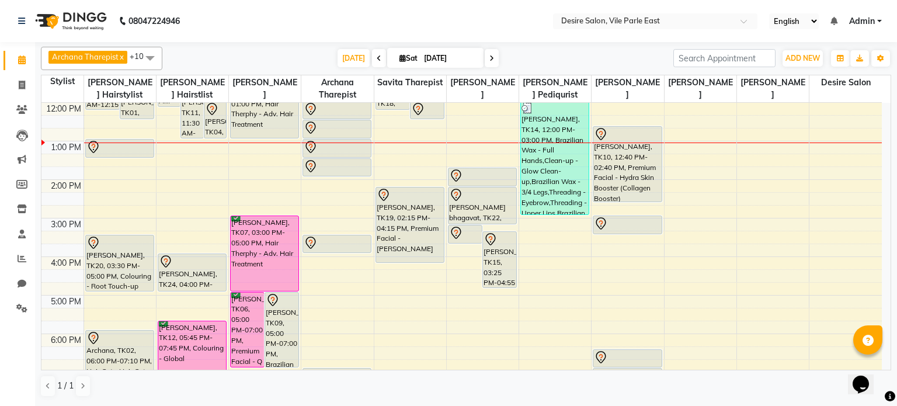
click at [399, 58] on icon at bounding box center [402, 58] width 6 height 8
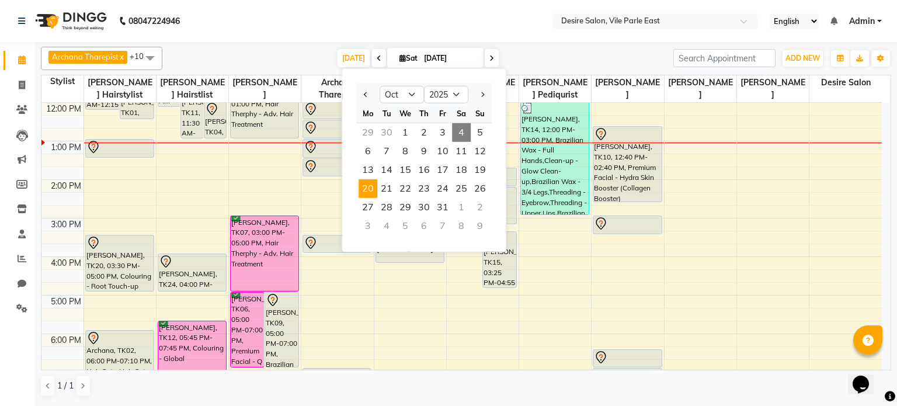
click at [366, 188] on span "20" at bounding box center [368, 188] width 19 height 19
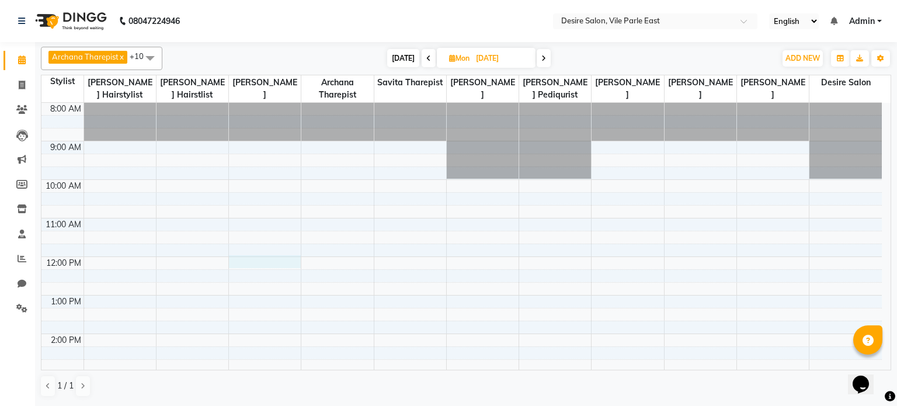
click at [244, 260] on div "8:00 AM 9:00 AM 10:00 AM 11:00 AM 12:00 PM 1:00 PM 2:00 PM 3:00 PM 4:00 PM 5:00…" at bounding box center [461, 372] width 840 height 539
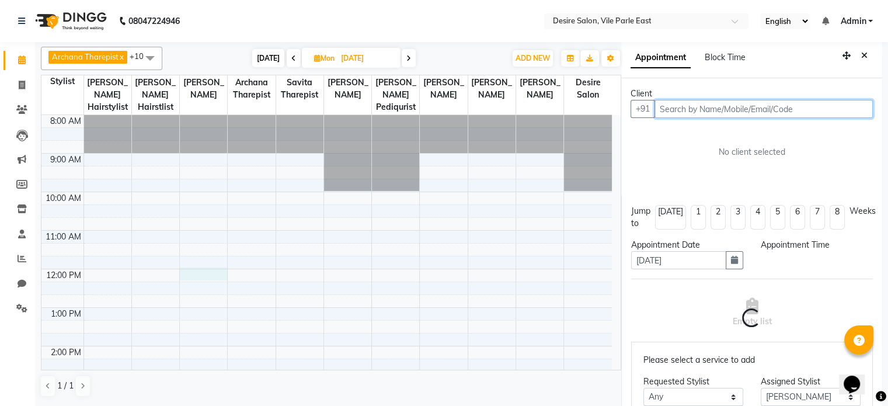
scroll to position [2, 0]
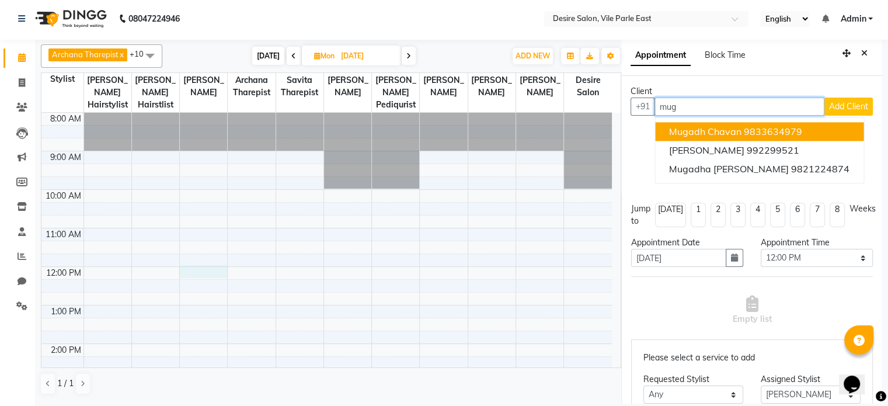
click at [514, 133] on span "mugadh chavan" at bounding box center [705, 132] width 72 height 12
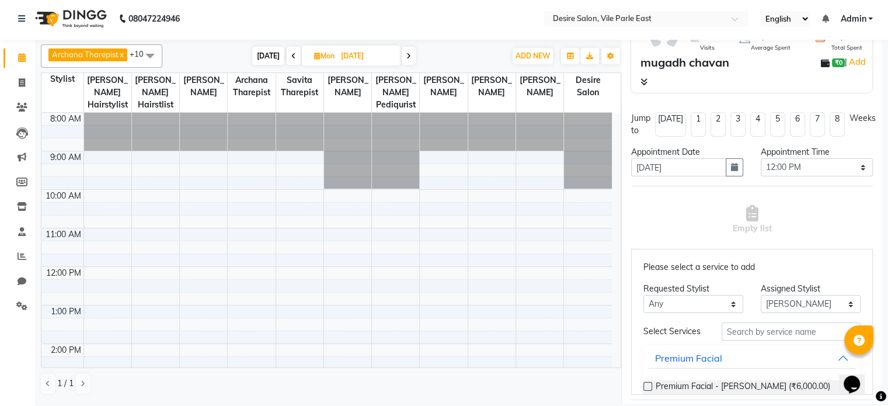
scroll to position [147, 0]
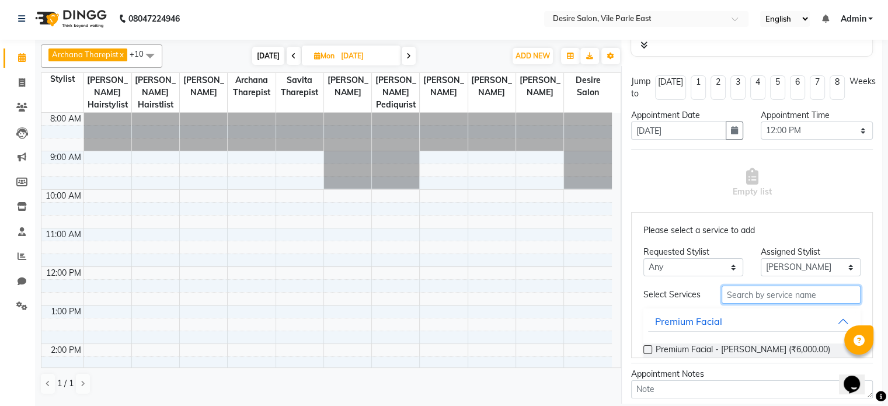
click at [514, 263] on input "text" at bounding box center [791, 295] width 139 height 18
click at [514, 263] on label at bounding box center [648, 349] width 9 height 9
click at [514, 263] on input "checkbox" at bounding box center [648, 351] width 8 height 8
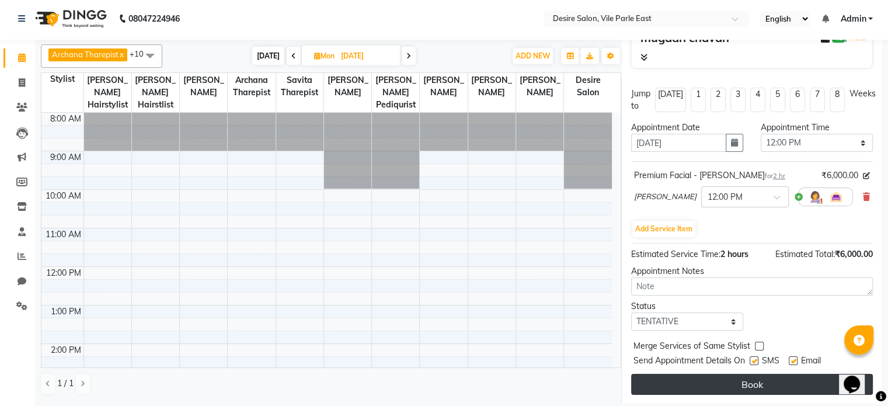
click at [514, 263] on button "Book" at bounding box center [752, 384] width 242 height 21
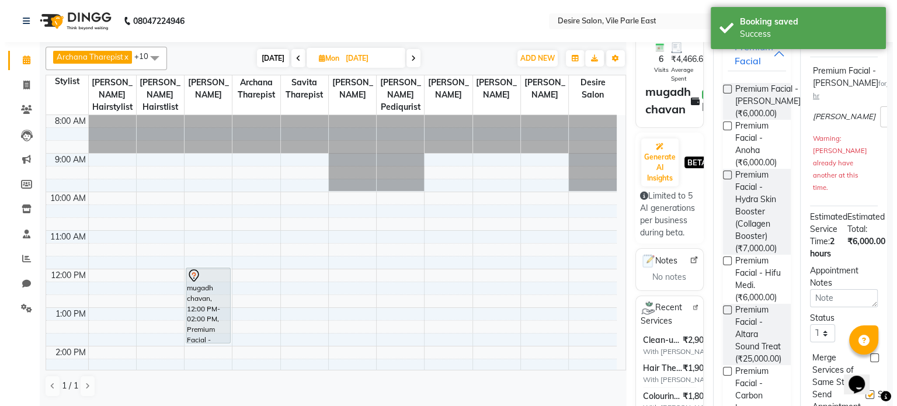
scroll to position [0, 0]
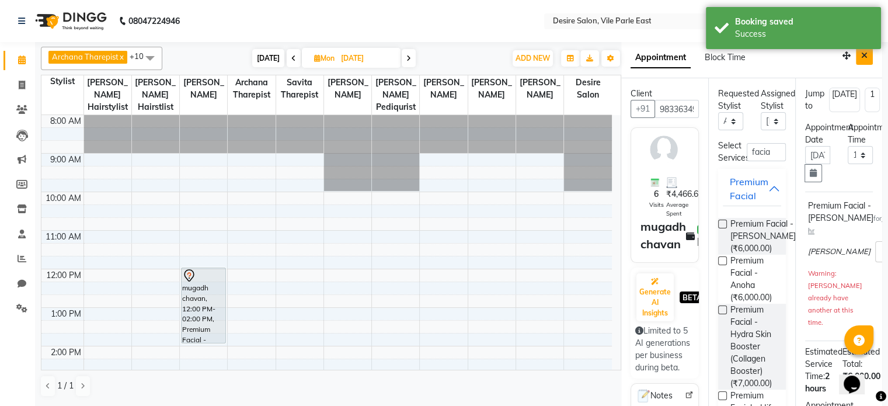
click at [514, 53] on button "Close" at bounding box center [864, 56] width 17 height 18
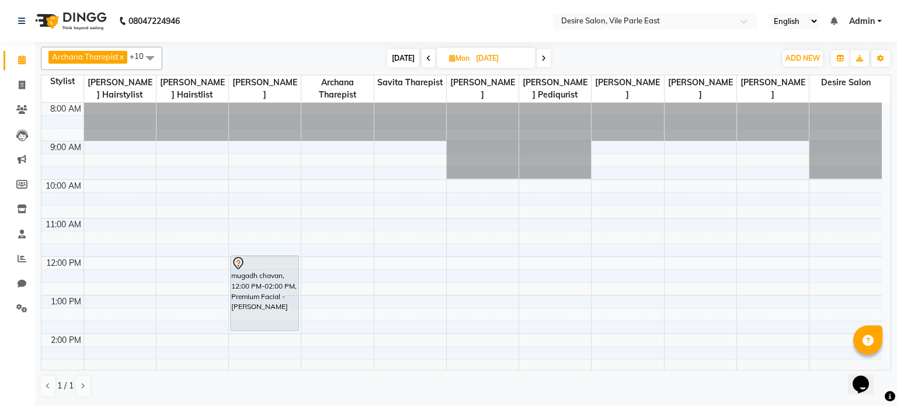
click at [407, 58] on span "[DATE]" at bounding box center [403, 58] width 32 height 18
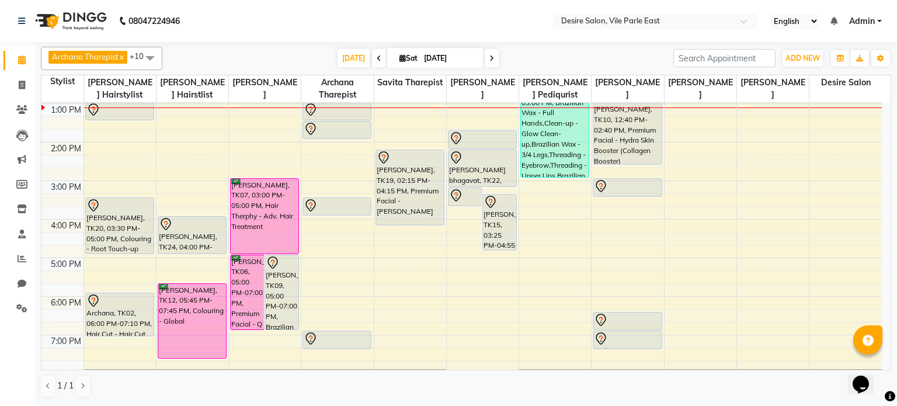
click at [485, 54] on span at bounding box center [492, 58] width 14 height 18
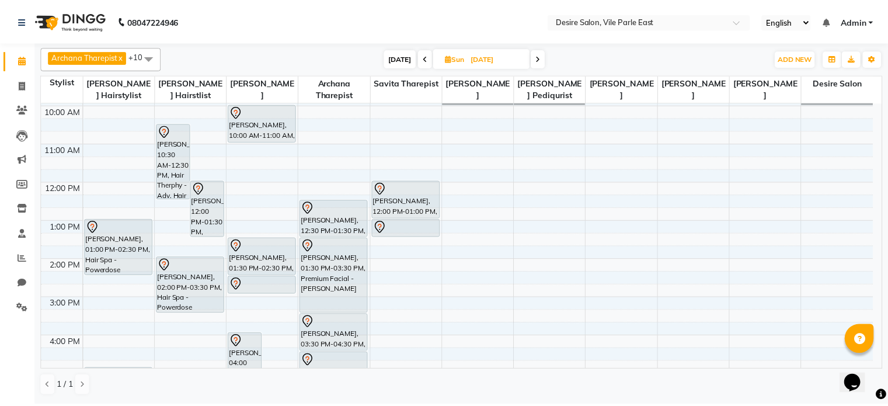
scroll to position [51, 0]
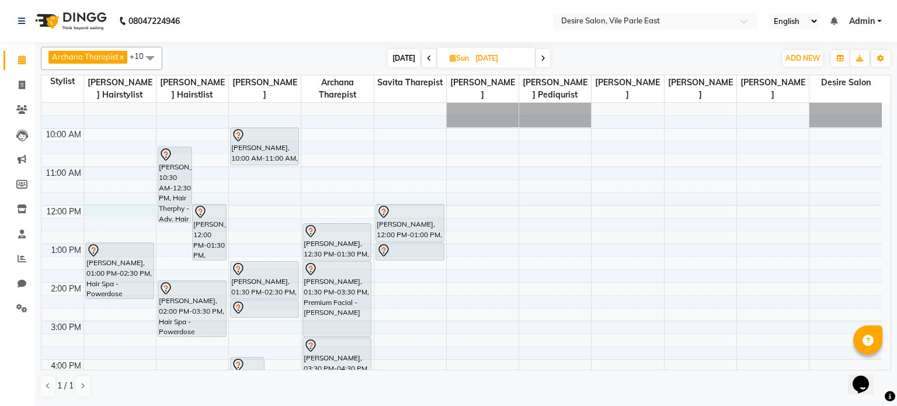
click at [126, 210] on div "8:00 AM 9:00 AM 10:00 AM 11:00 AM 12:00 PM 1:00 PM 2:00 PM 3:00 PM 4:00 PM 5:00…" at bounding box center [461, 320] width 840 height 539
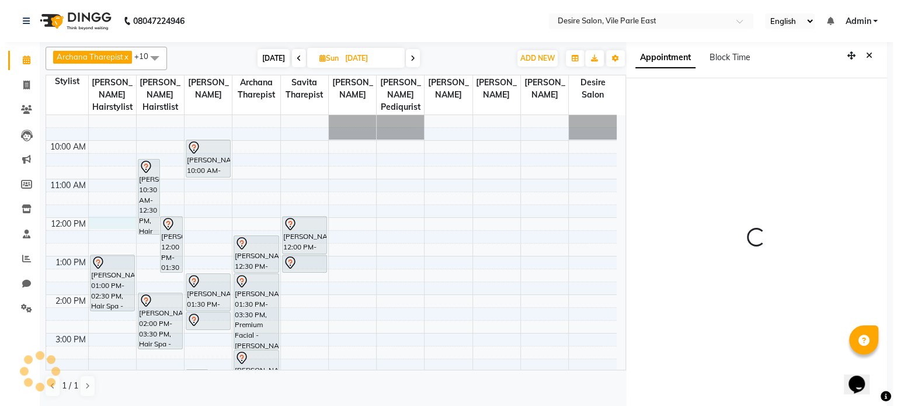
scroll to position [2, 0]
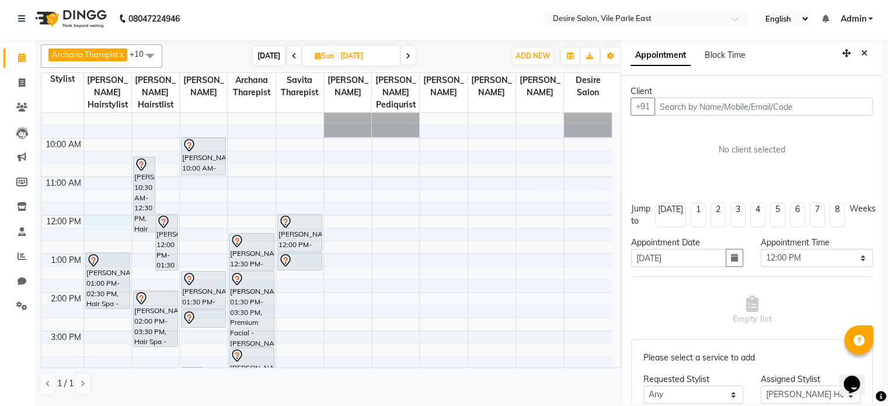
click at [514, 115] on div "Client +91 No client selected" at bounding box center [751, 134] width 261 height 117
click at [514, 102] on button "+91" at bounding box center [643, 107] width 25 height 18
click at [514, 100] on input "text" at bounding box center [764, 107] width 218 height 18
click at [514, 103] on span "Add Client" at bounding box center [848, 106] width 39 height 11
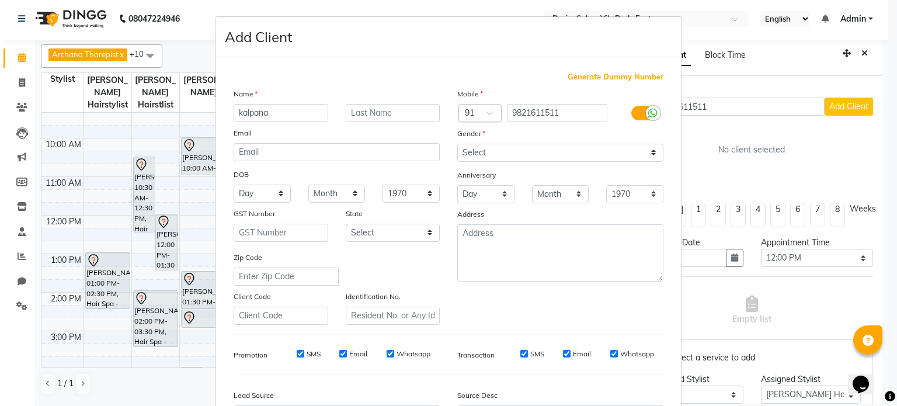
click at [514, 88] on ngb-modal-window "Add Client Generate Dummy Number Name kalpana Email DOB Day 01 02 03 04 05 06 0…" at bounding box center [448, 203] width 897 height 406
click at [485, 153] on select "Select [DEMOGRAPHIC_DATA] [DEMOGRAPHIC_DATA] Other Prefer Not To Say" at bounding box center [560, 153] width 206 height 18
click at [457, 144] on select "Select [DEMOGRAPHIC_DATA] [DEMOGRAPHIC_DATA] Other Prefer Not To Say" at bounding box center [560, 153] width 206 height 18
drag, startPoint x: 643, startPoint y: 357, endPoint x: 644, endPoint y: 371, distance: 14.6
click at [514, 263] on div "Generate Dummy Number Name kalpana Email DOB Day 01 02 03 04 05 06 07 08 09 10 …" at bounding box center [448, 268] width 447 height 395
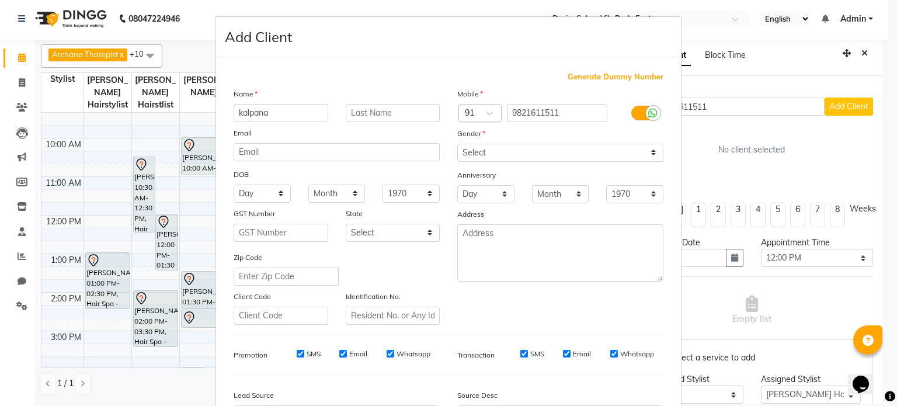
click at [514, 263] on div "Generate Dummy Number Name kalpana Email DOB Day 01 02 03 04 05 06 07 08 09 10 …" at bounding box center [448, 268] width 447 height 395
drag, startPoint x: 645, startPoint y: 381, endPoint x: 645, endPoint y: 402, distance: 21.0
click at [514, 263] on div "Generate Dummy Number Name kalpana Email DOB Day 01 02 03 04 05 06 07 08 09 10 …" at bounding box center [448, 268] width 447 height 395
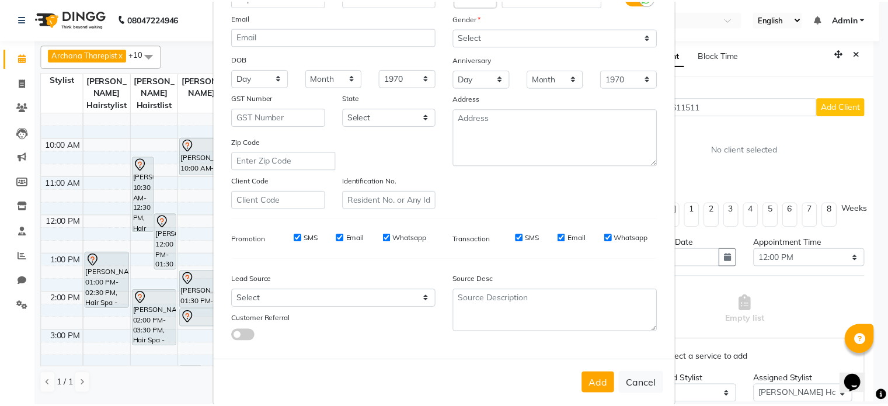
scroll to position [130, 0]
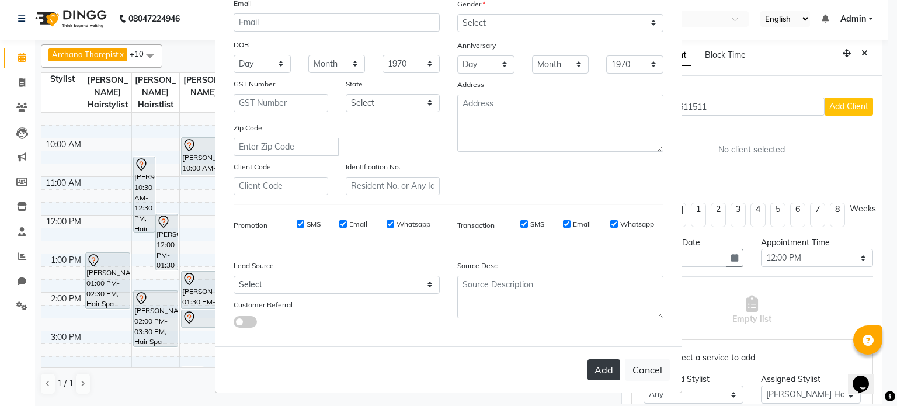
click at [514, 263] on button "Add" at bounding box center [603, 369] width 33 height 21
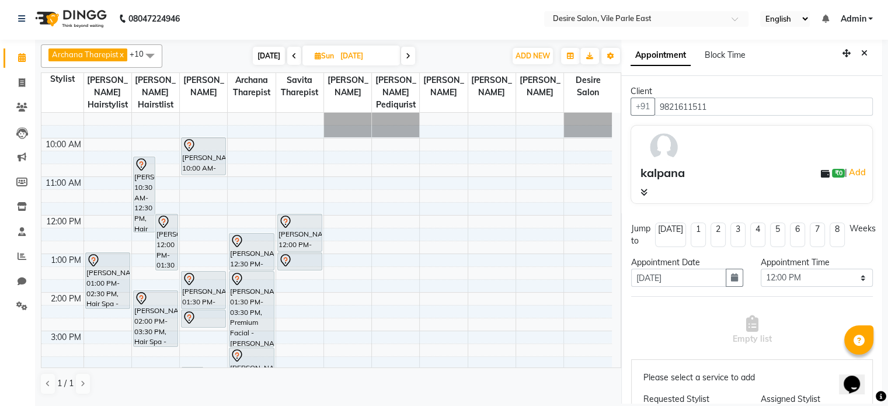
scroll to position [156, 0]
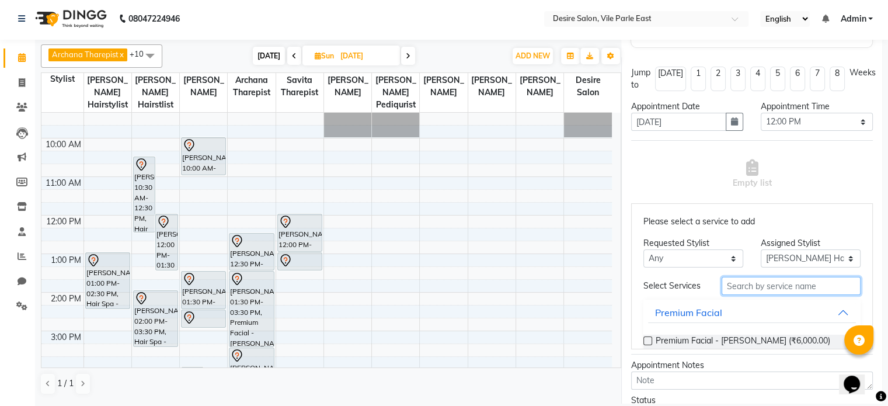
click at [514, 263] on input "text" at bounding box center [791, 286] width 139 height 18
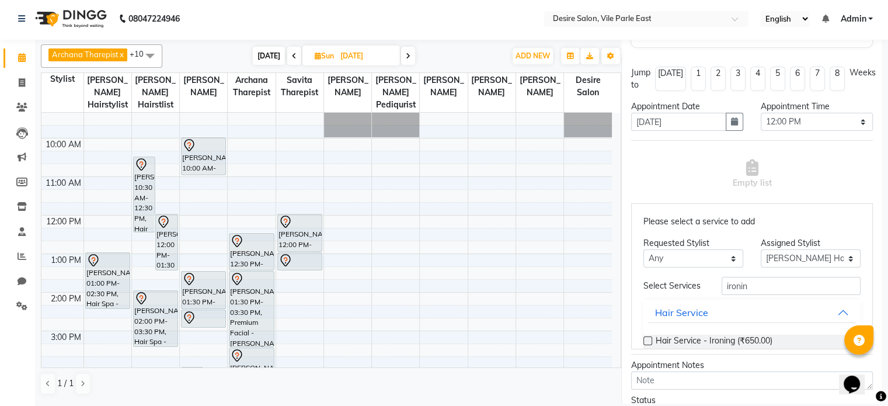
click at [514, 263] on label at bounding box center [648, 340] width 9 height 9
click at [514, 263] on input "checkbox" at bounding box center [648, 342] width 8 height 8
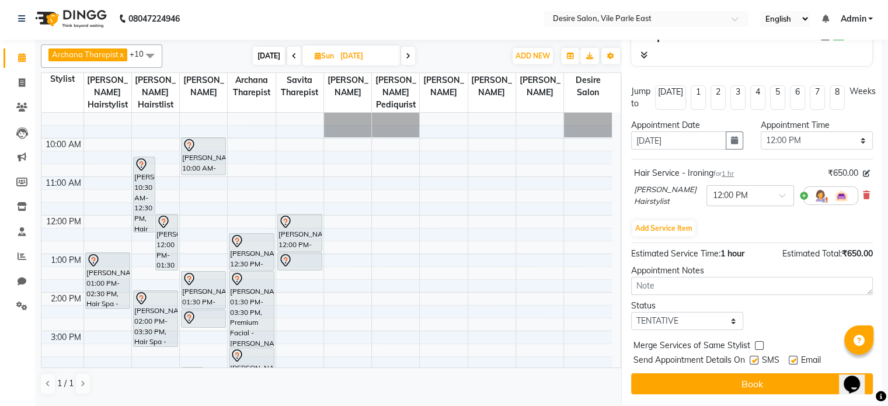
scroll to position [135, 0]
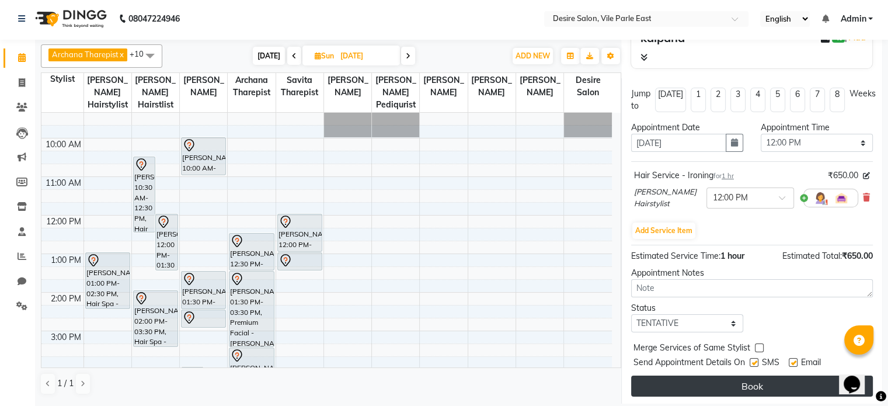
click at [514, 263] on button "Book" at bounding box center [752, 386] width 242 height 21
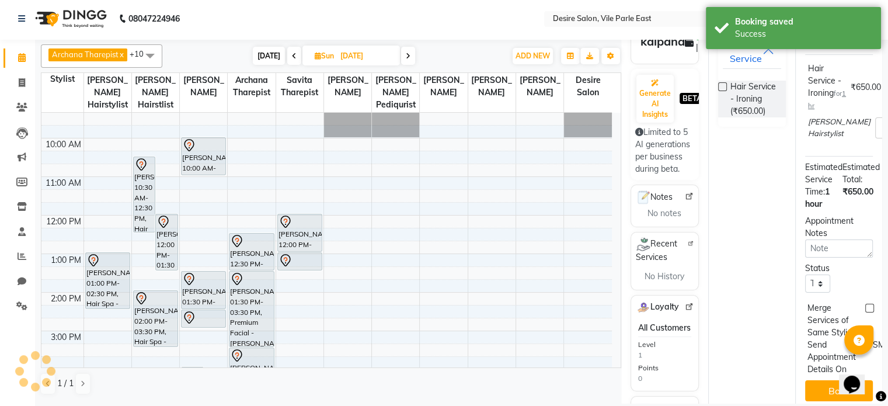
scroll to position [0, 0]
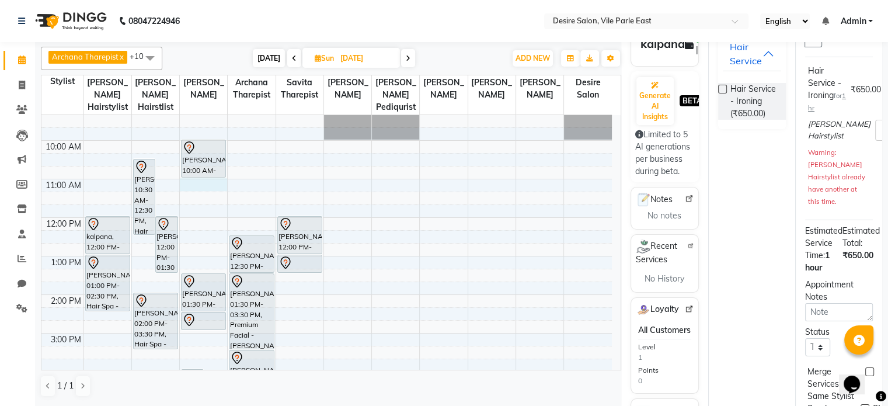
click at [186, 169] on div "8:00 AM 9:00 AM 10:00 AM 11:00 AM 12:00 PM 1:00 PM 2:00 PM 3:00 PM 4:00 PM 5:00…" at bounding box center [326, 333] width 571 height 539
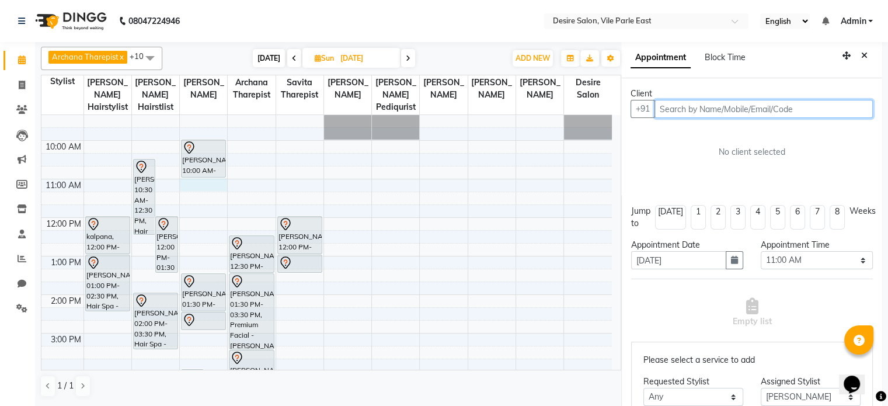
scroll to position [2, 0]
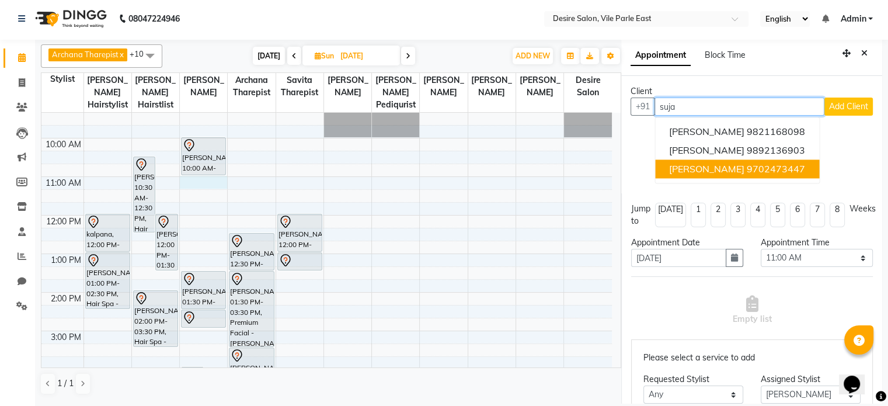
click at [514, 165] on ngb-highlight "9702473447" at bounding box center [776, 169] width 58 height 12
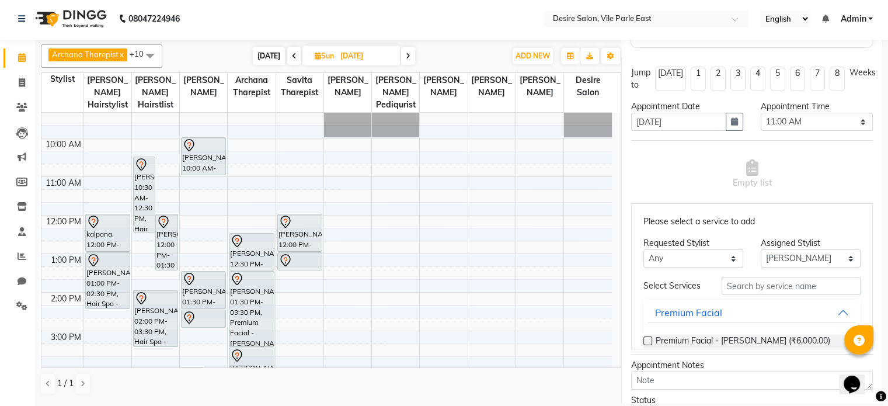
scroll to position [159, 0]
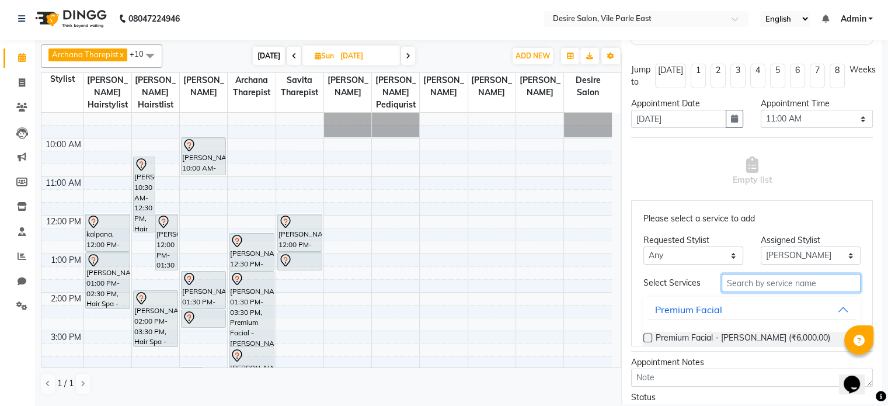
click at [514, 263] on input "text" at bounding box center [791, 283] width 139 height 18
click at [514, 263] on label at bounding box center [648, 337] width 9 height 9
click at [514, 263] on input "checkbox" at bounding box center [648, 339] width 8 height 8
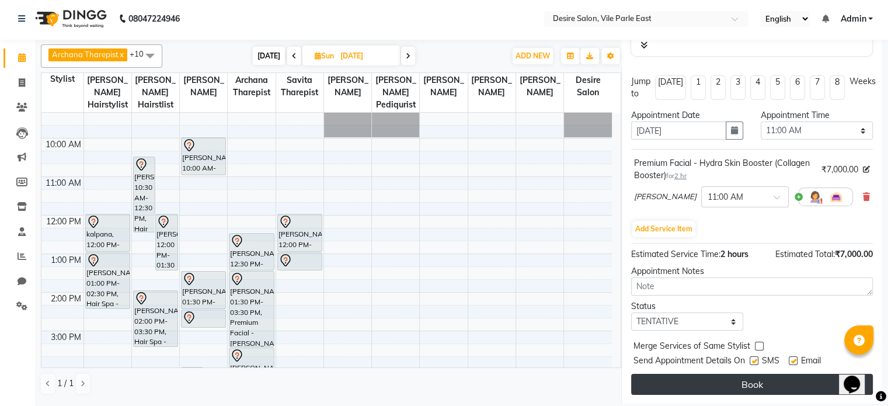
click at [514, 263] on button "Book" at bounding box center [752, 384] width 242 height 21
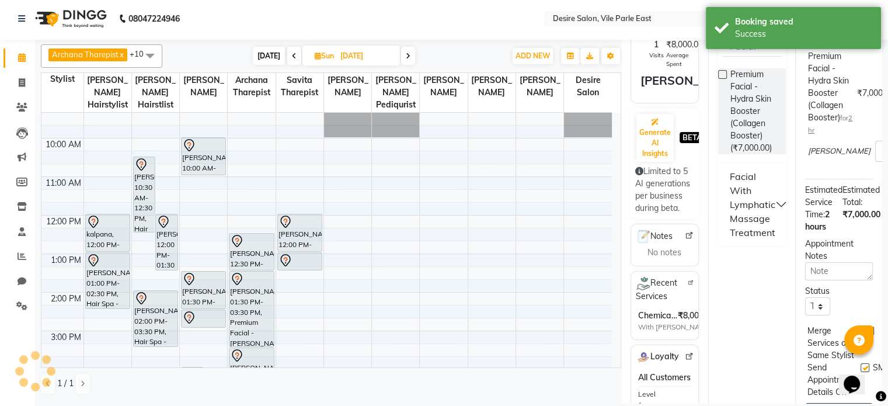
scroll to position [0, 0]
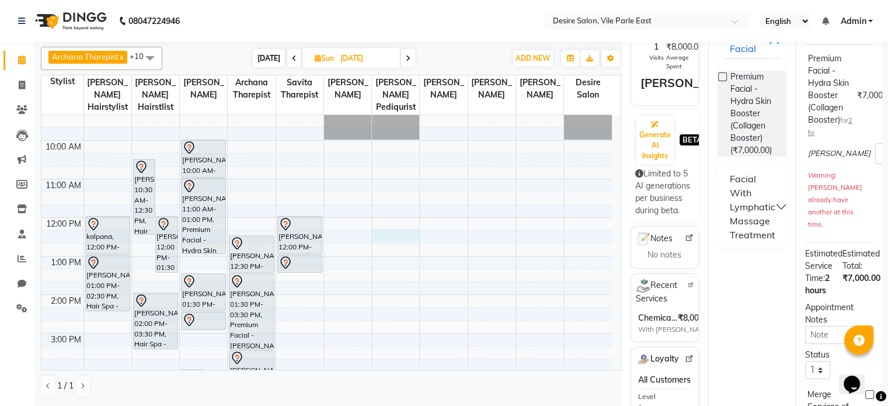
click at [376, 221] on div "8:00 AM 9:00 AM 10:00 AM 11:00 AM 12:00 PM 1:00 PM 2:00 PM 3:00 PM 4:00 PM 5:00…" at bounding box center [326, 333] width 571 height 539
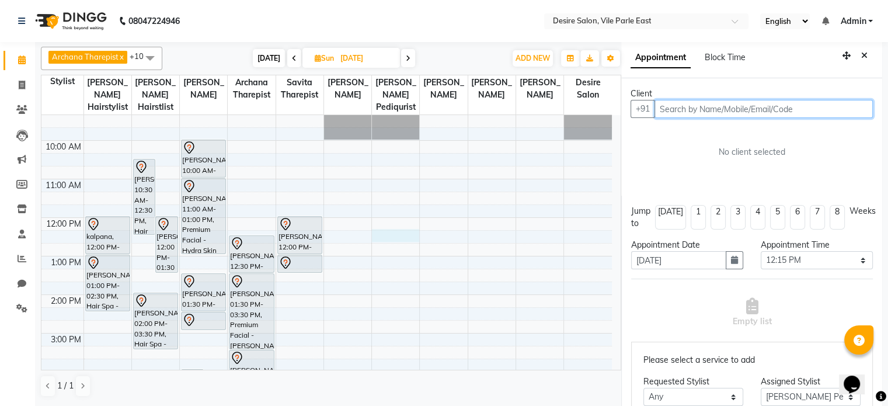
scroll to position [2, 0]
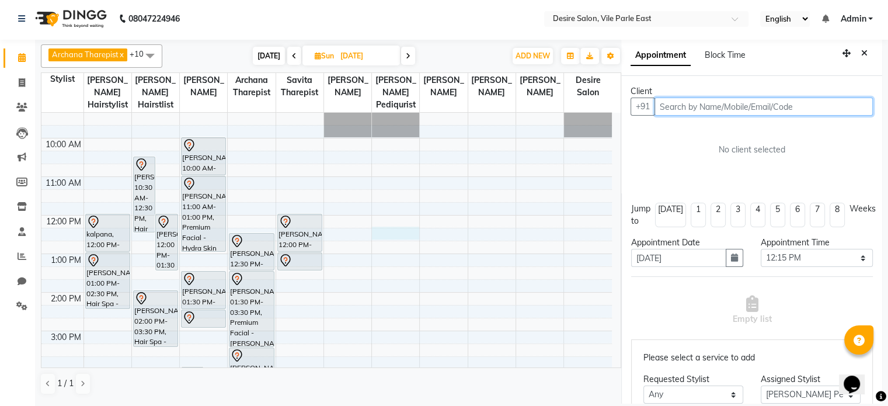
click at [514, 108] on input "text" at bounding box center [764, 107] width 218 height 18
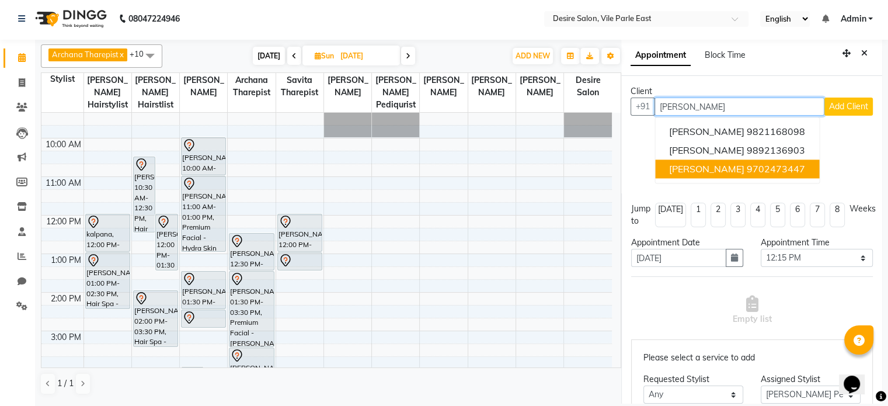
click at [514, 166] on ngb-highlight "9702473447" at bounding box center [776, 169] width 58 height 12
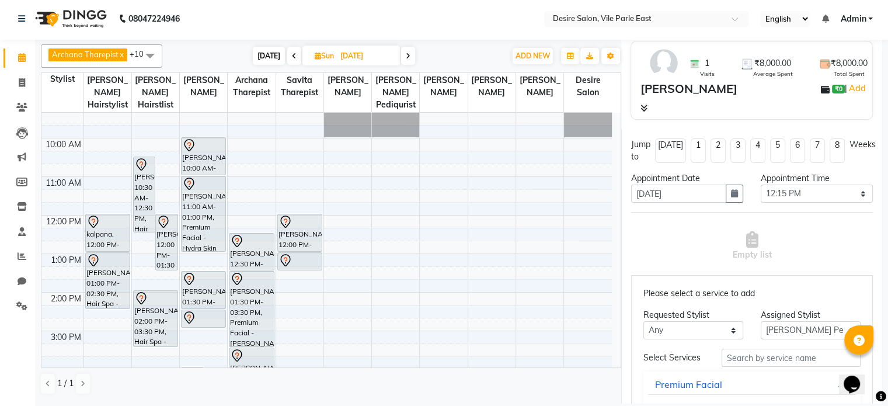
scroll to position [85, 0]
click at [514, 263] on input "text" at bounding box center [791, 357] width 139 height 18
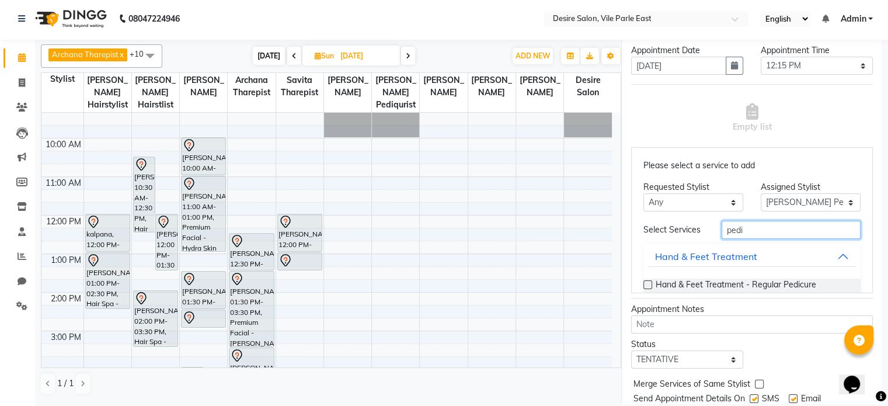
scroll to position [219, 0]
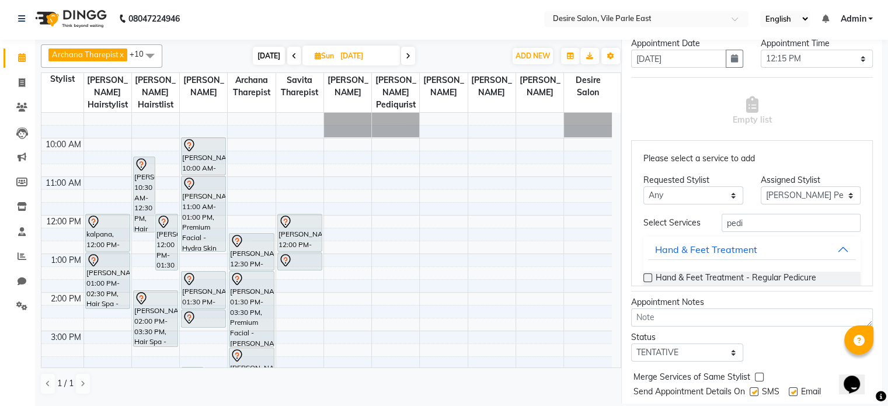
click at [514, 263] on label at bounding box center [648, 277] width 9 height 9
click at [514, 263] on input "checkbox" at bounding box center [648, 279] width 8 height 8
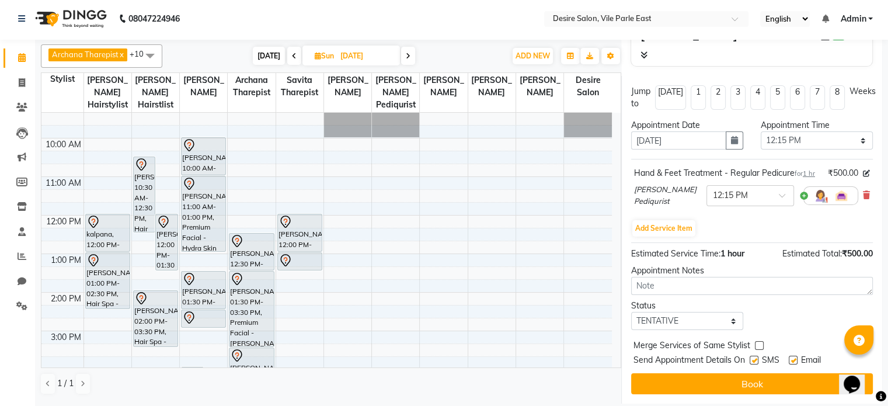
scroll to position [149, 0]
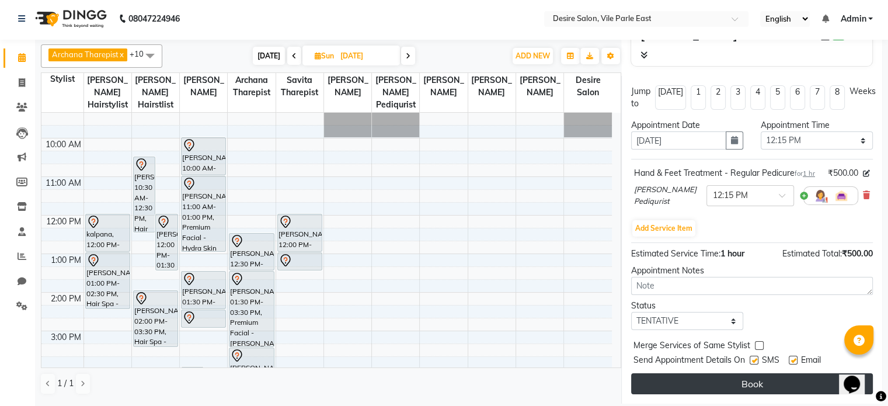
click at [514, 263] on button "Book" at bounding box center [752, 383] width 242 height 21
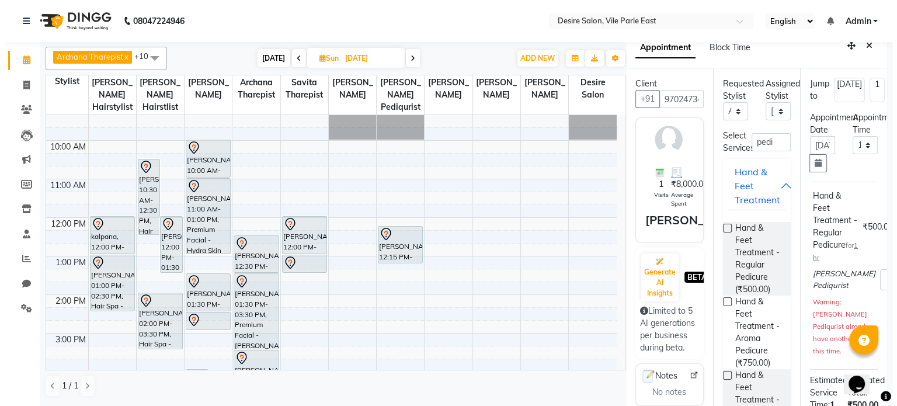
scroll to position [0, 0]
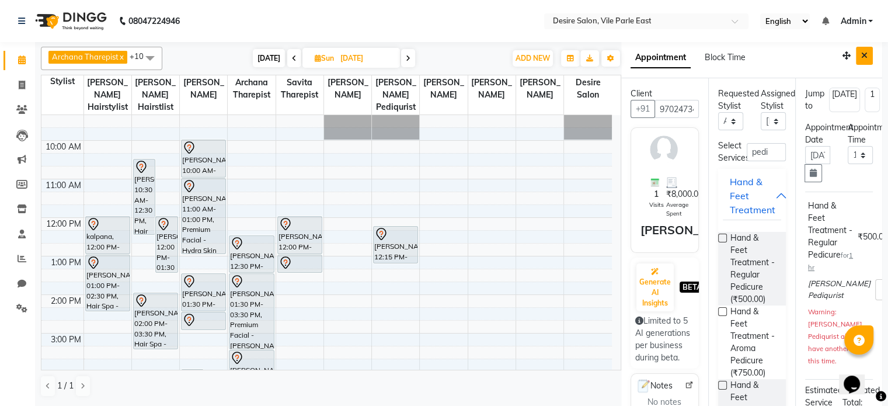
click at [514, 53] on icon "Close" at bounding box center [864, 55] width 6 height 8
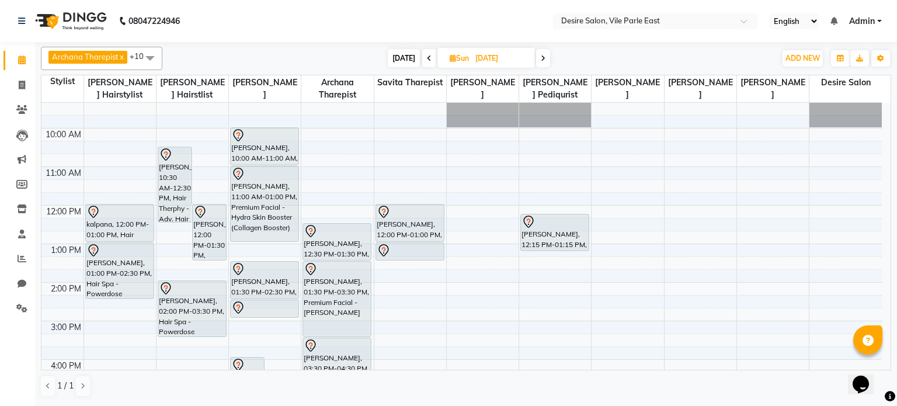
click at [404, 58] on span "[DATE]" at bounding box center [404, 58] width 32 height 18
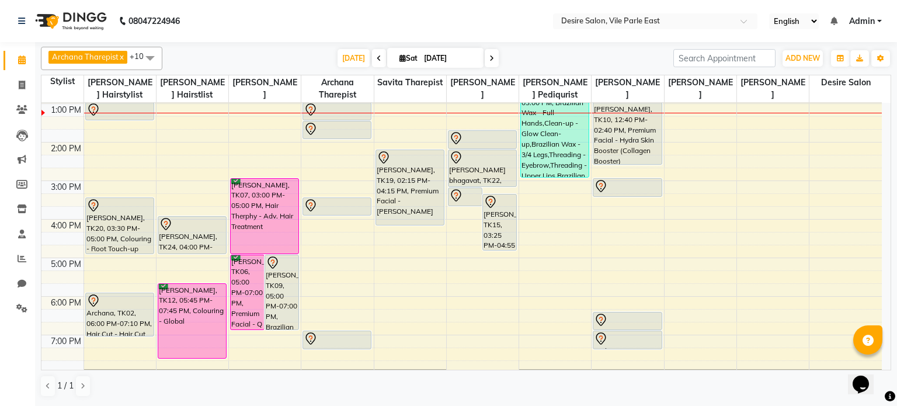
drag, startPoint x: 399, startPoint y: 39, endPoint x: 376, endPoint y: 32, distance: 24.2
click at [376, 32] on nav "08047224946 Select Location × Desire Salon, Vile Parle East English ENGLISH Esp…" at bounding box center [448, 21] width 897 height 42
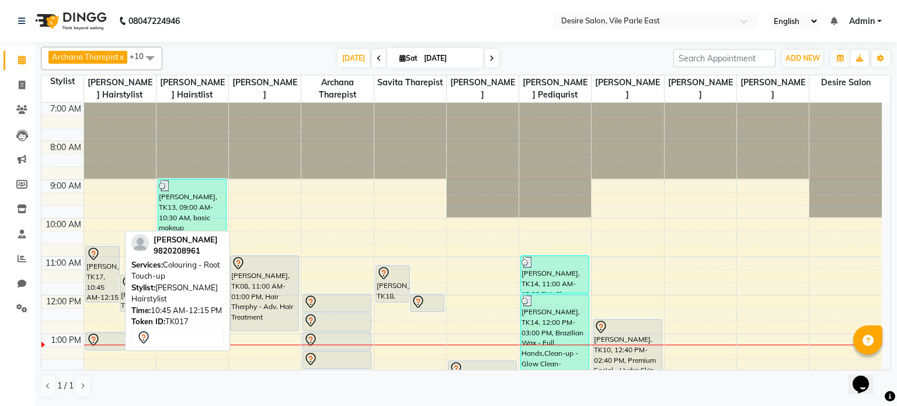
click at [109, 263] on div "[PERSON_NAME], TK17, 10:45 AM-12:15 PM, Colouring - Root Touch-up" at bounding box center [102, 273] width 33 height 55
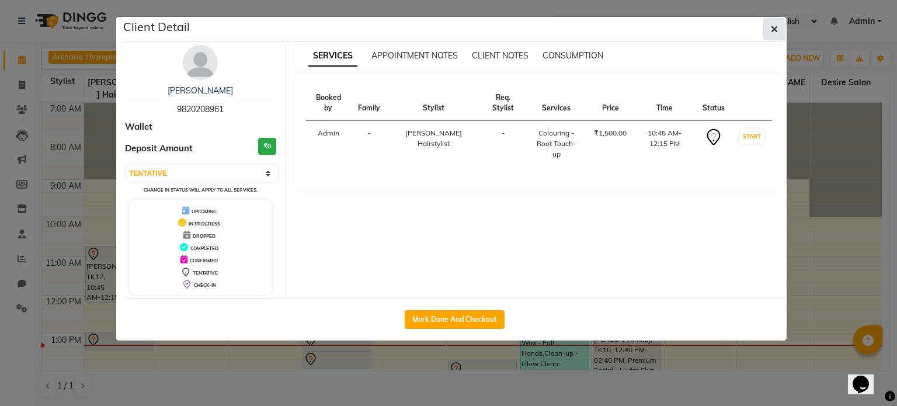
click at [514, 32] on icon "button" at bounding box center [774, 29] width 7 height 9
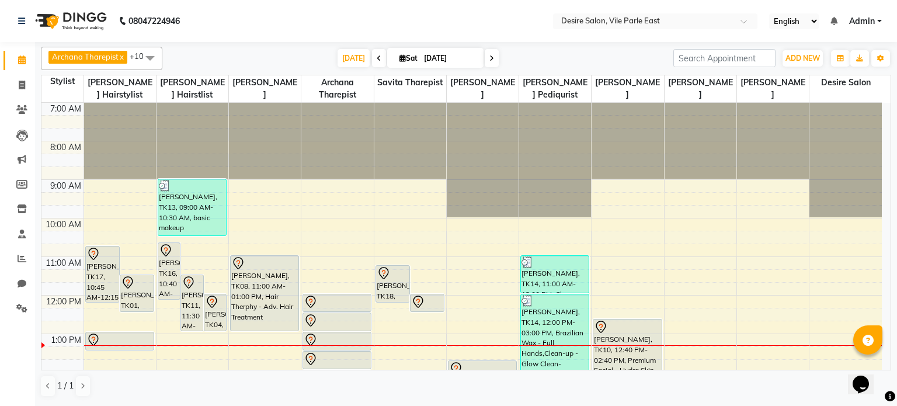
scroll to position [234, 0]
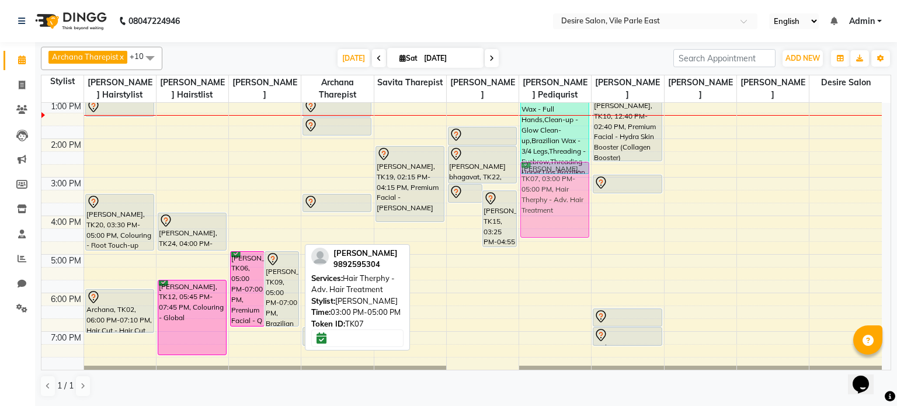
click at [514, 201] on tr "[PERSON_NAME], TK17, 10:45 AM-12:15 PM, Colouring - Root Touch-up [PERSON_NAME]…" at bounding box center [461, 158] width 840 height 578
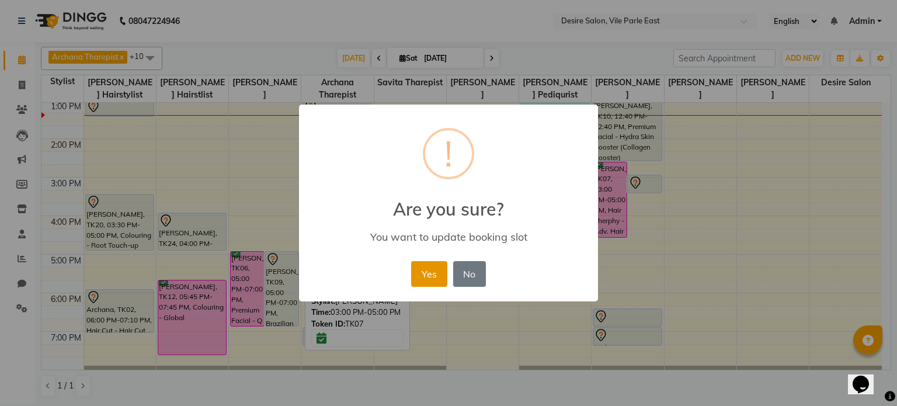
click at [430, 263] on button "Yes" at bounding box center [429, 274] width 36 height 26
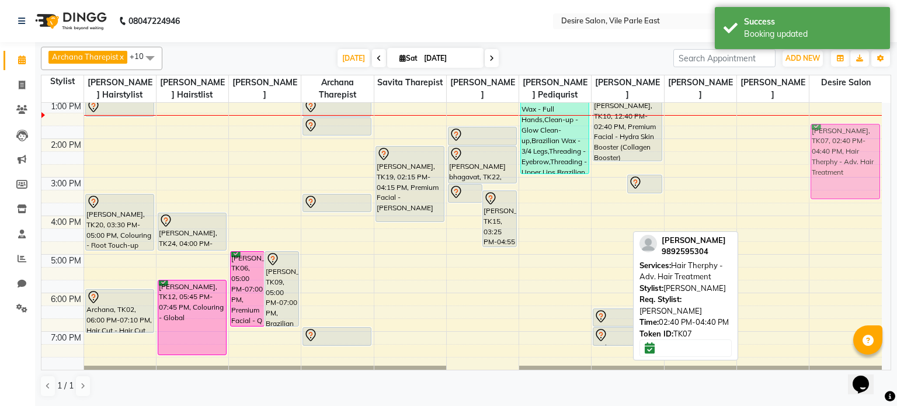
drag, startPoint x: 614, startPoint y: 193, endPoint x: 841, endPoint y: 156, distance: 229.6
click at [514, 156] on tr "[PERSON_NAME], TK17, 10:45 AM-12:15 PM, Colouring - Root Touch-up [PERSON_NAME]…" at bounding box center [461, 158] width 840 height 578
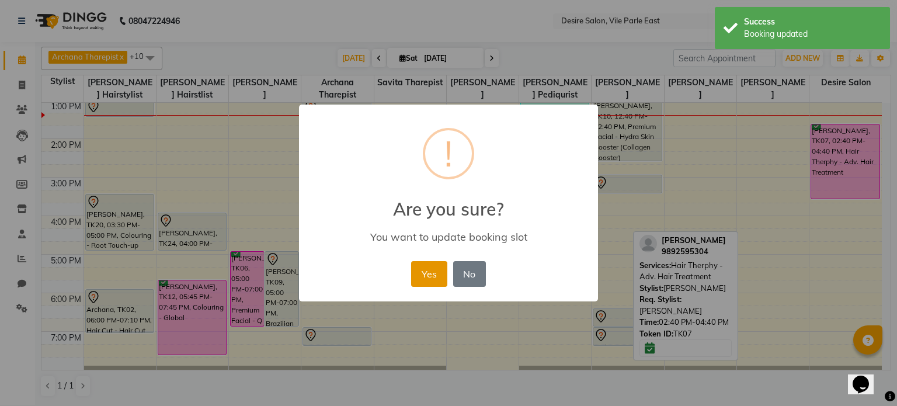
click at [437, 263] on button "Yes" at bounding box center [429, 274] width 36 height 26
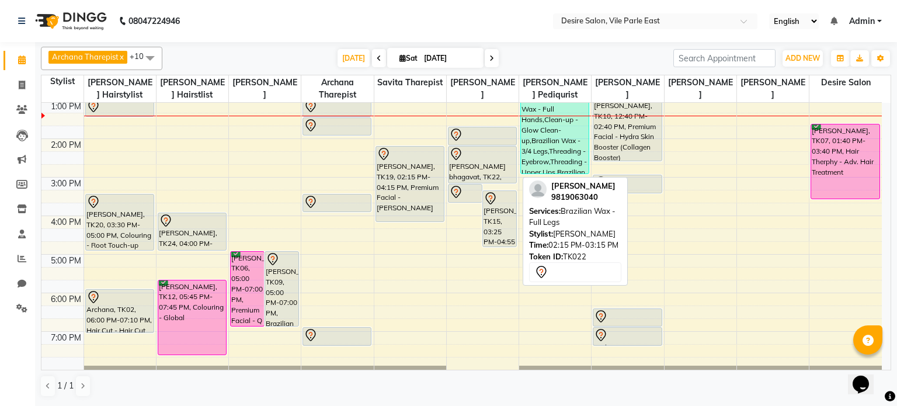
click at [467, 149] on div at bounding box center [482, 154] width 67 height 14
click at [467, 156] on div at bounding box center [482, 154] width 67 height 14
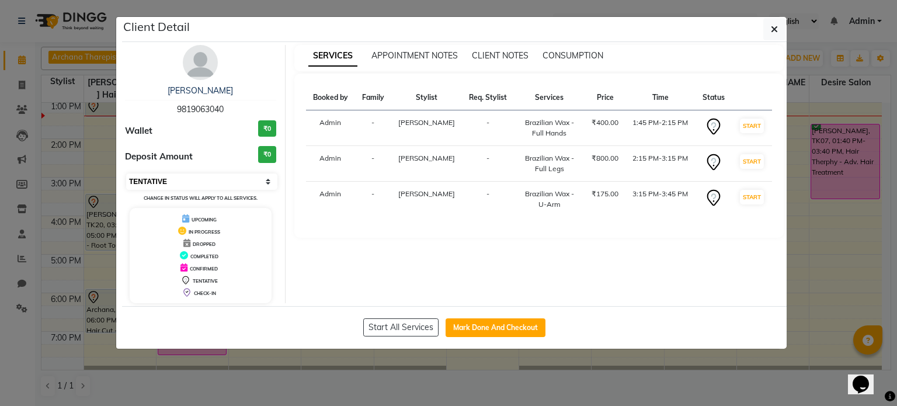
click at [161, 180] on select "Select IN SERVICE CONFIRMED TENTATIVE CHECK IN MARK DONE DROPPED UPCOMING" at bounding box center [201, 181] width 151 height 16
click at [126, 173] on select "Select IN SERVICE CONFIRMED TENTATIVE CHECK IN MARK DONE DROPPED UPCOMING" at bounding box center [201, 181] width 151 height 16
click at [514, 32] on icon "button" at bounding box center [774, 29] width 7 height 9
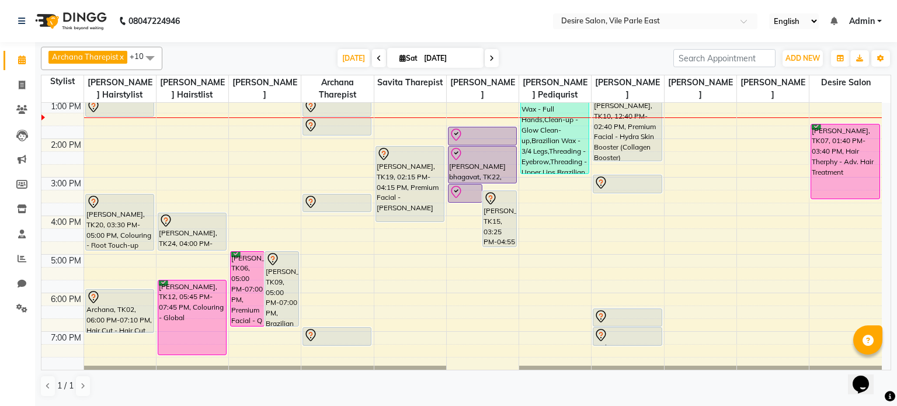
click at [426, 55] on input "[DATE]" at bounding box center [449, 59] width 58 height 18
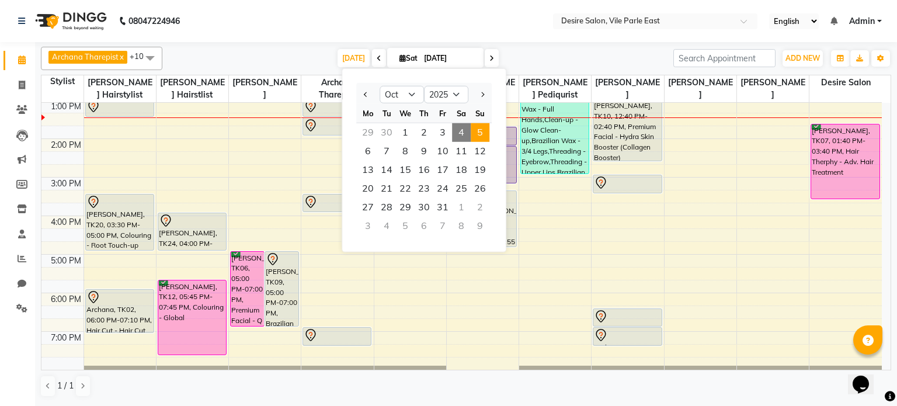
click at [481, 139] on span "5" at bounding box center [480, 132] width 19 height 19
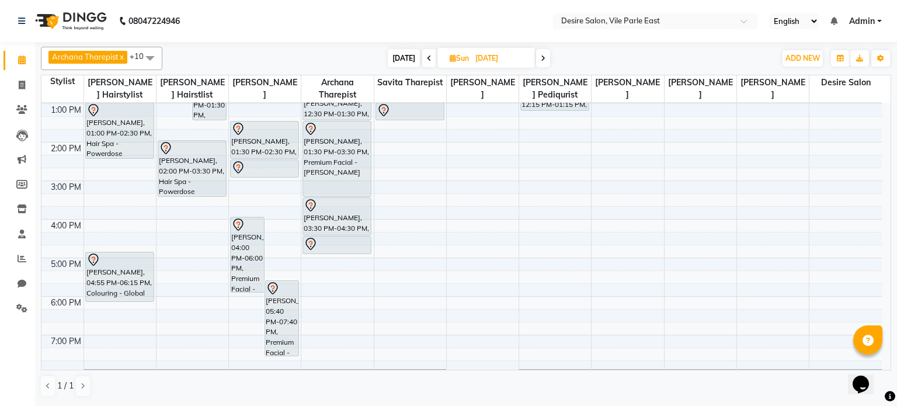
scroll to position [220, 0]
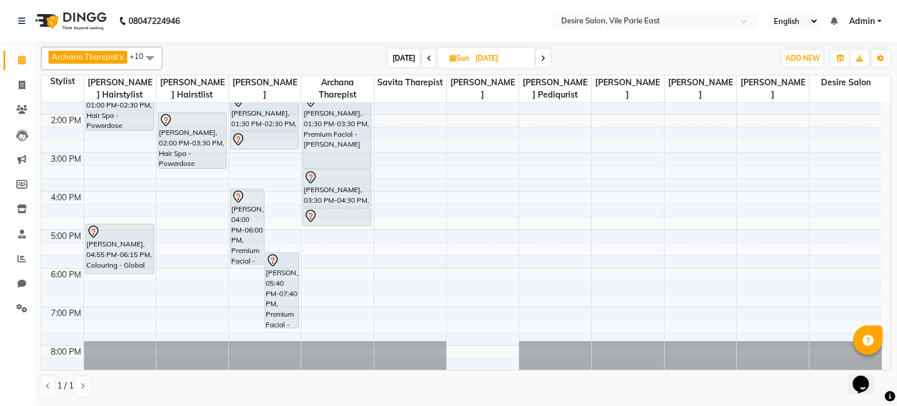
click at [477, 51] on input "[DATE]" at bounding box center [501, 59] width 58 height 18
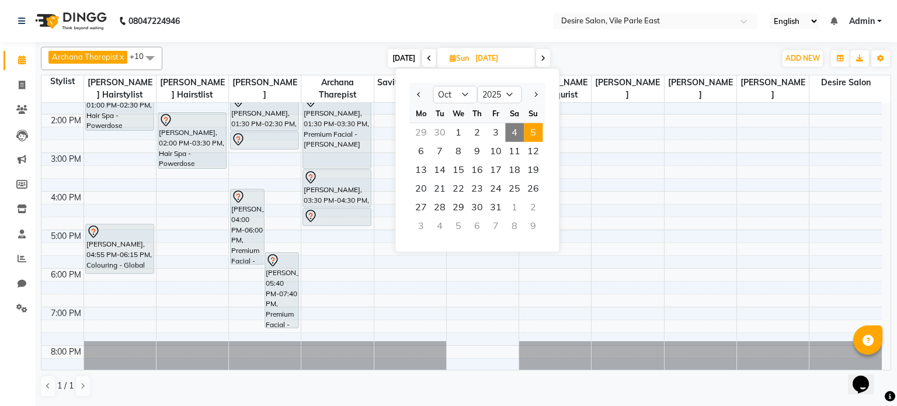
click at [509, 130] on span "4" at bounding box center [514, 132] width 19 height 19
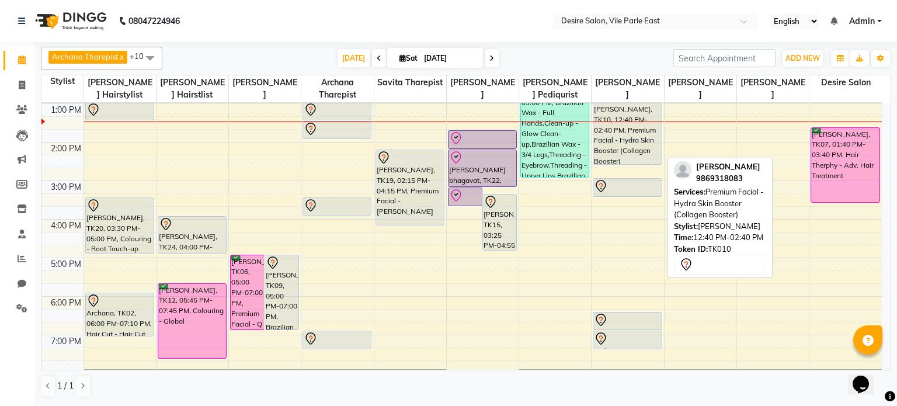
click at [514, 147] on div "[PERSON_NAME], TK10, 12:40 PM-02:40 PM, Premium Facial - Hydra Skin Booster (Co…" at bounding box center [627, 126] width 68 height 75
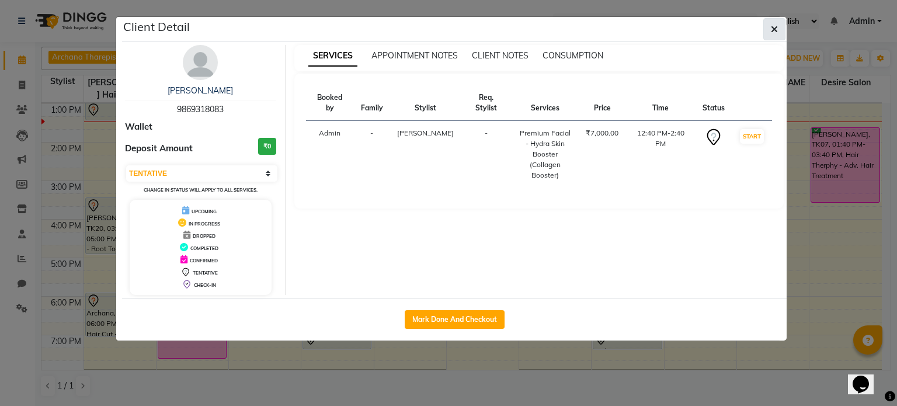
click at [514, 29] on icon "button" at bounding box center [774, 29] width 7 height 9
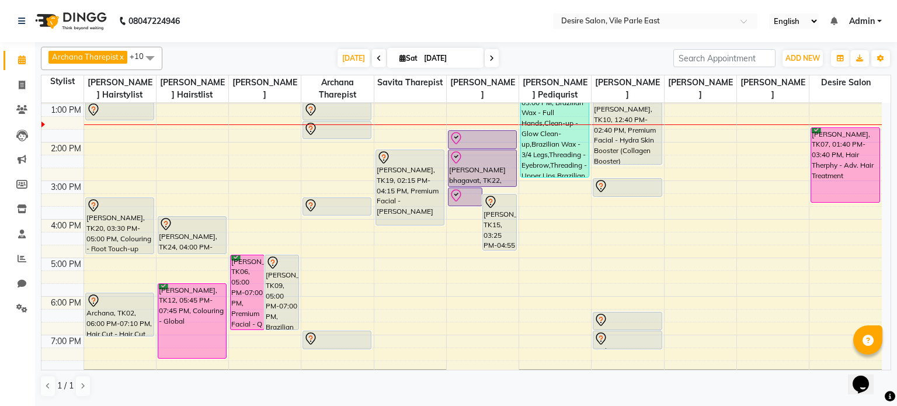
click at [423, 60] on input "[DATE]" at bounding box center [449, 59] width 58 height 18
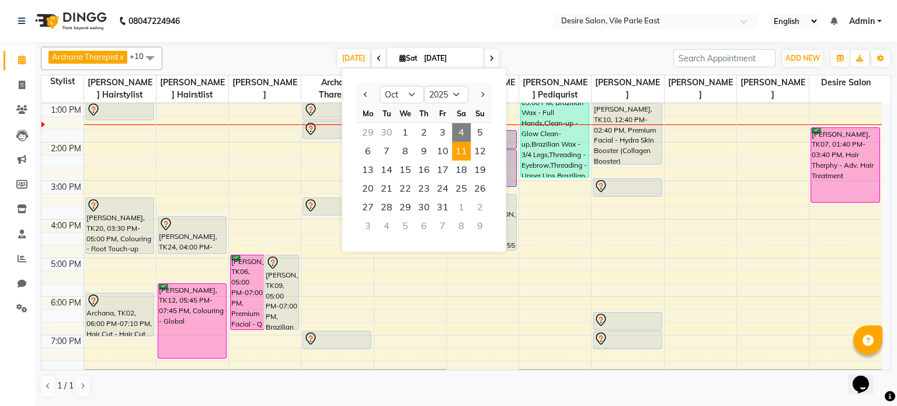
click at [458, 151] on span "11" at bounding box center [461, 151] width 19 height 19
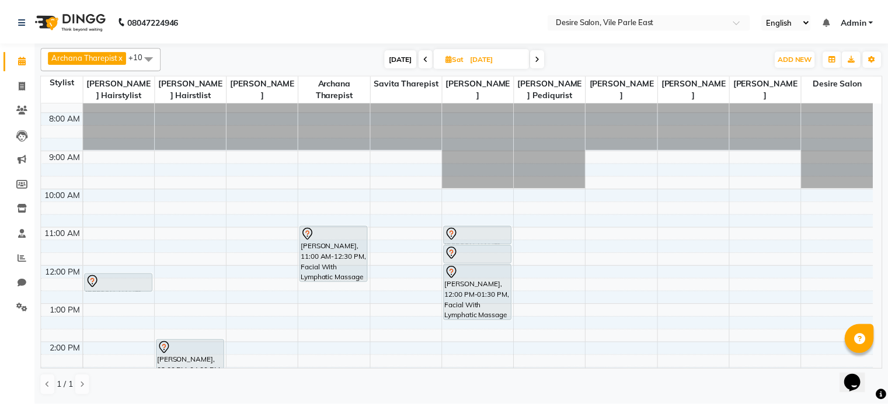
scroll to position [19, 0]
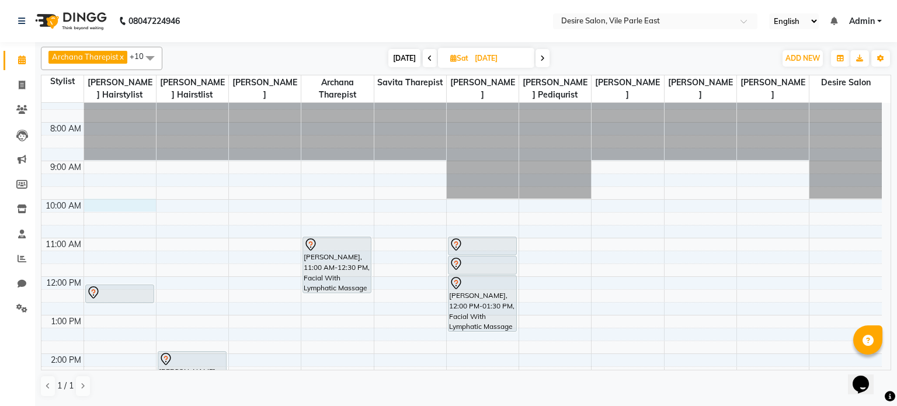
click at [95, 205] on div "7:00 AM 8:00 AM 9:00 AM 10:00 AM 11:00 AM 12:00 PM 1:00 PM 2:00 PM 3:00 PM 4:00…" at bounding box center [461, 373] width 840 height 578
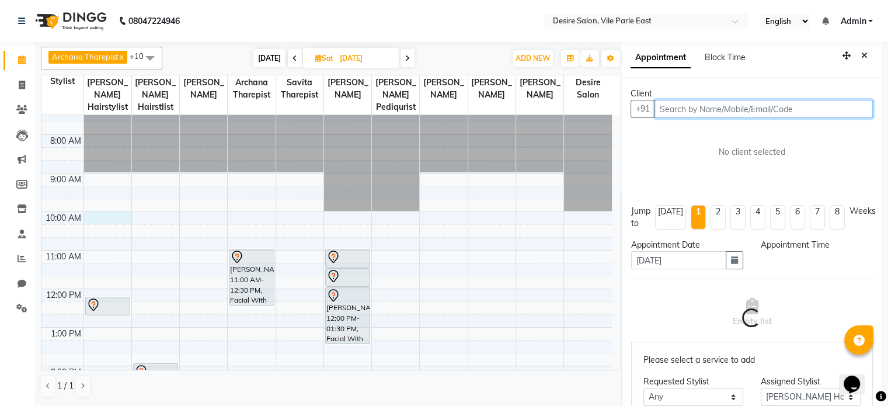
scroll to position [2, 0]
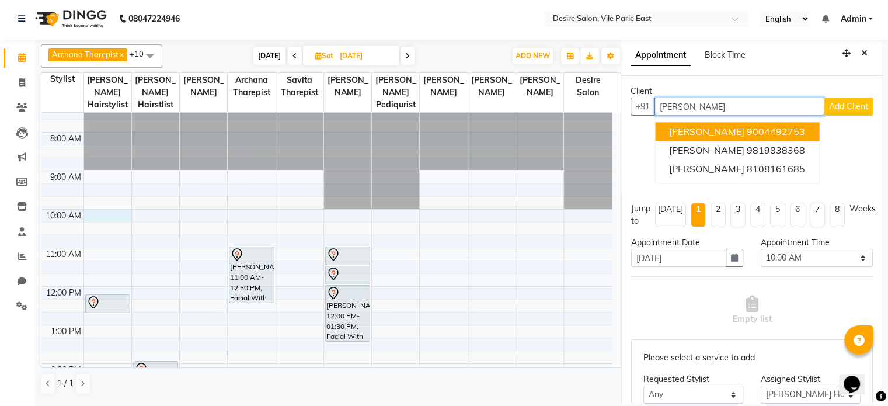
click at [514, 136] on span "[PERSON_NAME]" at bounding box center [706, 132] width 75 height 12
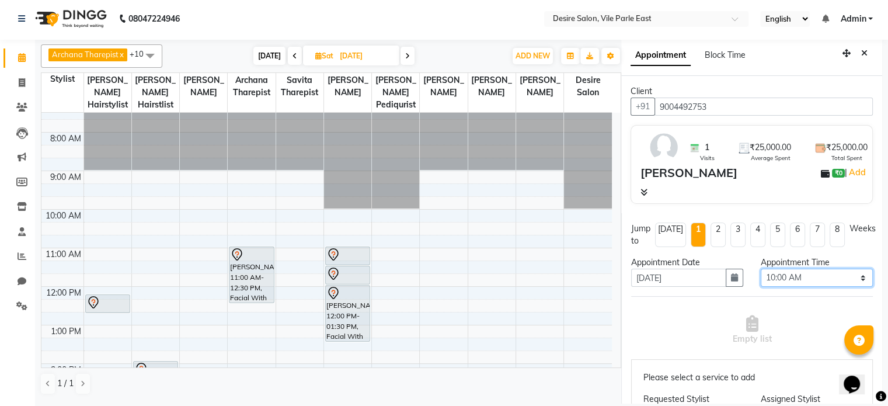
click at [514, 263] on select "Select 08:00 AM 08:15 AM 08:30 AM 08:45 AM 09:00 AM 09:15 AM 09:30 AM 09:45 AM …" at bounding box center [817, 278] width 112 height 18
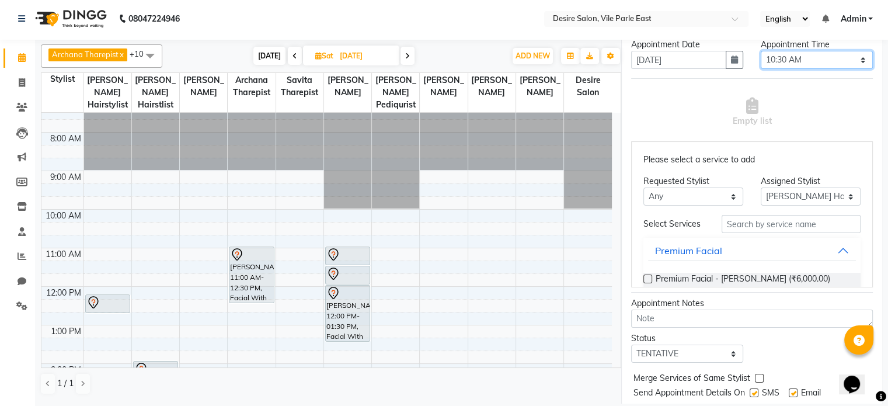
scroll to position [220, 0]
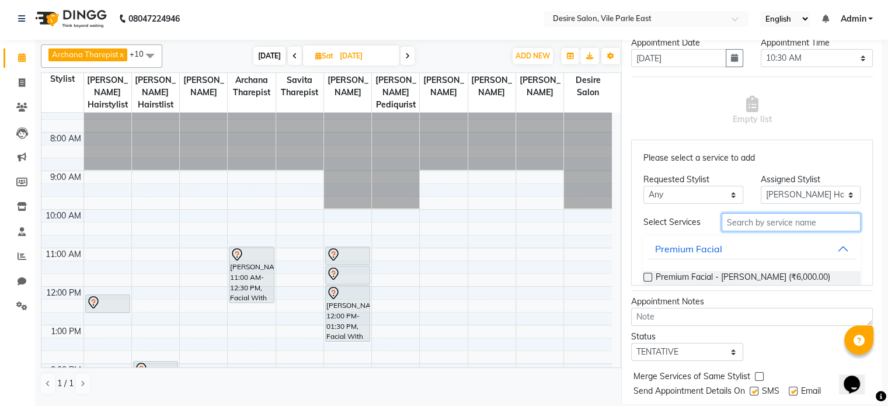
click at [514, 225] on input "text" at bounding box center [791, 222] width 139 height 18
click at [514, 220] on input "text" at bounding box center [791, 222] width 139 height 18
click at [514, 226] on input "text" at bounding box center [791, 222] width 139 height 18
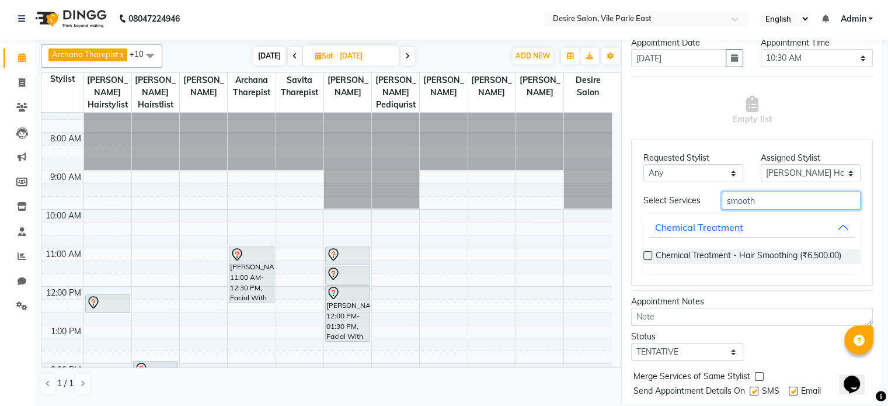
scroll to position [37, 0]
click at [514, 251] on label at bounding box center [648, 255] width 9 height 9
click at [514, 253] on input "checkbox" at bounding box center [648, 257] width 8 height 8
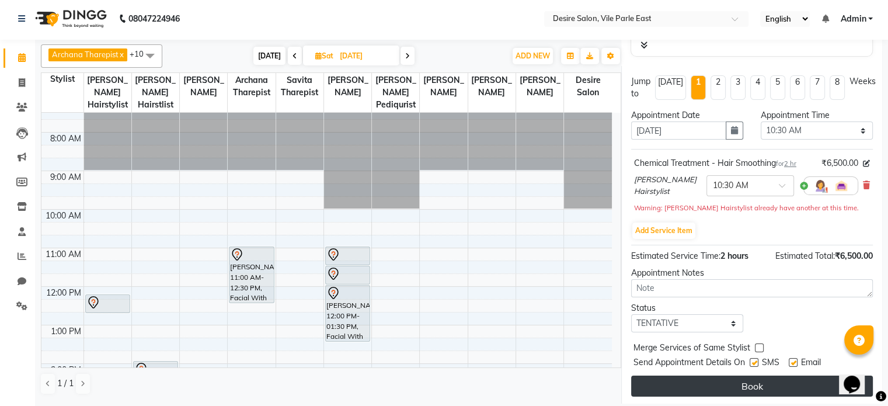
click at [514, 263] on button "Book" at bounding box center [752, 386] width 242 height 21
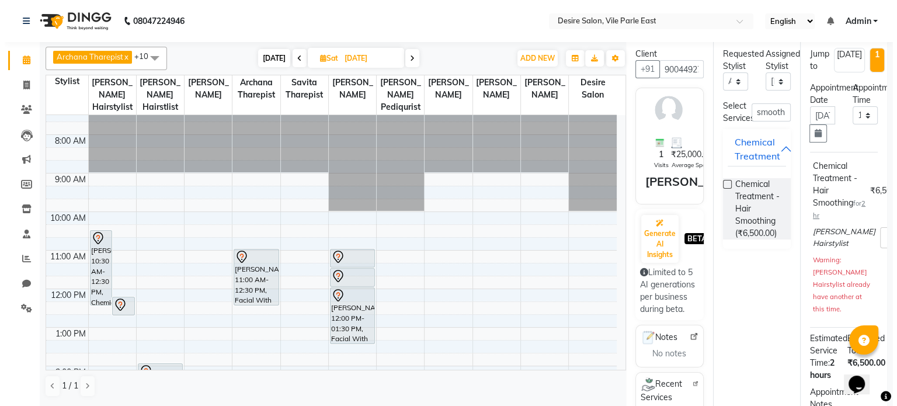
scroll to position [8, 0]
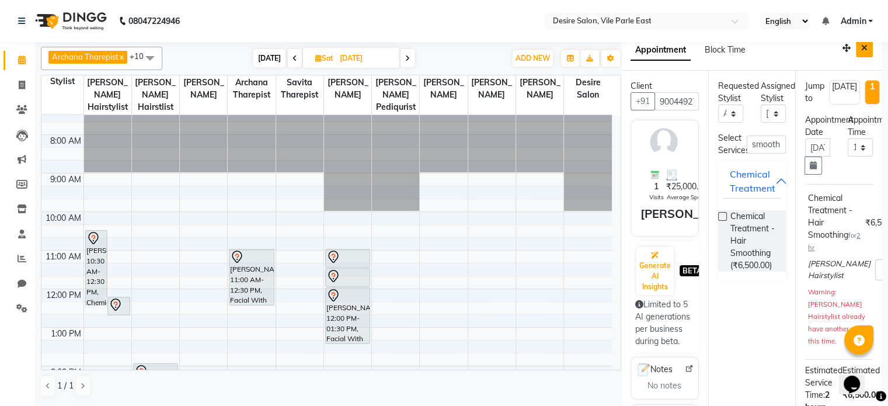
click at [514, 46] on icon "Close" at bounding box center [864, 48] width 6 height 8
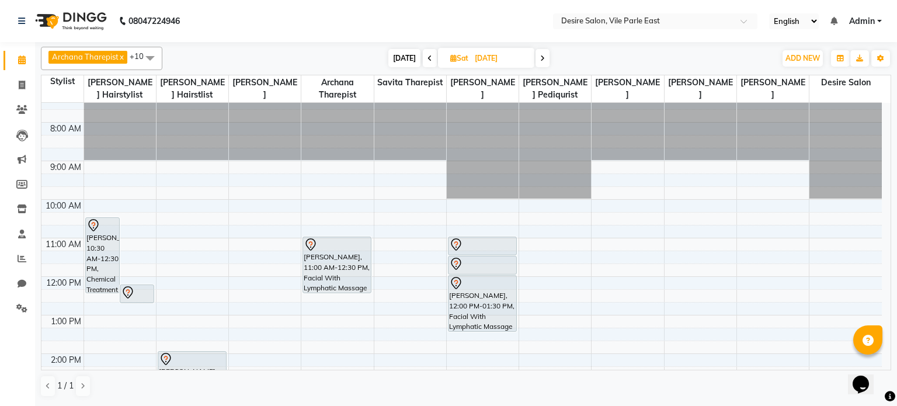
click at [484, 62] on input "[DATE]" at bounding box center [500, 59] width 58 height 18
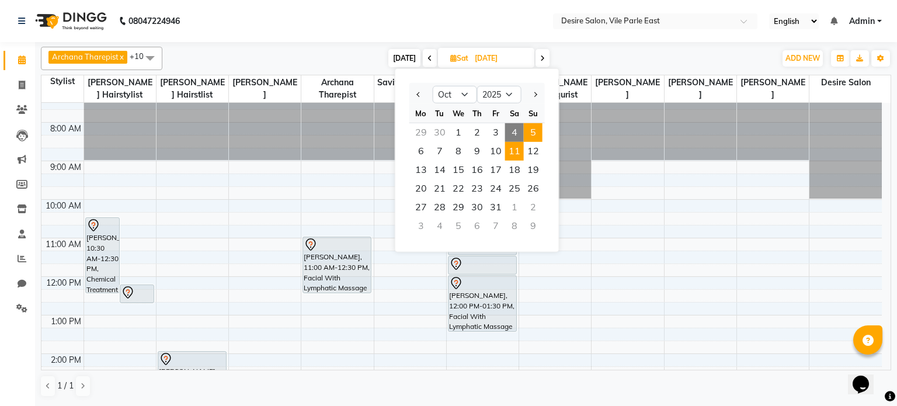
click at [514, 128] on span "5" at bounding box center [533, 132] width 19 height 19
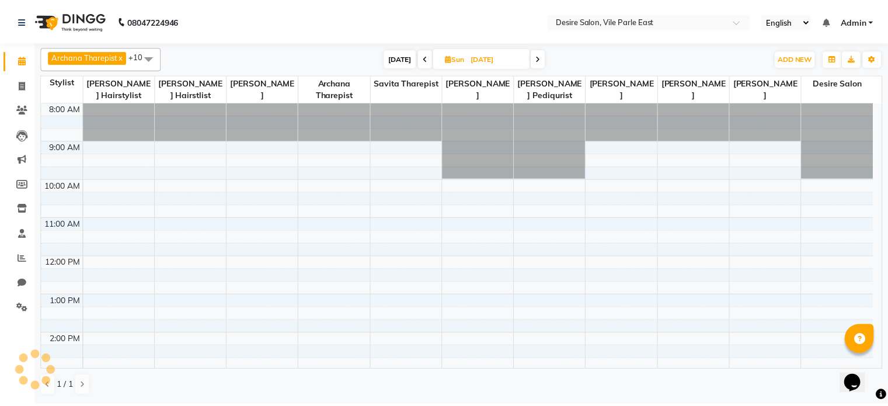
scroll to position [192, 0]
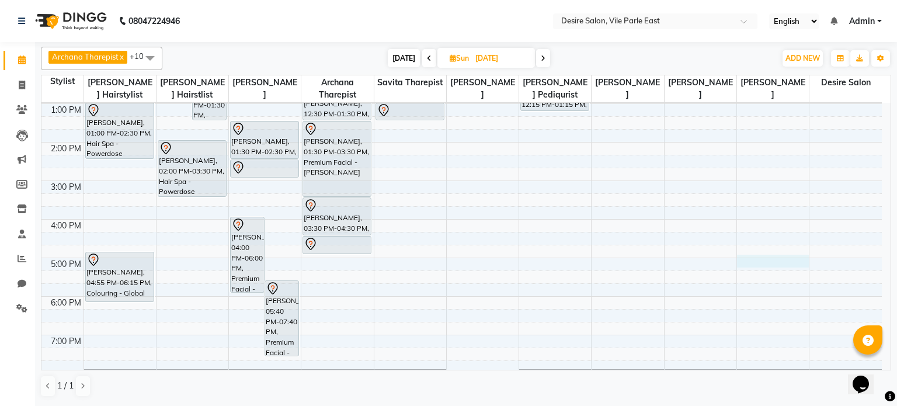
click at [514, 262] on div "8:00 AM 9:00 AM 10:00 AM 11:00 AM 12:00 PM 1:00 PM 2:00 PM 3:00 PM 4:00 PM 5:00…" at bounding box center [461, 180] width 840 height 539
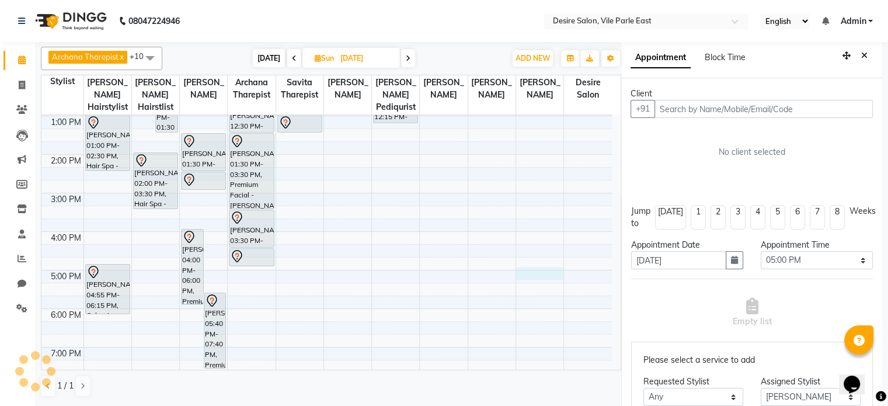
scroll to position [2, 0]
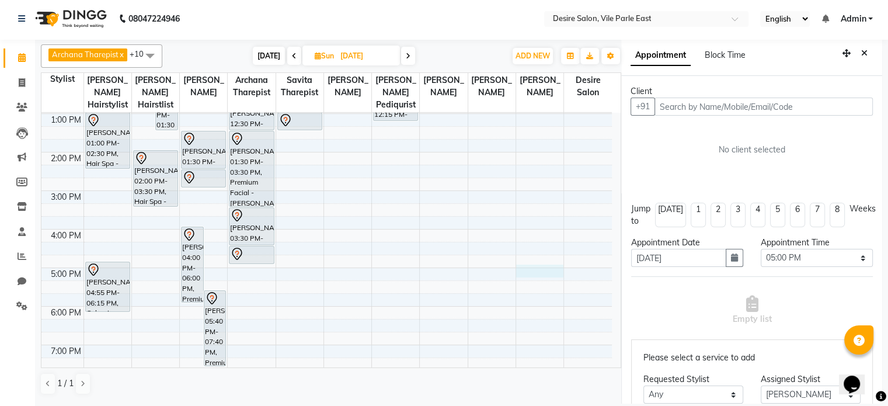
click at [514, 117] on div "Client +91 No client selected" at bounding box center [751, 134] width 261 height 117
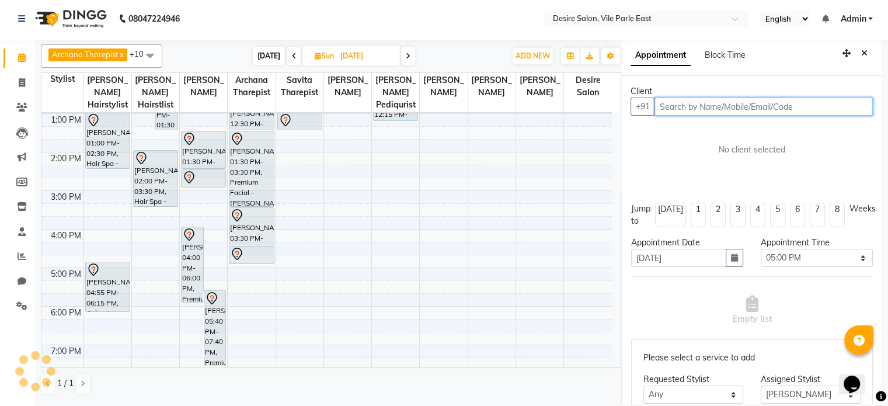
click at [514, 107] on input "text" at bounding box center [764, 107] width 218 height 18
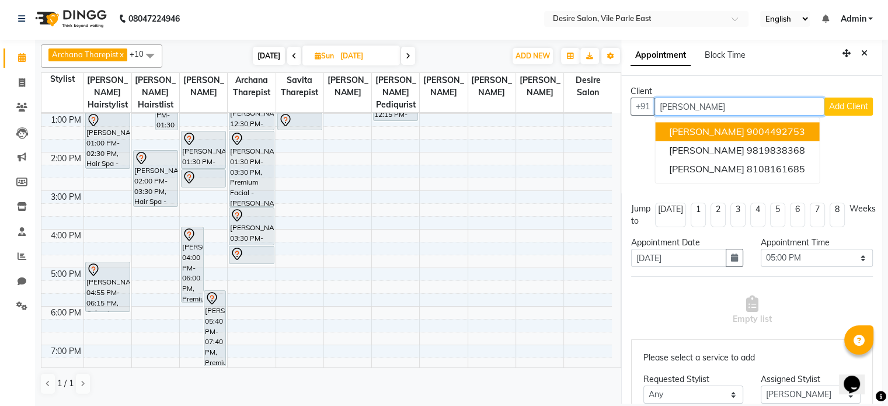
click at [514, 128] on span "[PERSON_NAME]" at bounding box center [706, 132] width 75 height 12
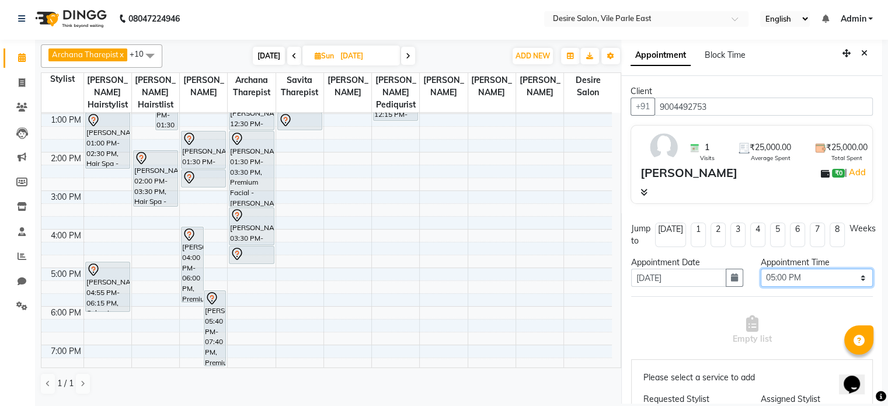
click at [514, 263] on select "Select 09:00 AM 09:15 AM 09:30 AM 09:45 AM 10:00 AM 10:15 AM 10:30 AM 10:45 AM …" at bounding box center [817, 278] width 112 height 18
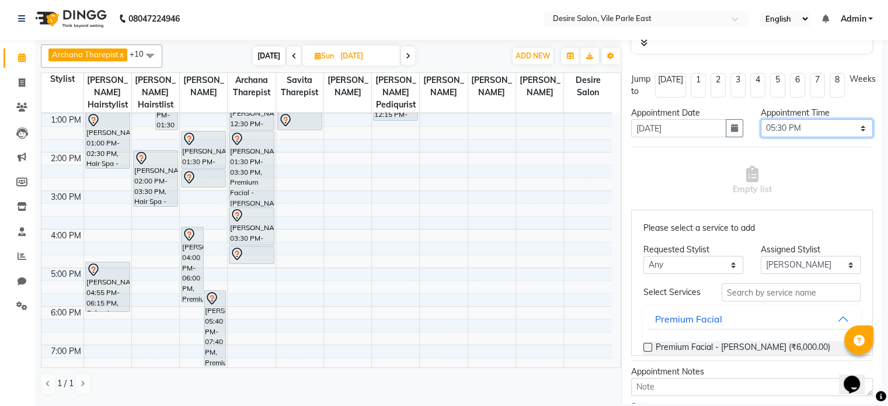
scroll to position [166, 0]
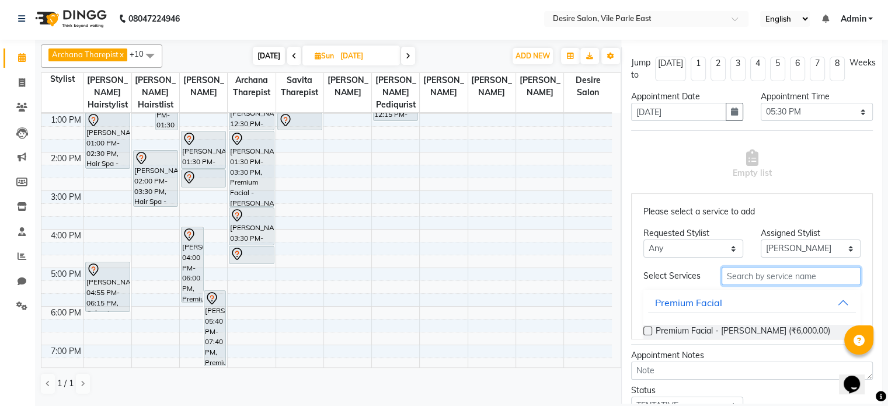
click at [514, 263] on input "text" at bounding box center [791, 276] width 139 height 18
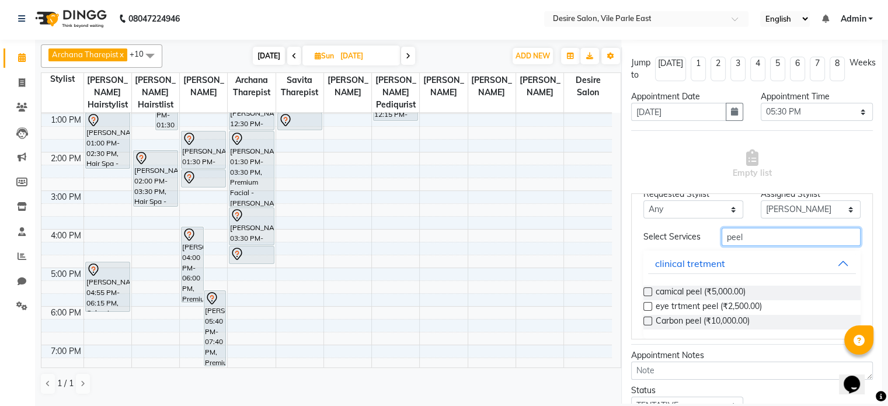
scroll to position [40, 0]
click at [514, 263] on label at bounding box center [648, 290] width 9 height 9
click at [514, 263] on input "checkbox" at bounding box center [648, 292] width 8 height 8
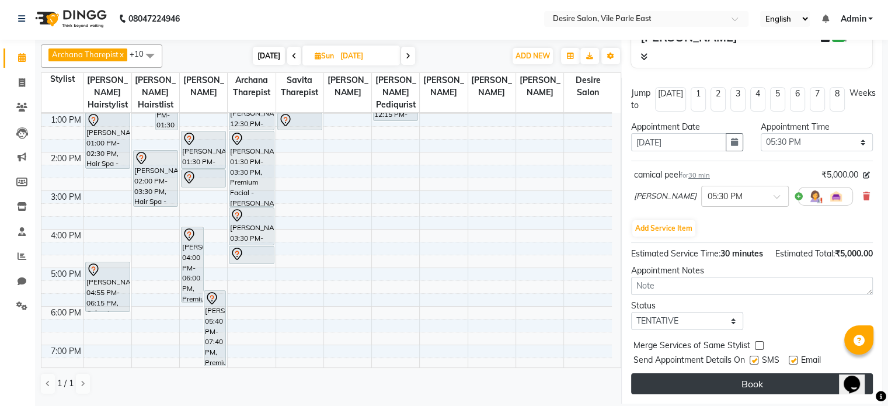
click at [514, 263] on button "Book" at bounding box center [752, 383] width 242 height 21
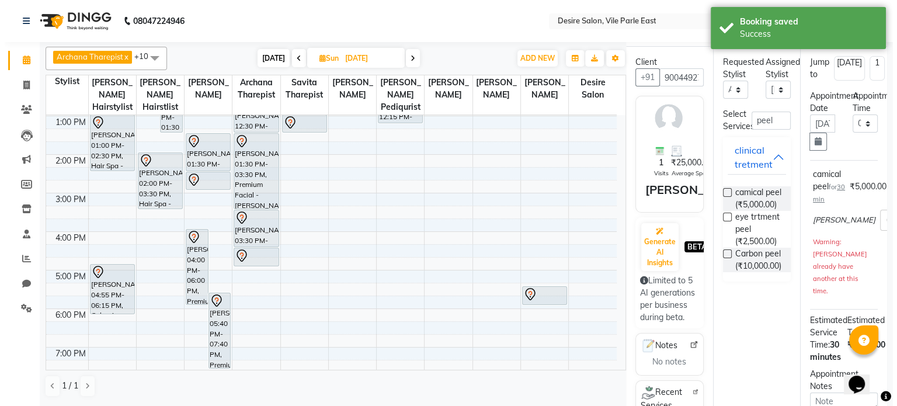
scroll to position [5, 0]
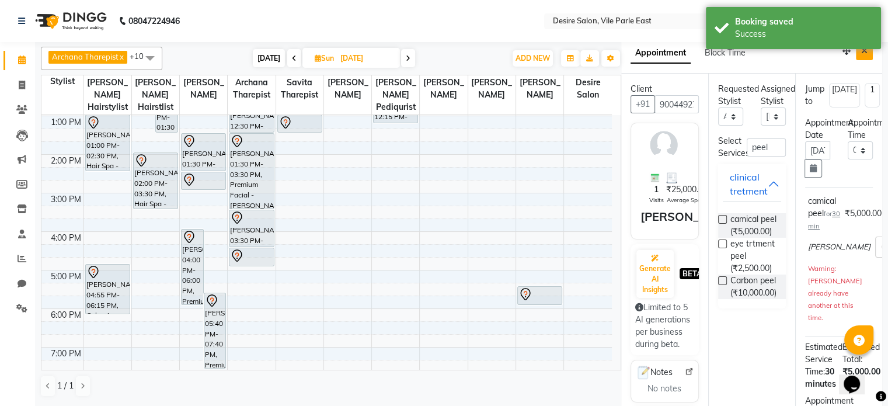
click at [514, 55] on button "Close" at bounding box center [864, 51] width 17 height 18
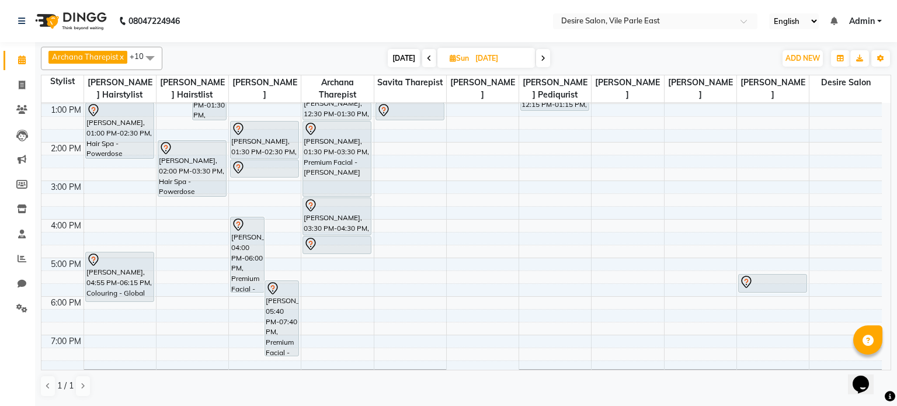
click at [401, 60] on span "[DATE]" at bounding box center [404, 58] width 32 height 18
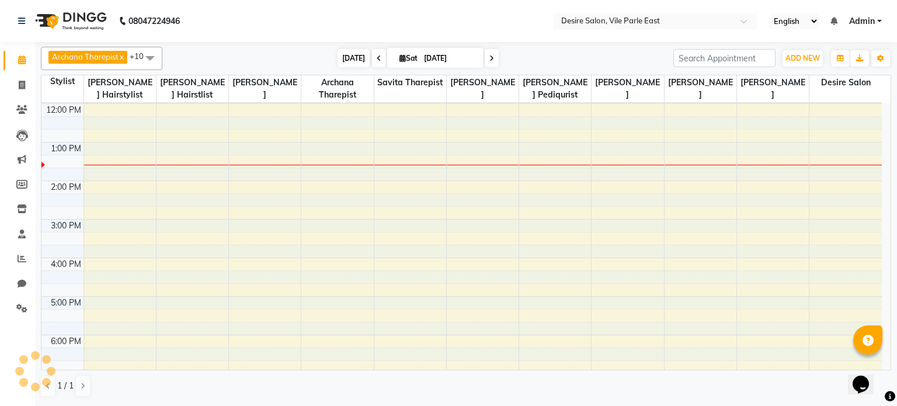
scroll to position [230, 0]
